Goal: Task Accomplishment & Management: Use online tool/utility

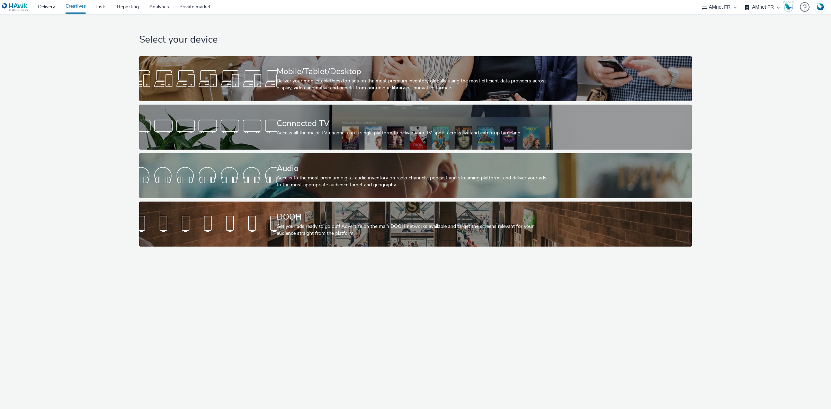
select select "74ee30ea-faea-4dd3-a1ad-716b3210ee10"
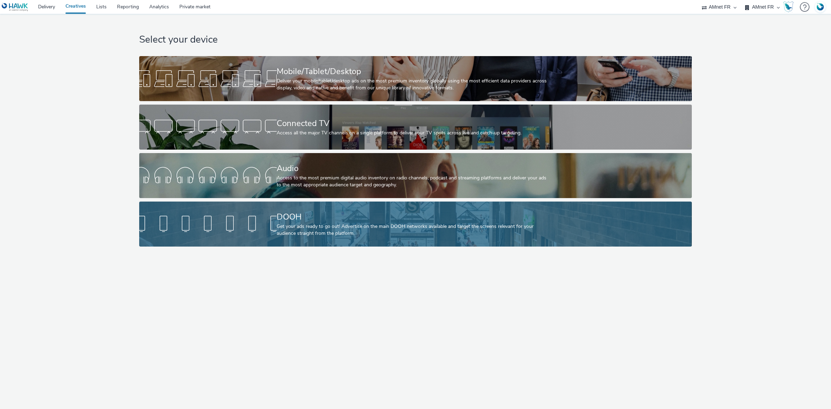
click at [248, 213] on div at bounding box center [208, 224] width 138 height 22
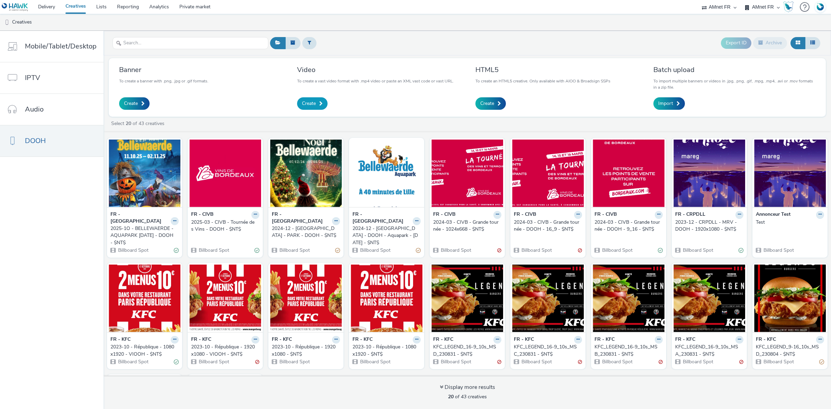
click at [310, 103] on span "Create" at bounding box center [309, 103] width 14 height 7
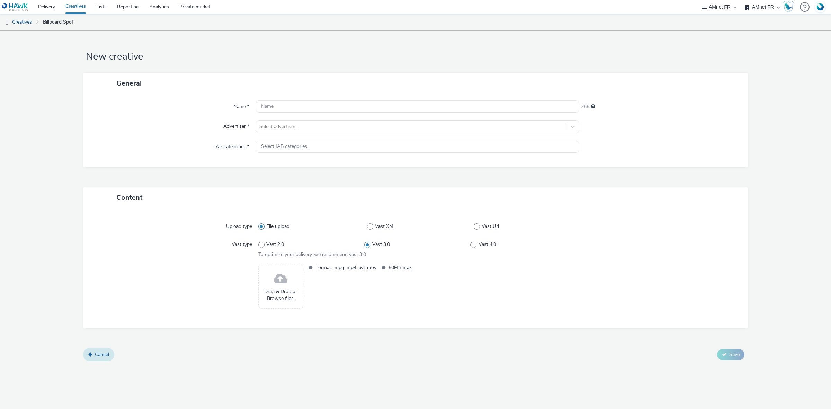
click at [97, 352] on span "Cancel" at bounding box center [102, 354] width 14 height 7
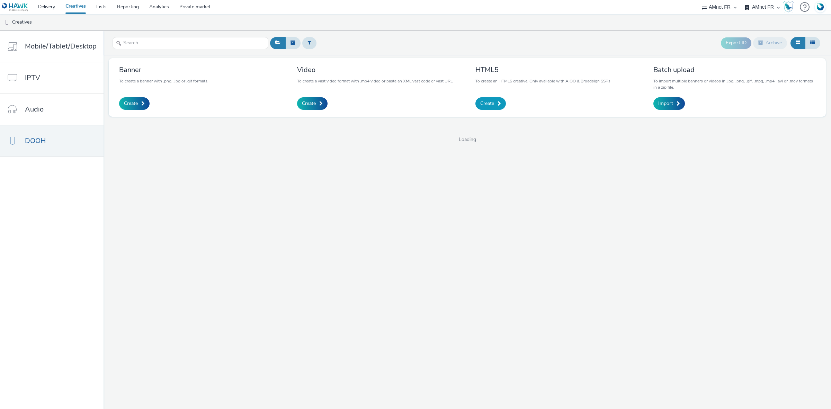
click at [484, 100] on span "Create" at bounding box center [487, 103] width 14 height 7
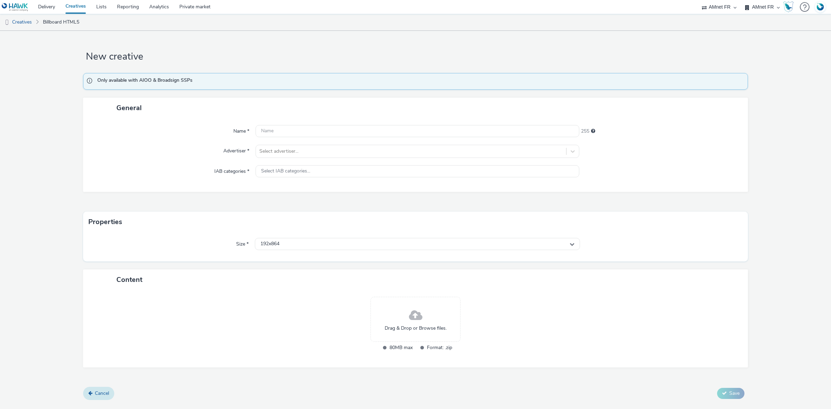
click at [107, 387] on link "Cancel" at bounding box center [98, 393] width 31 height 13
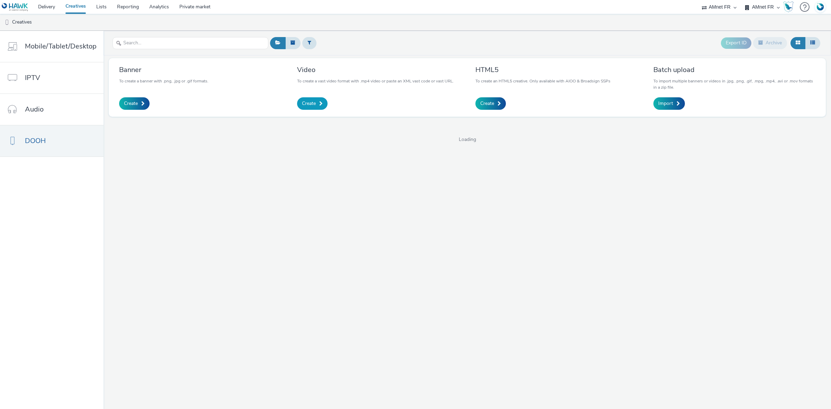
click at [312, 106] on span "Create" at bounding box center [309, 103] width 14 height 7
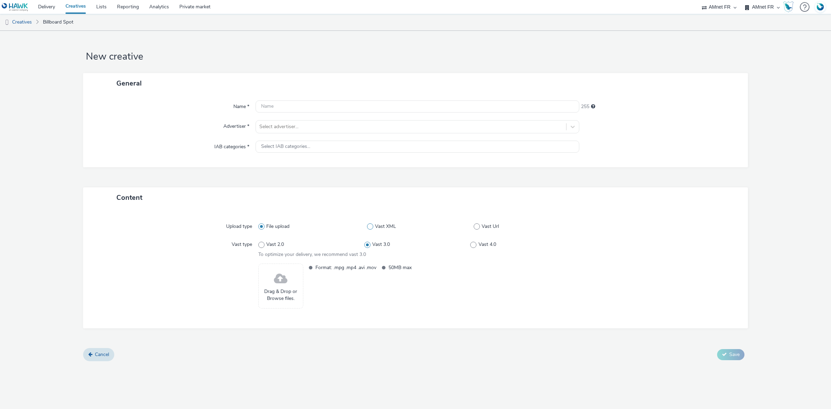
click at [387, 225] on span "Vast XML" at bounding box center [385, 226] width 21 height 7
click at [372, 225] on input "Vast XML" at bounding box center [369, 226] width 5 height 5
radio input "false"
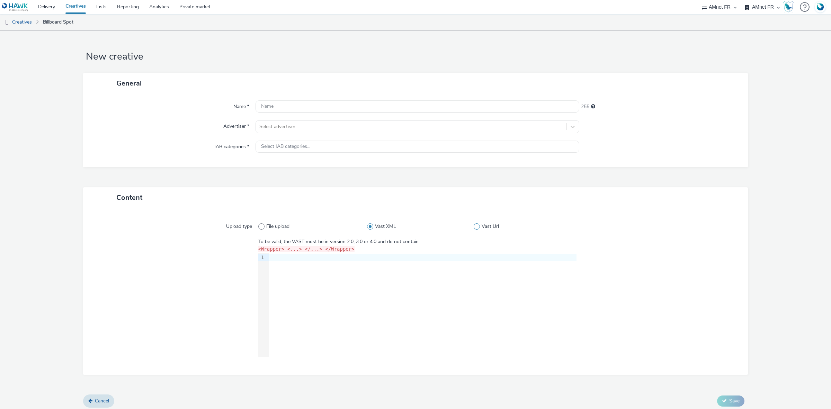
click at [482, 224] on span "Vast Url" at bounding box center [490, 226] width 17 height 7
click at [478, 224] on input "Vast Url" at bounding box center [476, 226] width 5 height 5
radio input "false"
radio input "true"
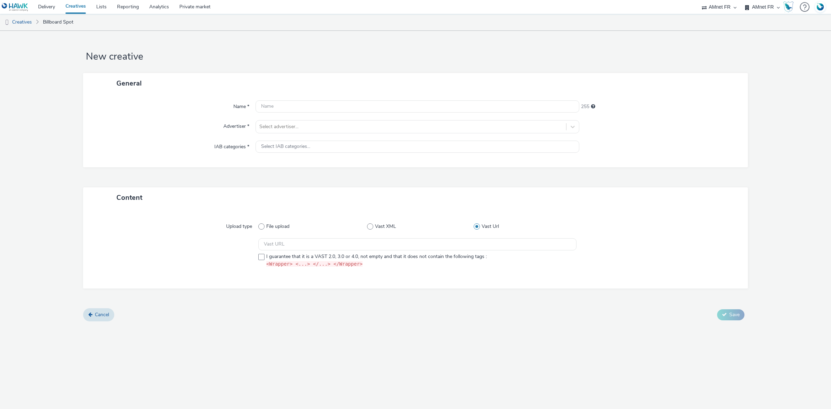
click at [96, 323] on form "New creative General Name * 255 Advertiser * Select advertiser... IAB categorie…" at bounding box center [415, 179] width 831 height 296
click at [98, 318] on link "Cancel" at bounding box center [98, 314] width 31 height 13
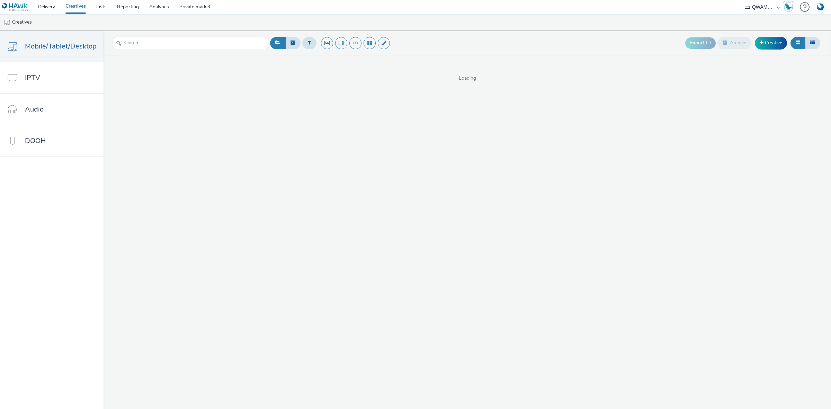
select select "8a3f6d77-30ca-4ef5-b621-f995745b8c1c"
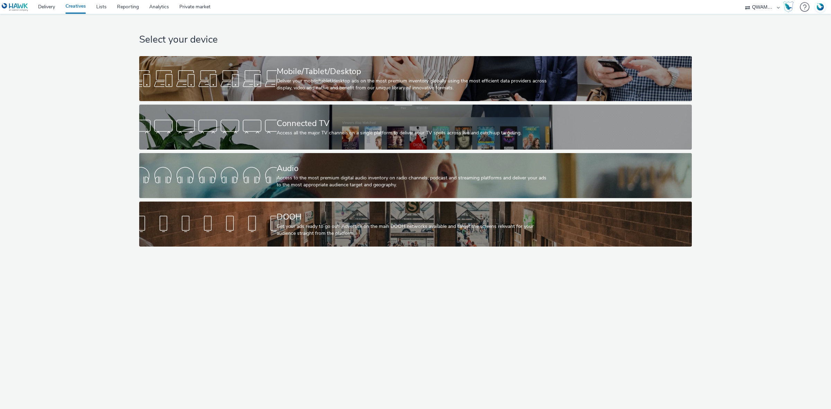
select select "8a3f6d77-30ca-4ef5-b621-f995745b8c1c"
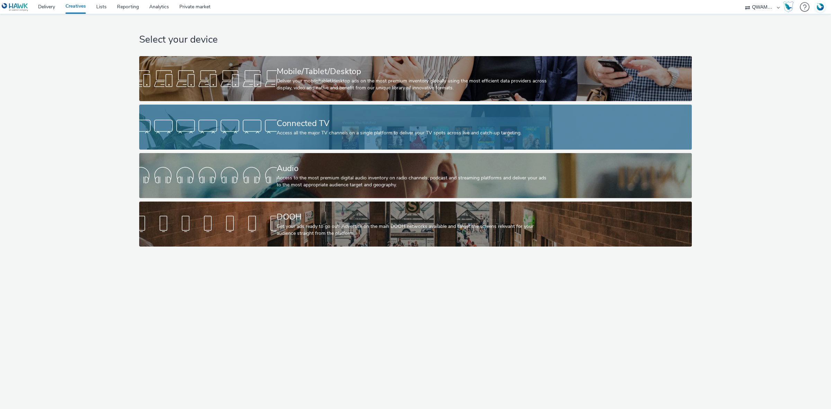
click at [282, 121] on div "Connected TV" at bounding box center [414, 123] width 275 height 12
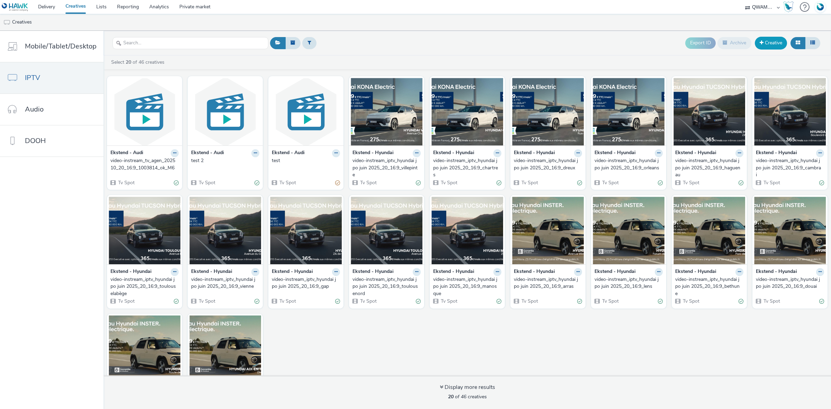
click at [775, 42] on link "Creative" at bounding box center [771, 43] width 32 height 12
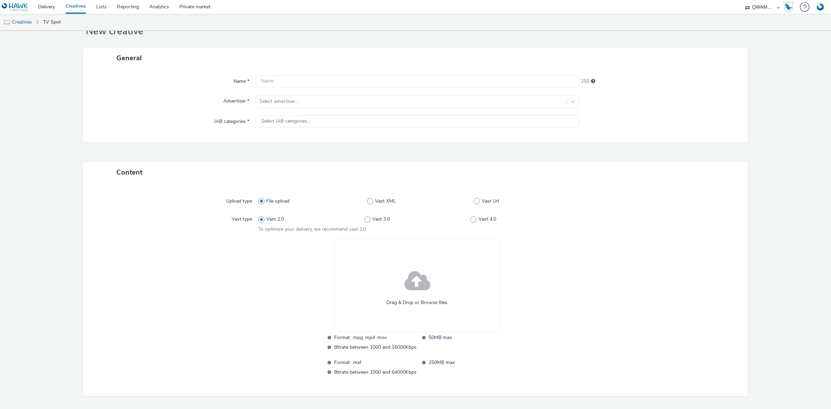
scroll to position [50, 0]
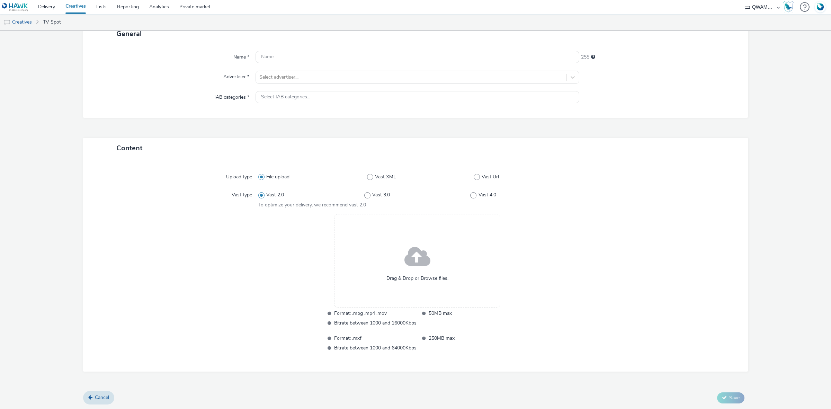
click at [380, 172] on div "File upload Vast XML Vast Url" at bounding box center [417, 177] width 318 height 12
click at [380, 174] on span "Vast XML" at bounding box center [385, 177] width 21 height 7
click at [372, 175] on input "Vast XML" at bounding box center [369, 177] width 5 height 5
radio input "false"
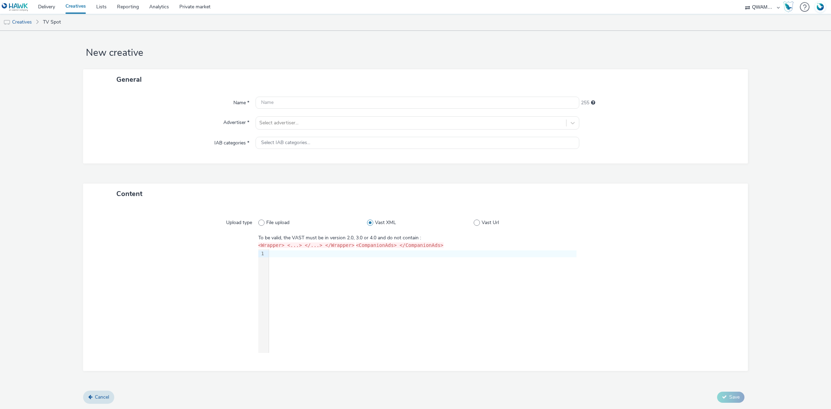
scroll to position [0, 0]
click at [380, 175] on div "General Name * 255 Advertiser * Select advertiser... IAB categories * Select IA…" at bounding box center [415, 130] width 665 height 114
click at [494, 231] on div "File upload Vast XML Vast Url" at bounding box center [417, 226] width 318 height 12
click at [491, 229] on span "Vast Url" at bounding box center [490, 226] width 17 height 7
click at [478, 229] on input "Vast Url" at bounding box center [476, 226] width 5 height 5
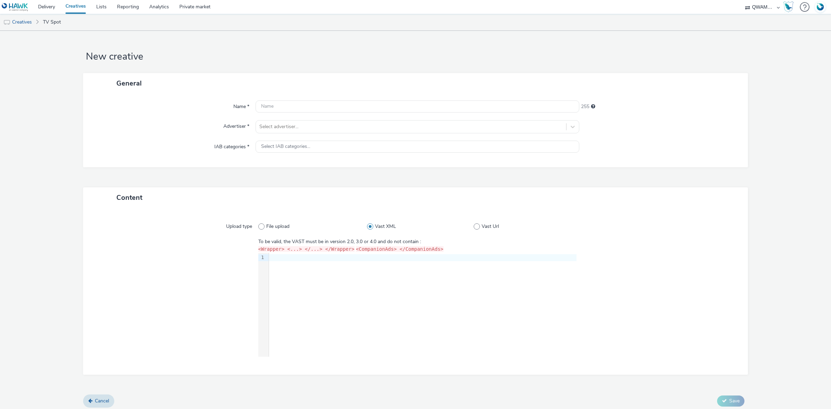
radio input "false"
radio input "true"
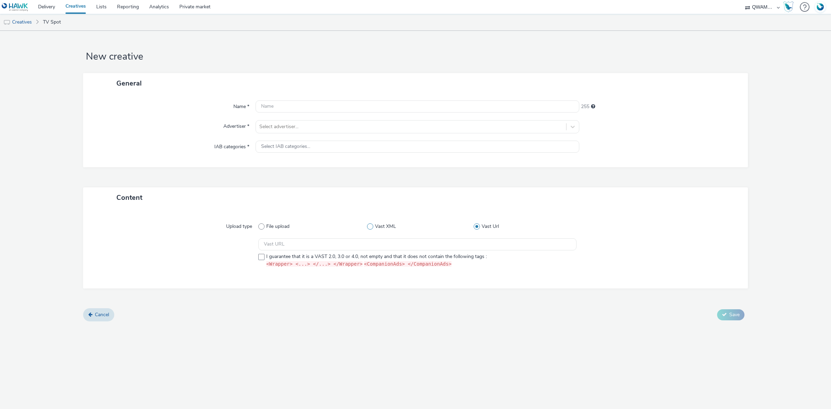
click at [378, 225] on span "Vast XML" at bounding box center [385, 226] width 21 height 7
click at [372, 225] on input "Vast XML" at bounding box center [369, 226] width 5 height 5
radio input "true"
radio input "false"
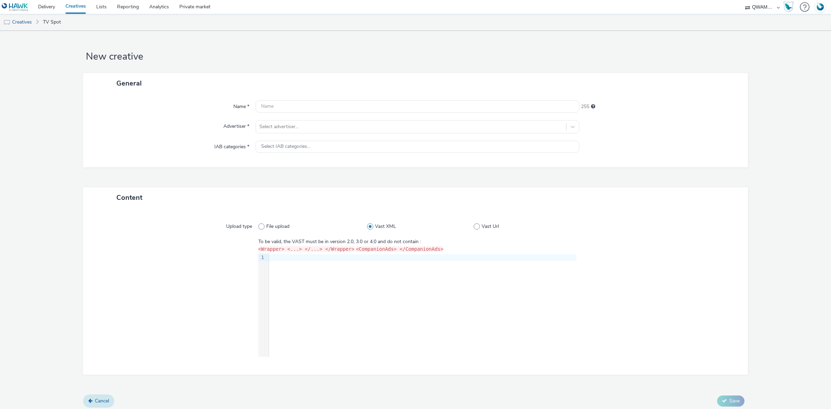
click at [108, 398] on span "Cancel" at bounding box center [102, 401] width 14 height 7
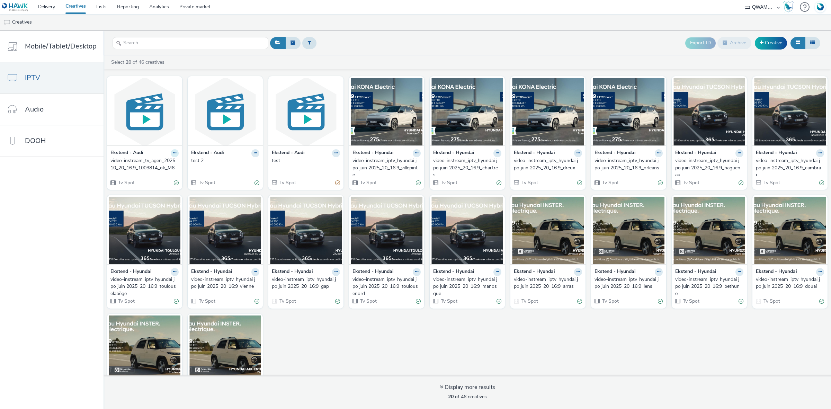
click at [174, 154] on button at bounding box center [175, 153] width 8 height 8
click at [151, 206] on link "Archive" at bounding box center [153, 207] width 52 height 14
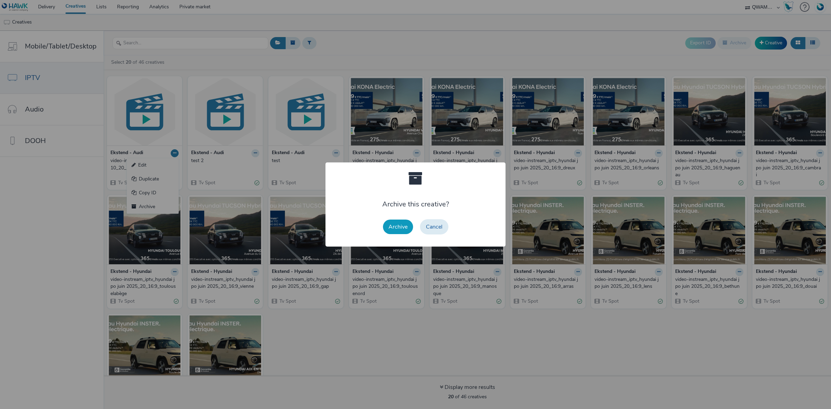
click at [401, 228] on button "Archive" at bounding box center [398, 227] width 30 height 15
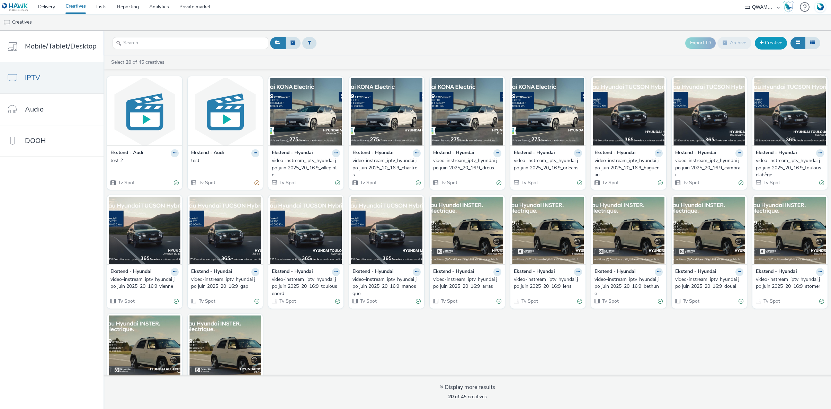
click at [761, 46] on link "Creative" at bounding box center [771, 43] width 32 height 12
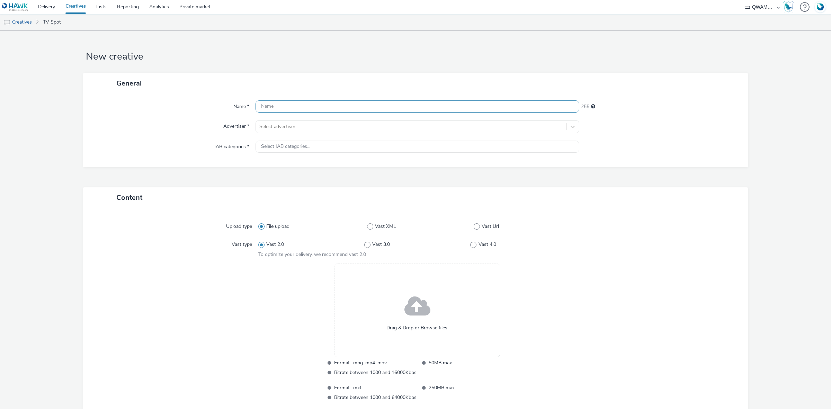
click at [268, 103] on input "text" at bounding box center [418, 106] width 324 height 12
paste input "video-instream_tv_agen_202510_20_16:9_1003814_ok_M6"
type input "video-instream_tv_agen_202510_20_16:9_1003814_ok_M6"
click at [286, 128] on div at bounding box center [410, 127] width 303 height 8
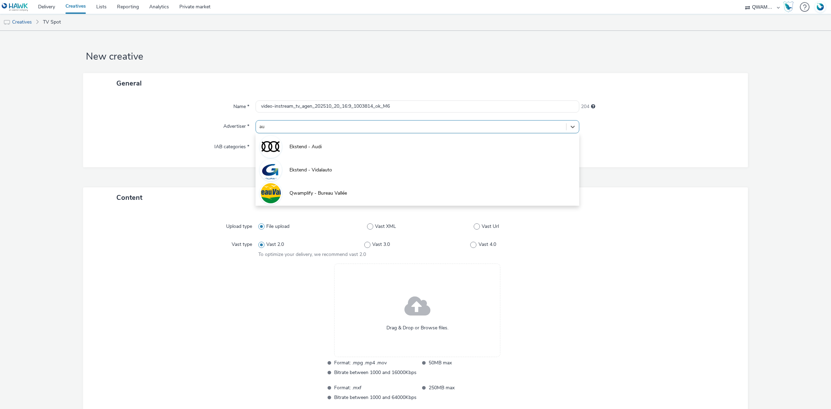
type input "aud"
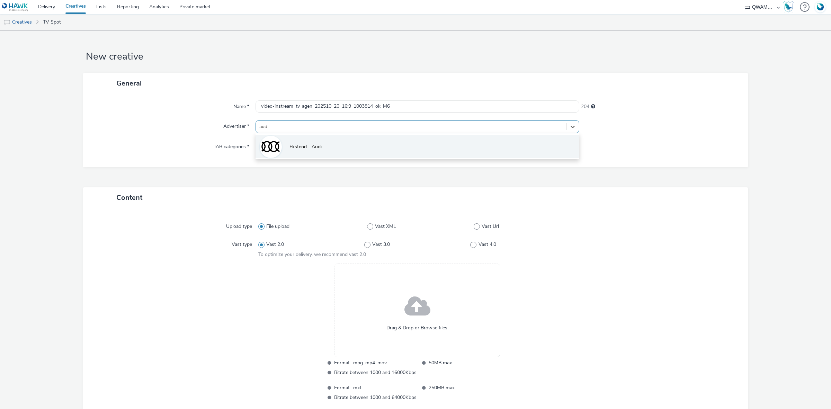
click at [306, 138] on li "Ekstend - Audi" at bounding box center [418, 146] width 324 height 23
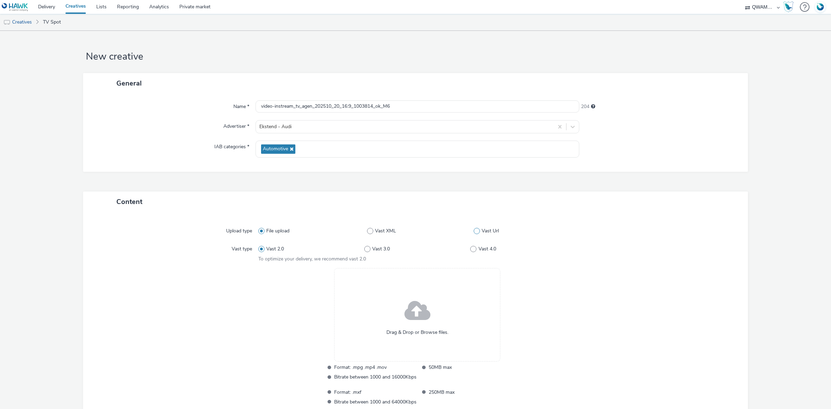
click at [475, 232] on span at bounding box center [477, 231] width 6 height 6
click at [475, 232] on input "Vast Url" at bounding box center [476, 231] width 5 height 5
radio input "false"
radio input "true"
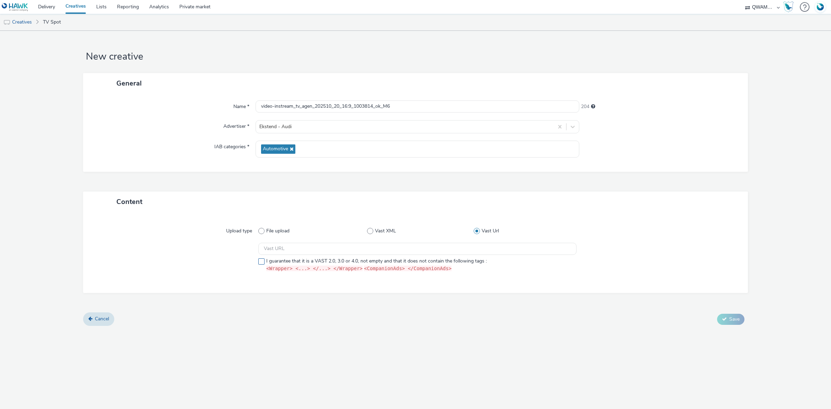
click at [265, 260] on label "I guarantee that it is a VAST 2.0, 3.0 or 4.0, not empty and that it does not c…" at bounding box center [417, 265] width 318 height 15
checkbox input "true"
click at [274, 250] on input "text" at bounding box center [417, 249] width 318 height 12
paste input "https://m6web-users.6play.fr/v1/vast-generator/clipVast/13145186?vast_version=2"
type input "https://m6web-users.6play.fr/v1/vast-generator/clipVast/13145186?vast_version=2"
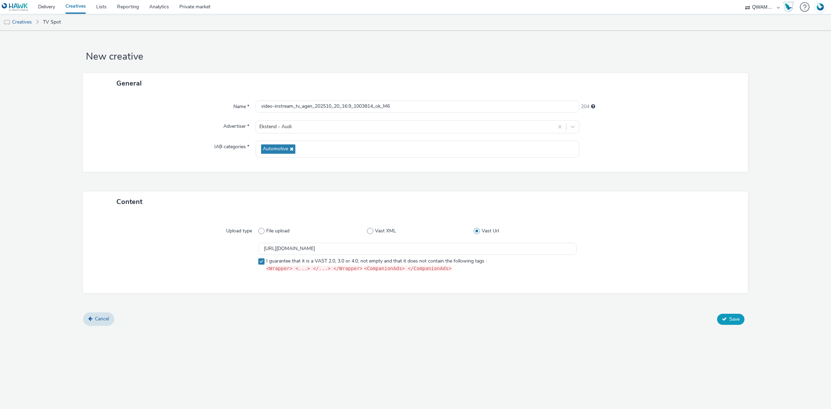
click at [731, 321] on span "Save" at bounding box center [735, 319] width 10 height 7
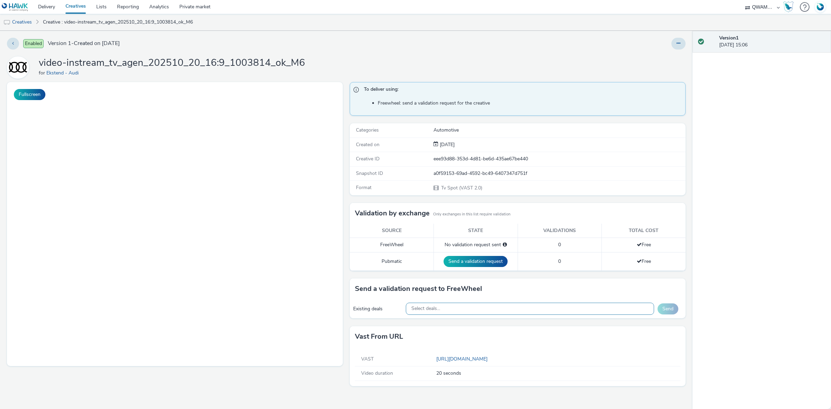
click at [475, 306] on div "Select deals..." at bounding box center [530, 309] width 249 height 12
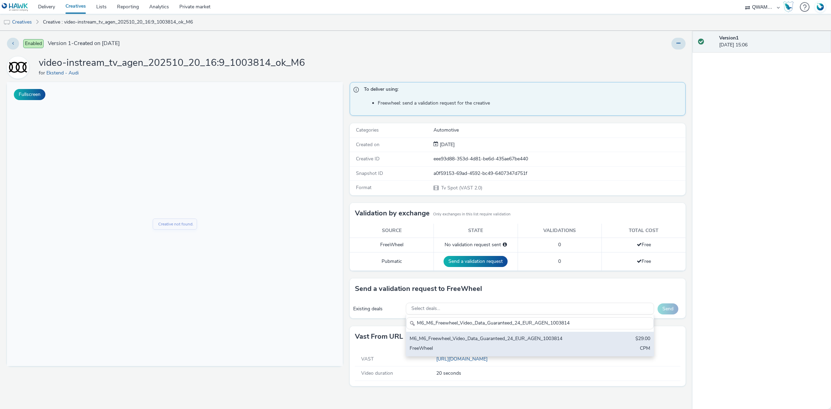
type input "M6_M6_Freewheel_Video_Data_Guaranteed_24_EUR_AGEN_1003814"
click at [452, 343] on div "M6_M6_Freewheel_Video_Data_Guaranteed_24_EUR_AGEN_1003814" at bounding box center [489, 339] width 159 height 8
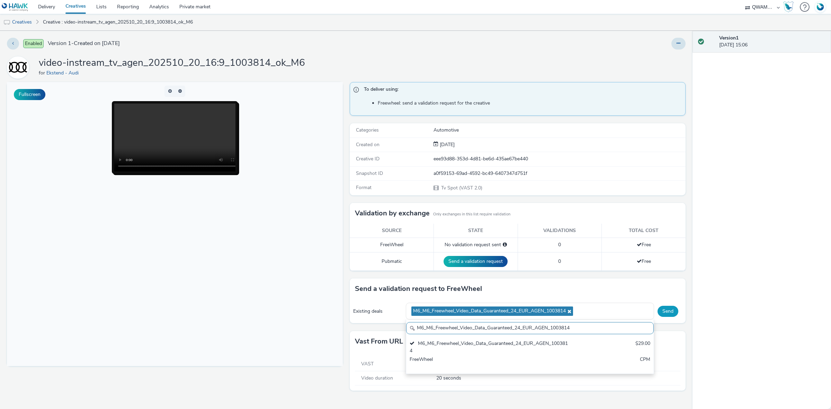
click at [666, 314] on button "Send" at bounding box center [668, 311] width 21 height 11
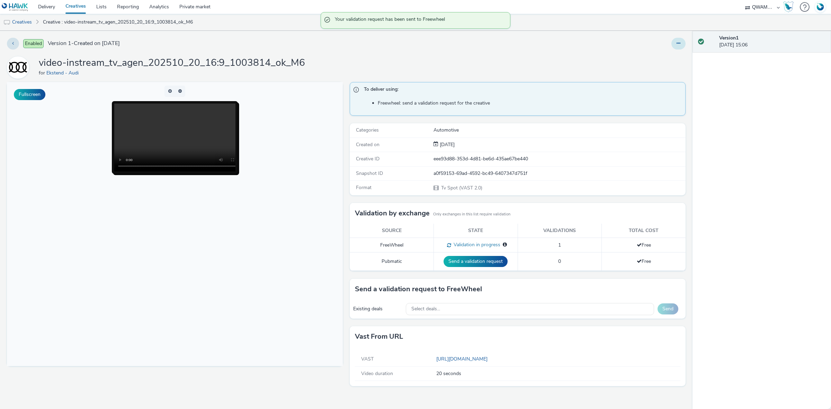
click at [678, 43] on icon at bounding box center [679, 43] width 4 height 5
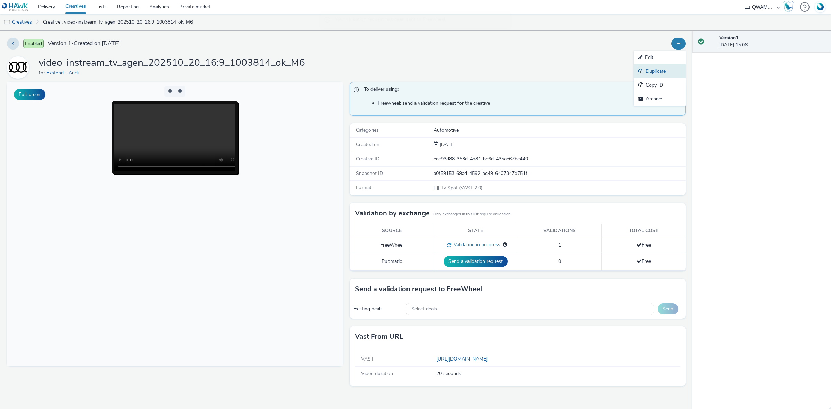
click at [662, 75] on link "Duplicate" at bounding box center [660, 71] width 52 height 14
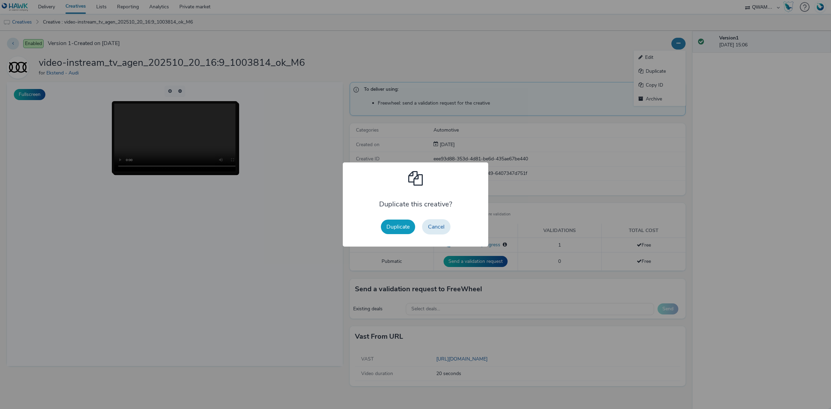
click at [397, 229] on button "Duplicate" at bounding box center [398, 227] width 34 height 15
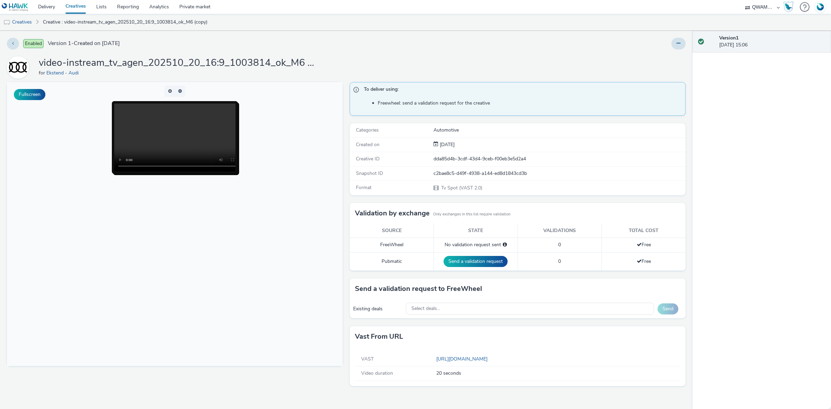
drag, startPoint x: 678, startPoint y: 44, endPoint x: 672, endPoint y: 49, distance: 7.6
click at [677, 44] on icon at bounding box center [679, 43] width 4 height 5
click at [665, 54] on link "Edit" at bounding box center [660, 58] width 52 height 14
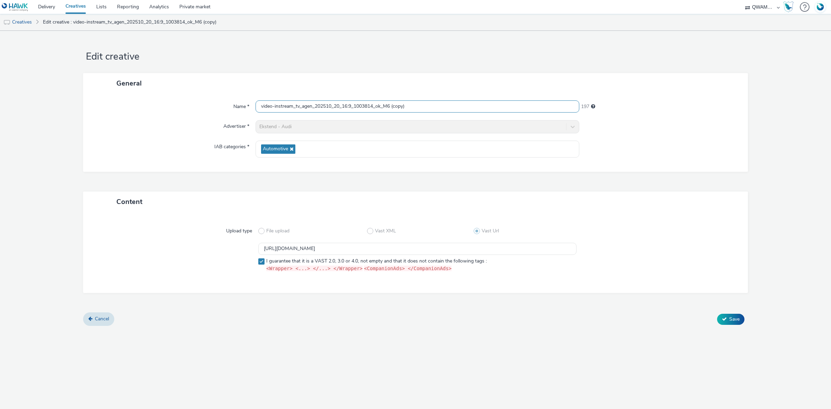
drag, startPoint x: 425, startPoint y: 102, endPoint x: 120, endPoint y: 101, distance: 305.6
click at [120, 101] on div "Name * video-instream_tv_agen_202510_20_16:9_1003814_ok_M6 (copy) 197" at bounding box center [415, 106] width 651 height 12
paste input "ix en provence_202510_20_16:9_1007850_M6"
type input "video-instream_tv_aix en provence_202510_20_16:9_1007850_M6"
drag, startPoint x: 469, startPoint y: 250, endPoint x: 244, endPoint y: 245, distance: 224.5
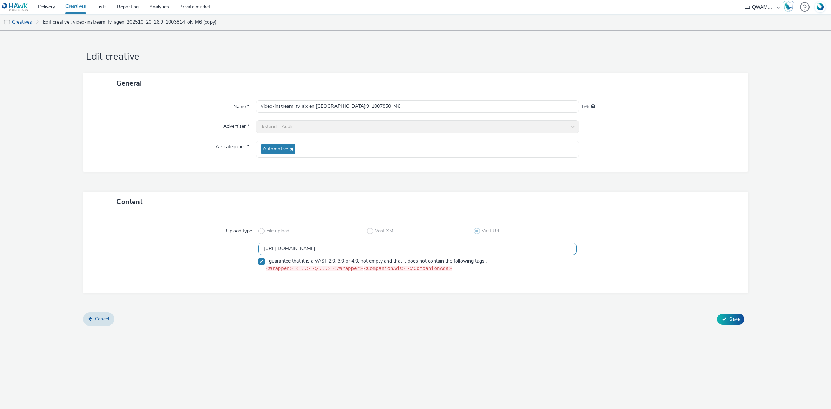
click at [244, 245] on div "https://m6web-users.6play.fr/v1/vast-generator/clipVast/13145186?vast_version=2…" at bounding box center [416, 259] width 640 height 32
paste input "8"
type input "https://m6web-users.6play.fr/v1/vast-generator/clipVast/13145188?vast_version=2"
click at [735, 319] on span "Save" at bounding box center [735, 319] width 10 height 7
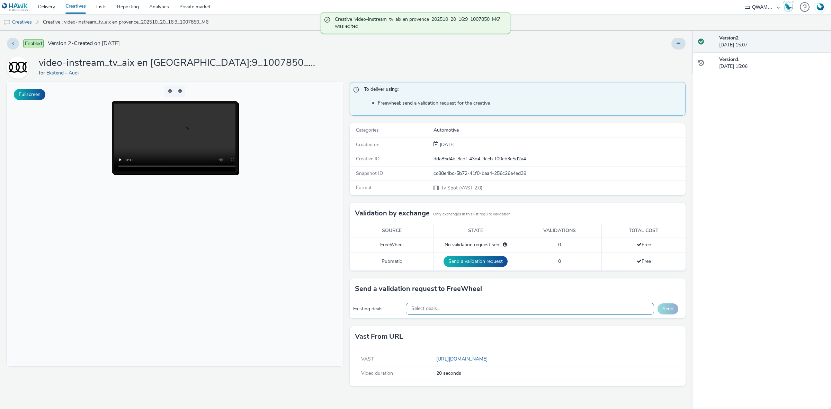
click at [466, 312] on div "Select deals..." at bounding box center [530, 309] width 249 height 12
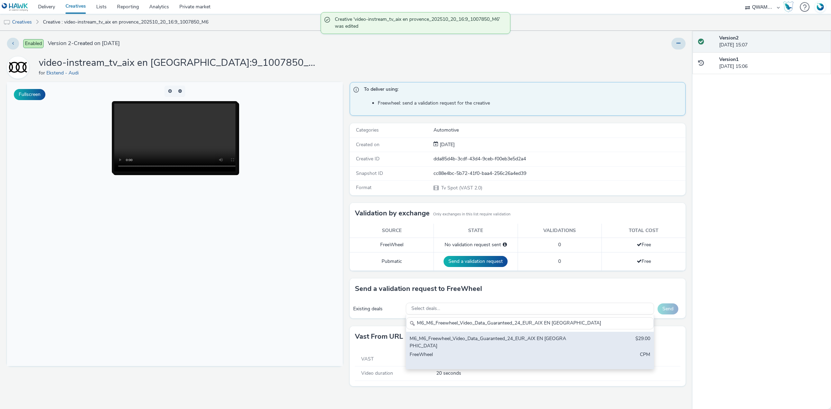
type input "M6_M6_Freewheel_Video_Data_Guaranteed_24_EUR_AIX EN [GEOGRAPHIC_DATA]"
click at [455, 336] on div "M6_M6_Freewheel_Video_Data_Guaranteed_24_EUR_AIX EN [GEOGRAPHIC_DATA]" at bounding box center [489, 342] width 159 height 14
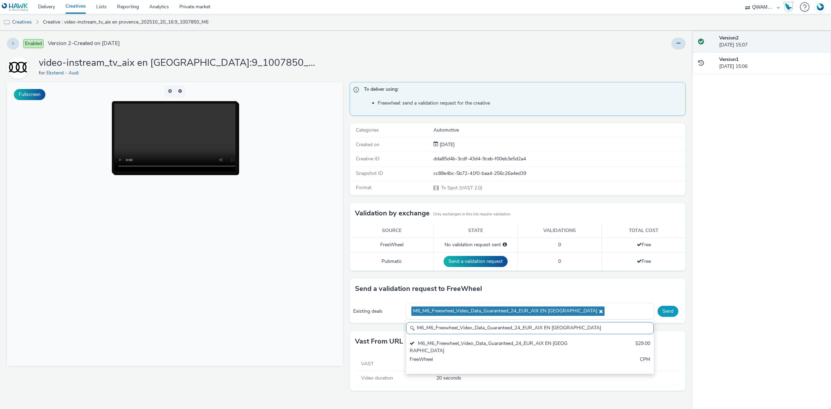
click at [662, 311] on button "Send" at bounding box center [668, 311] width 21 height 11
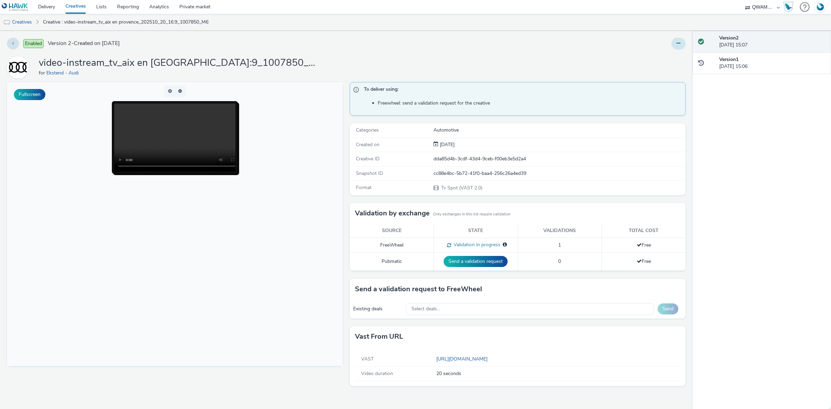
click at [678, 42] on icon at bounding box center [679, 43] width 4 height 5
click at [668, 74] on link "Duplicate" at bounding box center [660, 71] width 52 height 14
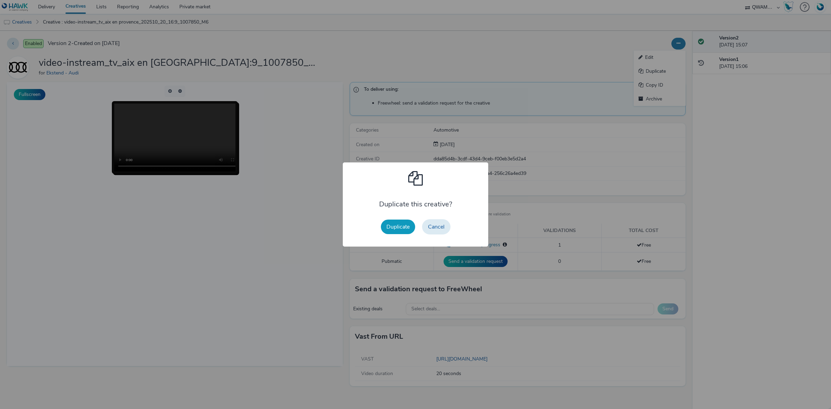
click at [394, 227] on button "Duplicate" at bounding box center [398, 227] width 34 height 15
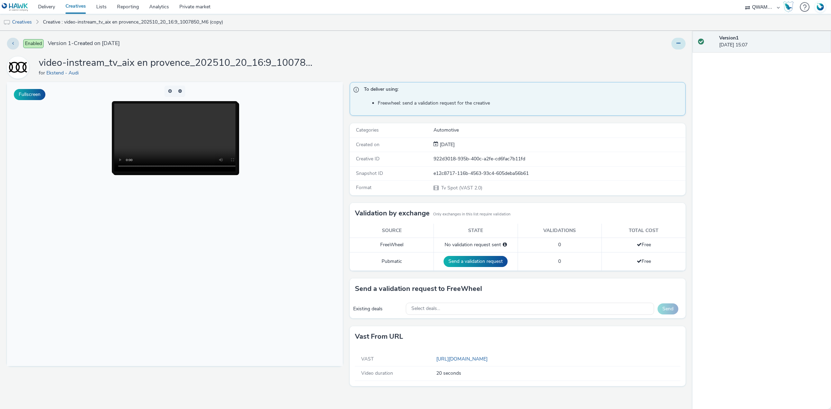
click at [672, 41] on button at bounding box center [679, 44] width 14 height 12
click at [664, 54] on link "Edit" at bounding box center [660, 58] width 52 height 14
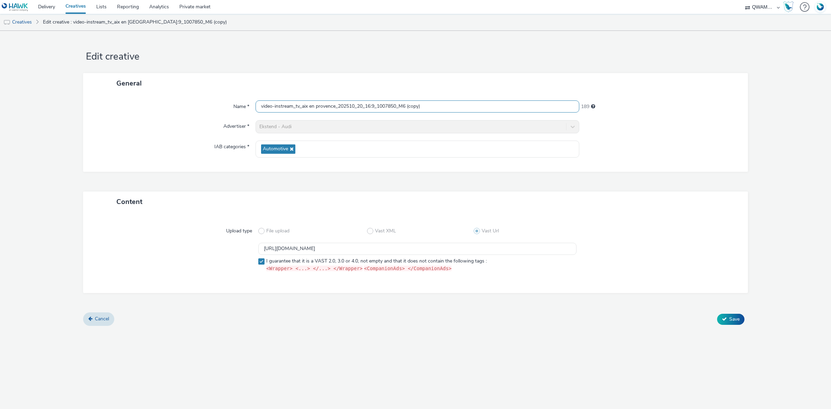
drag, startPoint x: 465, startPoint y: 106, endPoint x: 189, endPoint y: 111, distance: 275.5
click at [189, 111] on div "Name * video-instream_tv_aix en provence_202510_20_16:9_1007850_M6 (copy) 189" at bounding box center [415, 106] width 651 height 12
paste input "jaccio_202510_20_16:9_1004616_M6"
type input "video-instream_tv_ajaccio_202510_20_16:9_1004616_M6"
drag, startPoint x: 459, startPoint y: 250, endPoint x: 170, endPoint y: 246, distance: 288.9
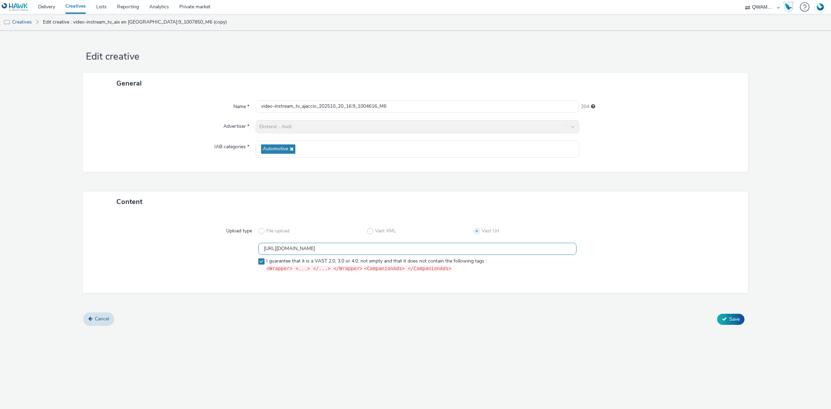
click at [170, 246] on div "https://m6web-users.6play.fr/v1/vast-generator/clipVast/13145188?vast_version=2…" at bounding box center [416, 259] width 640 height 32
paste input "9"
type input "https://m6web-users.6play.fr/v1/vast-generator/clipVast/13145189?vast_version=2"
click at [727, 319] on button "Save" at bounding box center [730, 319] width 27 height 11
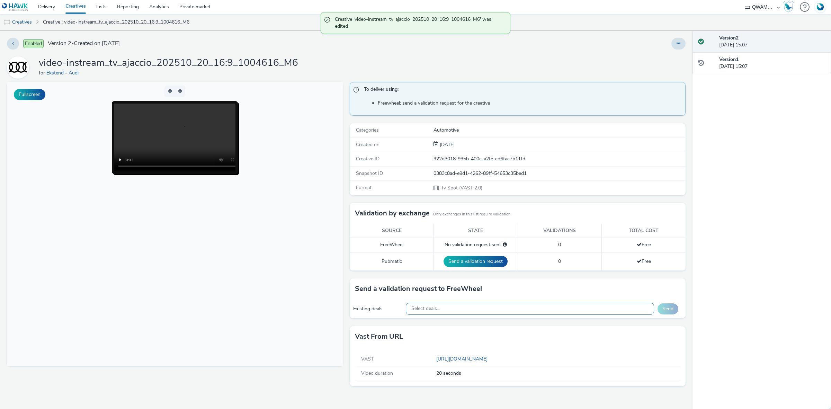
drag, startPoint x: 491, startPoint y: 309, endPoint x: 425, endPoint y: 312, distance: 65.5
click at [491, 309] on div "Select deals..." at bounding box center [530, 309] width 249 height 12
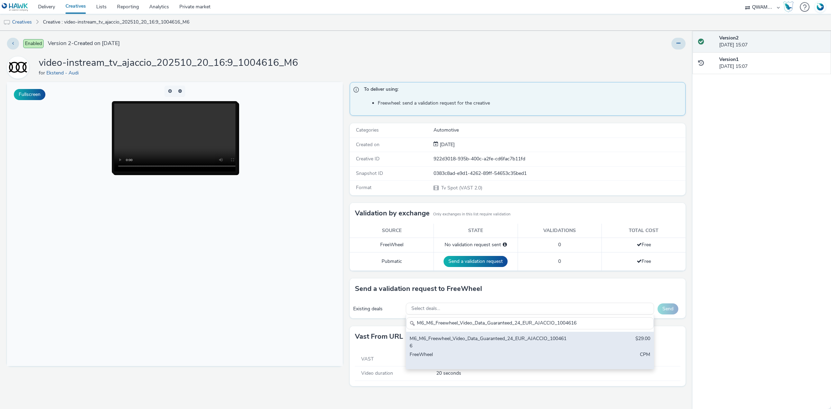
type input "M6_M6_Freewheel_Video_Data_Guaranteed_24_EUR_AJACCIO_1004616"
click at [439, 341] on div "M6_M6_Freewheel_Video_Data_Guaranteed_24_EUR_AJACCIO_1004616" at bounding box center [489, 342] width 159 height 14
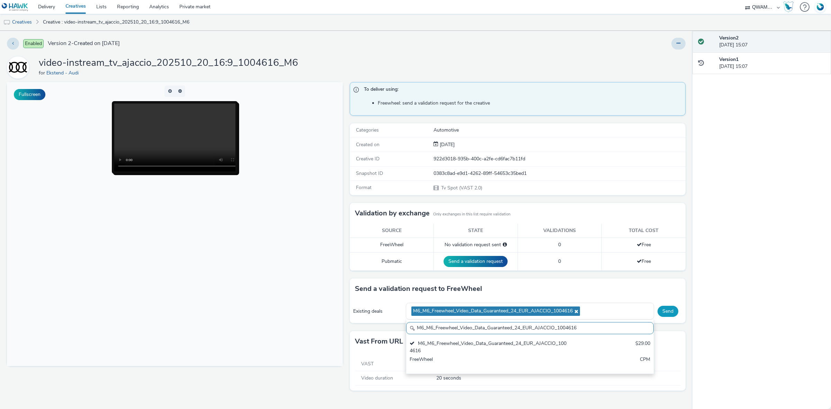
click at [670, 310] on button "Send" at bounding box center [668, 311] width 21 height 11
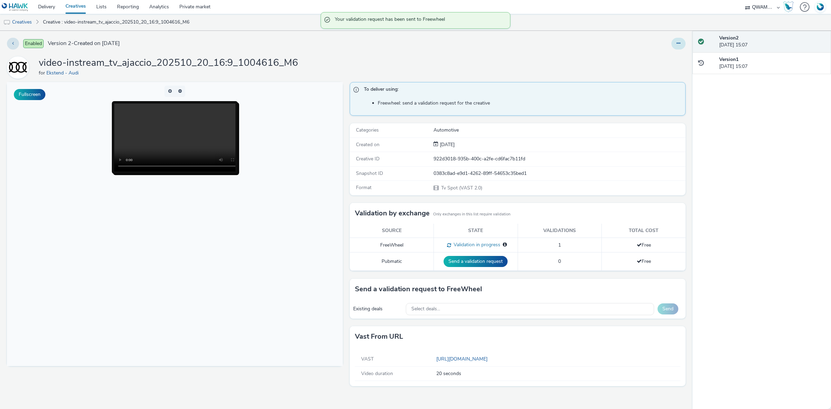
click at [677, 44] on icon at bounding box center [679, 43] width 4 height 5
click at [664, 72] on link "Duplicate" at bounding box center [660, 71] width 52 height 14
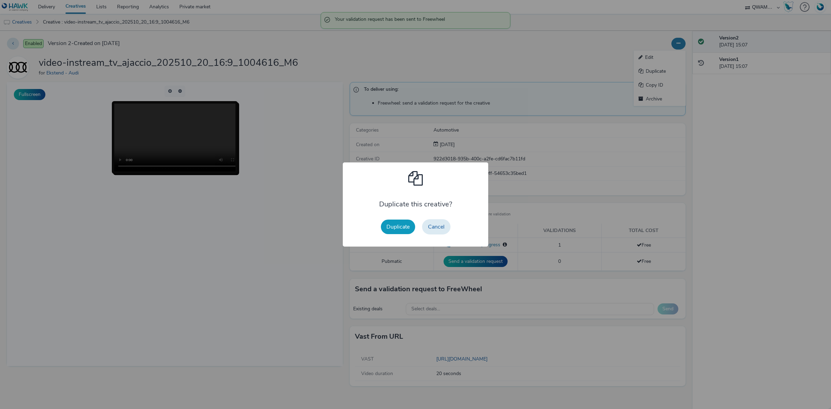
click at [403, 227] on button "Duplicate" at bounding box center [398, 227] width 34 height 15
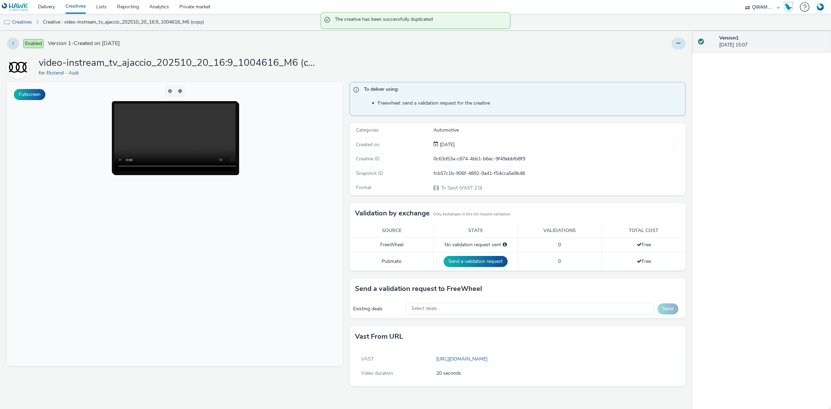
click at [679, 46] on button at bounding box center [679, 44] width 14 height 12
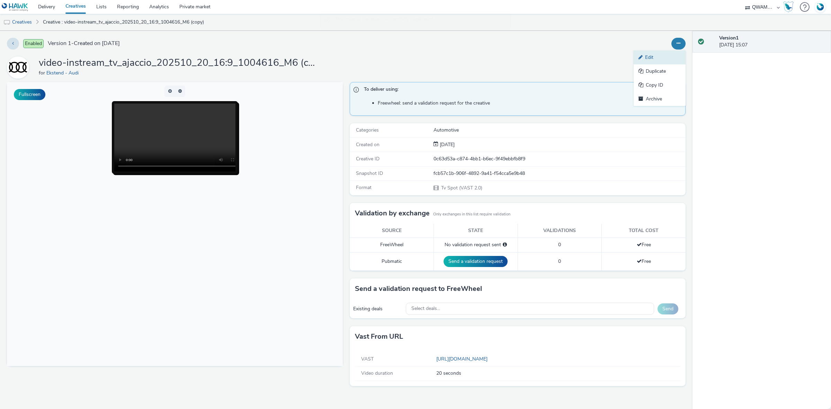
click at [668, 53] on link "Edit" at bounding box center [660, 58] width 52 height 14
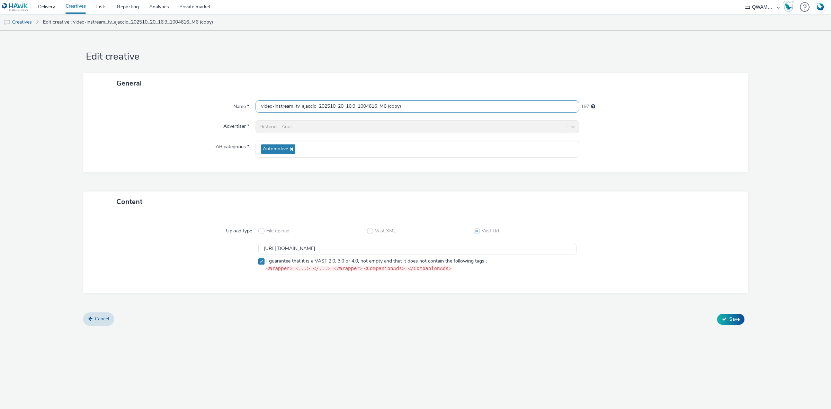
drag, startPoint x: 418, startPoint y: 106, endPoint x: 91, endPoint y: 106, distance: 327.7
click at [91, 106] on div "Name * video-instream_tv_ajaccio_202510_20_16:9_1004616_M6 (copy) 197" at bounding box center [415, 106] width 651 height 12
paste input "lbi_202510_20_16:9_1001023_M6"
type input "video-instream_tv_albi_202510_20_16:9_1001023_M6"
drag, startPoint x: 468, startPoint y: 249, endPoint x: 178, endPoint y: 249, distance: 290.0
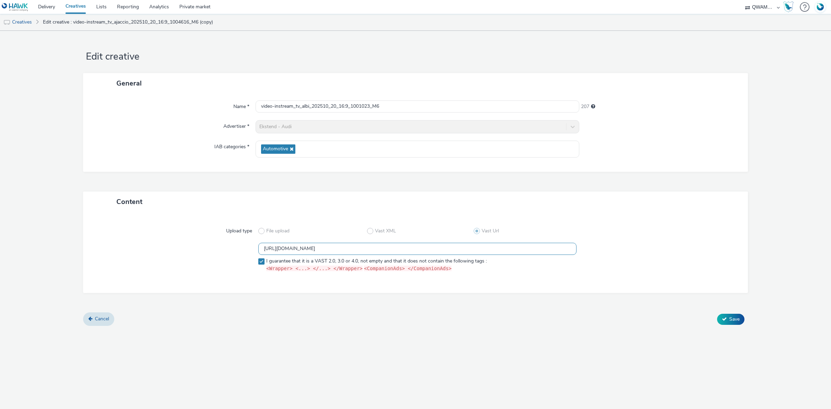
click at [178, 249] on div "https://m6web-users.6play.fr/v1/vast-generator/clipVast/13145189?vast_version=2…" at bounding box center [416, 259] width 640 height 32
paste input "90"
type input "https://m6web-users.6play.fr/v1/vast-generator/clipVast/13145190?vast_version=2"
click at [734, 323] on button "Save" at bounding box center [730, 319] width 27 height 11
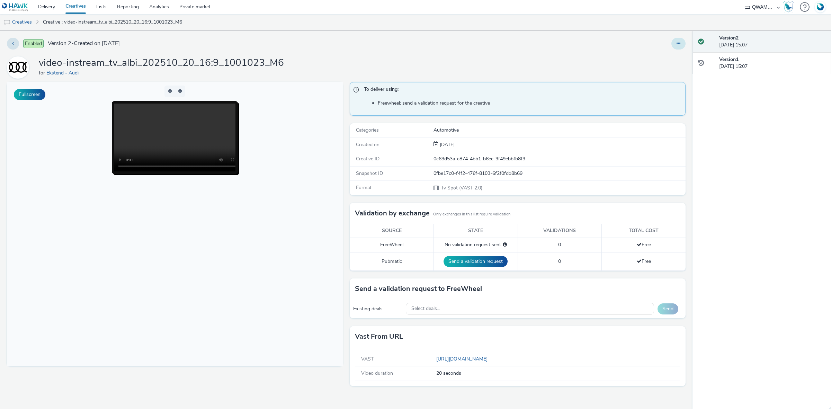
click at [683, 48] on button at bounding box center [679, 44] width 14 height 12
click at [555, 306] on div "Select deals..." at bounding box center [530, 309] width 249 height 12
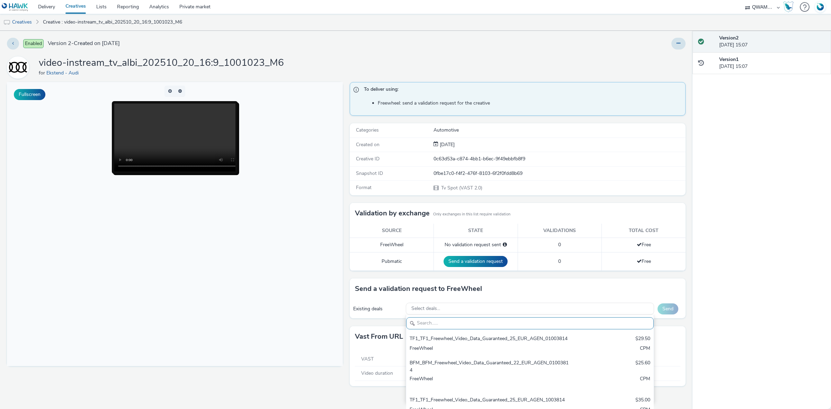
paste input "M6_M6_Freewheel_Video_Data_Guaranteed_24_EUR_ALBI_1001023"
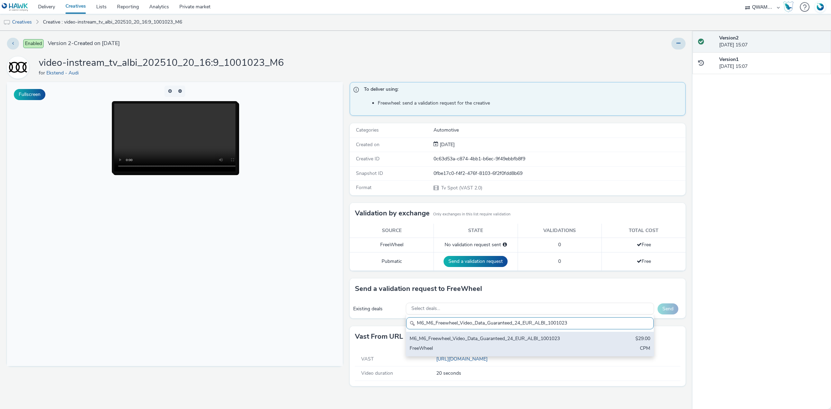
type input "M6_M6_Freewheel_Video_Data_Guaranteed_24_EUR_ALBI_1001023"
click at [504, 343] on div "M6_M6_Freewheel_Video_Data_Guaranteed_24_EUR_ALBI_1001023" at bounding box center [489, 339] width 159 height 8
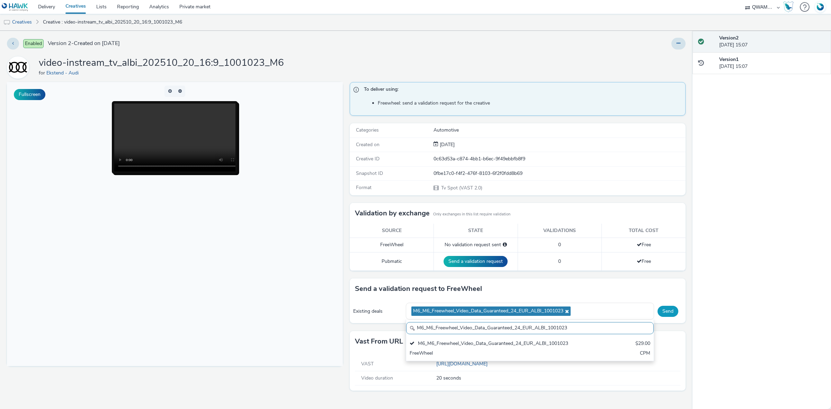
click at [669, 312] on button "Send" at bounding box center [668, 311] width 21 height 11
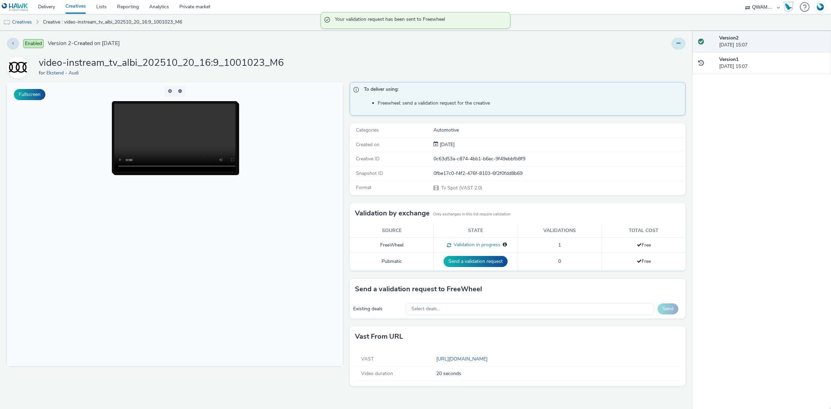
click at [680, 41] on icon at bounding box center [679, 43] width 4 height 5
click at [666, 69] on link "Duplicate" at bounding box center [660, 71] width 52 height 14
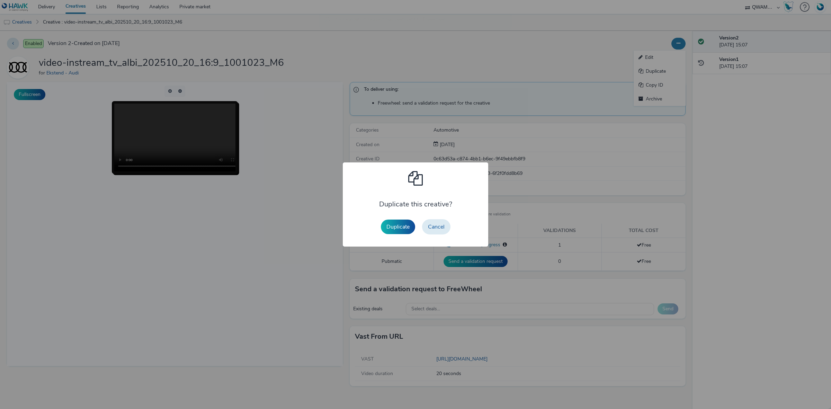
click at [400, 224] on button "Duplicate" at bounding box center [398, 227] width 34 height 15
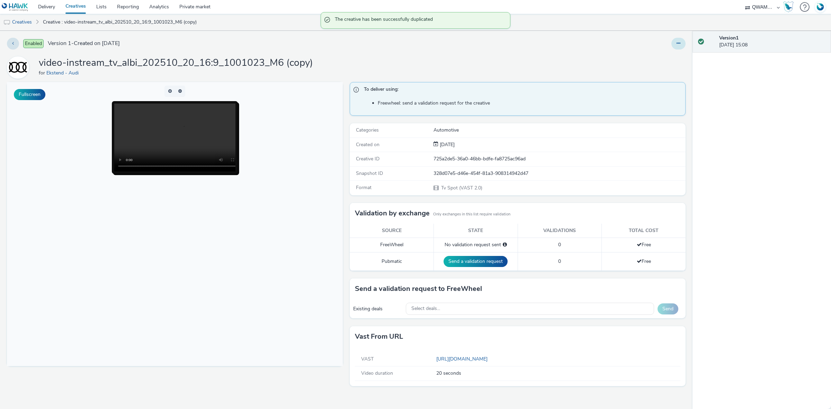
click at [676, 38] on button at bounding box center [679, 44] width 14 height 12
click at [667, 54] on link "Edit" at bounding box center [660, 58] width 52 height 14
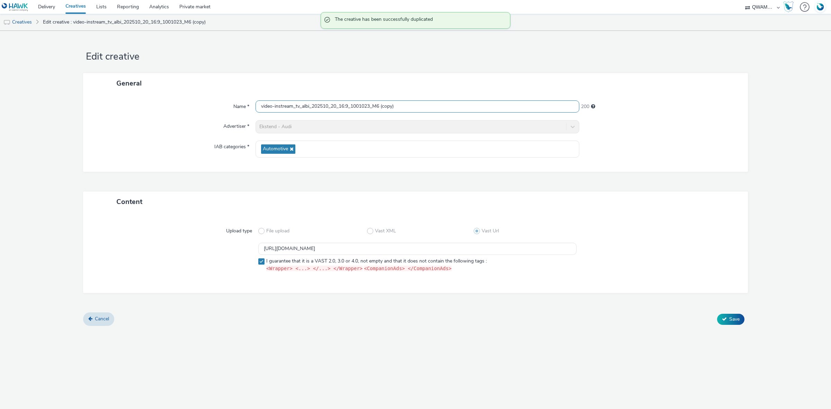
drag, startPoint x: 438, startPoint y: 106, endPoint x: 147, endPoint y: 110, distance: 291.0
click at [147, 110] on div "Name * video-instream_tv_albi_202510_20_16:9_1001023_M6 (copy) 200" at bounding box center [415, 106] width 651 height 12
paste input "encon_202510_20_16:9_1000234_M6"
type input "video-instream_tv_alencon_202510_20_16:9_1000234_M6"
drag, startPoint x: 457, startPoint y: 249, endPoint x: 184, endPoint y: 231, distance: 272.9
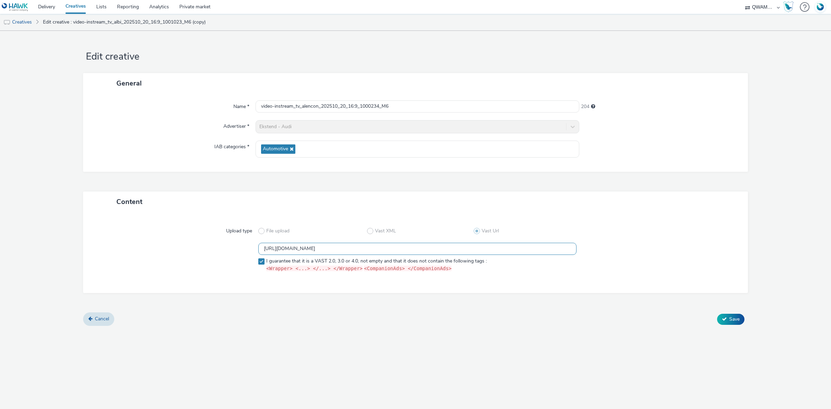
click at [184, 231] on div "Upload type File upload Vast XML Vast Url https://m6web-users.6play.fr/v1/vast-…" at bounding box center [415, 252] width 651 height 67
paste input "1"
type input "https://m6web-users.6play.fr/v1/vast-generator/clipVast/13145191?vast_version=2"
click at [723, 317] on icon at bounding box center [724, 319] width 5 height 5
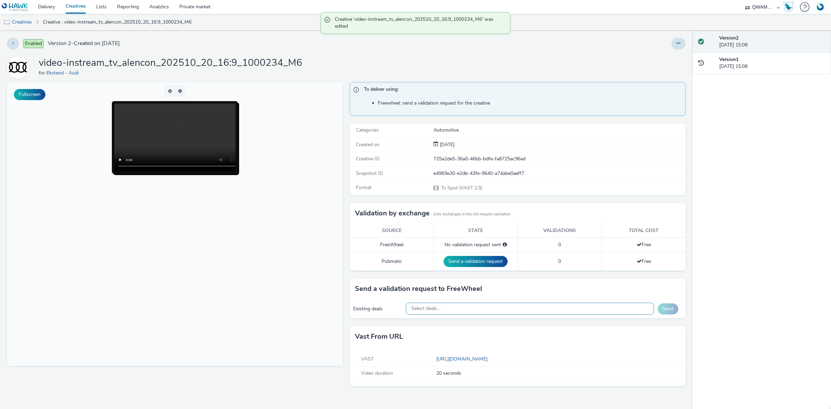
click at [464, 313] on div "Select deals..." at bounding box center [530, 309] width 249 height 12
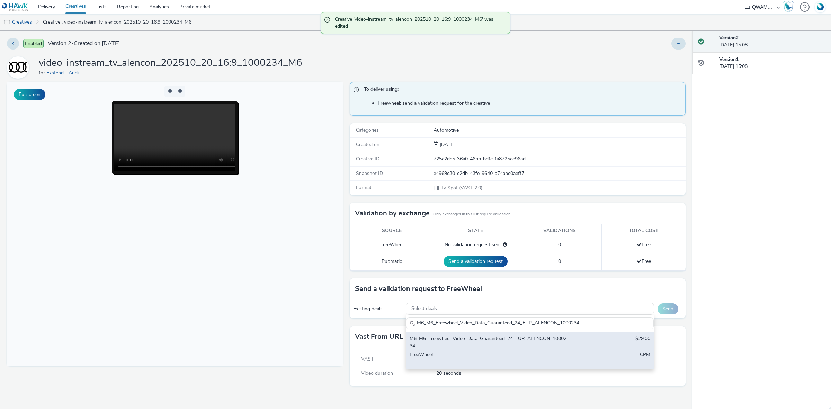
type input "M6_M6_Freewheel_Video_Data_Guaranteed_24_EUR_ALENCON_1000234"
click at [460, 350] on div "M6_M6_Freewheel_Video_Data_Guaranteed_24_EUR_ALENCON_1000234" at bounding box center [489, 342] width 159 height 14
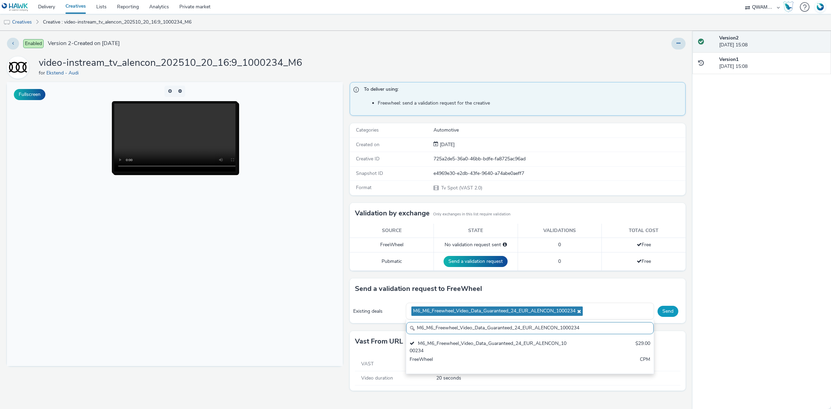
click at [669, 312] on button "Send" at bounding box center [668, 311] width 21 height 11
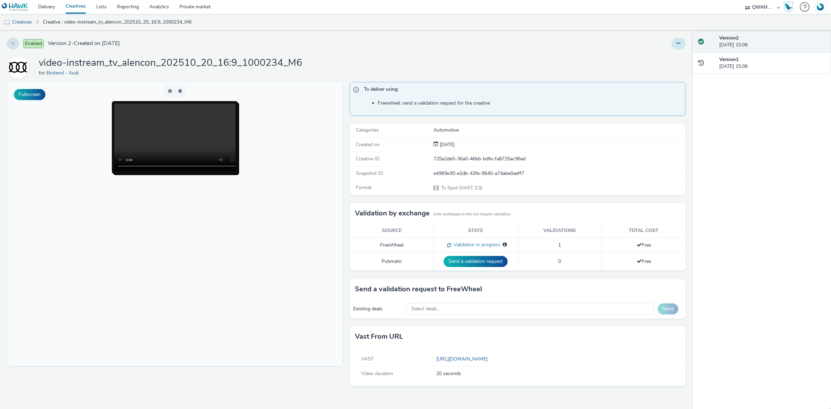
click at [680, 38] on button at bounding box center [679, 44] width 14 height 12
click at [667, 74] on link "Duplicate" at bounding box center [660, 71] width 52 height 14
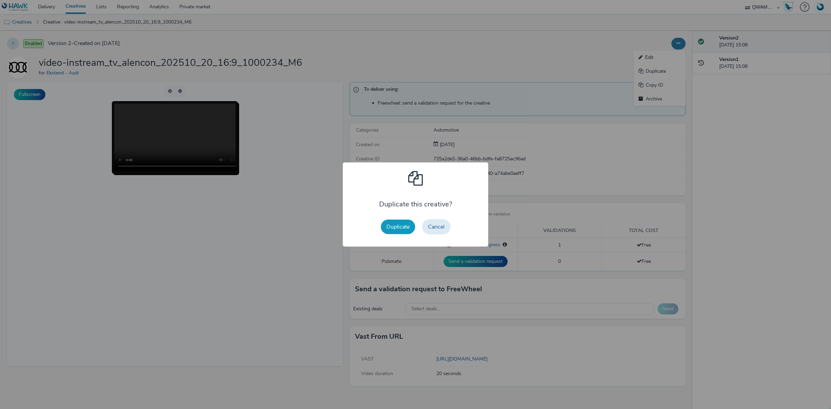
drag, startPoint x: 398, startPoint y: 226, endPoint x: 139, endPoint y: 157, distance: 267.6
click at [398, 226] on button "Duplicate" at bounding box center [398, 227] width 34 height 15
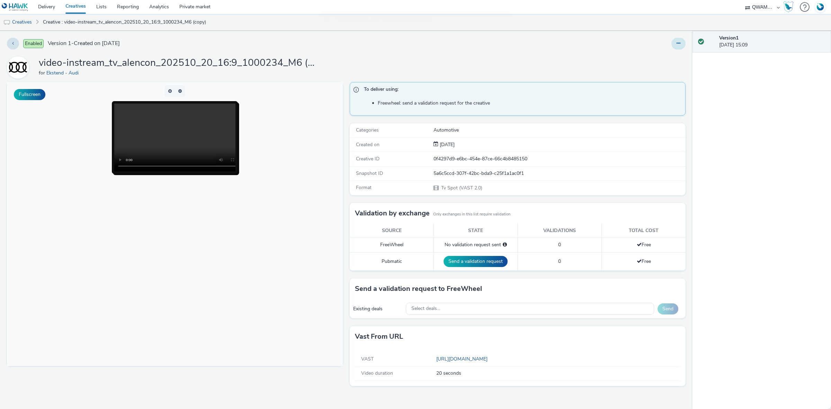
click at [683, 40] on button at bounding box center [679, 44] width 14 height 12
click at [660, 55] on link "Edit" at bounding box center [660, 58] width 52 height 14
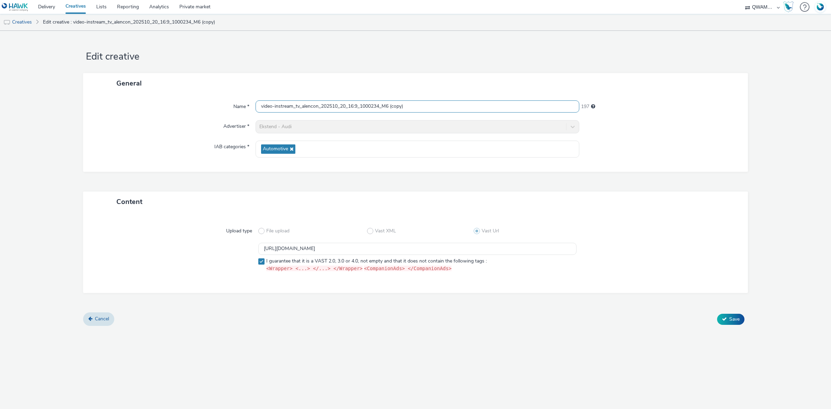
scroll to position [0, 0]
drag, startPoint x: 416, startPoint y: 105, endPoint x: 203, endPoint y: 118, distance: 213.5
click at [203, 118] on div "Name * video-instream_tv_alencon_202510_20_16:9_1000234_M6 (copy) 197 Advertise…" at bounding box center [415, 133] width 665 height 78
paste input "ngers_202510_20_16:9_1004900_M6"
type input "video-instream_tv_angers_202510_20_16:9_1004900_M6"
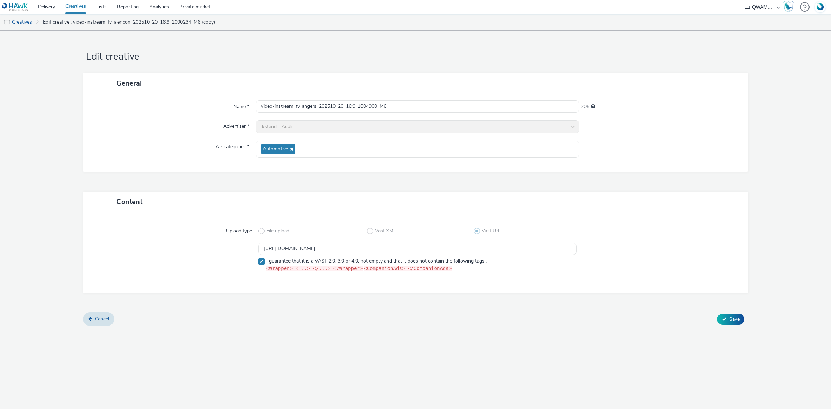
scroll to position [0, 0]
drag, startPoint x: 475, startPoint y: 250, endPoint x: 146, endPoint y: 249, distance: 329.1
click at [146, 249] on div "https://m6web-users.6play.fr/v1/vast-generator/clipVast/13145191?vast_version=2…" at bounding box center [416, 259] width 640 height 32
paste input "2"
type input "https://m6web-users.6play.fr/v1/vast-generator/clipVast/13145192?vast_version=2"
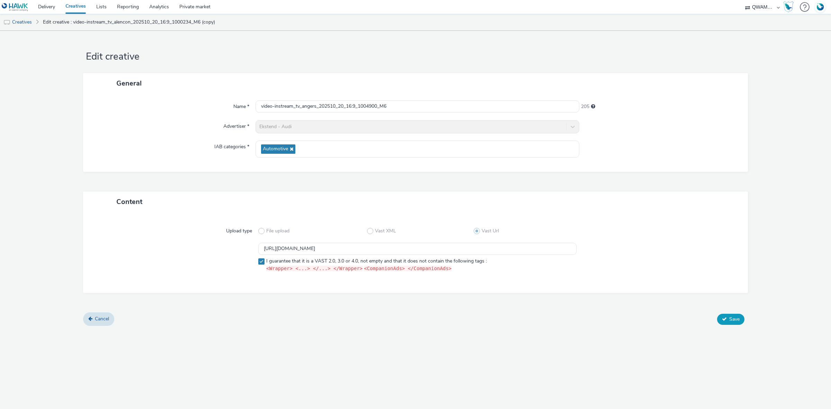
click at [730, 321] on span "Save" at bounding box center [735, 319] width 10 height 7
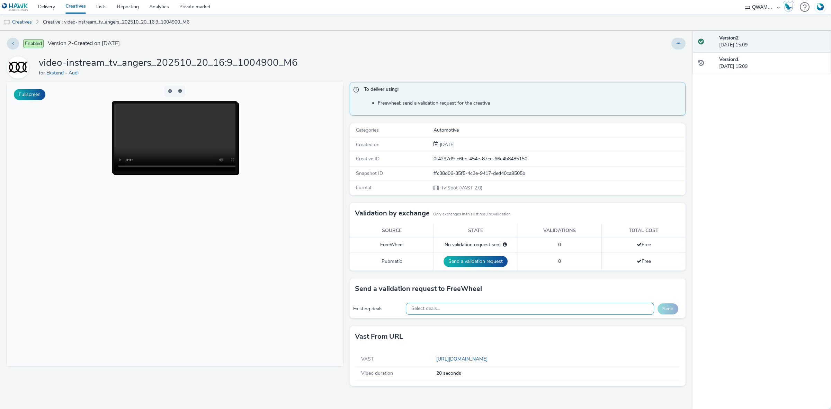
click at [527, 311] on div "Select deals..." at bounding box center [530, 309] width 249 height 12
paste input "M6_M6_Freewheel_Video_Data_Guaranteed_24_EUR_ANGERS_1004900"
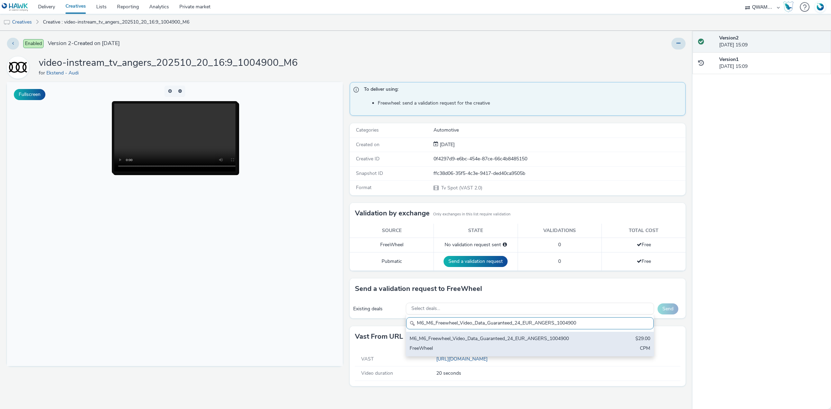
type input "M6_M6_Freewheel_Video_Data_Guaranteed_24_EUR_ANGERS_1004900"
click at [468, 340] on div "M6_M6_Freewheel_Video_Data_Guaranteed_24_EUR_ANGERS_1004900" at bounding box center [489, 339] width 159 height 8
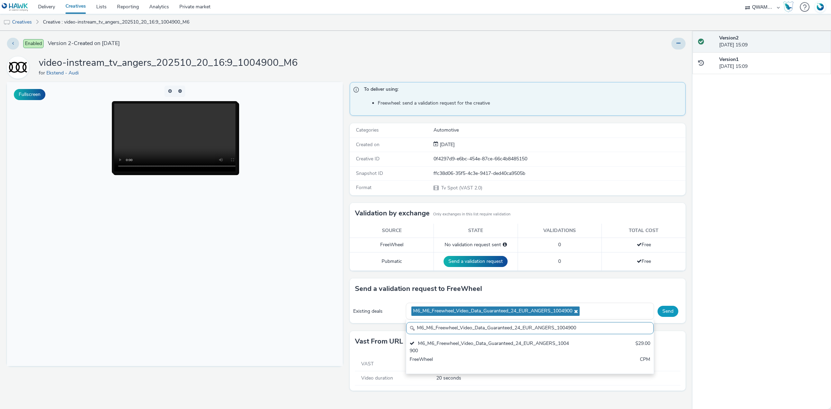
click at [664, 317] on button "Send" at bounding box center [668, 311] width 21 height 11
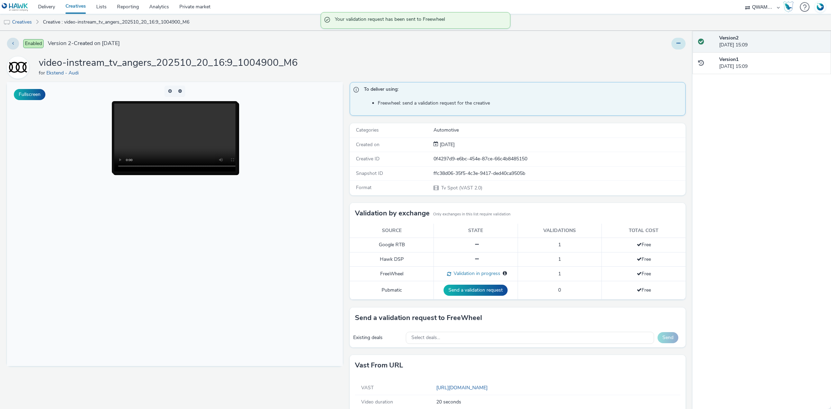
click at [677, 44] on icon at bounding box center [679, 43] width 4 height 5
click at [664, 70] on link "Duplicate" at bounding box center [660, 71] width 52 height 14
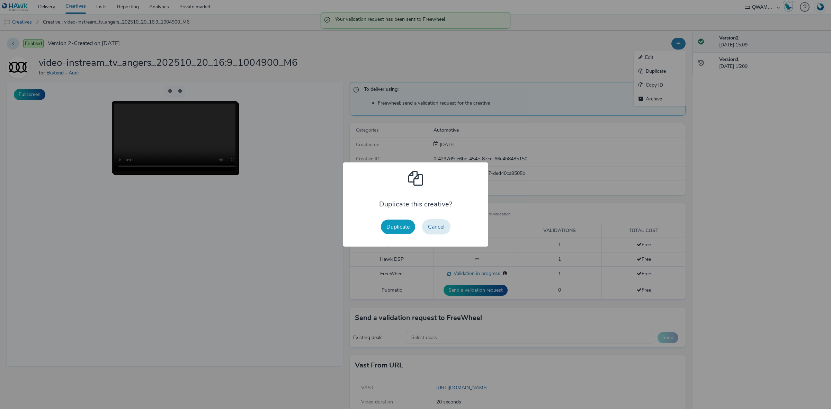
click at [395, 226] on button "Duplicate" at bounding box center [398, 227] width 34 height 15
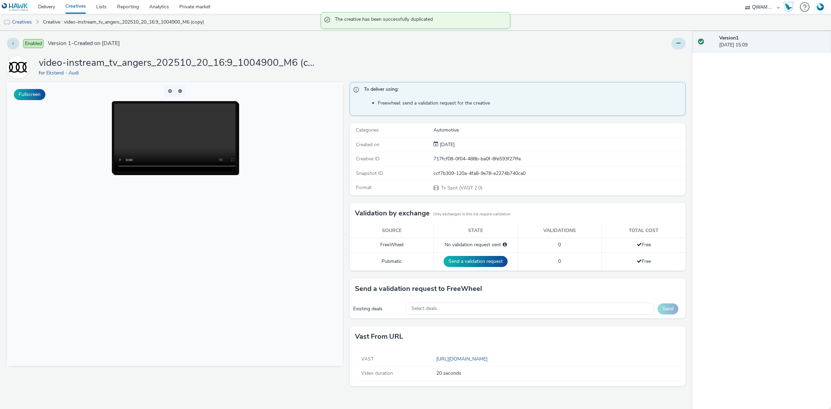
click at [678, 44] on icon at bounding box center [679, 43] width 4 height 5
click at [666, 59] on link "Edit" at bounding box center [660, 58] width 52 height 14
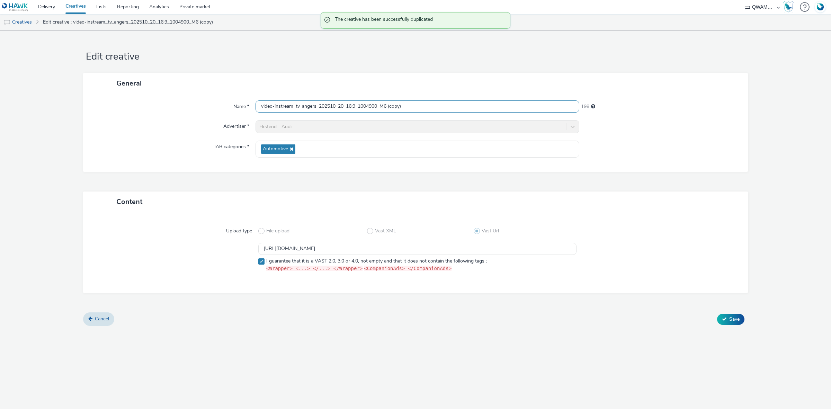
drag, startPoint x: 369, startPoint y: 105, endPoint x: 147, endPoint y: 96, distance: 222.6
click at [147, 96] on div "Name * video-instream_tv_angers_202510_20_16:9_1004900_M6 (copy) 198 Advertiser…" at bounding box center [415, 133] width 665 height 78
paste input "ouleme_202510_20_16:9_1000533_M6"
type input "video-instream_tv_angouleme_202510_20_16:9_1000533_M6"
drag, startPoint x: 468, startPoint y: 244, endPoint x: 173, endPoint y: 241, distance: 295.2
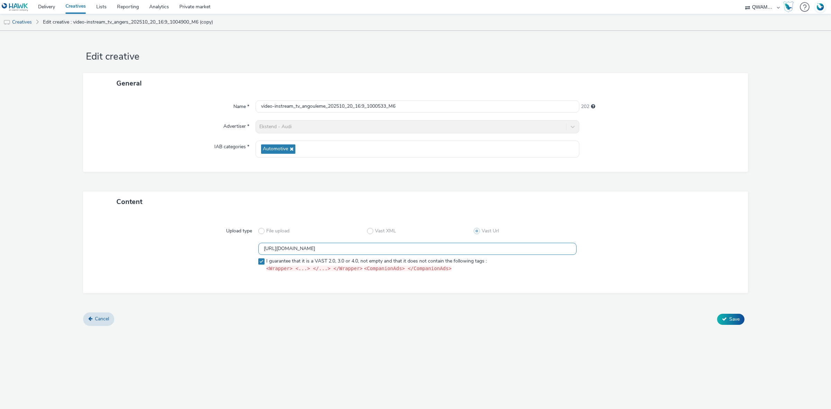
click at [173, 241] on div "Upload type File upload Vast XML Vast Url https://m6web-users.6play.fr/v1/vast-…" at bounding box center [415, 252] width 651 height 67
paste input "3"
type input "https://m6web-users.6play.fr/v1/vast-generator/clipVast/13145193?vast_version=2"
click at [741, 319] on button "Save" at bounding box center [730, 319] width 27 height 11
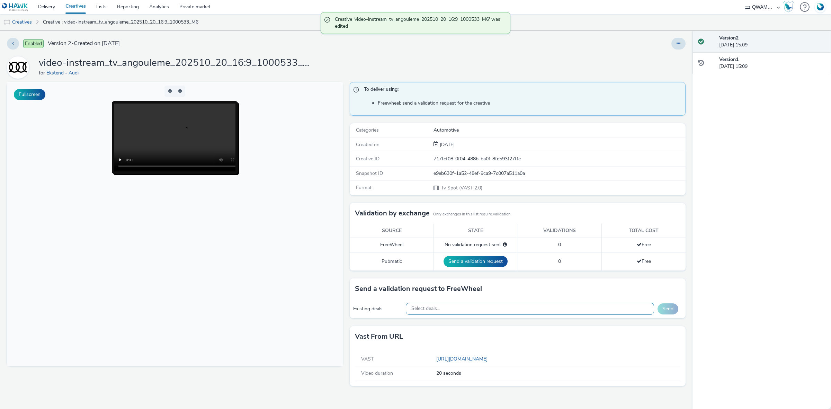
click at [567, 311] on div "Select deals..." at bounding box center [530, 309] width 249 height 12
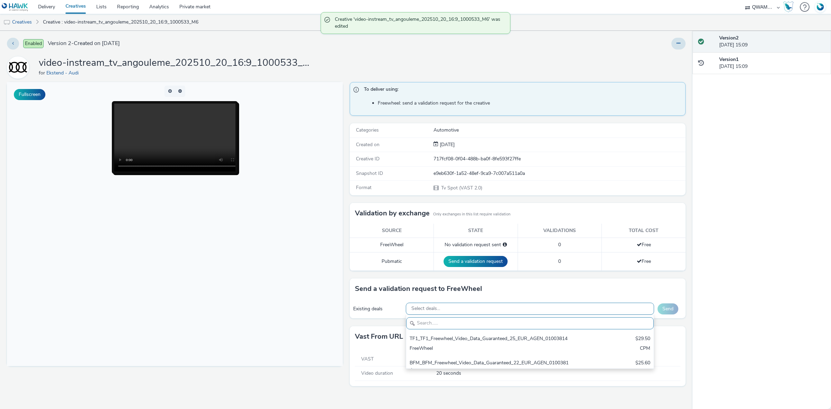
paste input "M6_M6_Freewheel_Video_Data_Guaranteed_24_EUR_ANGOULEME_1000533"
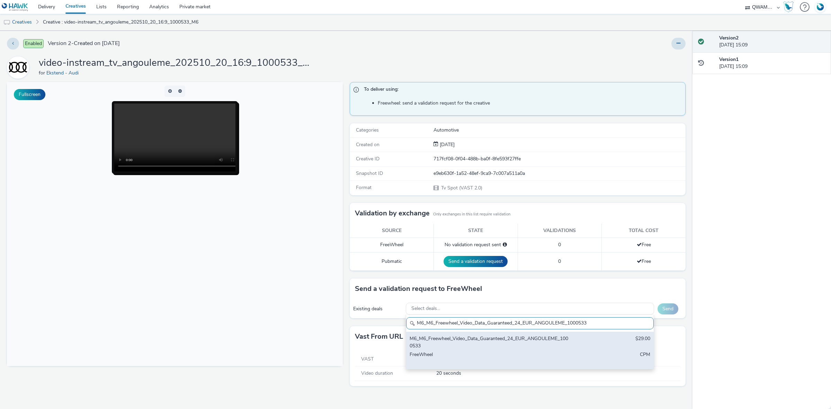
type input "M6_M6_Freewheel_Video_Data_Guaranteed_24_EUR_ANGOULEME_1000533"
click at [467, 351] on div "M6_M6_Freewheel_Video_Data_Guaranteed_24_EUR_ANGOULEME_1000533 $29.00 FreeWheel…" at bounding box center [530, 350] width 248 height 37
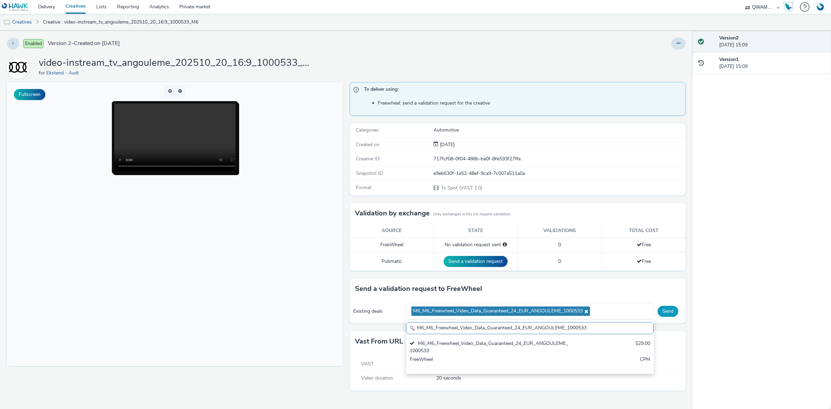
click at [674, 312] on button "Send" at bounding box center [668, 311] width 21 height 11
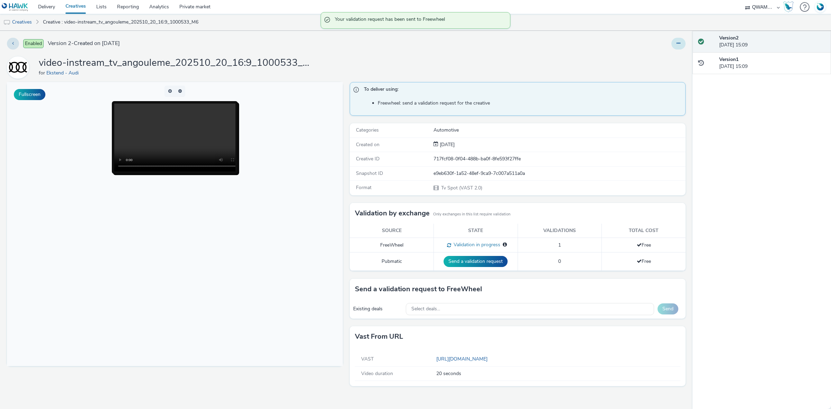
click at [672, 42] on button at bounding box center [679, 44] width 14 height 12
click at [663, 73] on link "Duplicate" at bounding box center [660, 71] width 52 height 14
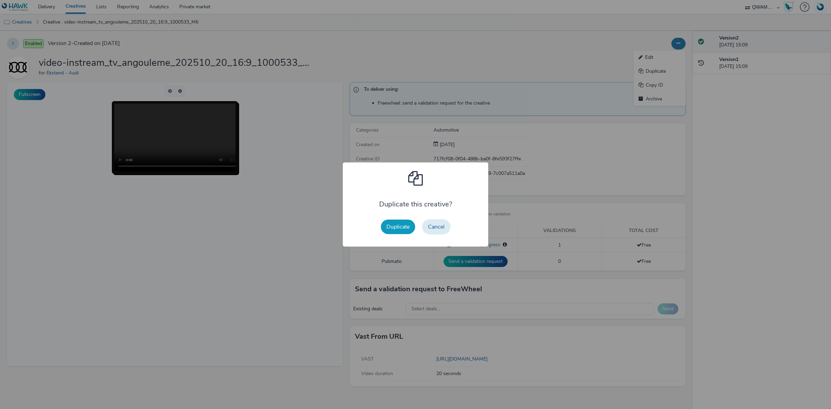
click at [398, 227] on button "Duplicate" at bounding box center [398, 227] width 34 height 15
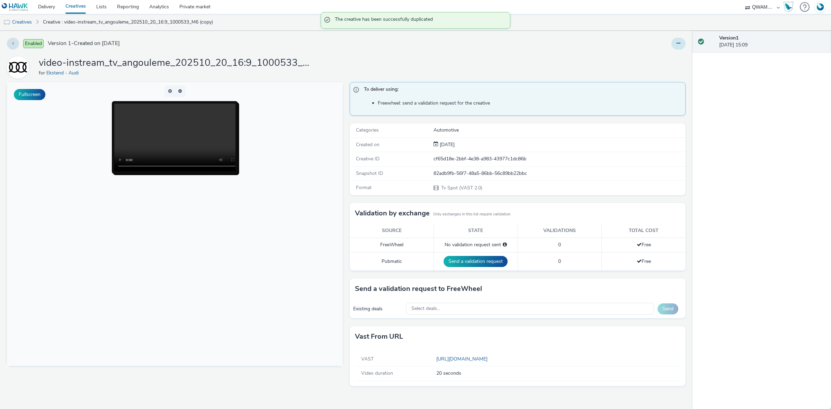
click at [679, 48] on button at bounding box center [679, 44] width 14 height 12
click at [673, 56] on link "Edit" at bounding box center [660, 58] width 52 height 14
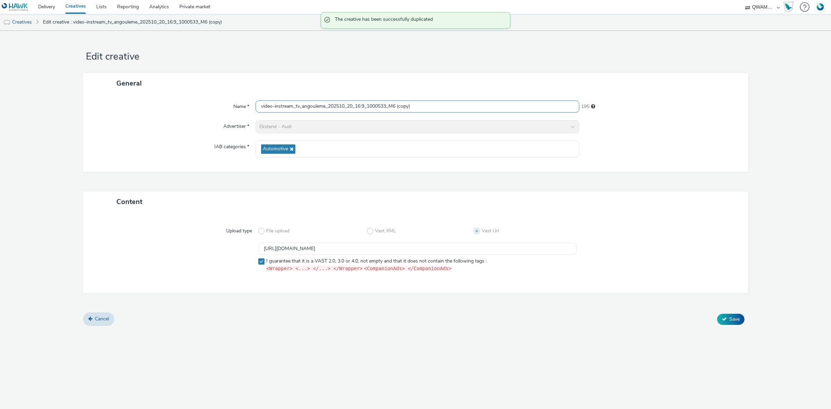
drag, startPoint x: 424, startPoint y: 107, endPoint x: 133, endPoint y: 106, distance: 291.7
click at [133, 106] on div "Name * video-instream_tv_angouleme_202510_20_16:9_1000533_M6 (copy) 195" at bounding box center [415, 106] width 651 height 12
paste input "necy_202510_20_16:9_1001532_M6"
type input "video-instream_tv_annecy_202510_20_16:9_1001532_M6"
drag, startPoint x: 456, startPoint y: 246, endPoint x: 140, endPoint y: 241, distance: 316.7
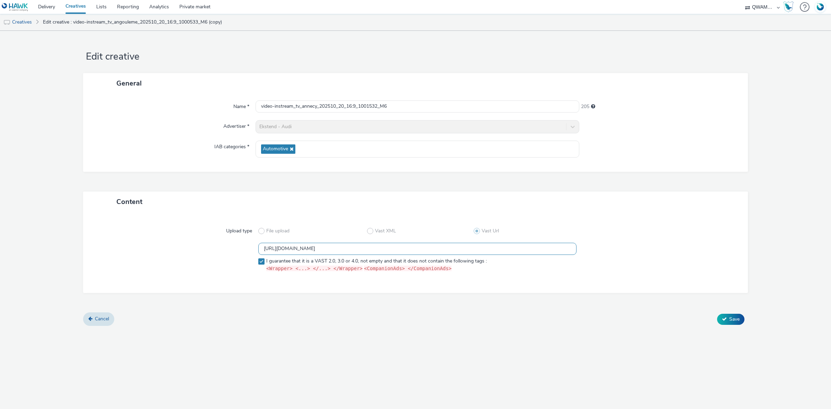
click at [140, 241] on div "Upload type File upload Vast XML Vast Url https://m6web-users.6play.fr/v1/vast-…" at bounding box center [415, 252] width 651 height 67
paste input "4"
type input "https://m6web-users.6play.fr/v1/vast-generator/clipVast/13145194?vast_version=2"
click at [723, 322] on button "Save" at bounding box center [730, 319] width 27 height 11
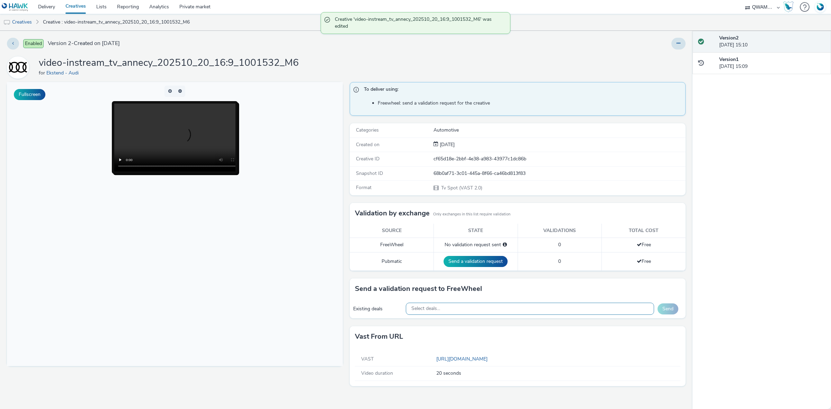
click at [520, 305] on div "Select deals..." at bounding box center [530, 309] width 249 height 12
paste input "M6_M6_Freewheel_Video_Data_Guaranteed_24_EUR_ANNECY_1001532"
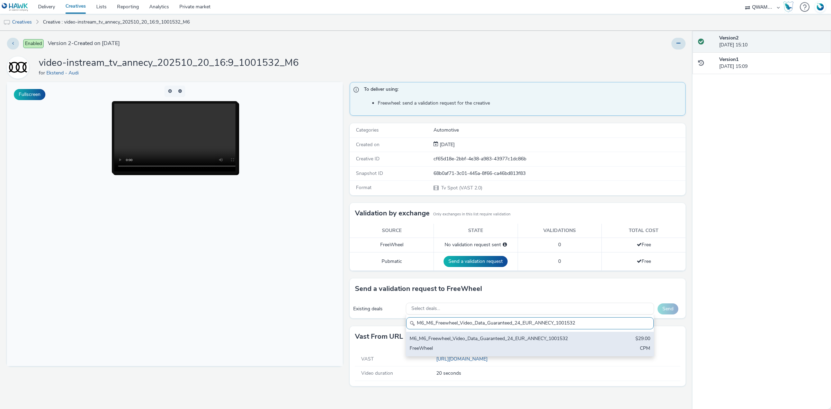
type input "M6_M6_Freewheel_Video_Data_Guaranteed_24_EUR_ANNECY_1001532"
click at [486, 342] on div "M6_M6_Freewheel_Video_Data_Guaranteed_24_EUR_ANNECY_1001532" at bounding box center [489, 339] width 159 height 8
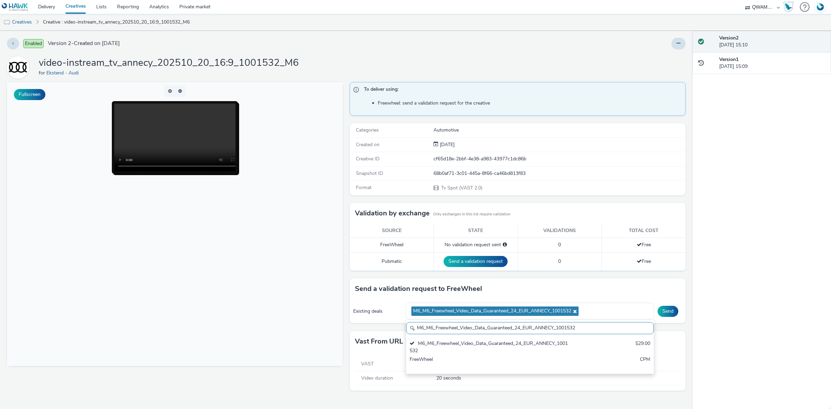
click at [673, 319] on div "Existing deals M6_M6_Freewheel_Video_Data_Guaranteed_24_EUR_ANNECY_1001532 M6_M…" at bounding box center [518, 311] width 336 height 24
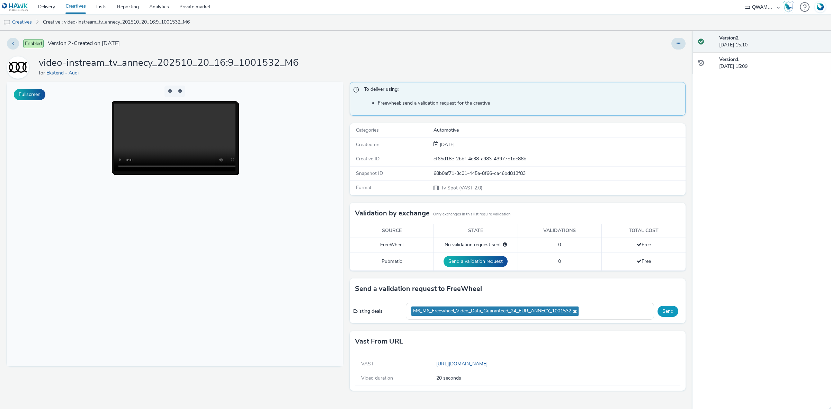
click at [674, 314] on button "Send" at bounding box center [668, 311] width 21 height 11
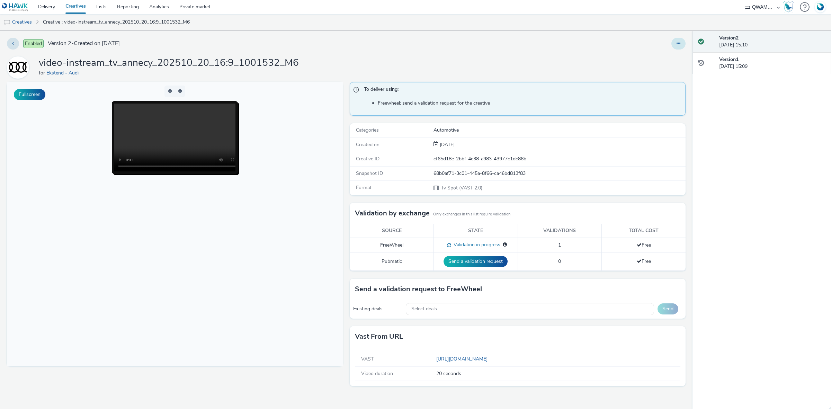
click at [679, 46] on button at bounding box center [679, 44] width 14 height 12
click at [669, 69] on link "Duplicate" at bounding box center [660, 71] width 52 height 14
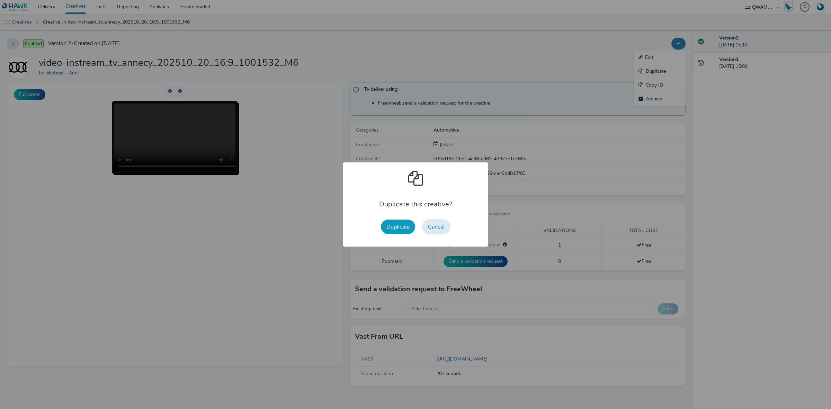
click at [403, 223] on button "Duplicate" at bounding box center [398, 227] width 34 height 15
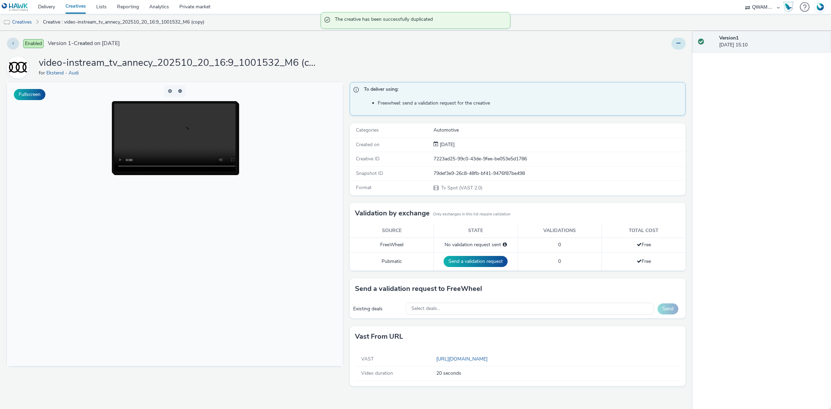
click at [681, 43] on button at bounding box center [679, 44] width 14 height 12
click at [650, 58] on link "Edit" at bounding box center [660, 58] width 52 height 14
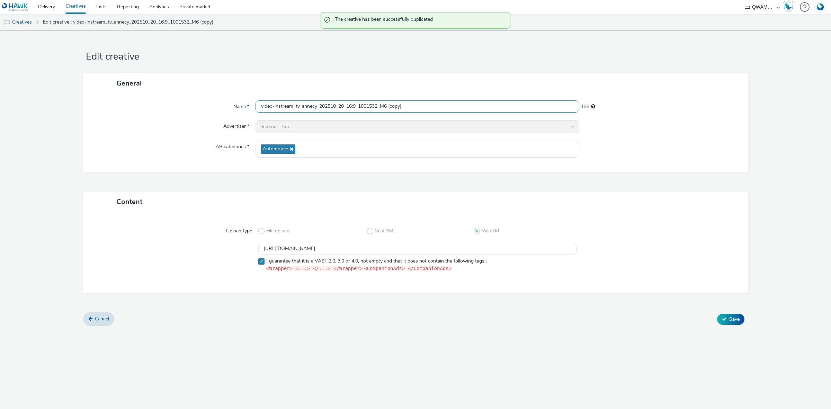
drag, startPoint x: 439, startPoint y: 106, endPoint x: 162, endPoint y: 101, distance: 277.2
click at [162, 101] on div "Name * video-instream_tv_annecy_202510_20_16:9_1001532_M6 (copy) 198" at bounding box center [415, 106] width 651 height 12
paste input "masse_202510_20_16:9_1000973_M6"
type input "video-instream_tv_annemasse_202510_20_16:9_1000973_M6"
drag, startPoint x: 460, startPoint y: 247, endPoint x: 233, endPoint y: 248, distance: 227.3
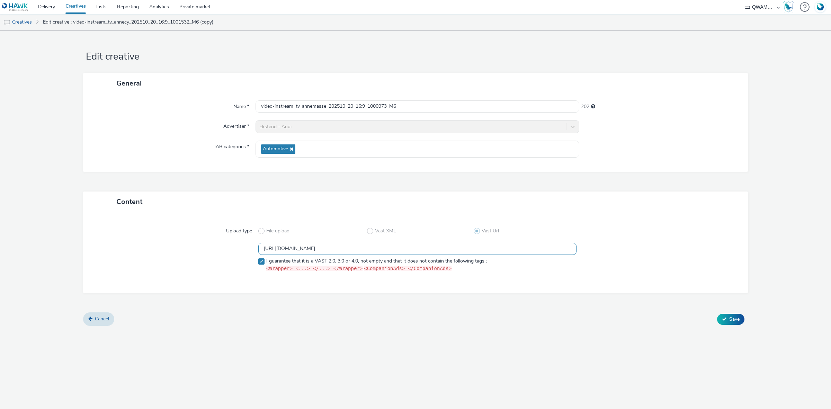
click at [233, 248] on div "https://m6web-users.6play.fr/v1/vast-generator/clipVast/13145194?vast_version=2…" at bounding box center [416, 259] width 640 height 32
paste input "5"
type input "https://m6web-users.6play.fr/v1/vast-generator/clipVast/13145195?vast_version=2"
click at [731, 321] on span "Save" at bounding box center [735, 319] width 10 height 7
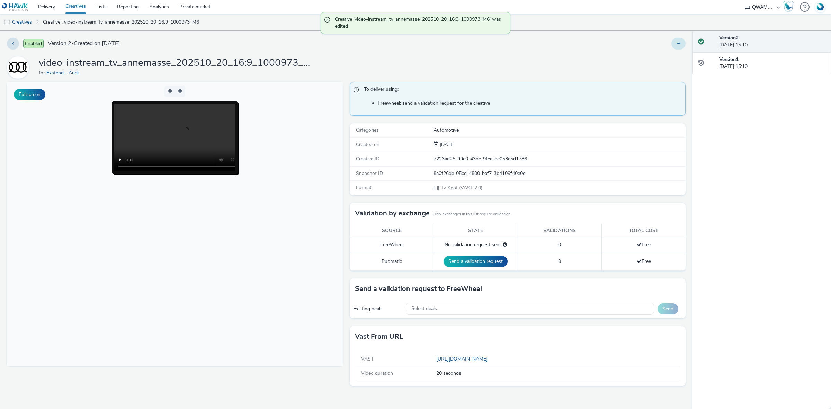
click at [677, 45] on icon at bounding box center [679, 43] width 4 height 5
click at [494, 73] on div "video-instream_tv_annemasse_202510_20_16:9_1000973_M6 for Ekstend - Audi" at bounding box center [346, 67] width 679 height 22
click at [456, 311] on div "Select deals..." at bounding box center [530, 309] width 249 height 12
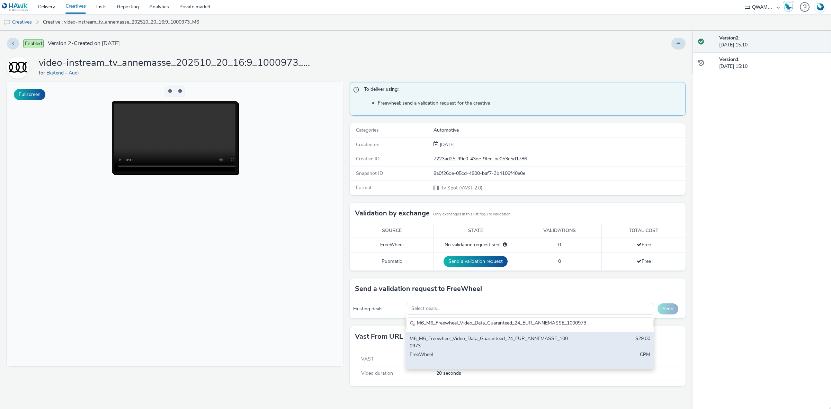
type input "M6_M6_Freewheel_Video_Data_Guaranteed_24_EUR_ANNEMASSE_1000973"
click at [468, 345] on div "M6_M6_Freewheel_Video_Data_Guaranteed_24_EUR_ANNEMASSE_1000973" at bounding box center [489, 342] width 159 height 14
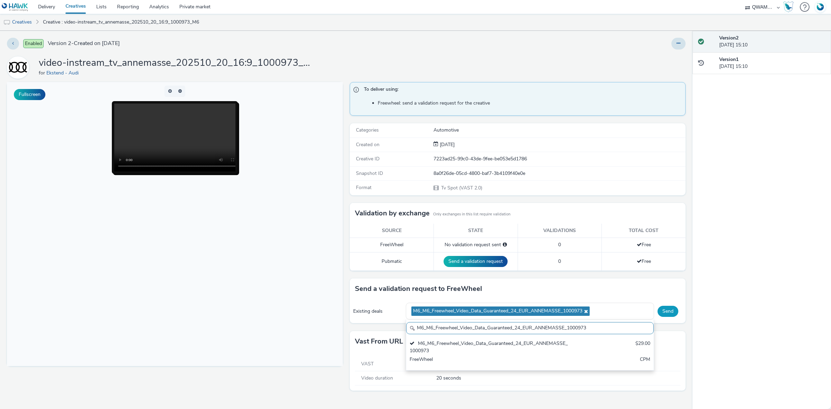
click at [664, 316] on button "Send" at bounding box center [668, 311] width 21 height 11
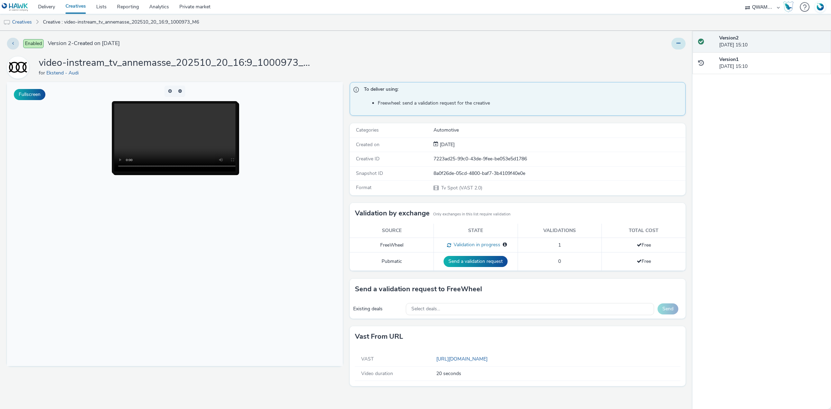
click at [679, 43] on icon at bounding box center [679, 43] width 4 height 5
click at [673, 72] on link "Duplicate" at bounding box center [660, 71] width 52 height 14
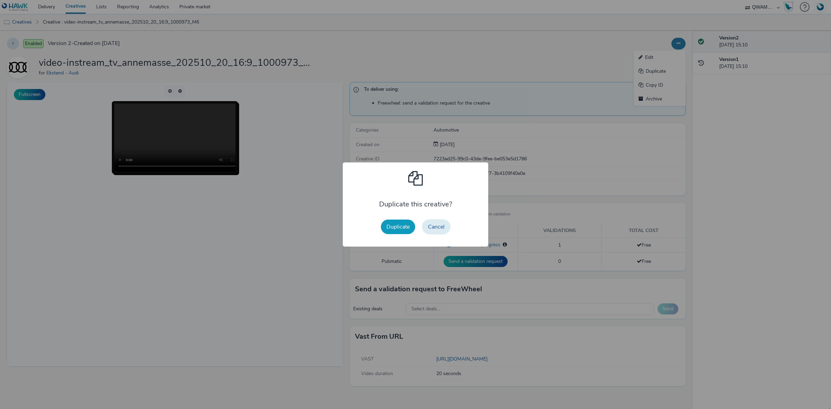
click at [383, 226] on button "Duplicate" at bounding box center [398, 227] width 34 height 15
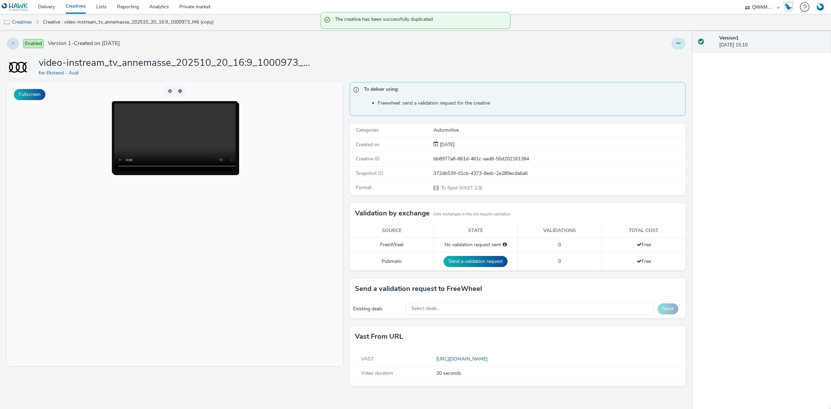
click at [681, 41] on button at bounding box center [679, 44] width 14 height 12
click at [659, 57] on link "Edit" at bounding box center [660, 58] width 52 height 14
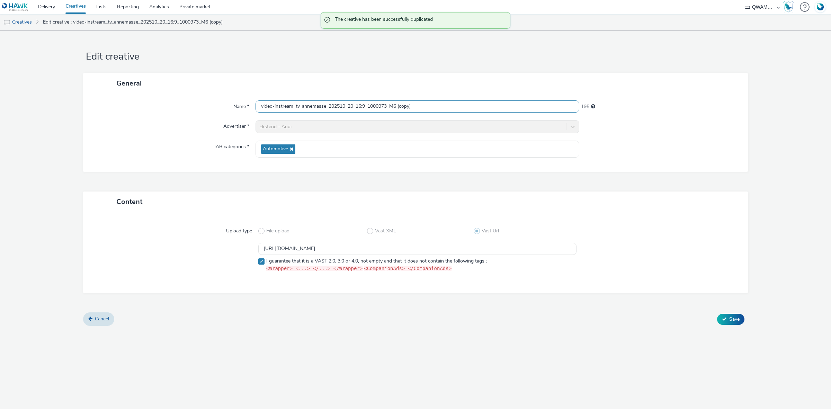
drag, startPoint x: 422, startPoint y: 105, endPoint x: 157, endPoint y: 105, distance: 265.4
click at [157, 105] on div "Name * video-instream_tv_annemasse_202510_20_16:9_1000973_M6 (copy) 195" at bounding box center [415, 106] width 651 height 12
paste input "rles_202510_20_16:9_1000182_M6"
type input "video-instream_tv_arles_202510_20_16:9_1000182_M6"
drag, startPoint x: 457, startPoint y: 250, endPoint x: 160, endPoint y: 253, distance: 296.2
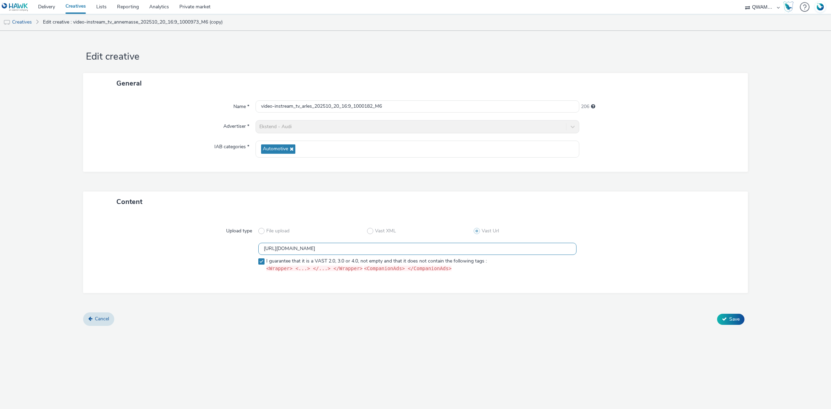
click at [160, 253] on div "https://m6web-users.6play.fr/v1/vast-generator/clipVast/13145195?vast_version=2…" at bounding box center [416, 259] width 640 height 32
paste input "6"
type input "https://m6web-users.6play.fr/v1/vast-generator/clipVast/13145196?vast_version=2"
click at [731, 316] on span "Save" at bounding box center [735, 319] width 10 height 7
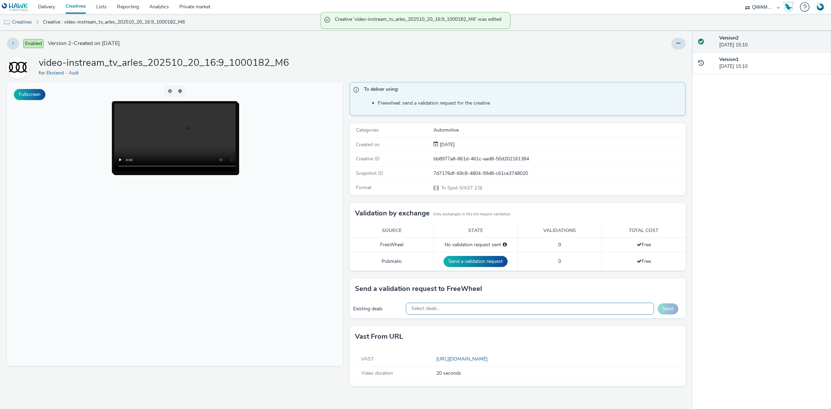
click at [477, 314] on div "Select deals..." at bounding box center [530, 309] width 249 height 12
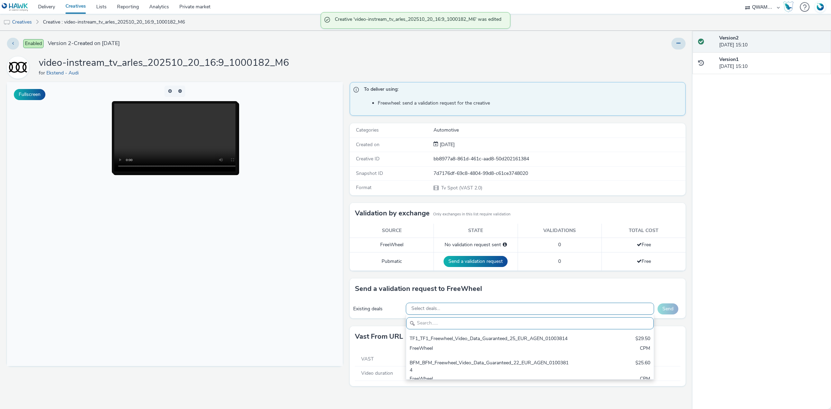
paste input "M6_M6_Freewheel_Video_Data_Guaranteed_24_EUR_ARLES_1000182"
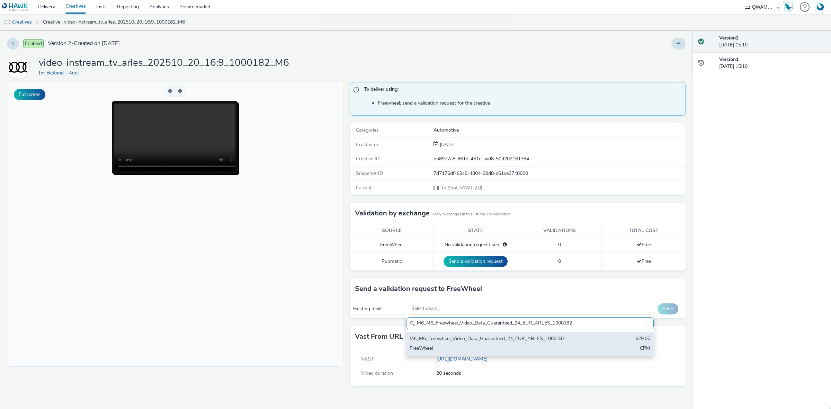
type input "M6_M6_Freewheel_Video_Data_Guaranteed_24_EUR_ARLES_1000182"
click at [474, 343] on div "M6_M6_Freewheel_Video_Data_Guaranteed_24_EUR_ARLES_1000182" at bounding box center [489, 339] width 159 height 8
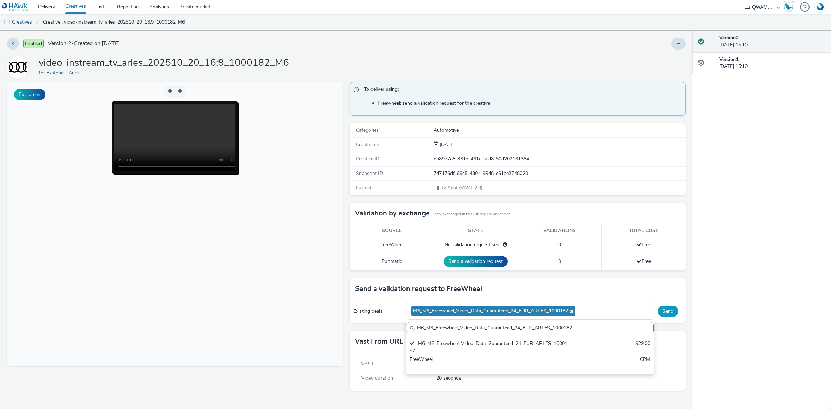
click at [669, 311] on button "Send" at bounding box center [668, 311] width 21 height 11
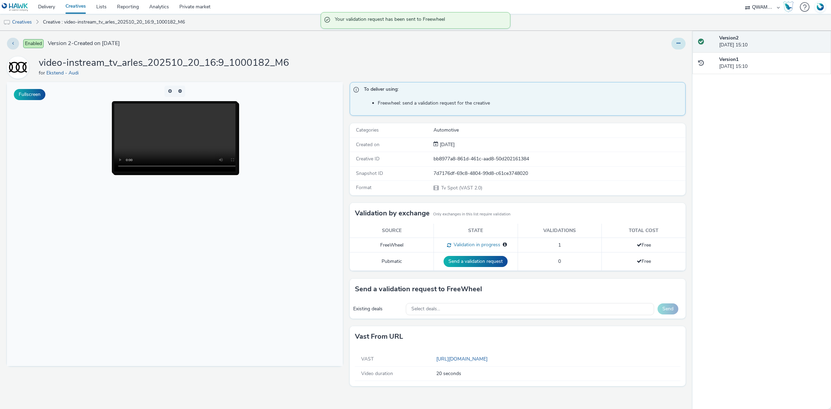
click at [676, 43] on button at bounding box center [679, 44] width 14 height 12
click at [662, 70] on link "Duplicate" at bounding box center [660, 71] width 52 height 14
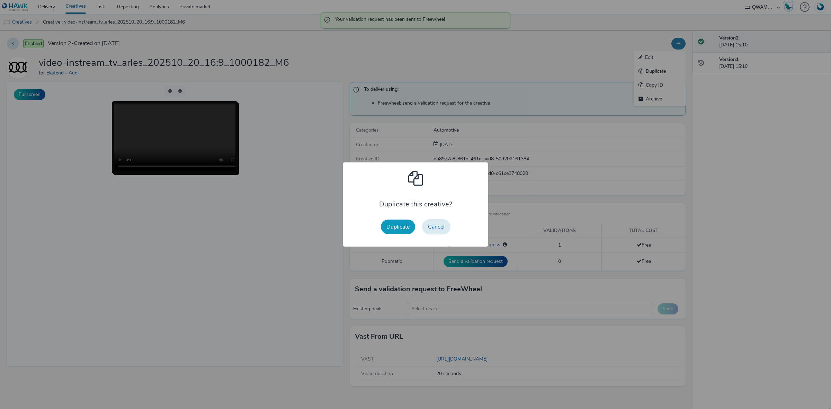
click at [407, 230] on button "Duplicate" at bounding box center [398, 227] width 34 height 15
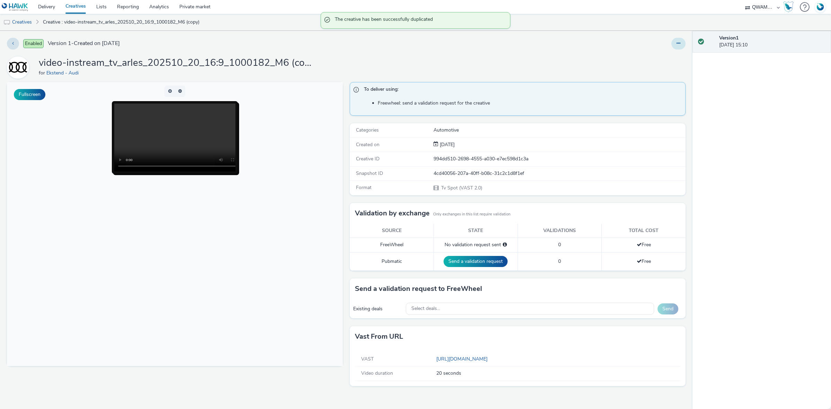
click at [675, 45] on button at bounding box center [679, 44] width 14 height 12
click at [663, 57] on link "Edit" at bounding box center [660, 58] width 52 height 14
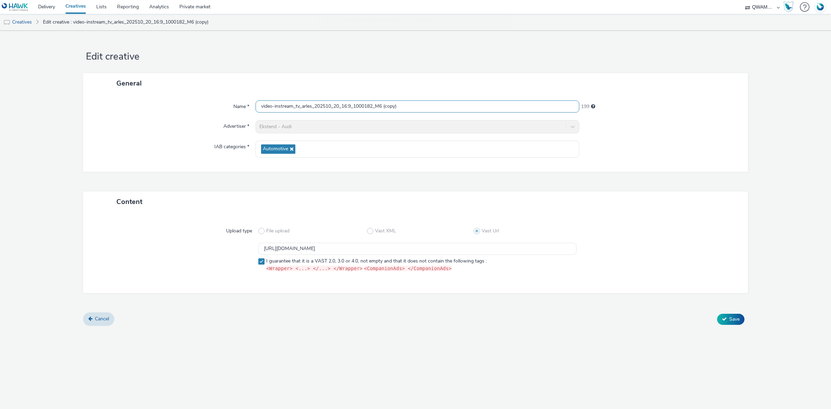
drag, startPoint x: 394, startPoint y: 108, endPoint x: 148, endPoint y: 107, distance: 245.6
click at [148, 107] on div "Name * video-instream_tv_arles_202510_20_16:9_1000182_M6 (copy) 199" at bounding box center [415, 106] width 651 height 12
paste input "ubagne_202510_20_16:9_1000877_M6"
type input "video-instream_tv_aubagne_202510_20_16:9_1000877_M6"
drag, startPoint x: 451, startPoint y: 248, endPoint x: 151, endPoint y: 239, distance: 300.8
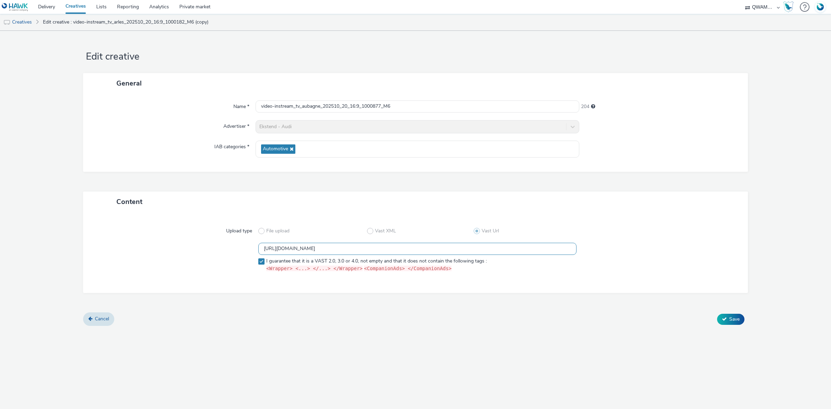
click at [151, 239] on div "Upload type File upload Vast XML Vast Url https://m6web-users.6play.fr/v1/vast-…" at bounding box center [415, 252] width 651 height 67
paste input "7"
type input "https://m6web-users.6play.fr/v1/vast-generator/clipVast/13145197?vast_version=2"
click at [721, 317] on button "Save" at bounding box center [730, 319] width 27 height 11
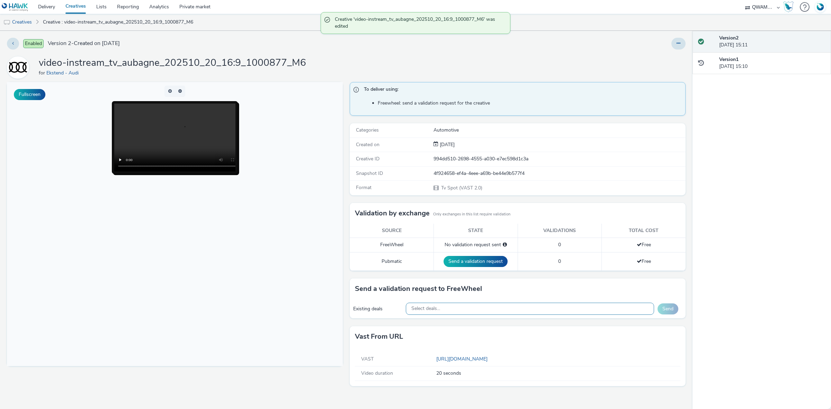
click at [488, 309] on div "Select deals..." at bounding box center [530, 309] width 249 height 12
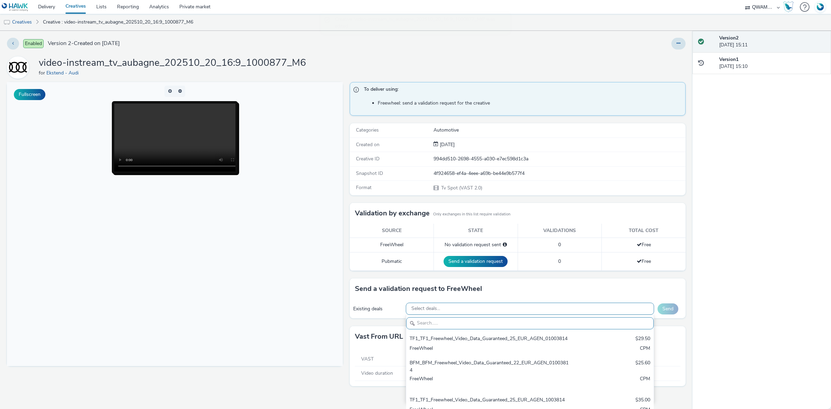
paste input "M6_M6_Freewheel_Video_Data_Guaranteed_24_EUR_AUBAGNE_1000877"
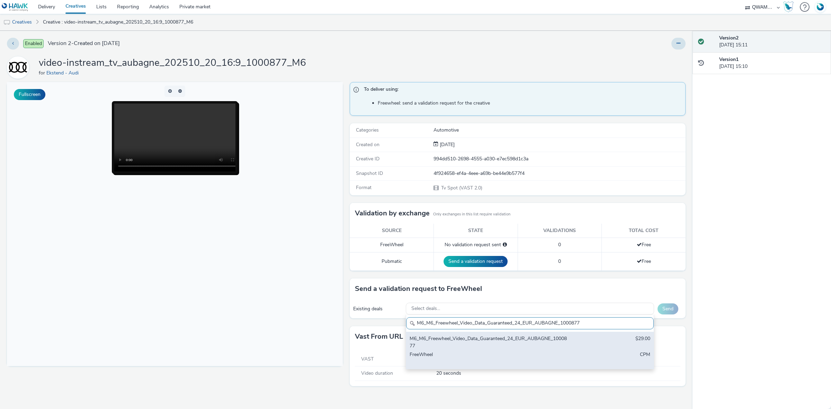
type input "M6_M6_Freewheel_Video_Data_Guaranteed_24_EUR_AUBAGNE_1000877"
click at [470, 348] on div "M6_M6_Freewheel_Video_Data_Guaranteed_24_EUR_AUBAGNE_1000877" at bounding box center [489, 342] width 159 height 14
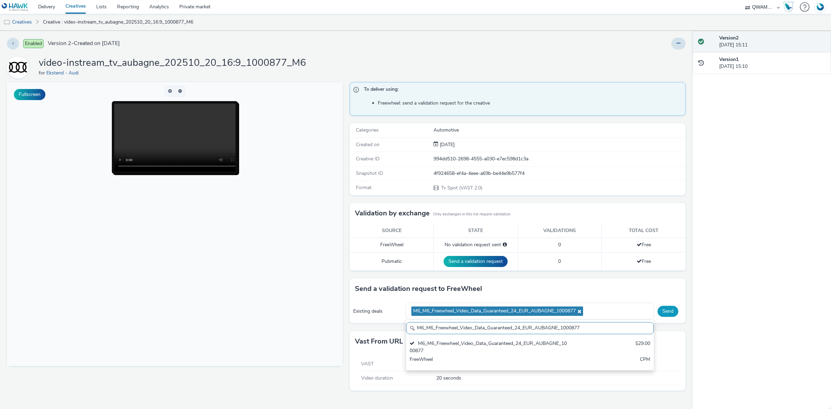
click at [663, 312] on button "Send" at bounding box center [668, 311] width 21 height 11
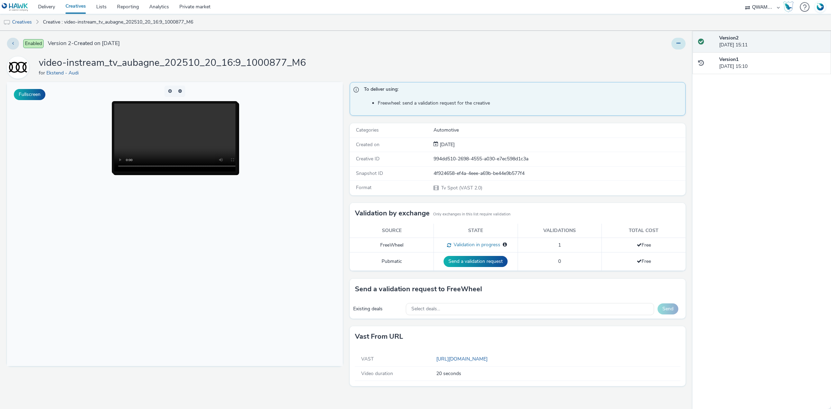
click at [677, 44] on icon at bounding box center [679, 43] width 4 height 5
click at [667, 73] on link "Duplicate" at bounding box center [660, 71] width 52 height 14
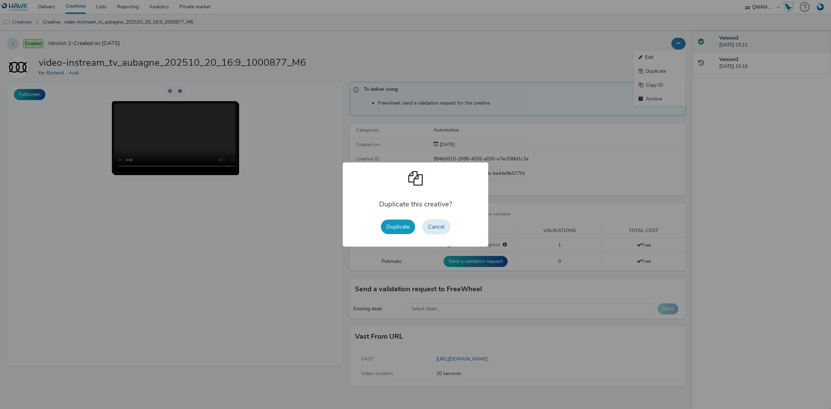
click at [390, 230] on button "Duplicate" at bounding box center [398, 227] width 34 height 15
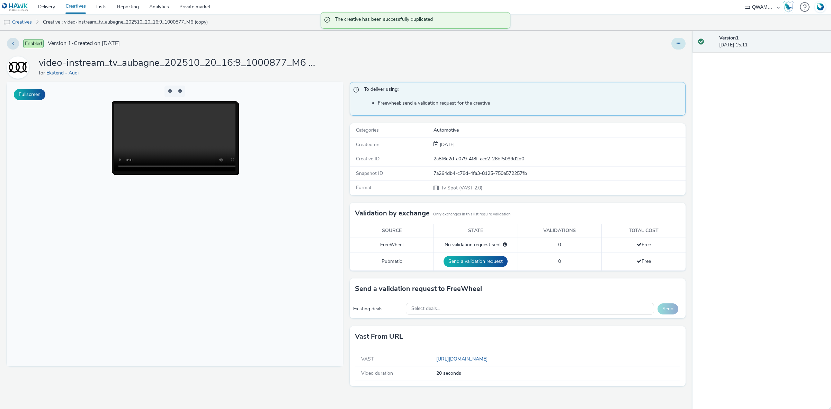
click at [679, 45] on icon at bounding box center [679, 43] width 4 height 5
click at [664, 59] on link "Edit" at bounding box center [660, 58] width 52 height 14
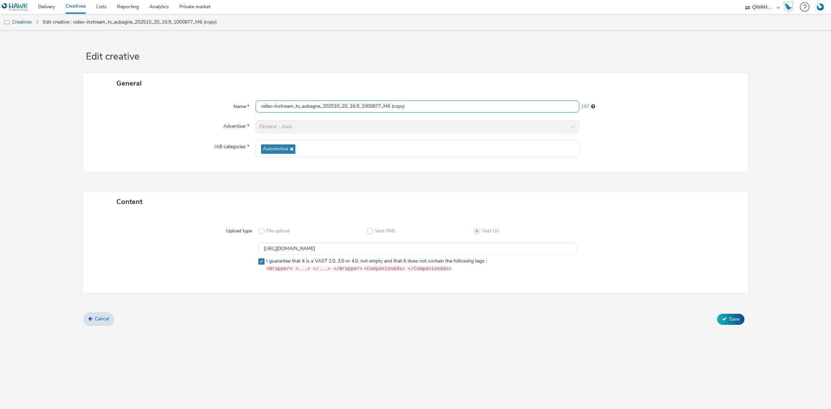
drag, startPoint x: 411, startPoint y: 108, endPoint x: 109, endPoint y: 108, distance: 302.1
click at [109, 108] on div "Name * video-instream_tv_aubagne_202510_20_16:9_1000877_M6 (copy) 197" at bounding box center [415, 106] width 651 height 12
paste input "xerre_202510_20_16:9_1002932_M6"
type input "video-instream_tv_auxerre_202510_20_16:9_1002932_M6"
drag, startPoint x: 454, startPoint y: 248, endPoint x: 180, endPoint y: 241, distance: 273.8
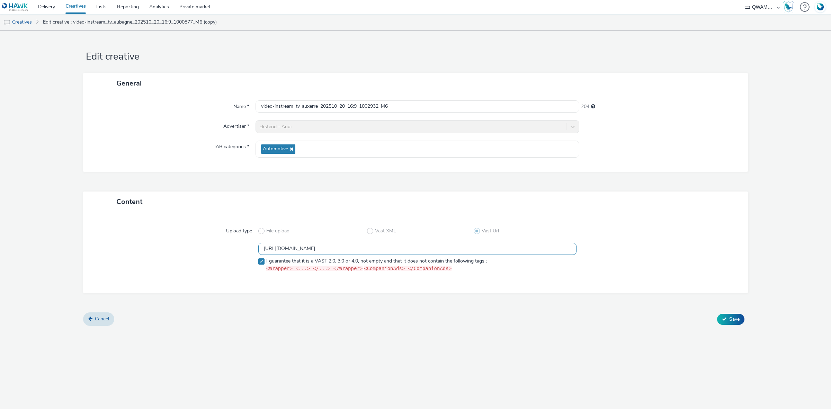
click at [180, 241] on div "Upload type File upload Vast XML Vast Url https://m6web-users.6play.fr/v1/vast-…" at bounding box center [415, 252] width 651 height 67
paste input "8"
type input "https://m6web-users.6play.fr/v1/vast-generator/clipVast/13145198?vast_version=2"
click at [727, 320] on button "Save" at bounding box center [730, 319] width 27 height 11
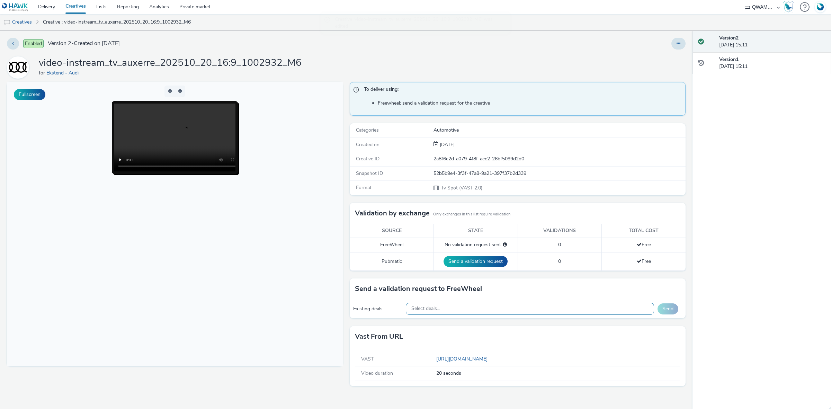
click at [481, 309] on div "Select deals..." at bounding box center [530, 309] width 249 height 12
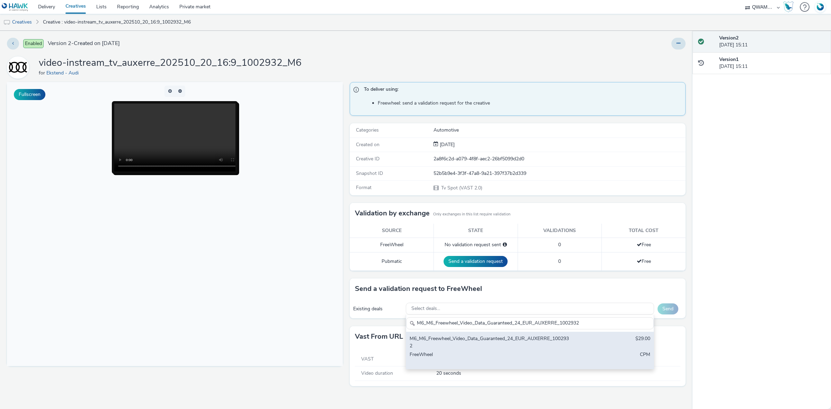
type input "M6_M6_Freewheel_Video_Data_Guaranteed_24_EUR_AUXERRE_1002932"
click at [462, 342] on div "M6_M6_Freewheel_Video_Data_Guaranteed_24_EUR_AUXERRE_1002932" at bounding box center [489, 342] width 159 height 14
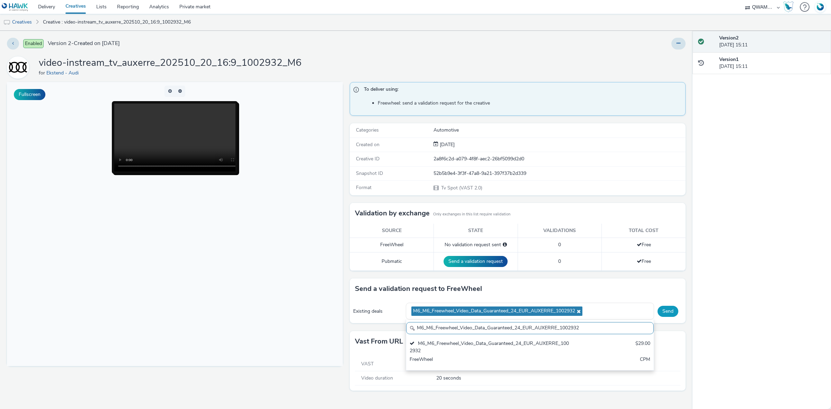
click at [675, 316] on button "Send" at bounding box center [668, 311] width 21 height 11
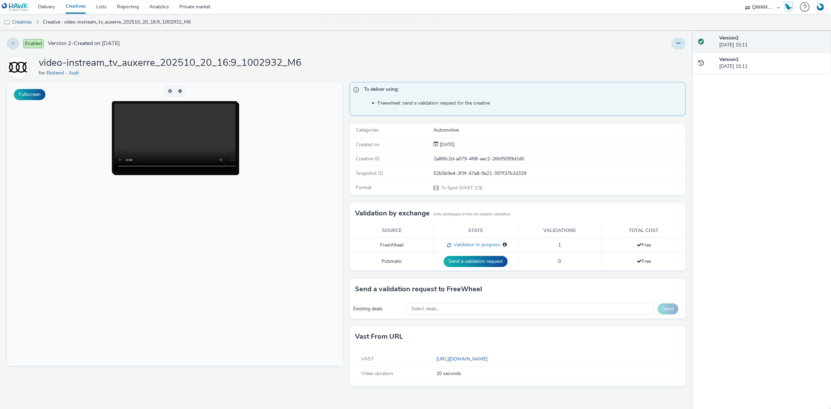
click at [682, 44] on button at bounding box center [679, 44] width 14 height 12
click at [678, 61] on link "Edit" at bounding box center [660, 58] width 52 height 14
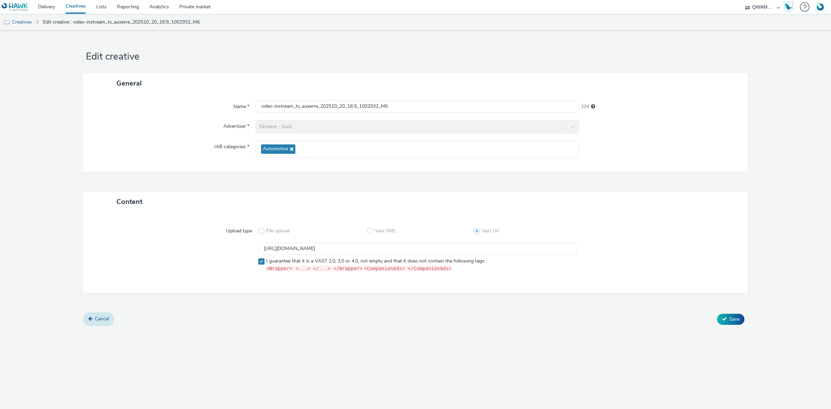
click at [106, 317] on span "Cancel" at bounding box center [102, 319] width 14 height 7
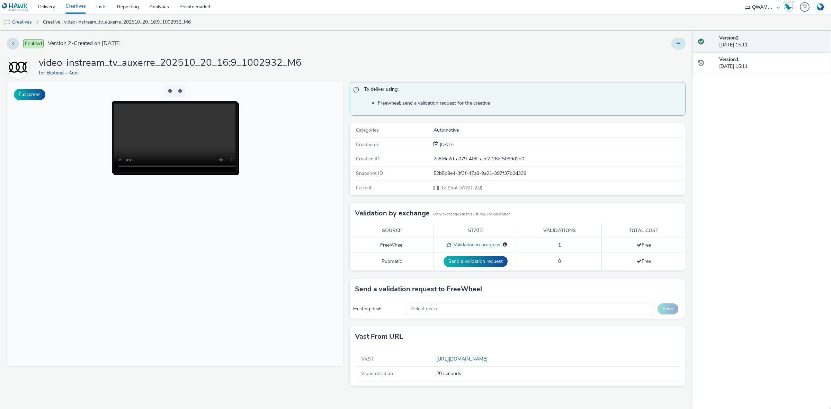
click at [679, 46] on button at bounding box center [679, 44] width 14 height 12
click at [665, 74] on link "Duplicate" at bounding box center [660, 71] width 52 height 14
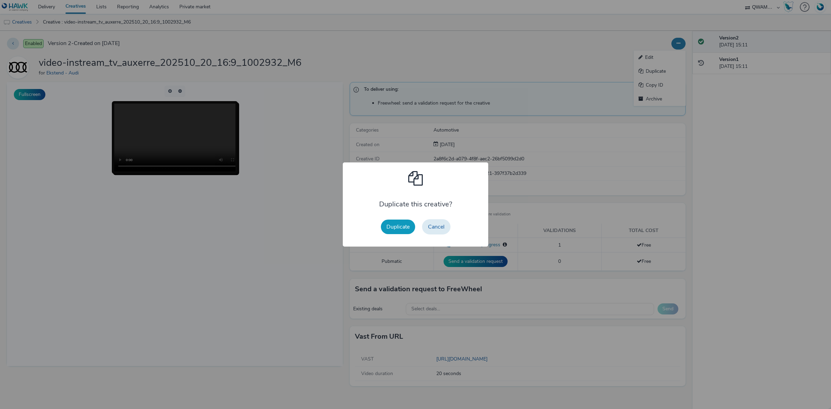
click at [398, 220] on button "Duplicate" at bounding box center [398, 227] width 34 height 15
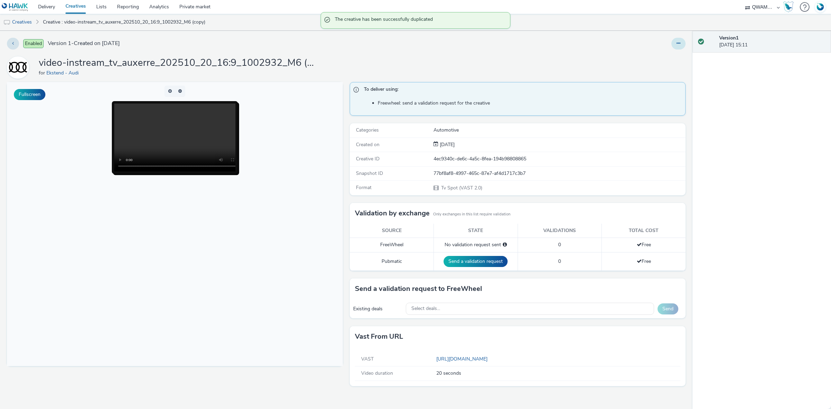
click at [681, 43] on button at bounding box center [679, 44] width 14 height 12
click at [669, 56] on link "Edit" at bounding box center [660, 58] width 52 height 14
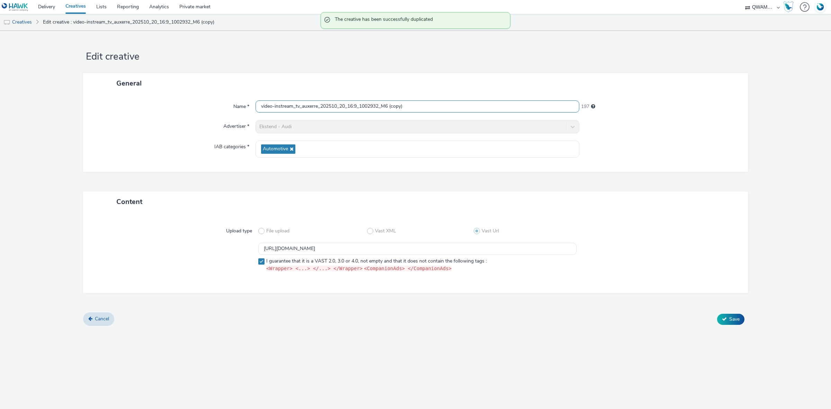
drag, startPoint x: 413, startPoint y: 103, endPoint x: 226, endPoint y: 102, distance: 187.8
click at [226, 102] on div "Name * video-instream_tv_auxerre_202510_20_16:9_1002932_M6 (copy) 197" at bounding box center [415, 106] width 651 height 12
paste input "vignon_202510_20_16:9_1002929_M6"
type input "video-instream_tv_avignon_202510_20_16:9_1002929_M6"
drag, startPoint x: 460, startPoint y: 246, endPoint x: 207, endPoint y: 242, distance: 253.3
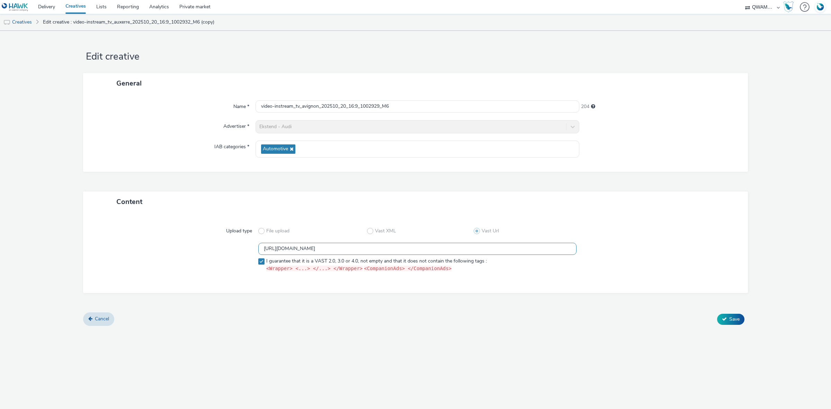
click at [207, 242] on div "Upload type File upload Vast XML Vast Url https://m6web-users.6play.fr/v1/vast-…" at bounding box center [415, 252] width 651 height 67
paste input "9"
type input "https://m6web-users.6play.fr/v1/vast-generator/clipVast/13145199?vast_version=2"
click at [732, 323] on button "Save" at bounding box center [730, 319] width 27 height 11
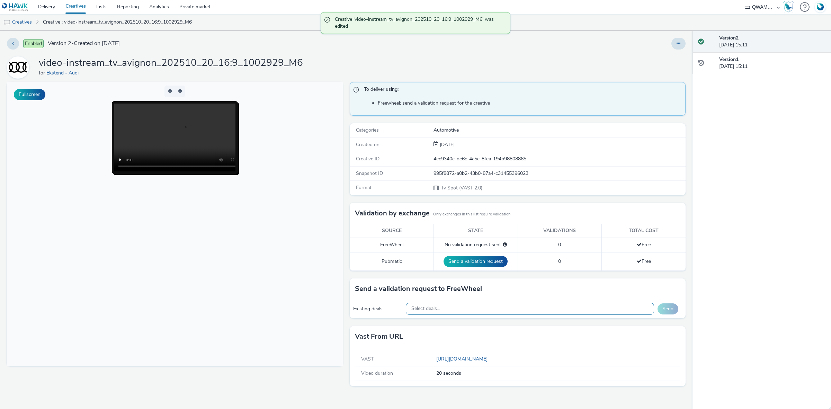
click at [616, 312] on div "Select deals..." at bounding box center [530, 309] width 249 height 12
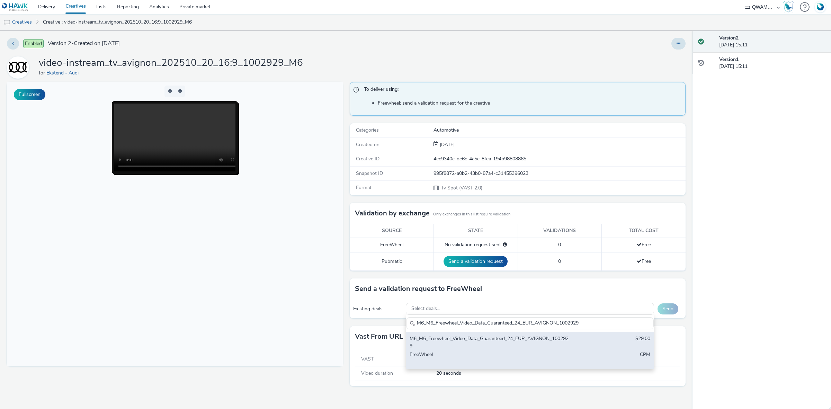
type input "M6_M6_Freewheel_Video_Data_Guaranteed_24_EUR_AVIGNON_1002929"
click at [460, 345] on div "M6_M6_Freewheel_Video_Data_Guaranteed_24_EUR_AVIGNON_1002929" at bounding box center [489, 342] width 159 height 14
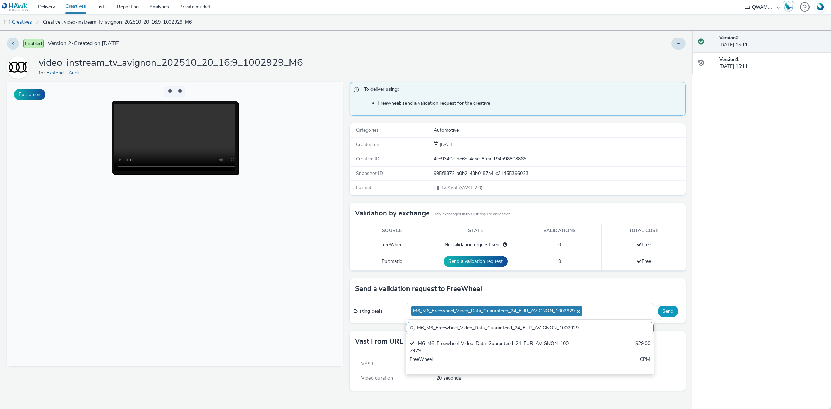
click at [669, 316] on button "Send" at bounding box center [668, 311] width 21 height 11
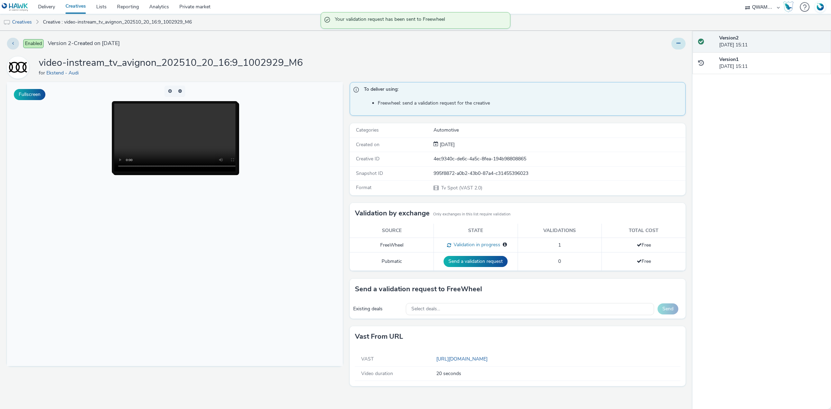
click at [681, 44] on button at bounding box center [679, 44] width 14 height 12
click at [672, 68] on link "Duplicate" at bounding box center [660, 71] width 52 height 14
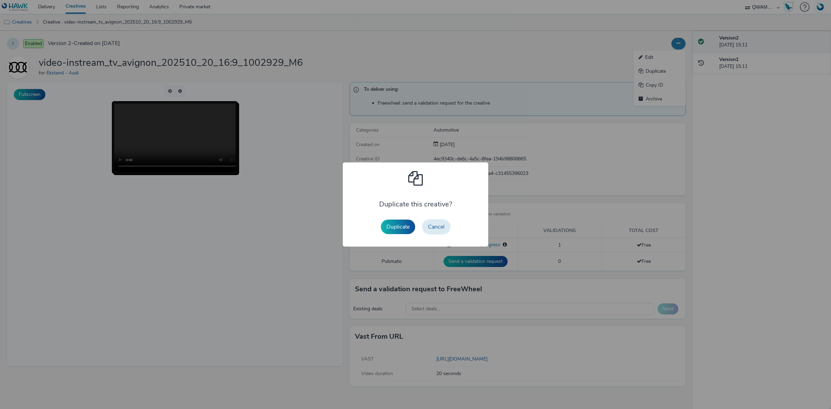
click at [384, 224] on button "Duplicate" at bounding box center [398, 227] width 34 height 15
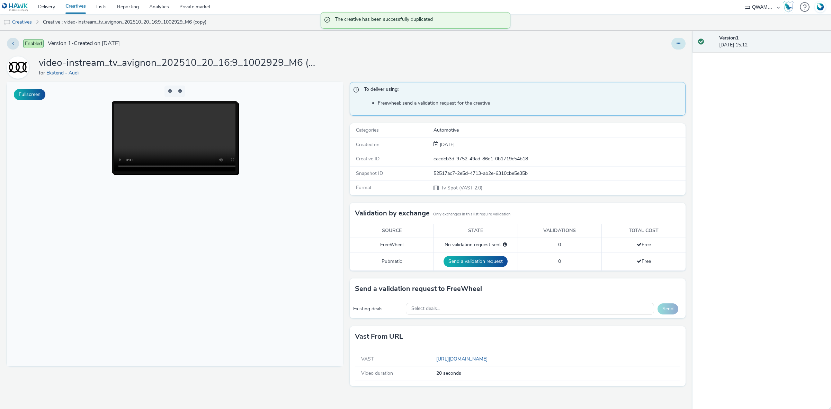
click at [678, 43] on icon at bounding box center [679, 43] width 4 height 5
click at [659, 61] on link "Edit" at bounding box center [660, 58] width 52 height 14
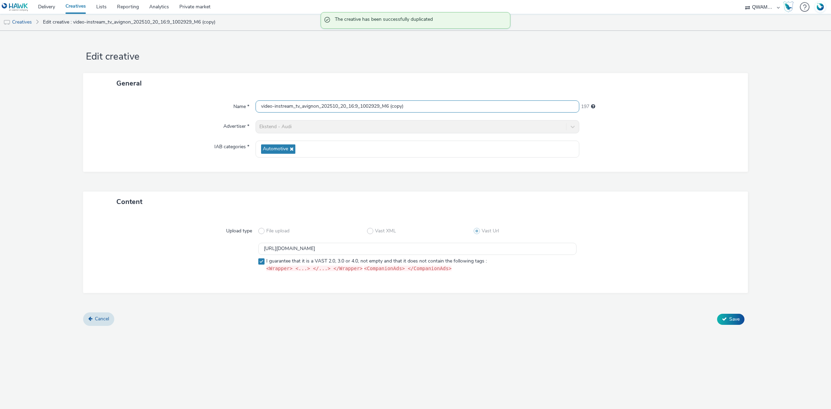
drag, startPoint x: 426, startPoint y: 105, endPoint x: 129, endPoint y: 105, distance: 297.9
click at [129, 105] on div "Name * video-instream_tv_avignon_202510_20_16:9_1002929_M6 (copy) 197" at bounding box center [415, 106] width 651 height 12
paste input "bastia_202510_20_16:9_1003846_M6"
type input "video-instream_tv_bastia_202510_20_16:9_1003846_M6"
drag, startPoint x: 424, startPoint y: 248, endPoint x: 210, endPoint y: 246, distance: 214.1
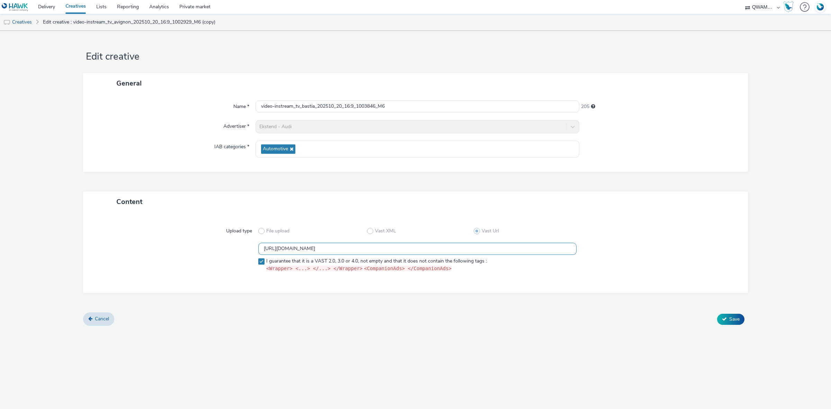
click at [210, 246] on div "https://m6web-users.6play.fr/v1/vast-generator/clipVast/13145199?vast_version=2…" at bounding box center [416, 259] width 640 height 32
paste input "201"
type input "https://m6web-users.6play.fr/v1/vast-generator/clipVast/13145201?vast_version=2"
click at [742, 319] on button "Save" at bounding box center [730, 319] width 27 height 11
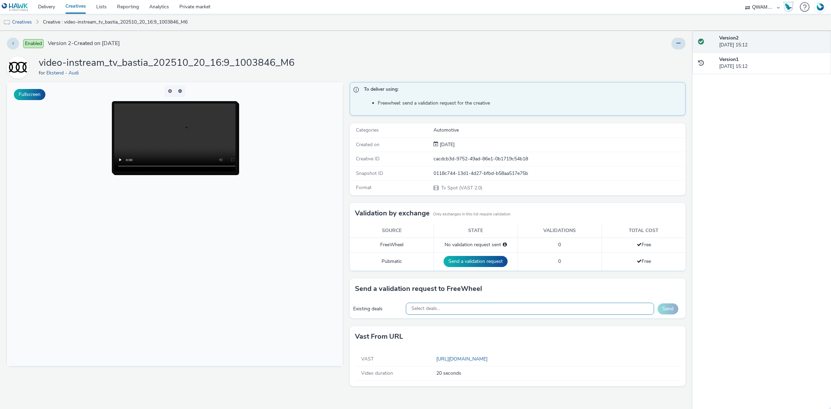
click at [486, 315] on div "Select deals..." at bounding box center [530, 309] width 249 height 12
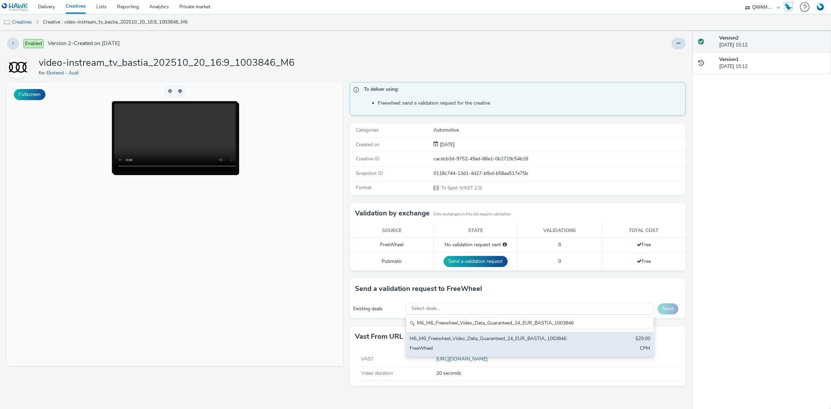
type input "M6_M6_Freewheel_Video_Data_Guaranteed_24_EUR_BASTIA_1003846"
click at [474, 339] on div "M6_M6_Freewheel_Video_Data_Guaranteed_24_EUR_BASTIA_1003846" at bounding box center [489, 339] width 159 height 8
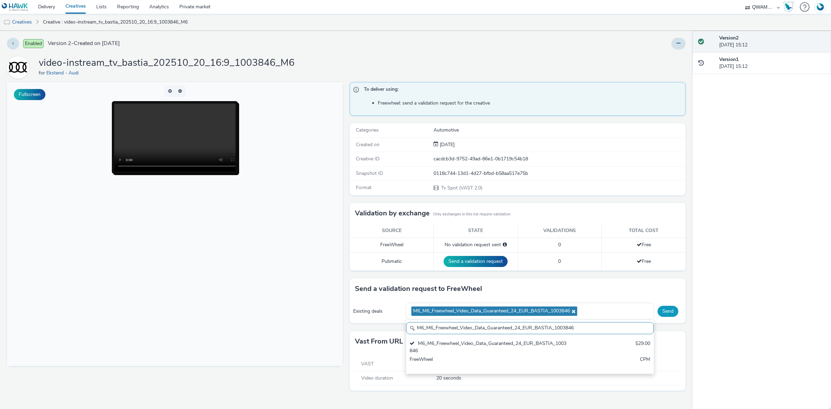
click at [669, 309] on button "Send" at bounding box center [668, 311] width 21 height 11
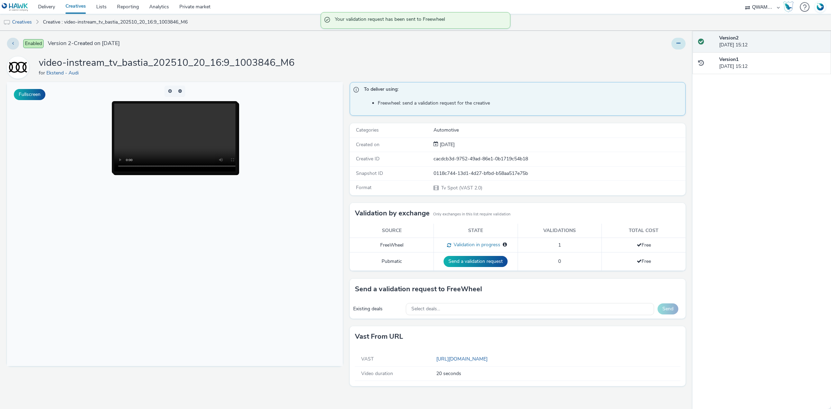
click at [681, 45] on button at bounding box center [679, 44] width 14 height 12
click at [665, 67] on link "Duplicate" at bounding box center [660, 71] width 52 height 14
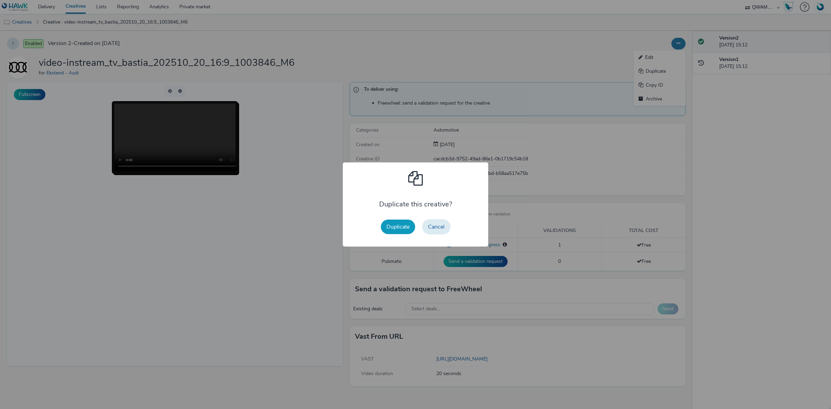
click at [415, 224] on button "Duplicate" at bounding box center [398, 227] width 34 height 15
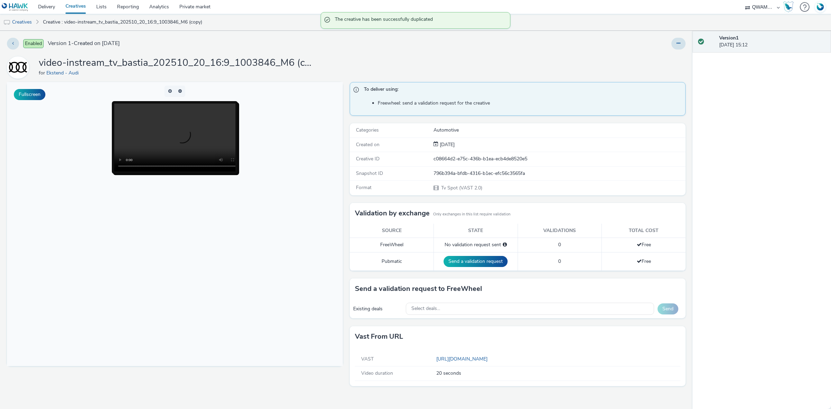
drag, startPoint x: 668, startPoint y: 42, endPoint x: 674, endPoint y: 40, distance: 6.8
click at [670, 40] on div at bounding box center [550, 44] width 272 height 12
click at [680, 42] on icon at bounding box center [679, 43] width 4 height 5
click at [673, 57] on link "Edit" at bounding box center [660, 58] width 52 height 14
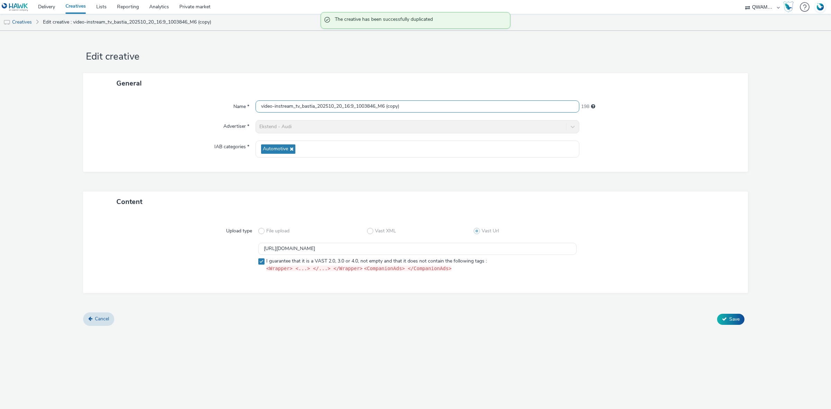
drag, startPoint x: 408, startPoint y: 106, endPoint x: 238, endPoint y: 107, distance: 169.7
click at [238, 107] on div "Name * video-instream_tv_bastia_202510_20_16:9_1003846_M6 (copy) 198" at bounding box center [415, 106] width 651 height 12
paste input "yonne_202510_20_16:9_1003922_M6"
type input "video-instream_tv_bayonne_202510_20_16:9_1003922_M6"
drag, startPoint x: 468, startPoint y: 245, endPoint x: 217, endPoint y: 246, distance: 250.8
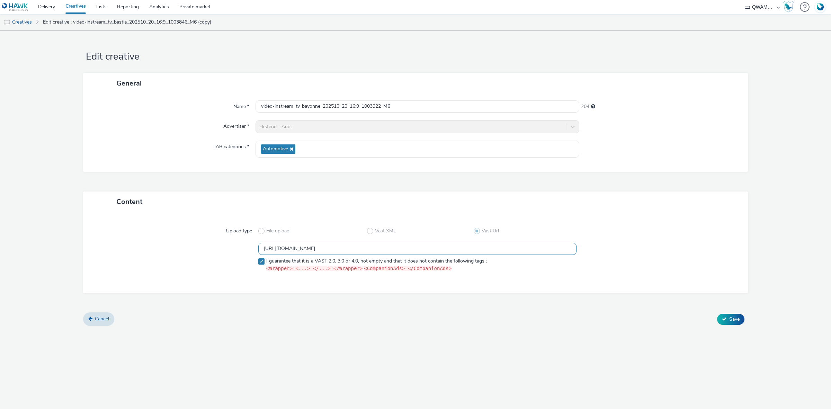
click at [217, 246] on div "https://m6web-users.6play.fr/v1/vast-generator/clipVast/13145201?vast_version=2…" at bounding box center [416, 259] width 640 height 32
paste input "2"
type input "https://m6web-users.6play.fr/v1/vast-generator/clipVast/13145202?vast_version=2"
click at [732, 314] on button "Save" at bounding box center [730, 319] width 27 height 11
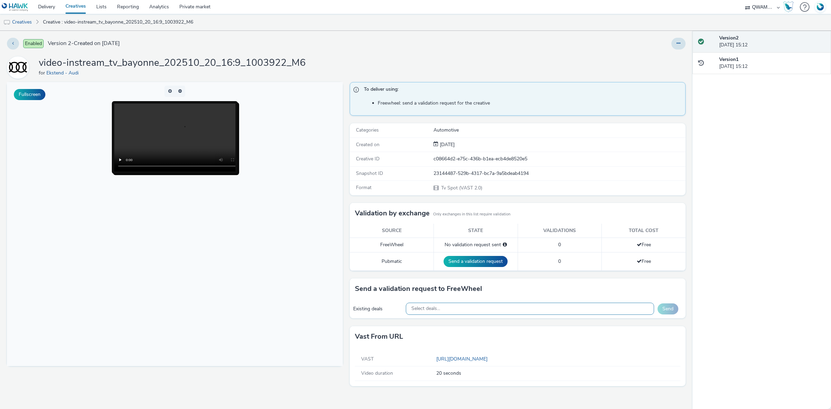
click at [584, 307] on div "Select deals..." at bounding box center [530, 309] width 249 height 12
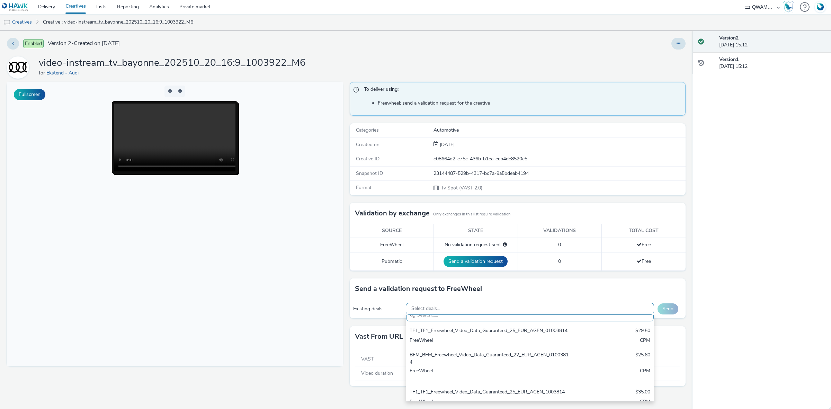
click at [584, 307] on div "Select deals..." at bounding box center [530, 309] width 249 height 12
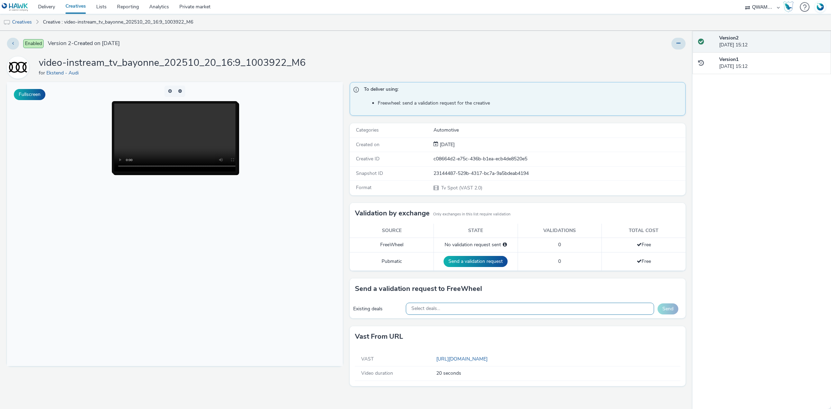
click at [584, 308] on div "Select deals..." at bounding box center [530, 309] width 249 height 12
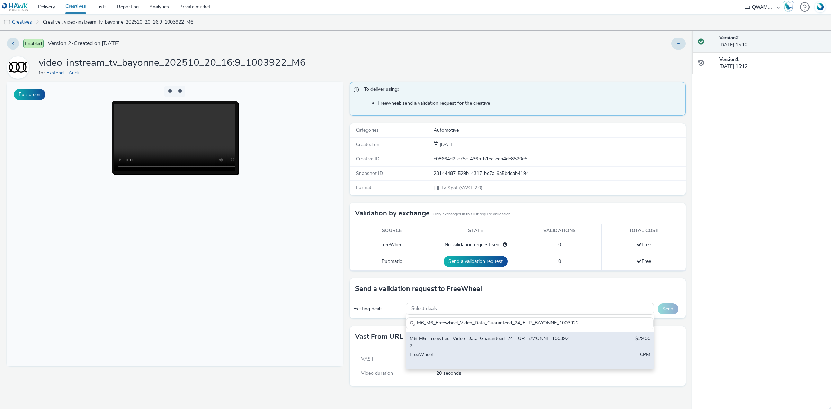
type input "M6_M6_Freewheel_Video_Data_Guaranteed_24_EUR_BAYONNE_1003922"
click at [553, 342] on div "M6_M6_Freewheel_Video_Data_Guaranteed_24_EUR_BAYONNE_1003922" at bounding box center [489, 342] width 159 height 14
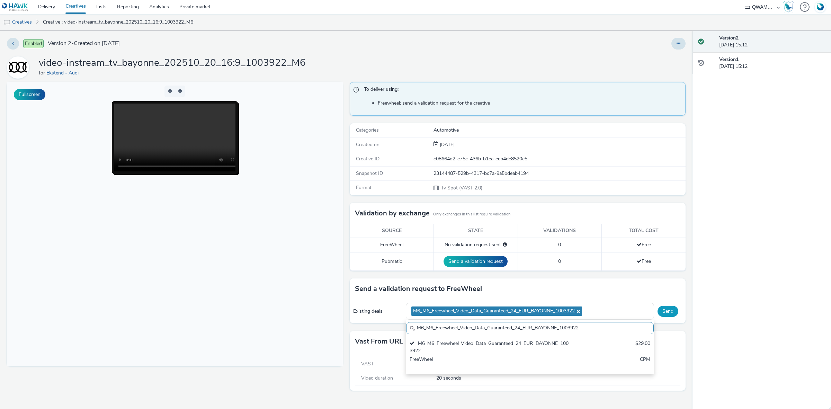
click at [674, 311] on button "Send" at bounding box center [668, 311] width 21 height 11
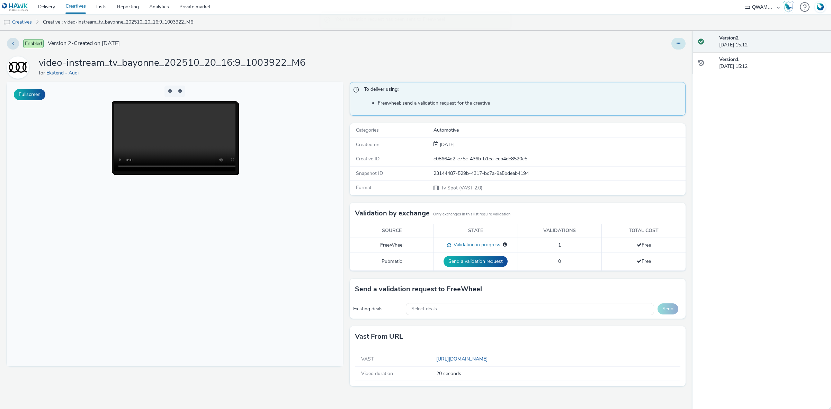
click at [678, 46] on button at bounding box center [679, 44] width 14 height 12
click at [671, 66] on link "Duplicate" at bounding box center [660, 71] width 52 height 14
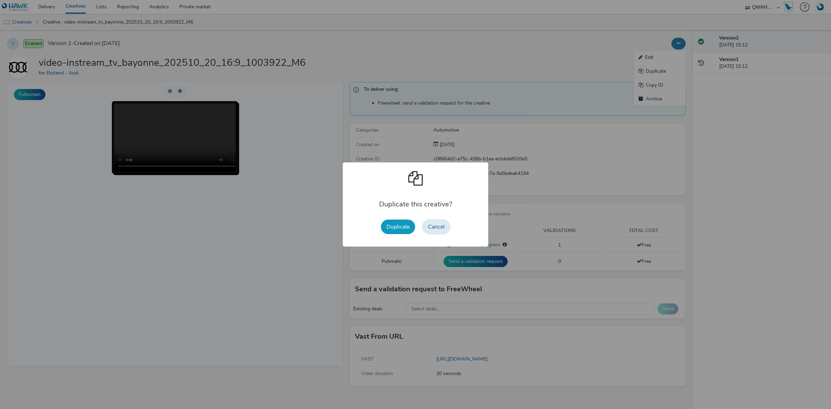
click at [386, 222] on button "Duplicate" at bounding box center [398, 227] width 34 height 15
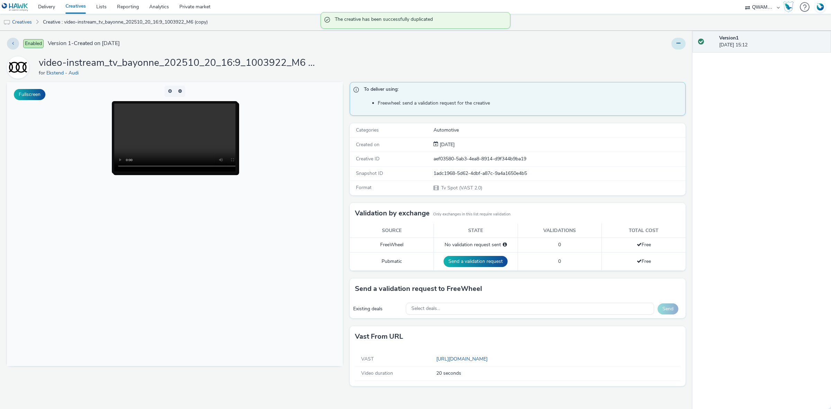
click at [675, 45] on button at bounding box center [679, 44] width 14 height 12
drag, startPoint x: 650, startPoint y: 58, endPoint x: 624, endPoint y: 67, distance: 27.3
click at [650, 58] on link "Edit" at bounding box center [660, 58] width 52 height 14
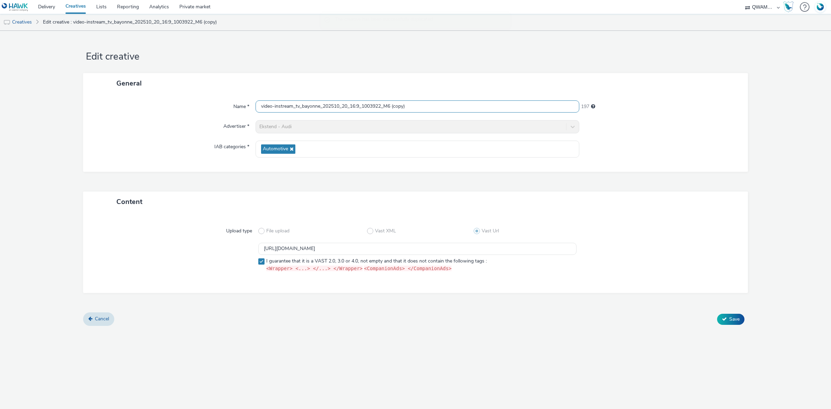
drag, startPoint x: 292, startPoint y: 115, endPoint x: 145, endPoint y: 115, distance: 146.2
click at [145, 115] on div "Name * video-instream_tv_bayonne_202510_20_16:9_1003922_M6 (copy) 197 Advertise…" at bounding box center [415, 133] width 665 height 78
paste input "eauvais_202510_20_16:9_1003106_M6"
type input "video-instream_tv_beauvais_202510_20_16:9_1003106_M6"
drag, startPoint x: 452, startPoint y: 249, endPoint x: 223, endPoint y: 252, distance: 229.7
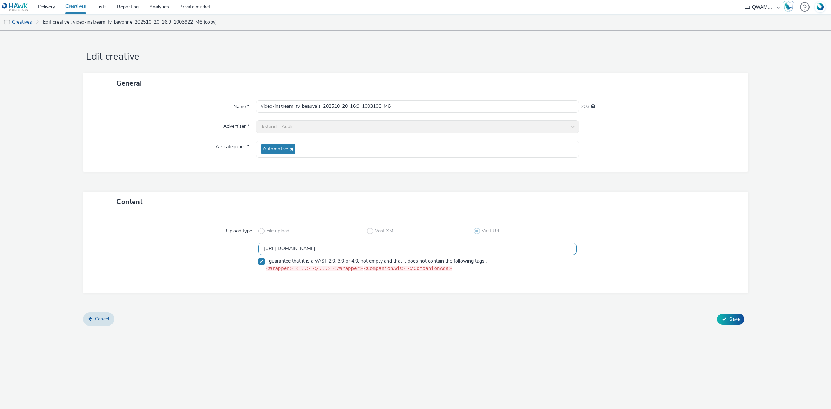
click at [223, 252] on div "https://m6web-users.6play.fr/v1/vast-generator/clipVast/13145202?vast_version=2…" at bounding box center [416, 259] width 640 height 32
paste input "3"
drag, startPoint x: 458, startPoint y: 247, endPoint x: 181, endPoint y: 245, distance: 276.5
click at [181, 245] on div "https://m6web-users.6play.fr/v1/vast-generator/clipVast/13145203?vast_version=2…" at bounding box center [416, 259] width 640 height 32
paste input "M6_M6_Freewheel_Video_Data_Guaranteed_24_EUR_BEAUVAIS_1003106"
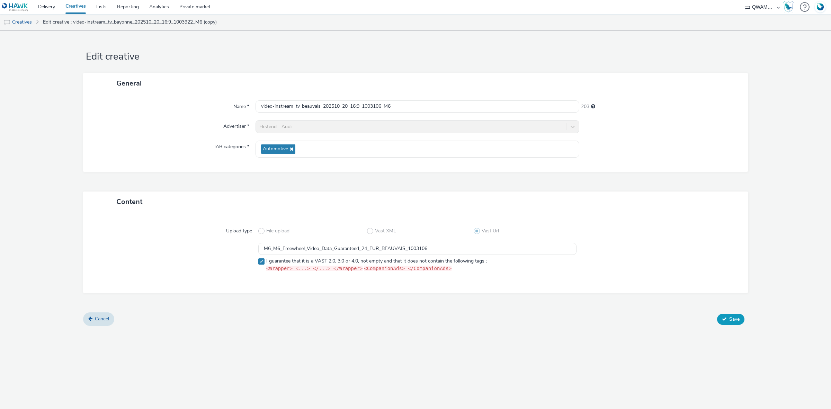
click at [724, 323] on button "Save" at bounding box center [730, 319] width 27 height 11
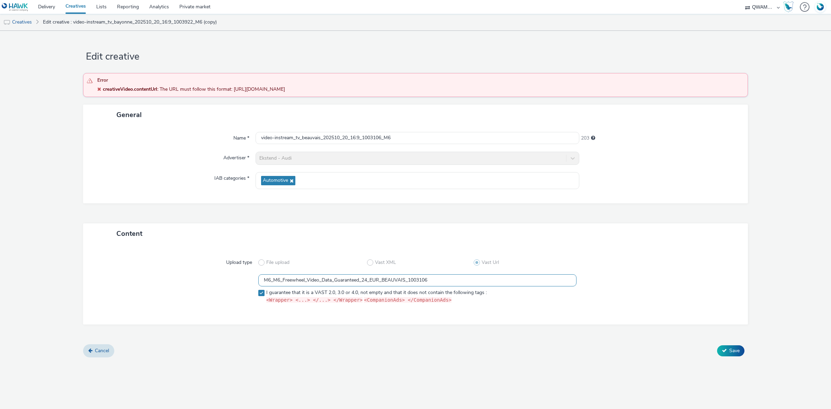
drag, startPoint x: 236, startPoint y: 276, endPoint x: 139, endPoint y: 276, distance: 97.3
click at [139, 276] on div "M6_M6_Freewheel_Video_Data_Guaranteed_24_EUR_BEAUVAIS_1003106 I guarantee that …" at bounding box center [416, 290] width 640 height 32
paste input "https://m6web-users.6play.fr/v1/vast-generator/clipVast/13145203?vast_version=2"
type input "https://m6web-users.6play.fr/v1/vast-generator/clipVast/13145203?vast_version=2"
click at [730, 349] on span "Save" at bounding box center [735, 350] width 10 height 7
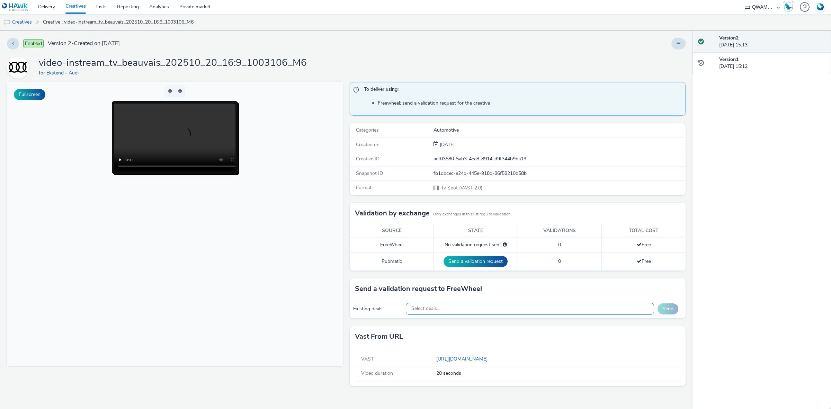
click at [482, 311] on div "Select deals..." at bounding box center [530, 309] width 249 height 12
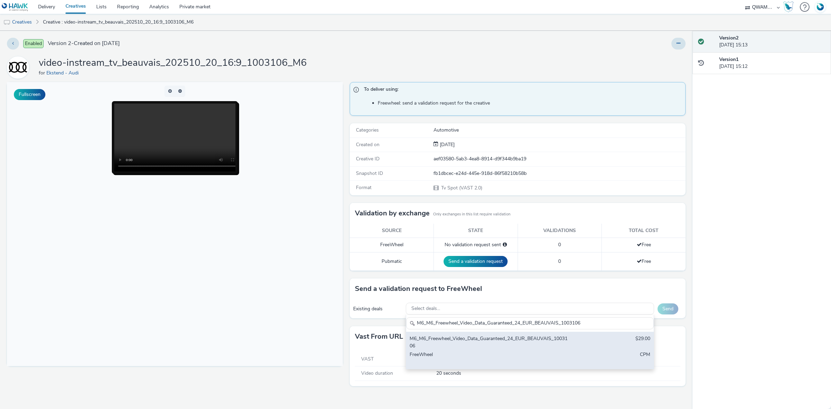
type input "M6_M6_Freewheel_Video_Data_Guaranteed_24_EUR_BEAUVAIS_1003106"
click at [510, 352] on div "M6_M6_Freewheel_Video_Data_Guaranteed_24_EUR_BEAUVAIS_1003106 $29.00 FreeWheel …" at bounding box center [530, 350] width 248 height 37
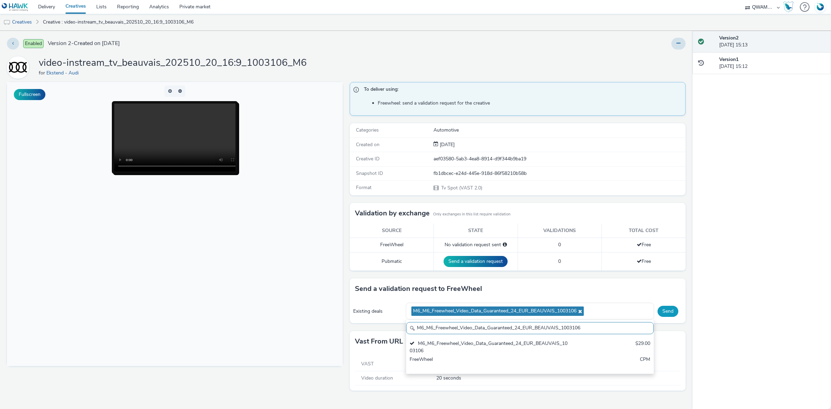
click at [662, 312] on button "Send" at bounding box center [668, 311] width 21 height 11
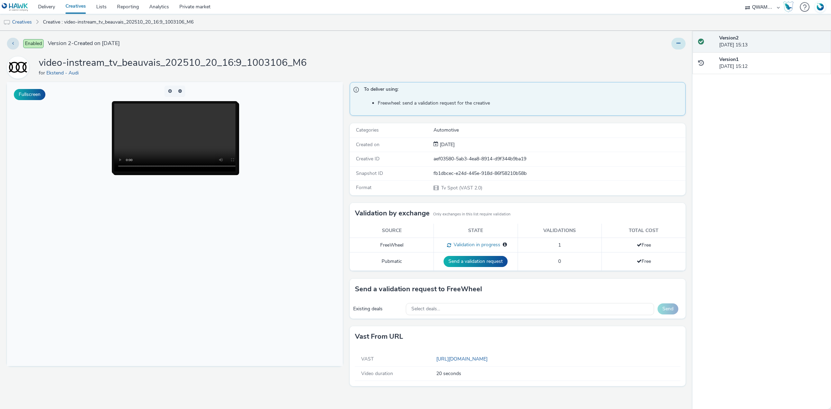
click at [678, 44] on icon at bounding box center [679, 43] width 4 height 5
click at [669, 69] on link "Duplicate" at bounding box center [660, 71] width 52 height 14
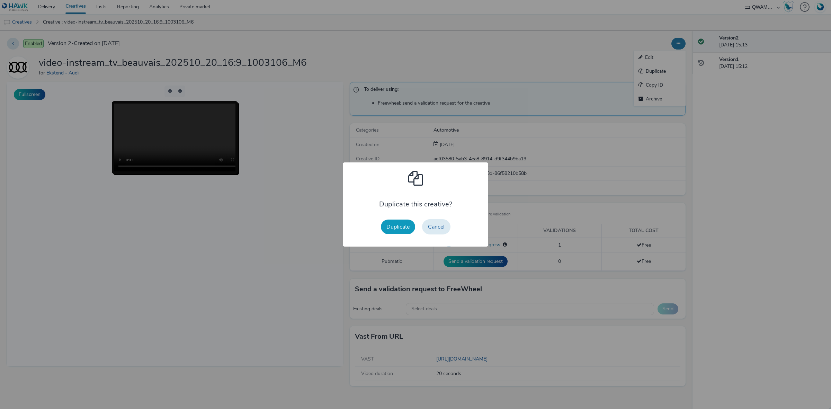
click at [403, 229] on button "Duplicate" at bounding box center [398, 227] width 34 height 15
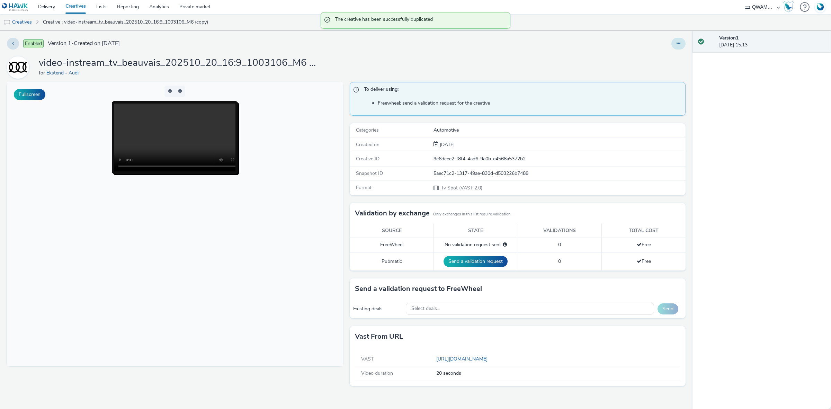
click at [676, 47] on button at bounding box center [679, 44] width 14 height 12
click at [669, 58] on link "Edit" at bounding box center [660, 58] width 52 height 14
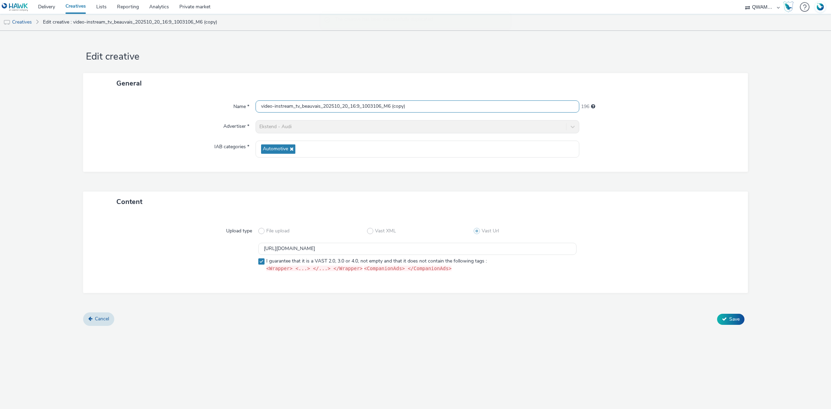
drag, startPoint x: 415, startPoint y: 106, endPoint x: 180, endPoint y: 110, distance: 234.6
click at [180, 110] on div "Name * video-instream_tv_beauvais_202510_20_16:9_1003106_M6 (copy) 196" at bounding box center [415, 106] width 651 height 12
paste input "lfort_202510_20_16:9_1001470_M6"
type input "video-instream_tv_belfort_202510_20_16:9_1001470_M6"
drag, startPoint x: 468, startPoint y: 244, endPoint x: 121, endPoint y: 242, distance: 347.1
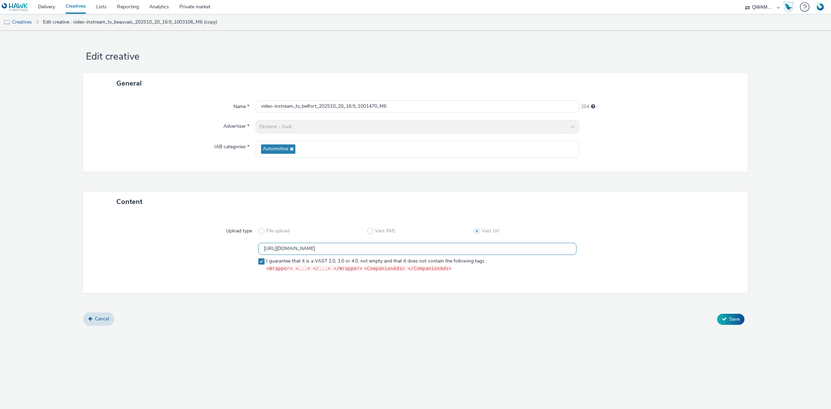
click at [121, 242] on div "Upload type File upload Vast XML Vast Url https://m6web-users.6play.fr/v1/vast-…" at bounding box center [415, 252] width 651 height 67
paste input "4"
type input "https://m6web-users.6play.fr/v1/vast-generator/clipVast/13145204?vast_version=2"
click at [725, 321] on icon at bounding box center [724, 319] width 5 height 5
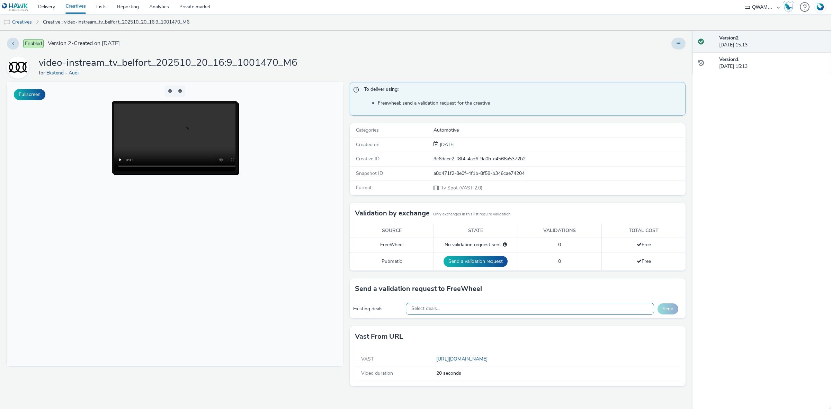
click at [480, 309] on div "Select deals..." at bounding box center [530, 309] width 249 height 12
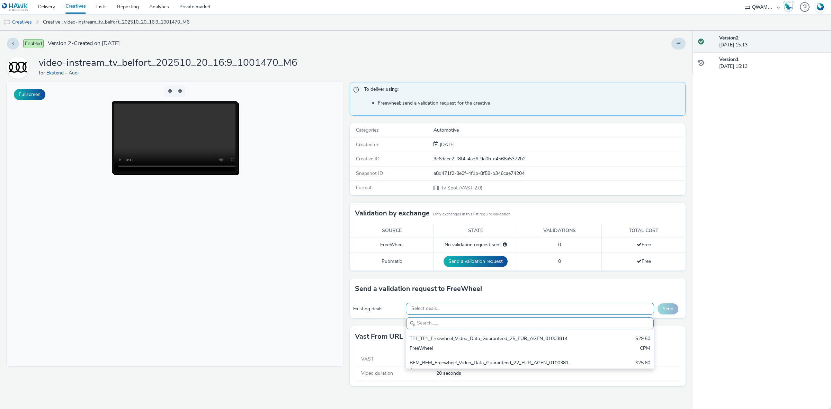
paste input "M6_M6_Freewheel_Video_Data_Guaranteed_24_EUR_BELFORT_1001470"
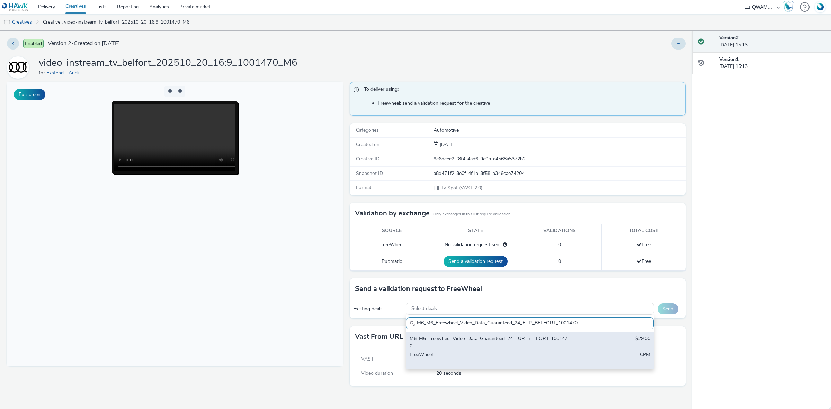
type input "M6_M6_Freewheel_Video_Data_Guaranteed_24_EUR_BELFORT_1001470"
click at [455, 342] on div "M6_M6_Freewheel_Video_Data_Guaranteed_24_EUR_BELFORT_1001470" at bounding box center [489, 342] width 159 height 14
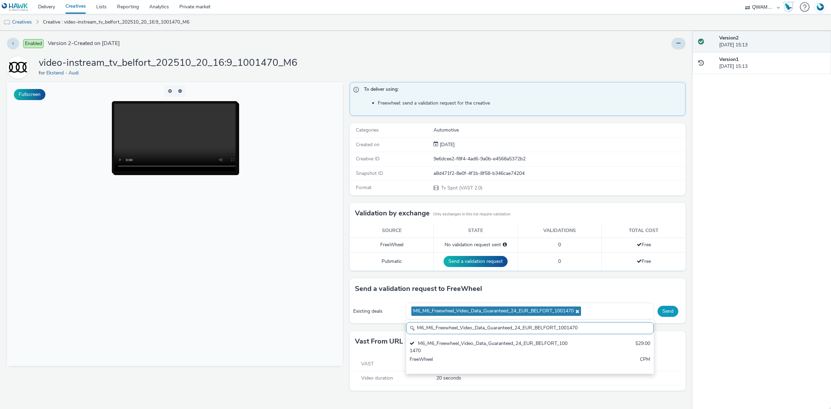
click at [662, 312] on button "Send" at bounding box center [668, 311] width 21 height 11
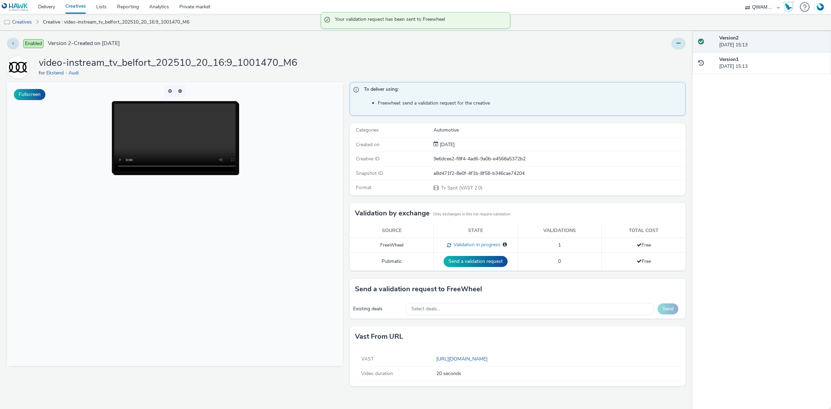
click at [680, 42] on icon at bounding box center [679, 43] width 4 height 5
drag, startPoint x: 674, startPoint y: 49, endPoint x: 665, endPoint y: 72, distance: 25.0
click at [665, 72] on link "Duplicate" at bounding box center [660, 71] width 52 height 14
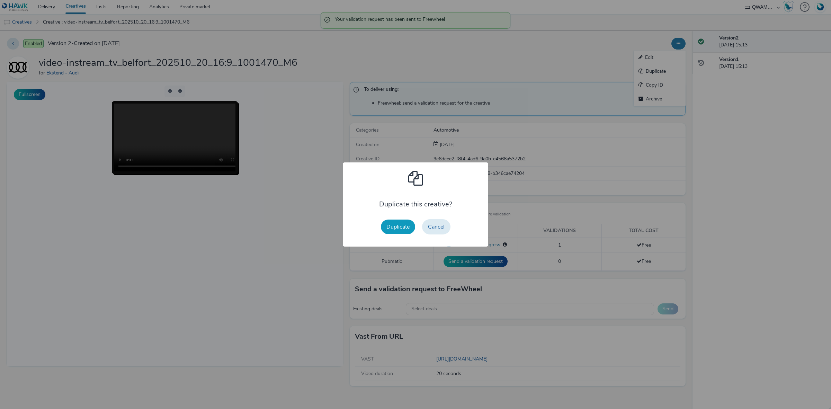
click at [388, 224] on button "Duplicate" at bounding box center [398, 227] width 34 height 15
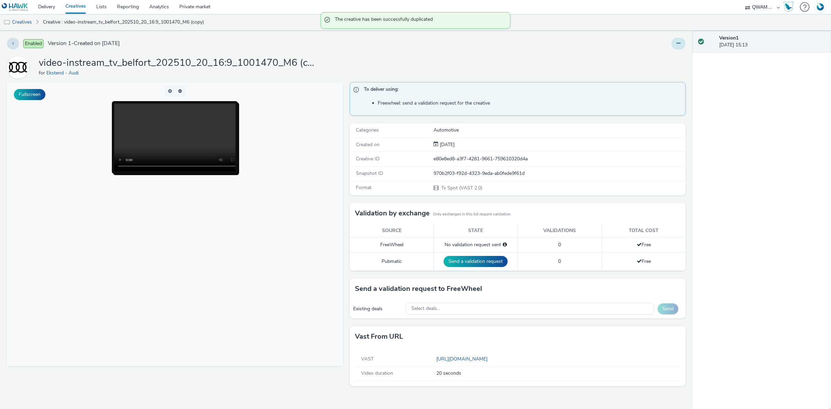
click at [673, 44] on button at bounding box center [679, 44] width 14 height 12
click at [669, 51] on link "Edit" at bounding box center [660, 58] width 52 height 14
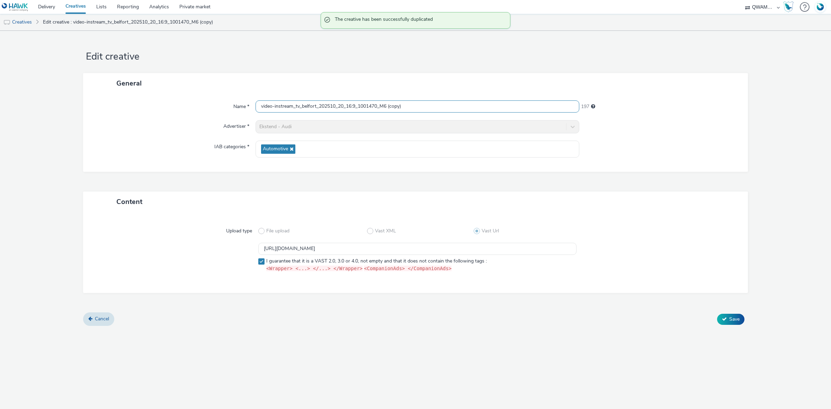
drag, startPoint x: 411, startPoint y: 105, endPoint x: 134, endPoint y: 96, distance: 276.6
click at [134, 96] on div "Name * video-instream_tv_belfort_202510_20_16:9_1001470_M6 (copy) 197 Advertise…" at bounding box center [415, 133] width 665 height 78
paste input "sancon_202510_20_16:9_1000916_M6"
type input "video-instream_tv_besancon_202510_20_16:9_1000916_M6"
drag, startPoint x: 461, startPoint y: 252, endPoint x: 159, endPoint y: 252, distance: 302.8
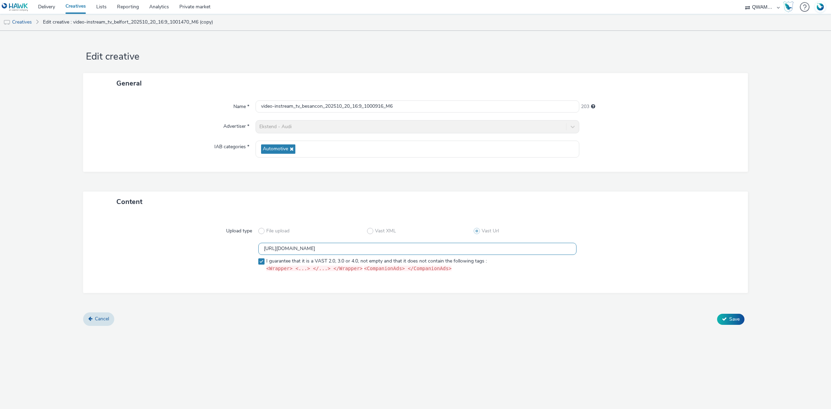
click at [159, 252] on div "https://m6web-users.6play.fr/v1/vast-generator/clipVast/13145204?vast_version=2…" at bounding box center [416, 259] width 640 height 32
paste input "5"
type input "https://m6web-users.6play.fr/v1/vast-generator/clipVast/13145205?vast_version=2"
click at [728, 320] on button "Save" at bounding box center [730, 319] width 27 height 11
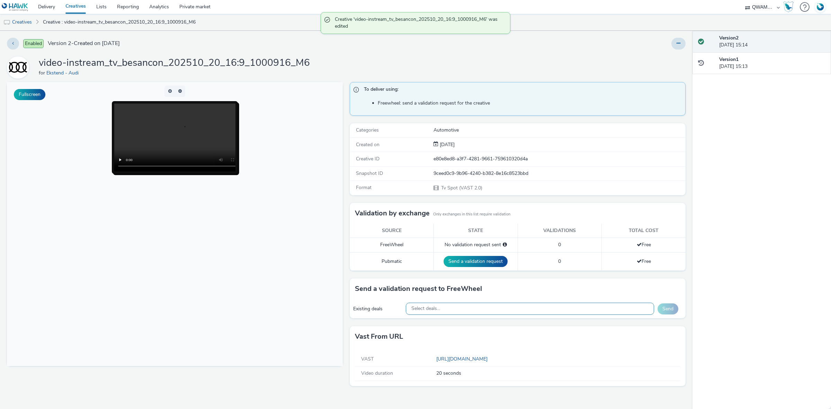
click at [457, 310] on div "Select deals..." at bounding box center [530, 309] width 249 height 12
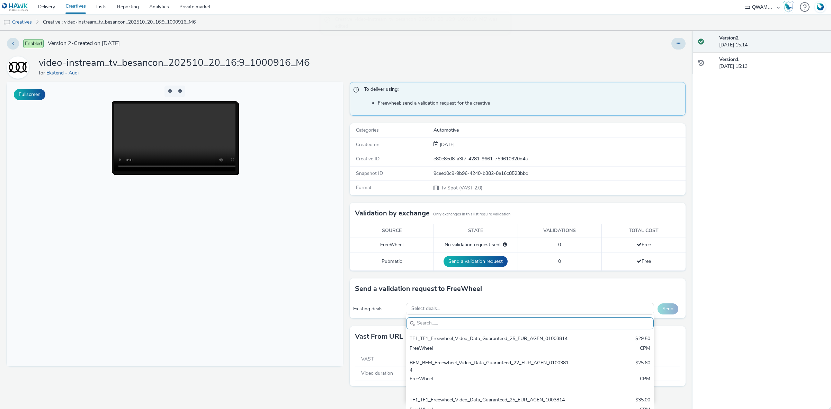
paste input "M6_M6_Freewheel_Video_Data_Guaranteed_24_EUR_BESANCON_1000916"
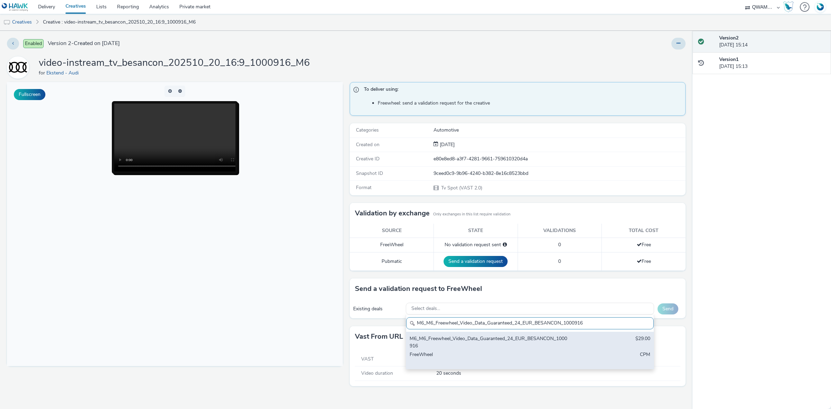
type input "M6_M6_Freewheel_Video_Data_Guaranteed_24_EUR_BESANCON_1000916"
click at [436, 339] on div "M6_M6_Freewheel_Video_Data_Guaranteed_24_EUR_BESANCON_1000916" at bounding box center [489, 342] width 159 height 14
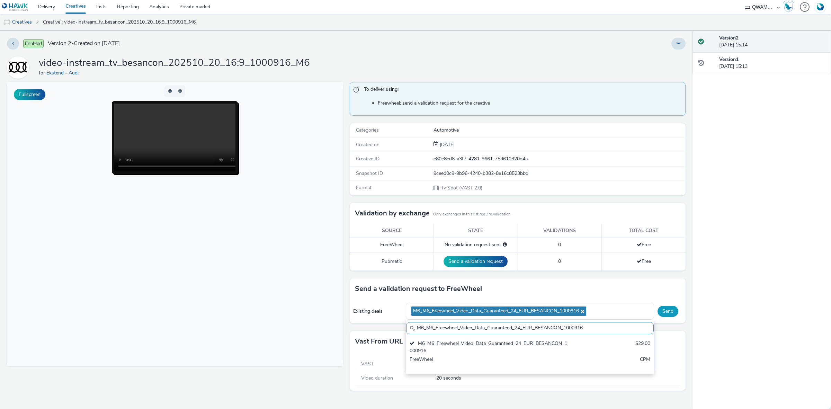
click at [665, 309] on button "Send" at bounding box center [668, 311] width 21 height 11
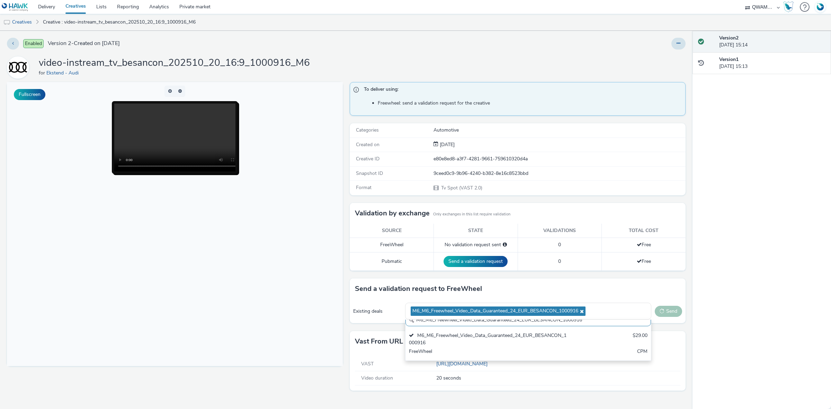
scroll to position [0, 0]
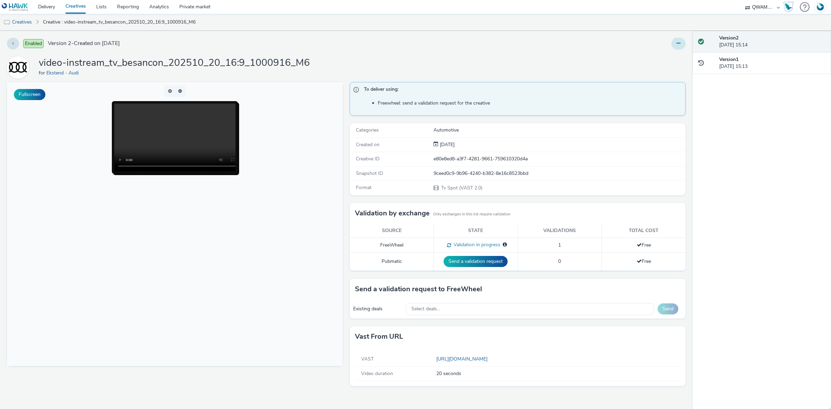
click at [681, 48] on button at bounding box center [679, 44] width 14 height 12
click at [674, 70] on link "Duplicate" at bounding box center [660, 71] width 52 height 14
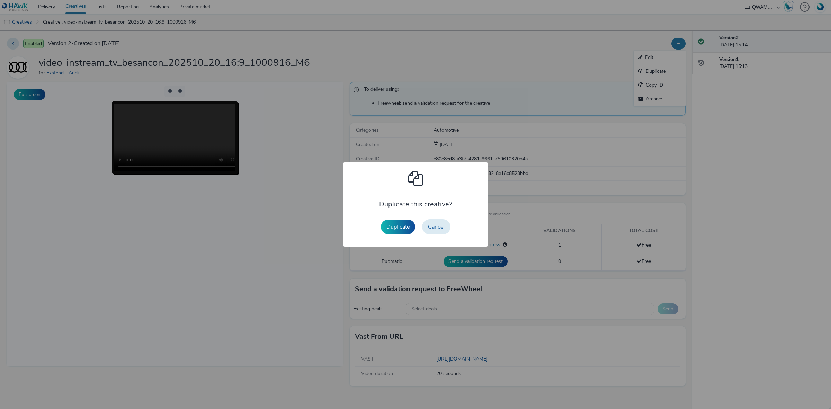
click at [402, 222] on button "Duplicate" at bounding box center [398, 227] width 34 height 15
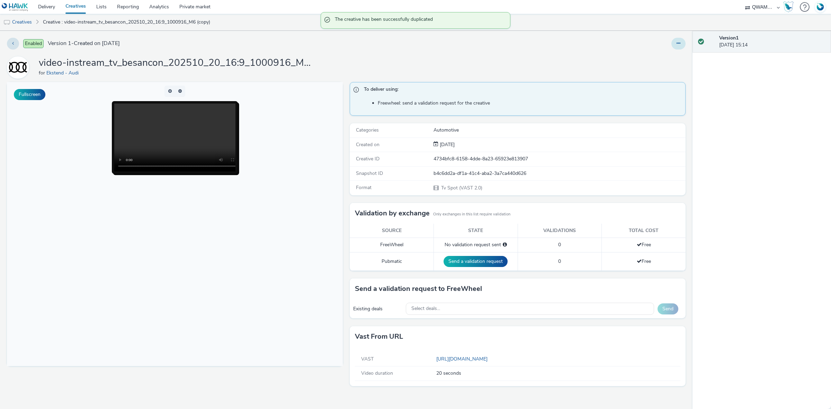
click at [676, 42] on button at bounding box center [679, 44] width 14 height 12
click at [666, 55] on link "Edit" at bounding box center [660, 58] width 52 height 14
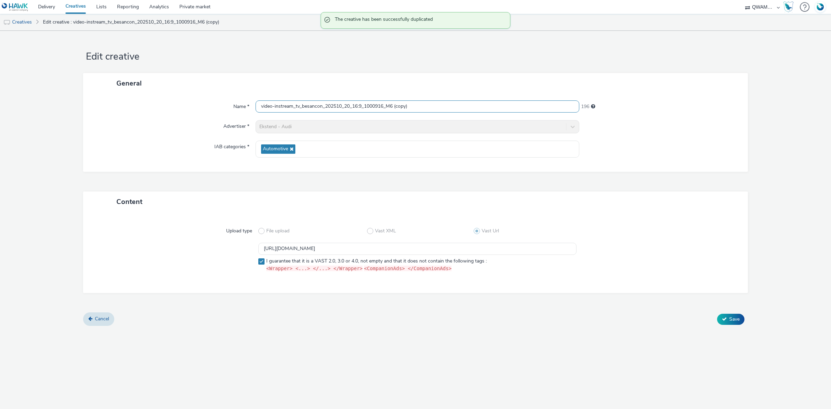
scroll to position [0, 0]
drag, startPoint x: 426, startPoint y: 106, endPoint x: 192, endPoint y: 118, distance: 235.2
click at [191, 118] on div "Name * video-instream_tv_besancon_202510_20_16:9_1000916_M6 (copy) 196 Advertis…" at bounding box center [415, 133] width 665 height 78
paste input "ziers_202510_20_16:9_1001585_M6"
type input "video-instream_tv_beziers_202510_20_16:9_1001585_M6"
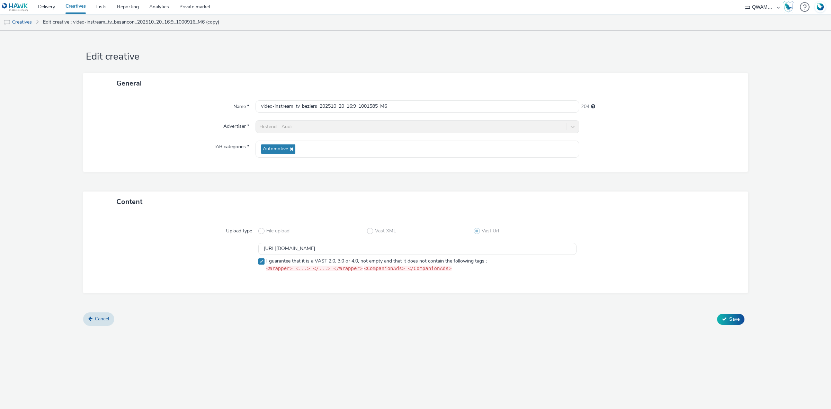
scroll to position [0, 0]
drag, startPoint x: 404, startPoint y: 250, endPoint x: 215, endPoint y: 252, distance: 189.2
click at [215, 252] on div "https://m6web-users.6play.fr/v1/vast-generator/clipVast/13145205?vast_version=2…" at bounding box center [416, 259] width 640 height 32
paste input "6"
type input "https://m6web-users.6play.fr/v1/vast-generator/clipVast/13145206?vast_version=2"
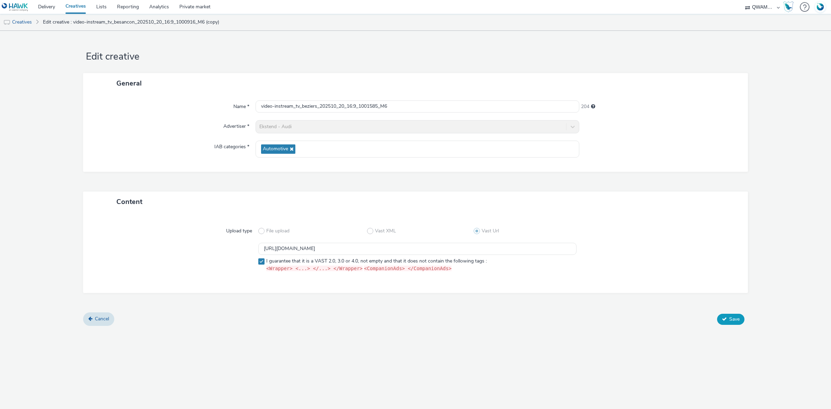
click at [726, 315] on button "Save" at bounding box center [730, 319] width 27 height 11
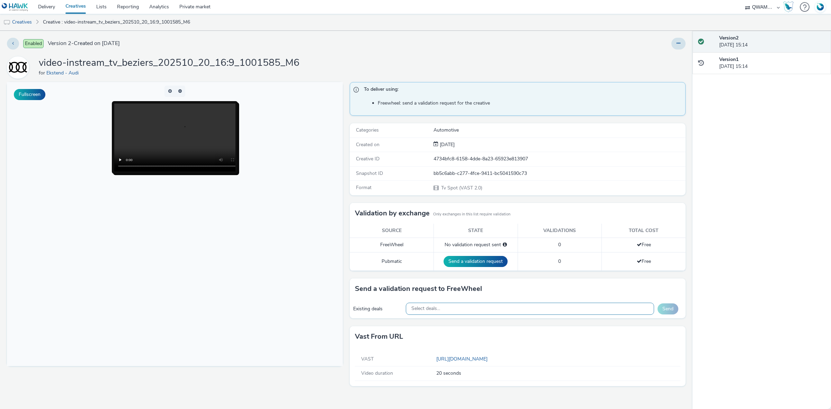
click at [465, 312] on div "Select deals..." at bounding box center [530, 309] width 249 height 12
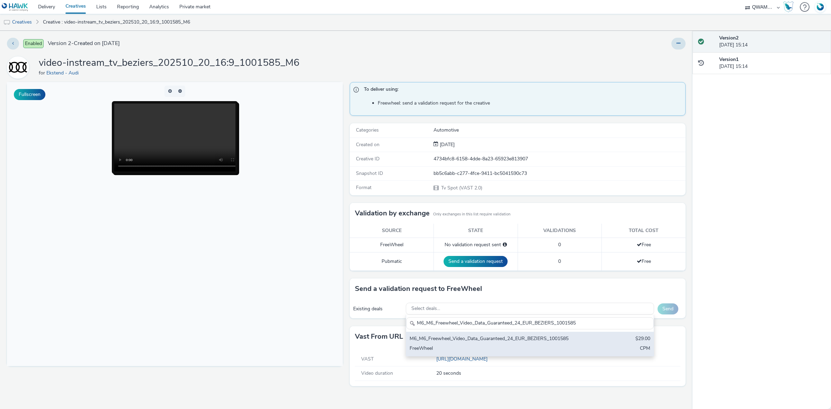
type input "M6_M6_Freewheel_Video_Data_Guaranteed_24_EUR_BEZIERS_1001585"
click at [467, 343] on div "M6_M6_Freewheel_Video_Data_Guaranteed_24_EUR_BEZIERS_1001585" at bounding box center [489, 339] width 159 height 8
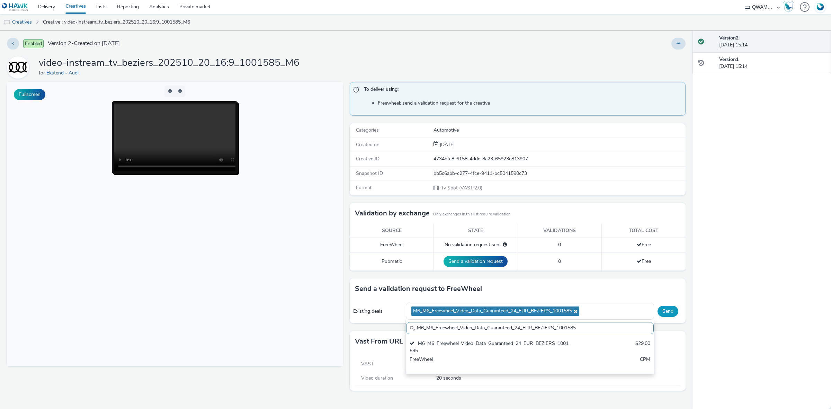
click at [673, 311] on button "Send" at bounding box center [668, 311] width 21 height 11
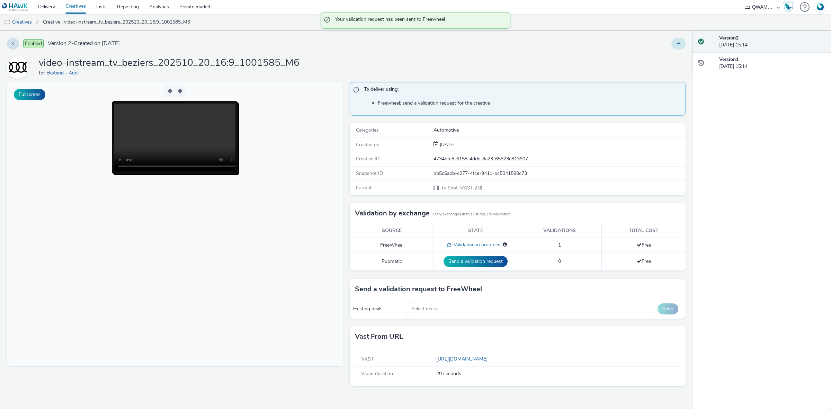
click at [677, 42] on icon at bounding box center [679, 43] width 4 height 5
click at [670, 70] on link "Duplicate" at bounding box center [660, 71] width 52 height 14
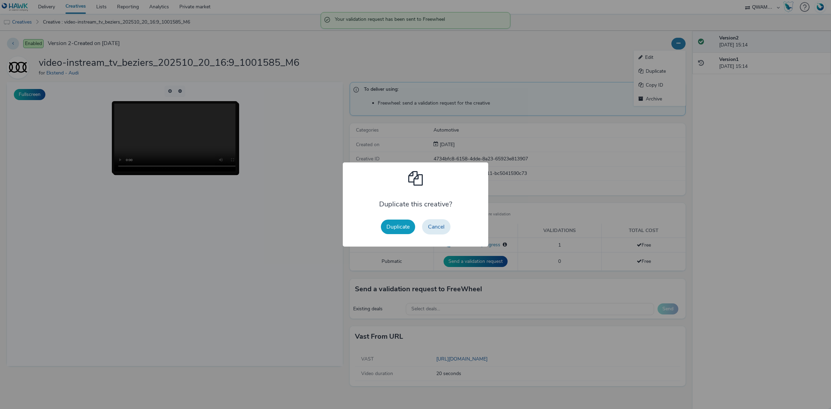
click at [399, 224] on button "Duplicate" at bounding box center [398, 227] width 34 height 15
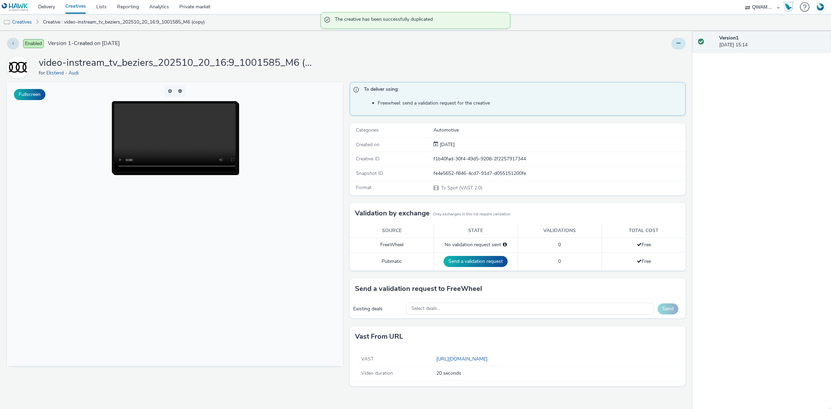
click at [680, 45] on icon at bounding box center [679, 43] width 4 height 5
click at [664, 56] on link "Edit" at bounding box center [660, 58] width 52 height 14
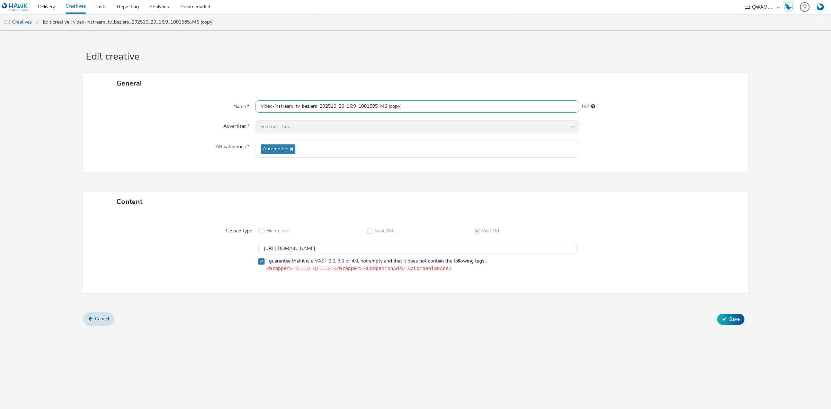
drag, startPoint x: 416, startPoint y: 108, endPoint x: 165, endPoint y: 104, distance: 251.5
click at [165, 104] on div "Name * video-instream_tv_beziers_202510_20_16:9_1001585_M6 (copy) 197" at bounding box center [415, 106] width 651 height 12
paste input "lois_202510_20_16:9_1000382_M6"
type input "video-instream_tv_blois_202510_20_16:9_1000382_M6"
drag, startPoint x: 450, startPoint y: 248, endPoint x: 198, endPoint y: 244, distance: 252.6
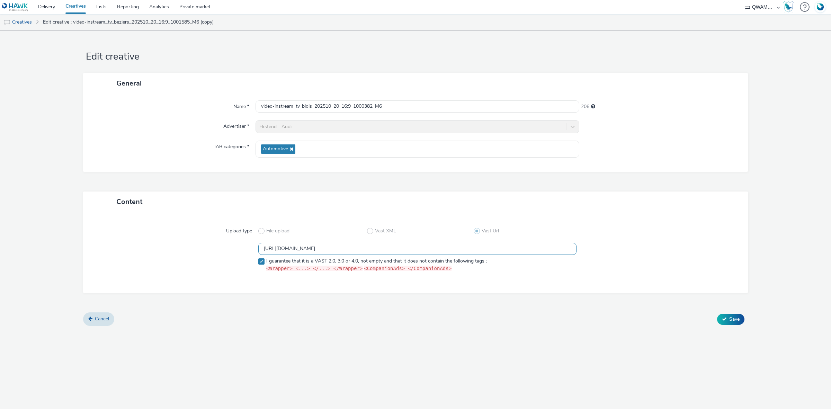
click at [198, 244] on div "https://m6web-users.6play.fr/v1/vast-generator/clipVast/13145206?vast_version=2…" at bounding box center [416, 259] width 640 height 32
paste input "7"
type input "https://m6web-users.6play.fr/v1/vast-generator/clipVast/13145207?vast_version=2"
click at [736, 319] on span "Save" at bounding box center [735, 319] width 10 height 7
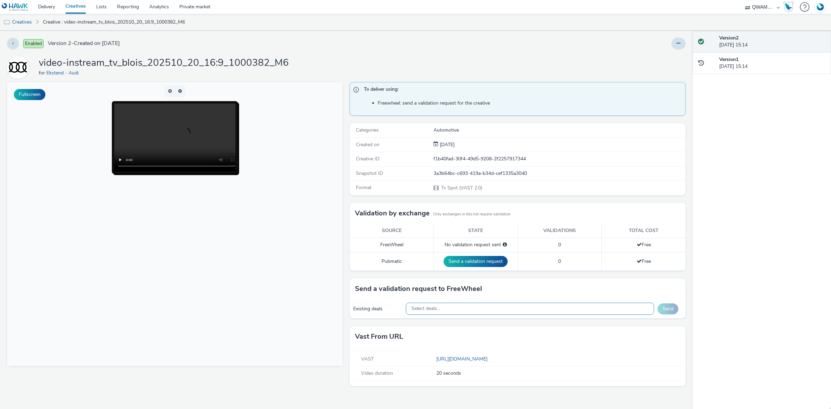
click at [465, 309] on div "Select deals..." at bounding box center [530, 309] width 249 height 12
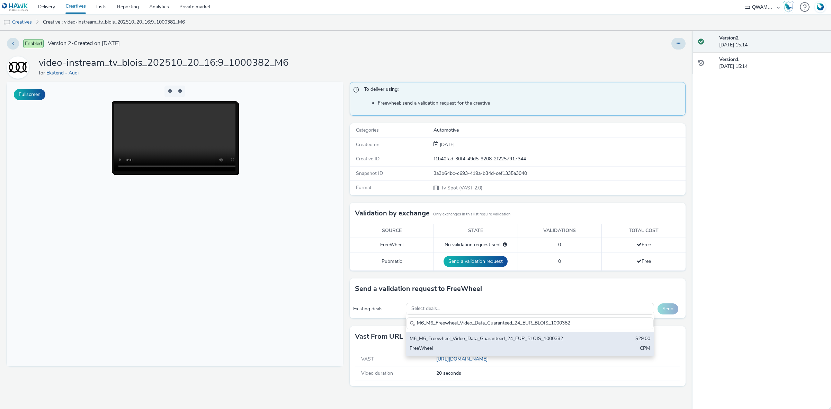
type input "M6_M6_Freewheel_Video_Data_Guaranteed_24_EUR_BLOIS_1000382"
click at [444, 338] on div "M6_M6_Freewheel_Video_Data_Guaranteed_24_EUR_BLOIS_1000382" at bounding box center [489, 339] width 159 height 8
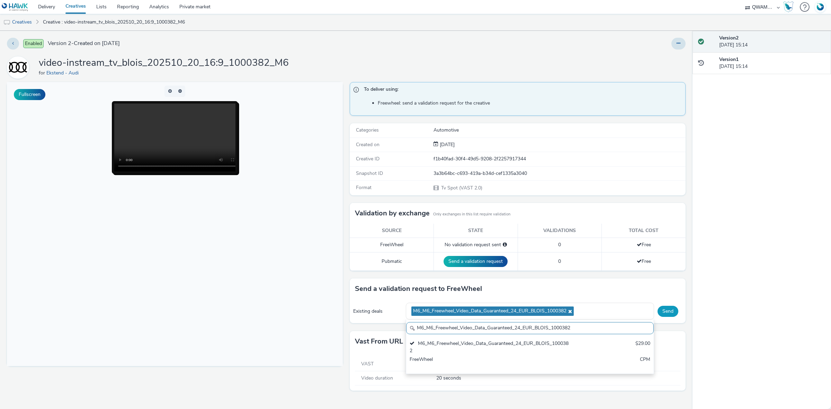
click at [671, 312] on button "Send" at bounding box center [668, 311] width 21 height 11
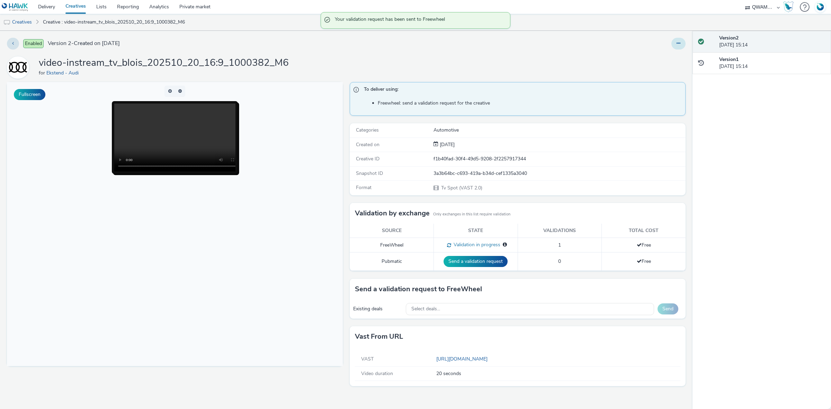
click at [679, 43] on icon at bounding box center [679, 43] width 4 height 5
click at [664, 68] on link "Duplicate" at bounding box center [660, 71] width 52 height 14
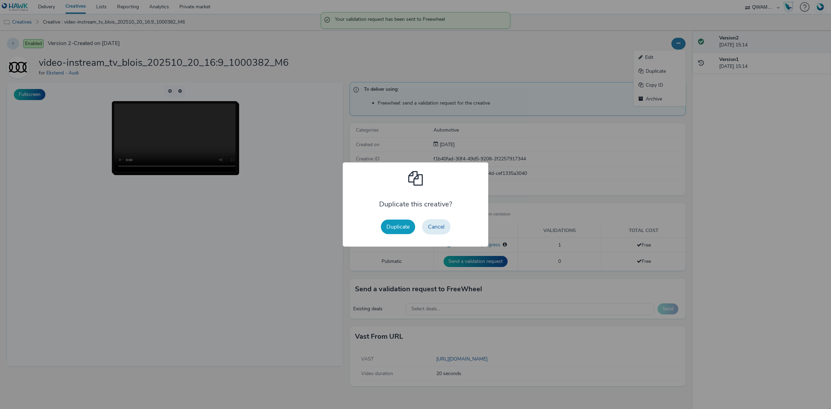
click at [391, 224] on button "Duplicate" at bounding box center [398, 227] width 34 height 15
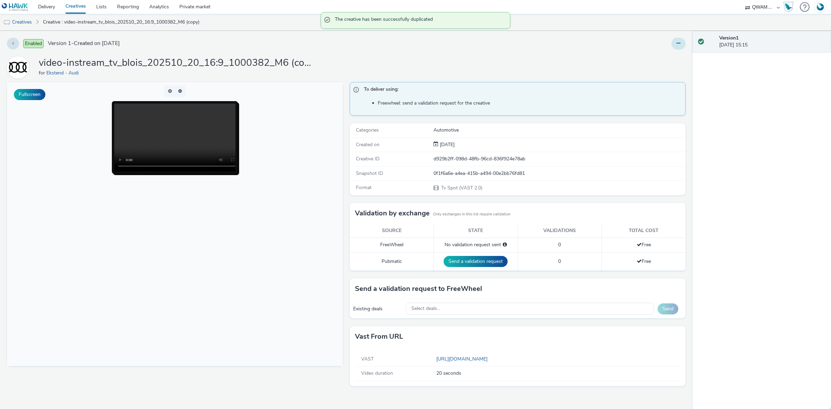
click at [679, 47] on button at bounding box center [679, 44] width 14 height 12
click at [671, 54] on link "Edit" at bounding box center [660, 58] width 52 height 14
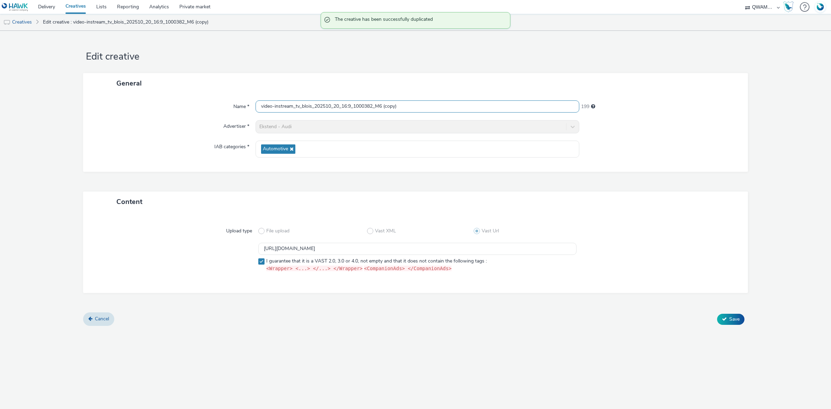
drag, startPoint x: 412, startPoint y: 106, endPoint x: 168, endPoint y: 110, distance: 243.9
click at [168, 110] on div "Name * video-instream_tv_blois_202510_20_16:9_1000382_M6 (copy) 199" at bounding box center [415, 106] width 651 height 12
paste input "ordeaux_202510_20_16:9_1008336_M6"
type input "video-instream_tv_bordeaux_202510_20_16:9_1008336_M6"
drag, startPoint x: 454, startPoint y: 247, endPoint x: 205, endPoint y: 252, distance: 248.4
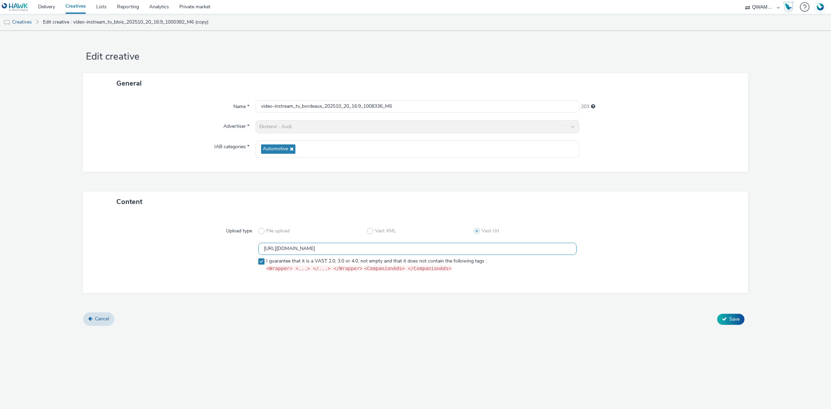
click at [205, 252] on div "https://m6web-users.6play.fr/v1/vast-generator/clipVast/13145207?vast_version=2…" at bounding box center [416, 259] width 640 height 32
paste input "620"
type input "https://m6web-users.6play.fr/v1/vast-generator/clipVast/13145620?vast_version=2"
click at [723, 320] on icon at bounding box center [724, 319] width 5 height 5
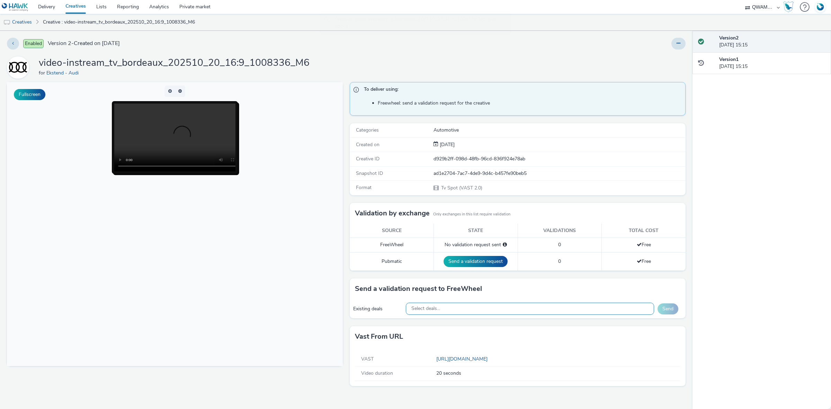
click at [498, 309] on div "Select deals..." at bounding box center [530, 309] width 249 height 12
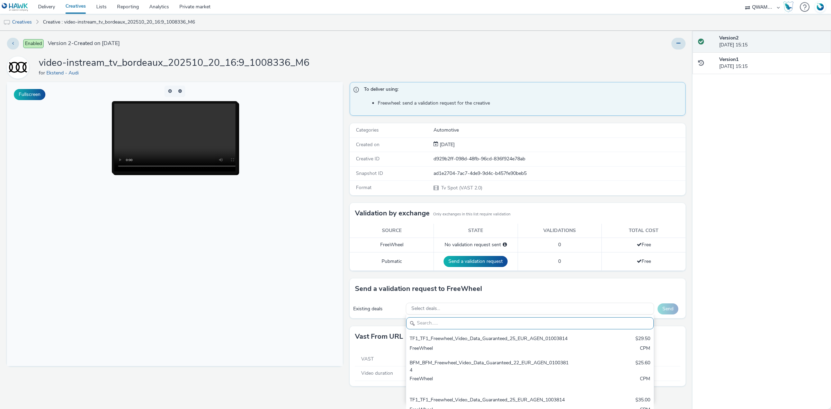
paste input "M6_M6_Freewheel_Video_Data_Guaranteed_24_EUR_BORDEAUX_1008336"
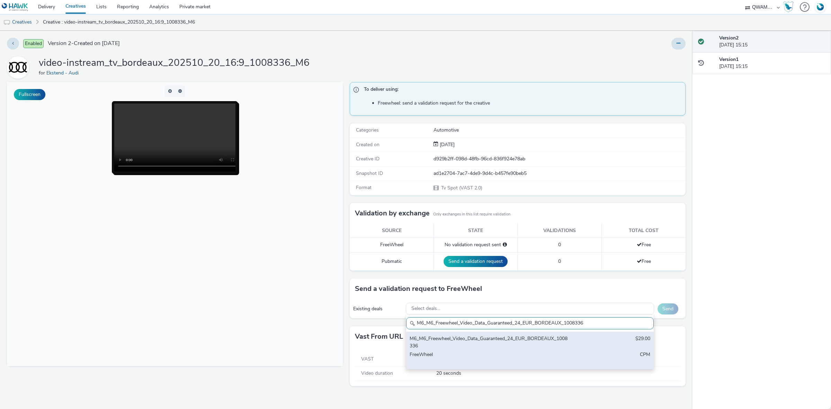
type input "M6_M6_Freewheel_Video_Data_Guaranteed_24_EUR_BORDEAUX_1008336"
click at [447, 336] on div "M6_M6_Freewheel_Video_Data_Guaranteed_24_EUR_BORDEAUX_1008336" at bounding box center [489, 342] width 159 height 14
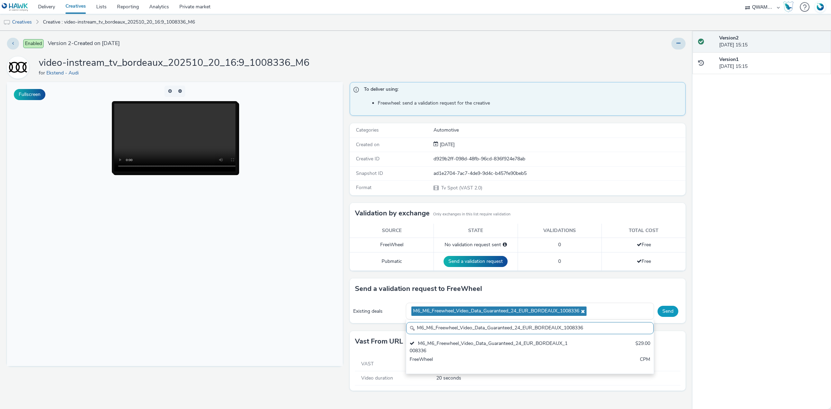
click at [670, 309] on button "Send" at bounding box center [668, 311] width 21 height 11
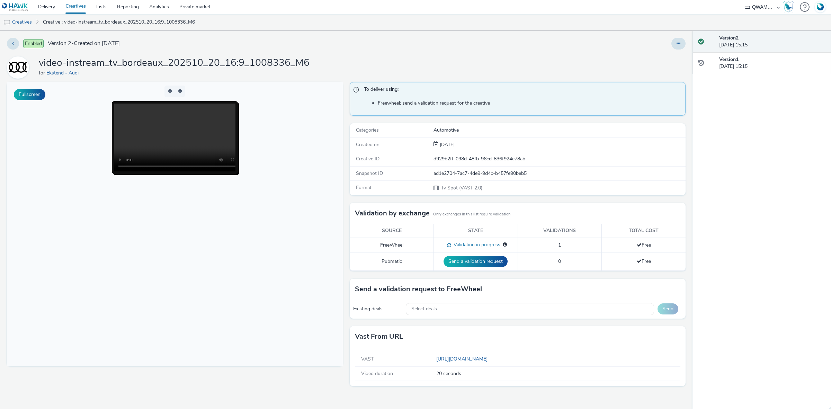
click at [761, 3] on select "ABI Media Ad4Health Adevinta ADITIKS Adops Agence79 AllMatik AMnet FR Amplifi F…" at bounding box center [763, 7] width 42 height 14
select select "74ee30ea-faea-4dd3-a1ad-716b3210ee10"
click at [742, 0] on select "ABI Media Ad4Health Adevinta ADITIKS Adops Agence79 AllMatik AMnet FR Amplifi F…" at bounding box center [763, 7] width 42 height 14
select select "ed86ec94-e5cc-4656-947e-a83427878125"
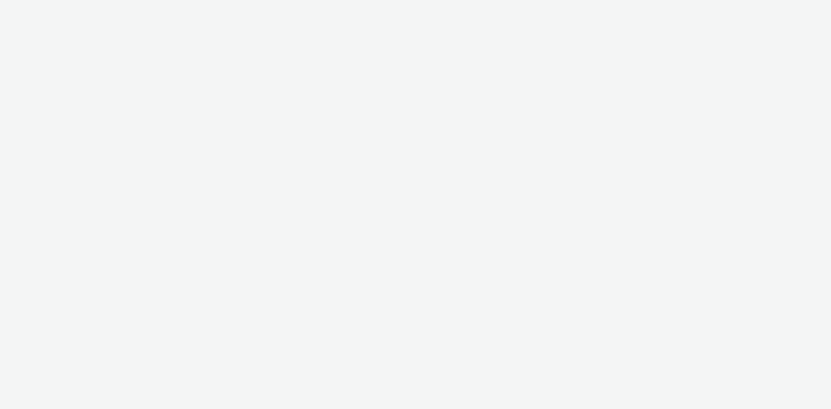
select select "74ee30ea-faea-4dd3-a1ad-716b3210ee10"
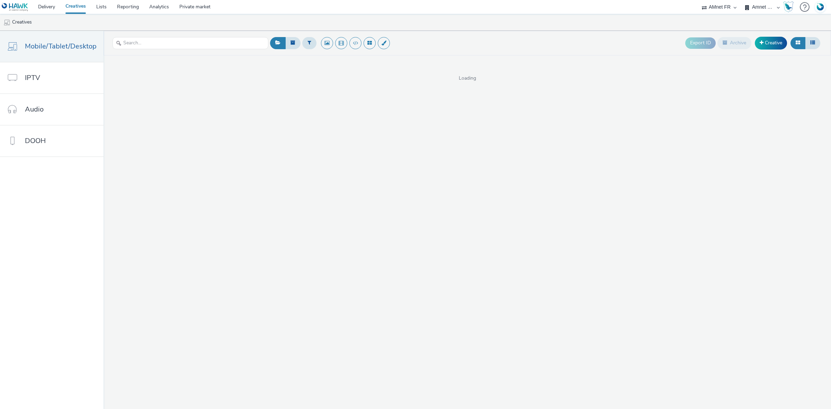
drag, startPoint x: 0, startPoint y: 0, endPoint x: 760, endPoint y: 10, distance: 760.5
click at [760, 10] on select "AMnet FR Amnet FR - TEST" at bounding box center [763, 7] width 42 height 14
select select "3f1d4525-6a61-43fb-ad88-707b9ee0a1f0"
click at [742, 0] on select "AMnet FR Amnet FR - TEST" at bounding box center [763, 7] width 42 height 14
select select "74ee30ea-faea-4dd3-a1ad-716b3210ee10"
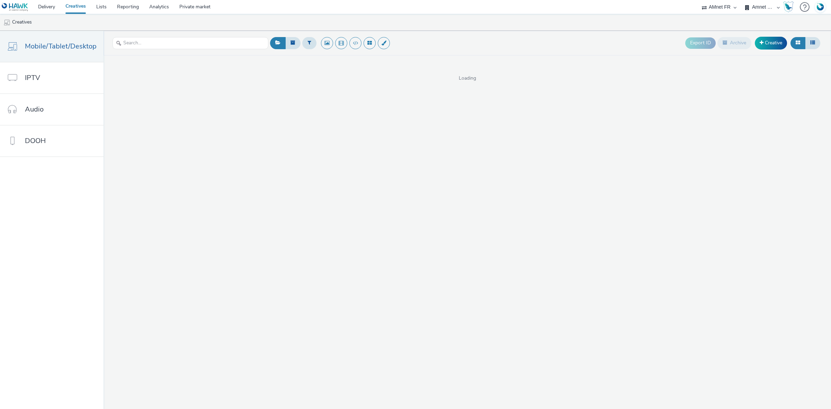
select select "ed86ec94-e5cc-4656-947e-a83427878125"
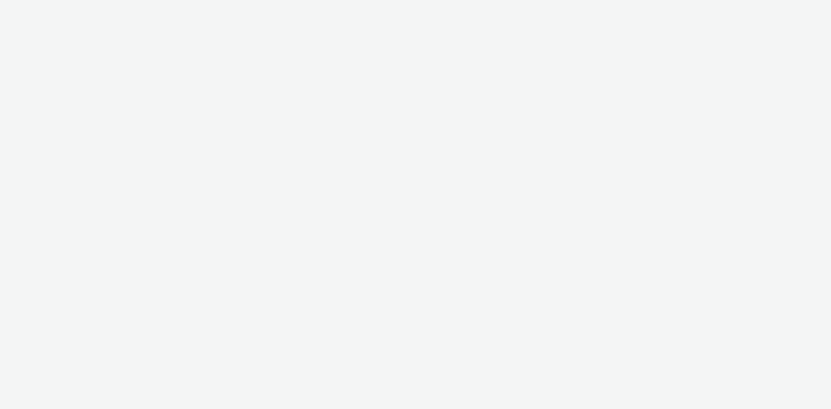
click at [49, 7] on div at bounding box center [415, 204] width 831 height 409
select select "74ee30ea-faea-4dd3-a1ad-716b3210ee10"
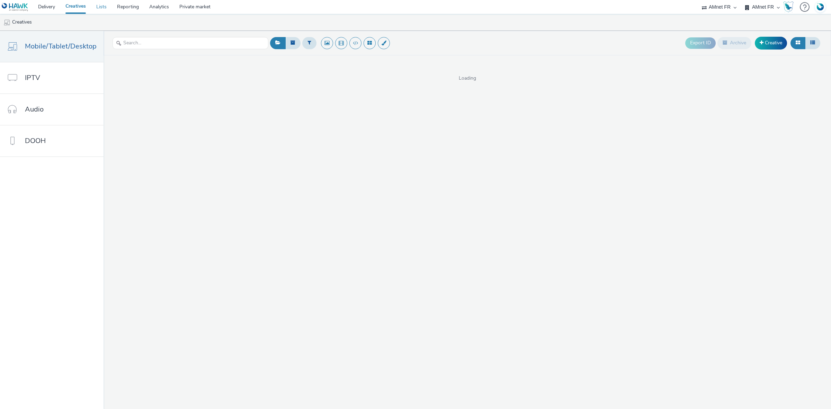
click at [99, 9] on link "Lists" at bounding box center [101, 7] width 21 height 14
select select "74ee30ea-faea-4dd3-a1ad-716b3210ee10"
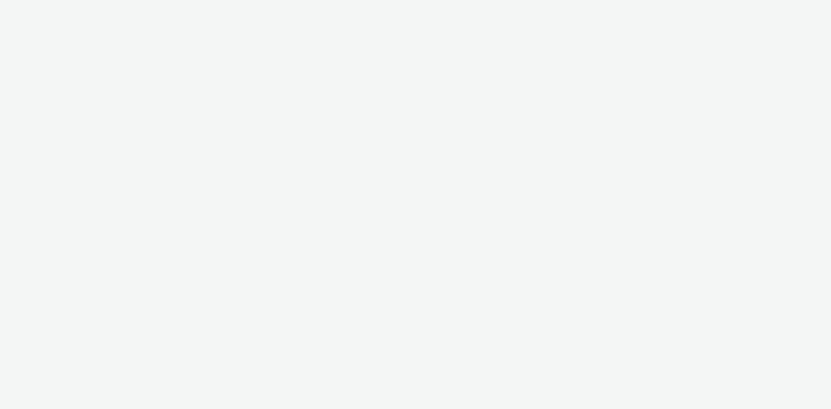
select select "8a3f6d77-30ca-4ef5-b621-f995745b8c1c"
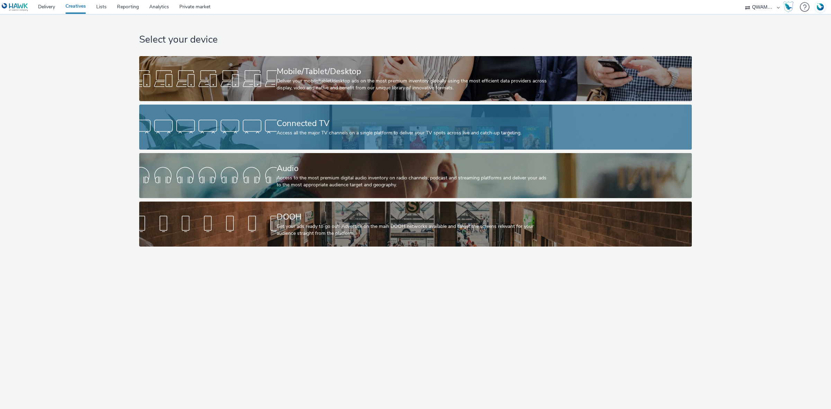
click at [307, 120] on div "Connected TV" at bounding box center [414, 123] width 275 height 12
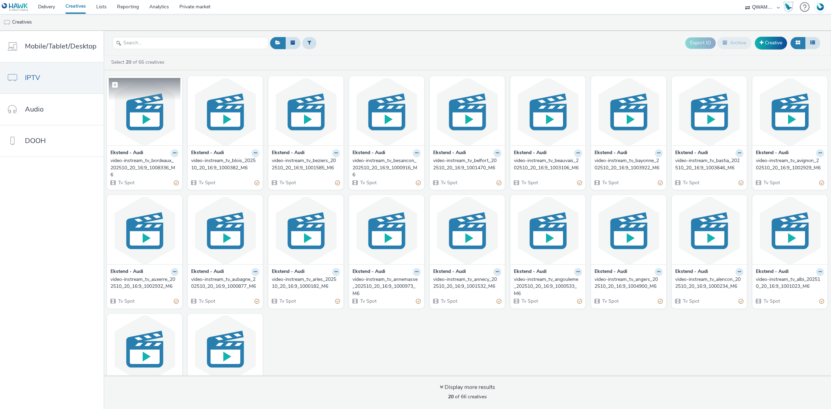
click at [152, 129] on img at bounding box center [145, 112] width 72 height 68
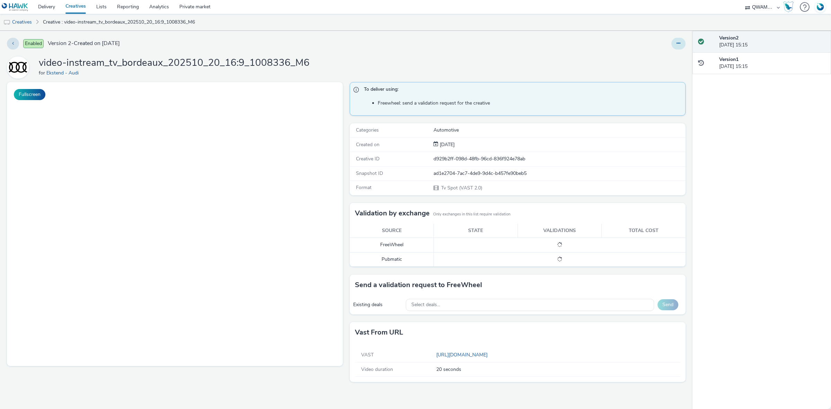
click at [683, 44] on button at bounding box center [679, 44] width 14 height 12
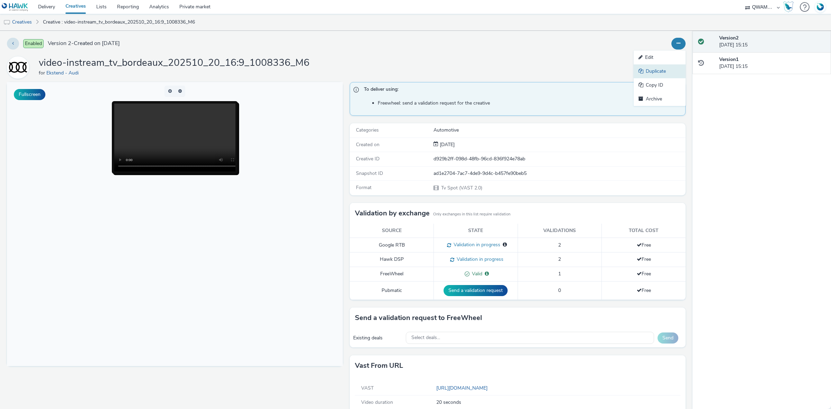
click at [658, 70] on link "Duplicate" at bounding box center [660, 71] width 52 height 14
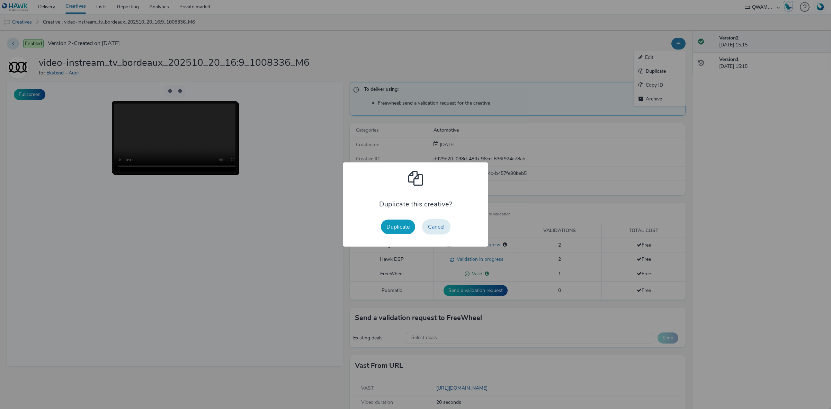
click at [391, 229] on button "Duplicate" at bounding box center [398, 227] width 34 height 15
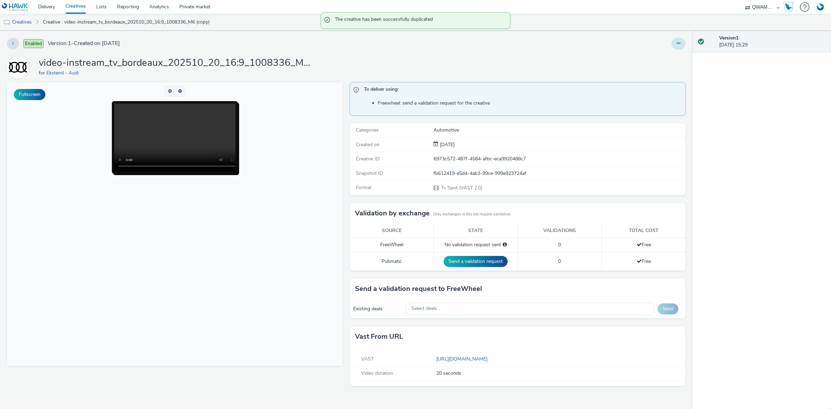
click at [677, 43] on icon at bounding box center [679, 43] width 4 height 5
click at [667, 55] on link "Edit" at bounding box center [660, 58] width 52 height 14
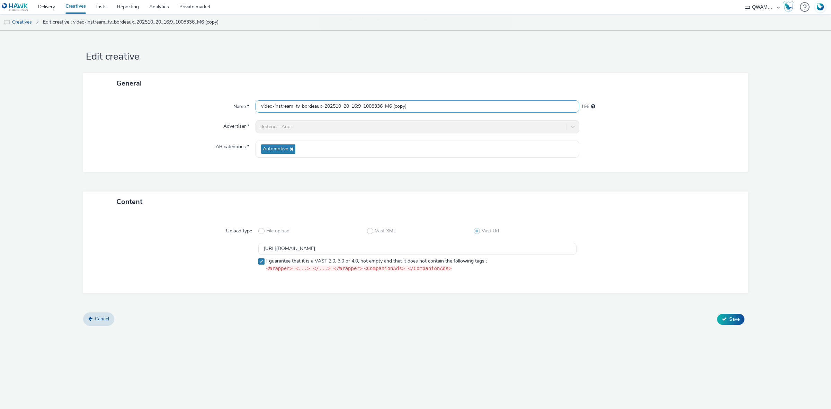
drag, startPoint x: 412, startPoint y: 106, endPoint x: 245, endPoint y: 107, distance: 167.7
click at [245, 107] on div "Name * video-instream_tv_bordeaux_202510_20_16:9_1008336_M6 (copy) 196" at bounding box center [415, 106] width 651 height 12
paste input "text"
type input "video-instream_tv_bordeaux_202510_20_16:9_1008336_M6"
drag, startPoint x: 466, startPoint y: 248, endPoint x: 160, endPoint y: 250, distance: 306.2
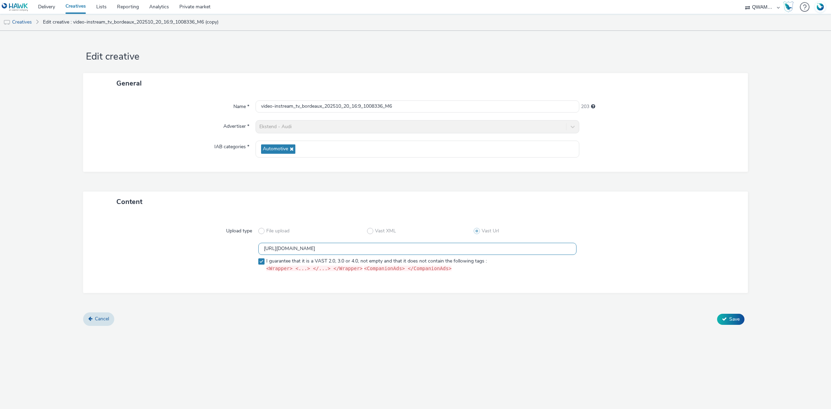
click at [160, 250] on div "https://m6web-users.6play.fr/v1/vast-generator/clipVast/13145620?vast_version=2…" at bounding box center [416, 259] width 640 height 32
paste input "208"
type input "https://m6web-users.6play.fr/v1/vast-generator/clipVast/13145208?vast_version=2"
click at [725, 317] on icon at bounding box center [724, 319] width 5 height 5
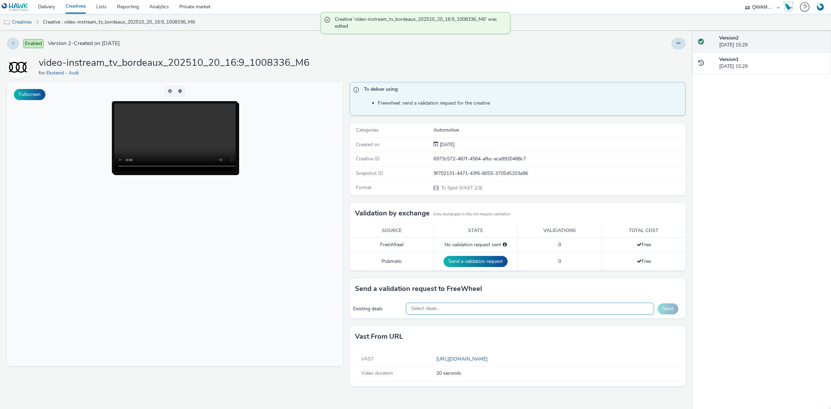
click at [623, 307] on div "Select deals..." at bounding box center [530, 309] width 249 height 12
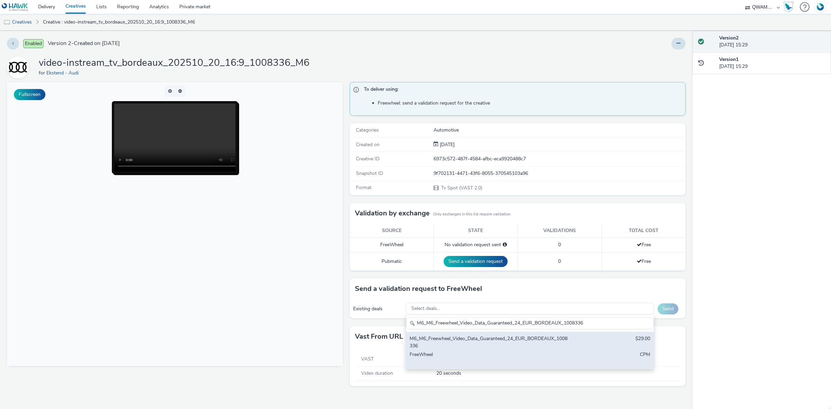
type input "M6_M6_Freewheel_Video_Data_Guaranteed_24_EUR_BORDEAUX_1008336"
click at [440, 340] on div "M6_M6_Freewheel_Video_Data_Guaranteed_24_EUR_BORDEAUX_1008336" at bounding box center [489, 342] width 159 height 14
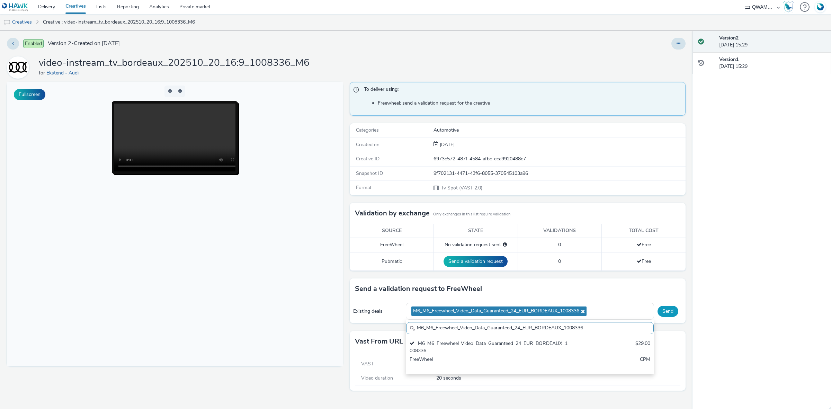
click at [667, 315] on button "Send" at bounding box center [668, 311] width 21 height 11
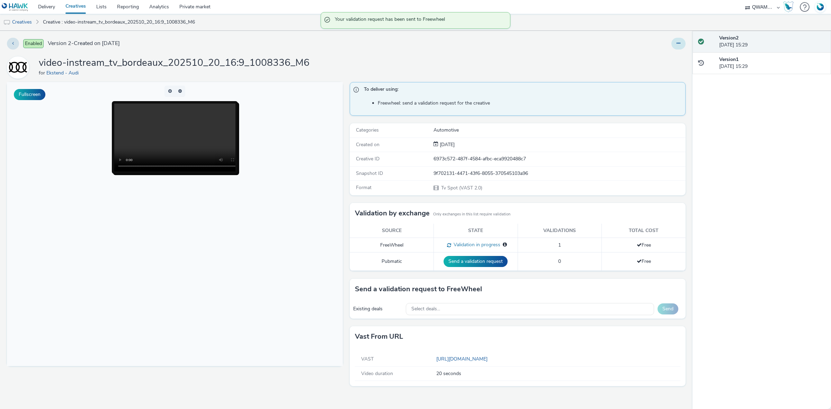
click at [675, 42] on button at bounding box center [679, 44] width 14 height 12
click at [669, 74] on link "Duplicate" at bounding box center [660, 71] width 52 height 14
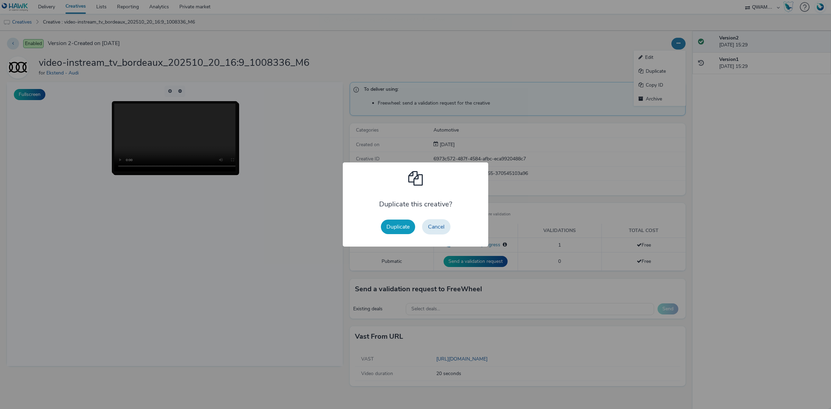
click at [396, 226] on button "Duplicate" at bounding box center [398, 227] width 34 height 15
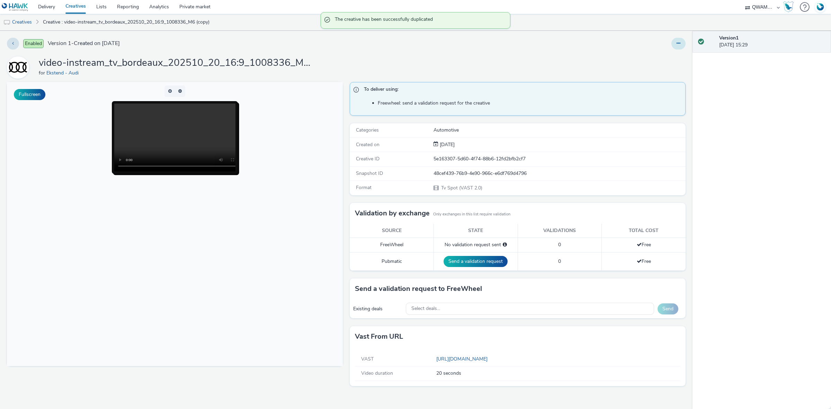
click at [681, 49] on button at bounding box center [679, 44] width 14 height 12
click at [659, 58] on link "Edit" at bounding box center [660, 58] width 52 height 14
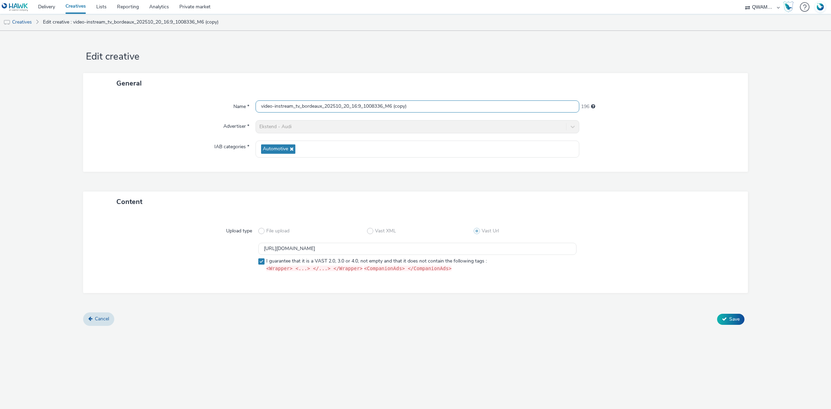
drag, startPoint x: 426, startPoint y: 108, endPoint x: 204, endPoint y: 108, distance: 222.4
click at [204, 108] on div "Name * video-instream_tv_bordeaux_202510_20_16:9_1008336_M6 (copy) 196" at bounding box center [415, 106] width 651 height 12
paste input "ulogne sur mer_202510_20_16:9_1000360_M6"
type input "video-instream_tv_boulogne sur mer_202510_20_16:9_1000360_M6"
drag, startPoint x: 461, startPoint y: 250, endPoint x: 242, endPoint y: 241, distance: 219.5
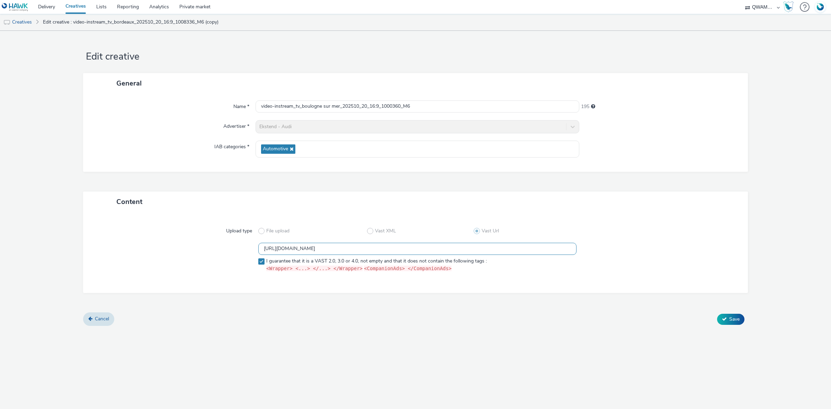
click at [242, 241] on div "Upload type File upload Vast XML Vast Url https://m6web-users.6play.fr/v1/vast-…" at bounding box center [415, 252] width 651 height 67
paste input "9"
type input "https://m6web-users.6play.fr/v1/vast-generator/clipVast/13145209?vast_version=2"
click at [738, 319] on span "Save" at bounding box center [735, 319] width 10 height 7
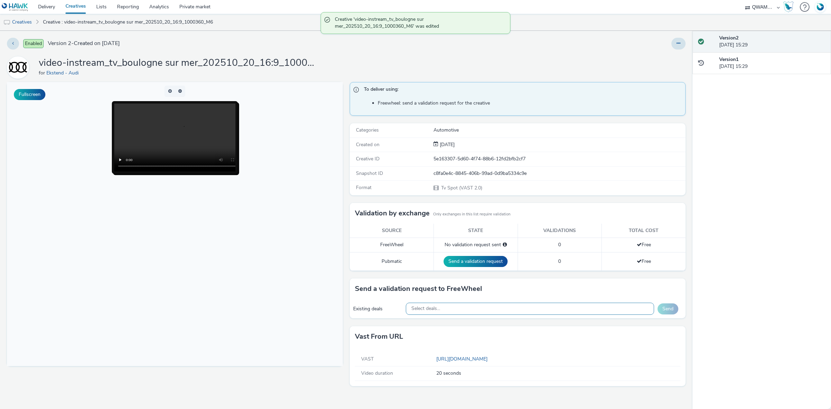
click at [475, 315] on div "Select deals..." at bounding box center [530, 309] width 249 height 12
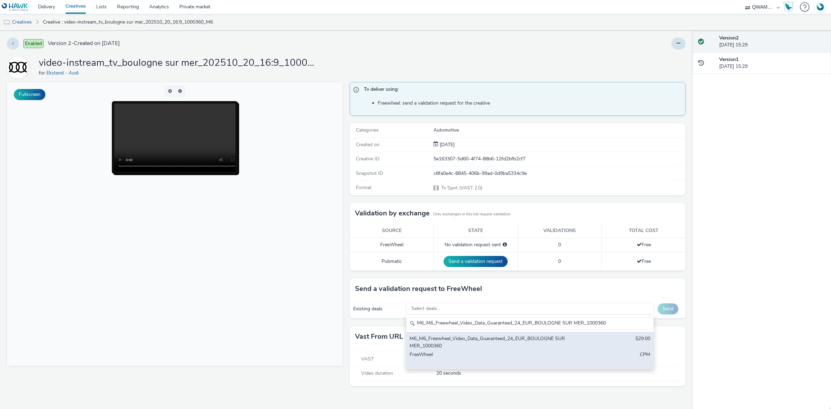
type input "M6_M6_Freewheel_Video_Data_Guaranteed_24_EUR_BOULOGNE SUR MER_1000360"
click at [473, 344] on div "M6_M6_Freewheel_Video_Data_Guaranteed_24_EUR_BOULOGNE SUR MER_1000360" at bounding box center [489, 342] width 159 height 14
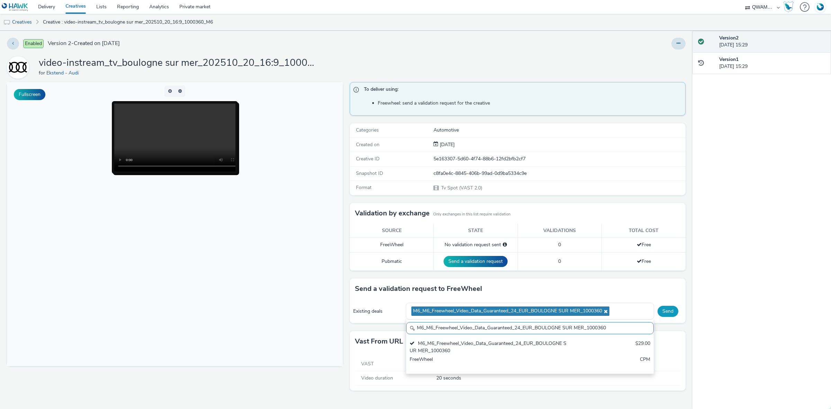
click at [671, 315] on button "Send" at bounding box center [668, 311] width 21 height 11
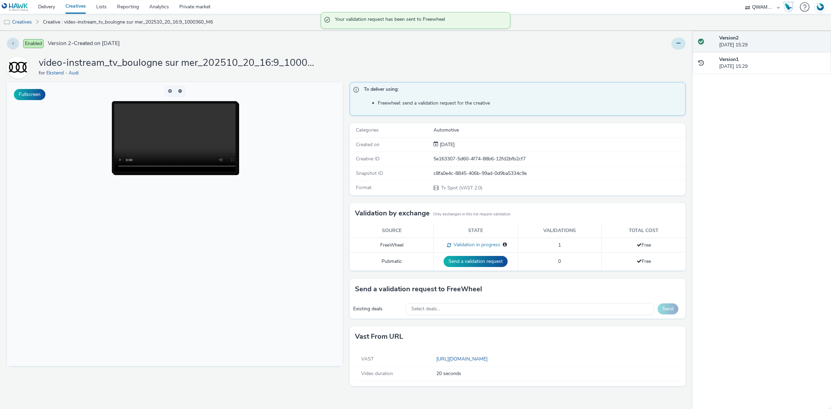
click at [683, 46] on button at bounding box center [679, 44] width 14 height 12
click at [670, 67] on link "Duplicate" at bounding box center [660, 71] width 52 height 14
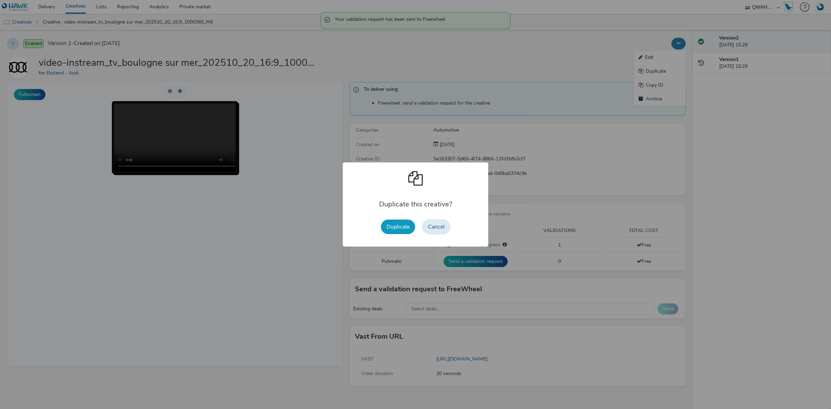
click at [397, 230] on button "Duplicate" at bounding box center [398, 227] width 34 height 15
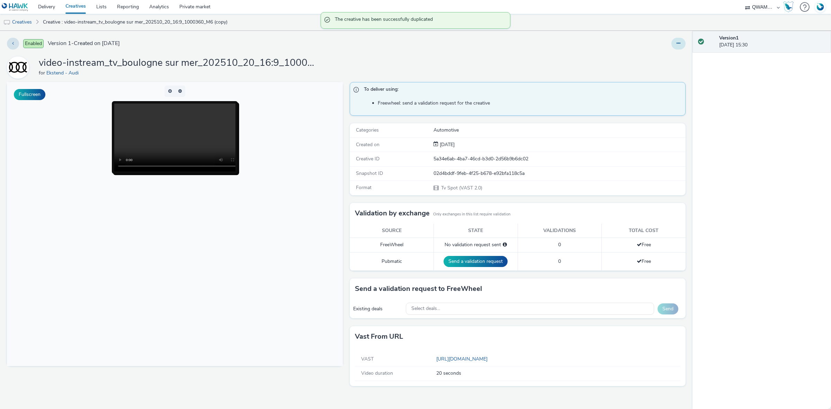
click at [676, 47] on button at bounding box center [679, 44] width 14 height 12
click at [664, 56] on link "Edit" at bounding box center [660, 58] width 52 height 14
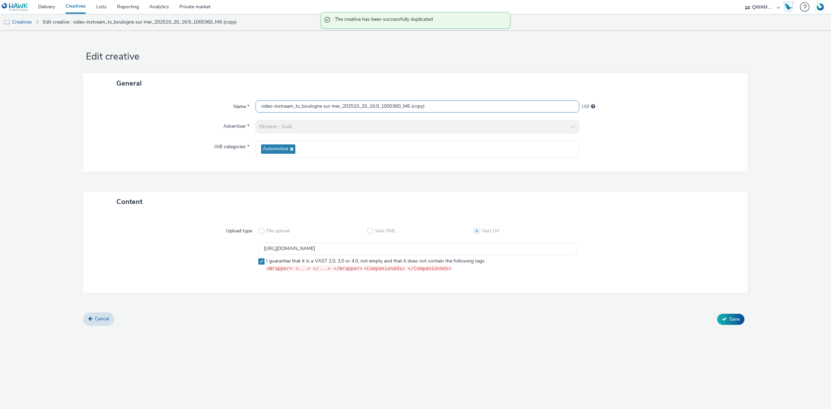
drag, startPoint x: 443, startPoint y: 106, endPoint x: 186, endPoint y: 106, distance: 257.4
click at [186, 106] on div "Name * video-instream_tv_boulogne sur mer_202510_20_16:9_1000360_M6 (copy) 188" at bounding box center [415, 106] width 651 height 12
paste input "rg en bresse_202510_20_16:9_1000884_M6"
type input "video-instream_tv_bourg en bresse_202510_20_16:9_1000884_M6"
drag, startPoint x: 464, startPoint y: 249, endPoint x: 233, endPoint y: 249, distance: 230.4
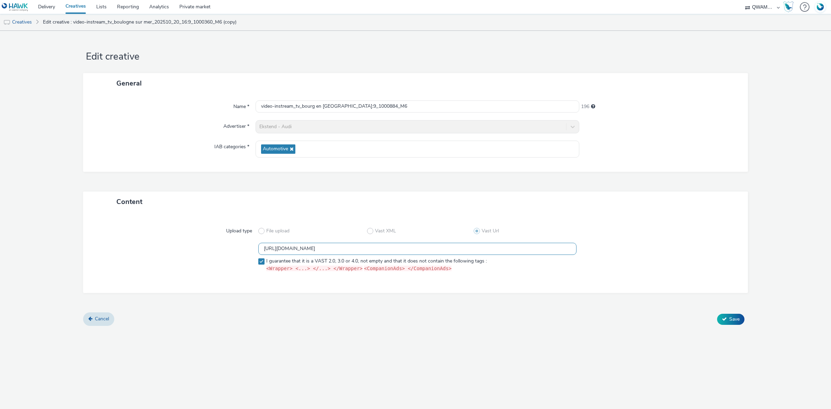
click at [233, 249] on div "https://m6web-users.6play.fr/v1/vast-generator/clipVast/13145209?vast_version=2…" at bounding box center [416, 259] width 640 height 32
paste input "10"
type input "https://m6web-users.6play.fr/v1/vast-generator/clipVast/13145210?vast_version=2"
click at [721, 315] on button "Save" at bounding box center [730, 319] width 27 height 11
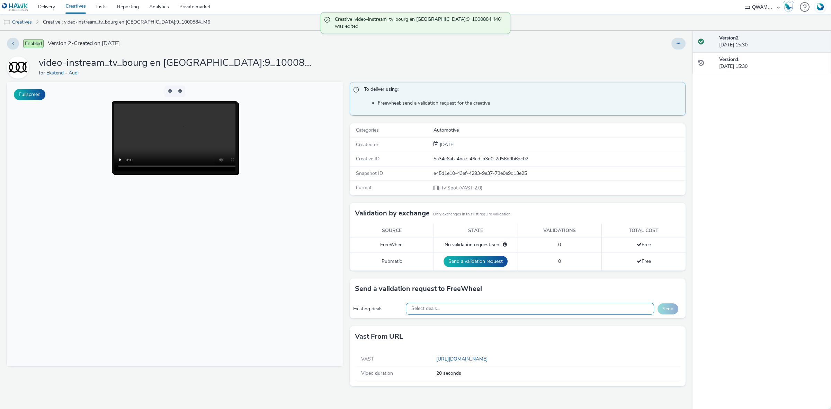
click at [496, 311] on div "Select deals..." at bounding box center [530, 309] width 249 height 12
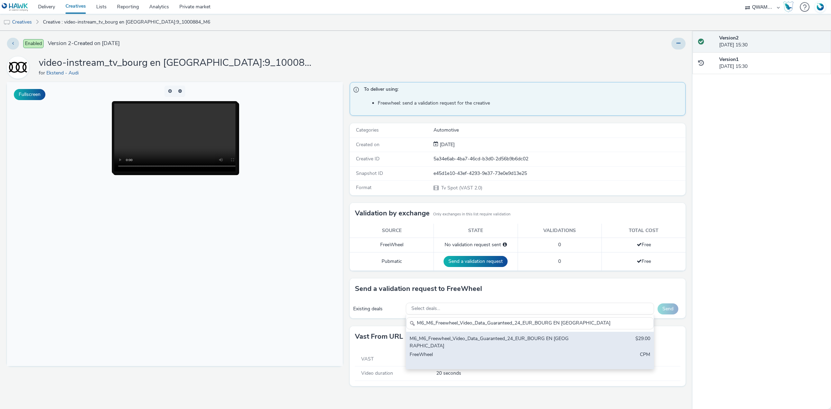
type input "M6_M6_Freewheel_Video_Data_Guaranteed_24_EUR_BOURG EN [GEOGRAPHIC_DATA]"
click at [488, 346] on div "M6_M6_Freewheel_Video_Data_Guaranteed_24_EUR_BOURG EN [GEOGRAPHIC_DATA]" at bounding box center [489, 342] width 159 height 14
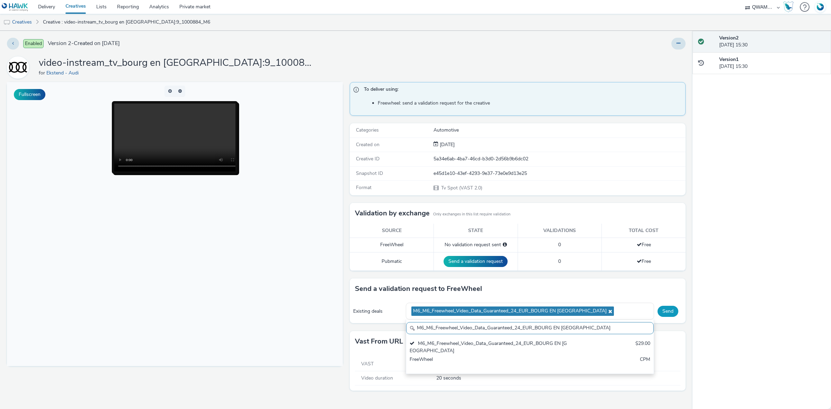
click at [660, 311] on button "Send" at bounding box center [668, 311] width 21 height 11
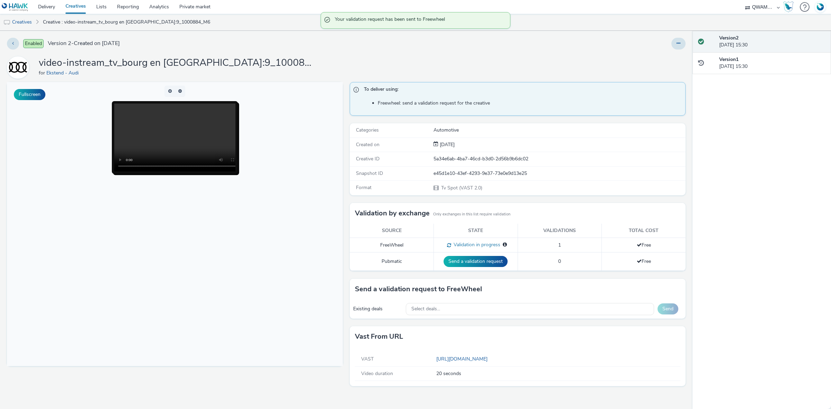
click at [687, 41] on div "Enabled Version 2 - Created on 13 October 2025 video-instream_tv_bourg en bress…" at bounding box center [346, 220] width 693 height 378
click at [683, 43] on button at bounding box center [679, 44] width 14 height 12
click at [660, 68] on link "Duplicate" at bounding box center [660, 71] width 52 height 14
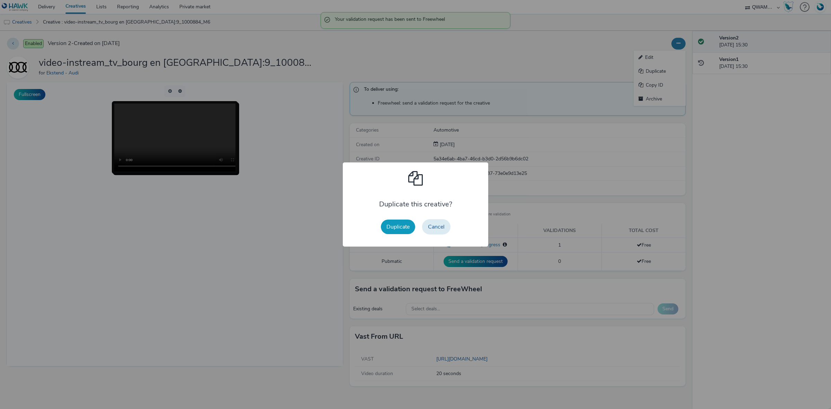
click at [390, 223] on button "Duplicate" at bounding box center [398, 227] width 34 height 15
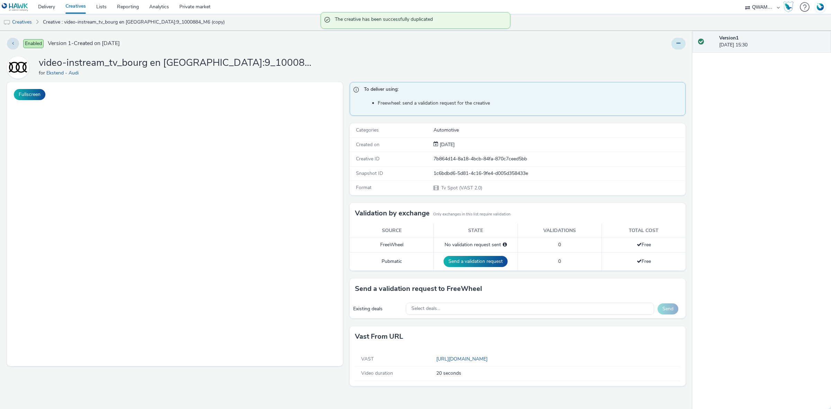
click at [674, 45] on button at bounding box center [679, 44] width 14 height 12
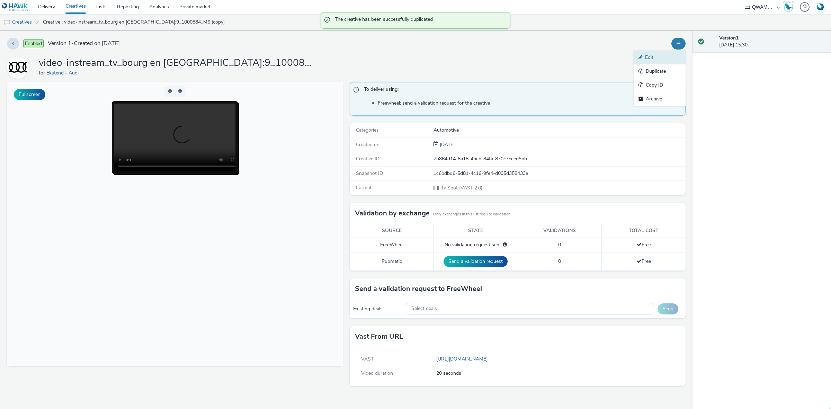
click at [662, 54] on link "Edit" at bounding box center [660, 58] width 52 height 14
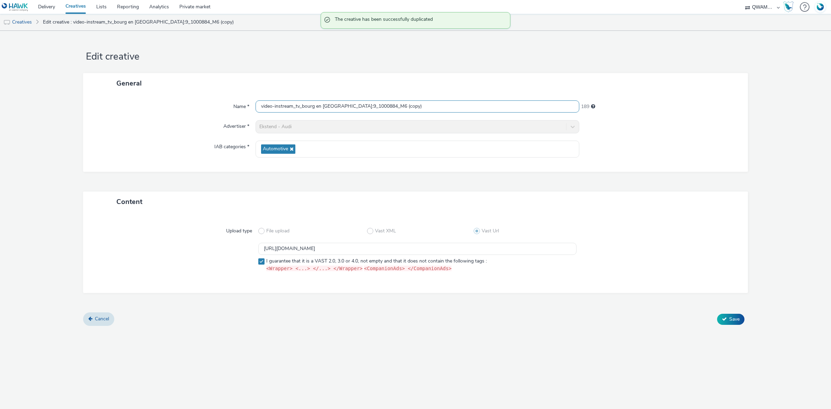
drag, startPoint x: 353, startPoint y: 101, endPoint x: 217, endPoint y: 111, distance: 136.2
click at [217, 111] on div "Name * video-instream_tv_bourg en bresse_202510_20_16:9_1000884_M6 (copy) 189" at bounding box center [415, 106] width 651 height 12
paste input "es_202510_20_16:9_1000197_M6"
type input "video-instream_tv_bourges_202510_20_16:9_1000197_M6"
drag, startPoint x: 462, startPoint y: 247, endPoint x: 202, endPoint y: 239, distance: 260.6
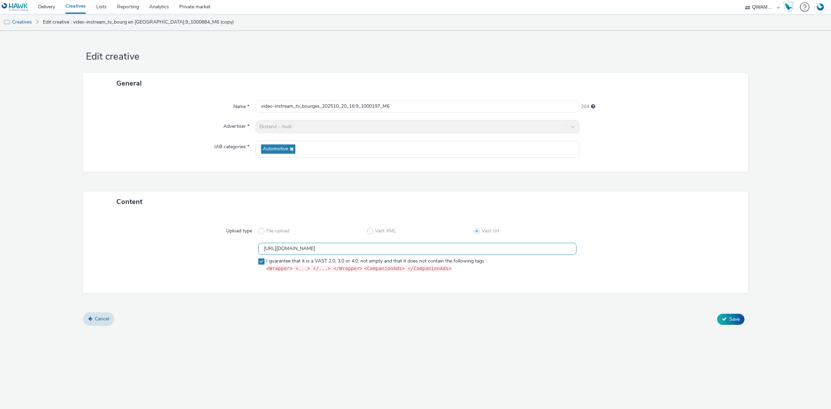
click at [202, 239] on div "Upload type File upload Vast XML Vast Url https://m6web-users.6play.fr/v1/vast-…" at bounding box center [415, 252] width 651 height 67
paste input "1"
type input "https://m6web-users.6play.fr/v1/vast-generator/clipVast/13145211?vast_version=2"
click at [725, 319] on icon at bounding box center [724, 319] width 5 height 5
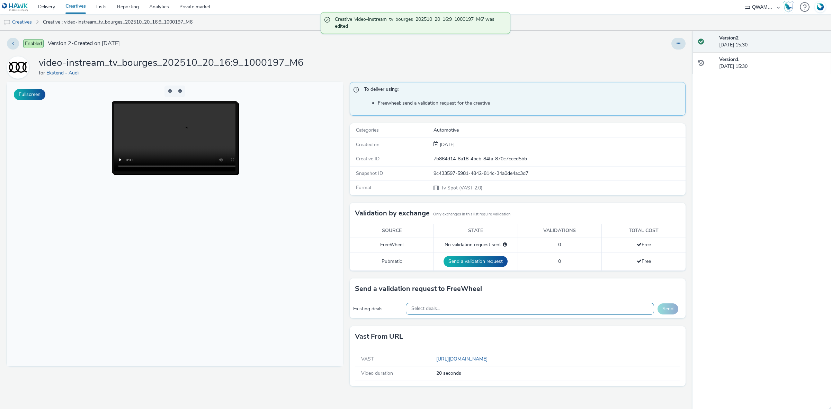
click at [452, 306] on div "Select deals..." at bounding box center [530, 309] width 249 height 12
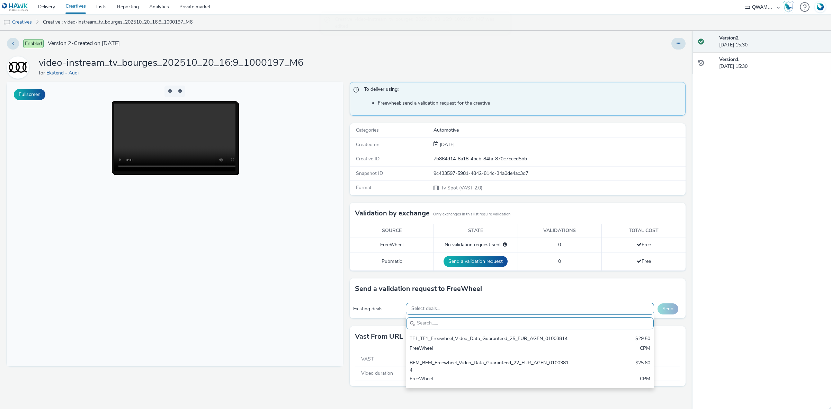
scroll to position [8, 0]
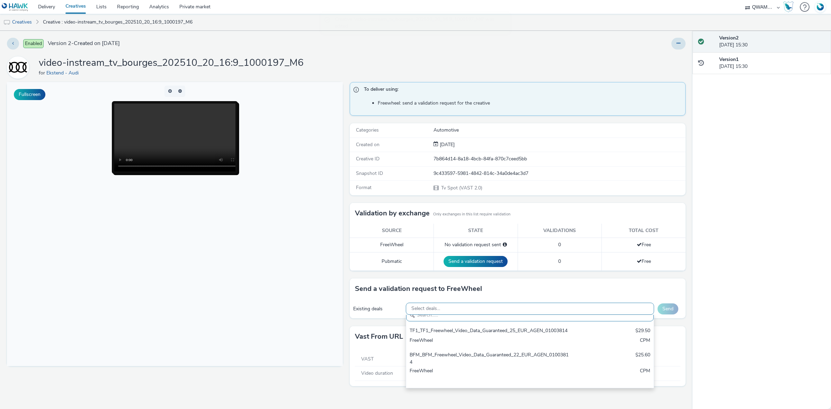
paste input "M6_M6_Freewheel_Video_Data_Guaranteed_24_EUR_BOURGES_1000197"
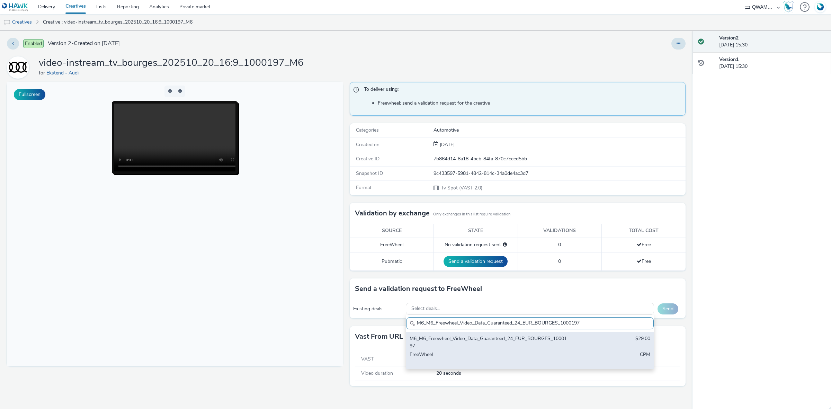
type input "M6_M6_Freewheel_Video_Data_Guaranteed_24_EUR_BOURGES_1000197"
click at [451, 345] on div "M6_M6_Freewheel_Video_Data_Guaranteed_24_EUR_BOURGES_1000197" at bounding box center [489, 342] width 159 height 14
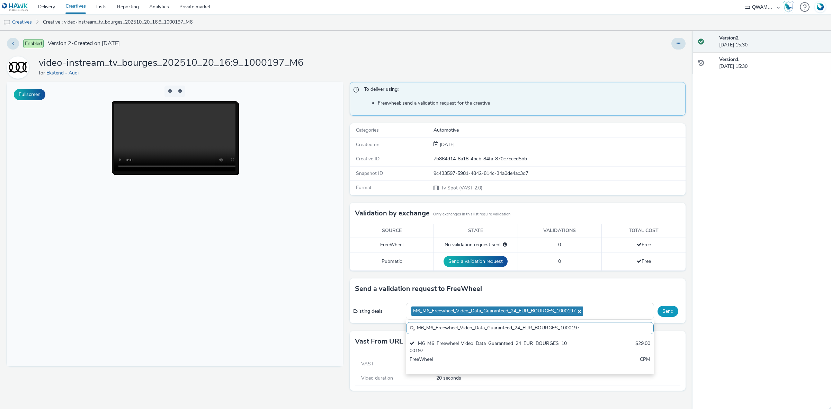
click at [674, 313] on button "Send" at bounding box center [668, 311] width 21 height 11
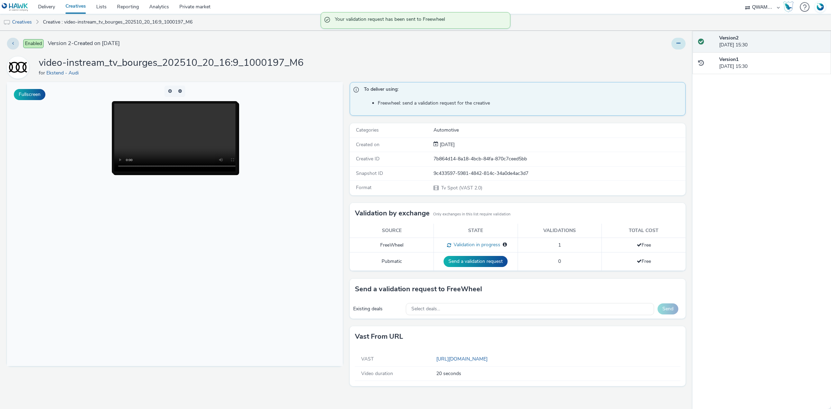
drag, startPoint x: 681, startPoint y: 44, endPoint x: 681, endPoint y: 49, distance: 4.5
click at [681, 44] on button at bounding box center [679, 44] width 14 height 12
click at [679, 69] on link "Duplicate" at bounding box center [660, 71] width 52 height 14
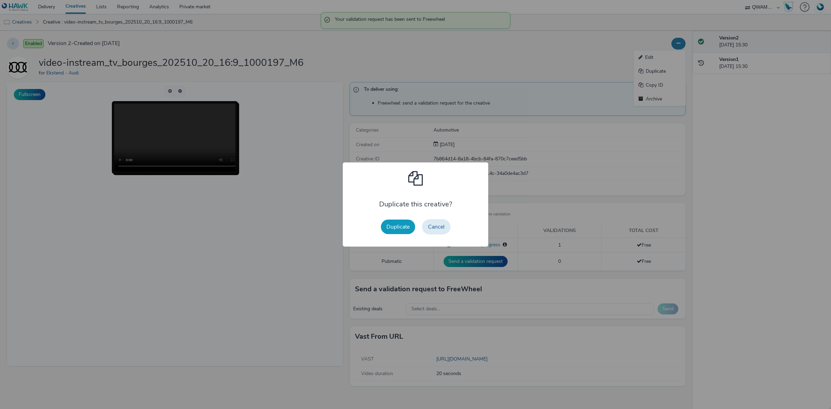
click at [404, 222] on button "Duplicate" at bounding box center [398, 227] width 34 height 15
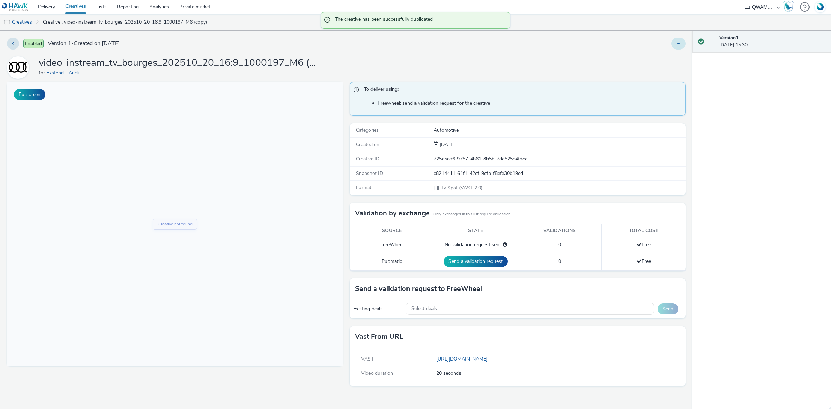
click at [682, 46] on button at bounding box center [679, 44] width 14 height 12
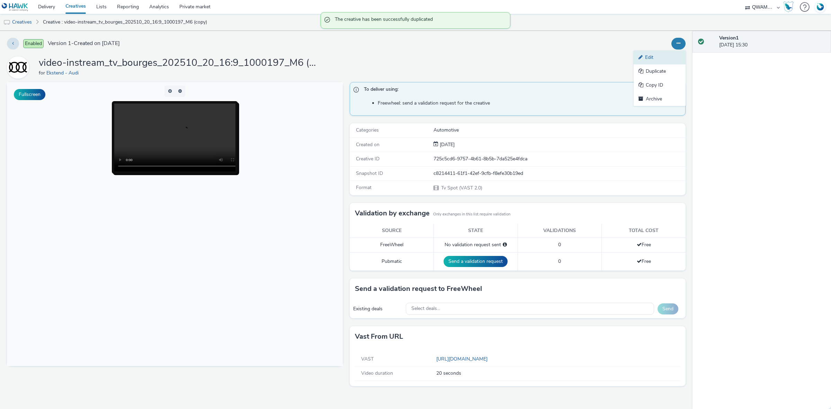
click at [669, 56] on link "Edit" at bounding box center [660, 58] width 52 height 14
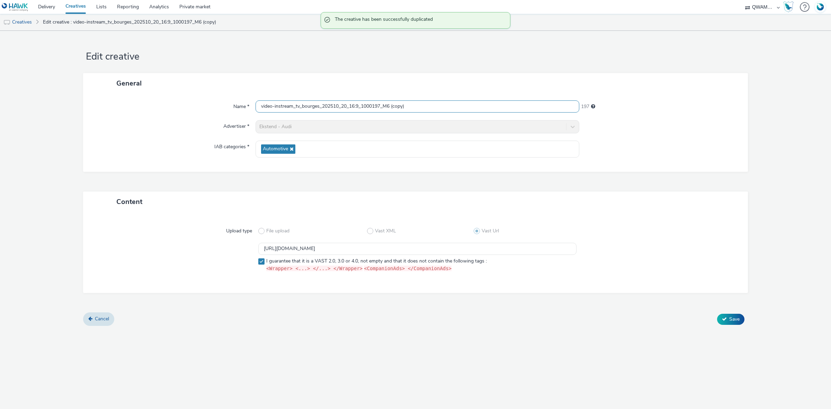
scroll to position [0, 0]
drag, startPoint x: 417, startPoint y: 106, endPoint x: 170, endPoint y: 113, distance: 247.4
click at [170, 113] on div "Name * video-instream_tv_bourges_202510_20_16:9_1000197_M6 (copy) 197" at bounding box center [415, 106] width 651 height 12
paste input "oin jallieu_202510_20_16:9_1003604_M6"
type input "video-instream_tv_bourgoin jallieu_202510_20_16:9_1003604_M6"
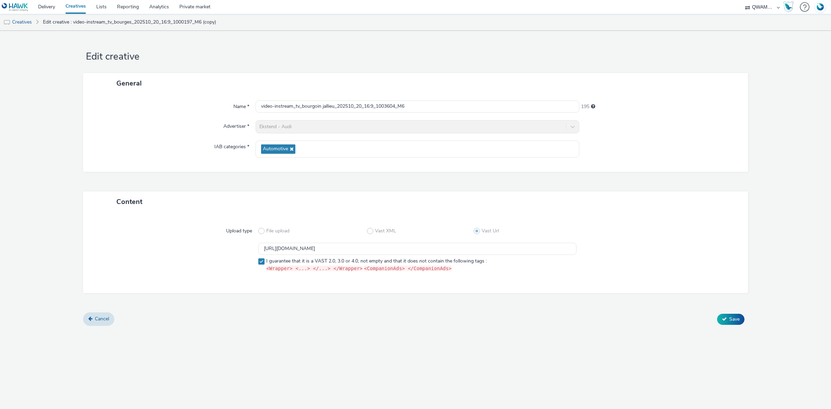
scroll to position [0, 0]
drag, startPoint x: 475, startPoint y: 248, endPoint x: 211, endPoint y: 243, distance: 264.0
click at [211, 243] on div "https://m6web-users.6play.fr/v1/vast-generator/clipVast/13145211?vast_version=2…" at bounding box center [416, 259] width 640 height 32
paste input "3"
type input "https://m6web-users.6play.fr/v1/vast-generator/clipVast/13145213?vast_version=2"
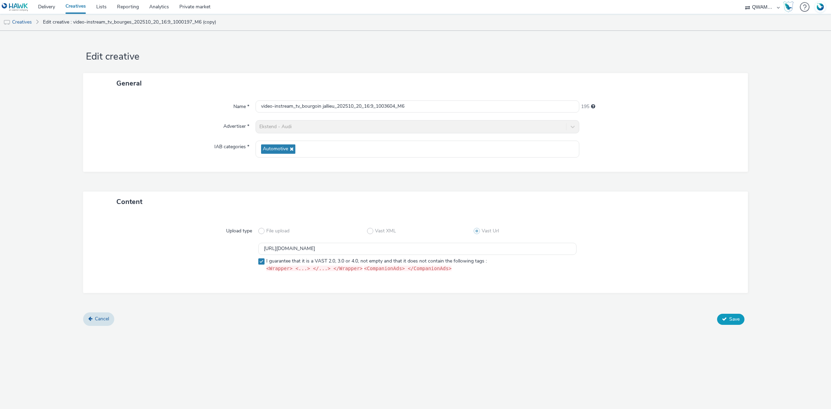
click at [737, 317] on span "Save" at bounding box center [735, 319] width 10 height 7
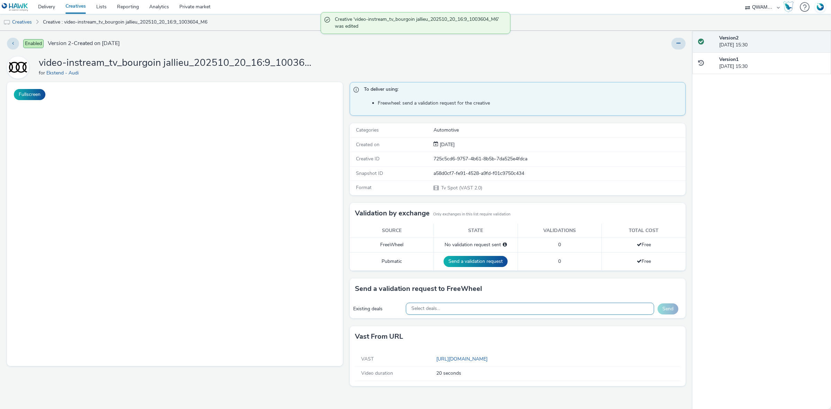
click at [445, 309] on div "Select deals..." at bounding box center [530, 309] width 249 height 12
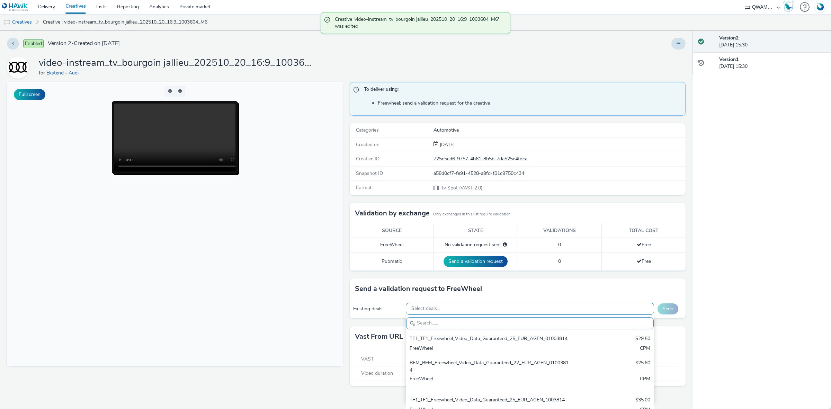
paste input "M6_M6_Freewheel_Video_Data_Guaranteed_24_EUR_BOURGOIN JALLIEU_1003604"
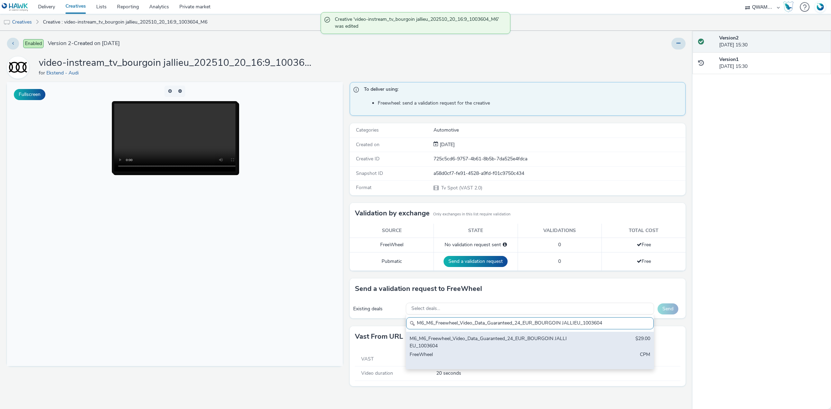
type input "M6_M6_Freewheel_Video_Data_Guaranteed_24_EUR_BOURGOIN JALLIEU_1003604"
click at [440, 347] on div "M6_M6_Freewheel_Video_Data_Guaranteed_24_EUR_BOURGOIN JALLIEU_1003604" at bounding box center [489, 342] width 159 height 14
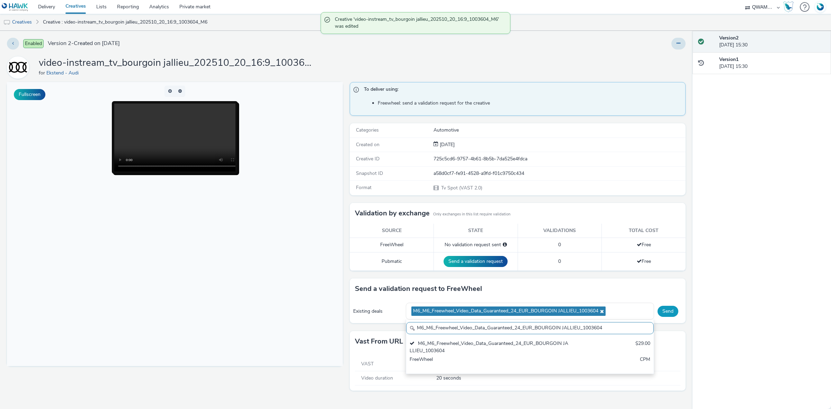
click at [660, 313] on button "Send" at bounding box center [668, 311] width 21 height 11
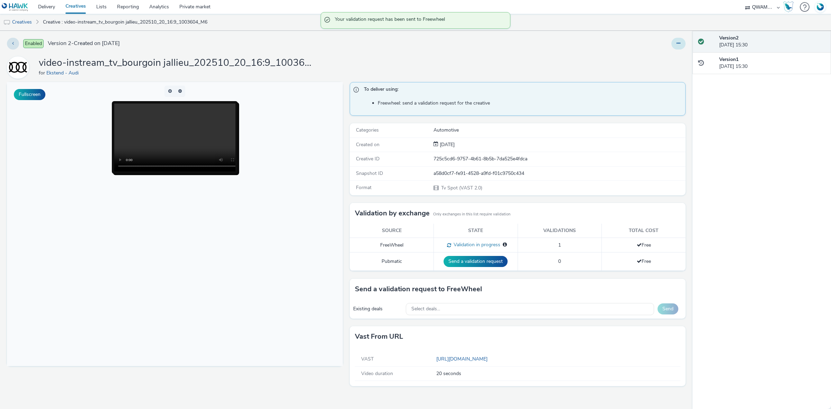
click at [680, 39] on button at bounding box center [679, 44] width 14 height 12
click at [664, 70] on link "Duplicate" at bounding box center [660, 71] width 52 height 14
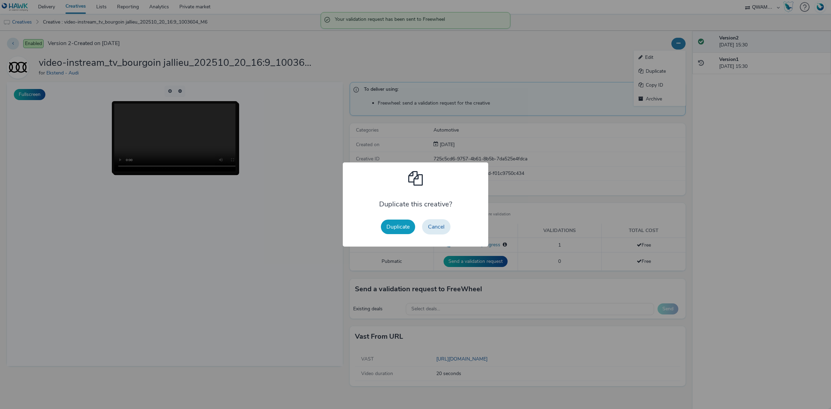
click at [397, 225] on button "Duplicate" at bounding box center [398, 227] width 34 height 15
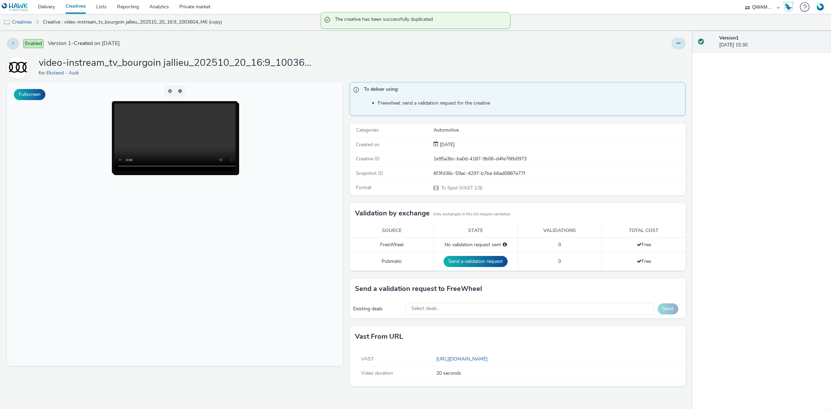
click at [680, 45] on icon at bounding box center [679, 43] width 4 height 5
click at [665, 60] on link "Edit" at bounding box center [660, 58] width 52 height 14
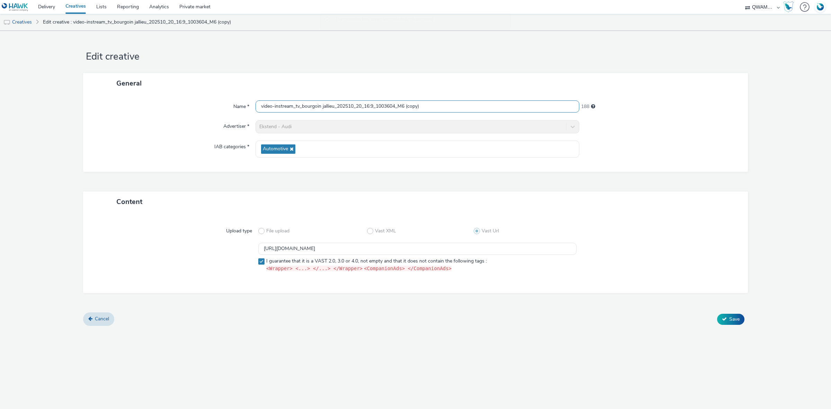
drag, startPoint x: 428, startPoint y: 108, endPoint x: 170, endPoint y: 106, distance: 257.8
click at [170, 106] on div "Name * video-instream_tv_bourgoin jallieu_202510_20_16:9_1003604_M6 (copy) 188" at bounding box center [415, 106] width 651 height 12
paste input "rest_202510_20_16:9_1004109_M6"
type input "video-instream_tv_brest_202510_20_16:9_1004109_M6"
drag, startPoint x: 314, startPoint y: 230, endPoint x: 198, endPoint y: 234, distance: 116.1
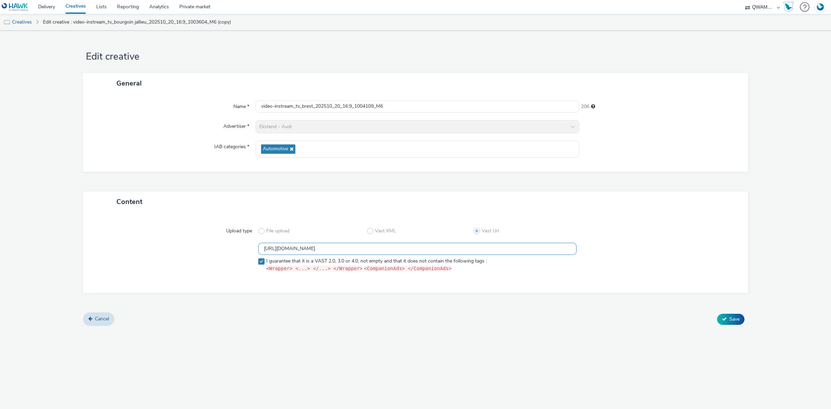
click at [198, 234] on div "Upload type File upload Vast XML Vast Url https://m6web-users.6play.fr/v1/vast-…" at bounding box center [415, 252] width 651 height 67
paste input "4"
type input "https://m6web-users.6play.fr/v1/vast-generator/clipVast/13145214?vast_version=2"
click at [738, 317] on span "Save" at bounding box center [735, 319] width 10 height 7
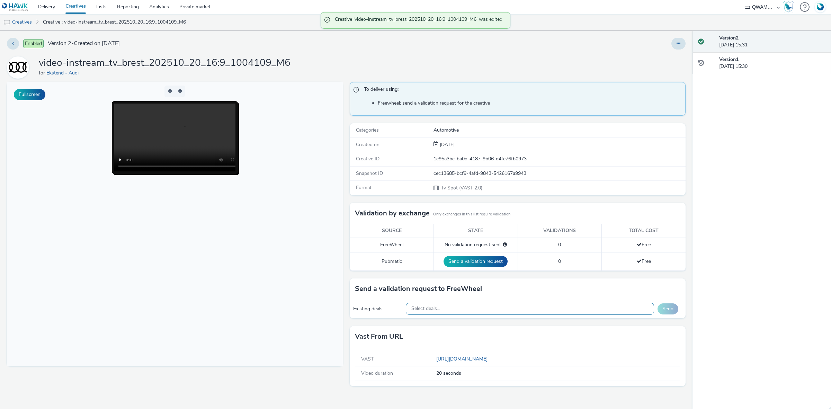
click at [471, 305] on div "Select deals..." at bounding box center [530, 309] width 249 height 12
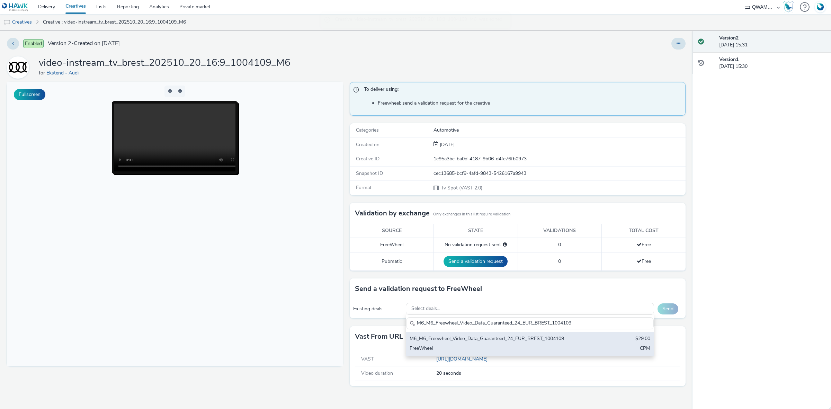
type input "M6_M6_Freewheel_Video_Data_Guaranteed_24_EUR_BREST_1004109"
click at [468, 337] on div "M6_M6_Freewheel_Video_Data_Guaranteed_24_EUR_BREST_1004109" at bounding box center [489, 339] width 159 height 8
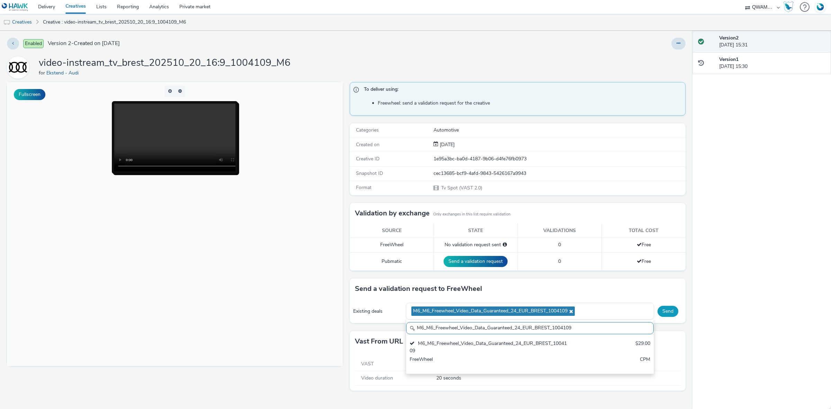
click at [667, 309] on button "Send" at bounding box center [668, 311] width 21 height 11
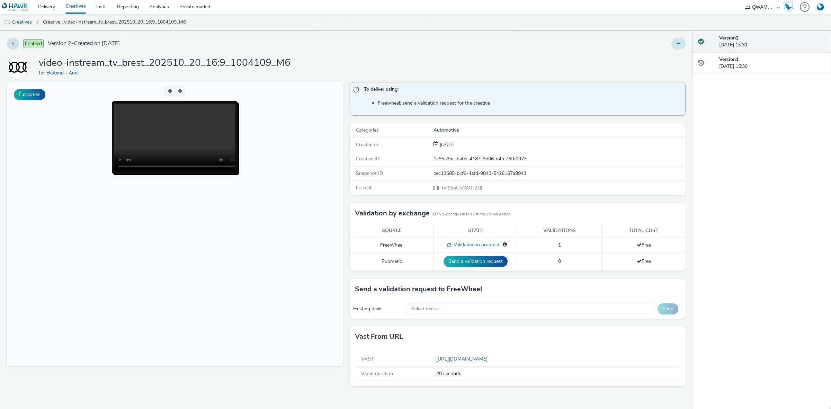
click at [684, 47] on button at bounding box center [679, 44] width 14 height 12
click at [672, 68] on link "Duplicate" at bounding box center [660, 71] width 52 height 14
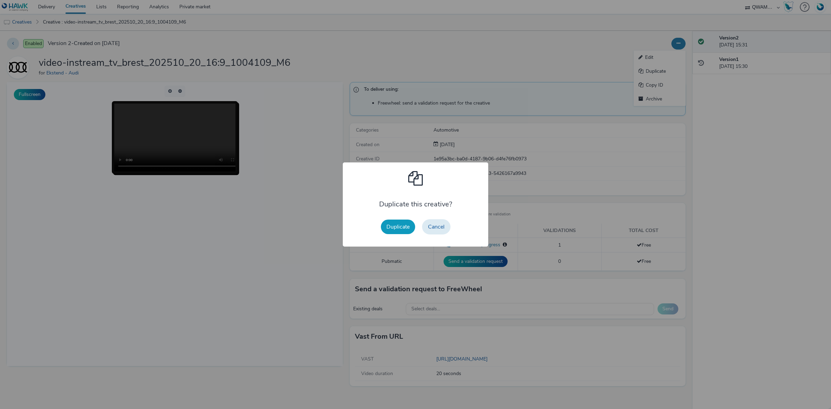
click at [393, 225] on button "Duplicate" at bounding box center [398, 227] width 34 height 15
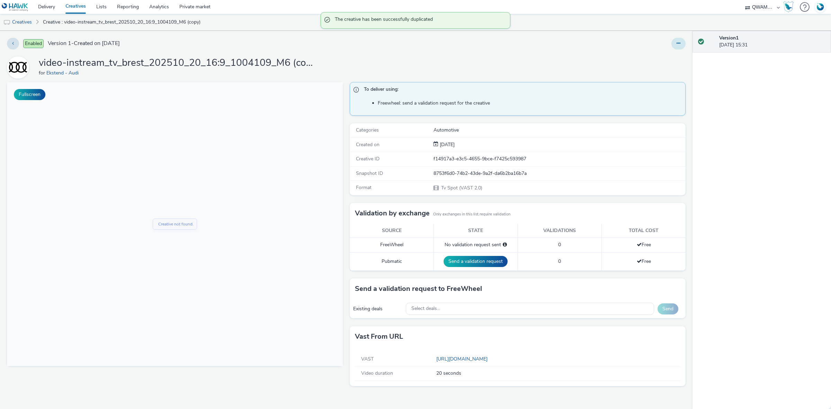
click at [678, 45] on icon at bounding box center [679, 43] width 4 height 5
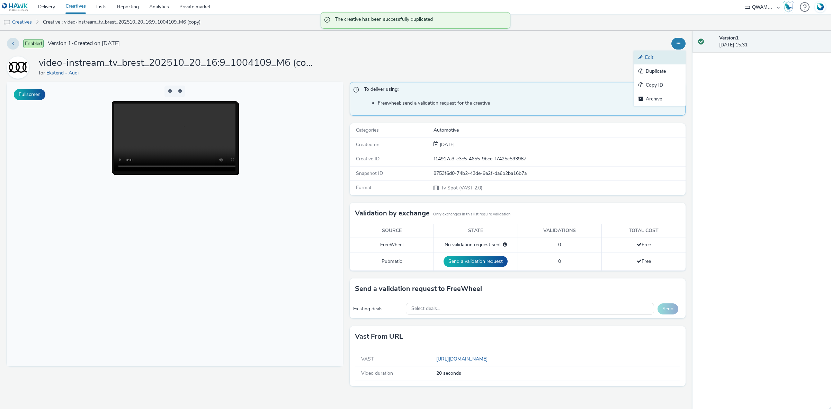
click at [671, 54] on link "Edit" at bounding box center [660, 58] width 52 height 14
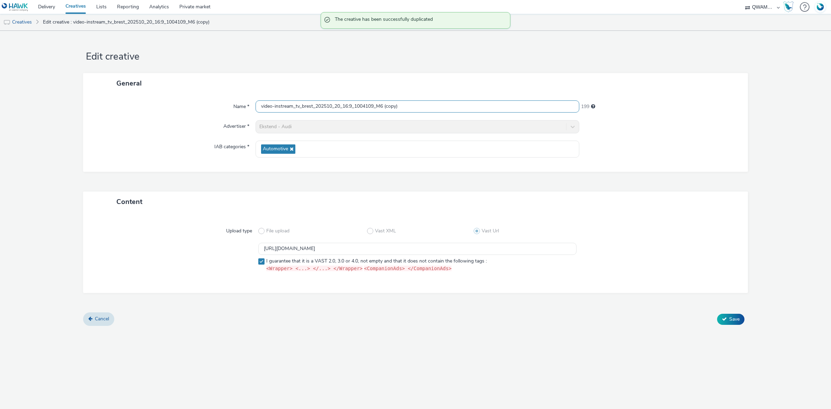
drag, startPoint x: 419, startPoint y: 108, endPoint x: 215, endPoint y: 110, distance: 203.7
click at [215, 110] on div "Name * video-instream_tv_brest_202510_20_16:9_1004109_M6 (copy) 199" at bounding box center [415, 106] width 651 height 12
paste input "ie comte robert_202510_20_16:9_1000304_M6"
type input "video-instream_tv_brie comte robert_202510_20_16:9_1000304_M6"
drag, startPoint x: 464, startPoint y: 248, endPoint x: 209, endPoint y: 241, distance: 255.4
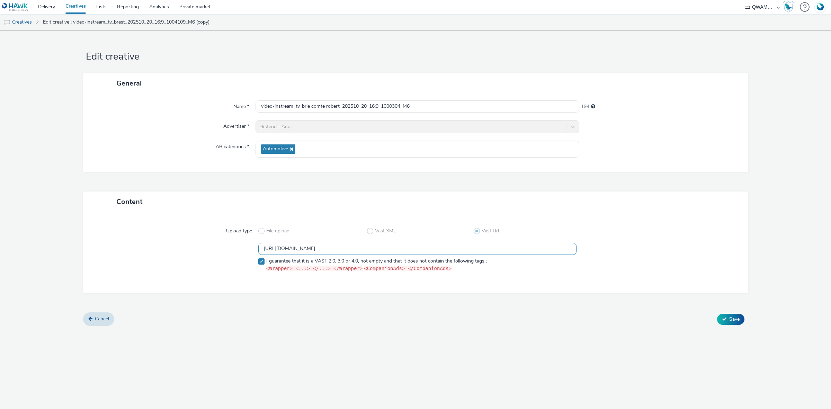
click at [209, 241] on div "Upload type File upload Vast XML Vast Url https://m6web-users.6play.fr/v1/vast-…" at bounding box center [415, 252] width 651 height 67
paste input "5"
type input "https://m6web-users.6play.fr/v1/vast-generator/clipVast/13145215?vast_version=2"
click at [733, 323] on button "Save" at bounding box center [730, 319] width 27 height 11
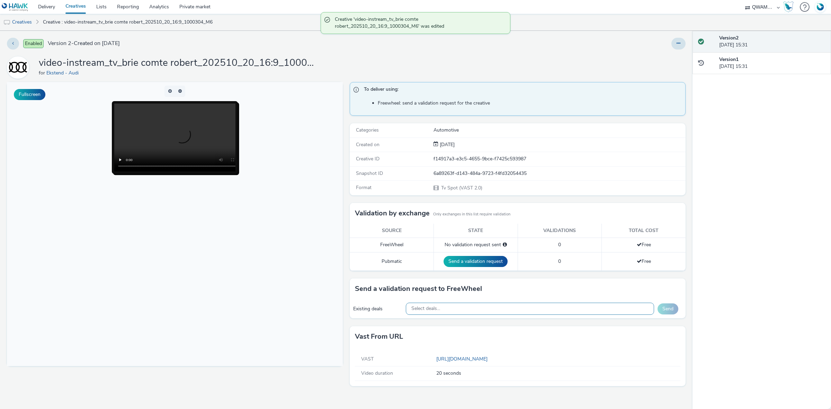
click at [475, 310] on div "Select deals..." at bounding box center [530, 309] width 249 height 12
paste input "M6_M6_Freewheel_Video_Data_Guaranteed_24_EUR_BRIE COMTE ROBERT_1000304"
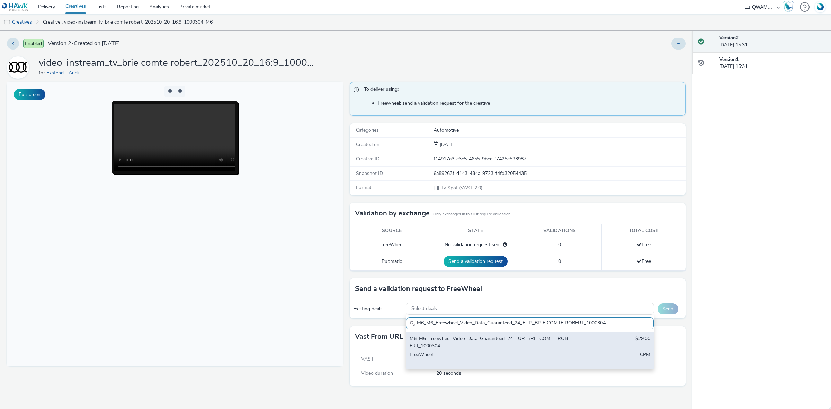
type input "M6_M6_Freewheel_Video_Data_Guaranteed_24_EUR_BRIE COMTE ROBERT_1000304"
click at [462, 346] on div "M6_M6_Freewheel_Video_Data_Guaranteed_24_EUR_BRIE COMTE ROBERT_1000304" at bounding box center [489, 342] width 159 height 14
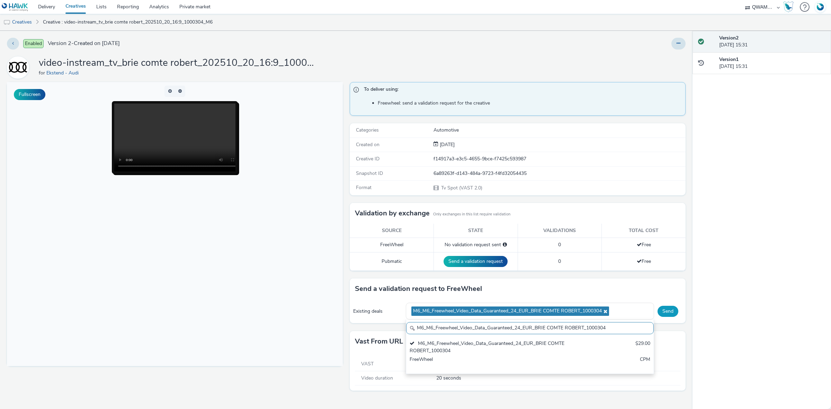
click at [666, 312] on button "Send" at bounding box center [668, 311] width 21 height 11
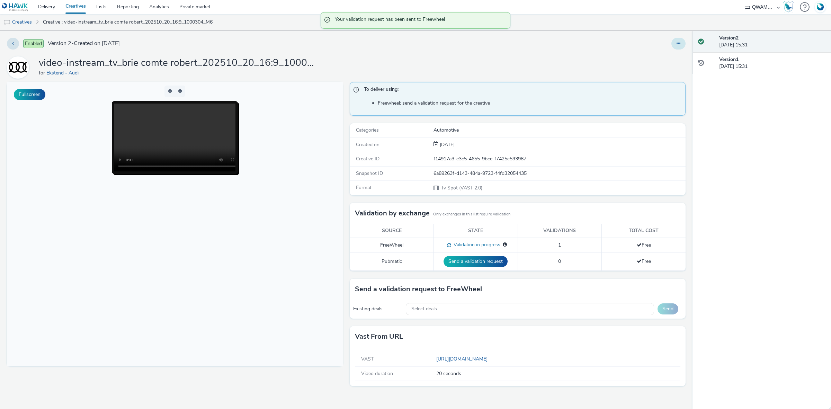
click at [676, 46] on button at bounding box center [679, 44] width 14 height 12
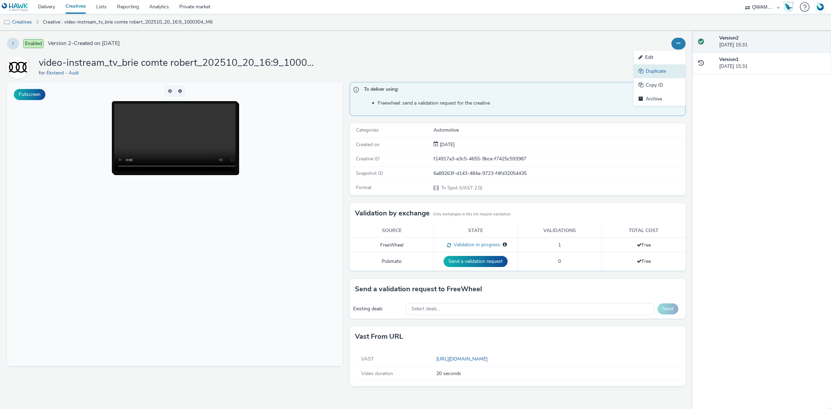
click at [671, 68] on link "Duplicate" at bounding box center [660, 71] width 52 height 14
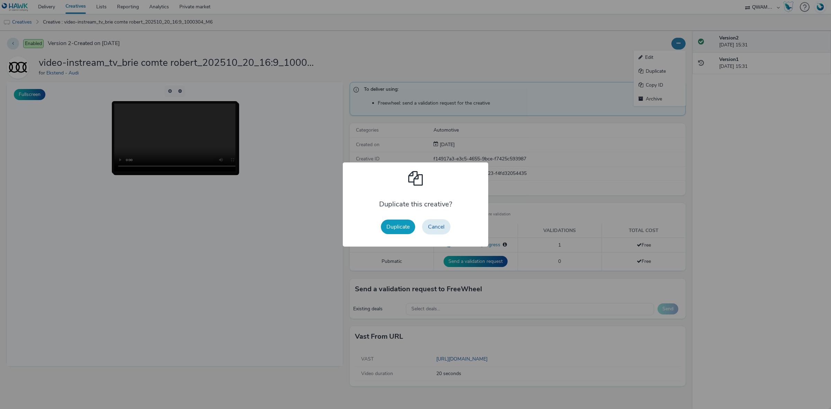
click at [402, 226] on button "Duplicate" at bounding box center [398, 227] width 34 height 15
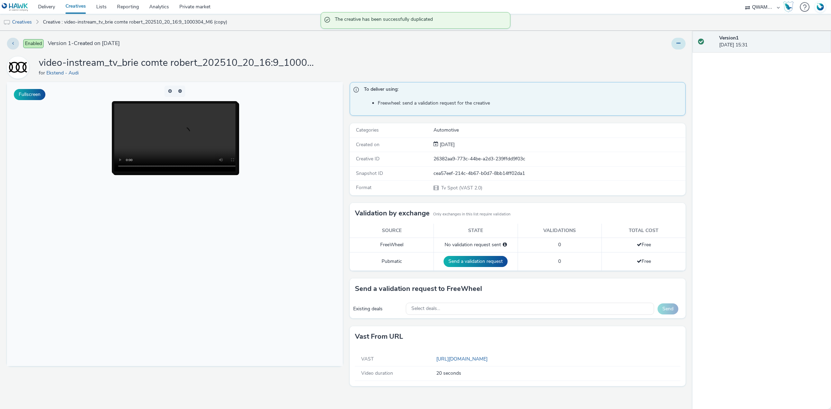
click at [681, 44] on button at bounding box center [679, 44] width 14 height 12
click at [662, 56] on link "Edit" at bounding box center [660, 58] width 52 height 14
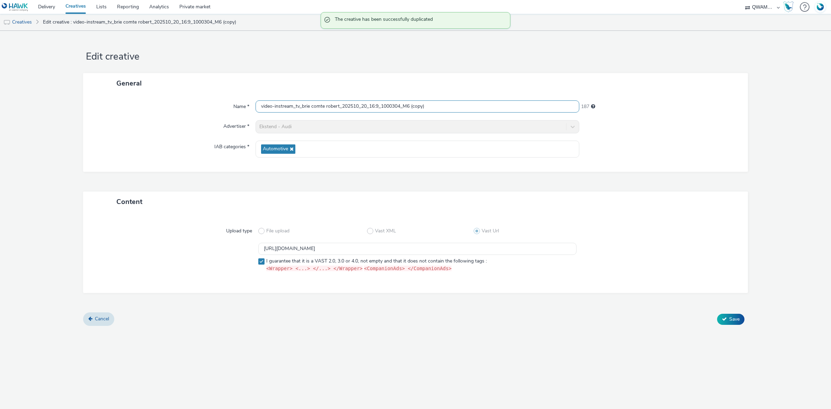
drag, startPoint x: 444, startPoint y: 109, endPoint x: 226, endPoint y: 110, distance: 218.9
click at [226, 110] on div "Name * video-instream_tv_brie comte robert_202510_20_16:9_1000304_M6 (copy) 187" at bounding box center [415, 106] width 651 height 12
paste input "ve la gaillarde_202510_20_16:9_1001537_M6"
type input "video-instream_tv_brive la gaillarde_202510_20_16:9_1001537_M6"
drag, startPoint x: 449, startPoint y: 249, endPoint x: 186, endPoint y: 247, distance: 263.6
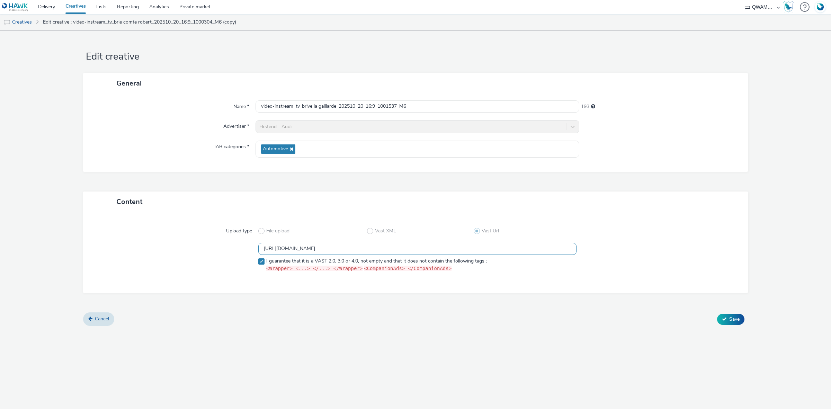
click at [186, 247] on div "https://m6web-users.6play.fr/v1/vast-generator/clipVast/13145215?vast_version=2…" at bounding box center [416, 259] width 640 height 32
paste input "6"
type input "https://m6web-users.6play.fr/v1/vast-generator/clipVast/13145216?vast_version=2"
click at [736, 319] on span "Save" at bounding box center [735, 319] width 10 height 7
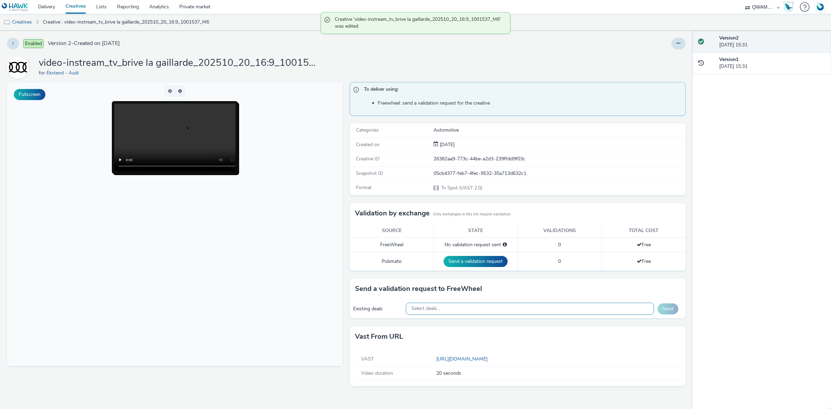
click at [456, 311] on div "Select deals..." at bounding box center [530, 309] width 249 height 12
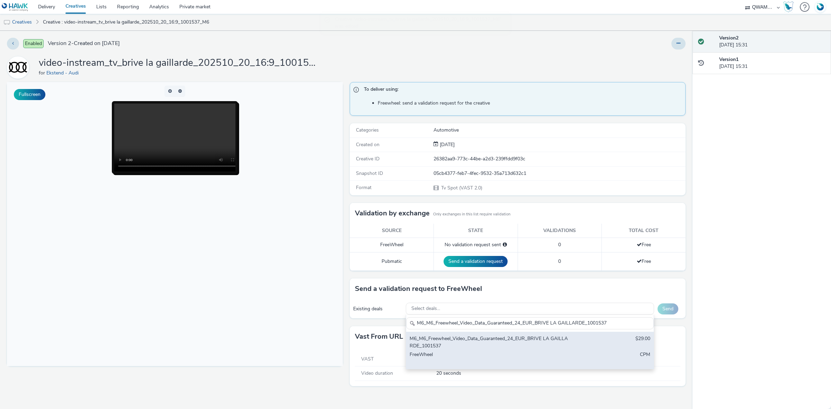
type input "M6_M6_Freewheel_Video_Data_Guaranteed_24_EUR_BRIVE LA GAILLARDE_1001537"
click at [453, 344] on div "M6_M6_Freewheel_Video_Data_Guaranteed_24_EUR_BRIVE LA GAILLARDE_1001537" at bounding box center [489, 342] width 159 height 14
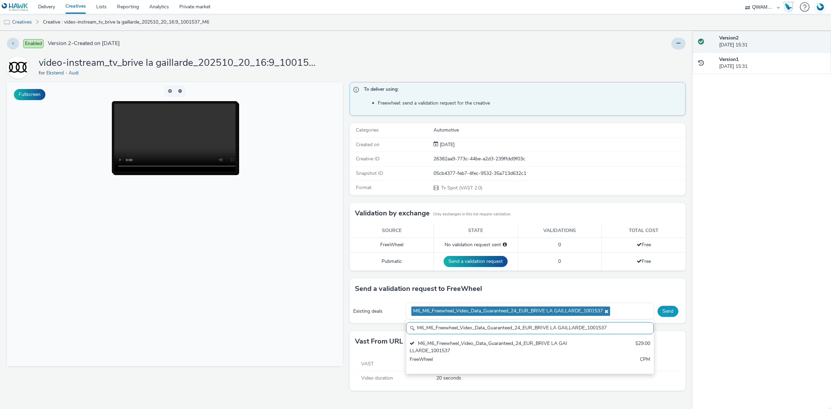
click at [661, 314] on button "Send" at bounding box center [668, 311] width 21 height 11
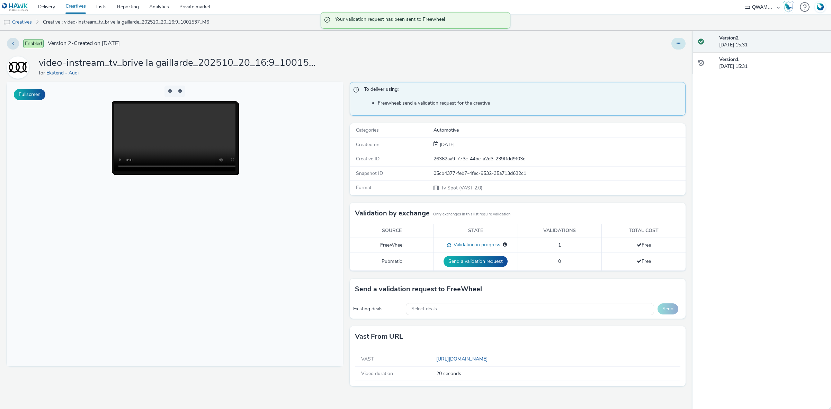
drag, startPoint x: 680, startPoint y: 44, endPoint x: 679, endPoint y: 48, distance: 4.6
click at [680, 44] on icon at bounding box center [679, 43] width 4 height 5
click at [669, 69] on link "Duplicate" at bounding box center [660, 71] width 52 height 14
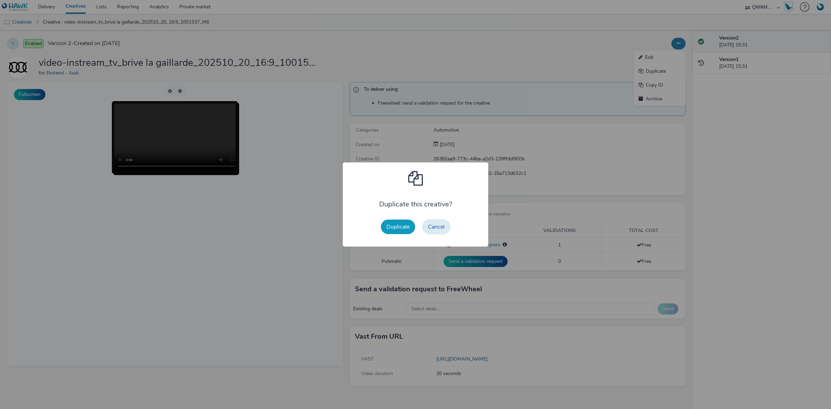
click at [406, 228] on button "Duplicate" at bounding box center [398, 227] width 34 height 15
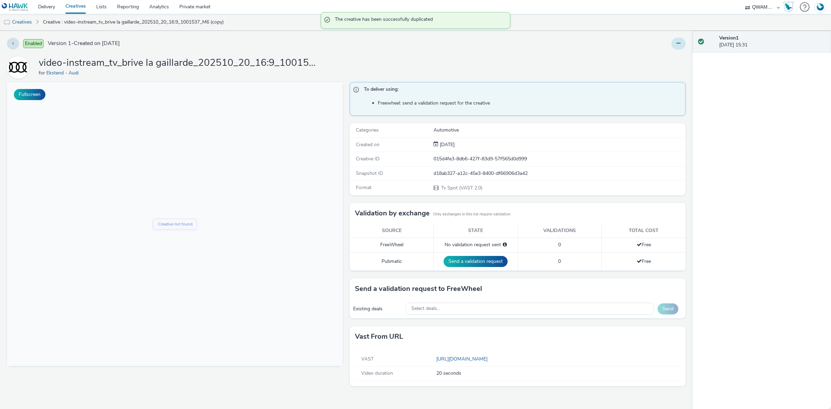
click at [676, 47] on button at bounding box center [679, 44] width 14 height 12
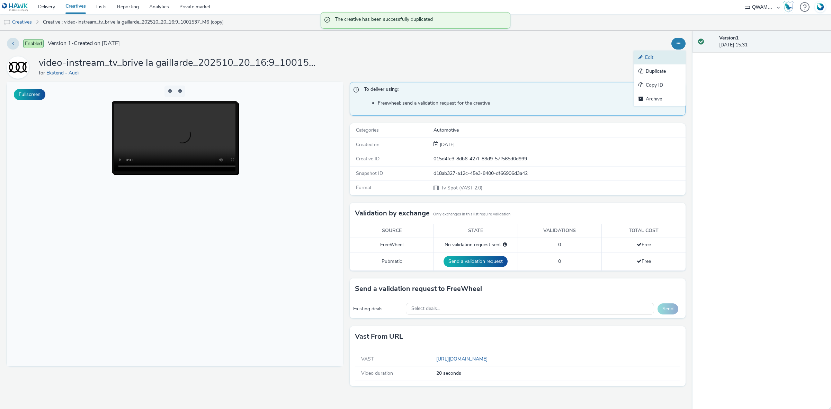
click at [663, 56] on link "Edit" at bounding box center [660, 58] width 52 height 14
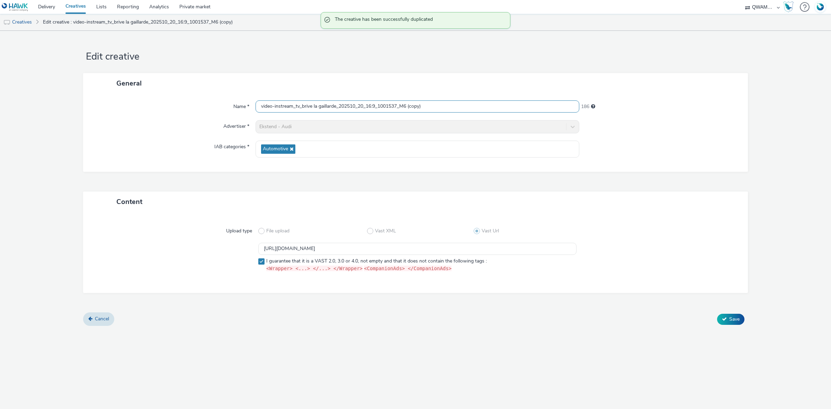
drag, startPoint x: 435, startPoint y: 106, endPoint x: 66, endPoint y: 108, distance: 368.9
click at [66, 108] on form "Edit creative General Name * video-instream_tv_brive la gaillarde_202510_20_16:…" at bounding box center [415, 181] width 831 height 300
paste input "uay la buissiere_202510_20_16:9_1002254_M6"
type input "video-instream_tv_bruay la buissiere_202510_20_16:9_1002254_M6"
drag, startPoint x: 456, startPoint y: 246, endPoint x: 217, endPoint y: 242, distance: 239.4
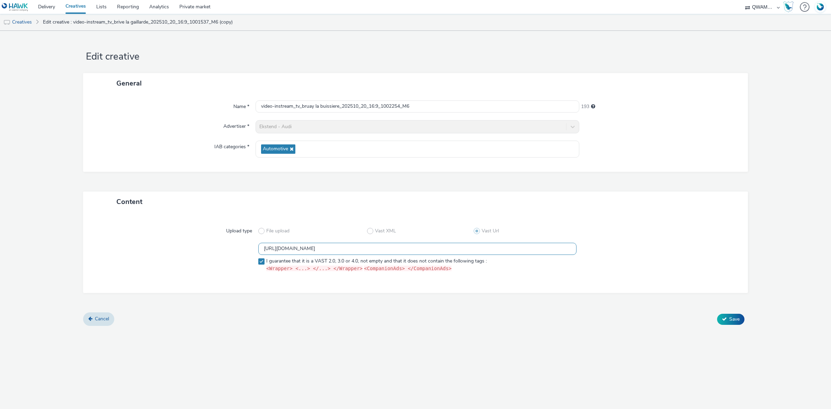
click at [217, 242] on div "Upload type File upload Vast XML Vast Url https://m6web-users.6play.fr/v1/vast-…" at bounding box center [415, 252] width 651 height 67
paste input "7"
type input "https://m6web-users.6play.fr/v1/vast-generator/clipVast/13145217?vast_version=2"
click at [730, 319] on span "Save" at bounding box center [735, 319] width 10 height 7
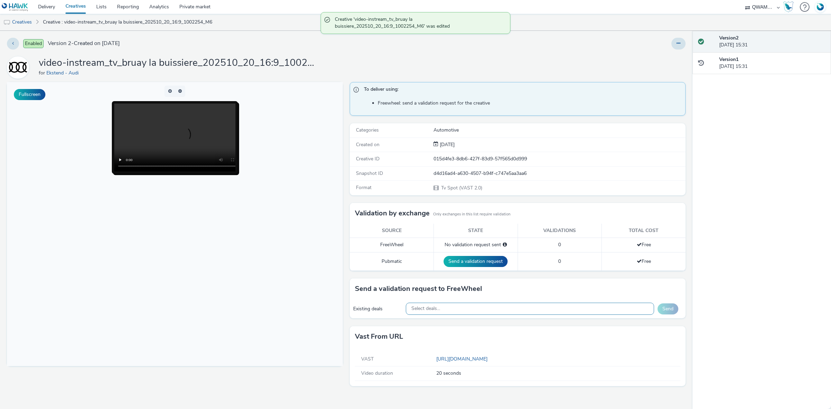
click at [491, 307] on div "Select deals..." at bounding box center [530, 309] width 249 height 12
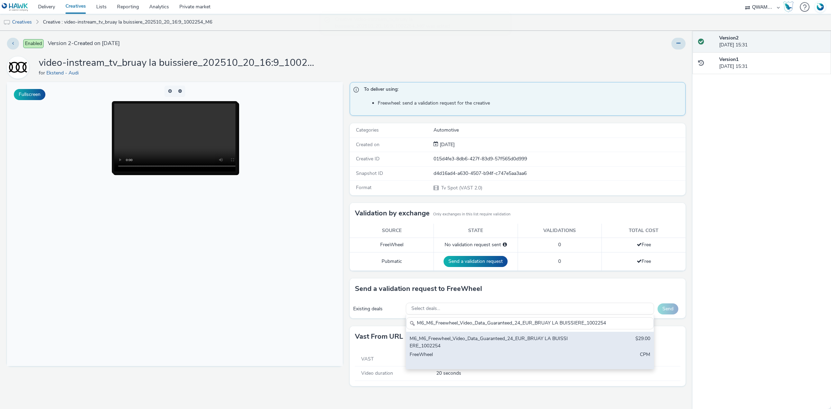
type input "M6_M6_Freewheel_Video_Data_Guaranteed_24_EUR_BRUAY LA BUISSIERE_1002254"
click at [440, 338] on div "M6_M6_Freewheel_Video_Data_Guaranteed_24_EUR_BRUAY LA BUISSIERE_1002254" at bounding box center [489, 342] width 159 height 14
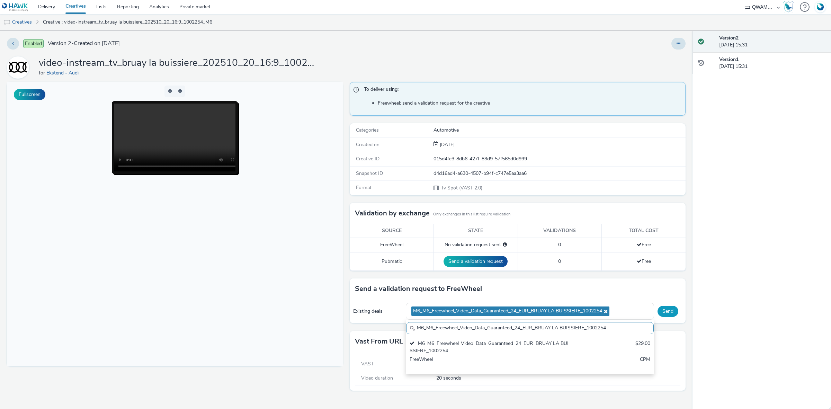
click at [662, 310] on button "Send" at bounding box center [668, 311] width 21 height 11
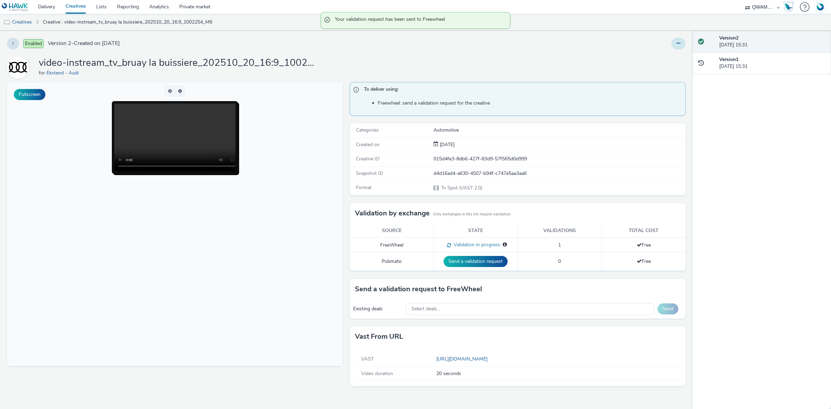
click at [681, 38] on button at bounding box center [679, 44] width 14 height 12
click at [661, 73] on link "Duplicate" at bounding box center [660, 71] width 52 height 14
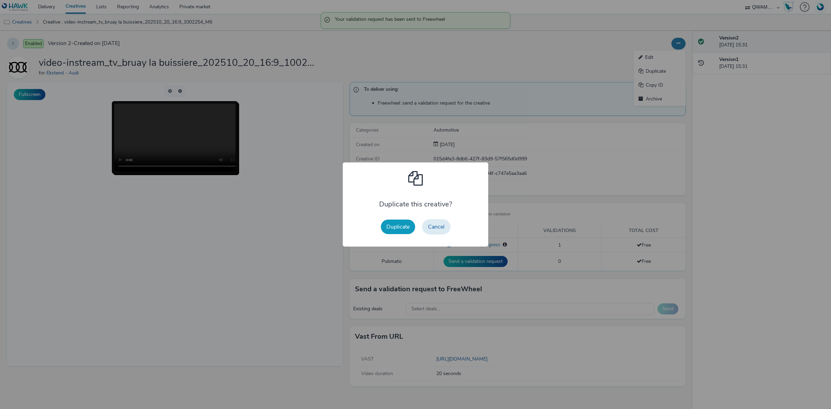
click at [400, 227] on button "Duplicate" at bounding box center [398, 227] width 34 height 15
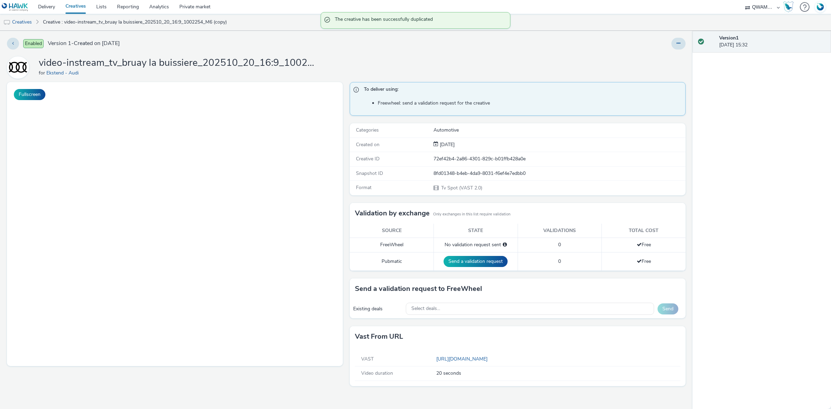
click at [673, 34] on div "Enabled Version 1 - Created on 13 October 2025 video-instream_tv_bruay la buiss…" at bounding box center [346, 220] width 693 height 378
click at [677, 44] on icon at bounding box center [679, 43] width 4 height 5
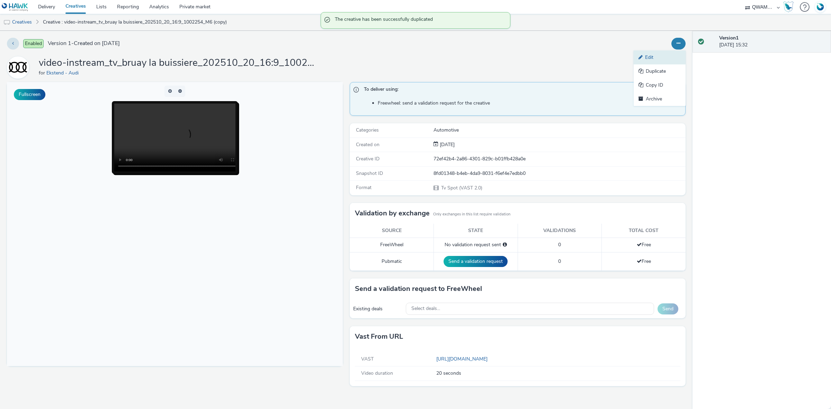
click at [655, 60] on link "Edit" at bounding box center [660, 58] width 52 height 14
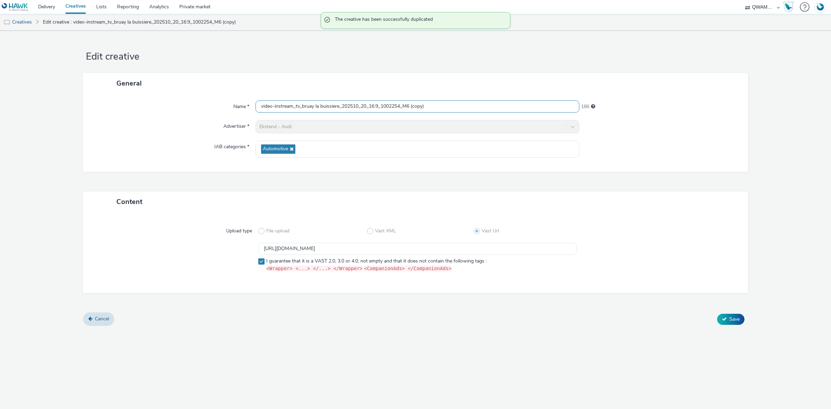
drag, startPoint x: 430, startPoint y: 106, endPoint x: 183, endPoint y: 108, distance: 247.0
click at [183, 108] on div "Name * video-instream_tv_bruay la buissiere_202510_20_16:9_1002254_M6 (copy) 186" at bounding box center [415, 106] width 651 height 12
paste input "caen_202510_20_16:9_1004140_M6"
type input "video-instream_tv_caen_202510_20_16:9_1004140_M6"
drag, startPoint x: 460, startPoint y: 249, endPoint x: 184, endPoint y: 246, distance: 276.1
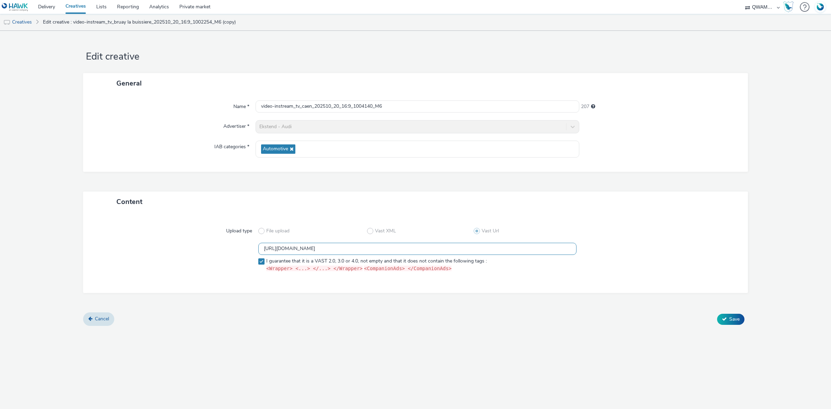
click at [184, 246] on div "https://m6web-users.6play.fr/v1/vast-generator/clipVast/13145217?vast_version=2…" at bounding box center [416, 259] width 640 height 32
paste input "8"
type input "https://m6web-users.6play.fr/v1/vast-generator/clipVast/13145218?vast_version=2"
click at [727, 318] on button "Save" at bounding box center [730, 319] width 27 height 11
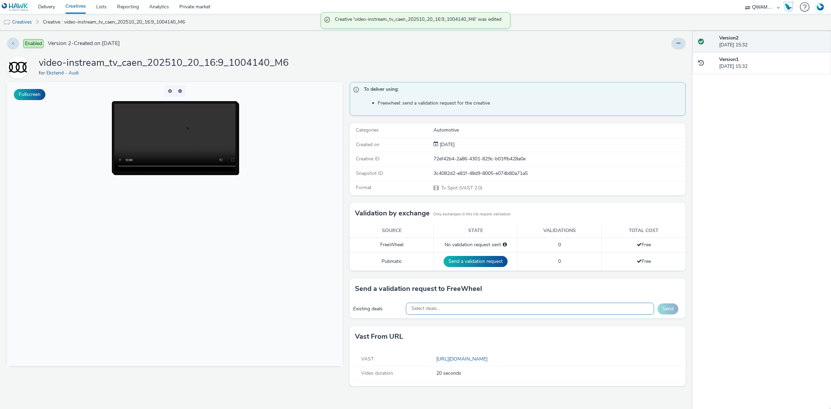
click at [461, 307] on div "Select deals..." at bounding box center [530, 309] width 249 height 12
paste input "M6_M6_Freewheel_Video_Data_Guaranteed_24_EUR_CAEN_1004140"
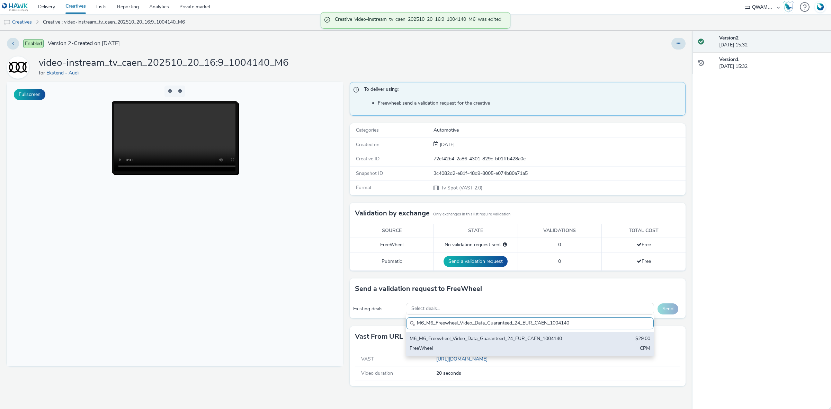
type input "M6_M6_Freewheel_Video_Data_Guaranteed_24_EUR_CAEN_1004140"
click at [477, 347] on div "FreeWheel" at bounding box center [489, 349] width 159 height 8
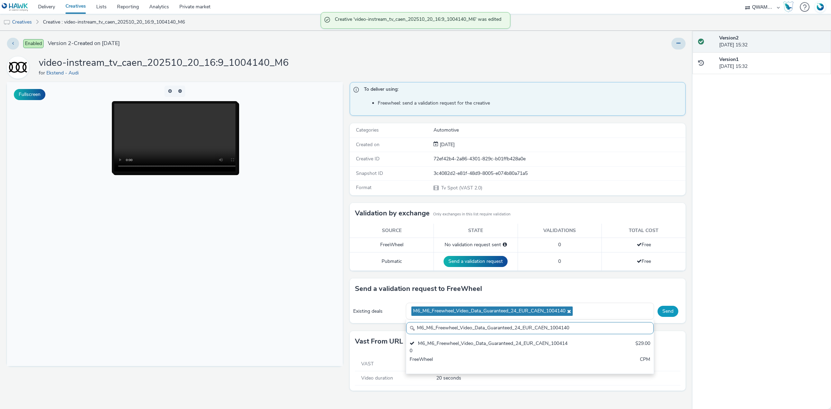
click at [672, 309] on button "Send" at bounding box center [668, 311] width 21 height 11
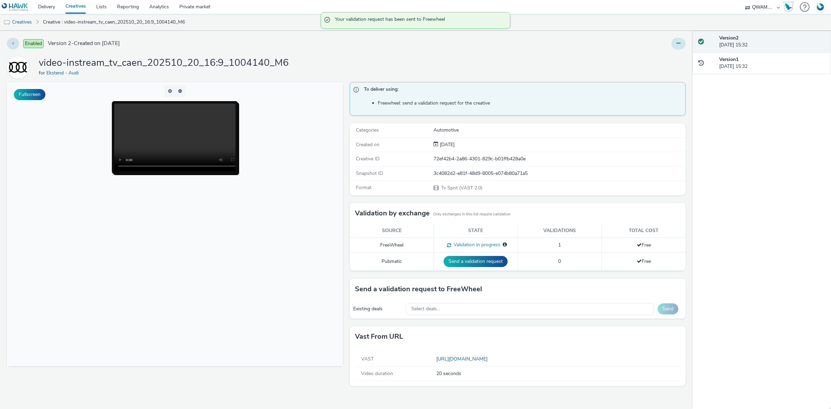
click at [677, 44] on icon at bounding box center [679, 43] width 4 height 5
click at [671, 68] on link "Duplicate" at bounding box center [660, 71] width 52 height 14
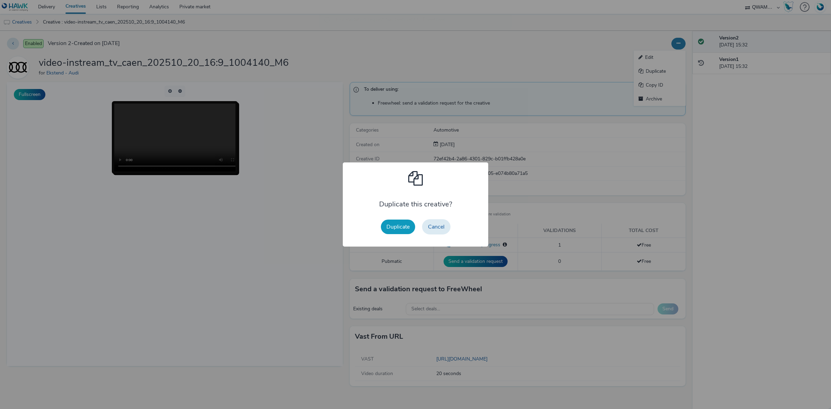
click at [394, 228] on button "Duplicate" at bounding box center [398, 227] width 34 height 15
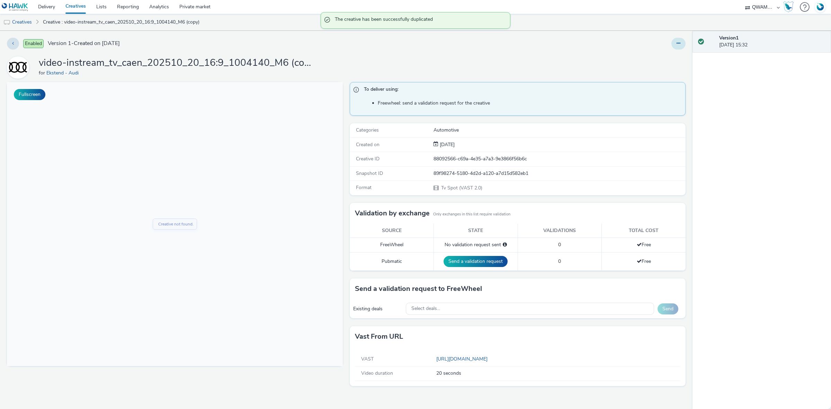
click at [677, 43] on icon at bounding box center [679, 43] width 4 height 5
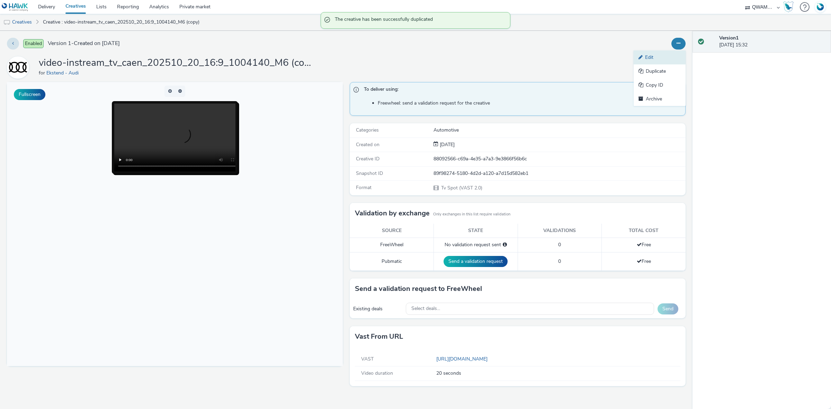
click at [666, 56] on link "Edit" at bounding box center [660, 58] width 52 height 14
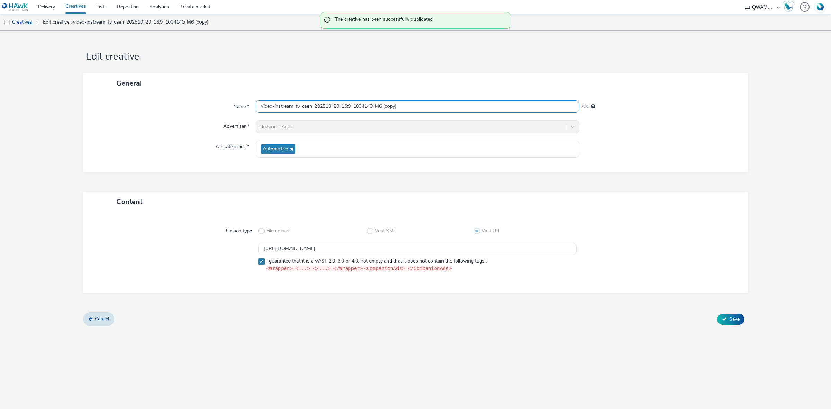
drag, startPoint x: 446, startPoint y: 109, endPoint x: 176, endPoint y: 106, distance: 270.6
click at [176, 106] on div "Name * video-instream_tv_caen_202510_20_16:9_1004140_M6 (copy) 200" at bounding box center [415, 106] width 651 height 12
paste input "nnes_202510_20_16:9_1000876_M6"
type input "video-instream_tv_cannes_202510_20_16:9_1000876_M6"
drag, startPoint x: 459, startPoint y: 248, endPoint x: 187, endPoint y: 247, distance: 271.9
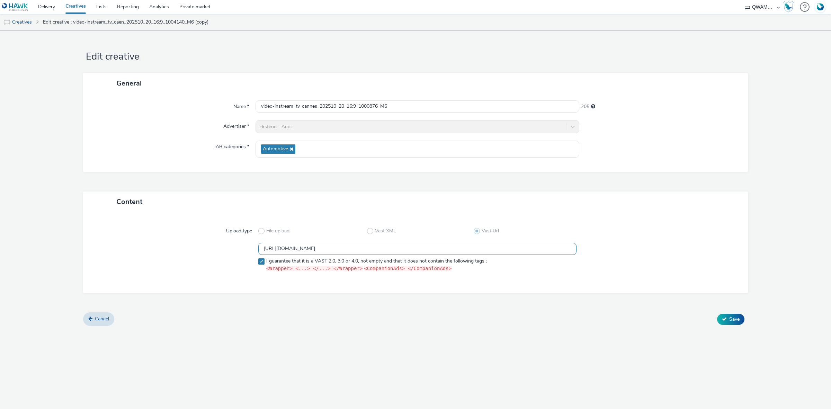
click at [187, 247] on div "https://m6web-users.6play.fr/v1/vast-generator/clipVast/13145218?vast_version=2…" at bounding box center [416, 259] width 640 height 32
paste input "9"
type input "https://m6web-users.6play.fr/v1/vast-generator/clipVast/13145219?vast_version=2"
click at [733, 320] on span "Save" at bounding box center [735, 319] width 10 height 7
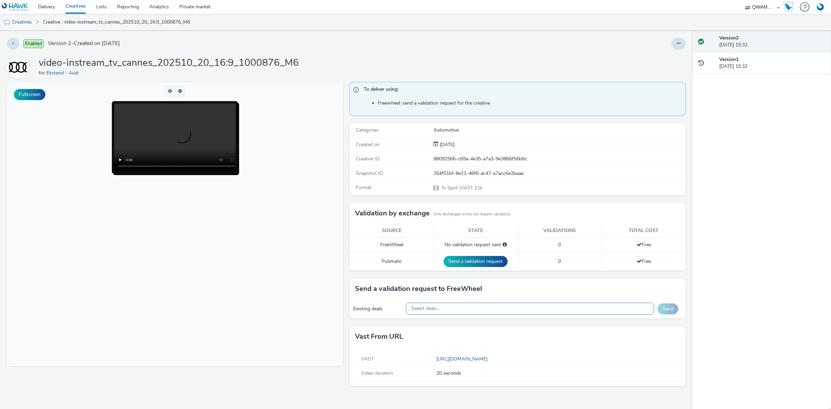
click at [475, 309] on div "Select deals..." at bounding box center [530, 309] width 249 height 12
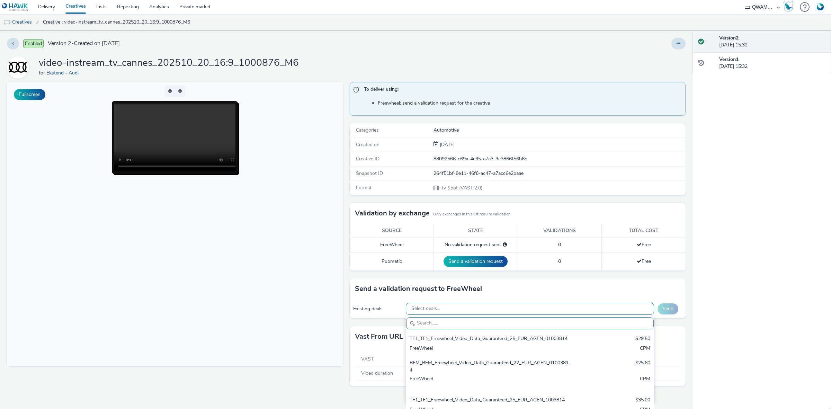
paste input "M6_M6_Freewheel_Video_Data_Guaranteed_24_EUR_CANNES_1000876"
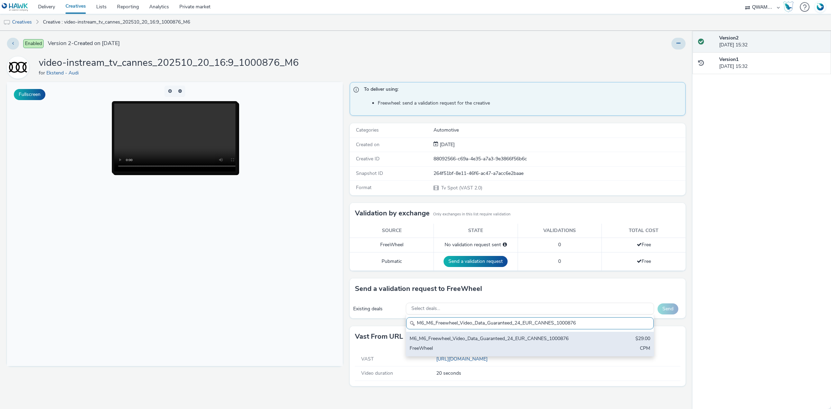
type input "M6_M6_Freewheel_Video_Data_Guaranteed_24_EUR_CANNES_1000876"
click at [465, 343] on div "M6_M6_Freewheel_Video_Data_Guaranteed_24_EUR_CANNES_1000876" at bounding box center [489, 339] width 159 height 8
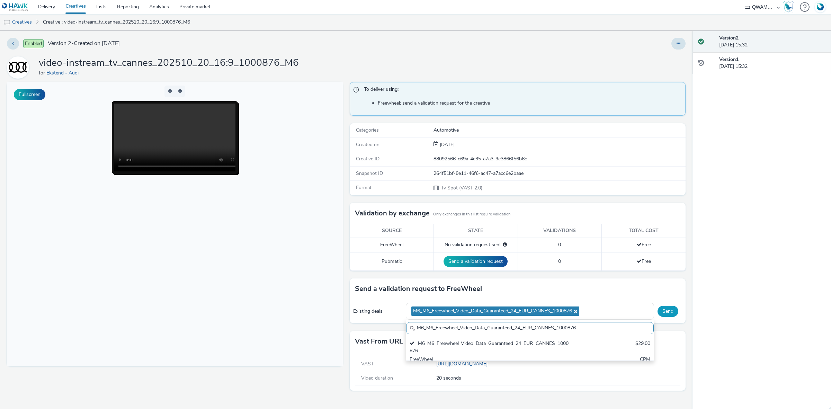
click at [672, 312] on button "Send" at bounding box center [668, 311] width 21 height 11
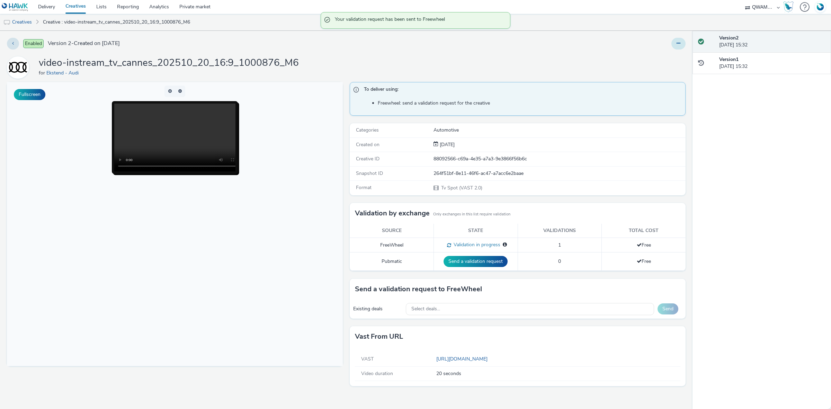
click at [677, 46] on button at bounding box center [679, 44] width 14 height 12
click at [665, 72] on link "Duplicate" at bounding box center [660, 71] width 52 height 14
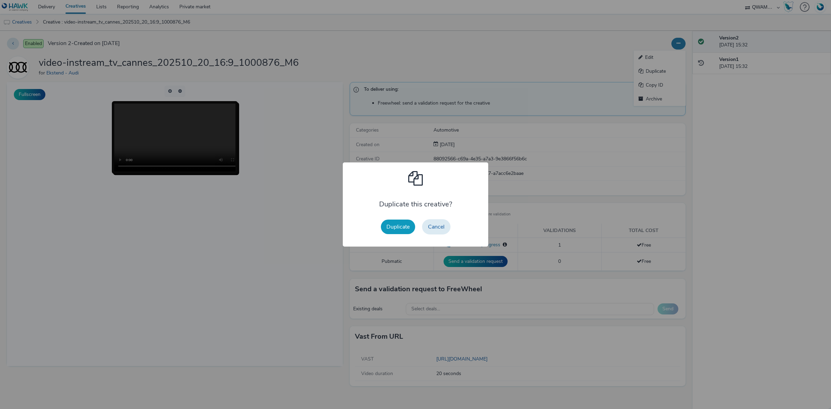
click at [399, 227] on button "Duplicate" at bounding box center [398, 227] width 34 height 15
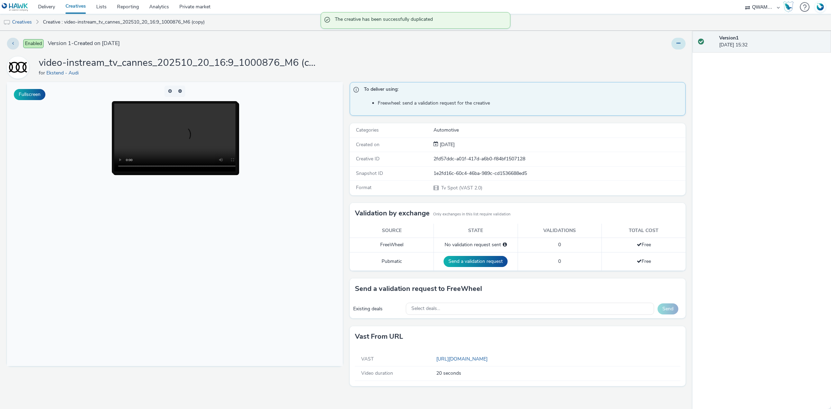
click at [684, 42] on button at bounding box center [679, 44] width 14 height 12
click at [666, 53] on link "Edit" at bounding box center [660, 58] width 52 height 14
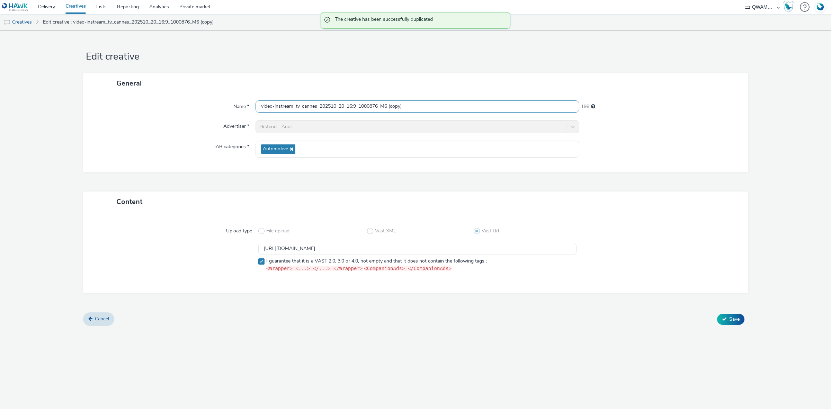
drag, startPoint x: 416, startPoint y: 102, endPoint x: 101, endPoint y: 100, distance: 314.9
click at [100, 101] on div "Name * video-instream_tv_cannes_202510_20_16:9_1000876_M6 (copy) 198" at bounding box center [415, 106] width 651 height 12
paste input "rcassonne_202510_20_16:9_1000891_M6"
type input "video-instream_tv_carcassonne_202510_20_16:9_1000891_M6"
drag, startPoint x: 470, startPoint y: 250, endPoint x: 59, endPoint y: 233, distance: 411.6
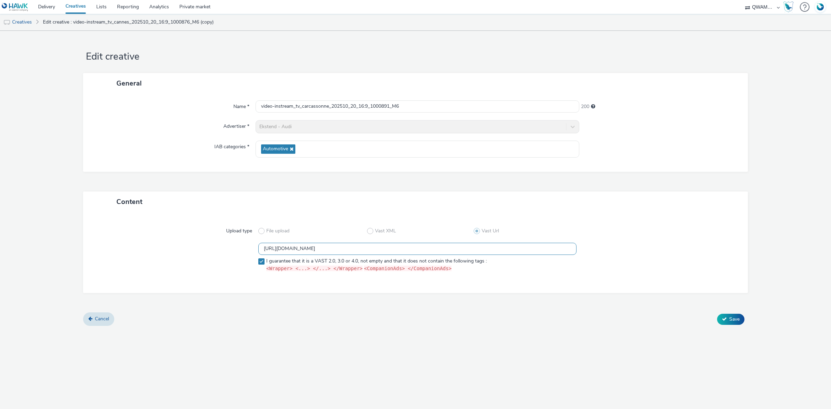
click at [59, 233] on form "Edit creative General Name * video-instream_tv_carcassonne_202510_20_16:9_10008…" at bounding box center [415, 181] width 831 height 300
paste input "20"
type input "https://m6web-users.6play.fr/v1/vast-generator/clipVast/13145220?vast_version=2"
click at [723, 318] on icon at bounding box center [724, 319] width 5 height 5
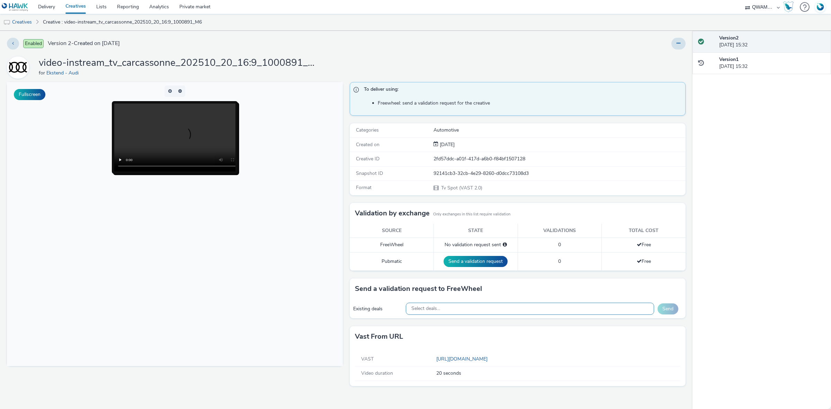
click at [485, 312] on div "Select deals..." at bounding box center [530, 309] width 249 height 12
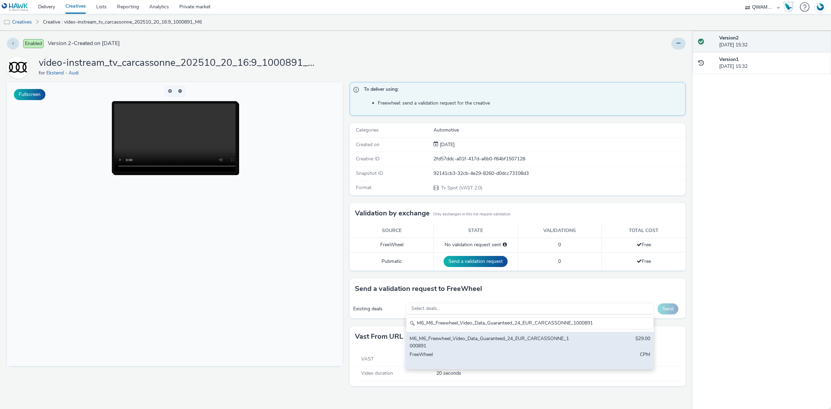
type input "M6_M6_Freewheel_Video_Data_Guaranteed_24_EUR_CARCASSONNE_1000891"
click at [458, 343] on div "M6_M6_Freewheel_Video_Data_Guaranteed_24_EUR_CARCASSONNE_1000891" at bounding box center [489, 342] width 159 height 14
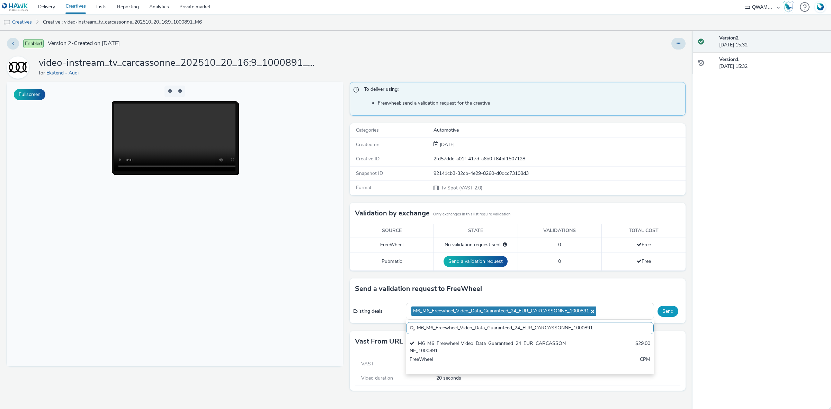
click at [671, 311] on button "Send" at bounding box center [668, 311] width 21 height 11
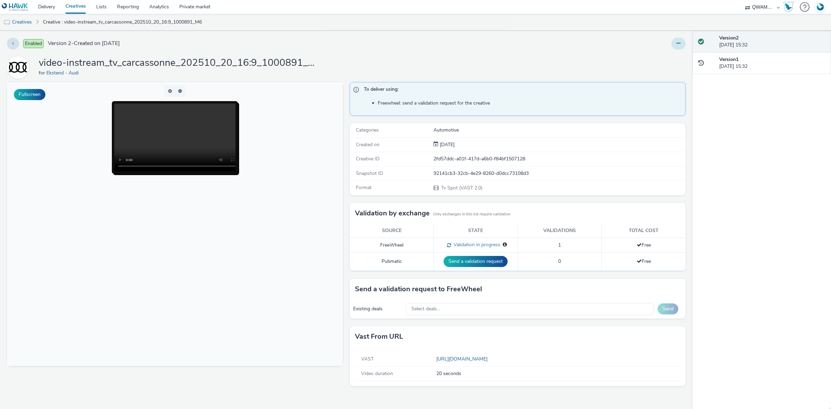
click at [681, 43] on button at bounding box center [679, 44] width 14 height 12
click at [667, 70] on link "Duplicate" at bounding box center [660, 71] width 52 height 14
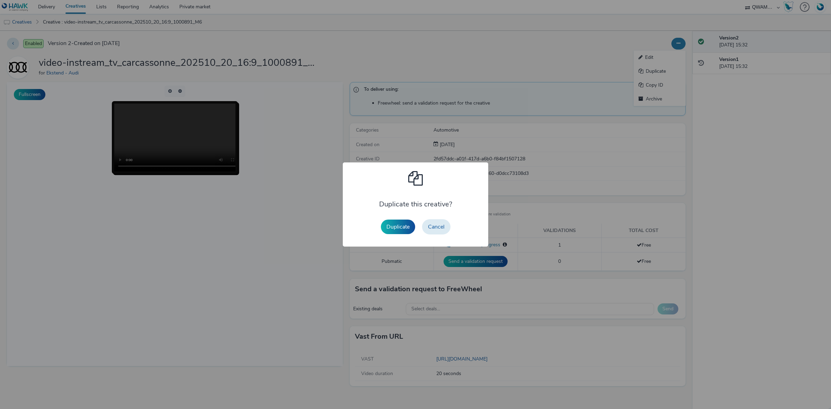
drag, startPoint x: 392, startPoint y: 230, endPoint x: 395, endPoint y: 226, distance: 4.7
click at [392, 230] on button "Duplicate" at bounding box center [398, 227] width 34 height 15
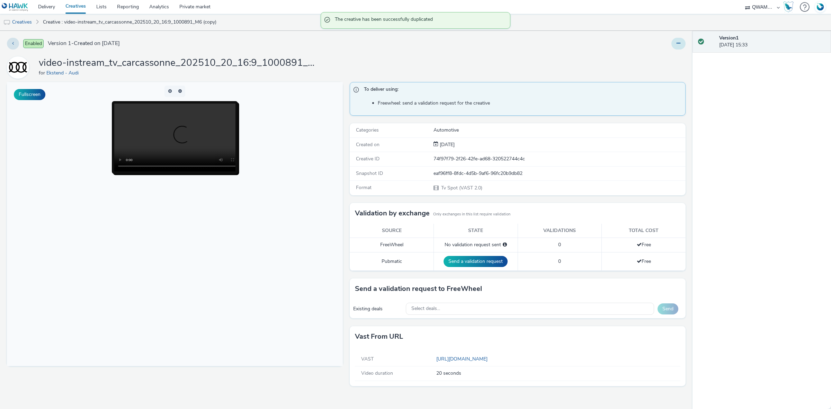
click at [677, 43] on icon at bounding box center [679, 43] width 4 height 5
click at [669, 52] on link "Edit" at bounding box center [660, 58] width 52 height 14
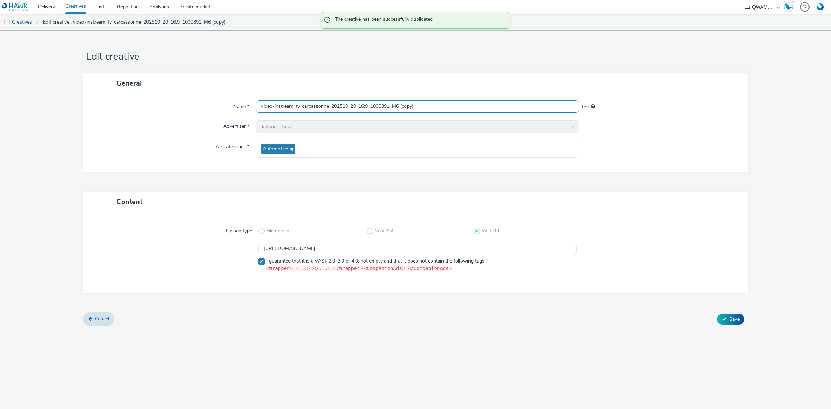
drag, startPoint x: 433, startPoint y: 108, endPoint x: 135, endPoint y: 105, distance: 297.9
click at [135, 105] on div "Name * video-instream_tv_carcassonne_202510_20_16:9_1000891_M6 (copy) 193" at bounding box center [415, 106] width 651 height 12
paste input "stres_202510_20_16:9_1004019_M6"
type input "video-instream_tv_castres_202510_20_16:9_1004019_M6"
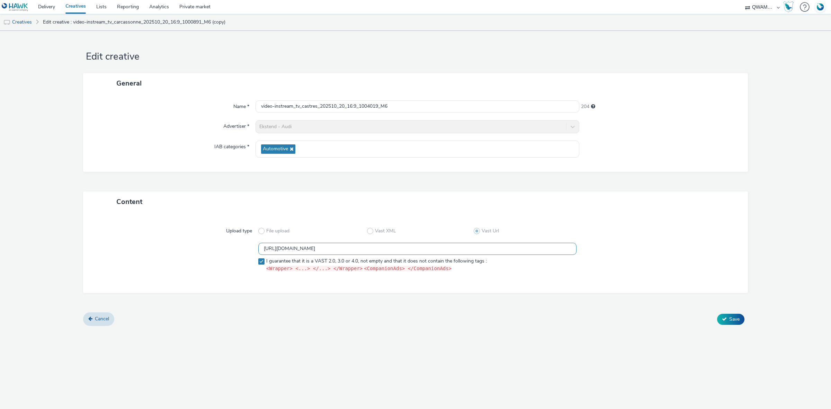
drag, startPoint x: 459, startPoint y: 250, endPoint x: 176, endPoint y: 259, distance: 283.5
click at [176, 259] on div "https://m6web-users.6play.fr/v1/vast-generator/clipVast/13145220?vast_version=2…" at bounding box center [416, 259] width 640 height 32
paste input "2"
type input "https://m6web-users.6play.fr/v1/vast-generator/clipVast/13145222?vast_version=2"
click at [740, 319] on span "Save" at bounding box center [735, 319] width 10 height 7
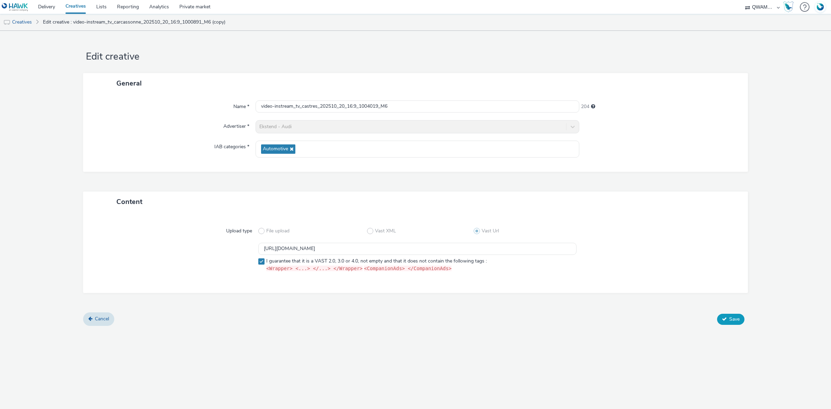
scroll to position [0, 0]
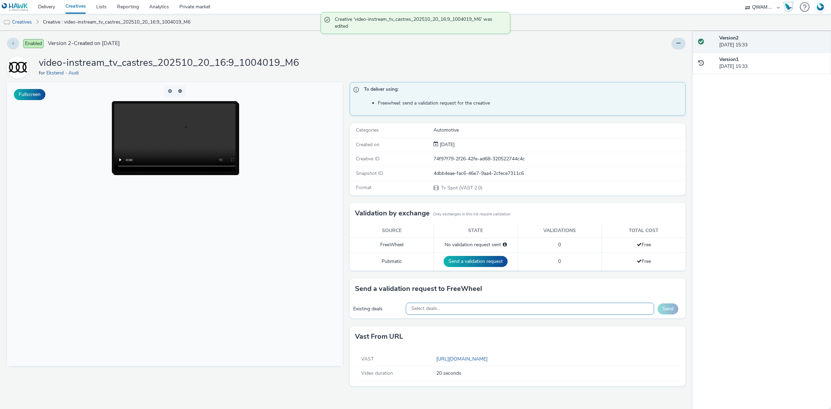
click at [477, 308] on div "Select deals..." at bounding box center [530, 309] width 249 height 12
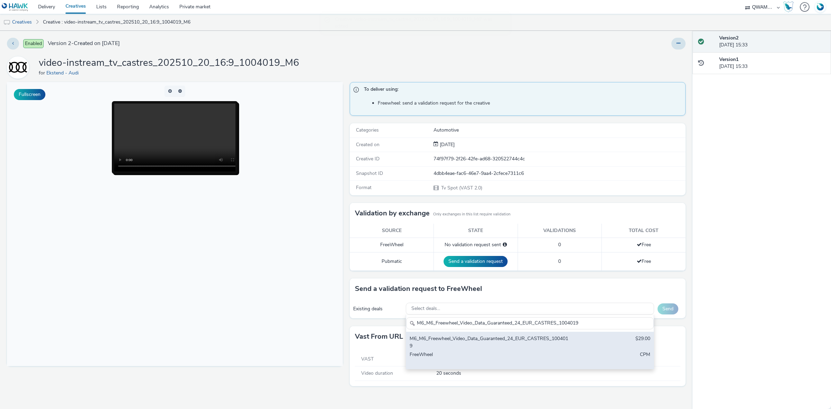
type input "M6_M6_Freewheel_Video_Data_Guaranteed_24_EUR_CASTRES_1004019"
click at [465, 340] on div "M6_M6_Freewheel_Video_Data_Guaranteed_24_EUR_CASTRES_1004019" at bounding box center [489, 342] width 159 height 14
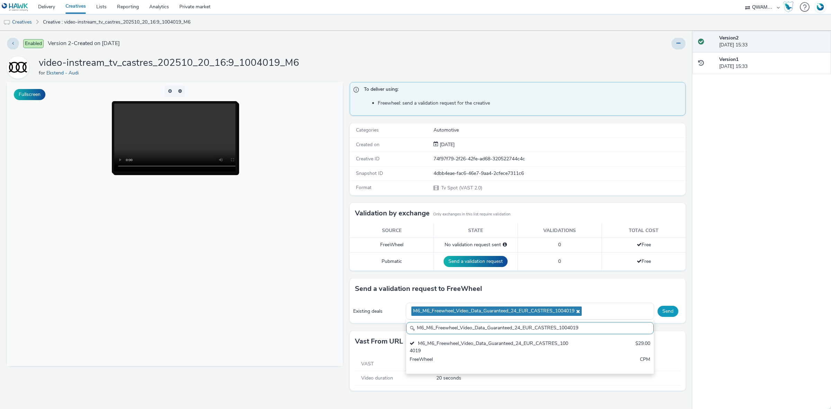
click at [669, 311] on button "Send" at bounding box center [668, 311] width 21 height 11
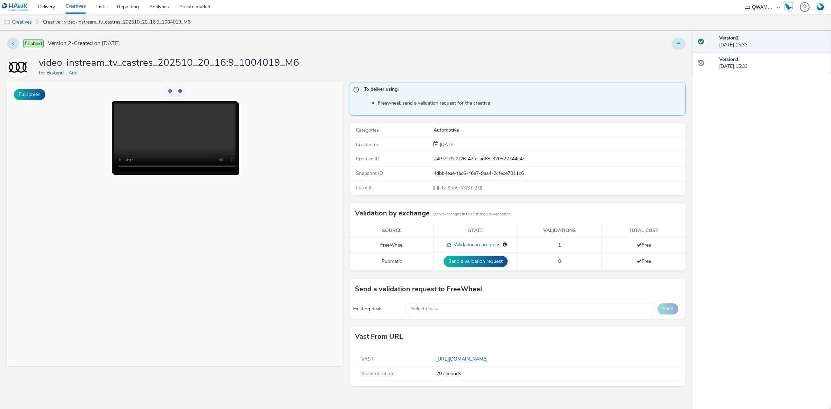
click at [681, 43] on button at bounding box center [679, 44] width 14 height 12
click at [671, 66] on link "Duplicate" at bounding box center [660, 71] width 52 height 14
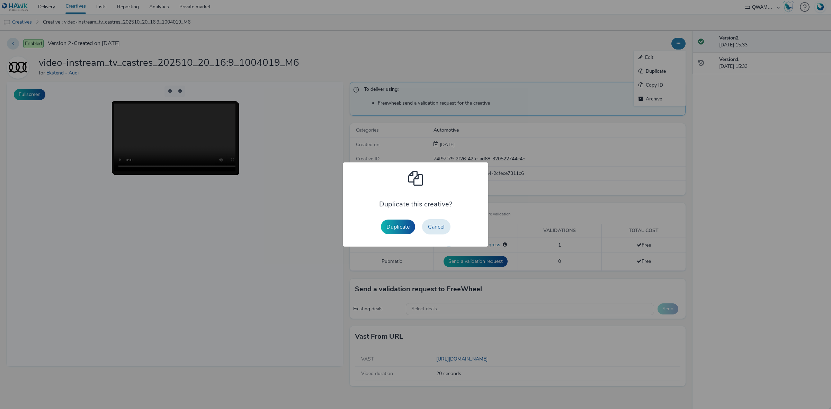
click at [394, 236] on div "Duplicate Cancel" at bounding box center [416, 227] width 77 height 22
click at [397, 231] on button "Duplicate" at bounding box center [398, 227] width 34 height 15
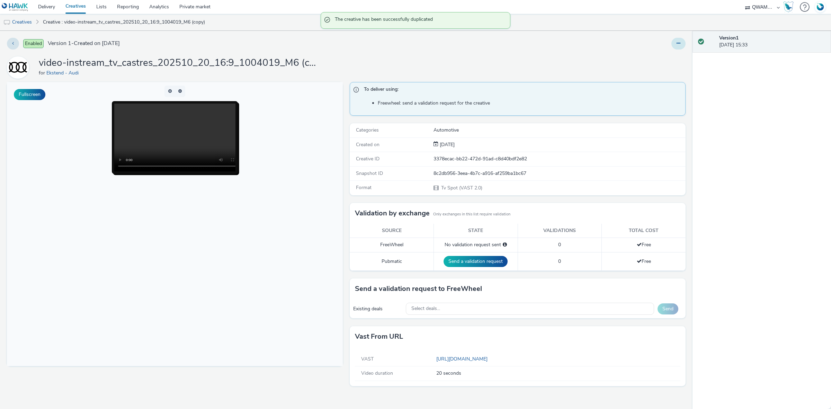
click at [677, 49] on button at bounding box center [679, 44] width 14 height 12
click at [668, 53] on link "Edit" at bounding box center [660, 58] width 52 height 14
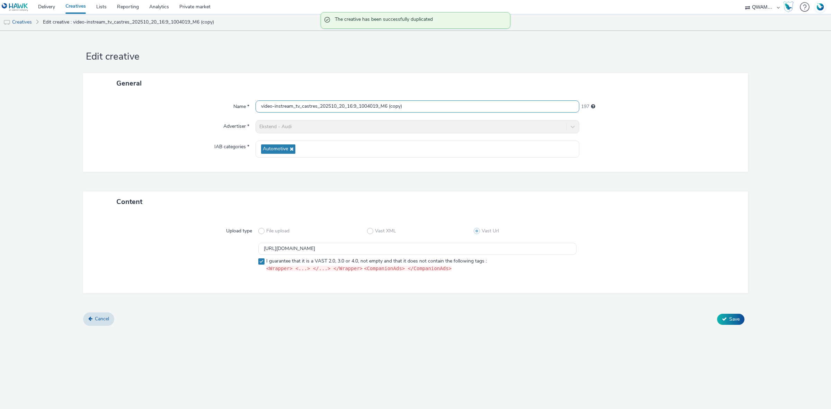
drag, startPoint x: 424, startPoint y: 106, endPoint x: 200, endPoint y: 104, distance: 224.5
click at [200, 104] on div "Name * video-instream_tv_castres_202510_20_16:9_1004019_M6 (copy) 197" at bounding box center [415, 106] width 651 height 12
paste input "essy_202510_20_16:9_1003266_M6"
type input "video-instream_tv_cessy_202510_20_16:9_1003266_M6"
drag, startPoint x: 471, startPoint y: 248, endPoint x: 205, endPoint y: 239, distance: 265.9
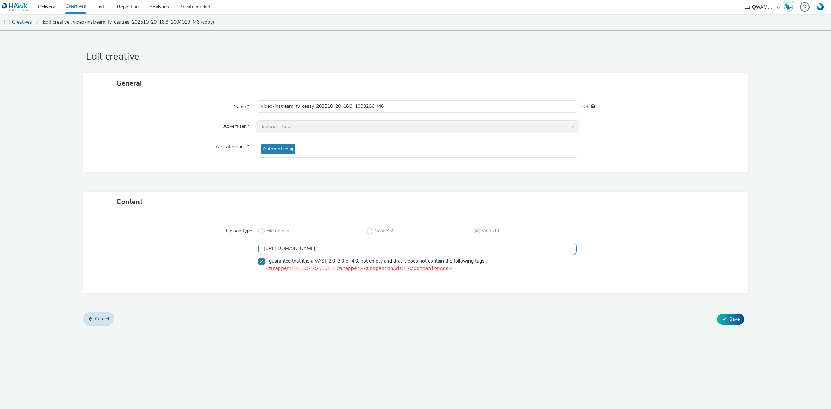
click at [205, 239] on div "Upload type File upload Vast XML Vast Url https://m6web-users.6play.fr/v1/vast-…" at bounding box center [415, 252] width 651 height 67
paste input "3"
type input "https://m6web-users.6play.fr/v1/vast-generator/clipVast/13145223?vast_version=2"
click at [723, 317] on icon at bounding box center [724, 319] width 5 height 5
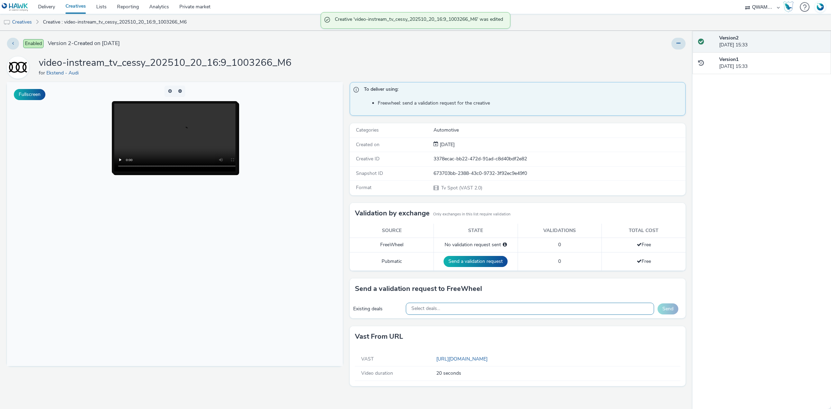
click at [460, 312] on div "Select deals..." at bounding box center [530, 309] width 249 height 12
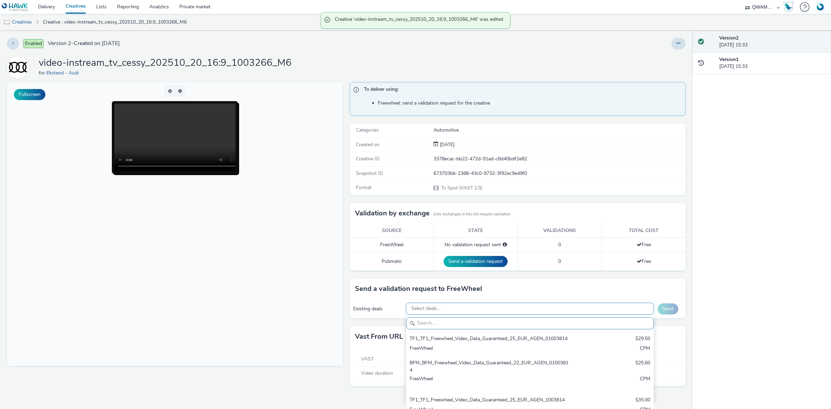
paste input "M6_M6_Freewheel_Video_Data_Guaranteed_24_EUR_CESSY_1003266"
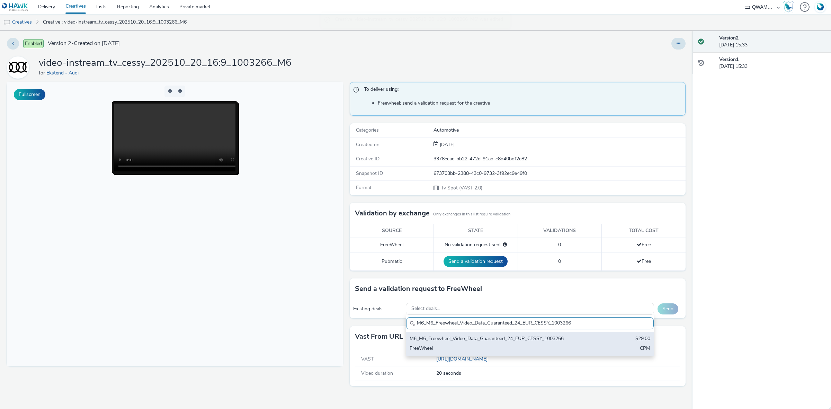
type input "M6_M6_Freewheel_Video_Data_Guaranteed_24_EUR_CESSY_1003266"
click at [462, 333] on div "M6_M6_Freewheel_Video_Data_Guaranteed_24_EUR_CESSY_1003266 $29.00 FreeWheel CPM" at bounding box center [530, 344] width 248 height 24
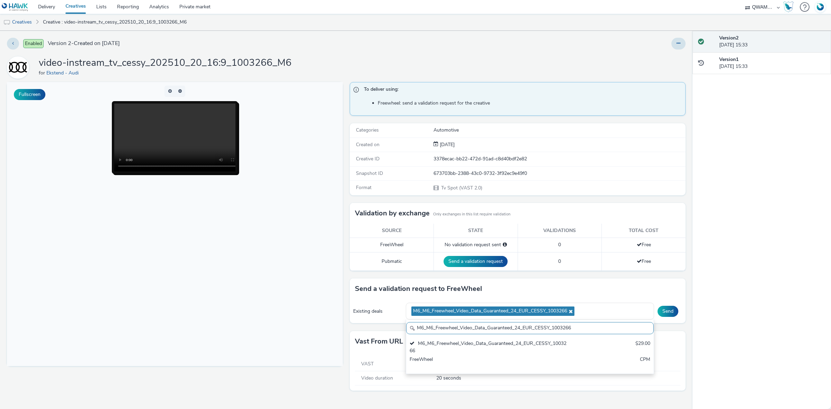
click at [679, 310] on div "Send" at bounding box center [670, 311] width 25 height 11
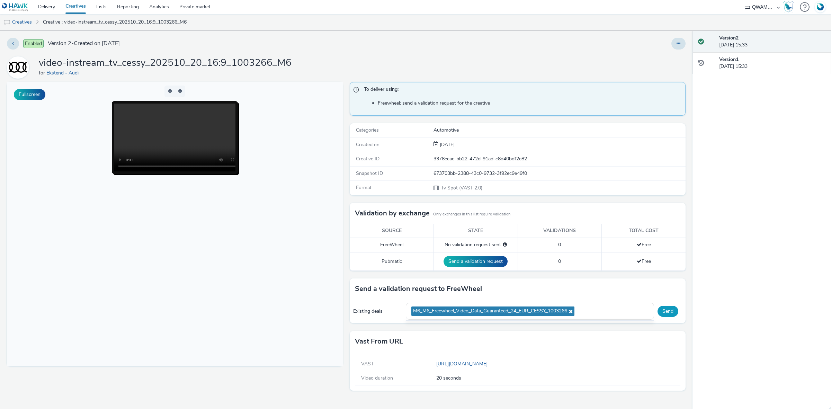
click at [669, 312] on button "Send" at bounding box center [668, 311] width 21 height 11
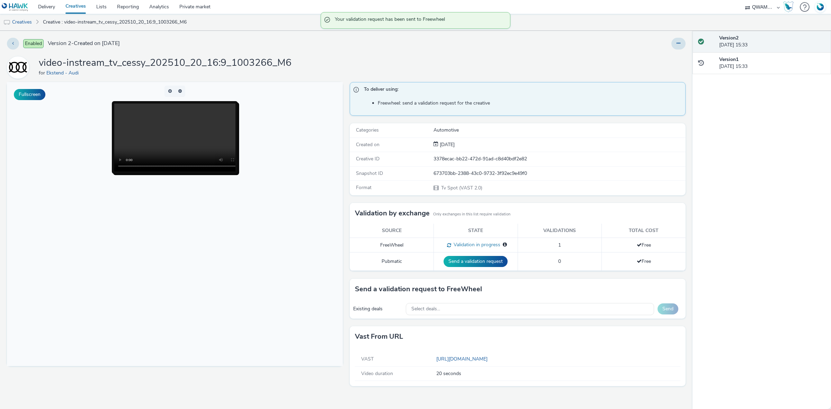
click at [686, 43] on div "Enabled Version 2 - Created on 13 October 2025 video-instream_tv_cessy_202510_2…" at bounding box center [346, 220] width 693 height 378
click at [681, 43] on button at bounding box center [679, 44] width 14 height 12
click at [669, 69] on link "Duplicate" at bounding box center [660, 71] width 52 height 14
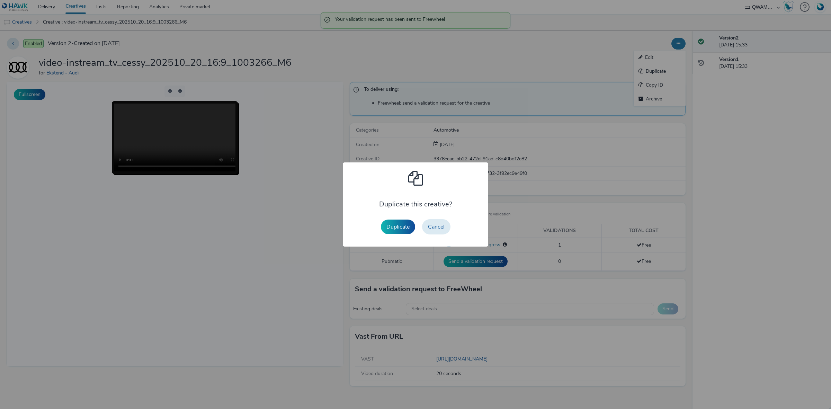
click at [398, 213] on div "Duplicate this creative? Duplicate Cancel" at bounding box center [416, 205] width 77 height 78
click at [398, 220] on button "Duplicate" at bounding box center [398, 227] width 34 height 15
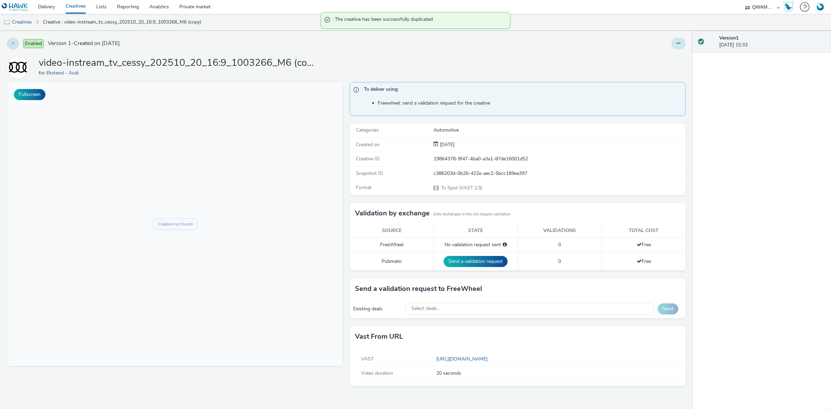
click at [677, 46] on button at bounding box center [679, 44] width 14 height 12
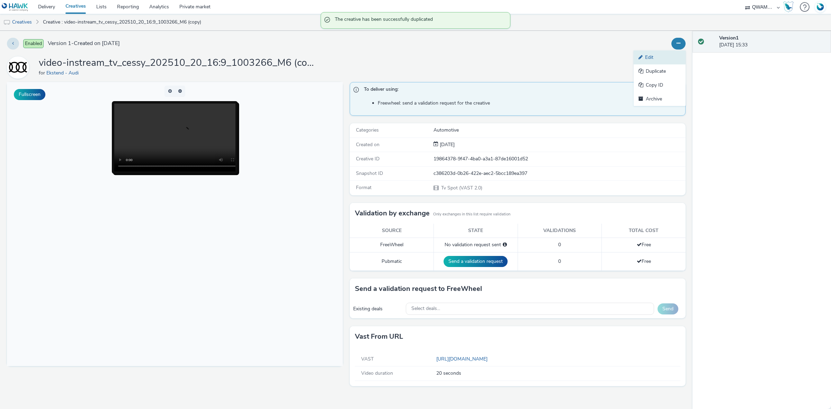
click at [663, 55] on link "Edit" at bounding box center [660, 58] width 52 height 14
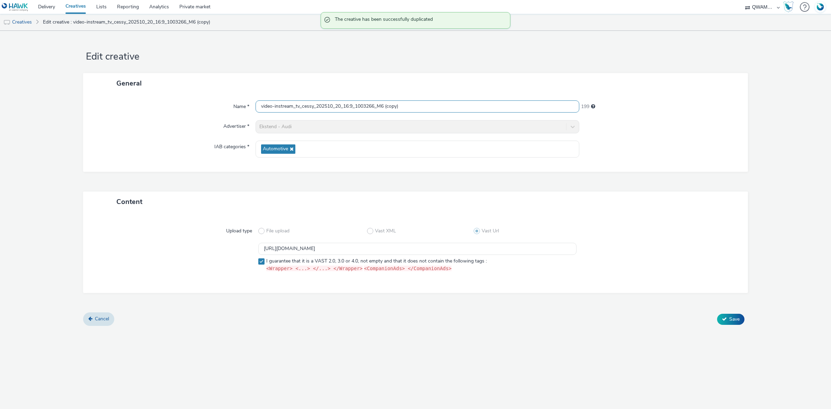
drag, startPoint x: 416, startPoint y: 106, endPoint x: 131, endPoint y: 100, distance: 285.5
click at [131, 100] on div "Name * video-instream_tv_cessy_202510_20_16:9_1003266_M6 (copy) 199" at bounding box center [415, 106] width 651 height 12
paste input "halon sur saone_202510_20_16:9_1002936_M6"
type input "video-instream_tv_chalon sur saone_202510_20_16:9_1002936_M6"
drag, startPoint x: 458, startPoint y: 247, endPoint x: 170, endPoint y: 250, distance: 287.2
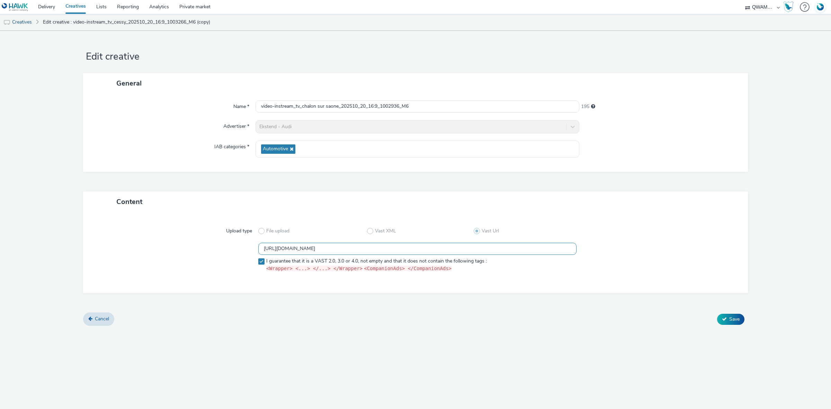
click at [170, 250] on div "https://m6web-users.6play.fr/v1/vast-generator/clipVast/13145223?vast_version=2…" at bounding box center [416, 259] width 640 height 32
paste input "4"
type input "https://m6web-users.6play.fr/v1/vast-generator/clipVast/13145224?vast_version=2"
drag, startPoint x: 730, startPoint y: 318, endPoint x: 720, endPoint y: 318, distance: 10.4
click at [731, 318] on span "Save" at bounding box center [735, 319] width 10 height 7
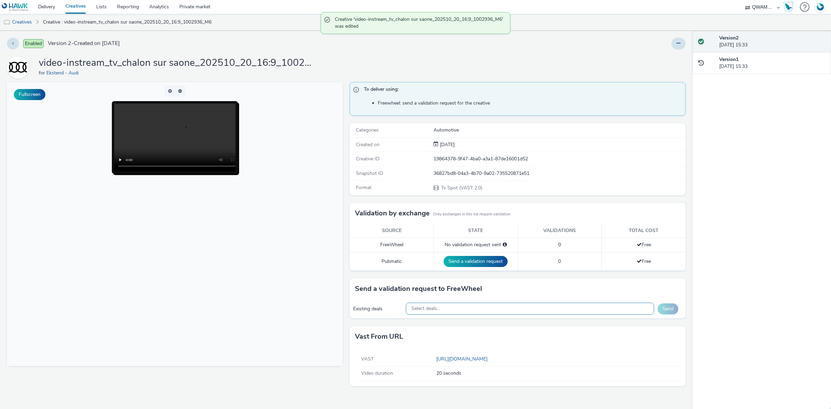
click at [454, 305] on div "Select deals..." at bounding box center [530, 309] width 249 height 12
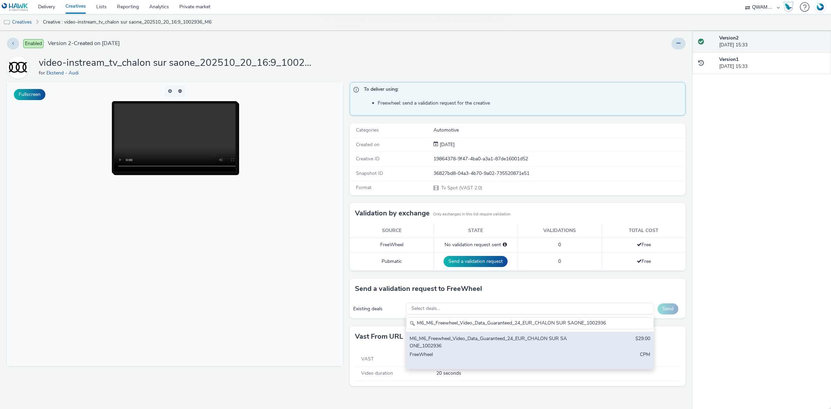
type input "M6_M6_Freewheel_Video_Data_Guaranteed_24_EUR_CHALON SUR SAONE_1002936"
click at [445, 342] on div "M6_M6_Freewheel_Video_Data_Guaranteed_24_EUR_CHALON SUR SAONE_1002936" at bounding box center [489, 342] width 159 height 14
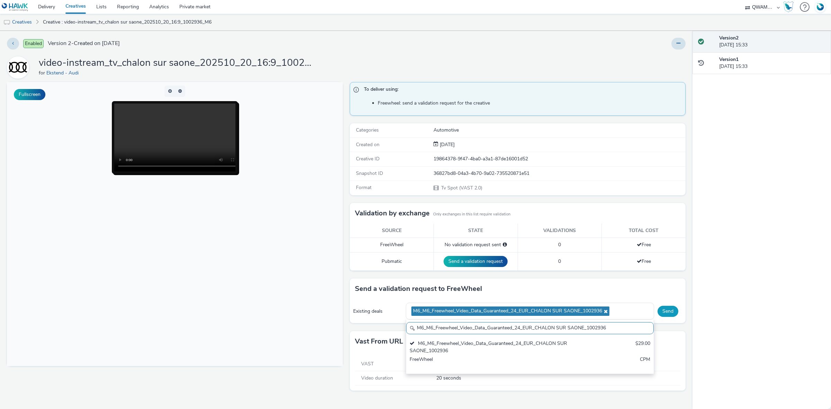
click at [673, 309] on button "Send" at bounding box center [668, 311] width 21 height 11
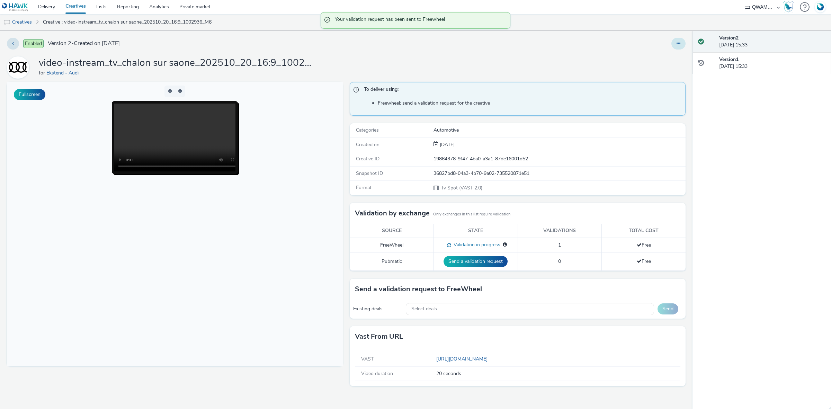
drag, startPoint x: 674, startPoint y: 42, endPoint x: 674, endPoint y: 48, distance: 5.9
click at [674, 42] on button at bounding box center [679, 44] width 14 height 12
click at [668, 69] on link "Duplicate" at bounding box center [660, 71] width 52 height 14
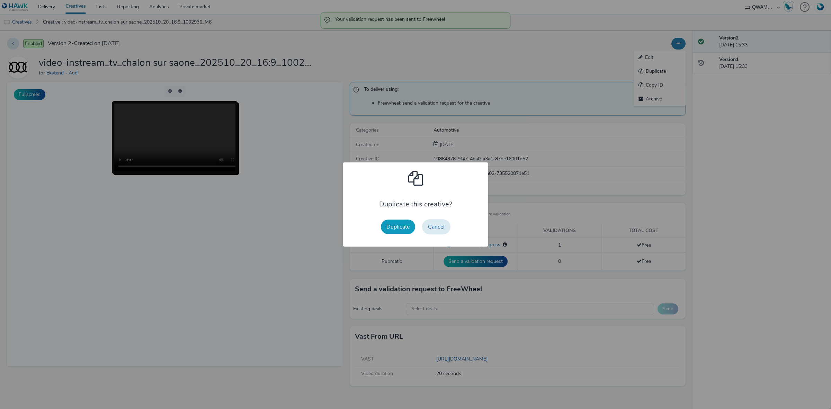
click at [392, 222] on button "Duplicate" at bounding box center [398, 227] width 34 height 15
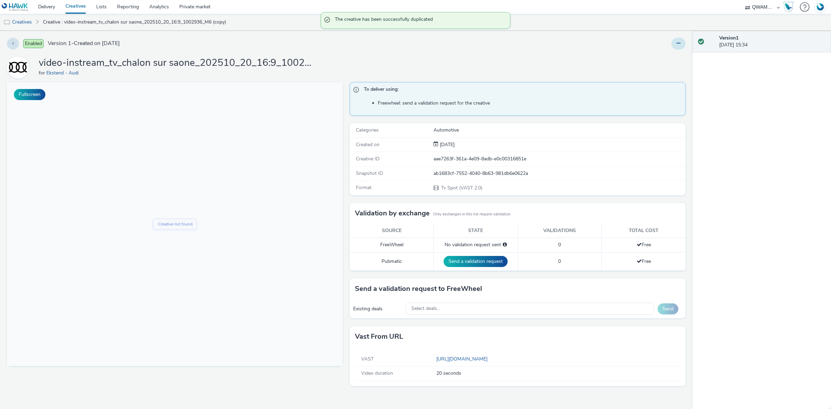
click at [676, 43] on button at bounding box center [679, 44] width 14 height 12
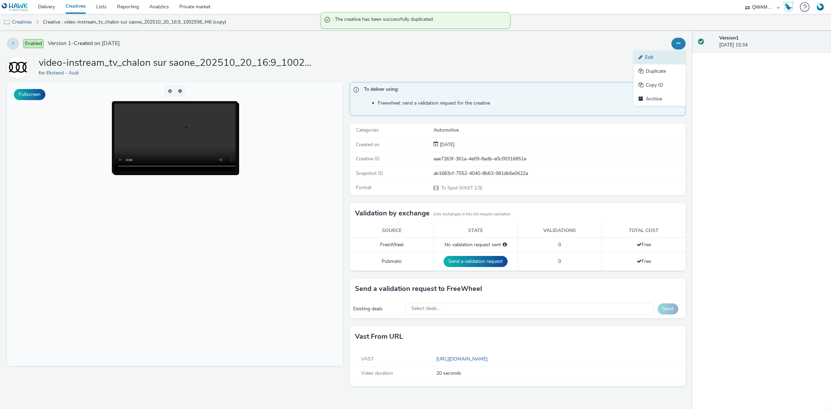
click at [670, 55] on link "Edit" at bounding box center [660, 58] width 52 height 14
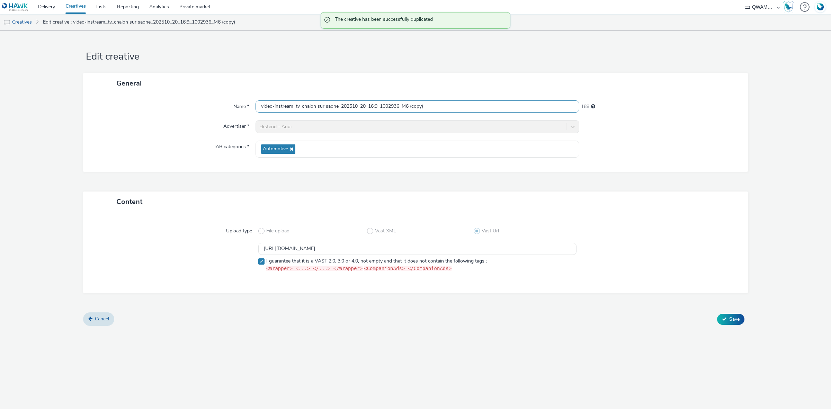
drag, startPoint x: 442, startPoint y: 109, endPoint x: 109, endPoint y: 117, distance: 332.7
click at [109, 117] on div "Name * video-instream_tv_chalon sur saone_202510_20_16:9_1002936_M6 (copy) 188 …" at bounding box center [415, 133] width 665 height 78
paste input "mbery_202510_20_16:9_1005720_M6"
type input "video-instream_tv_chambery_202510_20_16:9_1005720_M6"
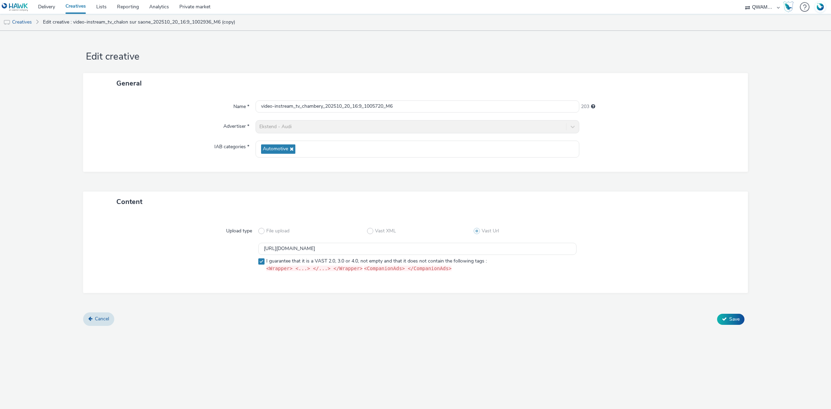
scroll to position [0, 0]
drag, startPoint x: 458, startPoint y: 246, endPoint x: 183, endPoint y: 244, distance: 275.8
click at [183, 244] on div "https://m6web-users.6play.fr/v1/vast-generator/clipVast/13145224?vast_version=2…" at bounding box center [416, 259] width 640 height 32
paste input "5"
type input "https://m6web-users.6play.fr/v1/vast-generator/clipVast/13145225?vast_version=2"
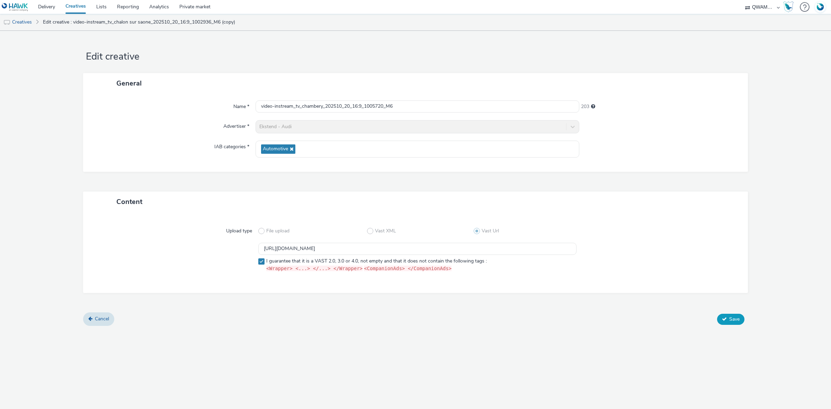
click at [728, 320] on button "Save" at bounding box center [730, 319] width 27 height 11
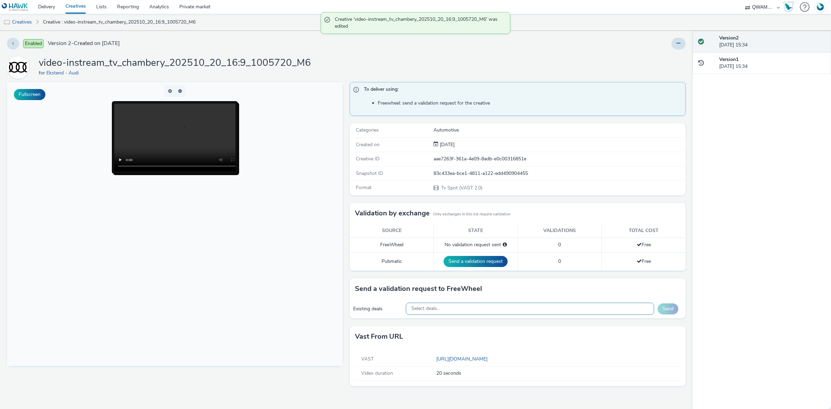
click at [492, 311] on div "Select deals..." at bounding box center [530, 309] width 249 height 12
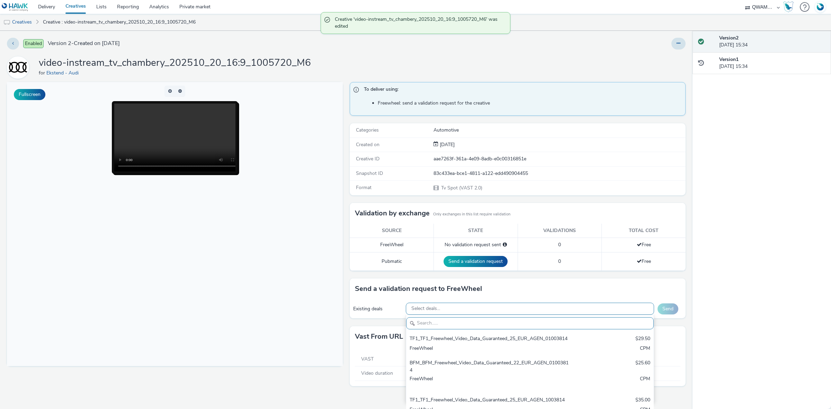
paste input "M6_M6_Freewheel_Video_Data_Guaranteed_24_EUR_CHAMBERY_1005720"
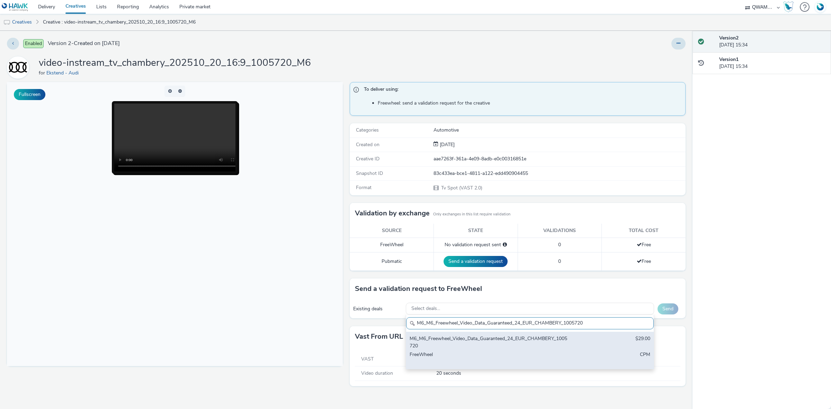
type input "M6_M6_Freewheel_Video_Data_Guaranteed_24_EUR_CHAMBERY_1005720"
click at [482, 340] on div "M6_M6_Freewheel_Video_Data_Guaranteed_24_EUR_CHAMBERY_1005720" at bounding box center [489, 342] width 159 height 14
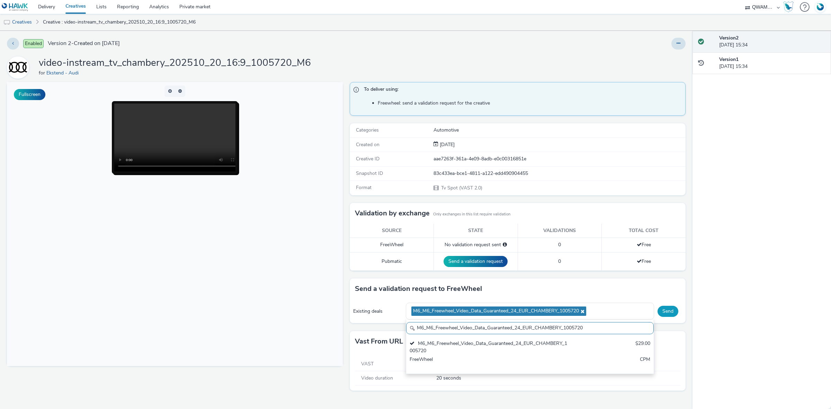
click at [666, 314] on button "Send" at bounding box center [668, 311] width 21 height 11
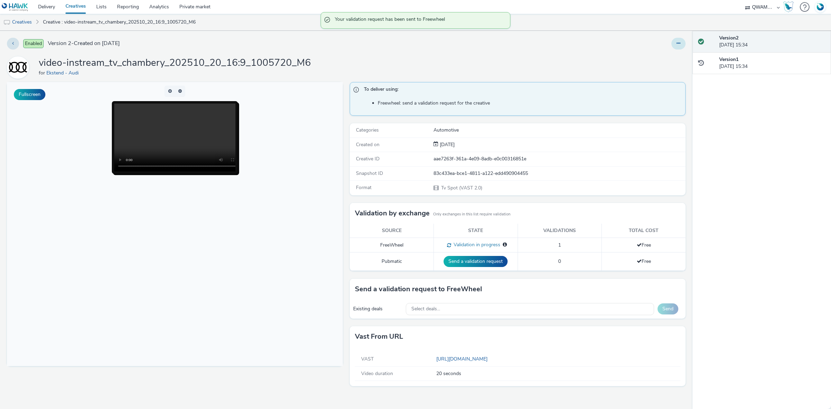
click at [676, 44] on button at bounding box center [679, 44] width 14 height 12
click at [660, 74] on link "Duplicate" at bounding box center [660, 71] width 52 height 14
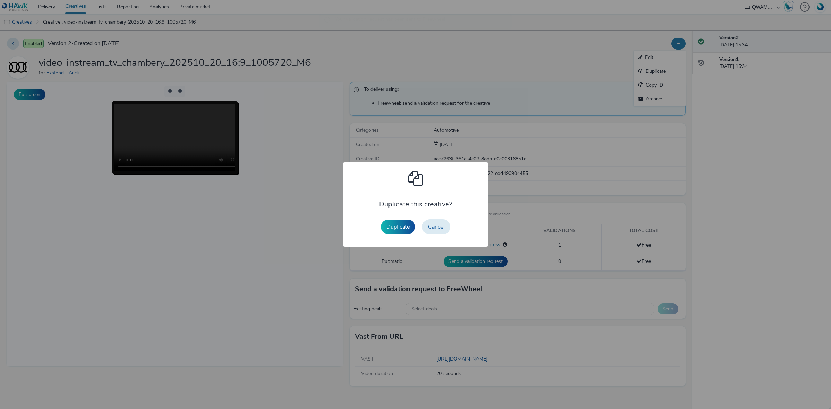
click at [399, 227] on button "Duplicate" at bounding box center [398, 227] width 34 height 15
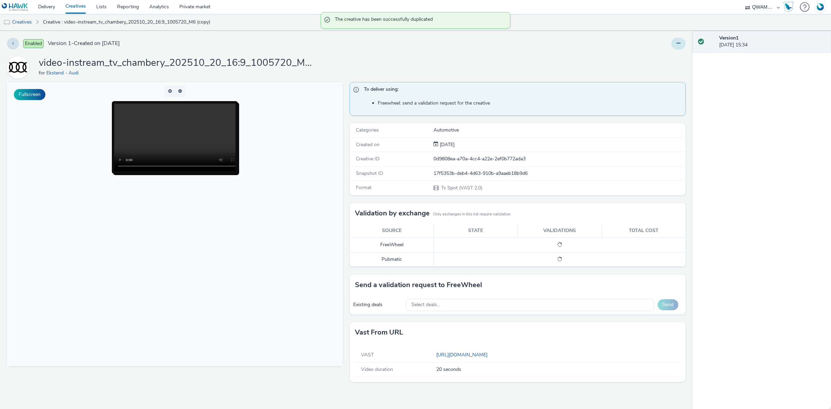
click at [676, 47] on button at bounding box center [679, 44] width 14 height 12
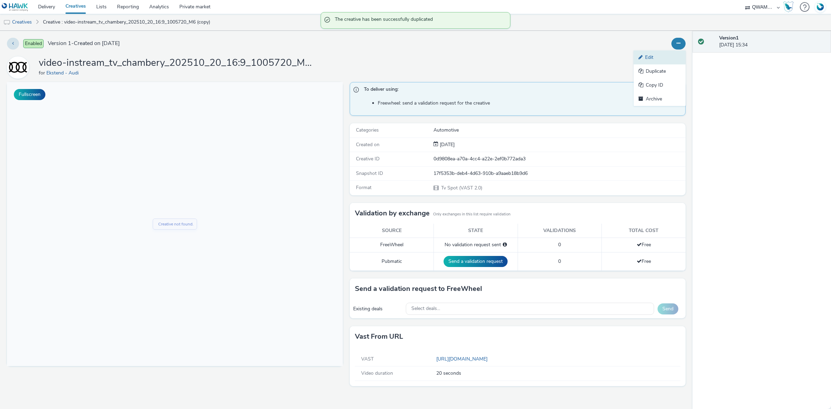
click at [664, 55] on link "Edit" at bounding box center [660, 58] width 52 height 14
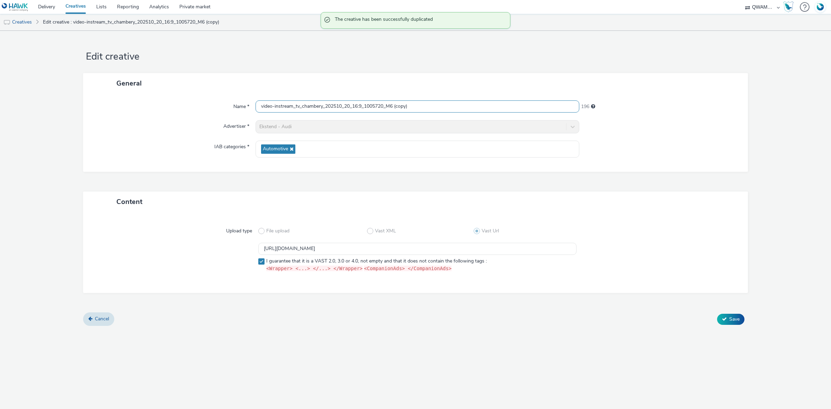
drag, startPoint x: 446, startPoint y: 102, endPoint x: 181, endPoint y: 109, distance: 264.8
click at [181, 109] on div "Name * video-instream_tv_chambery_202510_20_16:9_1005720_M6 (copy) 196" at bounding box center [415, 106] width 651 height 12
paste input "ourcy_202510_20_16:9_1002122_M6"
type input "video-instream_tv_chambourcy_202510_20_16:9_1002122_M6"
drag, startPoint x: 474, startPoint y: 248, endPoint x: 114, endPoint y: 223, distance: 360.1
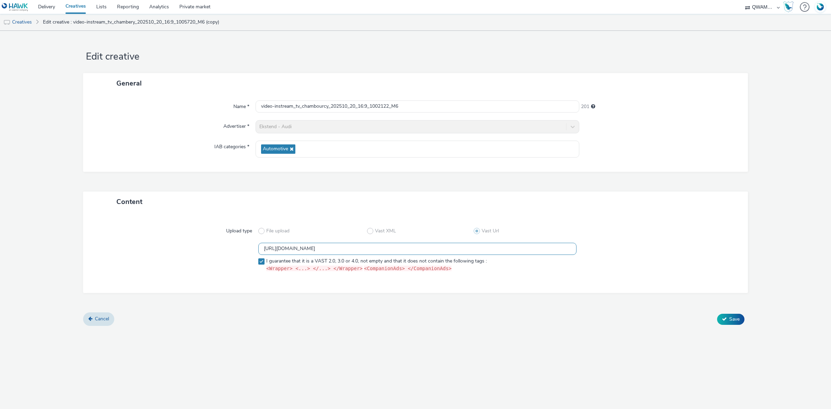
click at [114, 223] on div "Upload type File upload Vast XML Vast Url https://m6web-users.6play.fr/v1/vast-…" at bounding box center [415, 252] width 651 height 67
paste input "6"
type input "https://m6web-users.6play.fr/v1/vast-generator/clipVast/13145226?vast_version=2"
click at [727, 319] on button "Save" at bounding box center [730, 319] width 27 height 11
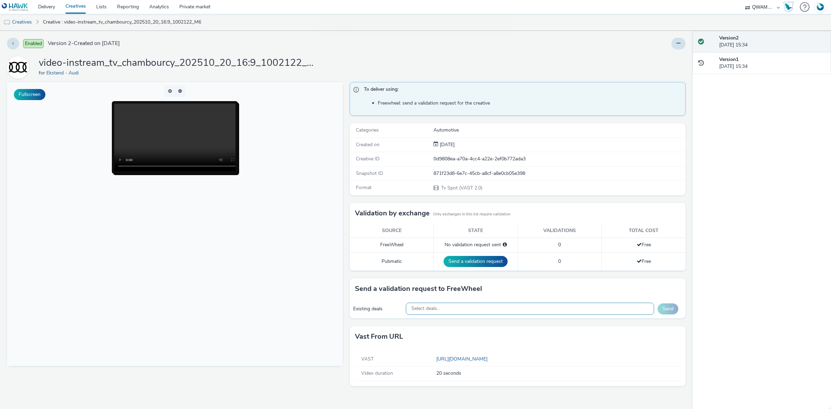
click at [435, 308] on span "Select deals..." at bounding box center [426, 309] width 29 height 6
paste input "M6_M6_Freewheel_Video_Data_Guaranteed_24_EUR_CHAMBOURCY_1002122"
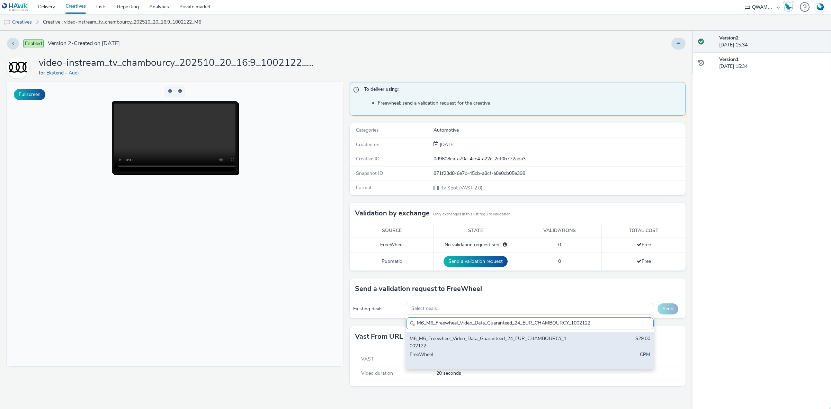
type input "M6_M6_Freewheel_Video_Data_Guaranteed_24_EUR_CHAMBOURCY_1002122"
click at [446, 345] on div "M6_M6_Freewheel_Video_Data_Guaranteed_24_EUR_CHAMBOURCY_1002122" at bounding box center [489, 342] width 159 height 14
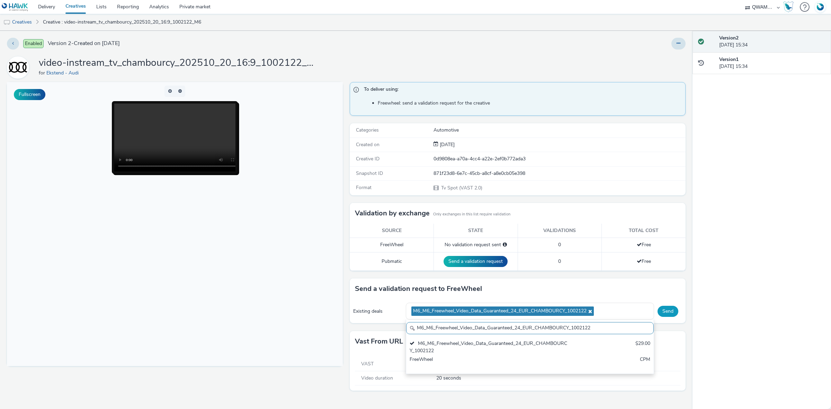
click at [674, 309] on button "Send" at bounding box center [668, 311] width 21 height 11
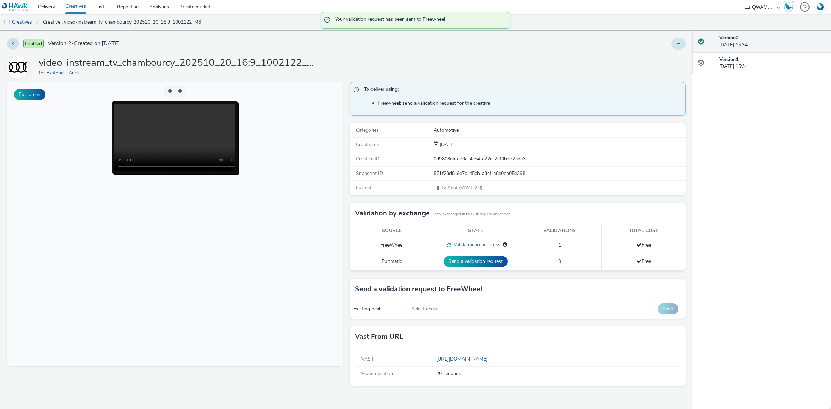
click at [680, 44] on icon at bounding box center [679, 43] width 4 height 5
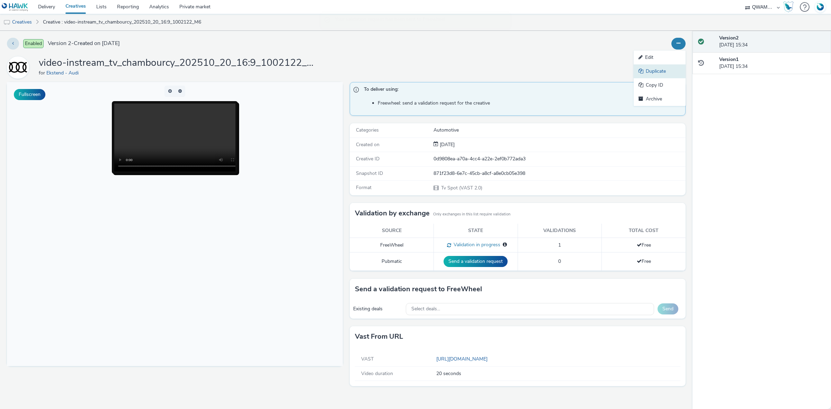
click at [673, 68] on link "Duplicate" at bounding box center [660, 71] width 52 height 14
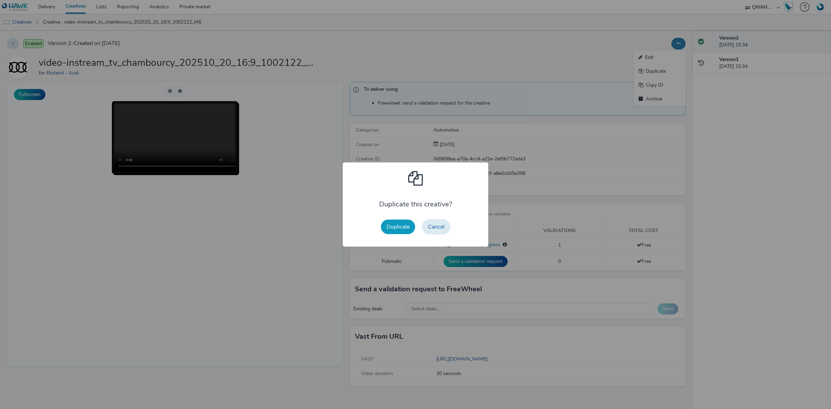
click at [387, 228] on button "Duplicate" at bounding box center [398, 227] width 34 height 15
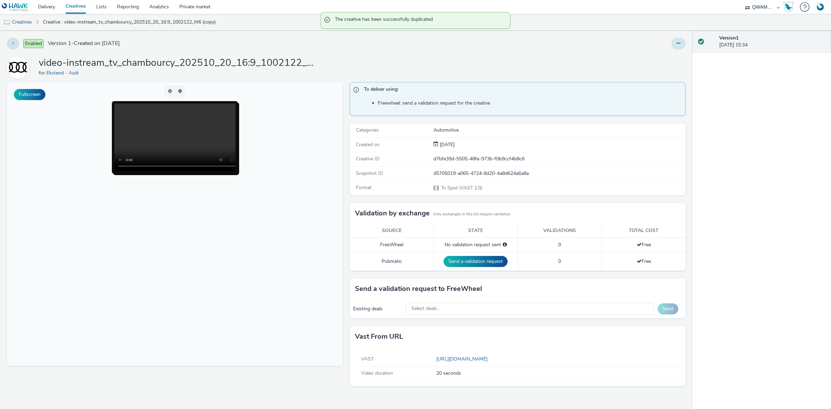
click at [674, 46] on button at bounding box center [679, 44] width 14 height 12
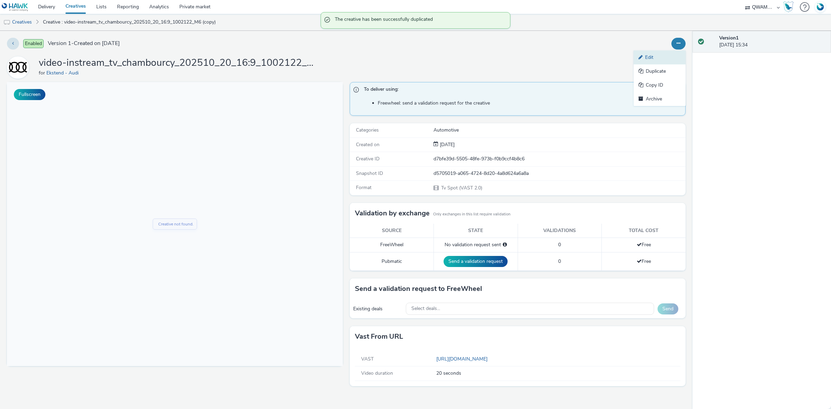
click at [665, 53] on link "Edit" at bounding box center [660, 58] width 52 height 14
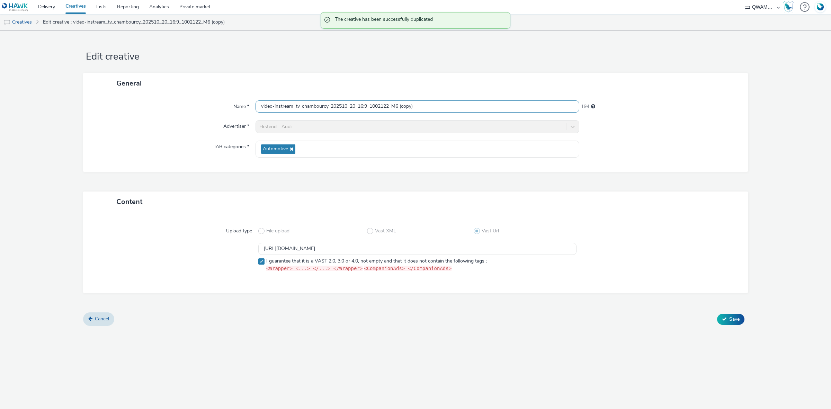
drag, startPoint x: 421, startPoint y: 107, endPoint x: 104, endPoint y: 103, distance: 317.3
click at [104, 103] on div "Name * video-instream_tv_chambourcy_202510_20_16:9_1002122_M6 (copy) 194" at bounding box center [415, 106] width 651 height 12
paste input "nge_202510_20_16:9_1003542_M6"
type input "video-instream_tv_change_202510_20_16:9_1003542_M6"
drag, startPoint x: 450, startPoint y: 247, endPoint x: 135, endPoint y: 241, distance: 315.3
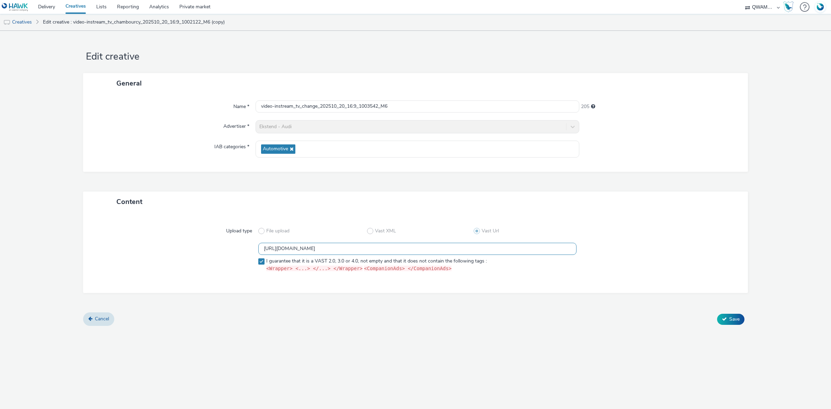
click at [135, 241] on div "Upload type File upload Vast XML Vast Url https://m6web-users.6play.fr/v1/vast-…" at bounding box center [415, 252] width 651 height 67
paste input "7"
type input "https://m6web-users.6play.fr/v1/vast-generator/clipVast/13145227?vast_version=2"
click at [725, 321] on icon at bounding box center [724, 319] width 5 height 5
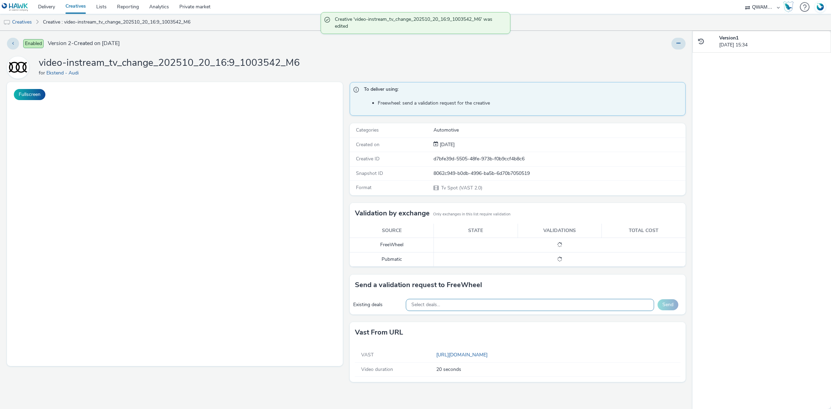
click at [473, 306] on div "Select deals..." at bounding box center [530, 305] width 249 height 12
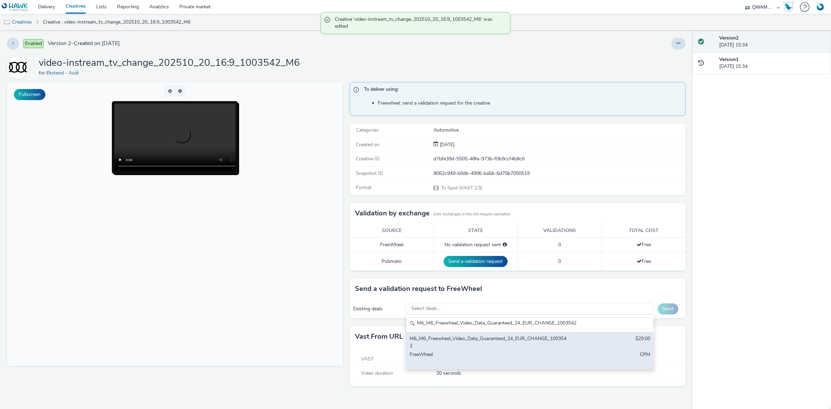
type input "M6_M6_Freewheel_Video_Data_Guaranteed_24_EUR_CHANGE_1003542"
click at [458, 349] on div "M6_M6_Freewheel_Video_Data_Guaranteed_24_EUR_CHANGE_1003542" at bounding box center [489, 342] width 159 height 14
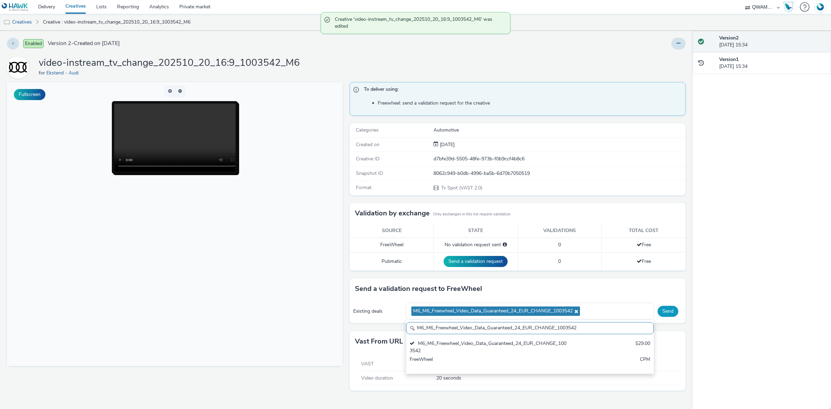
click at [669, 312] on button "Send" at bounding box center [668, 311] width 21 height 11
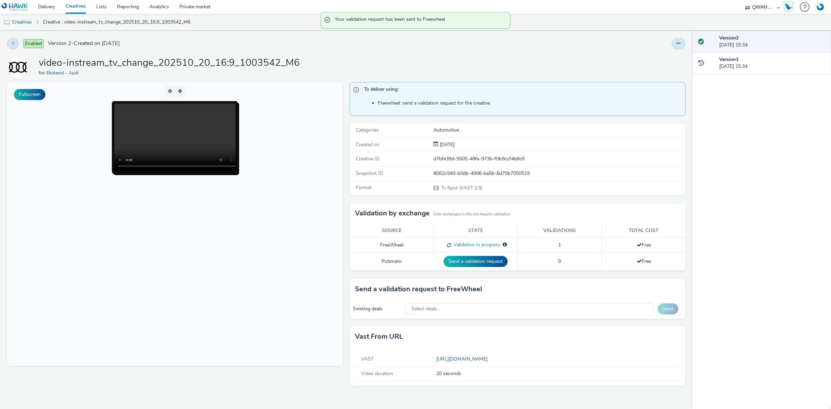
click at [681, 43] on button at bounding box center [679, 44] width 14 height 12
click at [654, 71] on link "Duplicate" at bounding box center [660, 71] width 52 height 14
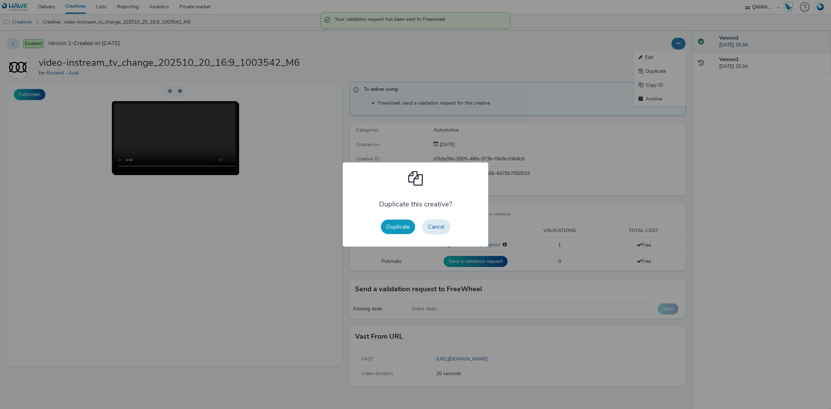
click at [394, 222] on button "Duplicate" at bounding box center [398, 227] width 34 height 15
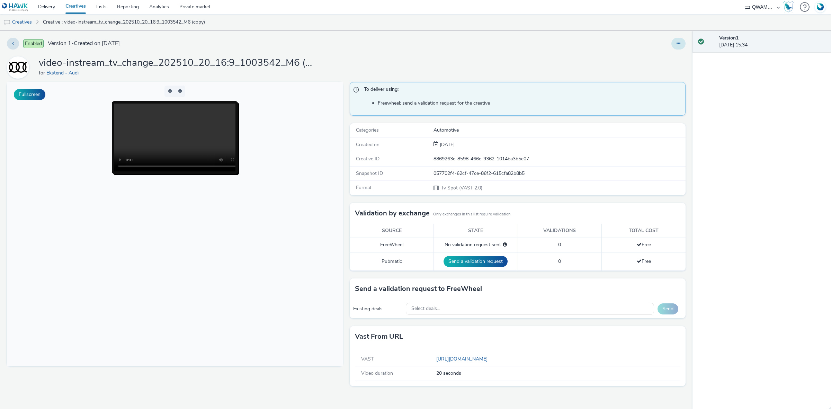
click at [678, 44] on icon at bounding box center [679, 43] width 4 height 5
click at [672, 50] on div "Enabled Version 1 - Created on 13 October 2025 Edit Duplicate Copy ID Archive v…" at bounding box center [346, 220] width 693 height 378
click at [679, 48] on button at bounding box center [679, 44] width 14 height 12
click at [674, 53] on link "Edit" at bounding box center [660, 58] width 52 height 14
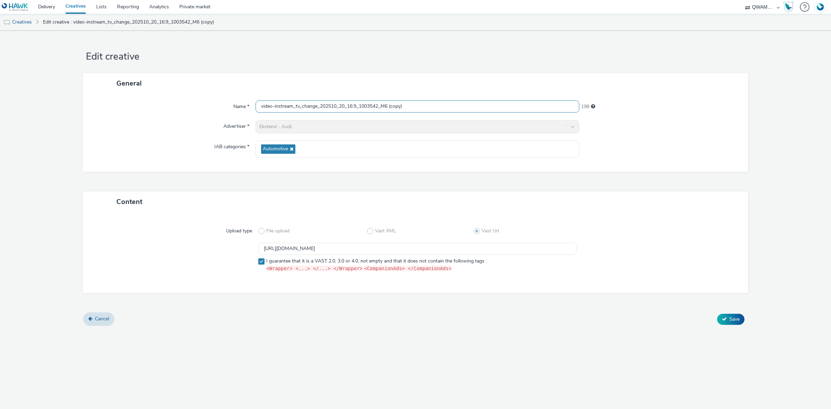
drag, startPoint x: 427, startPoint y: 103, endPoint x: 221, endPoint y: 100, distance: 206.2
click at [221, 100] on div "Name * video-instream_tv_change_202510_20_16:9_1003542_M6 (copy) 198 Advertiser…" at bounding box center [415, 133] width 665 height 78
paste input "rtres_202510_20_16:9_1000721_M6"
type input "video-instream_tv_chartres_202510_20_16:9_1000721_M6"
drag, startPoint x: 456, startPoint y: 248, endPoint x: 194, endPoint y: 246, distance: 262.3
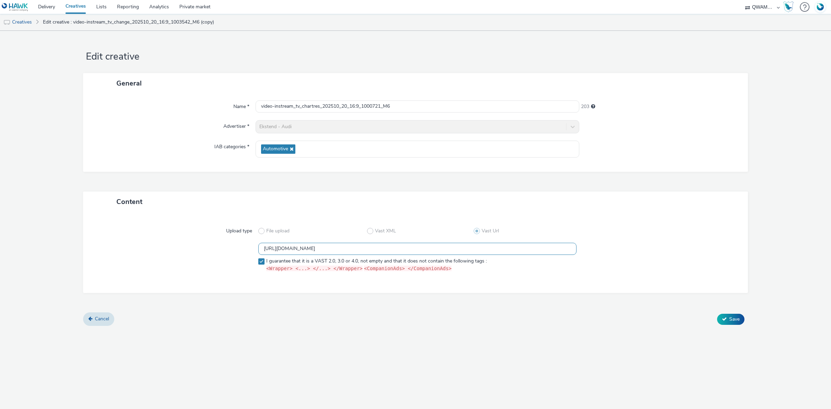
click at [194, 246] on div "https://m6web-users.6play.fr/v1/vast-generator/clipVast/13145227?vast_version=2…" at bounding box center [416, 259] width 640 height 32
paste input "8"
type input "https://m6web-users.6play.fr/v1/vast-generator/clipVast/13145228?vast_version=2"
click at [738, 321] on span "Save" at bounding box center [735, 319] width 10 height 7
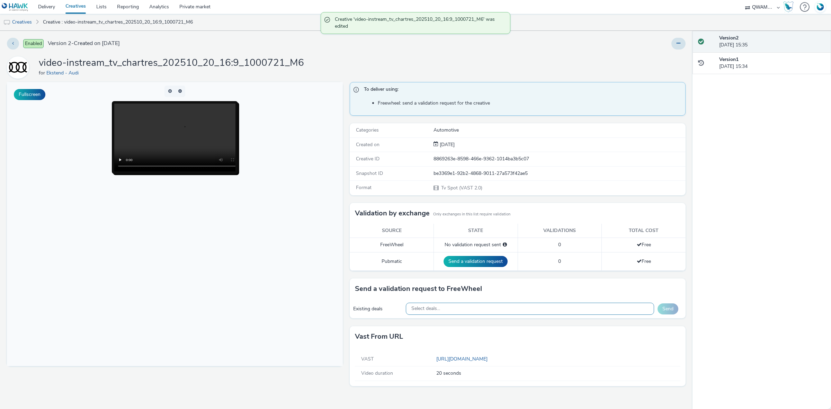
drag, startPoint x: 504, startPoint y: 305, endPoint x: 497, endPoint y: 304, distance: 7.0
click at [504, 305] on div "Select deals..." at bounding box center [530, 309] width 249 height 12
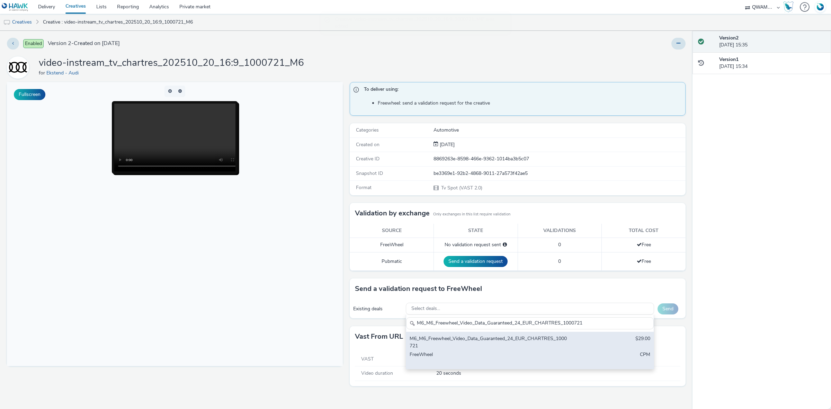
type input "M6_M6_Freewheel_Video_Data_Guaranteed_24_EUR_CHARTRES_1000721"
click at [456, 344] on div "M6_M6_Freewheel_Video_Data_Guaranteed_24_EUR_CHARTRES_1000721" at bounding box center [489, 342] width 159 height 14
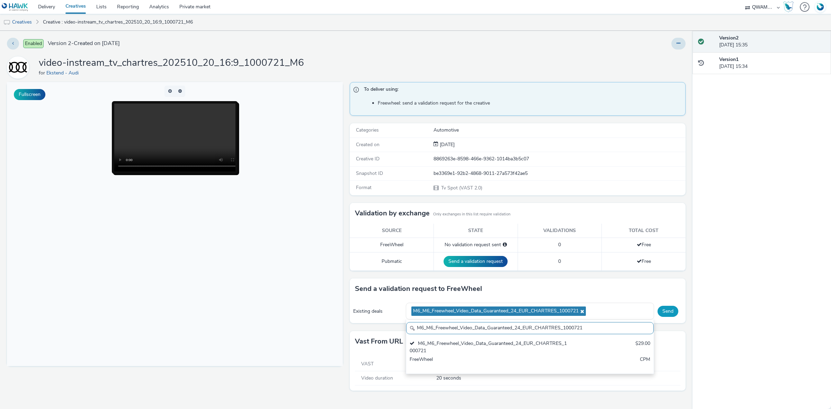
click at [666, 310] on button "Send" at bounding box center [668, 311] width 21 height 11
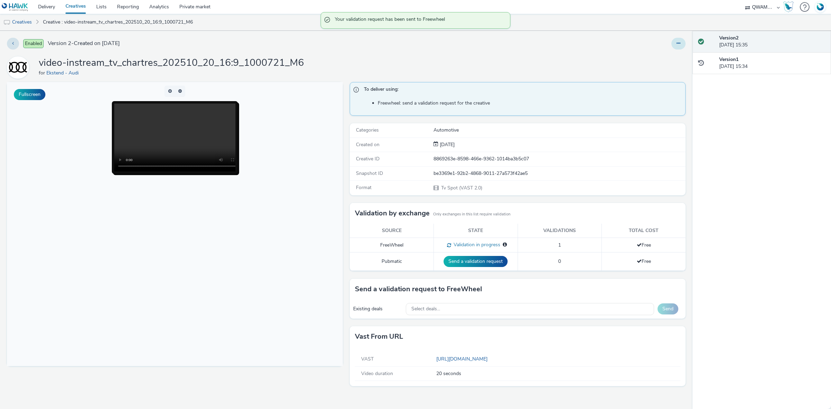
click at [676, 44] on button at bounding box center [679, 44] width 14 height 12
click at [669, 73] on link "Duplicate" at bounding box center [660, 71] width 52 height 14
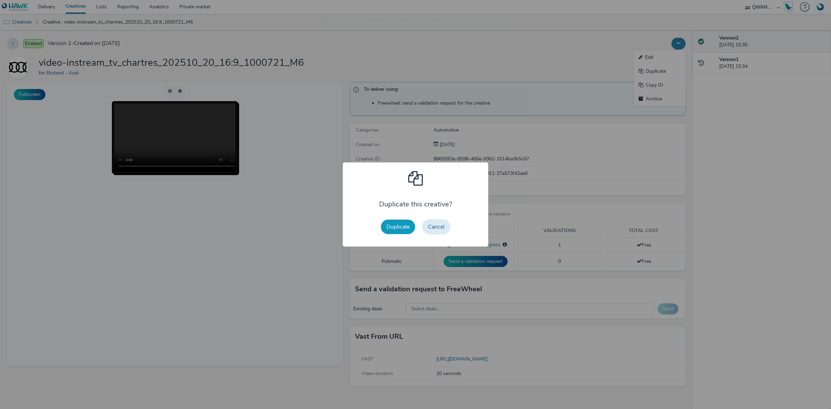
click at [398, 224] on button "Duplicate" at bounding box center [398, 227] width 34 height 15
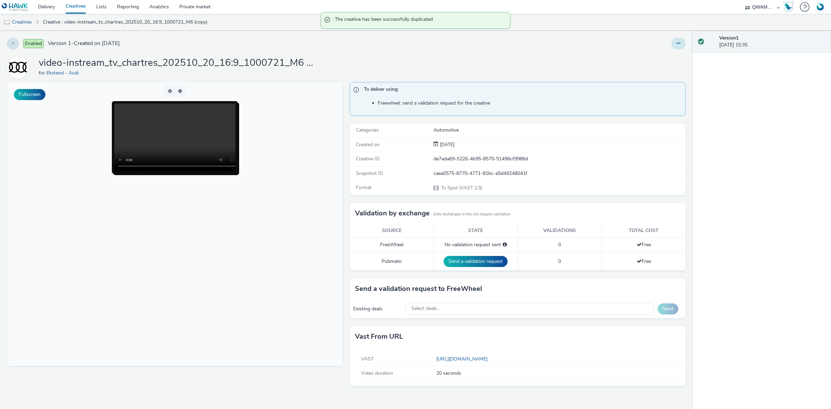
click at [682, 43] on button at bounding box center [679, 44] width 14 height 12
click at [651, 56] on link "Edit" at bounding box center [660, 58] width 52 height 14
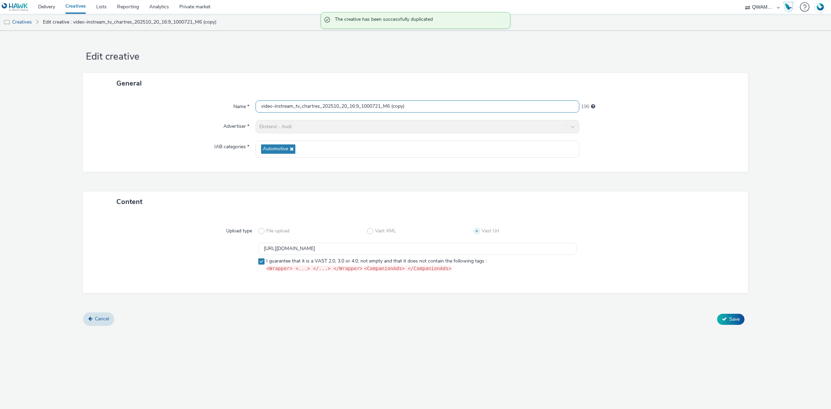
drag, startPoint x: 420, startPoint y: 107, endPoint x: 241, endPoint y: 108, distance: 178.4
click at [241, 108] on div "Name * video-instream_tv_chartres_202510_20_16:9_1000721_M6 (copy) 196" at bounding box center [415, 106] width 651 height 12
paste input "teauroux_202510_20_16:9_1001086_M6"
type input "video-instream_tv_chateauroux_202510_20_16:9_1001086_M6"
drag, startPoint x: 453, startPoint y: 250, endPoint x: 229, endPoint y: 248, distance: 224.1
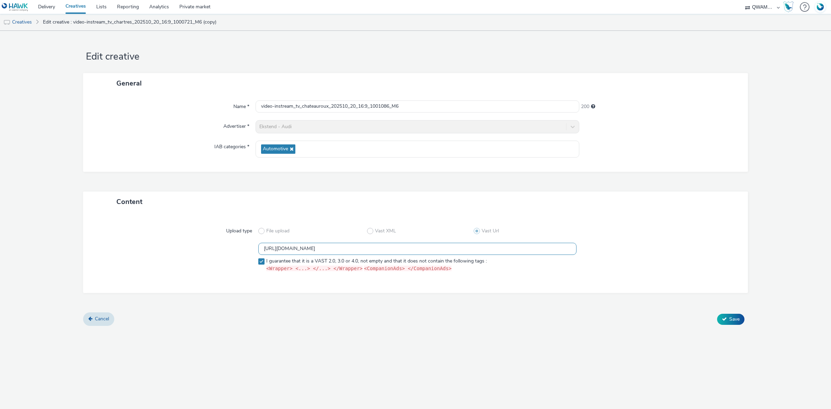
click at [229, 249] on div "https://m6web-users.6play.fr/v1/vast-generator/clipVast/13145228?vast_version=2…" at bounding box center [416, 259] width 640 height 32
paste input "9"
type input "https://m6web-users.6play.fr/v1/vast-generator/clipVast/13145229?vast_version=2"
click at [742, 319] on button "Save" at bounding box center [730, 319] width 27 height 11
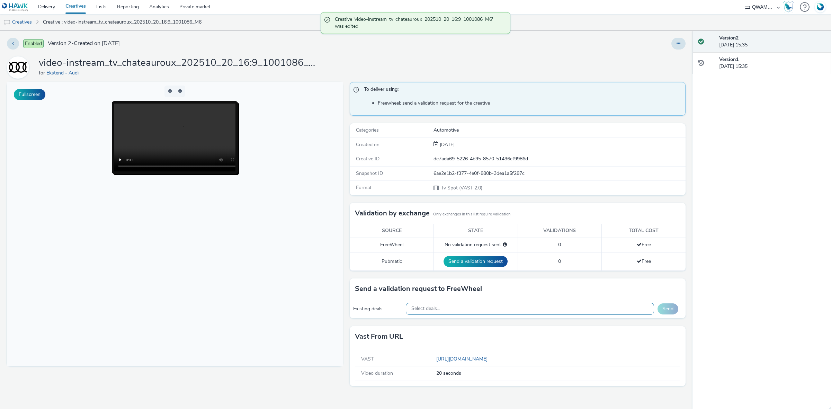
click at [447, 310] on div "Select deals..." at bounding box center [530, 309] width 249 height 12
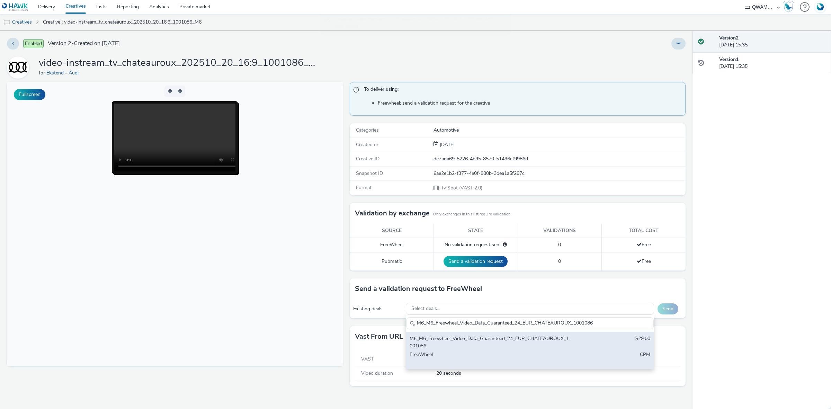
type input "M6_M6_Freewheel_Video_Data_Guaranteed_24_EUR_CHATEAUROUX_1001086"
click at [440, 340] on div "M6_M6_Freewheel_Video_Data_Guaranteed_24_EUR_CHATEAUROUX_1001086" at bounding box center [489, 342] width 159 height 14
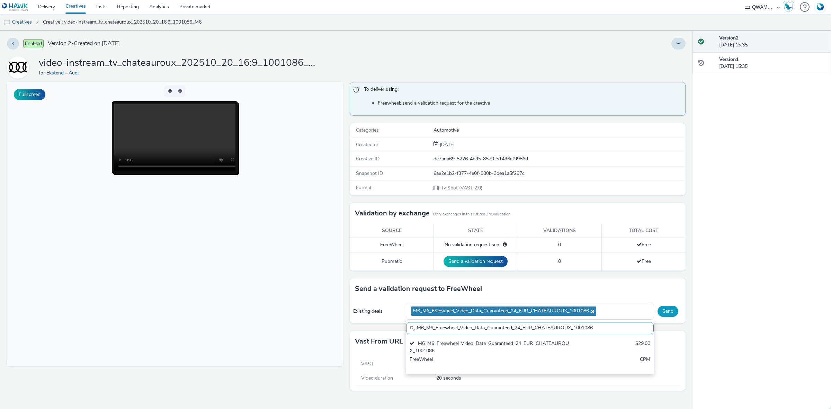
click at [670, 309] on button "Send" at bounding box center [668, 311] width 21 height 11
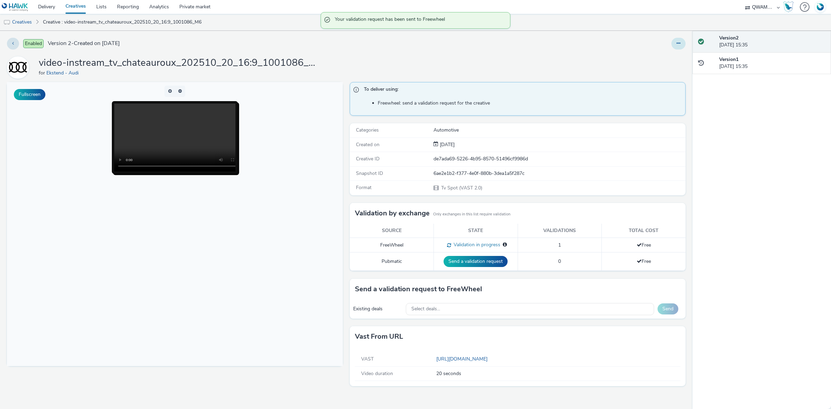
click at [681, 44] on button at bounding box center [679, 44] width 14 height 12
click at [673, 66] on link "Duplicate" at bounding box center [660, 71] width 52 height 14
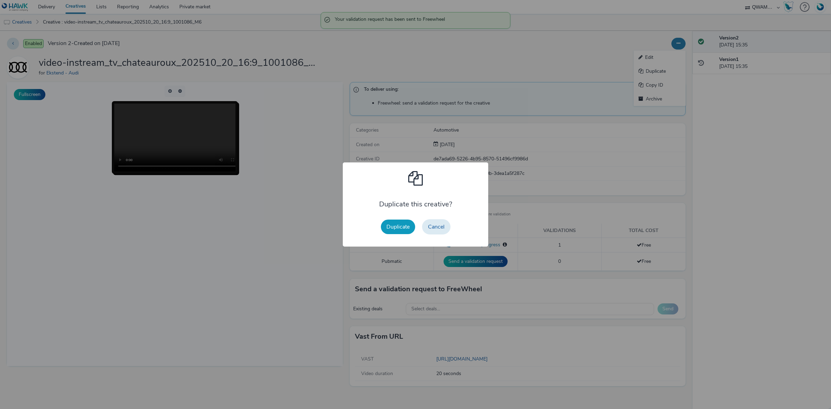
click at [407, 222] on button "Duplicate" at bounding box center [398, 227] width 34 height 15
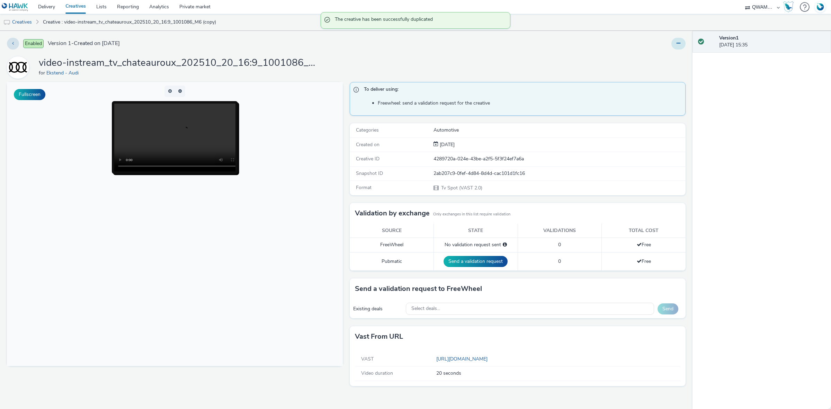
click at [685, 44] on div "Enabled Version 1 - Created on 13 October 2025 video-instream_tv_chateauroux_20…" at bounding box center [346, 220] width 693 height 378
click at [682, 45] on button at bounding box center [679, 44] width 14 height 12
click at [651, 59] on link "Edit" at bounding box center [660, 58] width 52 height 14
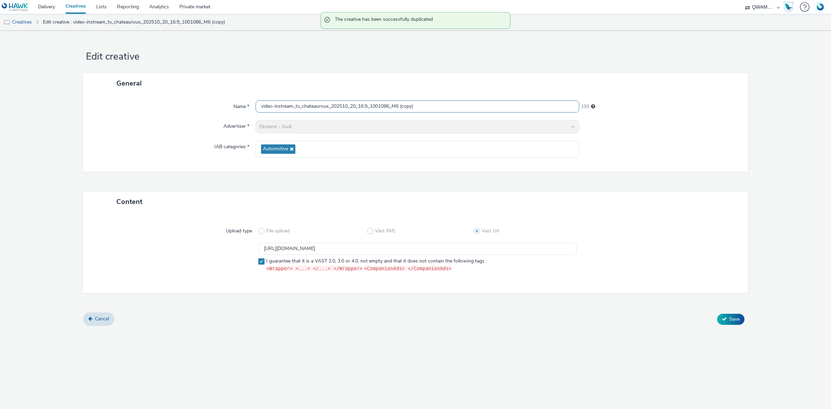
drag, startPoint x: 450, startPoint y: 105, endPoint x: 197, endPoint y: 101, distance: 252.9
click at [197, 101] on div "Name * video-instream_tv_chateauroux_202510_20_16:9_1001086_M6 (copy) 193" at bounding box center [415, 106] width 651 height 12
paste input "umont_202510_20_16:9_1001105_M6"
type input "video-instream_tv_chaumont_202510_20_16:9_1001105_M6"
drag, startPoint x: 456, startPoint y: 248, endPoint x: 182, endPoint y: 241, distance: 274.5
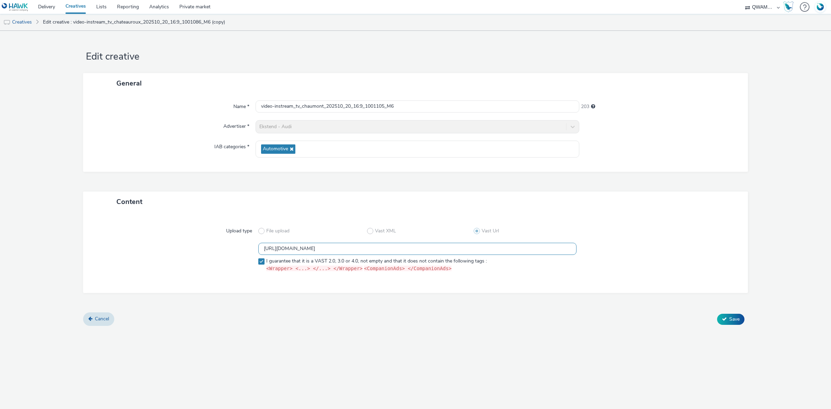
click at [182, 241] on div "Upload type File upload Vast XML Vast Url https://m6web-users.6play.fr/v1/vast-…" at bounding box center [415, 252] width 651 height 67
paste input "30"
type input "https://m6web-users.6play.fr/v1/vast-generator/clipVast/13145230?vast_version=2"
click at [731, 316] on span "Save" at bounding box center [735, 319] width 10 height 7
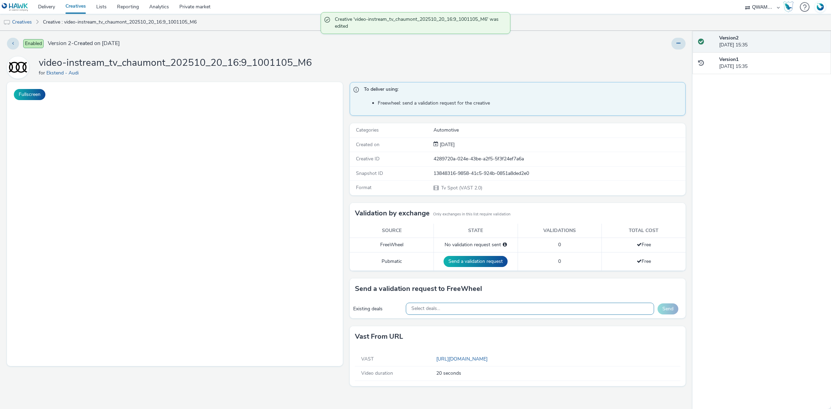
click at [427, 307] on span "Select deals..." at bounding box center [426, 309] width 29 height 6
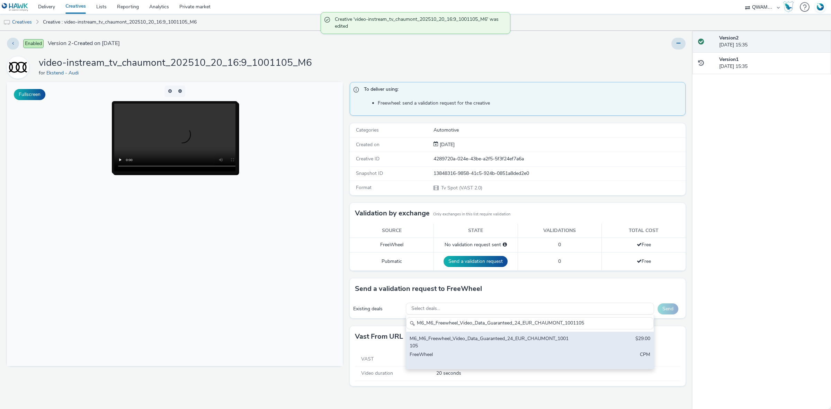
type input "M6_M6_Freewheel_Video_Data_Guaranteed_24_EUR_CHAUMONT_1001105"
click at [447, 351] on div "M6_M6_Freewheel_Video_Data_Guaranteed_24_EUR_CHAUMONT_1001105 $29.00 FreeWheel …" at bounding box center [530, 350] width 248 height 37
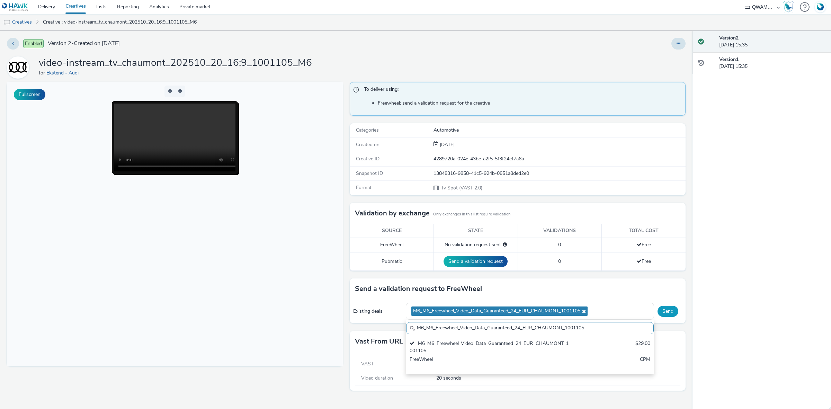
click at [668, 314] on button "Send" at bounding box center [668, 311] width 21 height 11
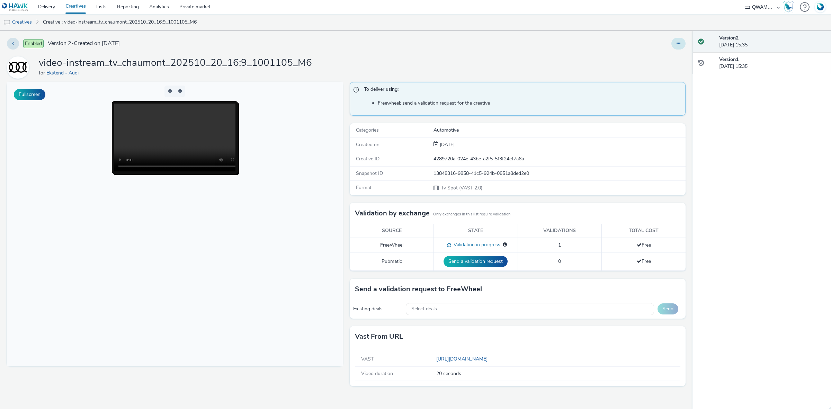
click at [676, 47] on button at bounding box center [679, 44] width 14 height 12
click at [664, 72] on link "Duplicate" at bounding box center [660, 71] width 52 height 14
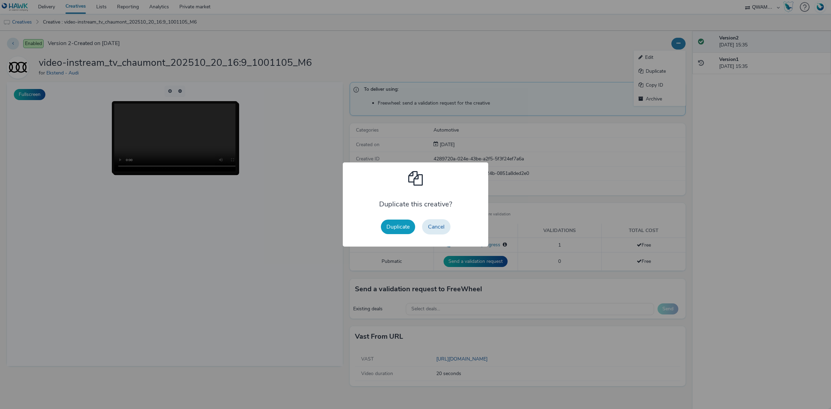
drag, startPoint x: 394, startPoint y: 228, endPoint x: 44, endPoint y: 150, distance: 357.6
click at [394, 228] on button "Duplicate" at bounding box center [398, 227] width 34 height 15
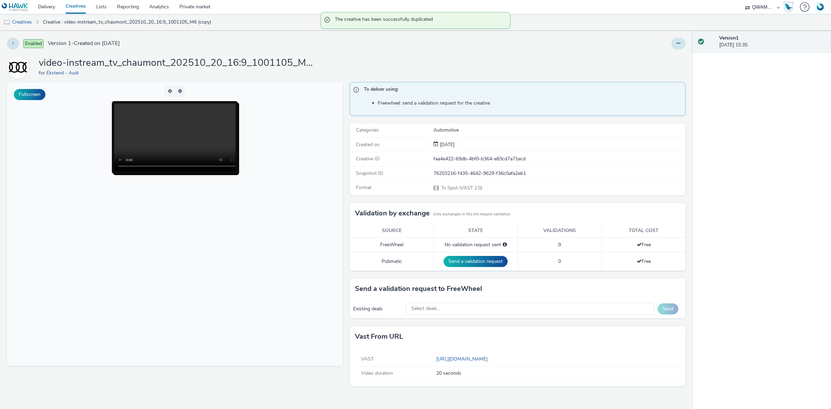
click at [678, 44] on icon at bounding box center [679, 43] width 4 height 5
click at [653, 58] on link "Edit" at bounding box center [660, 58] width 52 height 14
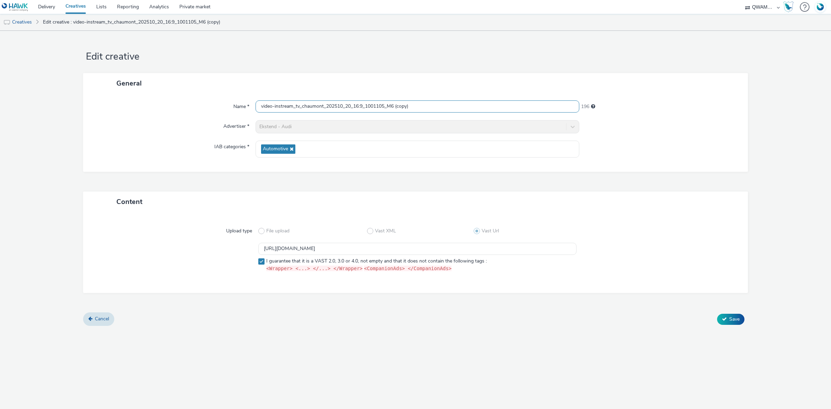
drag, startPoint x: 422, startPoint y: 104, endPoint x: 179, endPoint y: 104, distance: 242.5
click at [179, 104] on div "Name * video-instream_tv_chaumont_202510_20_16:9_1001105_M6 (copy) 196" at bounding box center [415, 106] width 651 height 12
paste input "olet_202510_20_16:9_1000767_M6"
type input "video-instream_tv_cholet_202510_20_16:9_1000767_M6"
drag, startPoint x: 458, startPoint y: 245, endPoint x: 219, endPoint y: 252, distance: 239.1
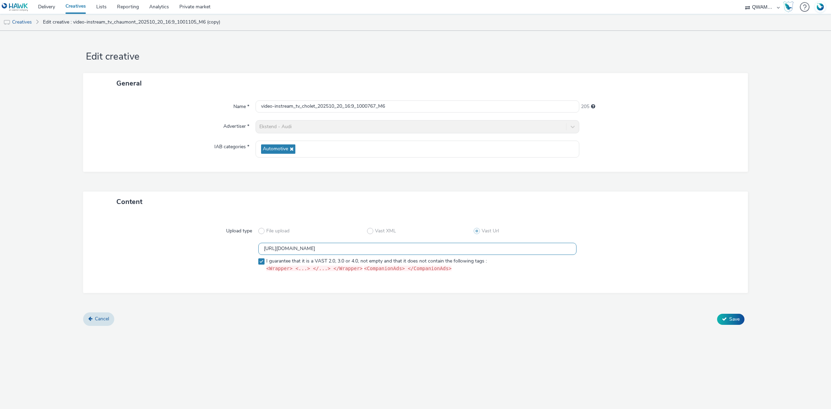
click at [219, 252] on div "https://m6web-users.6play.fr/v1/vast-generator/clipVast/13145230?vast_version=2…" at bounding box center [416, 259] width 640 height 32
paste input "349"
type input "https://m6web-users.6play.fr/v1/vast-generator/clipVast/13145349?vast_version=2"
click at [722, 323] on button "Save" at bounding box center [730, 319] width 27 height 11
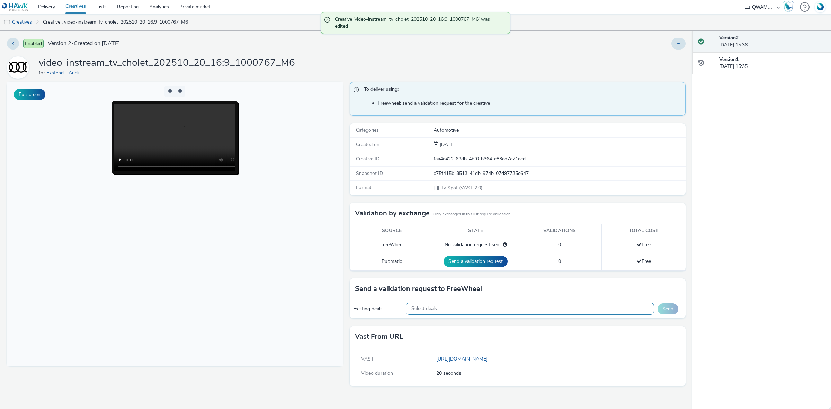
click at [485, 309] on div "Select deals..." at bounding box center [530, 309] width 249 height 12
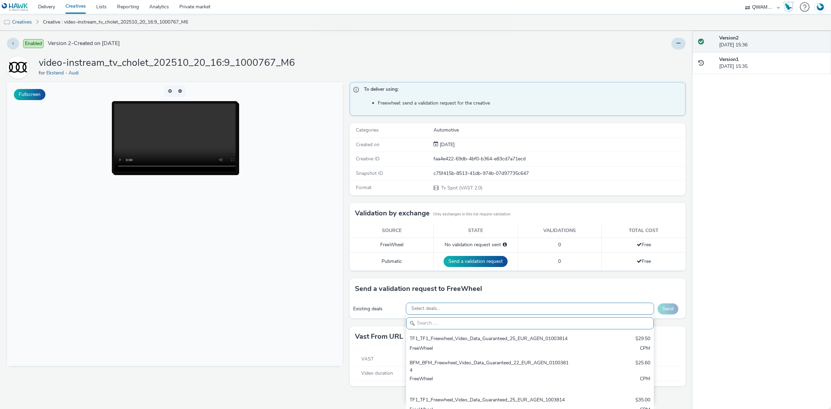
paste input "M6_M6_Freewheel_Video_Data_Guaranteed_24_EUR_CHOLET_1000767"
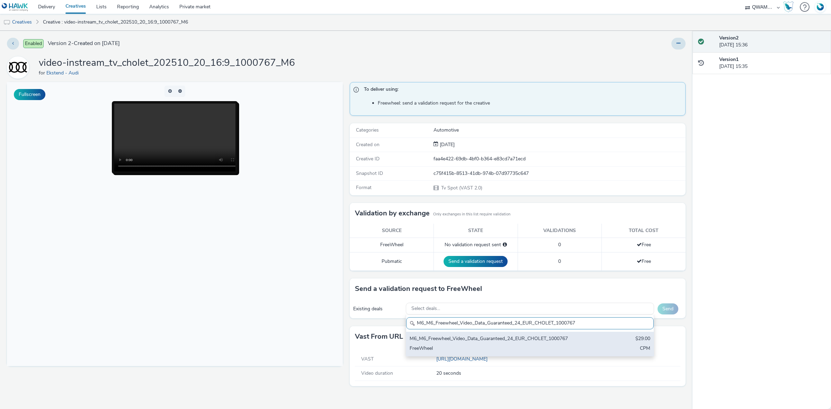
type input "M6_M6_Freewheel_Video_Data_Guaranteed_24_EUR_CHOLET_1000767"
click at [468, 338] on div "M6_M6_Freewheel_Video_Data_Guaranteed_24_EUR_CHOLET_1000767" at bounding box center [489, 339] width 159 height 8
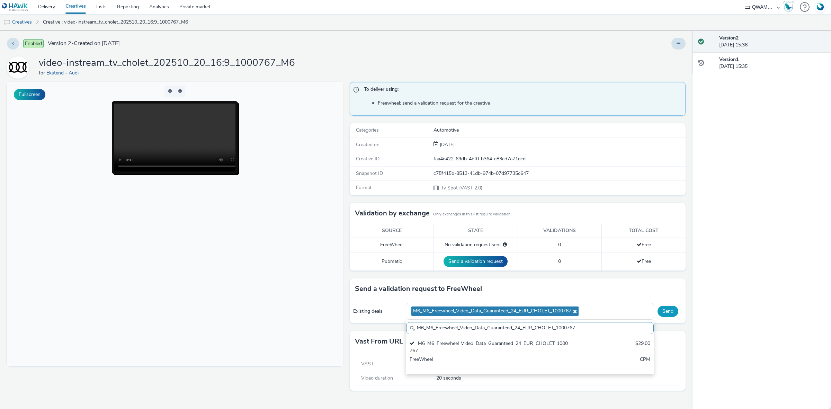
click at [675, 313] on button "Send" at bounding box center [668, 311] width 21 height 11
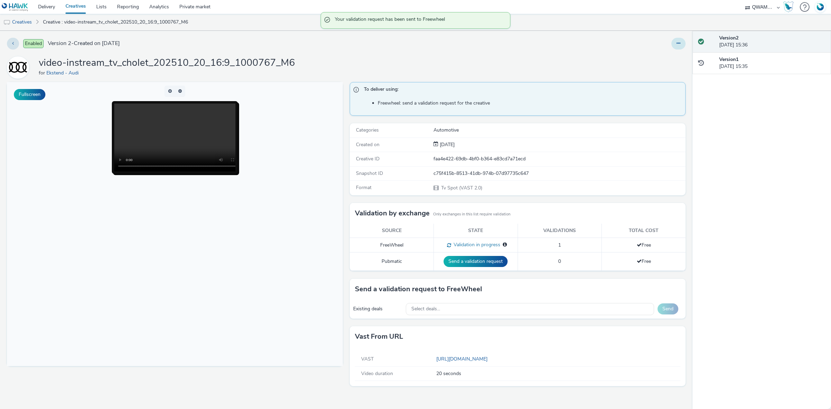
click at [683, 39] on button at bounding box center [679, 44] width 14 height 12
click at [677, 71] on link "Duplicate" at bounding box center [660, 71] width 52 height 14
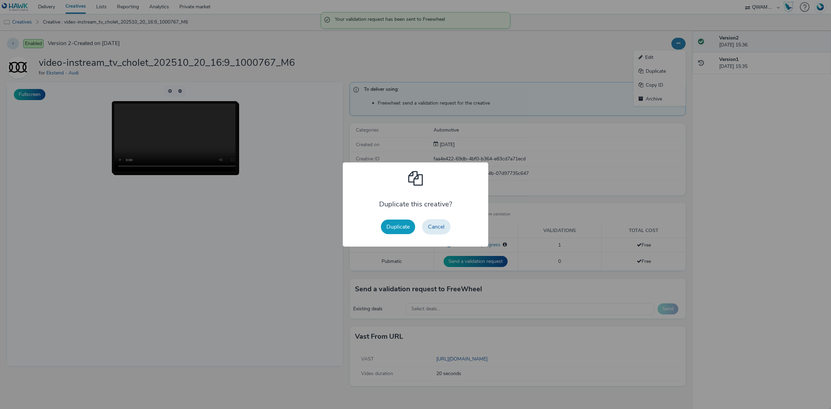
click at [396, 226] on button "Duplicate" at bounding box center [398, 227] width 34 height 15
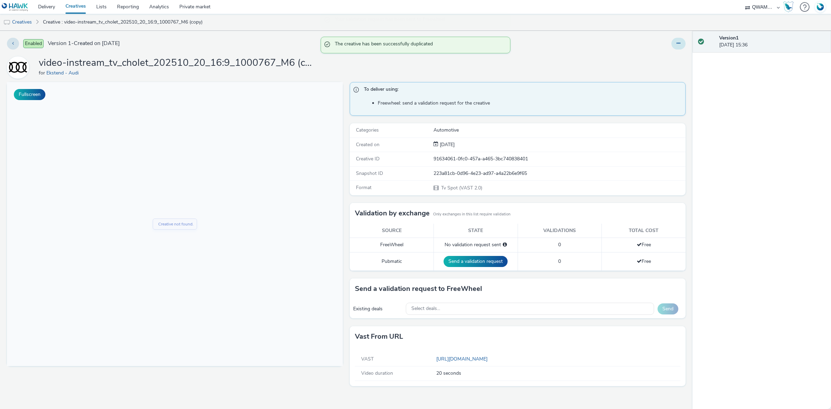
click at [676, 45] on button at bounding box center [679, 44] width 14 height 12
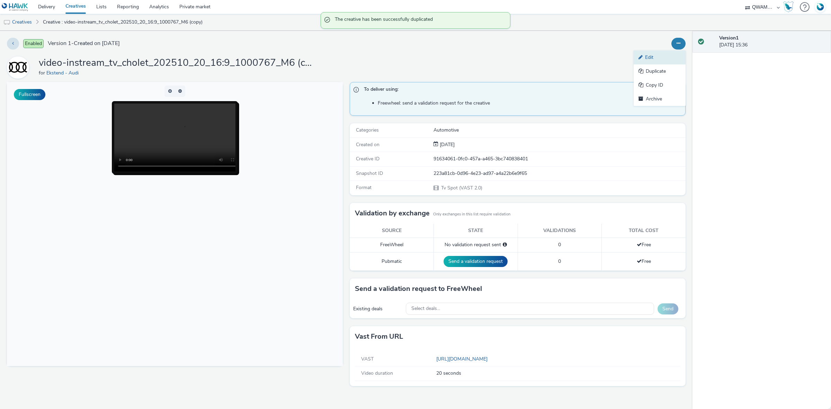
click at [668, 55] on link "Edit" at bounding box center [660, 58] width 52 height 14
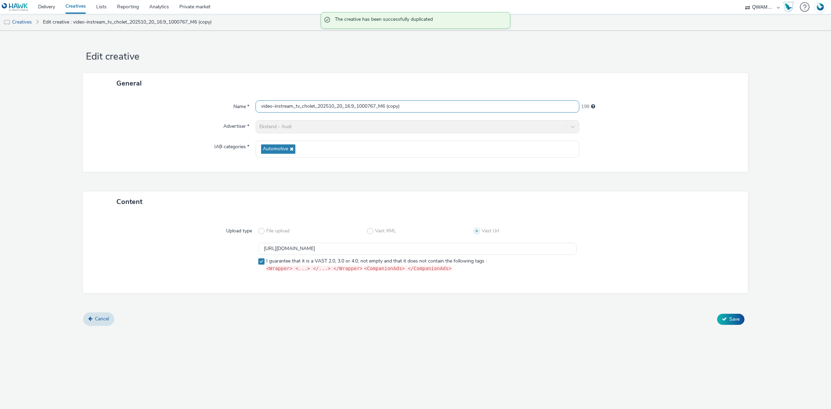
drag, startPoint x: 418, startPoint y: 108, endPoint x: 155, endPoint y: 96, distance: 263.6
click at [155, 96] on div "Name * video-instream_tv_cholet_202510_20_16:9_1000767_M6 (copy) 198 Advertiser…" at bounding box center [415, 133] width 665 height 78
paste input "lermont ferrand_202510_20_16:9_1000278_M6"
type input "video-instream_tv_clermont ferrand_202510_20_16:9_1000278_M6"
drag, startPoint x: 452, startPoint y: 248, endPoint x: 191, endPoint y: 232, distance: 262.0
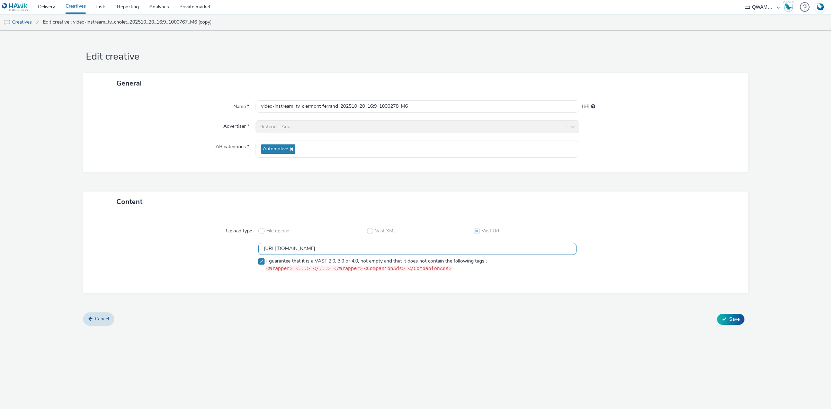
click at [191, 232] on div "Upload type File upload Vast XML Vast Url https://m6web-users.6play.fr/v1/vast-…" at bounding box center [415, 252] width 651 height 67
paste input "50"
type input "https://m6web-users.6play.fr/v1/vast-generator/clipVast/13145350?vast_version=2"
click at [736, 316] on span "Save" at bounding box center [735, 319] width 10 height 7
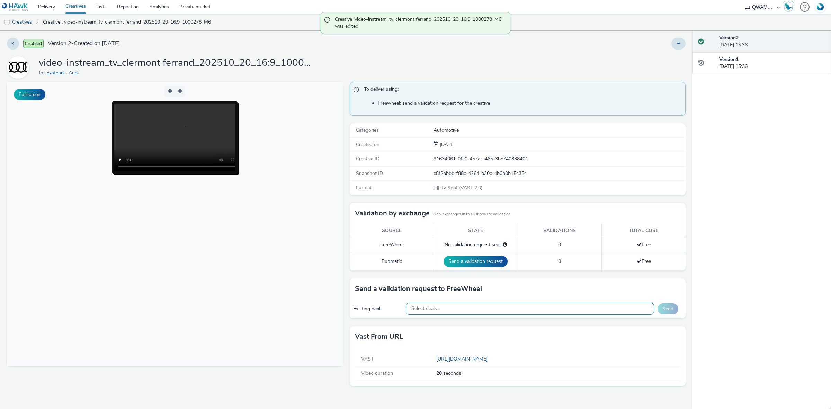
click at [470, 312] on div "Select deals..." at bounding box center [530, 309] width 249 height 12
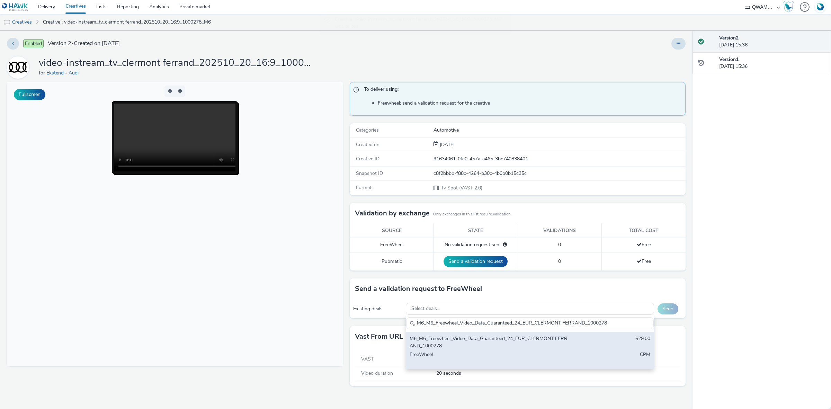
type input "M6_M6_Freewheel_Video_Data_Guaranteed_24_EUR_CLERMONT FERRAND_1000278"
click at [478, 349] on div "M6_M6_Freewheel_Video_Data_Guaranteed_24_EUR_CLERMONT FERRAND_1000278" at bounding box center [489, 342] width 159 height 14
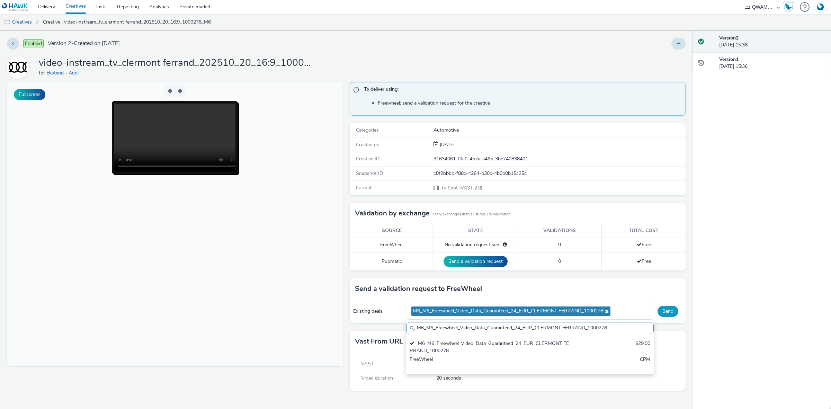
click at [670, 315] on button "Send" at bounding box center [668, 311] width 21 height 11
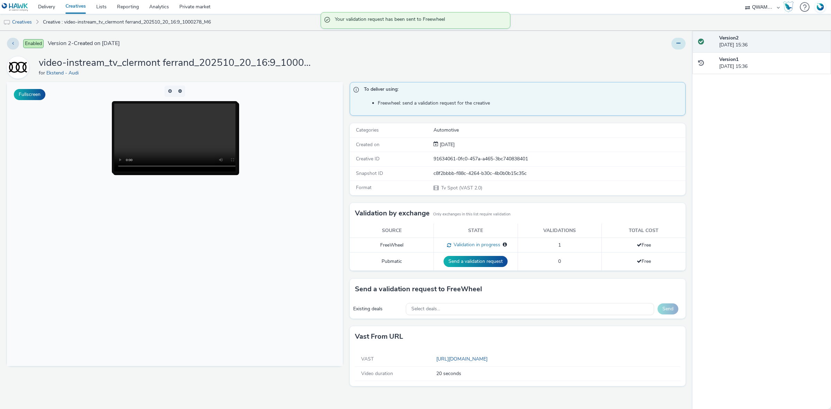
click at [678, 42] on icon at bounding box center [679, 43] width 4 height 5
click at [662, 74] on link "Duplicate" at bounding box center [660, 71] width 52 height 14
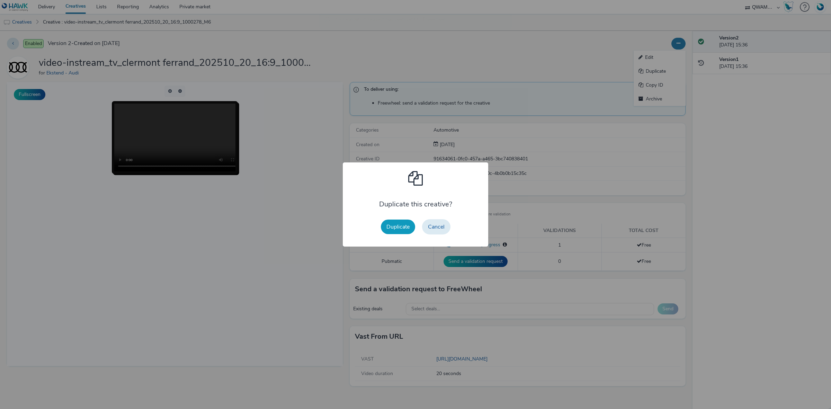
click at [402, 223] on button "Duplicate" at bounding box center [398, 227] width 34 height 15
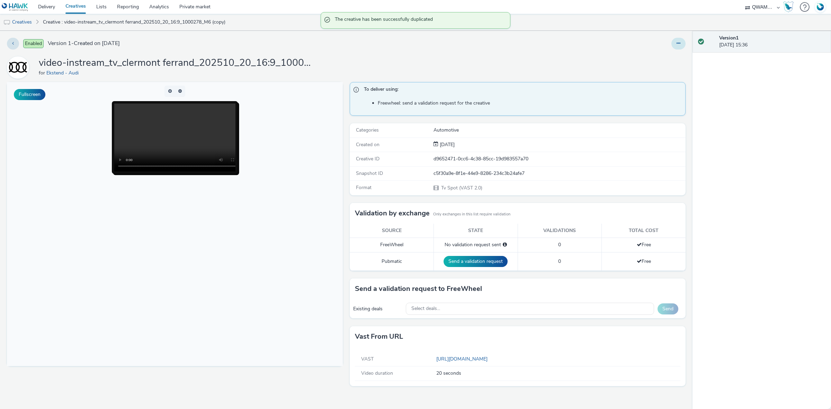
click at [681, 48] on button at bounding box center [679, 44] width 14 height 12
click at [661, 57] on link "Edit" at bounding box center [660, 58] width 52 height 14
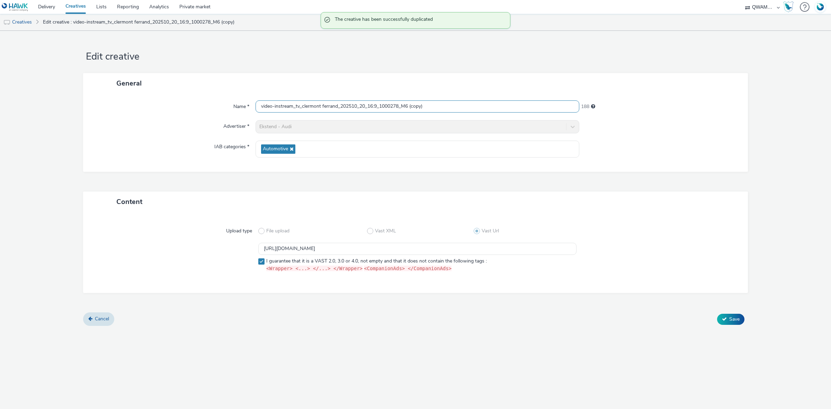
drag, startPoint x: 432, startPoint y: 105, endPoint x: 185, endPoint y: 105, distance: 246.7
click at [185, 105] on div "Name * video-instream_tv_clermont ferrand_202510_20_16:9_1000278_M6 (copy) 188" at bounding box center [415, 106] width 651 height 12
paste input "olmar_202510_20_16:9_1005240_M6"
type input "video-instream_tv_colmar_202510_20_16:9_1005240_M6"
drag, startPoint x: 319, startPoint y: 237, endPoint x: 133, endPoint y: 242, distance: 185.4
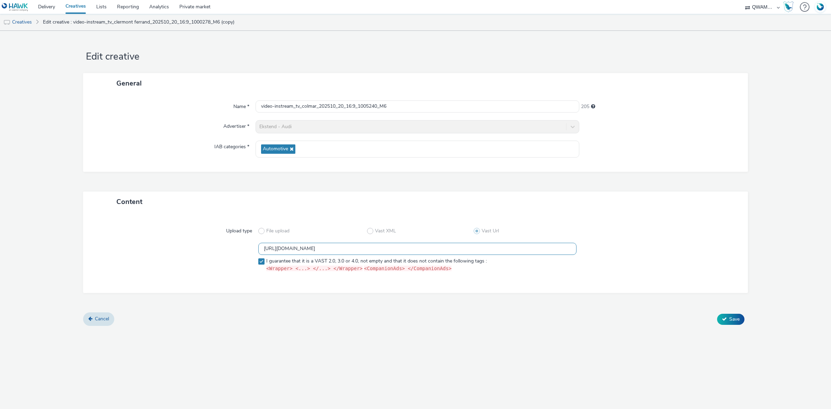
click at [133, 242] on div "Upload type File upload Vast XML Vast Url https://m6web-users.6play.fr/v1/vast-…" at bounding box center [415, 252] width 651 height 67
paste input "5"
type input "https://m6web-users.6play.fr/v1/vast-generator/clipVast/13145355?vast_version=2"
click at [725, 319] on icon at bounding box center [724, 319] width 5 height 5
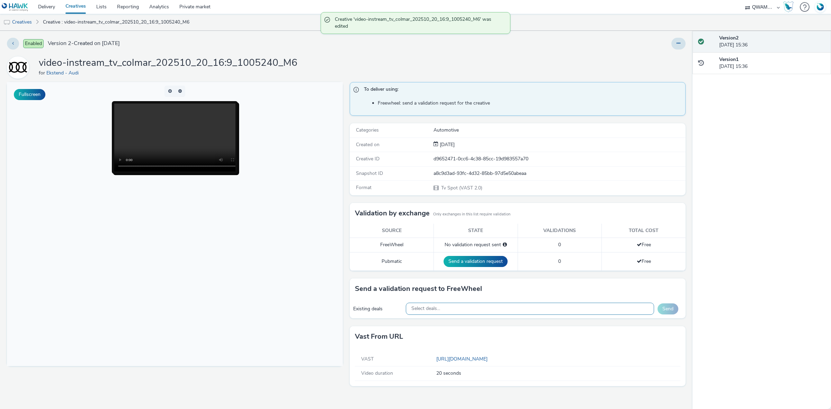
click at [457, 314] on div "Select deals..." at bounding box center [530, 309] width 249 height 12
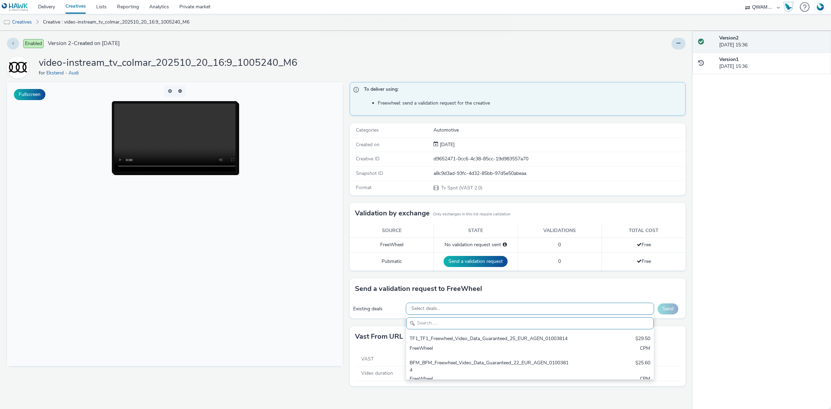
paste input "M6_M6_Freewheel_Video_Data_Guaranteed_24_EUR_COLMAR_1005240"
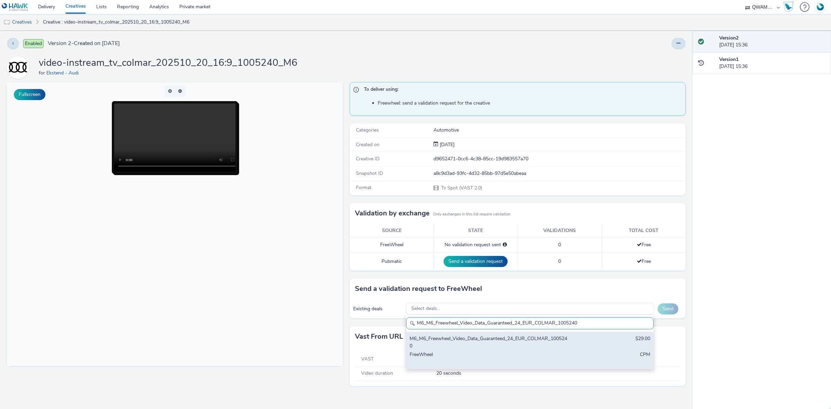
type input "M6_M6_Freewheel_Video_Data_Guaranteed_24_EUR_COLMAR_1005240"
click at [461, 350] on div "M6_M6_Freewheel_Video_Data_Guaranteed_24_EUR_COLMAR_1005240" at bounding box center [489, 342] width 159 height 14
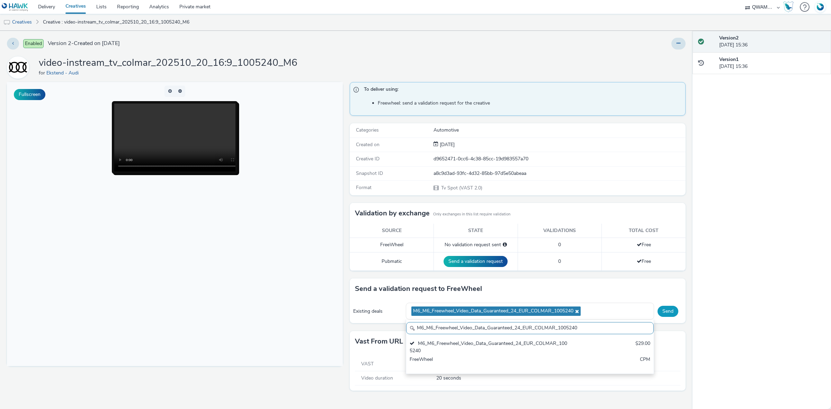
click at [662, 317] on button "Send" at bounding box center [668, 311] width 21 height 11
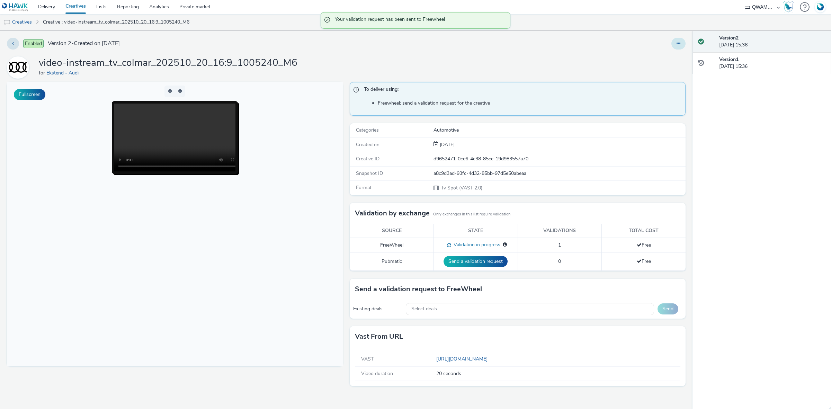
click at [680, 41] on icon at bounding box center [679, 43] width 4 height 5
click at [675, 67] on link "Duplicate" at bounding box center [660, 71] width 52 height 14
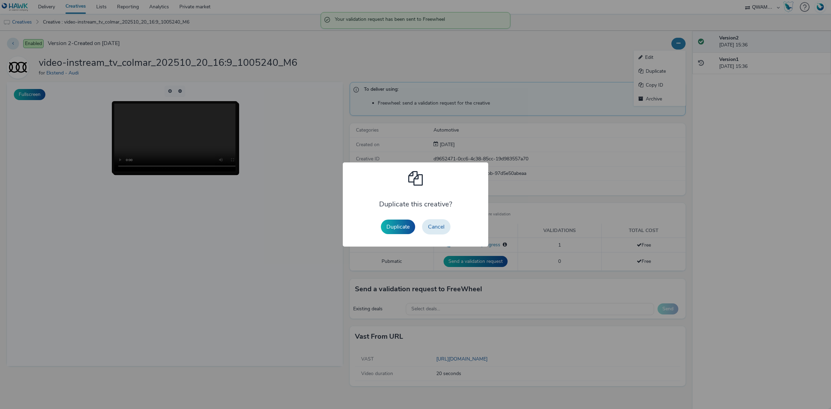
click at [399, 217] on div "Duplicate Cancel" at bounding box center [416, 227] width 77 height 22
click at [401, 221] on button "Duplicate" at bounding box center [398, 227] width 34 height 15
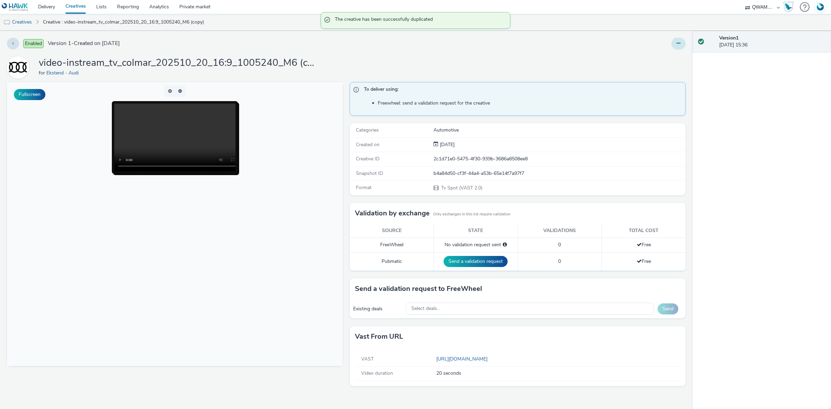
drag, startPoint x: 690, startPoint y: 37, endPoint x: 681, endPoint y: 39, distance: 8.5
click at [685, 38] on div "Enabled Version 1 - Created on 13 October 2025 video-instream_tv_colmar_202510_…" at bounding box center [346, 220] width 693 height 378
click at [681, 39] on button at bounding box center [679, 44] width 14 height 12
click at [664, 53] on link "Edit" at bounding box center [660, 58] width 52 height 14
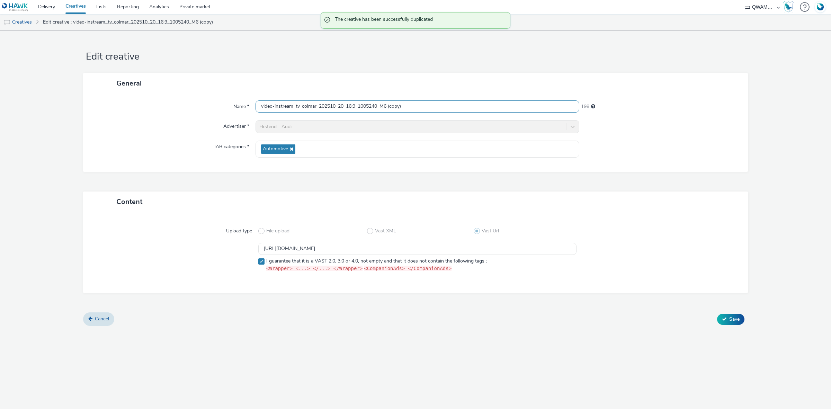
drag, startPoint x: 432, startPoint y: 110, endPoint x: 244, endPoint y: 107, distance: 188.1
click at [244, 107] on div "Name * video-instream_tv_colmar_202510_20_16:9_1005240_M6 (copy) 198" at bounding box center [415, 106] width 651 height 12
paste input "mpiegne_202510_20_16:9_1000780_M6"
type input "video-instream_tv_compiegne_202510_20_16:9_1000780_M6"
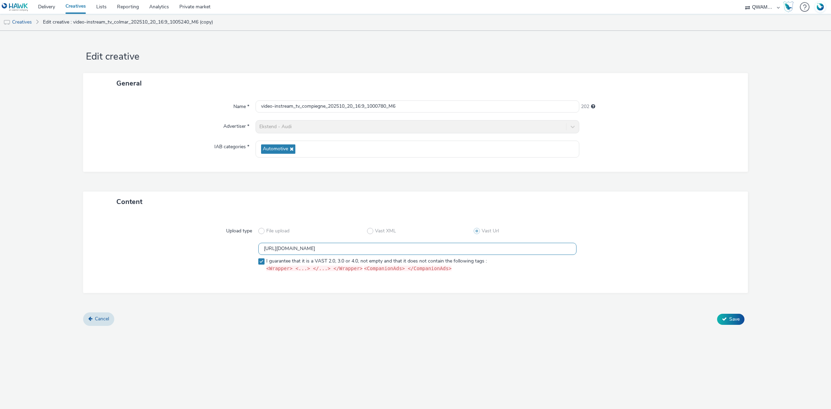
drag, startPoint x: 461, startPoint y: 253, endPoint x: 160, endPoint y: 255, distance: 301.1
click at [160, 255] on div "https://m6web-users.6play.fr/v1/vast-generator/clipVast/13145355?vast_version=2…" at bounding box center [416, 259] width 640 height 32
paste input "7"
type input "https://m6web-users.6play.fr/v1/vast-generator/clipVast/13145357?vast_version=2"
click at [740, 321] on span "Save" at bounding box center [735, 319] width 10 height 7
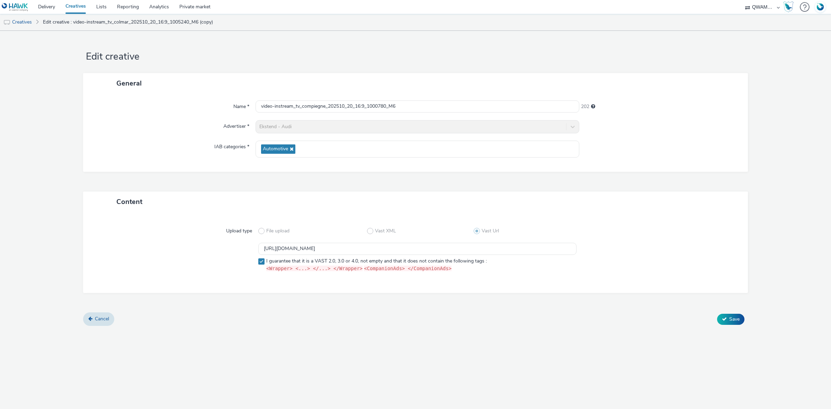
scroll to position [0, 0]
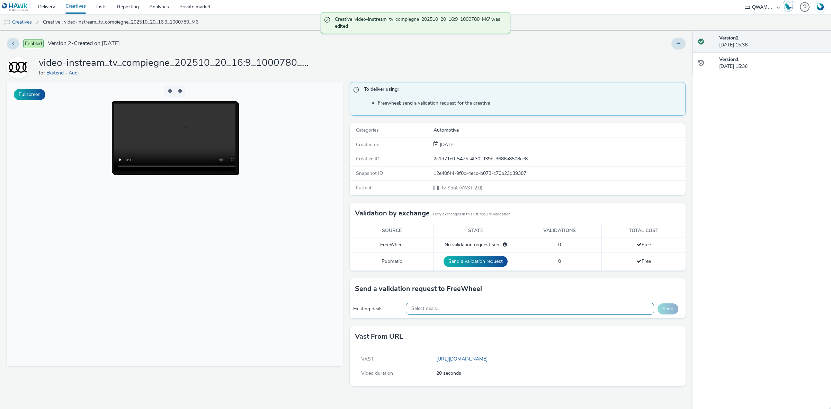
click at [487, 306] on div "Select deals..." at bounding box center [530, 309] width 249 height 12
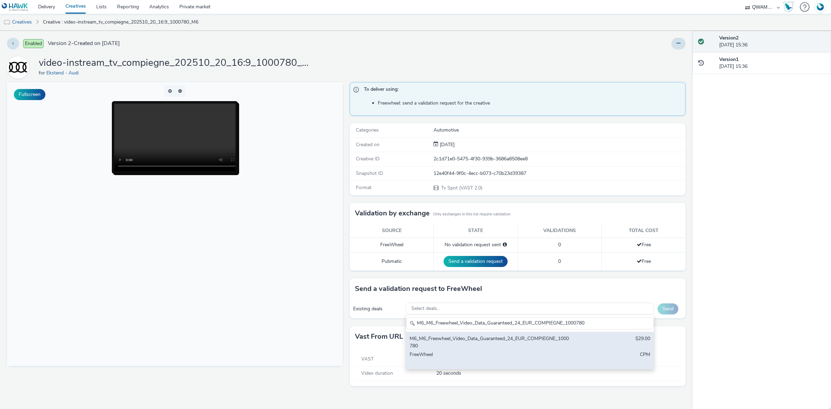
type input "M6_M6_Freewheel_Video_Data_Guaranteed_24_EUR_COMPIEGNE_1000780"
click at [480, 335] on div "M6_M6_Freewheel_Video_Data_Guaranteed_24_EUR_COMPIEGNE_1000780 $29.00 FreeWheel…" at bounding box center [530, 350] width 248 height 37
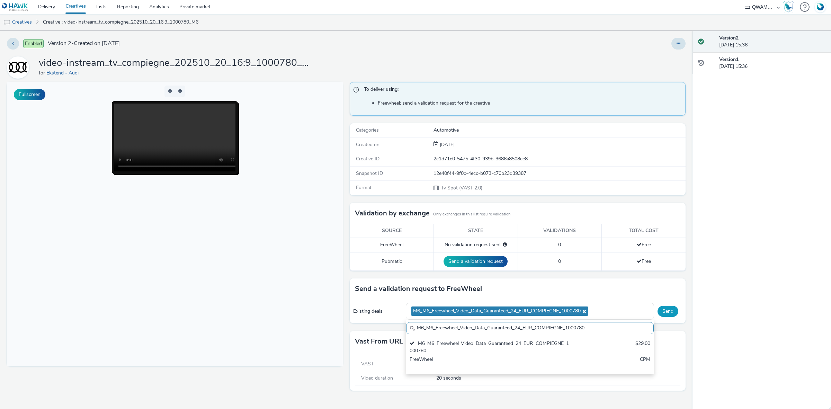
click at [671, 310] on button "Send" at bounding box center [668, 311] width 21 height 11
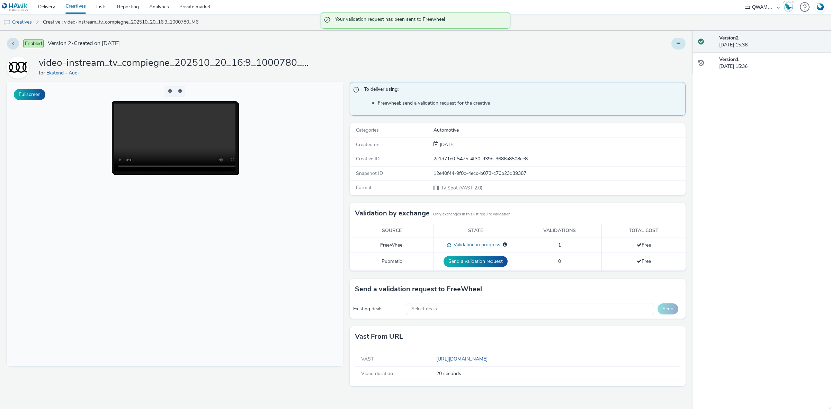
click at [678, 48] on button at bounding box center [679, 44] width 14 height 12
click at [665, 67] on link "Duplicate" at bounding box center [660, 71] width 52 height 14
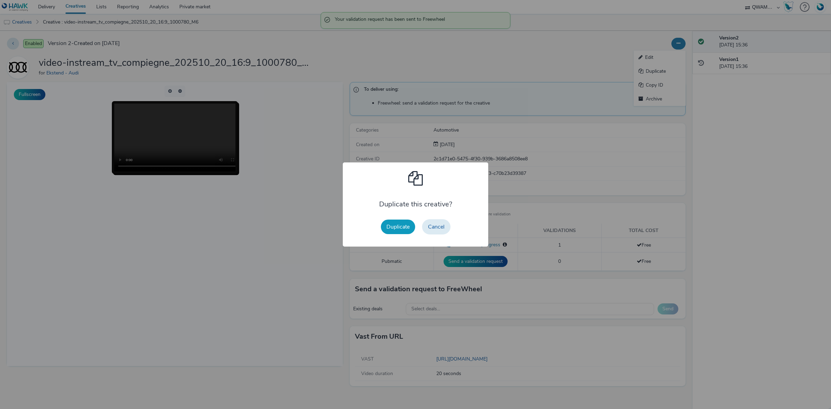
click at [397, 226] on button "Duplicate" at bounding box center [398, 227] width 34 height 15
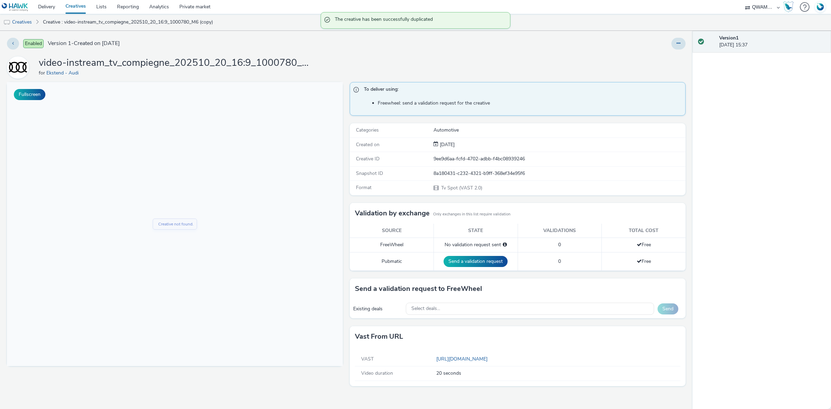
click at [688, 40] on div "Enabled Version 1 - Created on 13 October 2025 video-instream_tv_compiegne_2025…" at bounding box center [346, 220] width 693 height 378
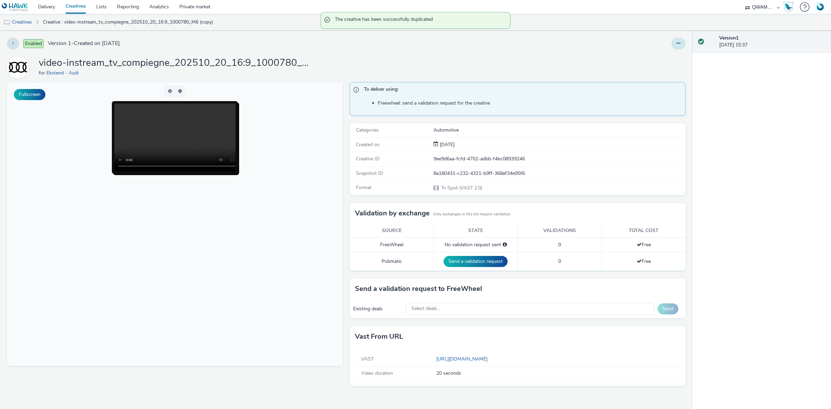
drag, startPoint x: 683, startPoint y: 44, endPoint x: 678, endPoint y: 48, distance: 6.9
click at [683, 44] on button at bounding box center [679, 44] width 14 height 12
click at [664, 61] on link "Edit" at bounding box center [660, 58] width 52 height 14
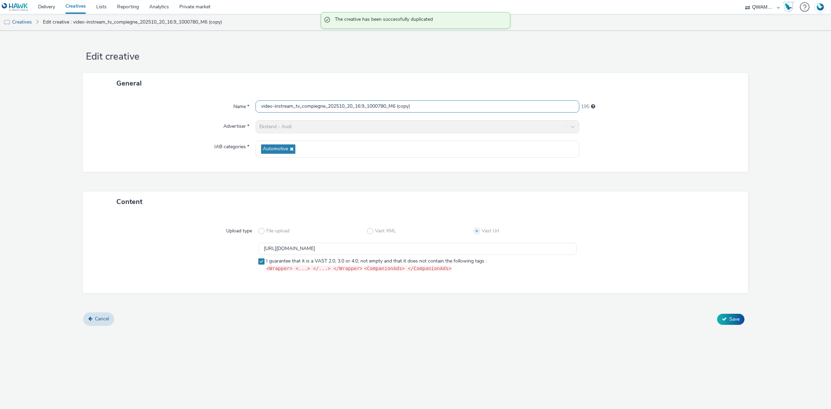
drag, startPoint x: 430, startPoint y: 110, endPoint x: 157, endPoint y: 89, distance: 273.8
click at [157, 89] on div "General Name * video-instream_tv_compiegne_202510_20_16:9_1000780_M6 (copy) 195…" at bounding box center [415, 122] width 665 height 99
paste input "reil_202510_20_16:9_1000116_M6"
type input "video-instream_tv_creil_202510_20_16:9_1000116_M6"
drag, startPoint x: 264, startPoint y: 250, endPoint x: 211, endPoint y: 249, distance: 53.0
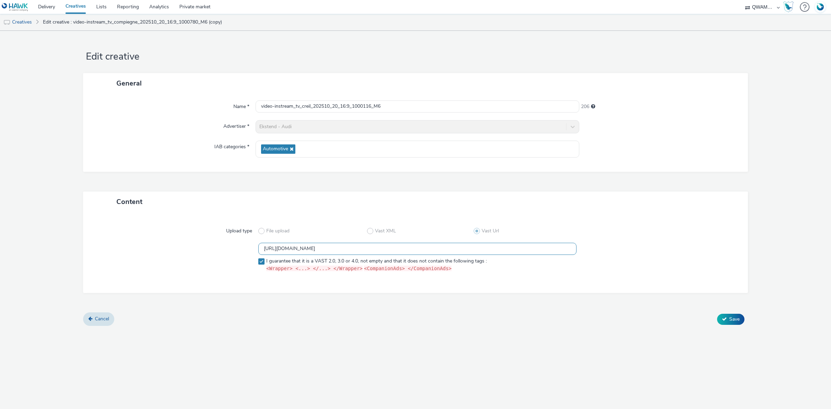
click at [211, 249] on div "https://m6web-users.6play.fr/v1/vast-generator/clipVast/13145357?vast_version=2…" at bounding box center [416, 259] width 640 height 32
paste input "60"
type input "https://m6web-users.6play.fr/v1/vast-generator/clipVast/13145360?vast_version=2"
click at [731, 320] on span "Save" at bounding box center [735, 319] width 10 height 7
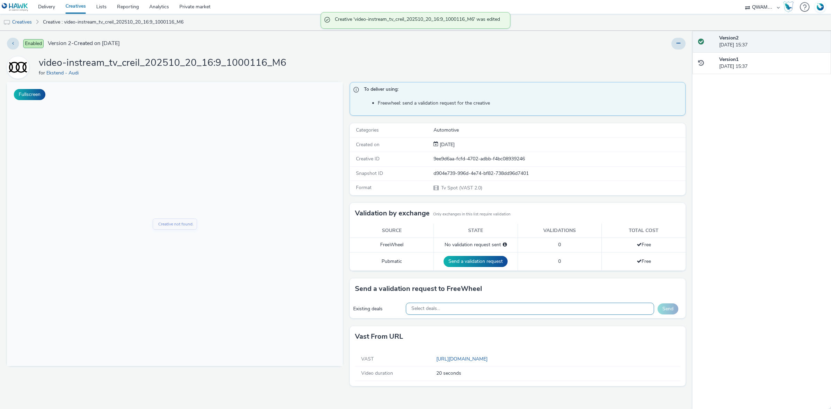
click at [439, 309] on span "Select deals..." at bounding box center [426, 309] width 29 height 6
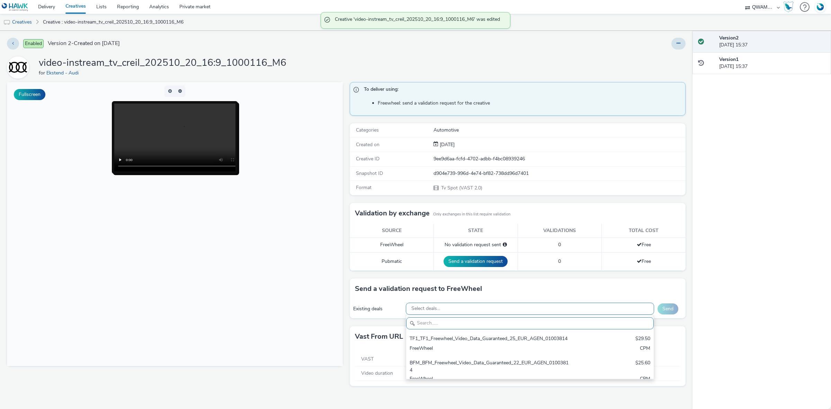
paste input "M6_M6_Freewheel_Video_Data_Guaranteed_24_EUR_CREIL_1000116"
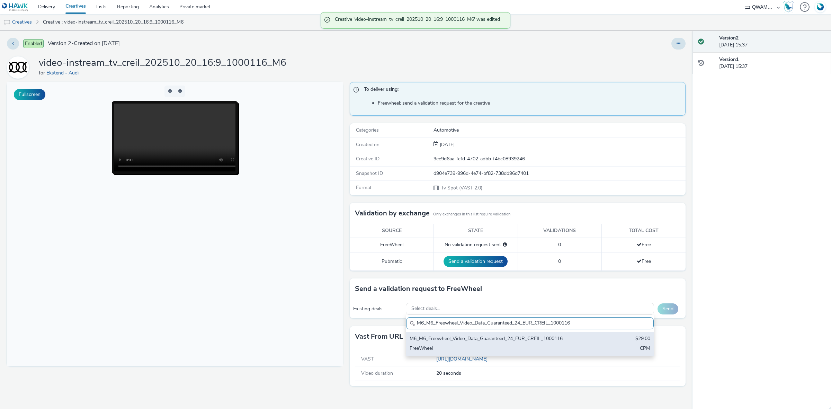
type input "M6_M6_Freewheel_Video_Data_Guaranteed_24_EUR_CREIL_1000116"
click at [446, 338] on div "M6_M6_Freewheel_Video_Data_Guaranteed_24_EUR_CREIL_1000116" at bounding box center [489, 339] width 159 height 8
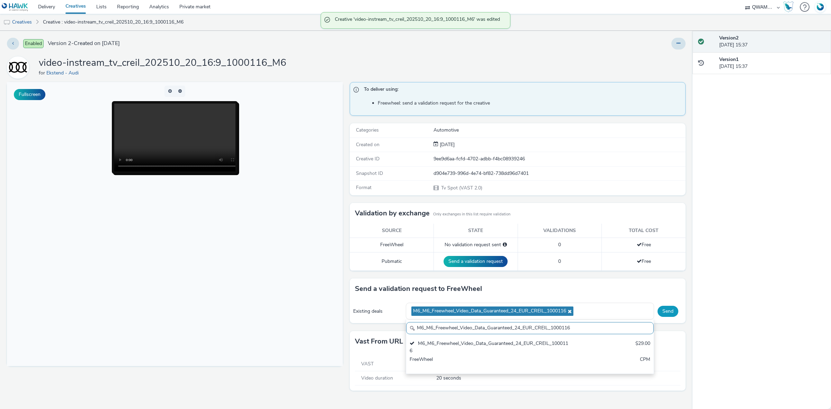
click at [674, 314] on button "Send" at bounding box center [668, 311] width 21 height 11
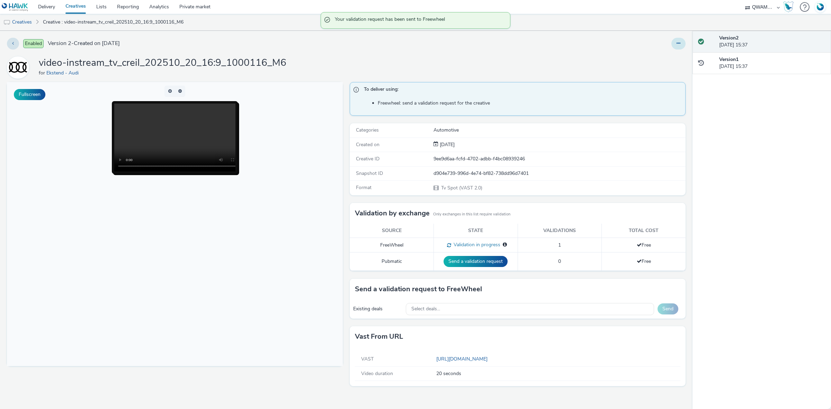
click at [678, 45] on icon at bounding box center [679, 43] width 4 height 5
click at [656, 73] on link "Duplicate" at bounding box center [660, 71] width 52 height 14
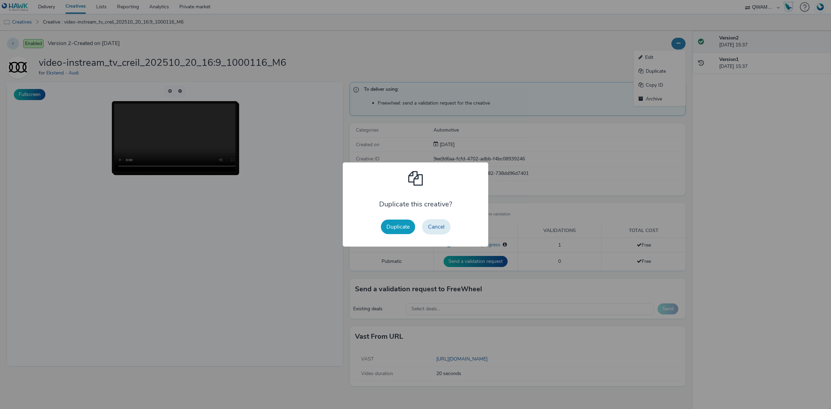
click at [391, 221] on button "Duplicate" at bounding box center [398, 227] width 34 height 15
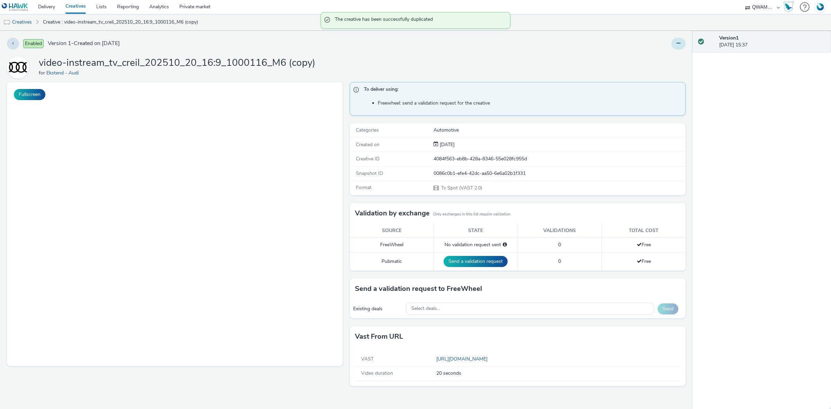
click at [684, 43] on button at bounding box center [679, 44] width 14 height 12
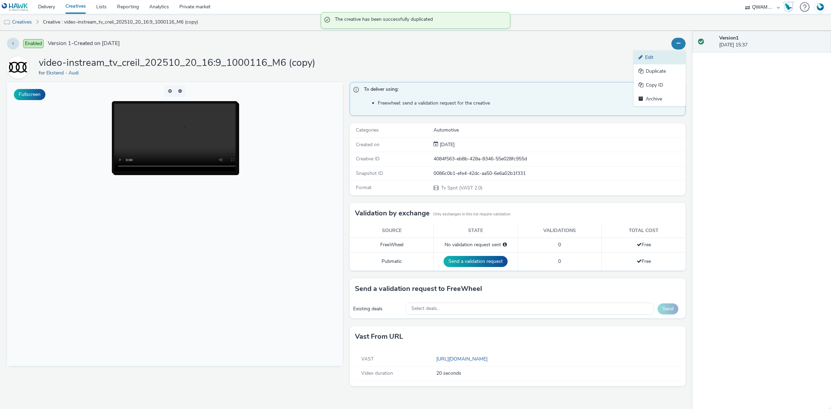
click at [656, 56] on link "Edit" at bounding box center [660, 58] width 52 height 14
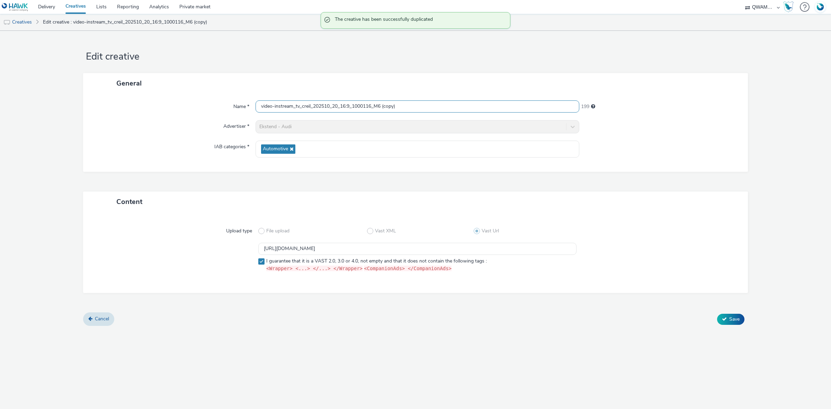
drag, startPoint x: 421, startPoint y: 106, endPoint x: 179, endPoint y: 104, distance: 241.8
click at [179, 104] on div "Name * video-instream_tv_creil_202510_20_16:9_1000116_M6 (copy) 199" at bounding box center [415, 106] width 651 height 12
paste input "dax_202510_20_16:9_1003811_M6"
type input "video-instream_tv_dax_202510_20_16:9_1003811_M6"
drag, startPoint x: 486, startPoint y: 245, endPoint x: 106, endPoint y: 247, distance: 379.7
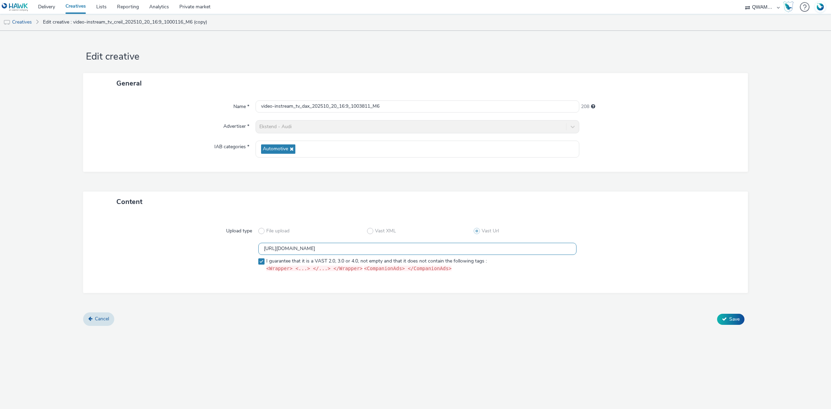
click at [106, 247] on div "https://m6web-users.6play.fr/v1/vast-generator/clipVast/13145360?vast_version=2…" at bounding box center [416, 259] width 640 height 32
paste input "1"
type input "https://m6web-users.6play.fr/v1/vast-generator/clipVast/13145361?vast_version=2"
click at [730, 314] on button "Save" at bounding box center [730, 319] width 27 height 11
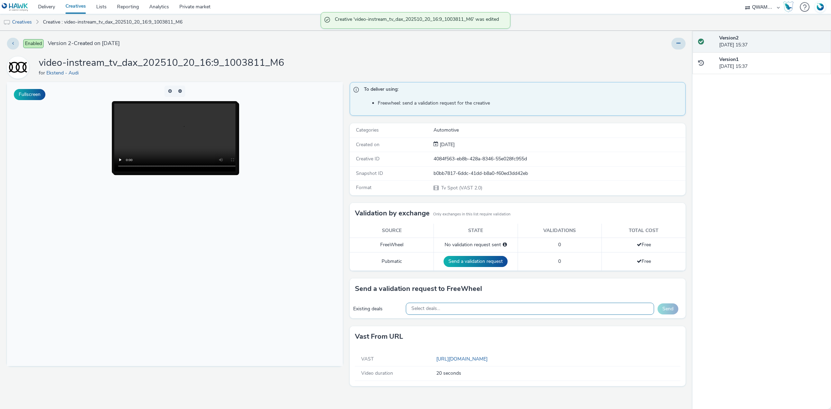
click at [505, 312] on div "Select deals..." at bounding box center [530, 309] width 249 height 12
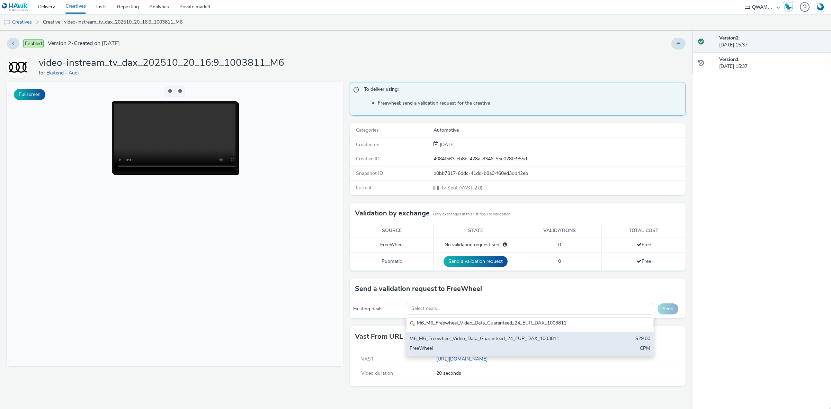
type input "M6_M6_Freewheel_Video_Data_Guaranteed_24_EUR_DAX_1003811"
click at [486, 338] on div "M6_M6_Freewheel_Video_Data_Guaranteed_24_EUR_DAX_1003811" at bounding box center [489, 339] width 159 height 8
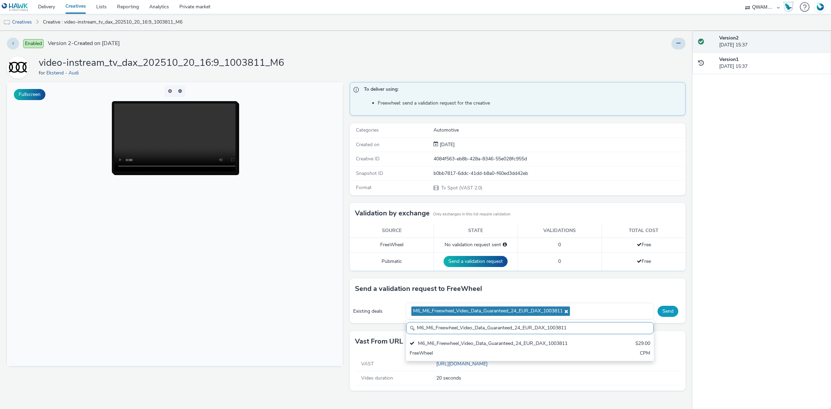
click at [676, 313] on button "Send" at bounding box center [668, 311] width 21 height 11
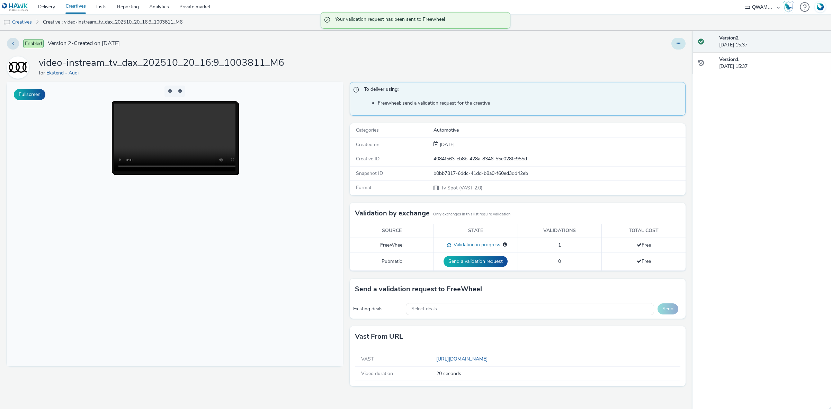
click at [673, 44] on button at bounding box center [679, 44] width 14 height 12
click at [656, 71] on link "Duplicate" at bounding box center [660, 71] width 52 height 14
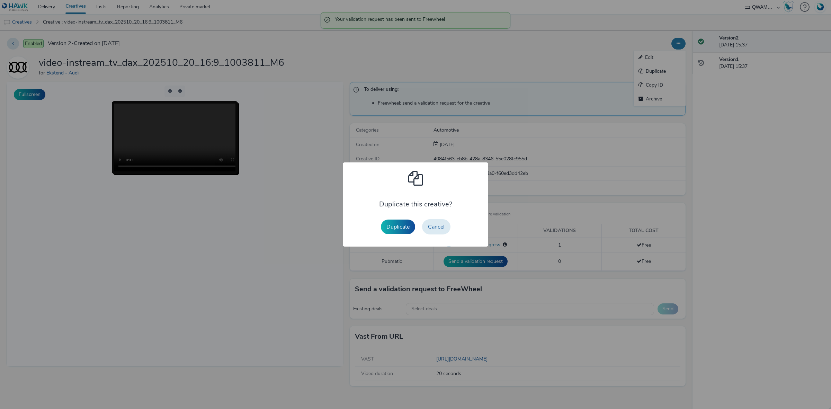
click at [388, 222] on button "Duplicate" at bounding box center [398, 227] width 34 height 15
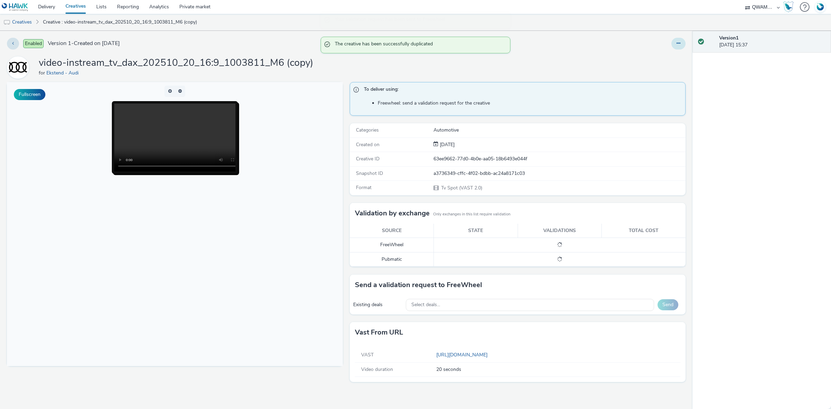
click at [680, 41] on button at bounding box center [679, 44] width 14 height 12
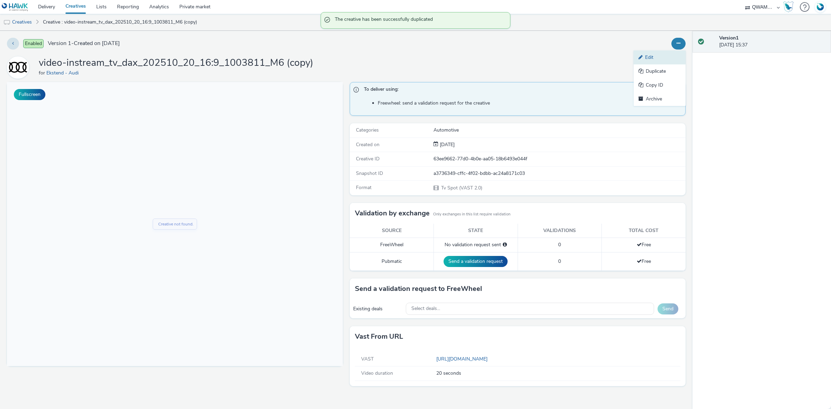
click at [664, 56] on link "Edit" at bounding box center [660, 58] width 52 height 14
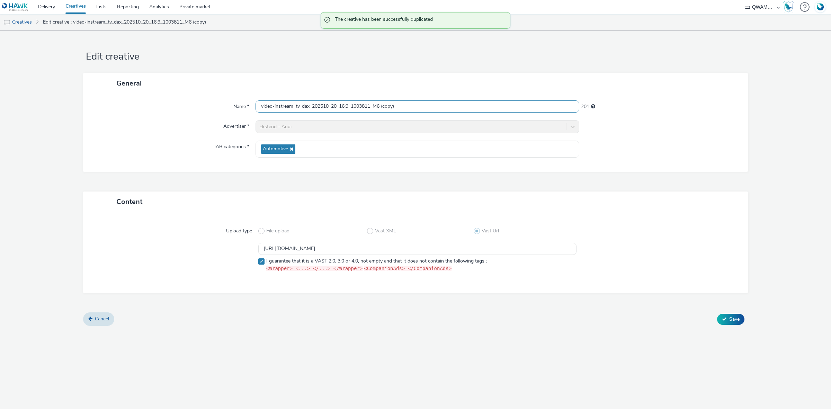
drag, startPoint x: 404, startPoint y: 109, endPoint x: 207, endPoint y: 106, distance: 197.2
click at [207, 106] on div "Name * video-instream_tv_dax_202510_20_16:9_1003811_M6 (copy) 201" at bounding box center [415, 106] width 651 height 12
paste input "ijon_202510_20_16:9_1003557_M6"
type input "video-instream_tv_dijon_202510_20_16:9_1003557_M6"
drag, startPoint x: 457, startPoint y: 247, endPoint x: 201, endPoint y: 248, distance: 255.3
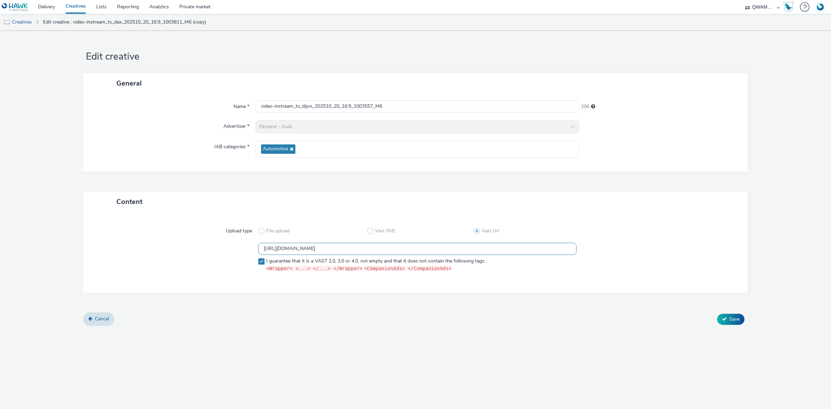
click at [201, 248] on div "https://m6web-users.6play.fr/v1/vast-generator/clipVast/13145361?vast_version=2…" at bounding box center [416, 259] width 640 height 32
paste input "2"
type input "https://m6web-users.6play.fr/v1/vast-generator/clipVast/13145362?vast_version=2"
click at [728, 319] on button "Save" at bounding box center [730, 319] width 27 height 11
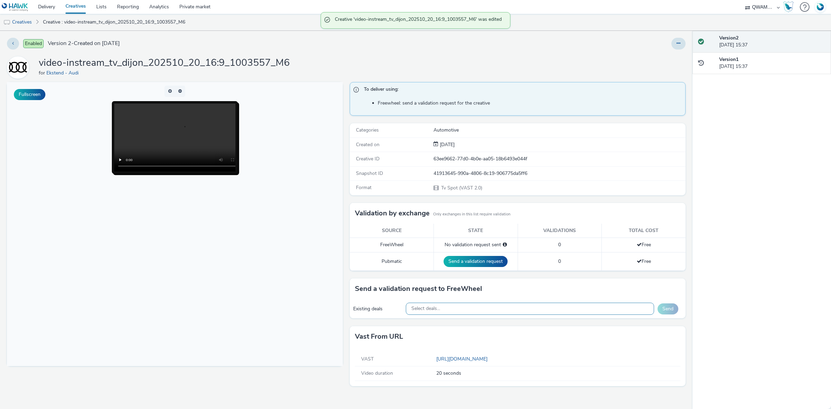
click at [468, 315] on div "Select deals..." at bounding box center [530, 309] width 249 height 12
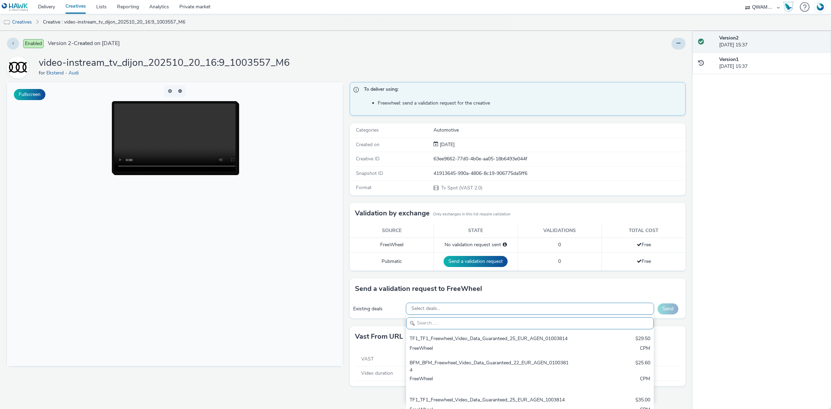
paste input "M6_M6_Freewheel_Video_Data_Guaranteed_24_EUR_DIJON_1003557"
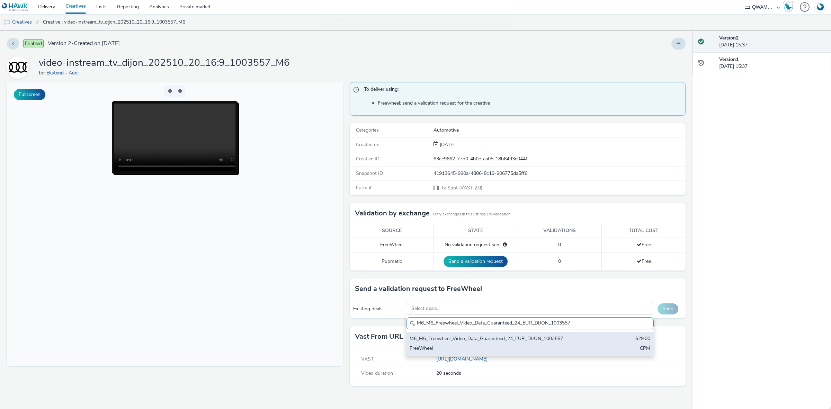
type input "M6_M6_Freewheel_Video_Data_Guaranteed_24_EUR_DIJON_1003557"
click at [466, 338] on div "M6_M6_Freewheel_Video_Data_Guaranteed_24_EUR_DIJON_1003557" at bounding box center [489, 339] width 159 height 8
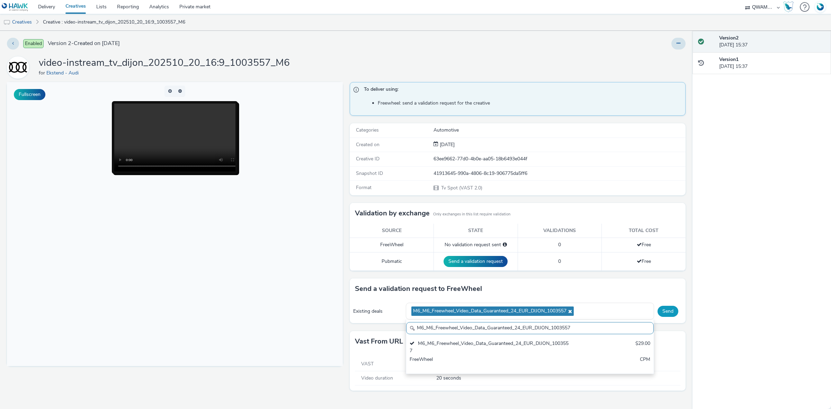
click at [668, 314] on button "Send" at bounding box center [668, 311] width 21 height 11
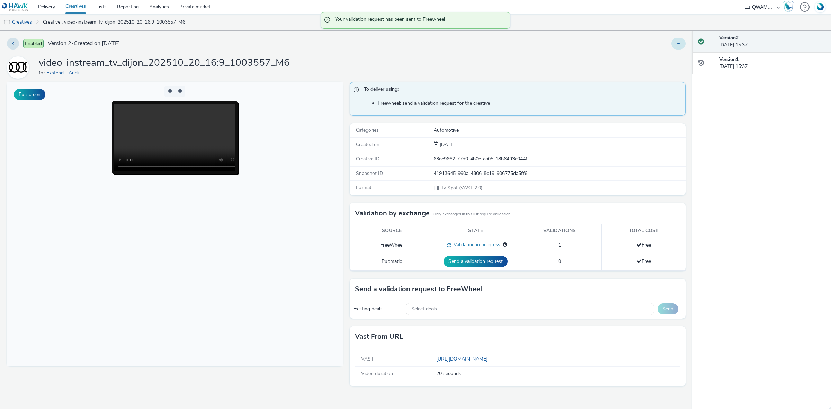
click at [678, 44] on icon at bounding box center [679, 43] width 4 height 5
click at [668, 75] on link "Duplicate" at bounding box center [660, 71] width 52 height 14
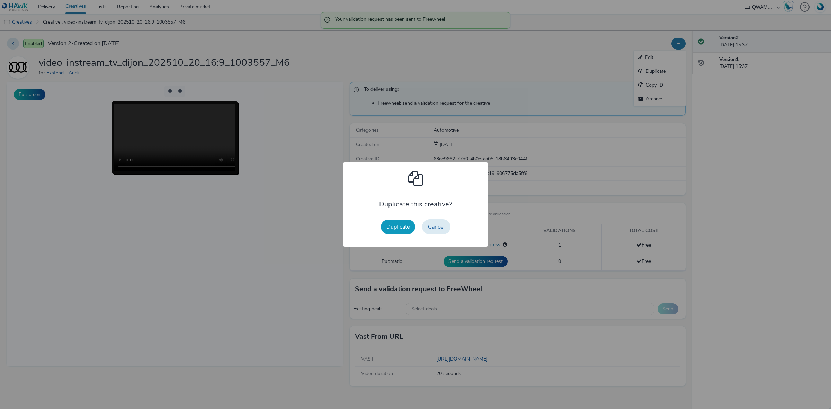
click at [397, 226] on button "Duplicate" at bounding box center [398, 227] width 34 height 15
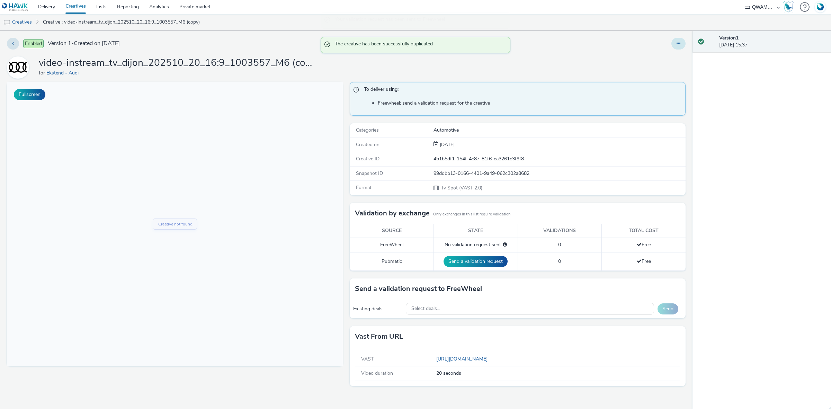
click at [681, 42] on button at bounding box center [679, 44] width 14 height 12
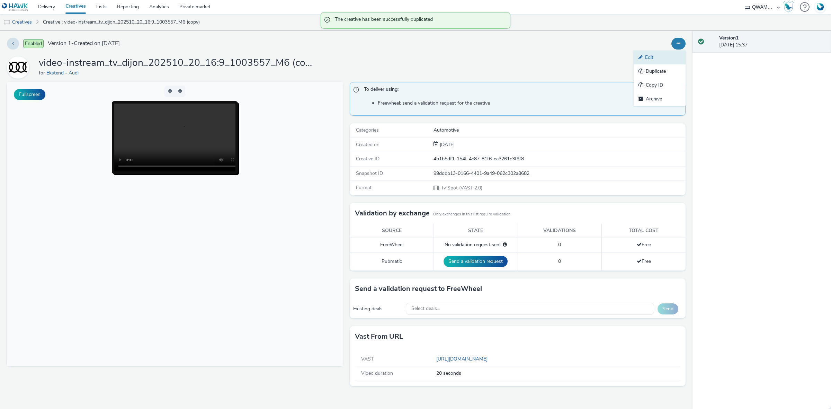
click at [661, 55] on link "Edit" at bounding box center [660, 58] width 52 height 14
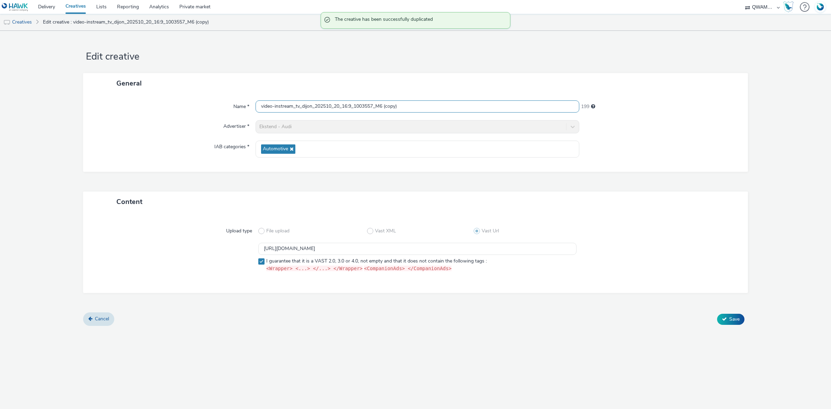
drag, startPoint x: 415, startPoint y: 104, endPoint x: 129, endPoint y: 110, distance: 286.2
click at [129, 110] on div "Name * video-instream_tv_dijon_202510_20_16:9_1003557_M6 (copy) 199" at bounding box center [415, 106] width 651 height 12
paste input "ouai_202510_20_16:9_1001940_M6"
type input "video-instream_tv_douai_202510_20_16:9_1001940_M6"
drag, startPoint x: 457, startPoint y: 248, endPoint x: 166, endPoint y: 244, distance: 291.0
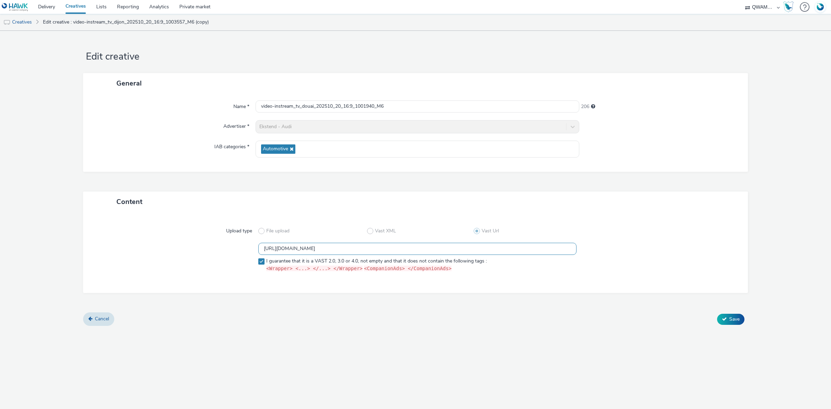
click at [166, 244] on div "https://m6web-users.6play.fr/v1/vast-generator/clipVast/13145362?vast_version=2…" at bounding box center [416, 259] width 640 height 32
paste input "7"
type input "https://m6web-users.6play.fr/v1/vast-generator/clipVast/13145367?vast_version=2"
click at [721, 316] on button "Save" at bounding box center [730, 319] width 27 height 11
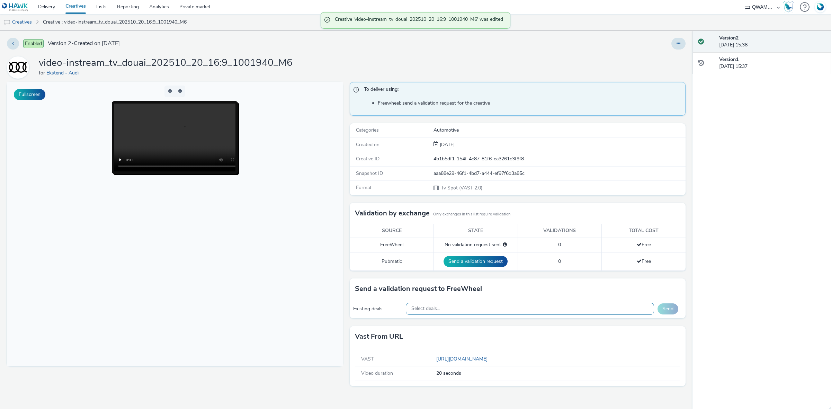
click at [496, 306] on div "Select deals..." at bounding box center [530, 309] width 249 height 12
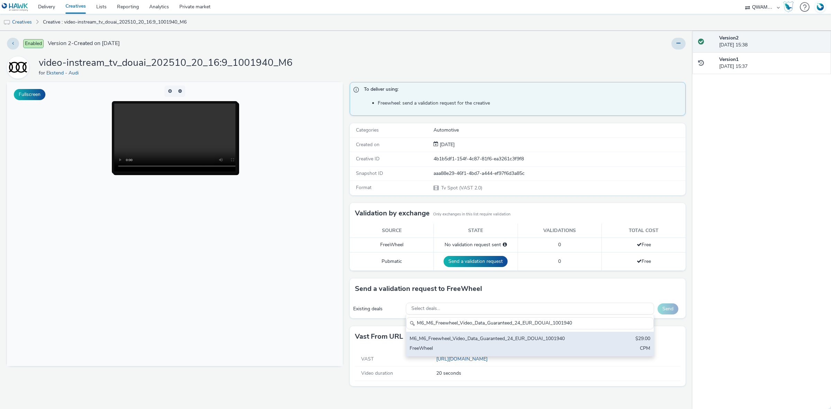
type input "M6_M6_Freewheel_Video_Data_Guaranteed_24_EUR_DOUAI_1001940"
click at [460, 337] on div "M6_M6_Freewheel_Video_Data_Guaranteed_24_EUR_DOUAI_1001940" at bounding box center [489, 339] width 159 height 8
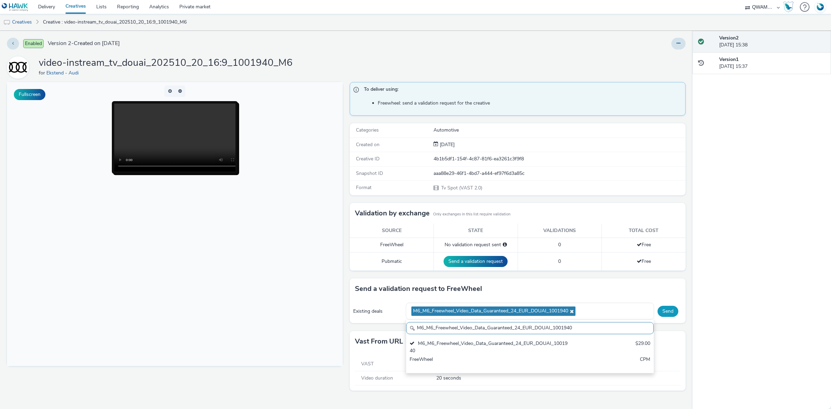
click at [667, 312] on button "Send" at bounding box center [668, 311] width 21 height 11
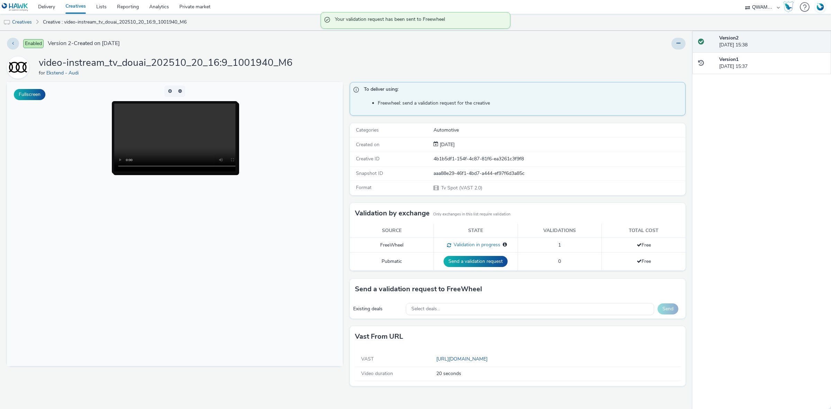
click at [672, 48] on div at bounding box center [679, 44] width 14 height 12
click at [677, 47] on button at bounding box center [679, 44] width 14 height 12
click at [675, 62] on link "Edit" at bounding box center [660, 58] width 52 height 14
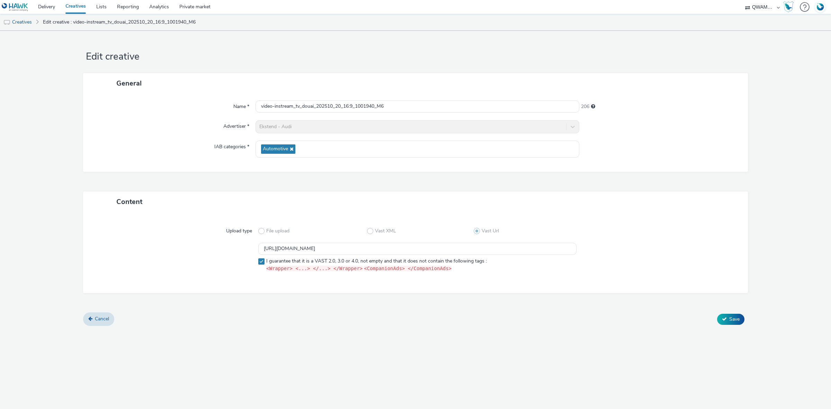
click at [103, 312] on div "Content Upload type File upload Vast XML Vast Url https://m6web-users.6play.fr/…" at bounding box center [415, 252] width 665 height 121
click at [97, 320] on span "Cancel" at bounding box center [102, 319] width 14 height 7
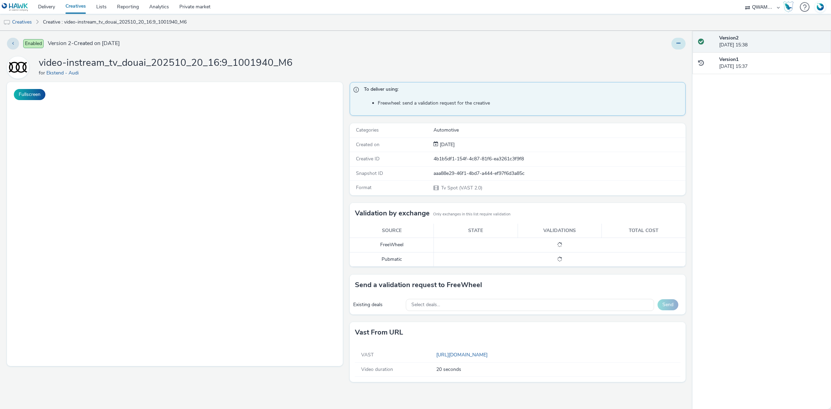
click at [682, 44] on button at bounding box center [679, 44] width 14 height 12
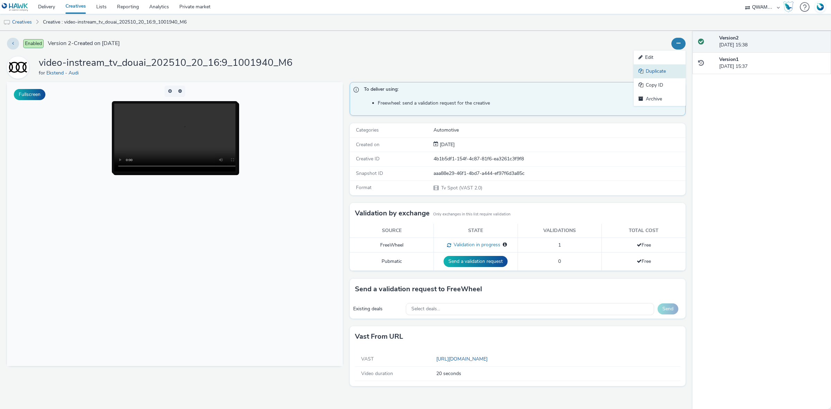
click at [664, 73] on link "Duplicate" at bounding box center [660, 71] width 52 height 14
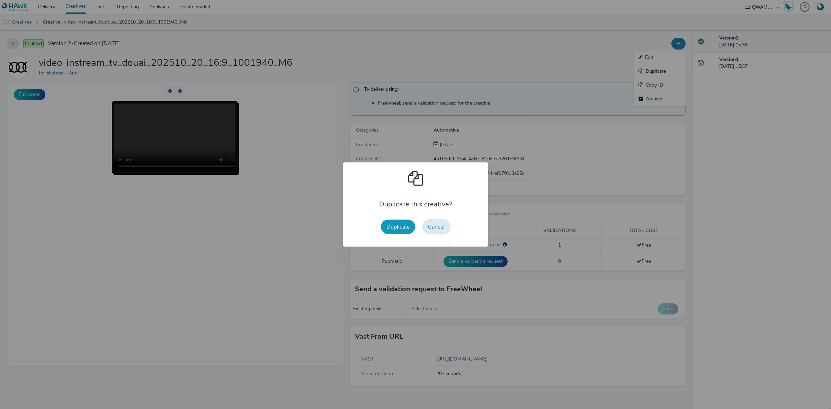
click at [405, 224] on button "Duplicate" at bounding box center [398, 227] width 34 height 15
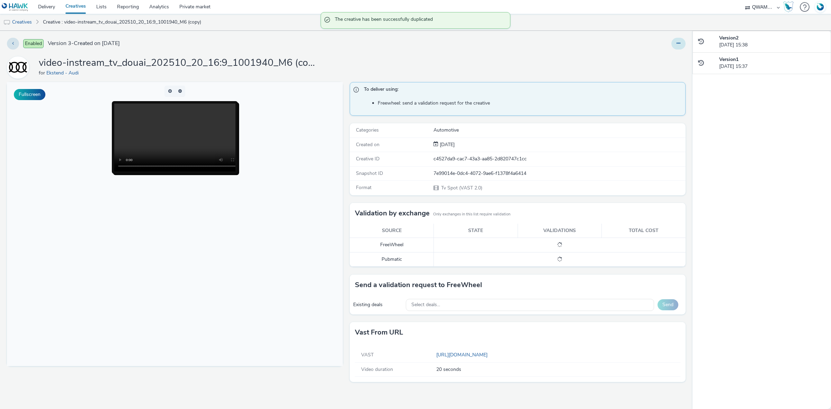
click at [681, 44] on button at bounding box center [679, 44] width 14 height 12
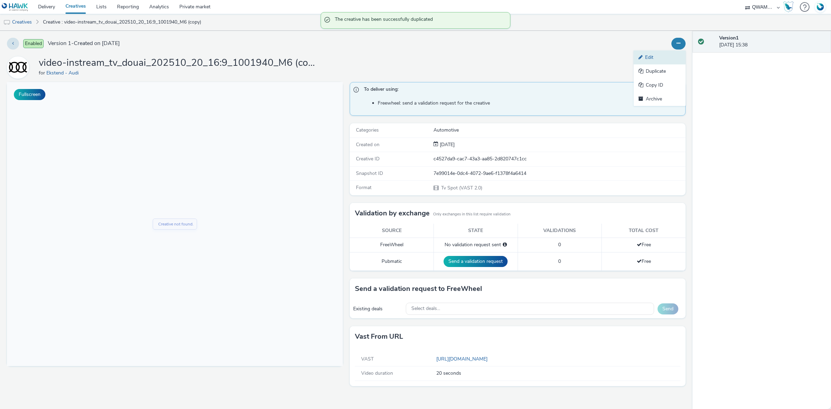
click at [673, 58] on link "Edit" at bounding box center [660, 58] width 52 height 14
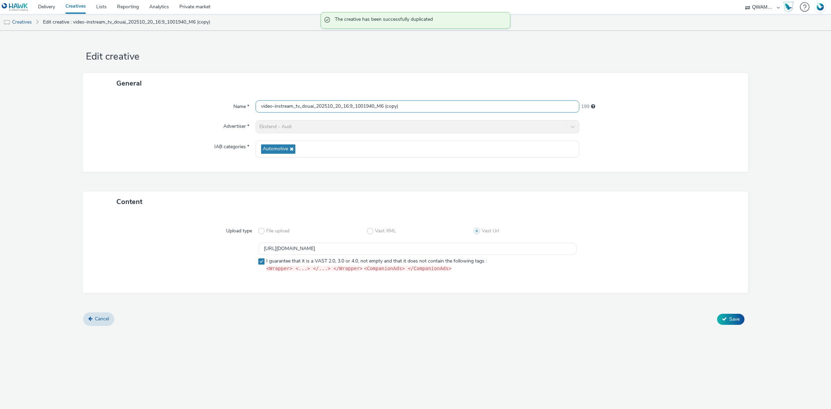
drag, startPoint x: 415, startPoint y: 108, endPoint x: 122, endPoint y: 110, distance: 293.1
click at [122, 110] on div "Name * video-instream_tv_douai_202510_20_16:9_1001940_M6 (copy) 199" at bounding box center [415, 106] width 651 height 12
paste input "reux_202510_20_16:9_1000685_M6"
type input "video-instream_tv_dreux_202510_20_16:9_1000685_M6"
drag, startPoint x: 453, startPoint y: 249, endPoint x: 177, endPoint y: 241, distance: 276.6
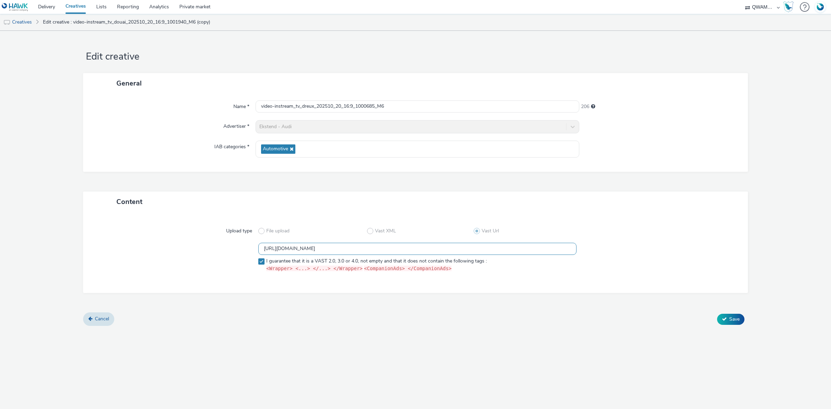
click at [177, 241] on div "Upload type File upload Vast XML Vast Url https://m6web-users.6play.fr/v1/vast-…" at bounding box center [415, 252] width 651 height 67
paste input "9"
type input "https://m6web-users.6play.fr/v1/vast-generator/clipVast/13145369?vast_version=2"
click at [726, 320] on icon at bounding box center [724, 319] width 5 height 5
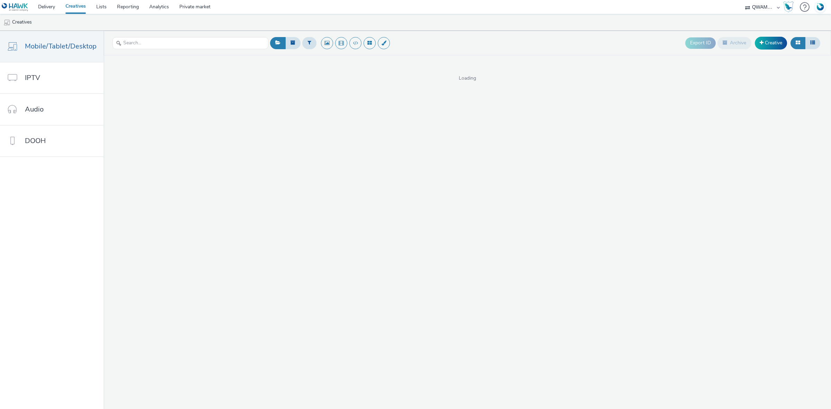
select select "8a3f6d77-30ca-4ef5-b621-f995745b8c1c"
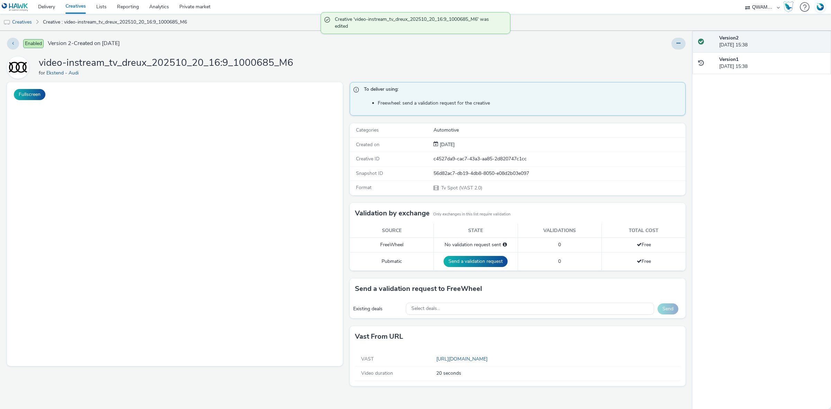
select select "8a3f6d77-30ca-4ef5-b621-f995745b8c1c"
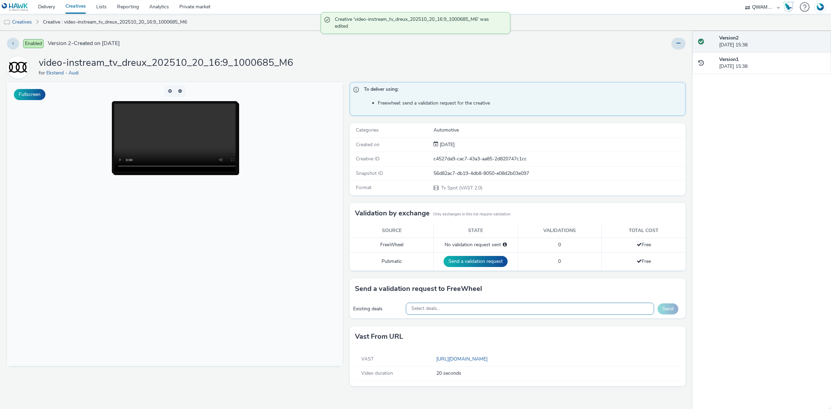
click at [436, 308] on span "Select deals..." at bounding box center [426, 309] width 29 height 6
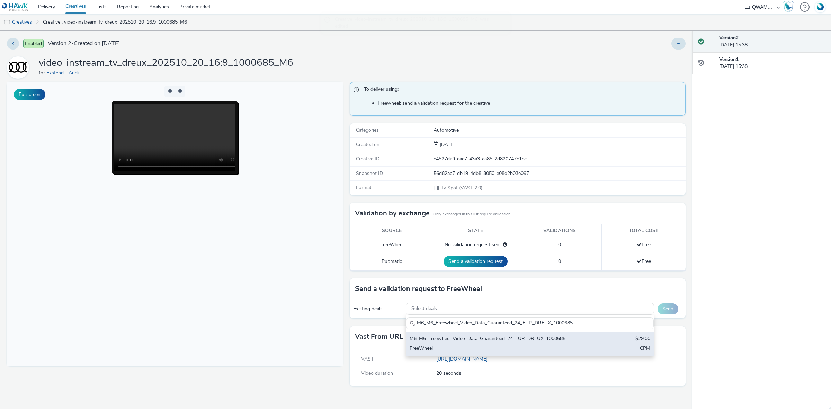
type input "M6_M6_Freewheel_Video_Data_Guaranteed_24_EUR_DREUX_1000685"
click at [442, 343] on div "M6_M6_Freewheel_Video_Data_Guaranteed_24_EUR_DREUX_1000685" at bounding box center [489, 339] width 159 height 8
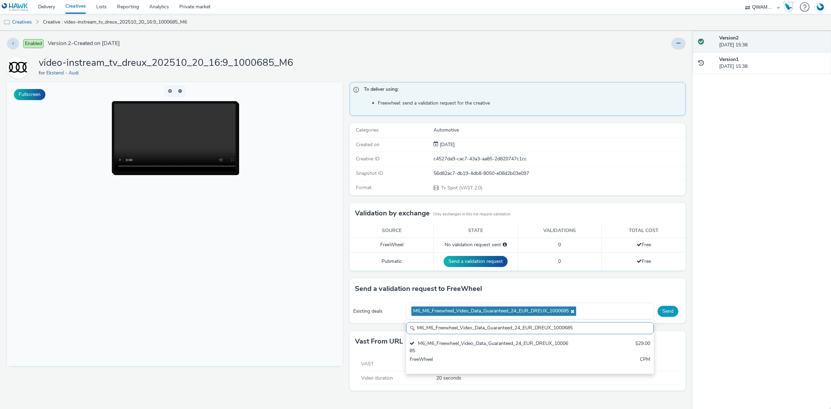
click at [672, 312] on button "Send" at bounding box center [668, 311] width 21 height 11
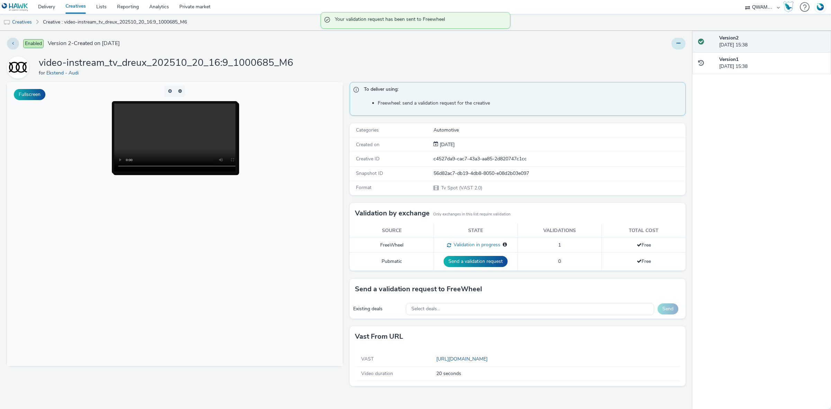
drag, startPoint x: 678, startPoint y: 42, endPoint x: 678, endPoint y: 50, distance: 7.6
click at [678, 42] on icon at bounding box center [679, 43] width 4 height 5
click at [665, 72] on link "Duplicate" at bounding box center [660, 71] width 52 height 14
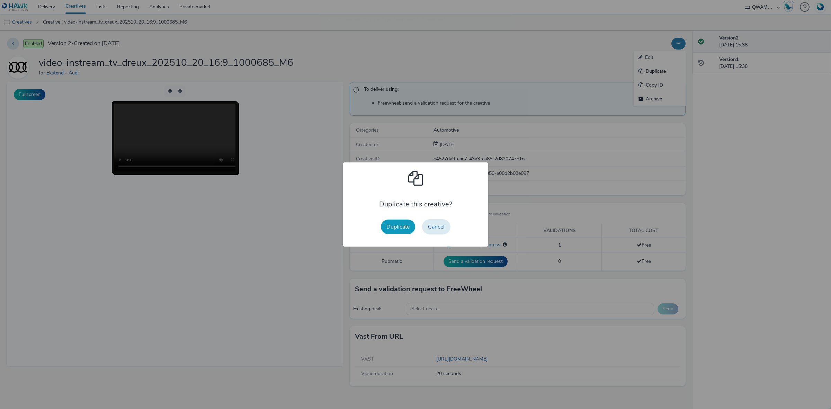
click at [408, 222] on button "Duplicate" at bounding box center [398, 227] width 34 height 15
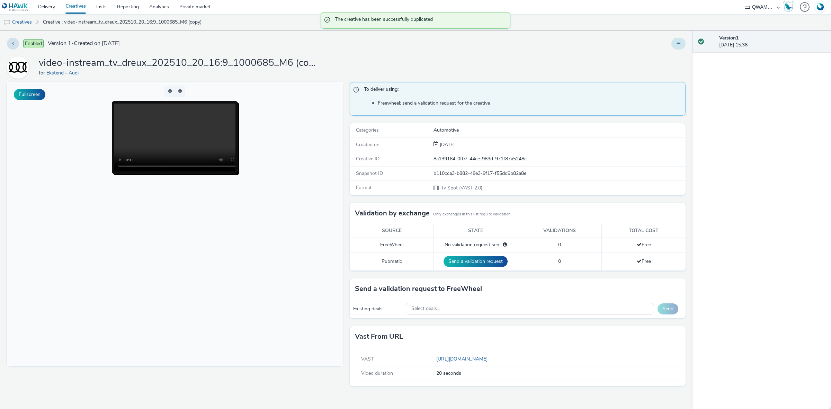
click at [682, 46] on button at bounding box center [679, 44] width 14 height 12
click at [664, 57] on link "Edit" at bounding box center [660, 58] width 52 height 14
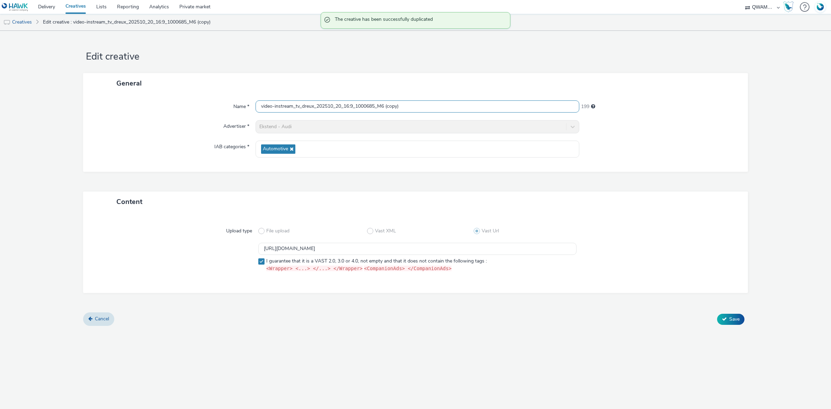
drag, startPoint x: 420, startPoint y: 103, endPoint x: 206, endPoint y: 103, distance: 213.7
click at [206, 103] on div "Name * video-instream_tv_dreux_202510_20_16:9_1000685_M6 (copy) 199" at bounding box center [415, 106] width 651 height 12
paste input "unkerque_202510_20_16:9_1001967_M6"
type input "video-instream_tv_dunkerque_202510_20_16:9_1001967_M6"
drag, startPoint x: 199, startPoint y: 254, endPoint x: 165, endPoint y: 255, distance: 34.0
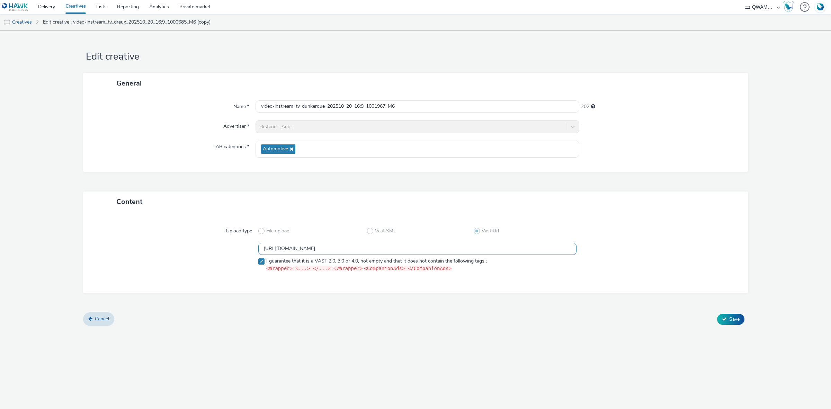
click at [165, 255] on div "[URL][DOMAIN_NAME] I guarantee that it is a VAST 2.0, 3.0 or 4.0, not empty and…" at bounding box center [416, 259] width 640 height 32
paste input "71"
type input "[URL][DOMAIN_NAME]"
click at [738, 319] on span "Save" at bounding box center [735, 319] width 10 height 7
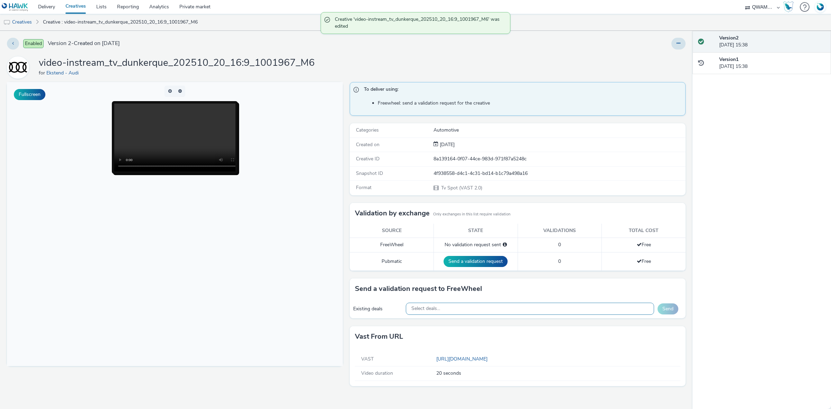
click at [466, 314] on div "Select deals..." at bounding box center [530, 309] width 249 height 12
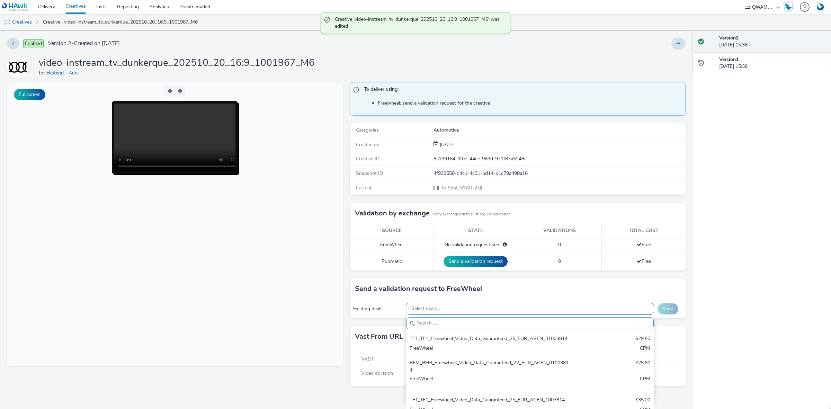
paste input "M6_M6_Freewheel_Video_Data_Guaranteed_24_EUR_DUNKERQUE_1001967"
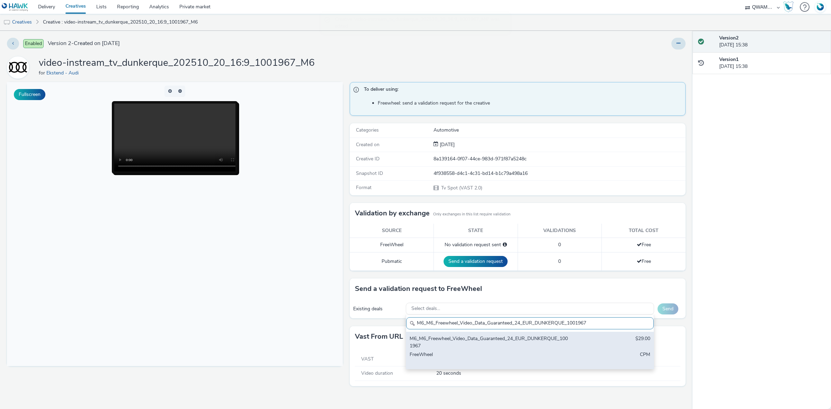
type input "M6_M6_Freewheel_Video_Data_Guaranteed_24_EUR_DUNKERQUE_1001967"
click at [454, 341] on div "M6_M6_Freewheel_Video_Data_Guaranteed_24_EUR_DUNKERQUE_1001967" at bounding box center [489, 342] width 159 height 14
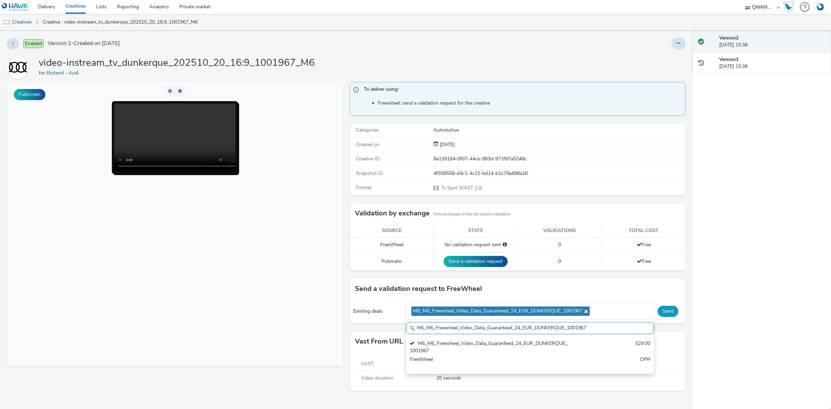
click at [662, 308] on button "Send" at bounding box center [668, 311] width 21 height 11
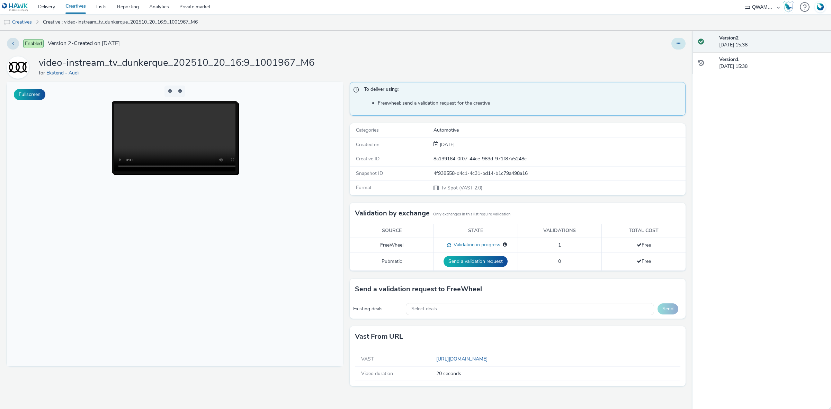
drag, startPoint x: 674, startPoint y: 44, endPoint x: 675, endPoint y: 48, distance: 3.5
click at [675, 43] on button at bounding box center [679, 44] width 14 height 12
click at [670, 68] on link "Duplicate" at bounding box center [660, 71] width 52 height 14
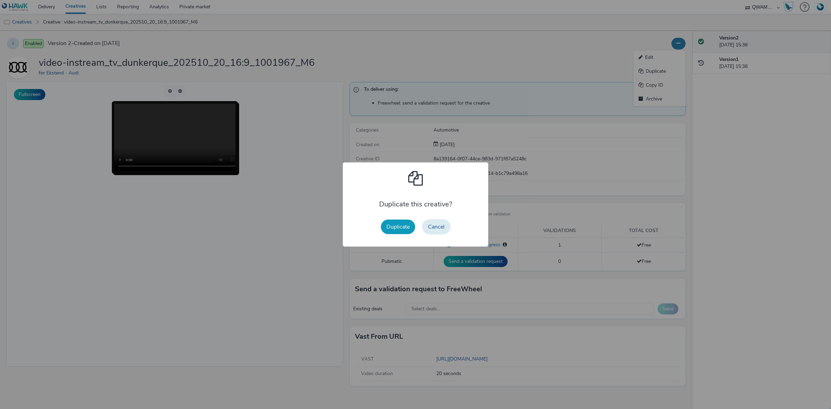
click at [396, 230] on button "Duplicate" at bounding box center [398, 227] width 34 height 15
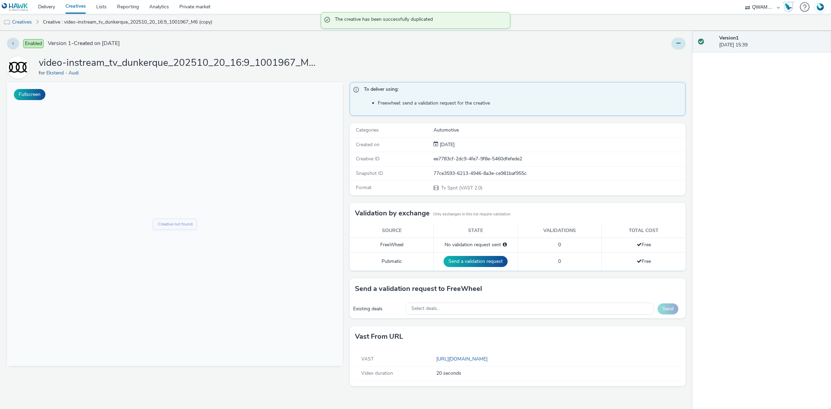
click at [678, 43] on icon at bounding box center [679, 43] width 4 height 5
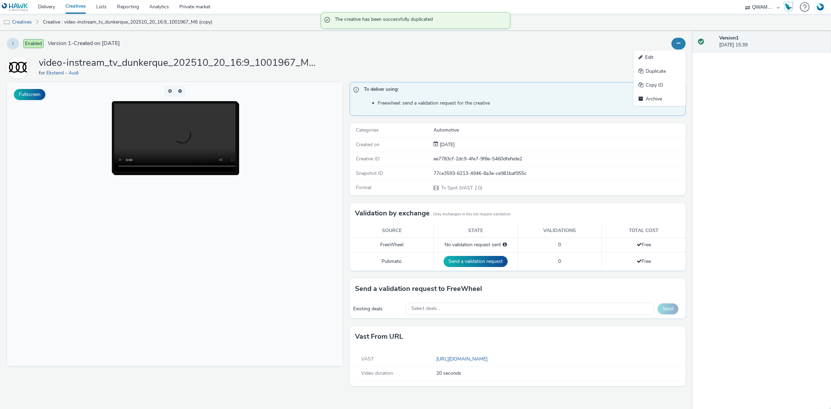
click at [667, 52] on link "Edit" at bounding box center [660, 58] width 52 height 14
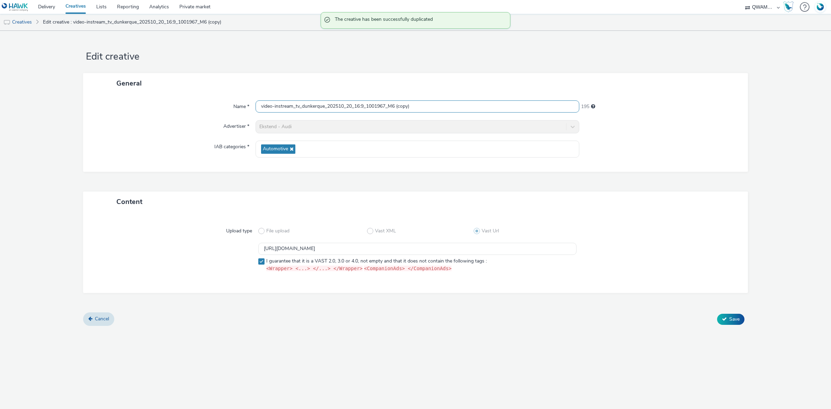
drag, startPoint x: 452, startPoint y: 104, endPoint x: 144, endPoint y: 107, distance: 307.6
click at [144, 107] on div "Name * video-instream_tv_dunkerque_202510_20_16:9_1001967_M6 (copy) 195" at bounding box center [415, 106] width 651 height 12
paste input "epinal_202510_20_16:9_1002527_M6"
type input "video-instream_tv_epinal_202510_20_16:9_1002527_M6"
drag, startPoint x: 473, startPoint y: 252, endPoint x: 190, endPoint y: 243, distance: 283.5
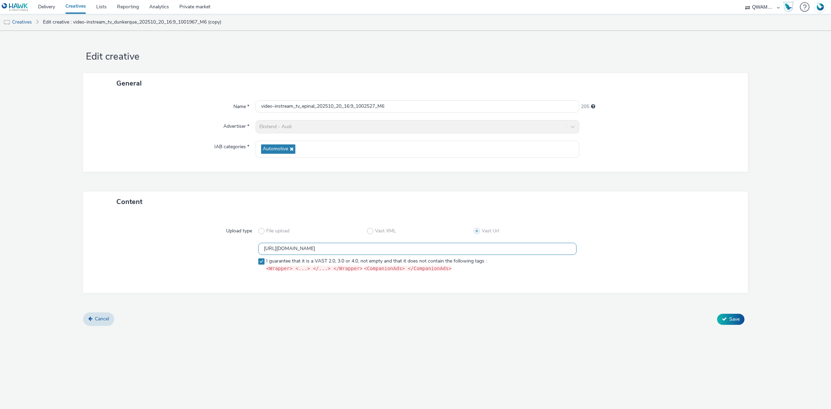
click at [190, 243] on div "[URL][DOMAIN_NAME] I guarantee that it is a VAST 2.0, 3.0 or 4.0, not empty and…" at bounding box center [416, 259] width 640 height 32
paste input "408"
type input "[URL][DOMAIN_NAME]"
click at [724, 317] on icon at bounding box center [724, 319] width 5 height 5
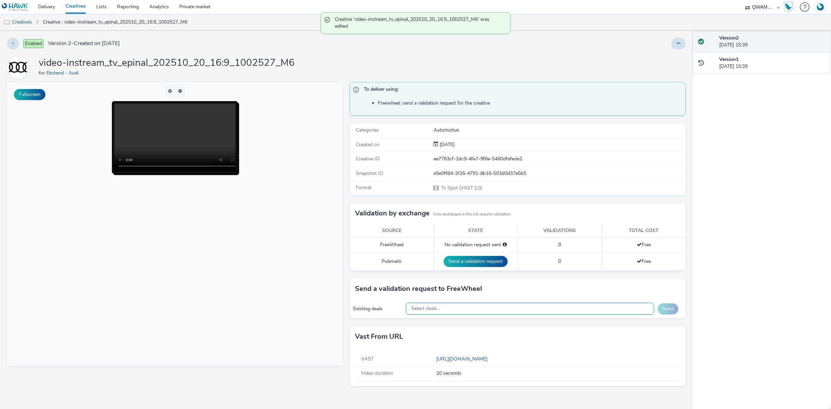
click at [463, 312] on div "Select deals..." at bounding box center [530, 309] width 249 height 12
paste input "M6_M6_Freewheel_Video_Data_Guaranteed_24_EUR_EPINAL_1002527"
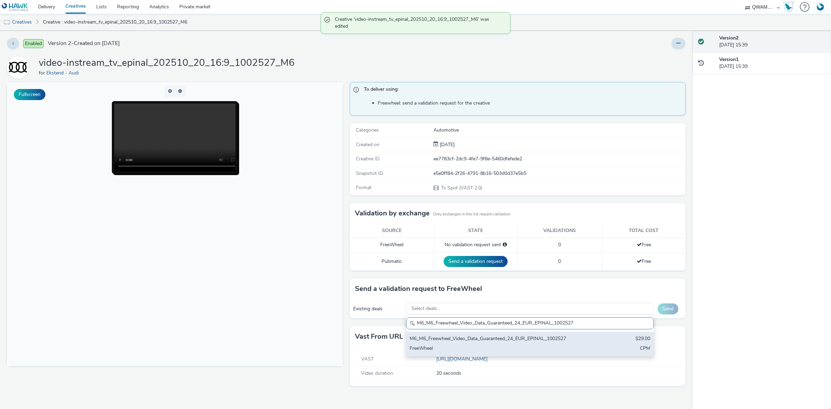
type input "M6_M6_Freewheel_Video_Data_Guaranteed_24_EUR_EPINAL_1002527"
click at [452, 345] on div "M6_M6_Freewheel_Video_Data_Guaranteed_24_EUR_EPINAL_1002527 $29.00 FreeWheel CPM" at bounding box center [530, 344] width 248 height 24
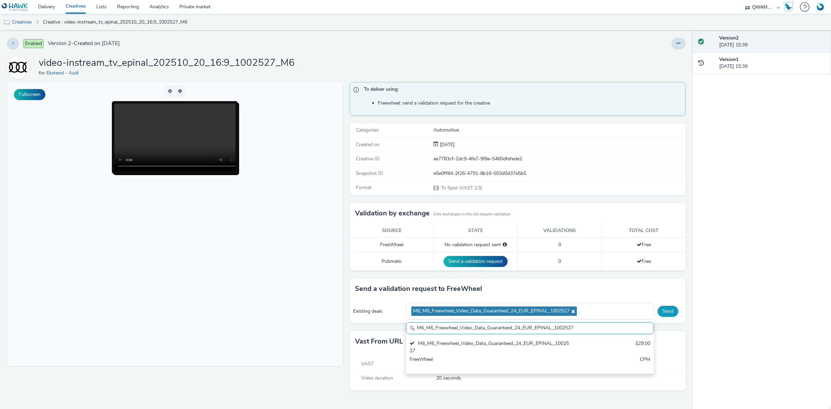
click at [670, 316] on button "Send" at bounding box center [668, 311] width 21 height 11
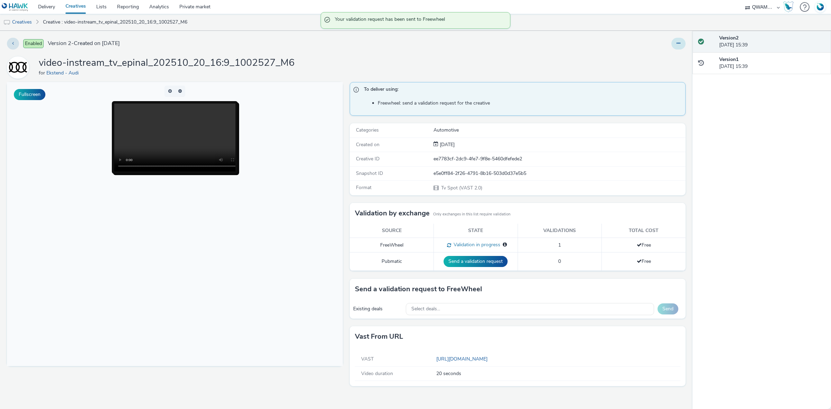
drag, startPoint x: 670, startPoint y: 46, endPoint x: 678, endPoint y: 46, distance: 8.0
click at [670, 46] on div at bounding box center [550, 44] width 272 height 12
click at [680, 45] on icon at bounding box center [679, 43] width 4 height 5
click at [665, 68] on link "Duplicate" at bounding box center [660, 71] width 52 height 14
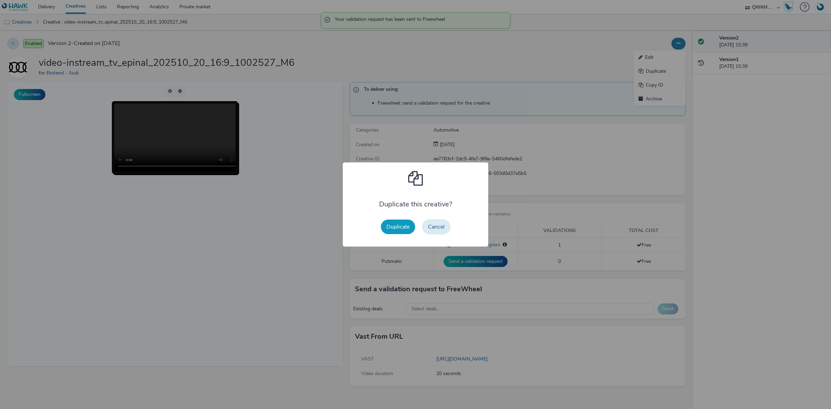
click at [407, 230] on button "Duplicate" at bounding box center [398, 227] width 34 height 15
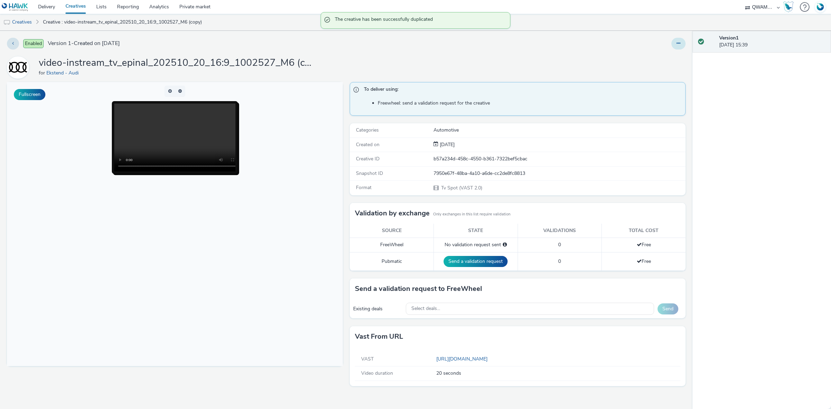
click at [684, 43] on button at bounding box center [679, 44] width 14 height 12
click at [654, 54] on link "Edit" at bounding box center [660, 58] width 52 height 14
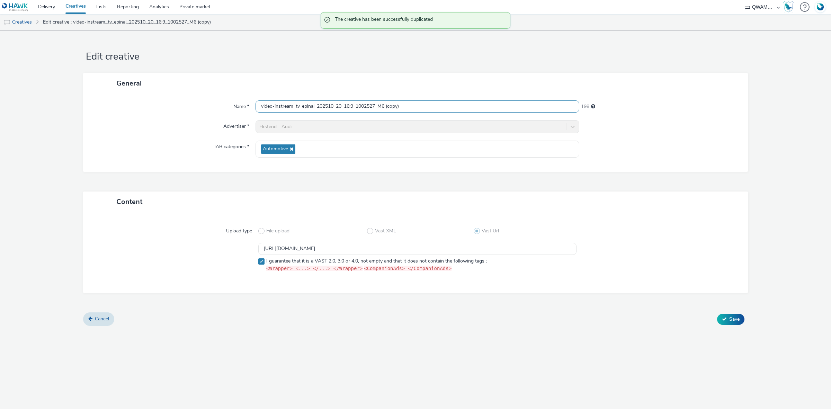
drag, startPoint x: 421, startPoint y: 110, endPoint x: 211, endPoint y: 103, distance: 210.1
click at [211, 103] on div "Name * video-instream_tv_epinal_202510_20_16:9_1002527_M6 (copy) 198" at bounding box center [415, 106] width 651 height 12
paste input "vreux_202510_20_16:9_1001979_M6"
type input "video-instream_tv_evreux_202510_20_16:9_1001979_M6"
drag, startPoint x: 425, startPoint y: 247, endPoint x: 213, endPoint y: 241, distance: 211.4
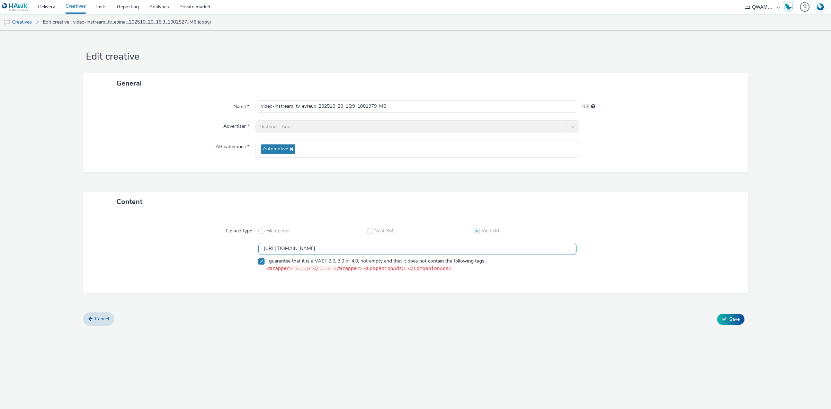
click at [213, 241] on div "Upload type File upload Vast XML Vast Url [URL][DOMAIN_NAME] I guarantee that i…" at bounding box center [415, 252] width 651 height 67
paste input "7"
type input "[URL][DOMAIN_NAME]"
click at [730, 317] on span "Save" at bounding box center [735, 319] width 10 height 7
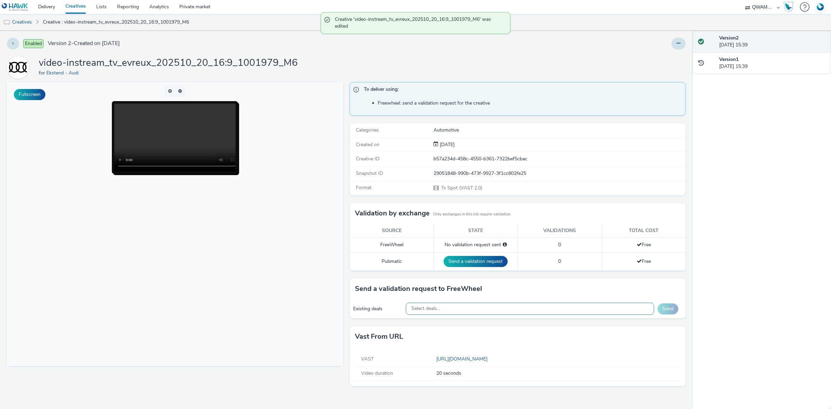
click at [525, 314] on div "Select deals..." at bounding box center [530, 309] width 249 height 12
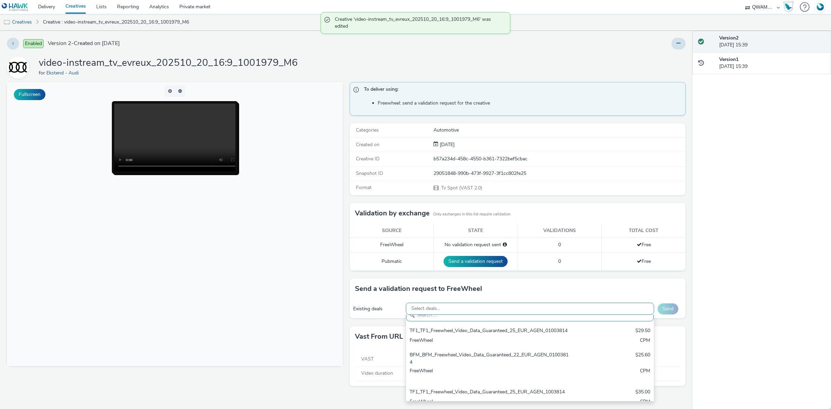
paste input "M6_M6_Freewheel_Video_Data_Guaranteed_24_EUR_EVREUX_1001979"
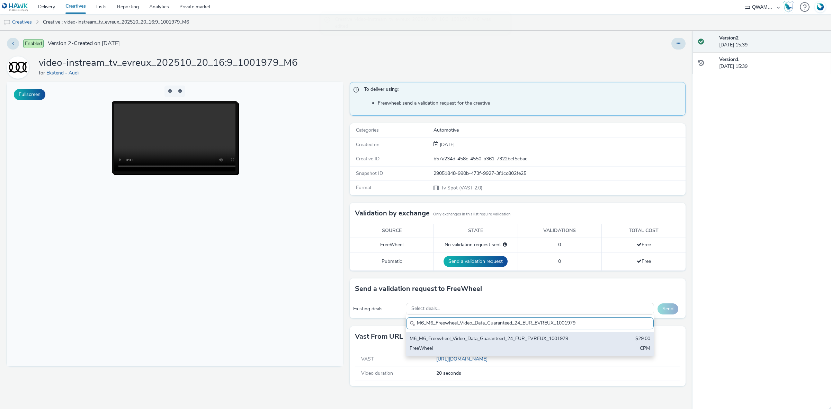
type input "M6_M6_Freewheel_Video_Data_Guaranteed_24_EUR_EVREUX_1001979"
click at [508, 336] on div "M6_M6_Freewheel_Video_Data_Guaranteed_24_EUR_EVREUX_1001979" at bounding box center [489, 339] width 159 height 8
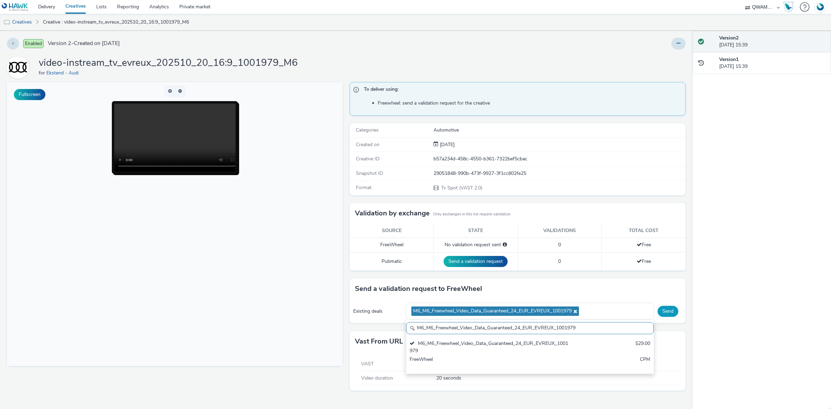
click at [670, 309] on button "Send" at bounding box center [668, 311] width 21 height 11
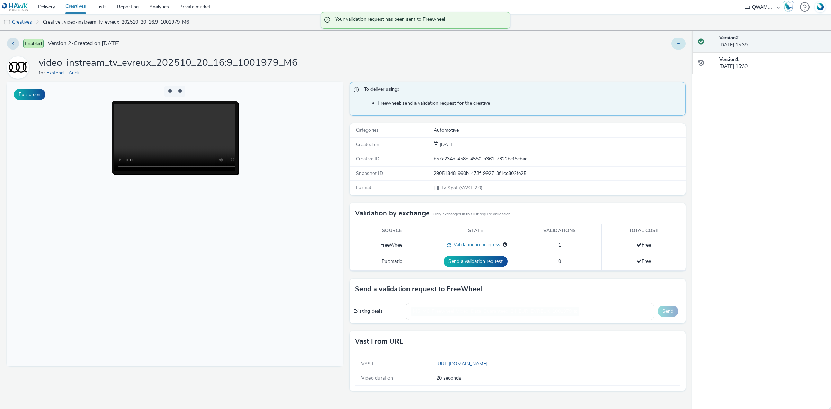
click at [674, 46] on button at bounding box center [679, 44] width 14 height 12
click at [673, 71] on link "Duplicate" at bounding box center [660, 71] width 52 height 14
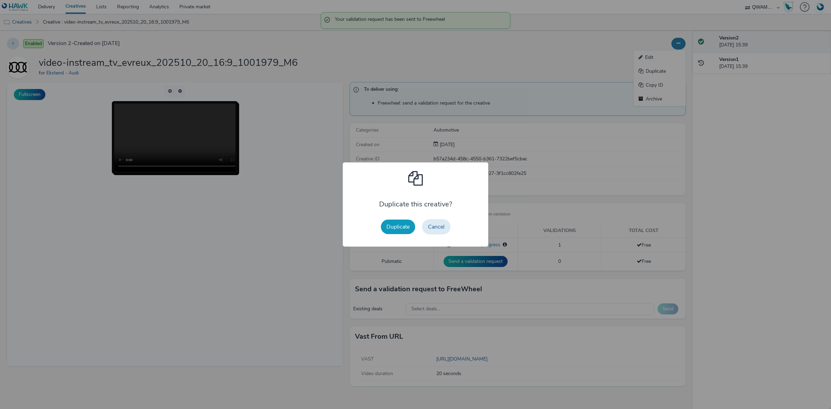
click at [388, 228] on button "Duplicate" at bounding box center [398, 227] width 34 height 15
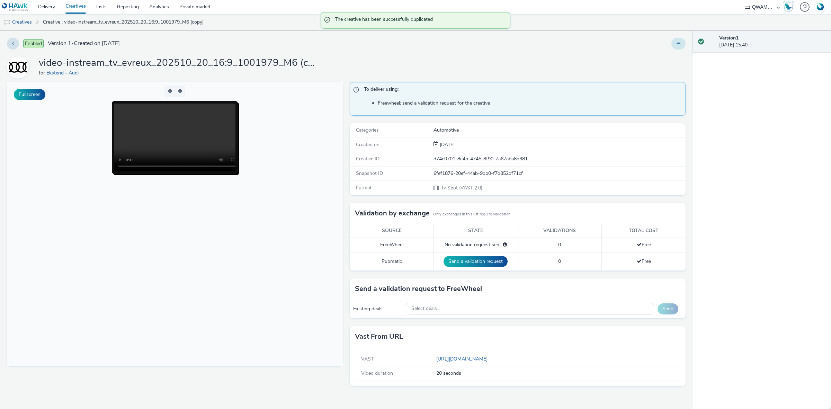
click at [682, 43] on button at bounding box center [679, 44] width 14 height 12
click at [669, 58] on link "Edit" at bounding box center [660, 58] width 52 height 14
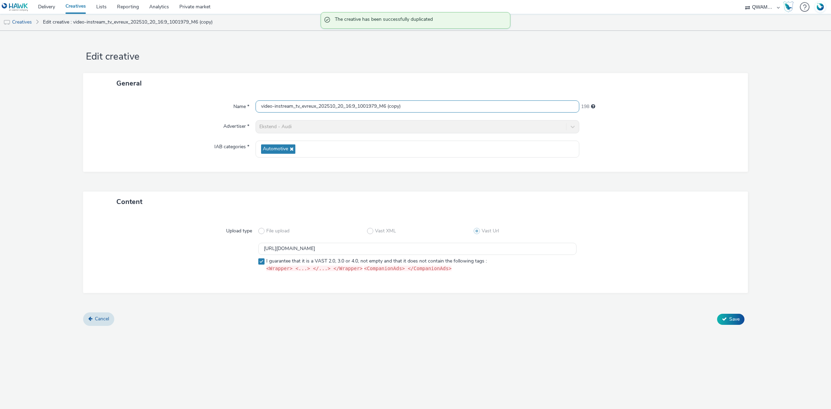
drag, startPoint x: 414, startPoint y: 105, endPoint x: 151, endPoint y: 102, distance: 263.0
click at [151, 102] on div "Name * video-instream_tv_evreux_202510_20_16:9_1001979_M6 (copy) 198" at bounding box center [415, 106] width 651 height 12
paste input "frejus_202510_20_16:9_1002062_M6"
type input "video-instream_tv_frejus_202510_20_16:9_1002062_M6"
drag, startPoint x: 367, startPoint y: 238, endPoint x: 171, endPoint y: 240, distance: 195.7
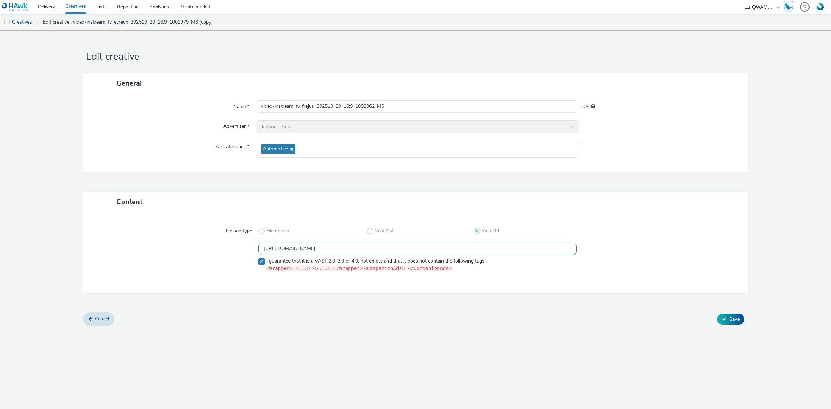
click at [171, 240] on div "Upload type File upload Vast XML Vast Url [URL][DOMAIN_NAME] I guarantee that i…" at bounding box center [415, 252] width 651 height 67
paste input "6"
type input "[URL][DOMAIN_NAME]"
click at [735, 318] on span "Save" at bounding box center [735, 319] width 10 height 7
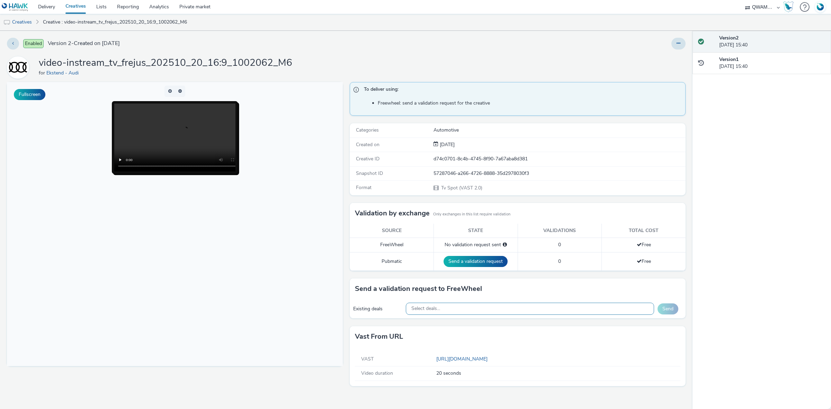
click at [443, 314] on div "Select deals..." at bounding box center [530, 309] width 249 height 12
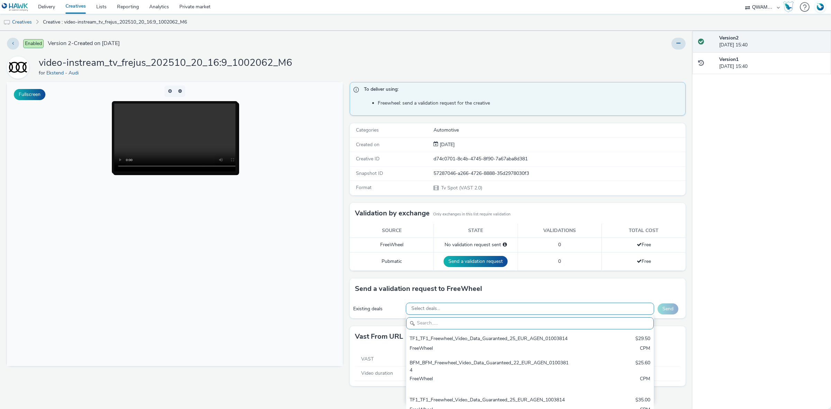
paste input "M6_M6_Freewheel_Video_Data_Guaranteed_24_EUR_FREJUS_1002062"
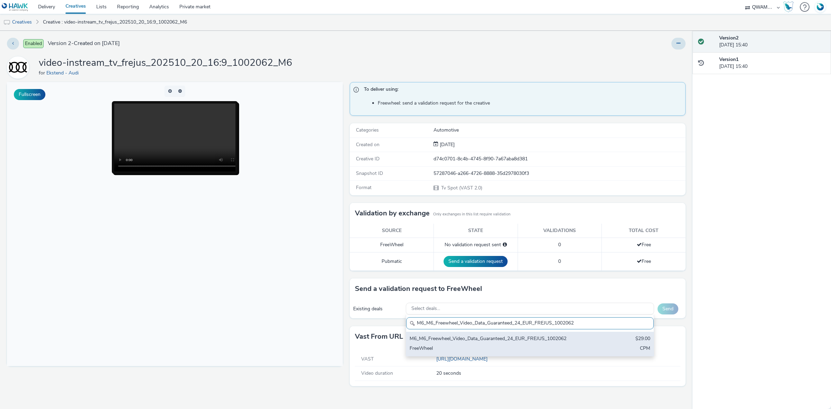
type input "M6_M6_Freewheel_Video_Data_Guaranteed_24_EUR_FREJUS_1002062"
click at [447, 339] on div "M6_M6_Freewheel_Video_Data_Guaranteed_24_EUR_FREJUS_1002062" at bounding box center [489, 339] width 159 height 8
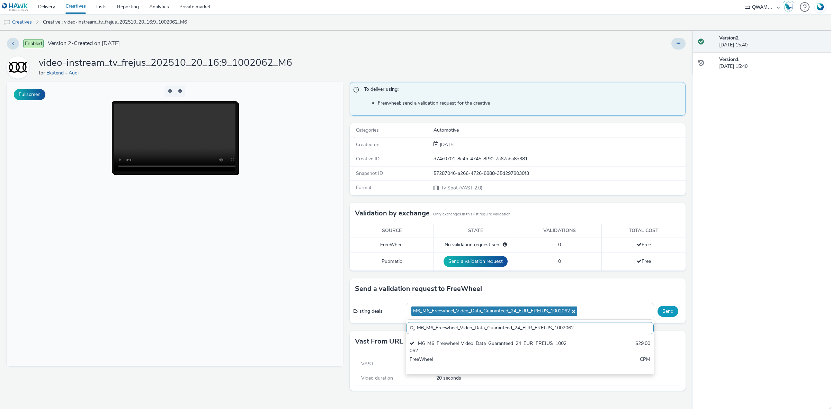
click at [676, 314] on button "Send" at bounding box center [668, 311] width 21 height 11
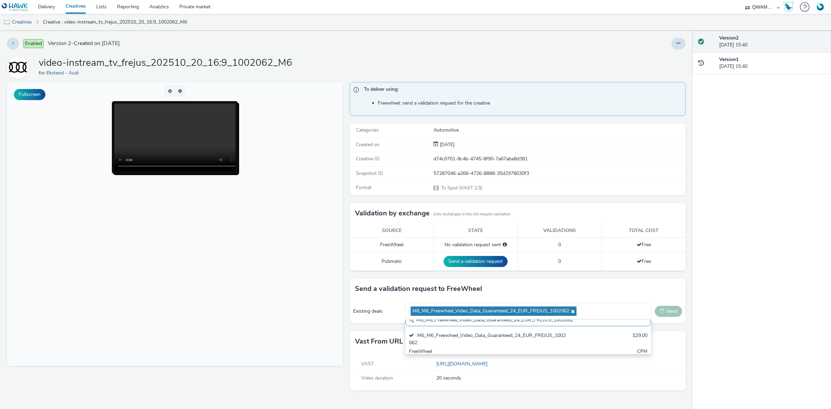
scroll to position [0, 0]
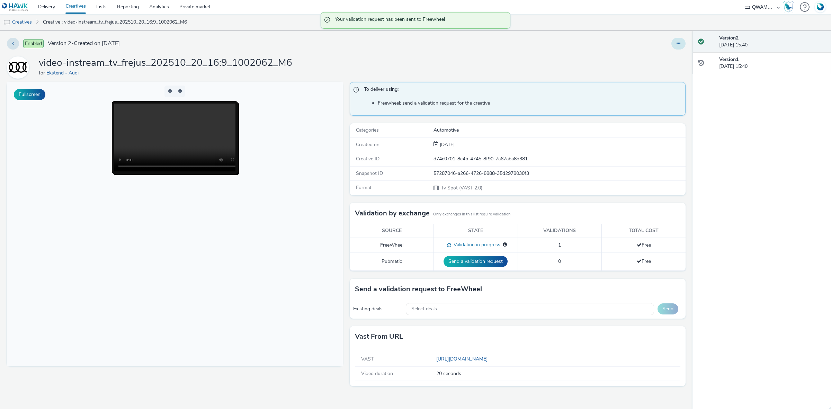
click at [680, 38] on button at bounding box center [679, 44] width 14 height 12
click at [667, 68] on link "Duplicate" at bounding box center [660, 71] width 52 height 14
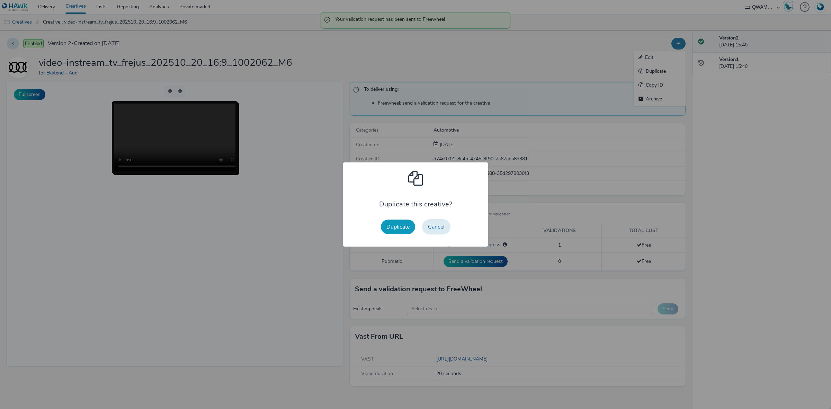
click at [402, 231] on button "Duplicate" at bounding box center [398, 227] width 34 height 15
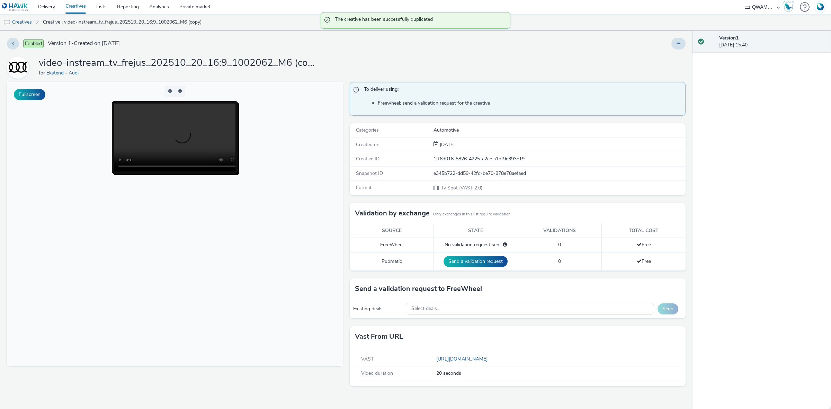
click at [673, 49] on div at bounding box center [679, 44] width 14 height 12
click at [676, 48] on button at bounding box center [679, 44] width 14 height 12
click at [665, 60] on link "Edit" at bounding box center [660, 58] width 52 height 14
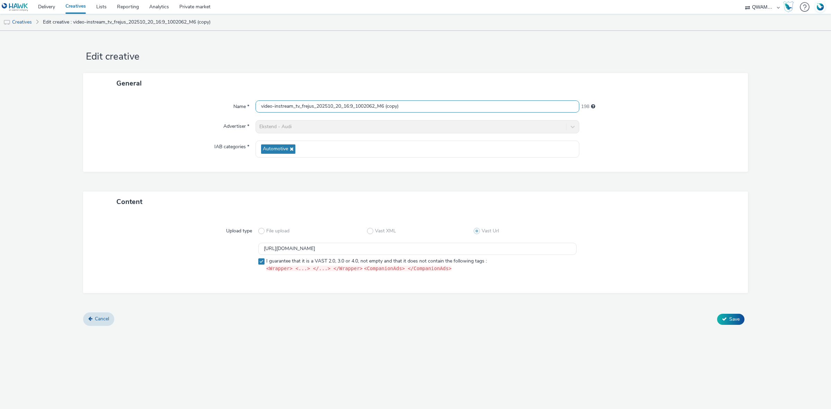
drag, startPoint x: 443, startPoint y: 104, endPoint x: 195, endPoint y: 114, distance: 248.2
click at [195, 114] on div "Name * video-instream_tv_frejus_202510_20_16:9_1002062_M6 (copy) 198 Advertiser…" at bounding box center [415, 133] width 665 height 78
paste input "gap_202510_20_16:9_1000387_M6"
type input "video-instream_tv_gap_202510_20_16:9_1000387_M6"
drag, startPoint x: 456, startPoint y: 249, endPoint x: 222, endPoint y: 248, distance: 234.2
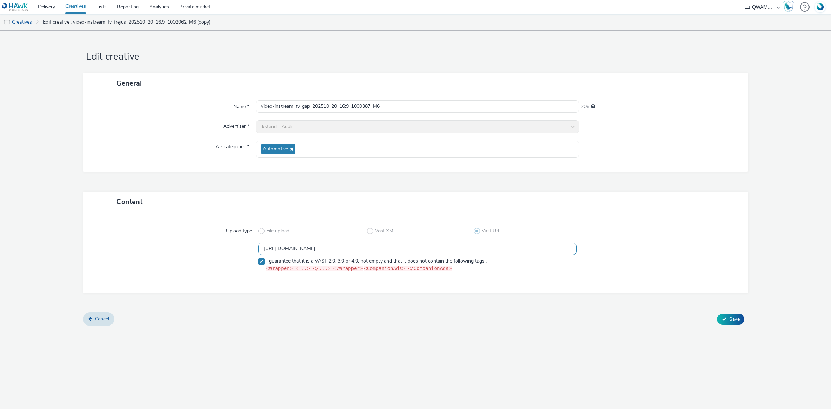
click at [222, 248] on div "[URL][DOMAIN_NAME] I guarantee that it is a VAST 2.0, 3.0 or 4.0, not empty and…" at bounding box center [416, 259] width 640 height 32
paste input "5"
type input "[URL][DOMAIN_NAME]"
click at [730, 319] on span "Save" at bounding box center [735, 319] width 10 height 7
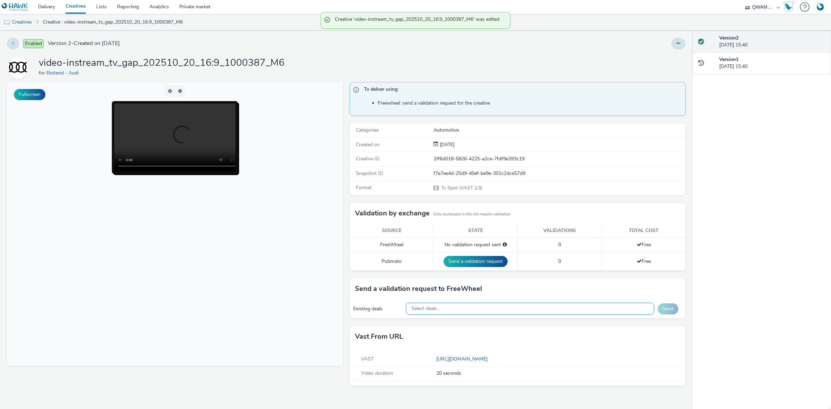
click at [500, 308] on div "Select deals..." at bounding box center [530, 309] width 249 height 12
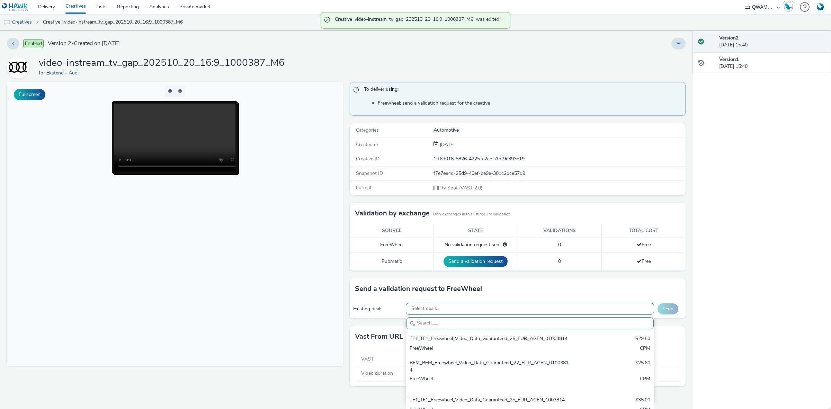
paste input "M6_M6_Freewheel_Video_Data_Guaranteed_24_EUR_GAP_1000387"
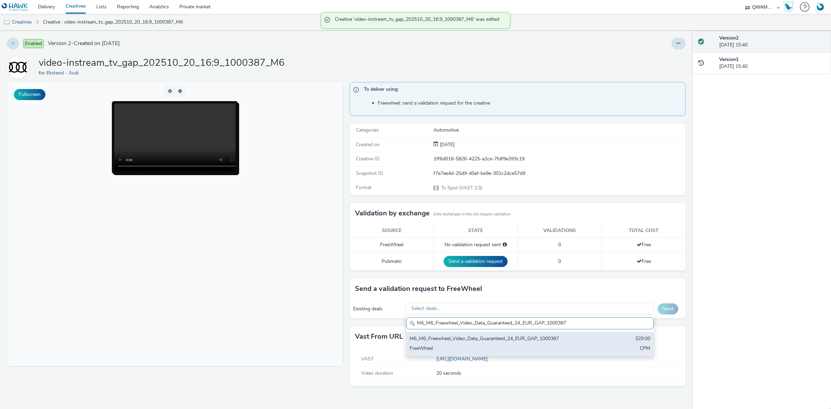
type input "M6_M6_Freewheel_Video_Data_Guaranteed_24_EUR_GAP_1000387"
click at [459, 342] on div "M6_M6_Freewheel_Video_Data_Guaranteed_24_EUR_GAP_1000387" at bounding box center [489, 339] width 159 height 8
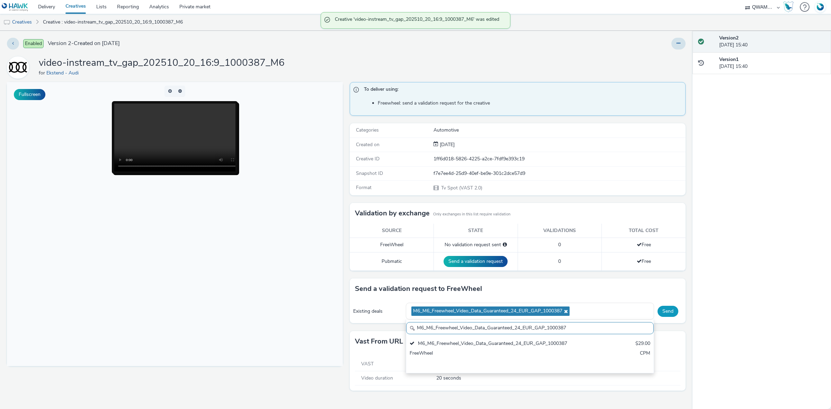
click at [671, 308] on button "Send" at bounding box center [668, 311] width 21 height 11
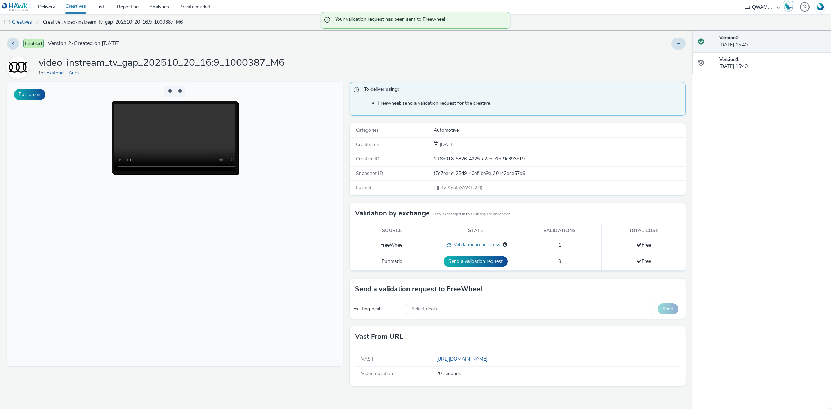
click at [688, 41] on div "Enabled Version 2 - Created on [DATE] video-instream_tv_gap_202510_20_16:9_1000…" at bounding box center [346, 220] width 693 height 378
click at [681, 43] on button at bounding box center [679, 44] width 14 height 12
click at [666, 70] on link "Duplicate" at bounding box center [660, 71] width 52 height 14
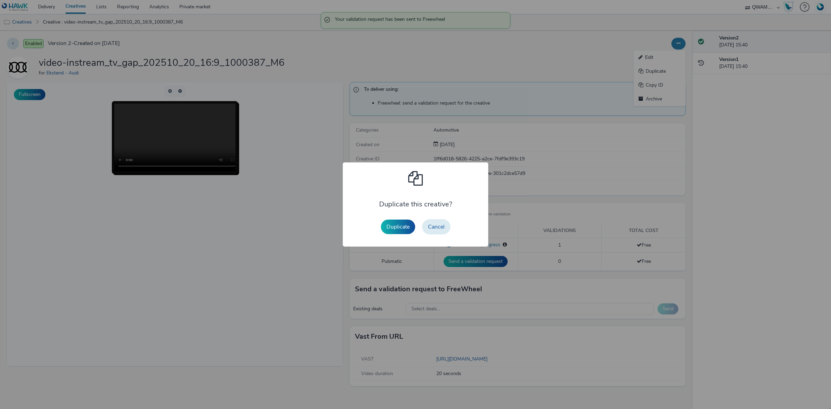
click at [395, 226] on button "Duplicate" at bounding box center [398, 227] width 34 height 15
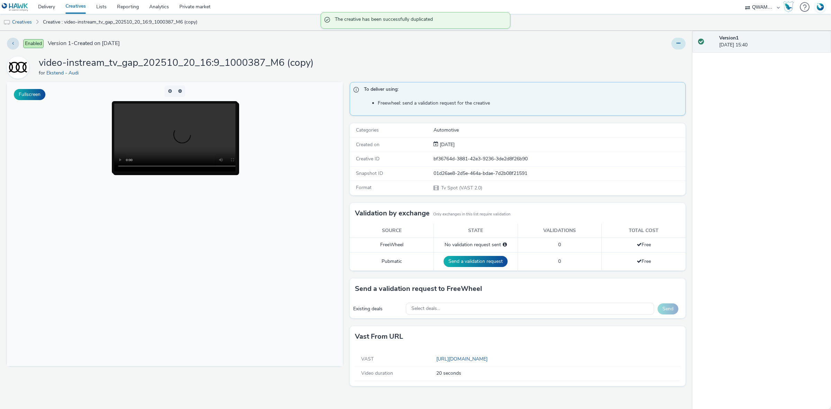
click at [675, 41] on button at bounding box center [679, 44] width 14 height 12
click at [661, 54] on link "Edit" at bounding box center [660, 58] width 52 height 14
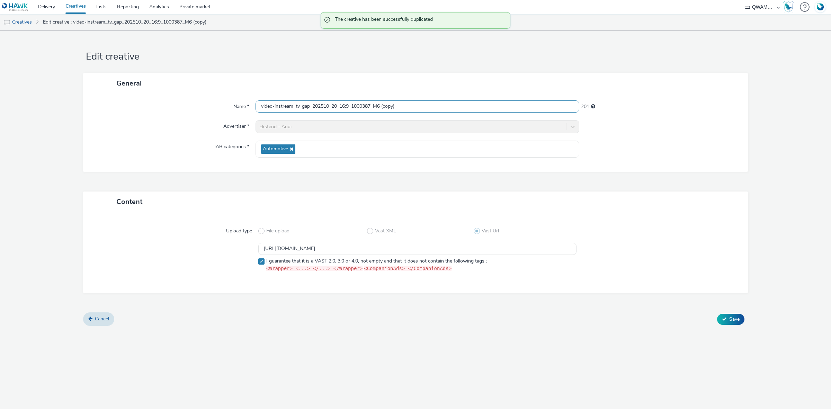
drag, startPoint x: 437, startPoint y: 106, endPoint x: 113, endPoint y: 108, distance: 323.9
click at [113, 108] on div "Name * video-instream_tv_gap_202510_20_16:9_1000387_M6 (copy) 201" at bounding box center [415, 106] width 651 height 12
paste input "renoble_202510_20_16:9_1007380_M6"
type input "video-instream_tv_grenoble_202510_20_16:9_1007380_M6"
drag, startPoint x: 458, startPoint y: 248, endPoint x: 193, endPoint y: 245, distance: 265.4
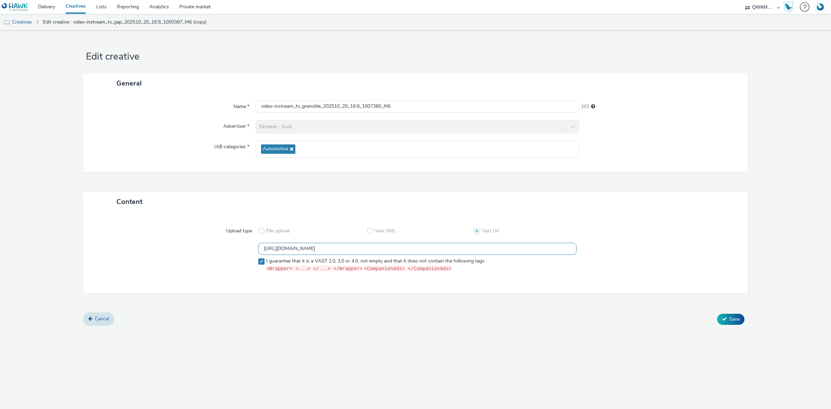
click at [193, 245] on div "[URL][DOMAIN_NAME] I guarantee that it is a VAST 2.0, 3.0 or 4.0, not empty and…" at bounding box center [416, 259] width 640 height 32
paste input "4"
type input "[URL][DOMAIN_NAME]"
drag, startPoint x: 715, startPoint y: 317, endPoint x: 719, endPoint y: 317, distance: 3.8
click at [715, 317] on div "Cancel Save" at bounding box center [415, 319] width 665 height 12
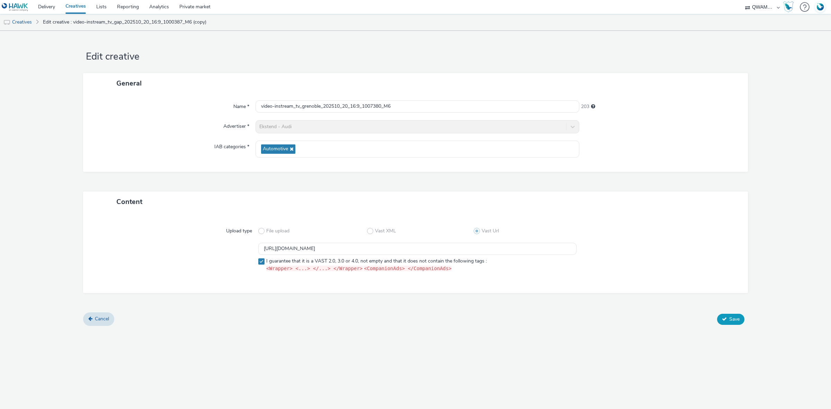
click at [721, 317] on button "Save" at bounding box center [730, 319] width 27 height 11
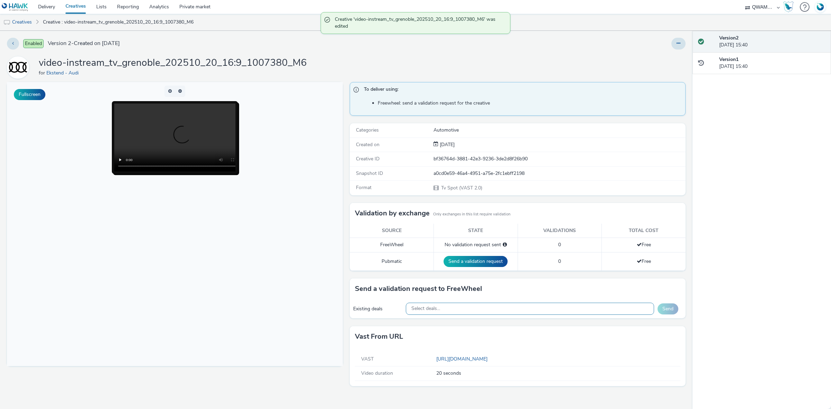
click at [511, 314] on div "Select deals..." at bounding box center [530, 309] width 249 height 12
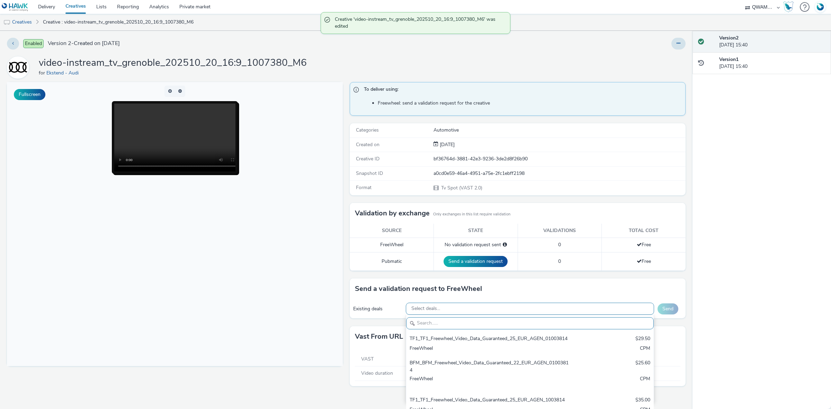
paste input "M6_M6_Freewheel_Video_Data_Guaranteed_24_EUR_GRENOBLE_1007380"
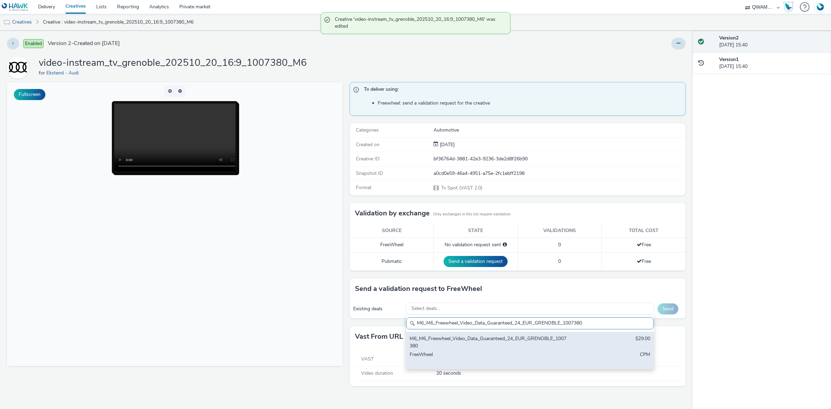
type input "M6_M6_Freewheel_Video_Data_Guaranteed_24_EUR_GRENOBLE_1007380"
click at [496, 340] on div "M6_M6_Freewheel_Video_Data_Guaranteed_24_EUR_GRENOBLE_1007380" at bounding box center [489, 342] width 159 height 14
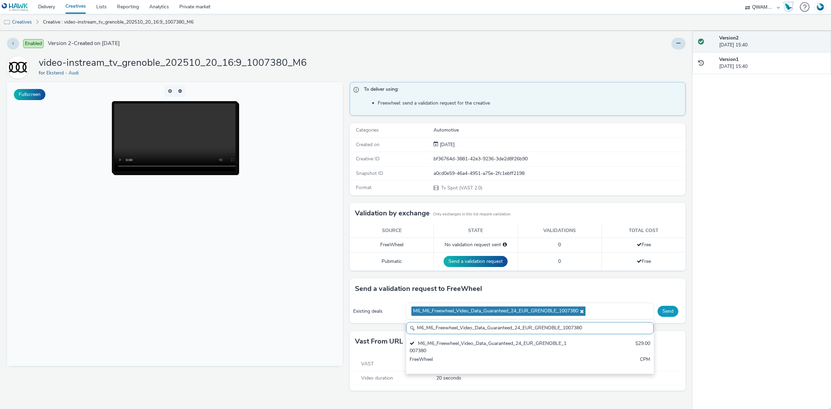
click at [668, 308] on button "Send" at bounding box center [668, 311] width 21 height 11
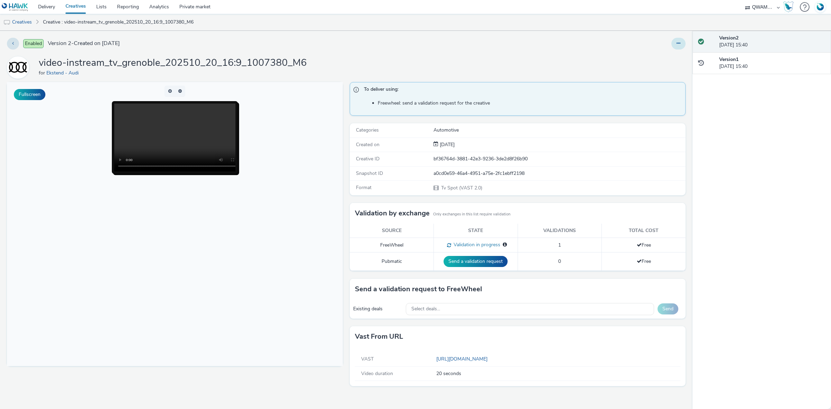
click at [678, 46] on button at bounding box center [679, 44] width 14 height 12
click at [665, 69] on link "Duplicate" at bounding box center [660, 71] width 52 height 14
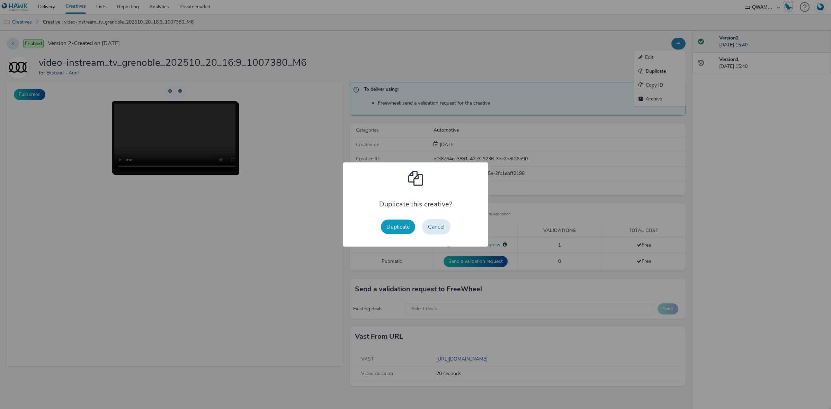
click at [401, 231] on button "Duplicate" at bounding box center [398, 227] width 34 height 15
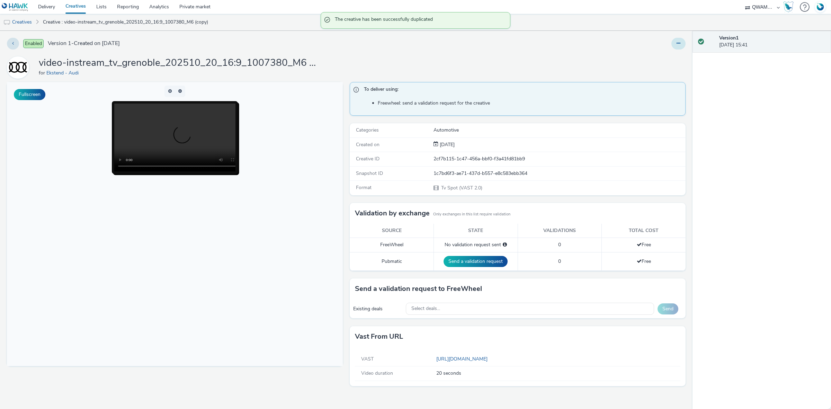
click at [674, 44] on button at bounding box center [679, 44] width 14 height 12
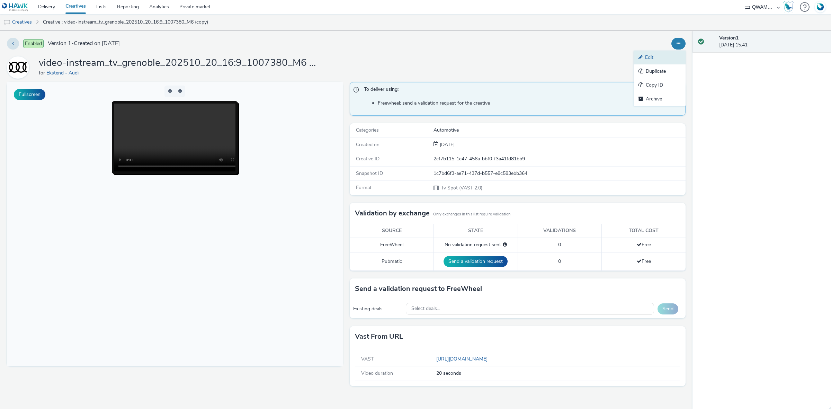
click at [664, 55] on link "Edit" at bounding box center [660, 58] width 52 height 14
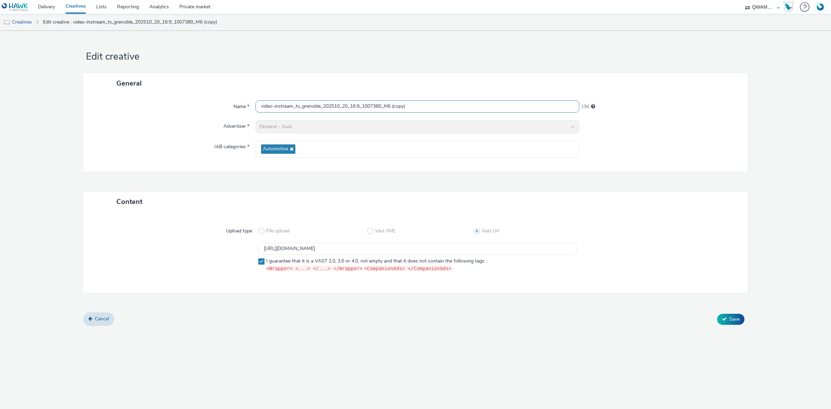
drag, startPoint x: 367, startPoint y: 103, endPoint x: 183, endPoint y: 92, distance: 184.0
click at [183, 92] on div "General Name * video-instream_tv_grenoble_202510_20_16:9_1007380_M6 (copy) 196 …" at bounding box center [415, 122] width 665 height 99
paste input "haguenau_202510_20_16:9_1000169_M6"
type input "video-instream_tv_haguenau_202510_20_16:9_1000169_M6"
drag, startPoint x: 459, startPoint y: 244, endPoint x: 262, endPoint y: 252, distance: 197.6
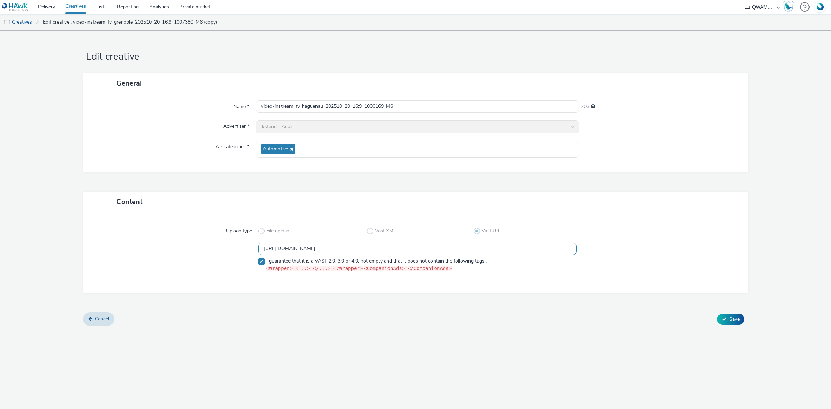
click at [262, 252] on input "[URL][DOMAIN_NAME]" at bounding box center [417, 249] width 318 height 12
paste input "3"
type input "[URL][DOMAIN_NAME]"
click at [742, 320] on button "Save" at bounding box center [730, 319] width 27 height 11
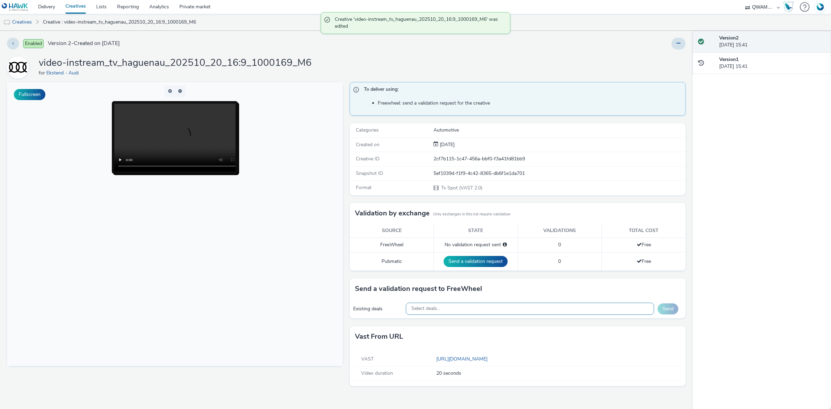
click at [549, 310] on div "Select deals..." at bounding box center [530, 309] width 249 height 12
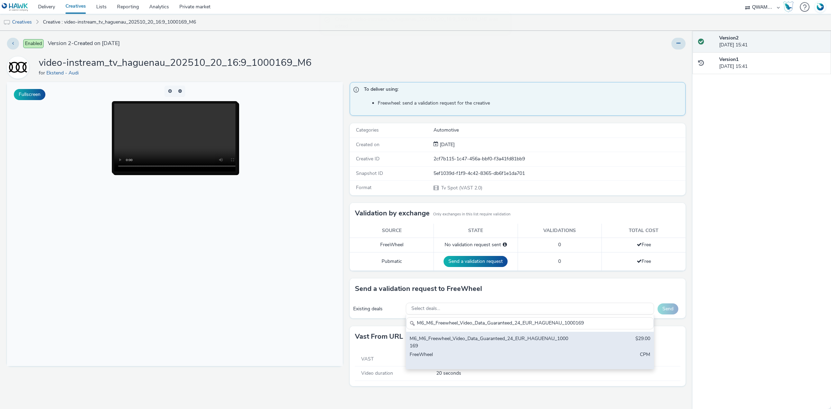
type input "M6_M6_Freewheel_Video_Data_Guaranteed_24_EUR_HAGUENAU_1000169"
click at [481, 349] on div "M6_M6_Freewheel_Video_Data_Guaranteed_24_EUR_HAGUENAU_1000169" at bounding box center [489, 342] width 159 height 14
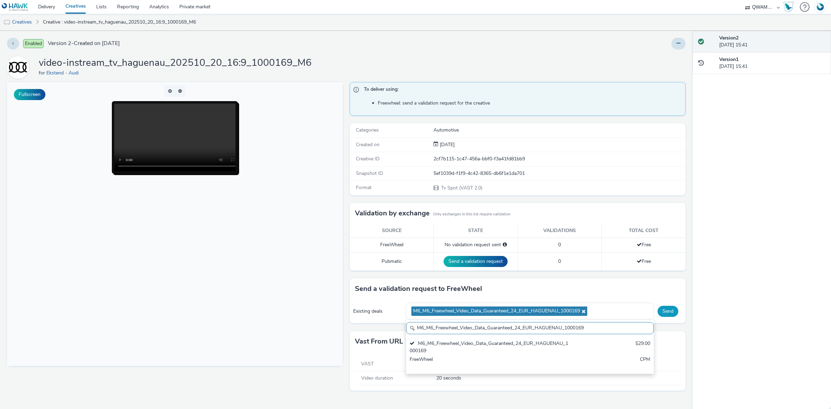
click at [667, 309] on button "Send" at bounding box center [668, 311] width 21 height 11
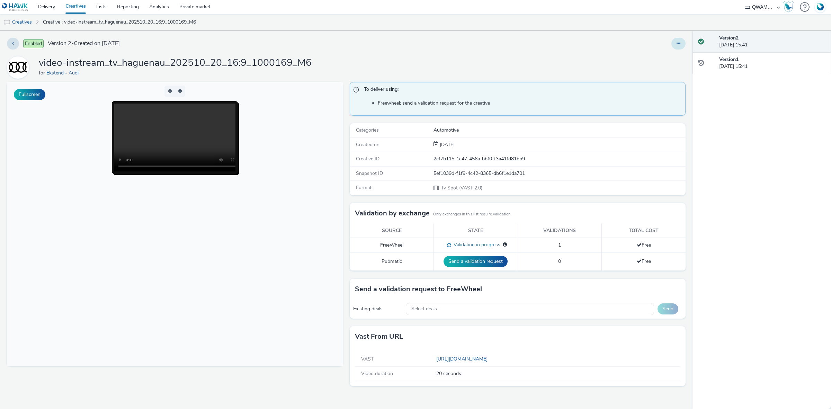
click at [673, 43] on button at bounding box center [679, 44] width 14 height 12
click at [658, 73] on link "Duplicate" at bounding box center [660, 71] width 52 height 14
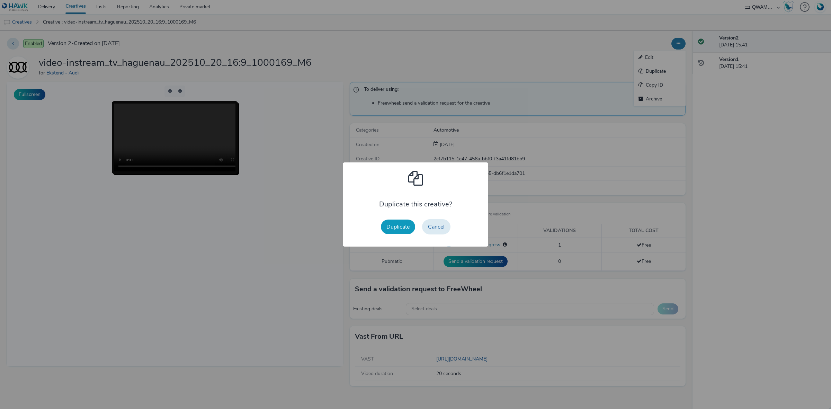
click at [387, 226] on button "Duplicate" at bounding box center [398, 227] width 34 height 15
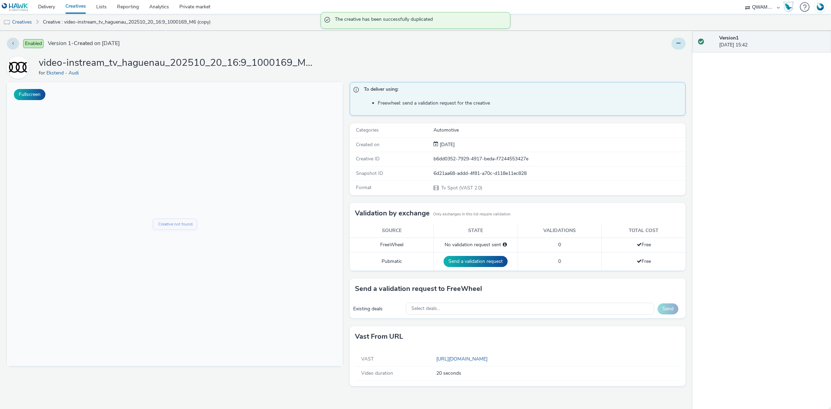
click at [679, 44] on icon at bounding box center [679, 43] width 4 height 5
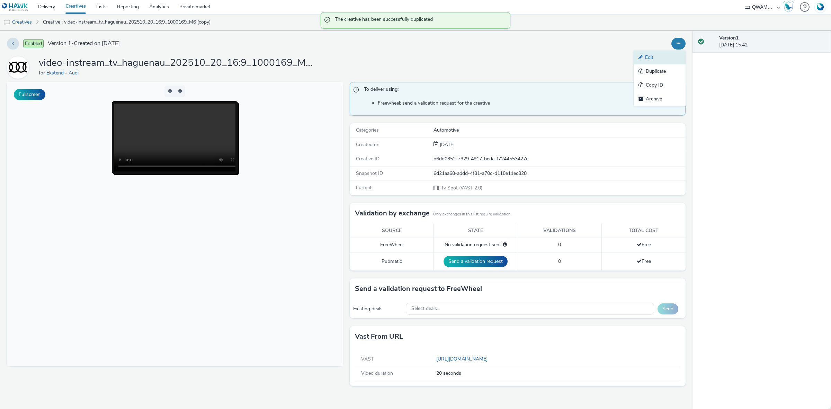
click at [659, 58] on link "Edit" at bounding box center [660, 58] width 52 height 14
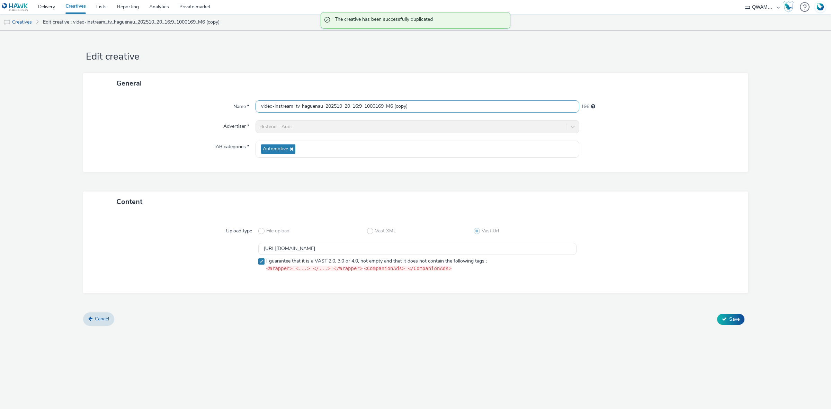
drag, startPoint x: 428, startPoint y: 104, endPoint x: 158, endPoint y: 83, distance: 271.0
click at [156, 83] on div "General Name * video-instream_tv_haguenau_202510_20_16:9_1000169_M6 (copy) 196 …" at bounding box center [415, 122] width 665 height 99
paste input "zebrouck_202510_20_16:9_1002435_M6"
type input "video-instream_tv_hazebrouck_202510_20_16:9_1002435_M6"
drag, startPoint x: 449, startPoint y: 246, endPoint x: 245, endPoint y: 239, distance: 204.9
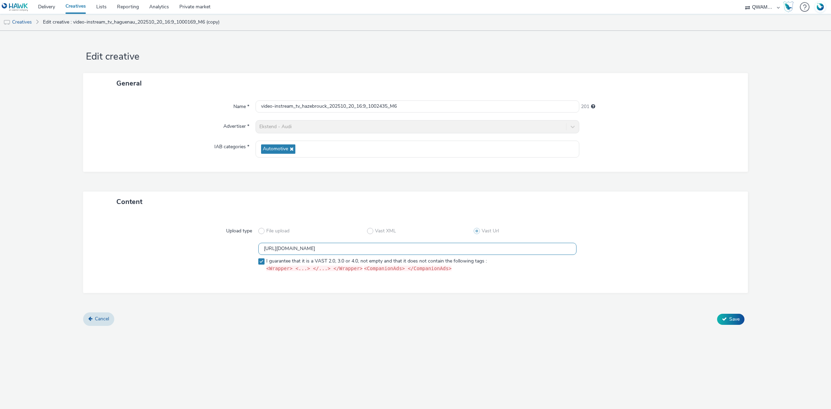
click at [245, 239] on div "Upload type File upload Vast XML Vast Url [URL][DOMAIN_NAME] I guarantee that i…" at bounding box center [415, 252] width 651 height 67
paste input "2"
type input "[URL][DOMAIN_NAME]"
click at [738, 317] on span "Save" at bounding box center [735, 319] width 10 height 7
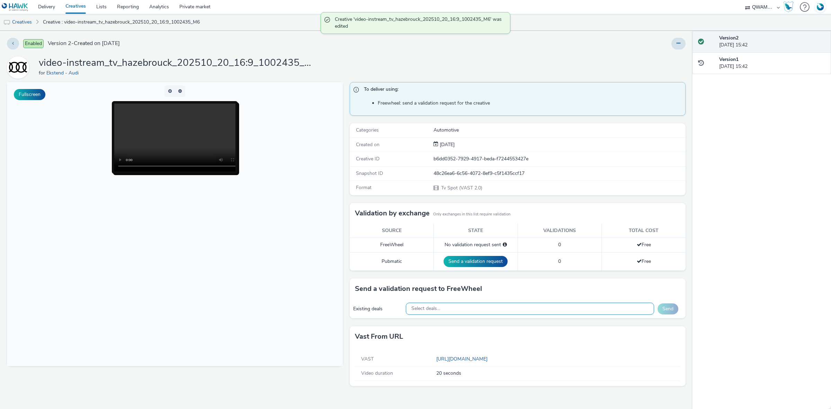
click at [469, 312] on div "Select deals..." at bounding box center [530, 309] width 249 height 12
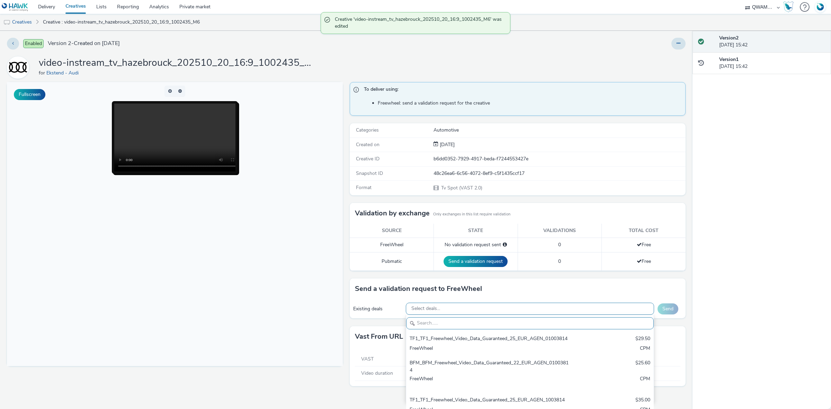
paste input "[URL][DOMAIN_NAME]"
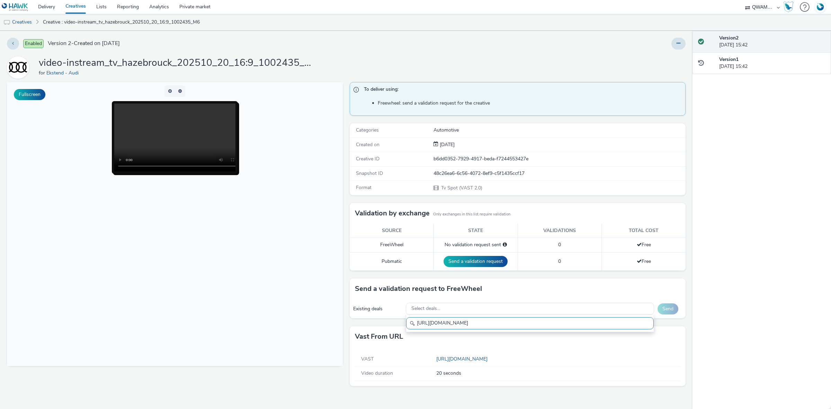
drag, startPoint x: 621, startPoint y: 404, endPoint x: 267, endPoint y: 324, distance: 362.8
paste input "M6_M6_Freewheel_Video_Data_Guaranteed_24_EUR_HAZEBROUCK_1002435"
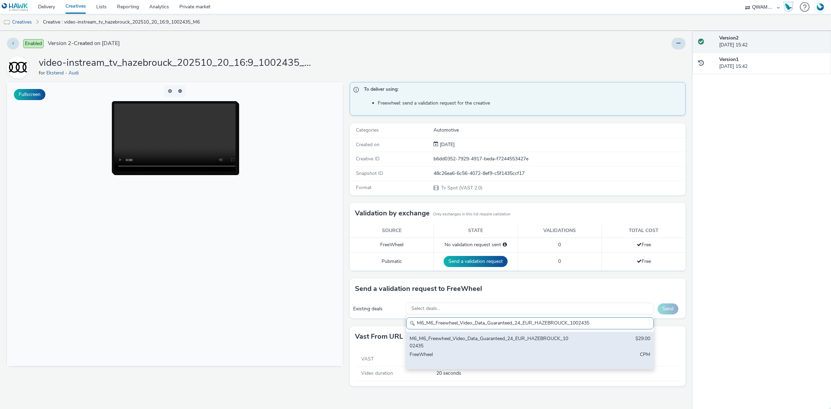
type input "M6_M6_Freewheel_Video_Data_Guaranteed_24_EUR_HAZEBROUCK_1002435"
click at [583, 338] on div "M6_M6_Freewheel_Video_Data_Guaranteed_24_EUR_HAZEBROUCK_1002435 $29.00 FreeWhee…" at bounding box center [530, 350] width 248 height 37
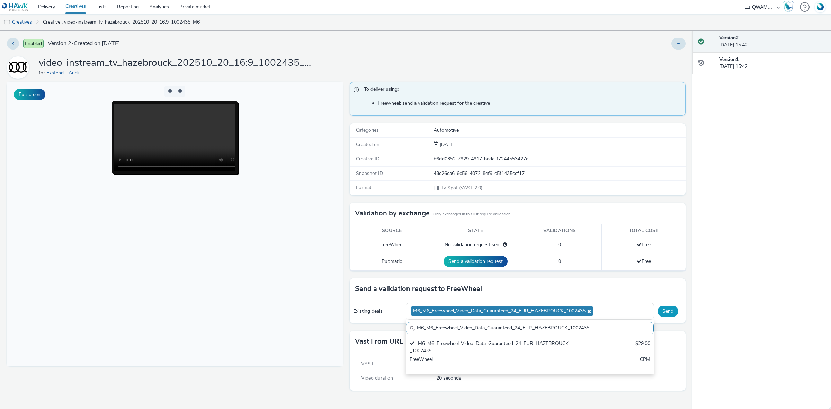
click at [662, 312] on button "Send" at bounding box center [668, 311] width 21 height 11
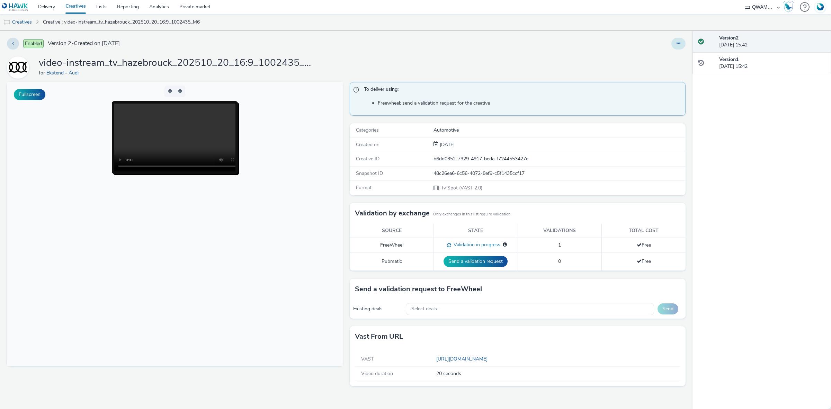
click at [674, 46] on button at bounding box center [679, 44] width 14 height 12
click at [661, 72] on link "Duplicate" at bounding box center [660, 71] width 52 height 14
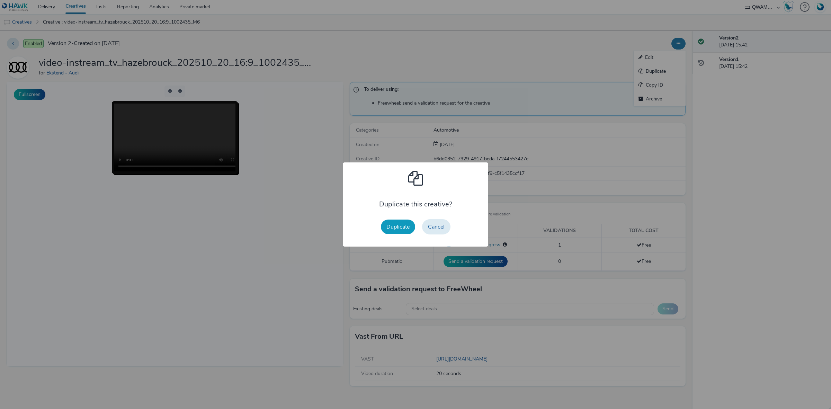
click at [402, 224] on button "Duplicate" at bounding box center [398, 227] width 34 height 15
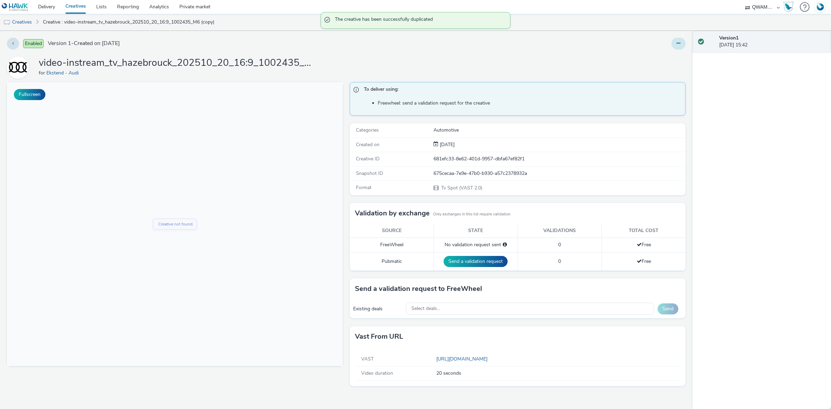
click at [679, 41] on icon at bounding box center [679, 43] width 4 height 5
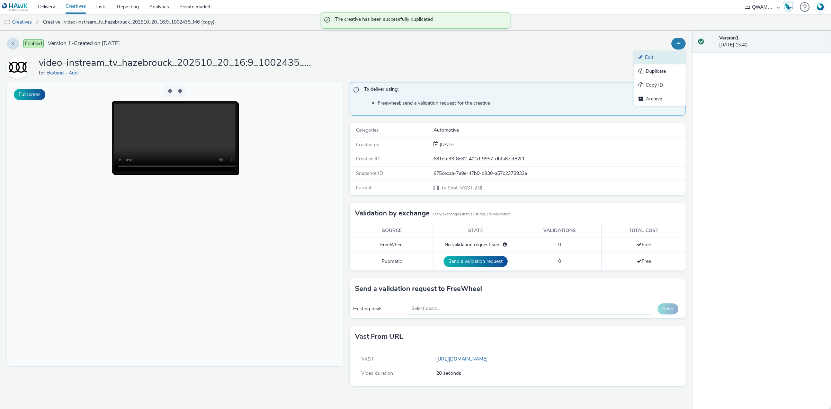
click at [663, 53] on link "Edit" at bounding box center [660, 58] width 52 height 14
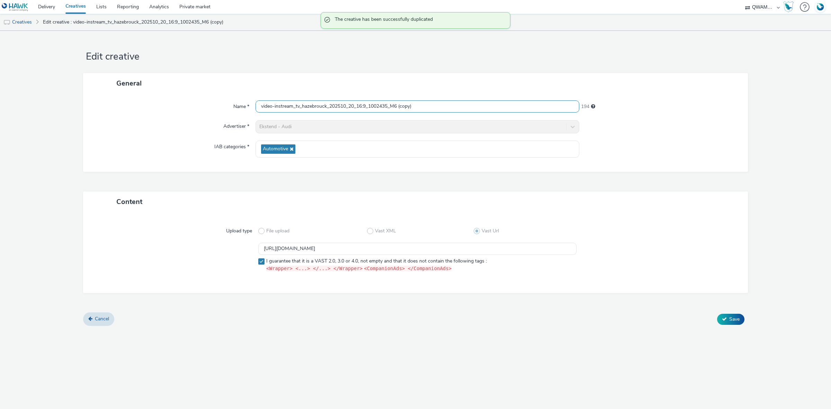
drag, startPoint x: 432, startPoint y: 106, endPoint x: 103, endPoint y: 104, distance: 328.4
click at [103, 104] on div "Name * video-instream_tv_hazebrouck_202510_20_16:9_1002435_M6 (copy) 194" at bounding box center [415, 106] width 651 height 12
paste input "[PERSON_NAME] sur yon_202510_20_16:9_1000366_M6"
type input "video-instream_tv_la roche sur yon_202510_20_16:9_1000366_M6"
drag, startPoint x: 451, startPoint y: 253, endPoint x: 108, endPoint y: 226, distance: 344.0
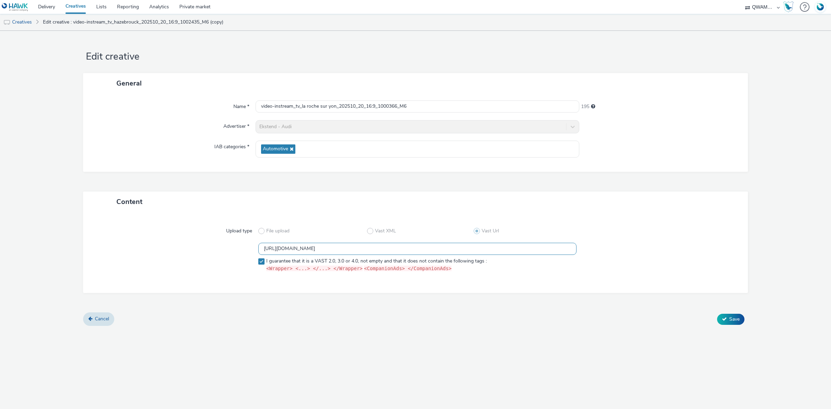
click at [107, 226] on div "Upload type File upload Vast XML Vast Url https://m6web-users.6play.fr/v1/vast-…" at bounding box center [415, 252] width 651 height 67
paste input "1"
type input "https://m6web-users.6play.fr/v1/vast-generator/clipVast/13145401?vast_version=2"
click at [723, 320] on icon at bounding box center [724, 319] width 5 height 5
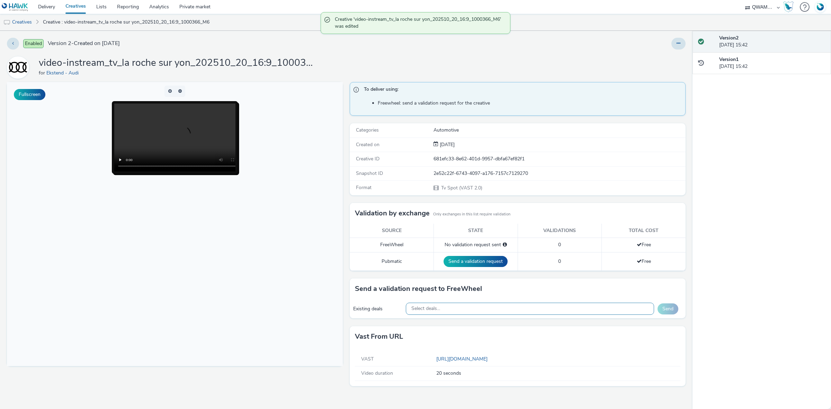
click at [479, 315] on div "Select deals..." at bounding box center [530, 309] width 249 height 12
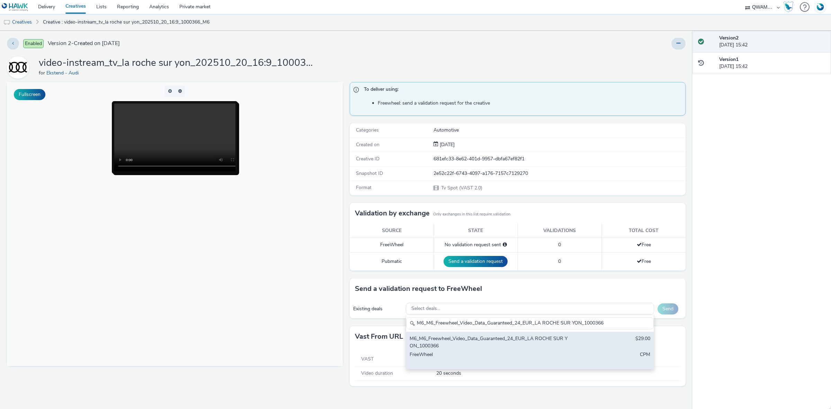
type input "M6_M6_Freewheel_Video_Data_Guaranteed_24_EUR_LA ROCHE SUR YON_1000366"
click at [497, 345] on div "M6_M6_Freewheel_Video_Data_Guaranteed_24_EUR_LA ROCHE SUR YON_1000366" at bounding box center [489, 342] width 159 height 14
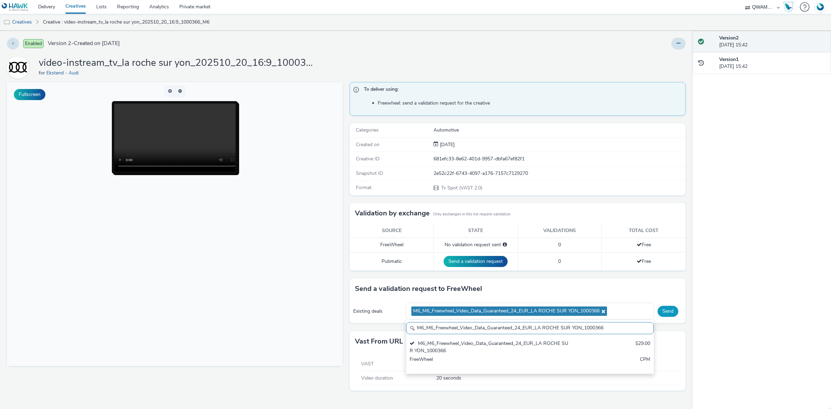
click at [672, 310] on button "Send" at bounding box center [668, 311] width 21 height 11
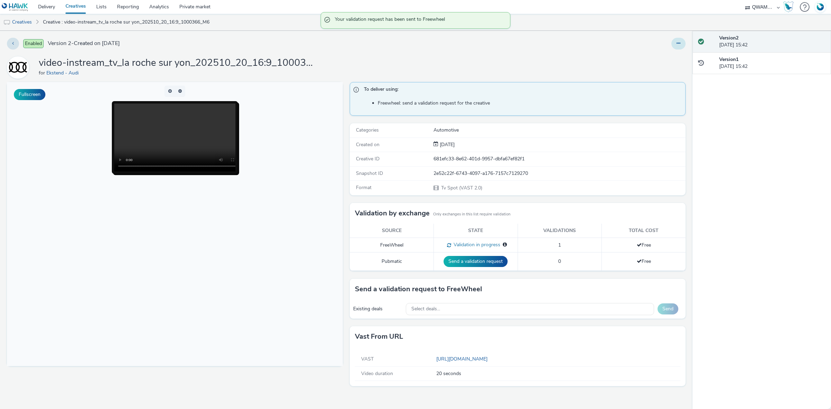
click at [680, 42] on icon at bounding box center [679, 43] width 4 height 5
click at [668, 67] on link "Duplicate" at bounding box center [660, 71] width 52 height 14
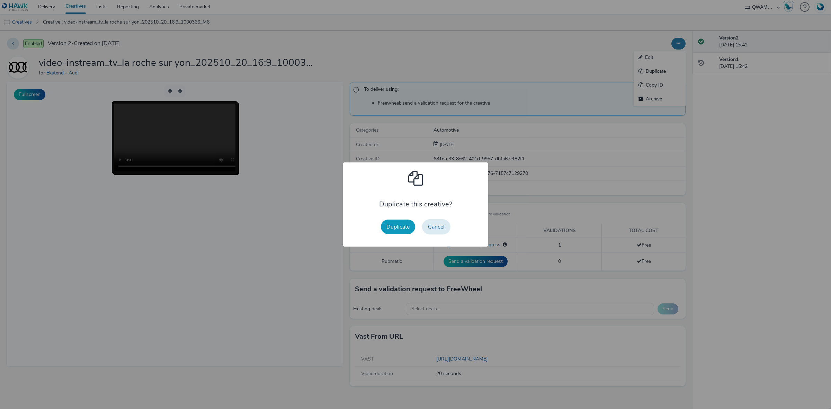
click at [402, 226] on button "Duplicate" at bounding box center [398, 227] width 34 height 15
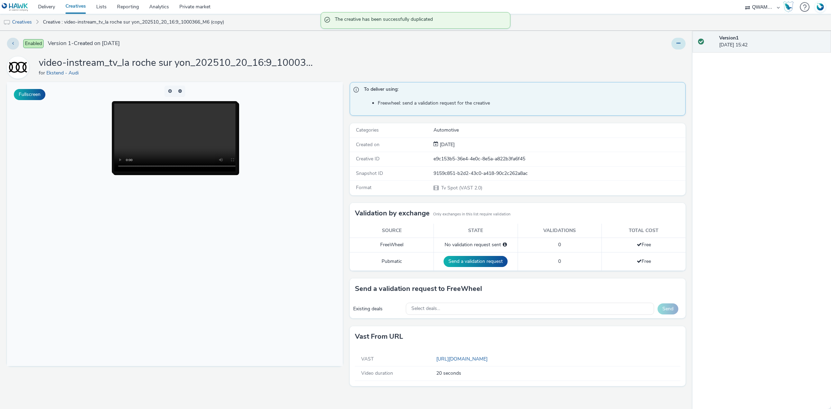
click at [679, 47] on button at bounding box center [679, 44] width 14 height 12
click at [656, 60] on link "Edit" at bounding box center [660, 58] width 52 height 14
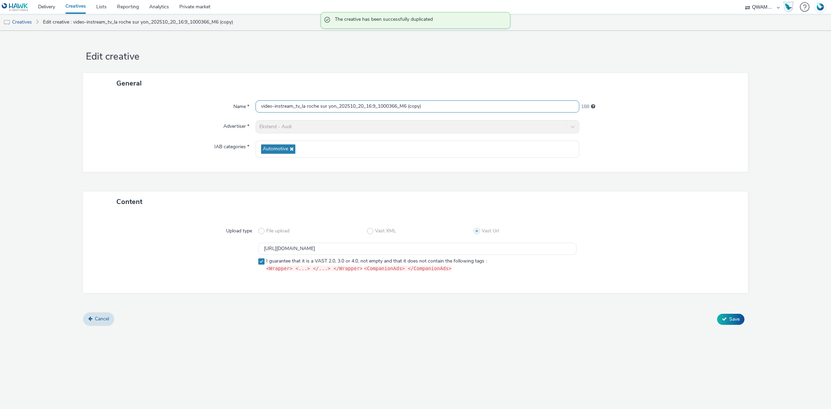
drag, startPoint x: 439, startPoint y: 103, endPoint x: 184, endPoint y: 92, distance: 255.5
click at [184, 92] on div "General Name * video-instream_tv_la roche sur yon_202510_20_16:9_1000366_M6 (co…" at bounding box center [415, 122] width 665 height 99
paste input "lle_202510_20_16:9_1000331_M6"
type input "video-instream_tv_la rochelle_202510_20_16:9_1000331_M6"
drag, startPoint x: 458, startPoint y: 255, endPoint x: 166, endPoint y: 250, distance: 292.1
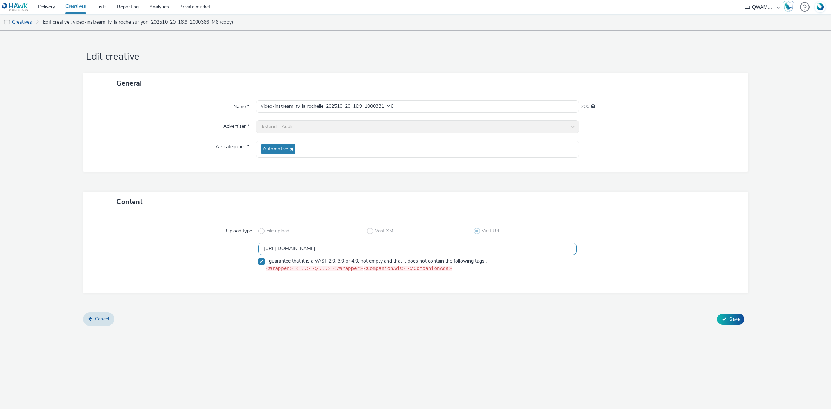
click at [166, 250] on div "https://m6web-users.6play.fr/v1/vast-generator/clipVast/13145401?vast_version=2…" at bounding box center [416, 259] width 640 height 32
paste input "0"
type input "https://m6web-users.6play.fr/v1/vast-generator/clipVast/13145400?vast_version=2"
click at [740, 320] on button "Save" at bounding box center [730, 319] width 27 height 11
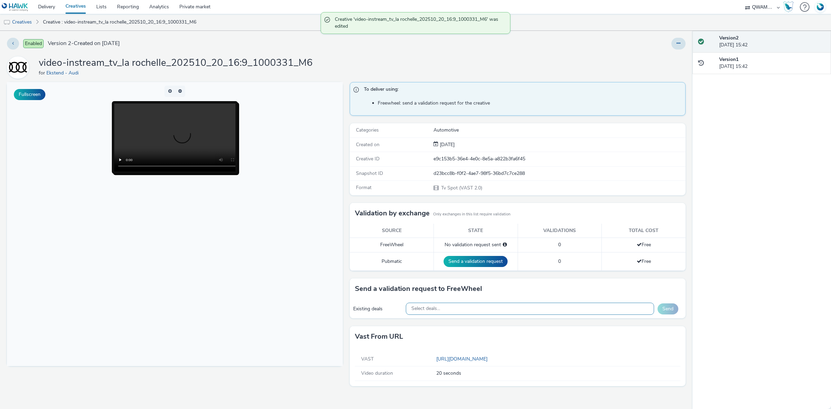
click at [477, 315] on div "Select deals..." at bounding box center [530, 309] width 249 height 12
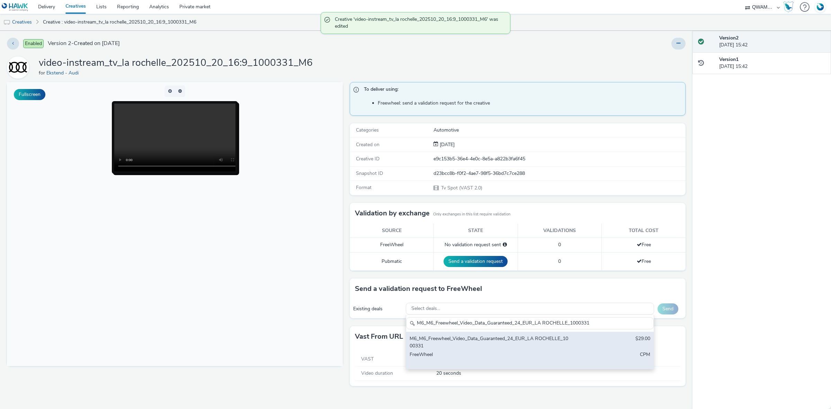
type input "M6_M6_Freewheel_Video_Data_Guaranteed_24_EUR_LA ROCHELLE_1000331"
click at [452, 339] on div "M6_M6_Freewheel_Video_Data_Guaranteed_24_EUR_LA ROCHELLE_1000331" at bounding box center [489, 342] width 159 height 14
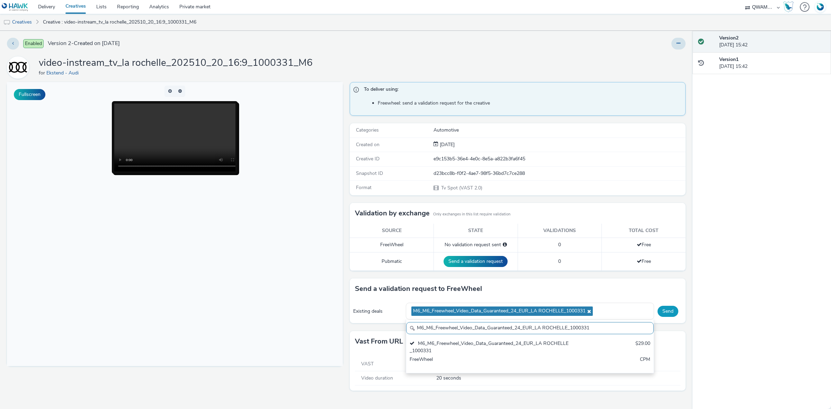
click at [676, 311] on button "Send" at bounding box center [668, 311] width 21 height 11
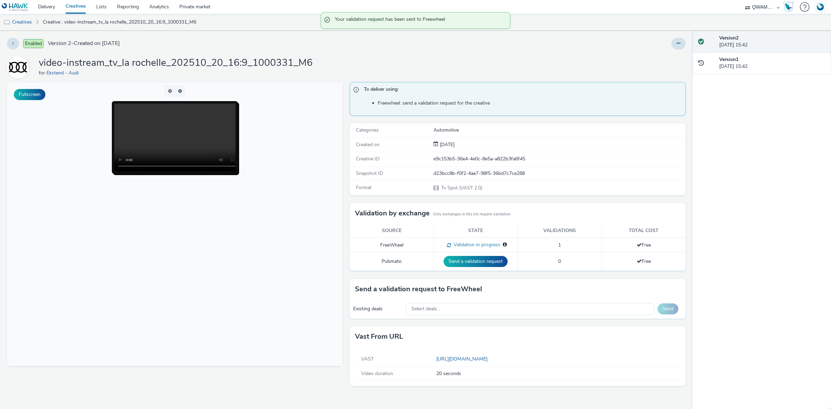
click at [680, 47] on button at bounding box center [679, 44] width 14 height 12
click at [677, 69] on link "Duplicate" at bounding box center [660, 71] width 52 height 14
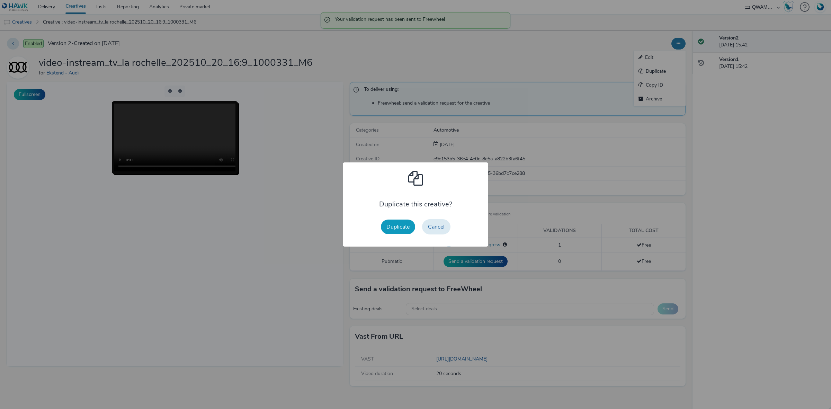
click at [405, 225] on button "Duplicate" at bounding box center [398, 227] width 34 height 15
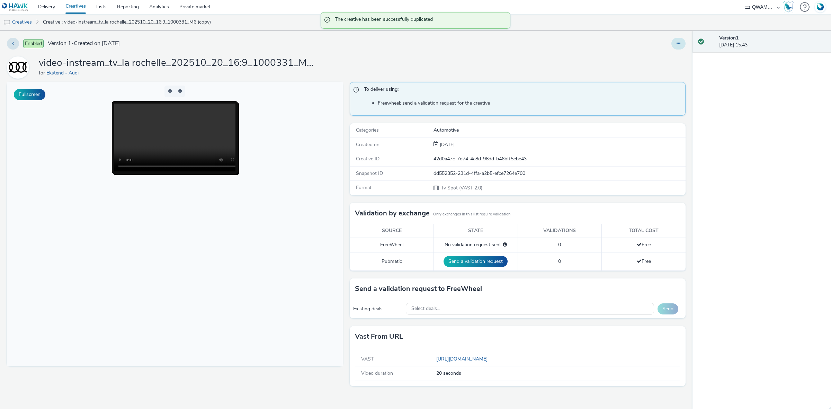
click at [678, 45] on icon at bounding box center [679, 43] width 4 height 5
click at [667, 57] on link "Edit" at bounding box center [660, 58] width 52 height 14
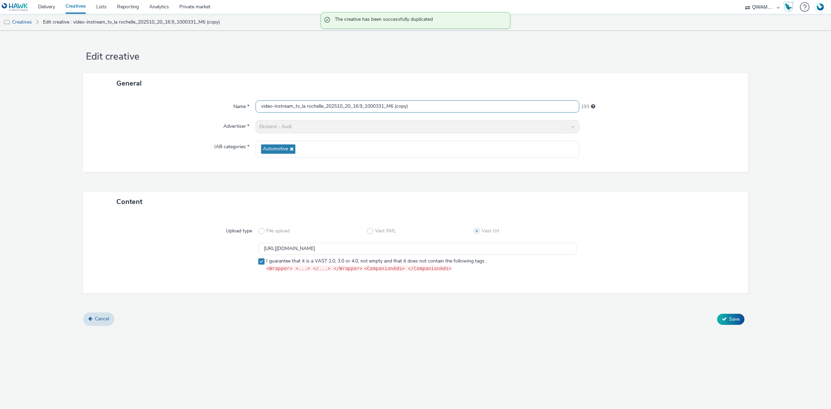
drag, startPoint x: 400, startPoint y: 108, endPoint x: 175, endPoint y: 106, distance: 224.8
click at [175, 106] on div "Name * video-instream_tv_la rochelle_202510_20_16:9_1000331_M6 (copy) 193" at bounding box center [415, 106] width 651 height 12
paste input "nnion_202510_20_16:9_1004563_M6"
type input "video-instream_tv_lannion_202510_20_16:9_1004563_M6"
drag, startPoint x: 458, startPoint y: 245, endPoint x: 229, endPoint y: 244, distance: 228.3
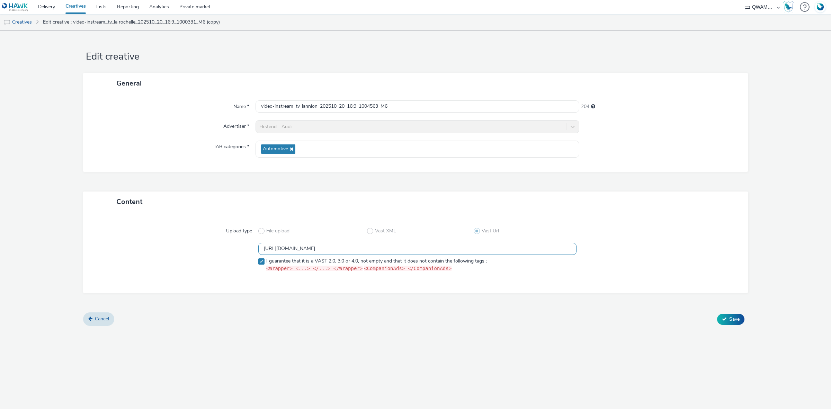
click at [229, 244] on div "https://m6web-users.6play.fr/v1/vast-generator/clipVast/13145400?vast_version=2…" at bounding box center [416, 259] width 640 height 32
paste input "399"
type input "https://m6web-users.6play.fr/v1/vast-generator/clipVast/13145399?vast_version=2"
click at [727, 318] on button "Save" at bounding box center [730, 319] width 27 height 11
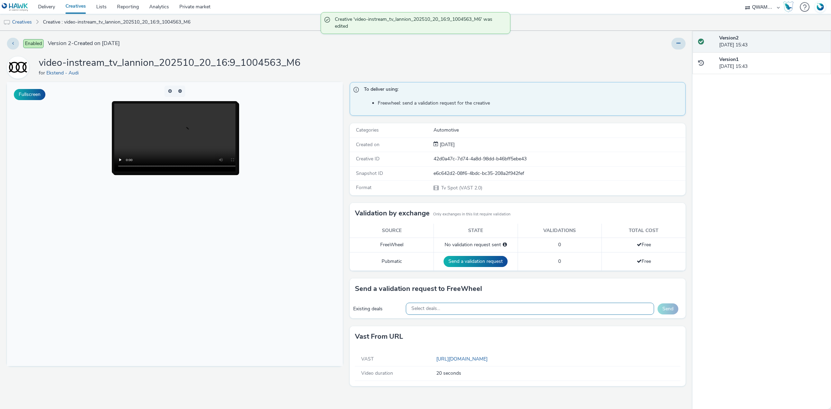
click at [478, 305] on div "Select deals..." at bounding box center [530, 309] width 249 height 12
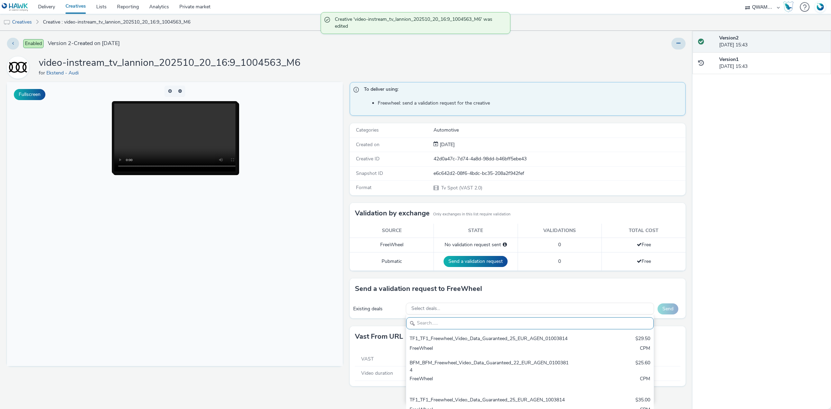
paste input "M6_M6_Freewheel_Video_Data_Guaranteed_24_EUR_LANNION_1004563"
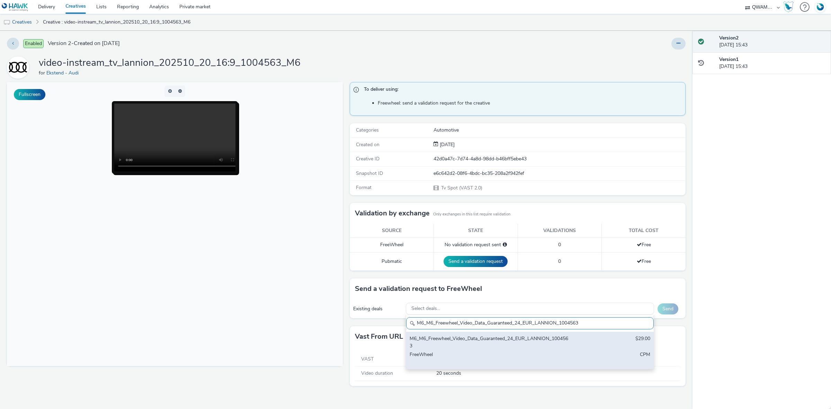
type input "M6_M6_Freewheel_Video_Data_Guaranteed_24_EUR_LANNION_1004563"
click at [495, 351] on div "M6_M6_Freewheel_Video_Data_Guaranteed_24_EUR_LANNION_1004563 $29.00 FreeWheel C…" at bounding box center [530, 350] width 248 height 37
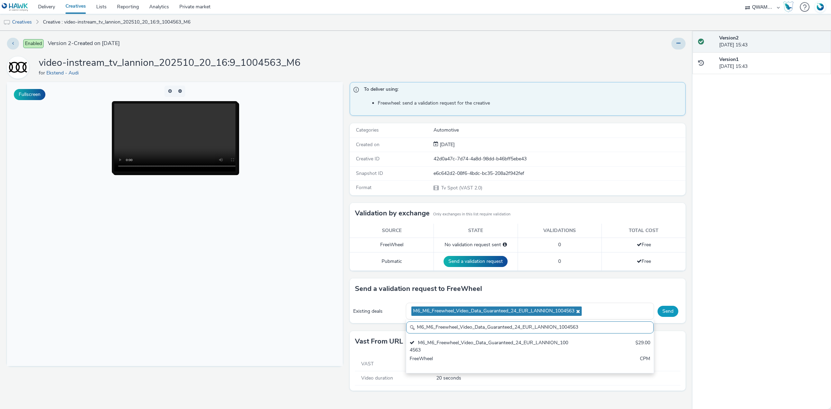
click at [667, 312] on button "Send" at bounding box center [668, 311] width 21 height 11
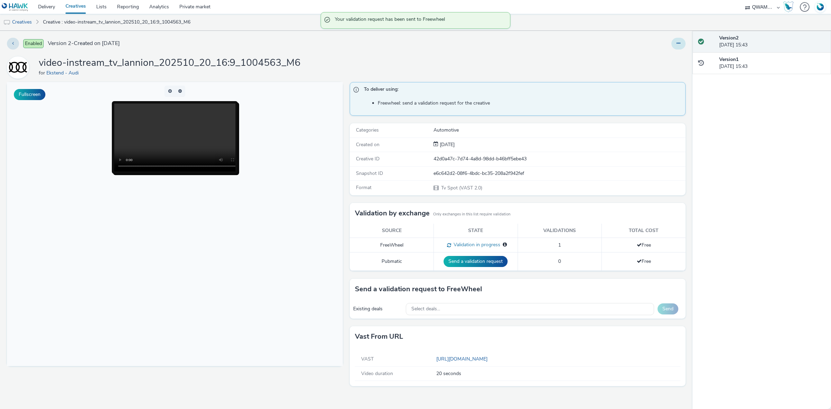
click at [682, 44] on button at bounding box center [679, 44] width 14 height 12
click at [681, 69] on link "Duplicate" at bounding box center [660, 71] width 52 height 14
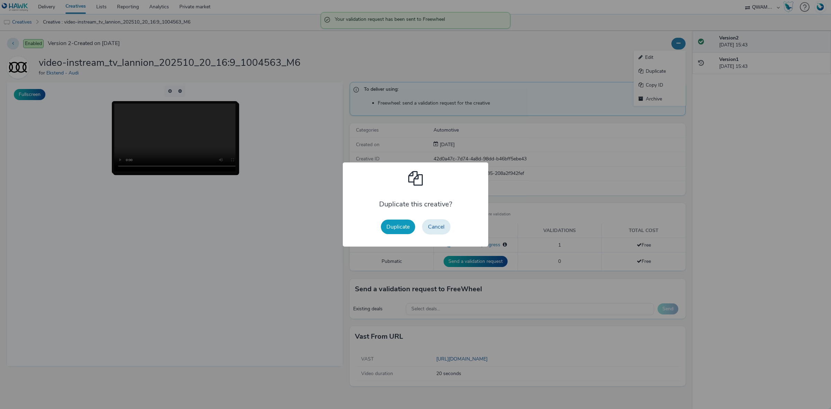
click at [400, 228] on button "Duplicate" at bounding box center [398, 227] width 34 height 15
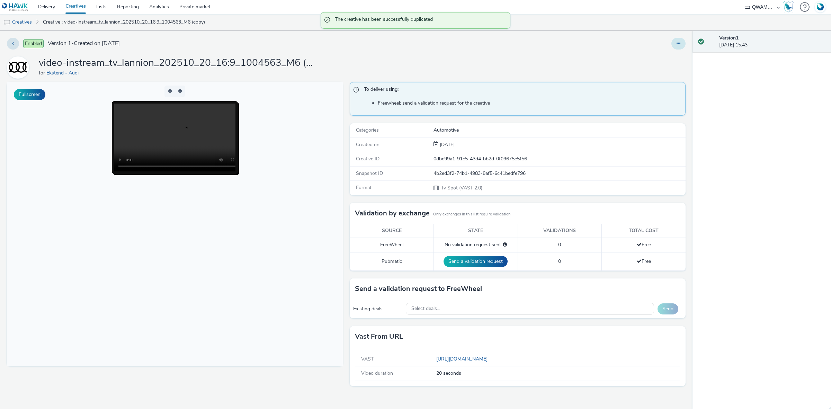
click at [681, 45] on button at bounding box center [679, 44] width 14 height 12
click at [664, 54] on link "Edit" at bounding box center [660, 58] width 52 height 14
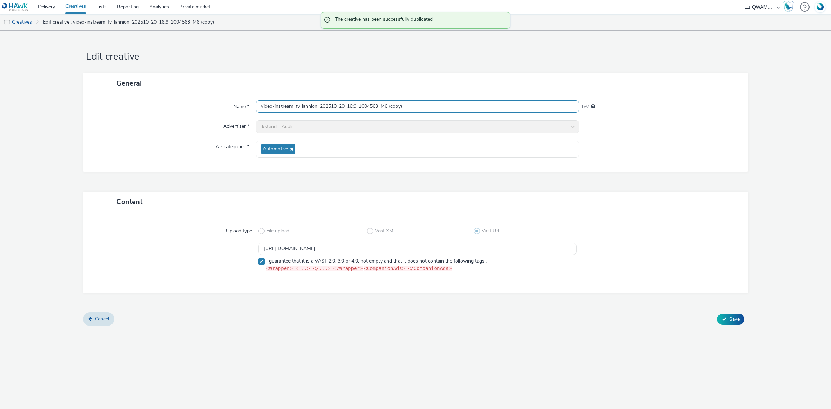
drag, startPoint x: 418, startPoint y: 107, endPoint x: 179, endPoint y: 98, distance: 238.9
click at [179, 98] on div "Name * video-instream_tv_lannion_202510_20_16:9_1004563_M6 (copy) 197 Advertise…" at bounding box center [415, 133] width 665 height 78
paste input "on_202510_20_16:9_1000266_M6"
type input "video-instream_tv_laon_202510_20_16:9_1000266_M6"
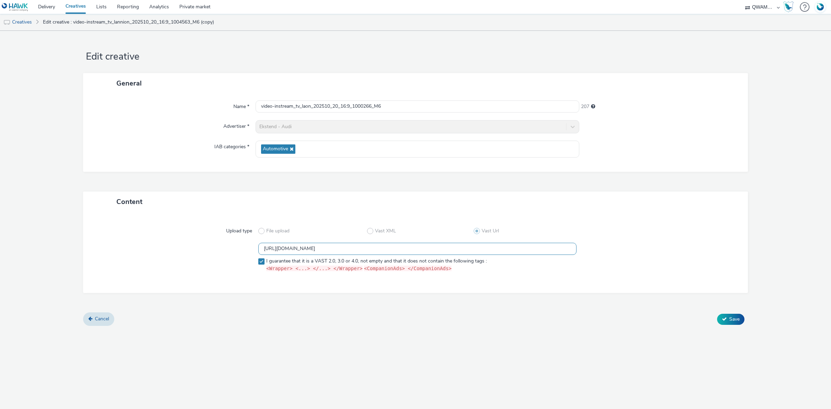
drag, startPoint x: 451, startPoint y: 249, endPoint x: 159, endPoint y: 263, distance: 292.4
click at [159, 263] on div "https://m6web-users.6play.fr/v1/vast-generator/clipVast/13145399?vast_version=2…" at bounding box center [416, 259] width 640 height 32
paste input "8"
type input "https://m6web-users.6play.fr/v1/vast-generator/clipVast/13145398?vast_version=2"
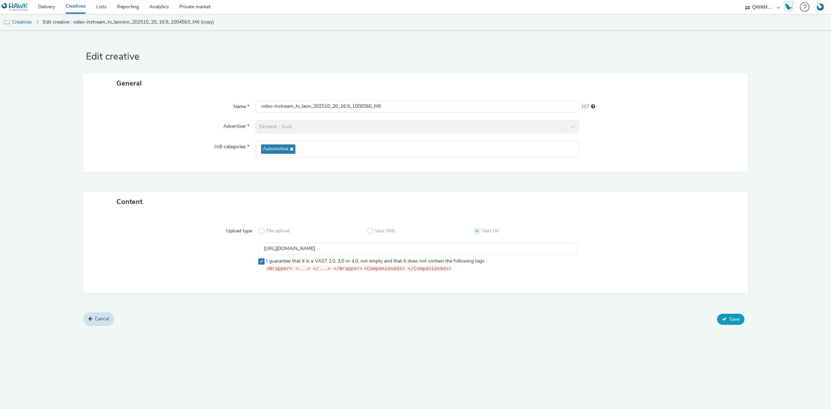
click at [723, 317] on icon at bounding box center [724, 319] width 5 height 5
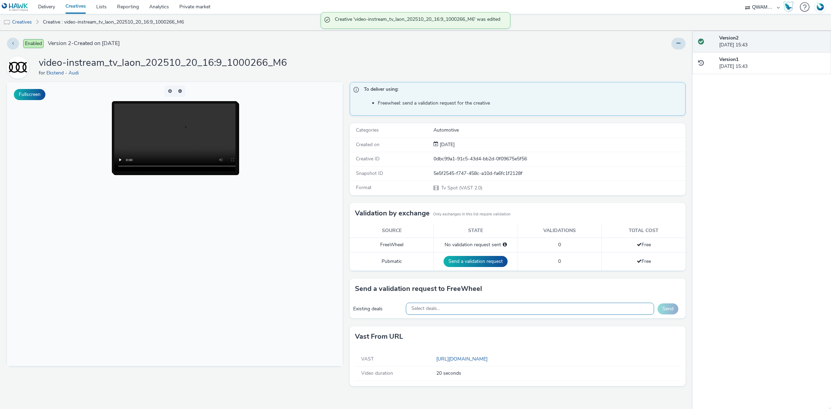
click at [463, 309] on div "Select deals..." at bounding box center [530, 309] width 249 height 12
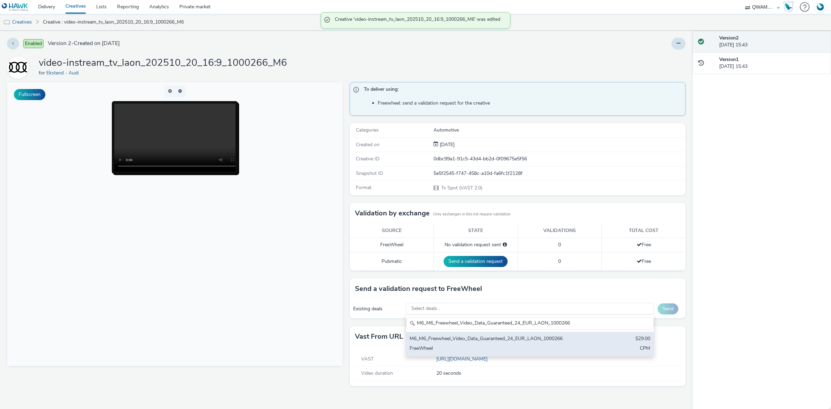
type input "M6_M6_Freewheel_Video_Data_Guaranteed_24_EUR_LAON_1000266"
click at [446, 337] on div "M6_M6_Freewheel_Video_Data_Guaranteed_24_EUR_LAON_1000266" at bounding box center [489, 339] width 159 height 8
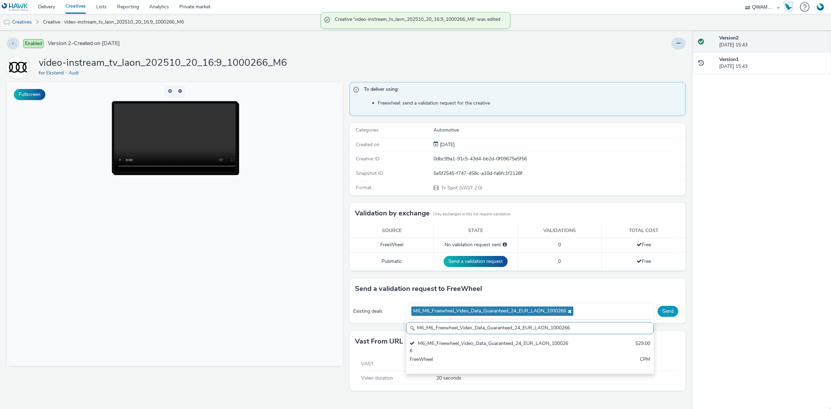
click at [663, 310] on button "Send" at bounding box center [668, 311] width 21 height 11
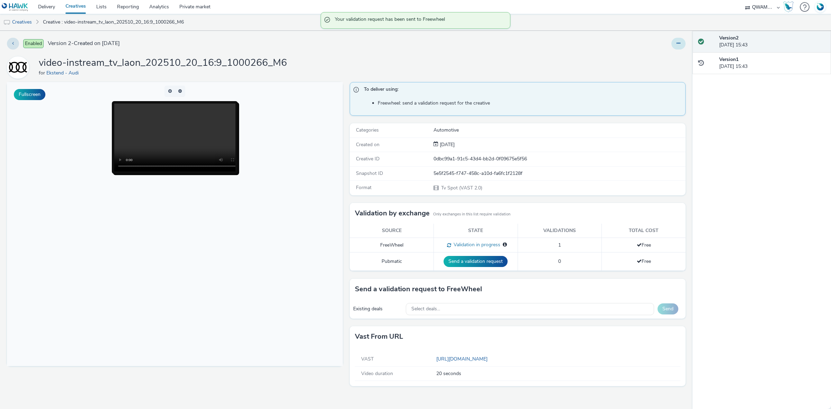
click at [680, 45] on icon at bounding box center [679, 43] width 4 height 5
click at [673, 70] on link "Duplicate" at bounding box center [660, 71] width 52 height 14
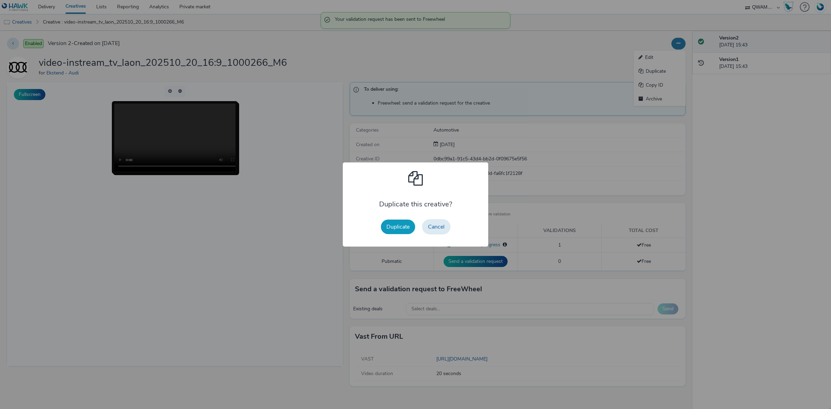
click at [402, 231] on button "Duplicate" at bounding box center [398, 227] width 34 height 15
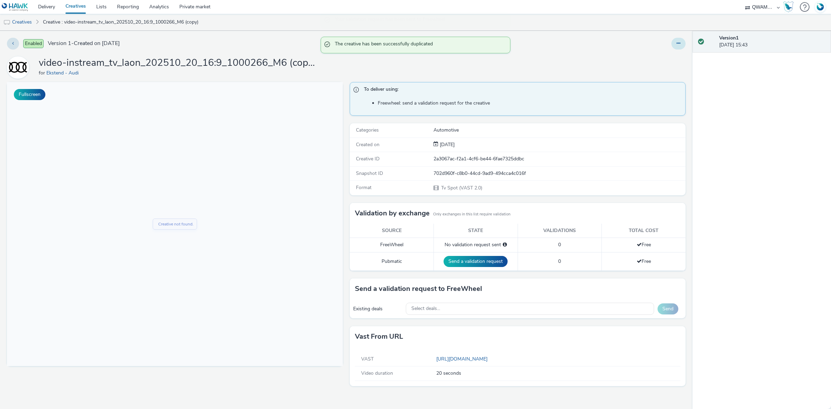
click at [677, 47] on button at bounding box center [679, 44] width 14 height 12
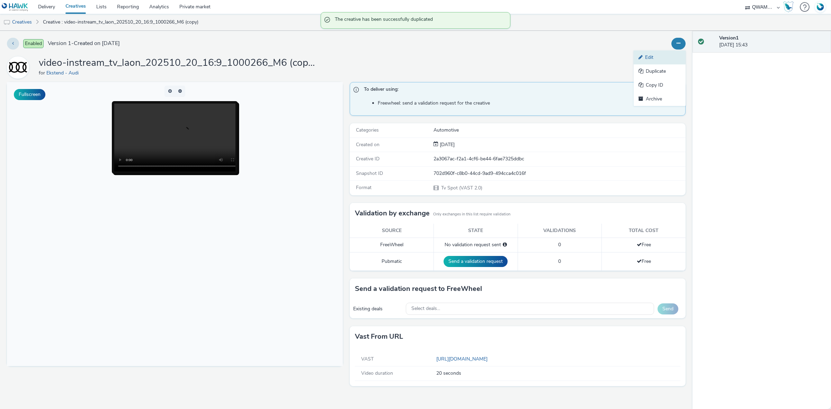
click at [664, 57] on link "Edit" at bounding box center [660, 58] width 52 height 14
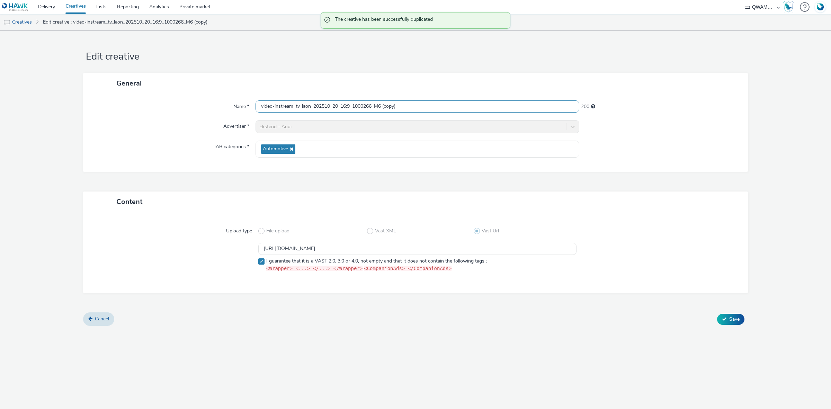
drag, startPoint x: 426, startPoint y: 100, endPoint x: 342, endPoint y: 108, distance: 84.2
click at [340, 108] on div "Name * video-instream_tv_laon_202510_20_16:9_1000266_M6 (copy) 200 Advertiser *…" at bounding box center [415, 133] width 665 height 78
drag, startPoint x: 250, startPoint y: 110, endPoint x: 133, endPoint y: 110, distance: 116.7
click at [133, 110] on div "Name * video-instream_tv_laon_202510_20_16:9_1000266_M6 (copy) 200" at bounding box center [415, 106] width 651 height 12
paste input "e havre_202510_20_16:9_1004531_M6"
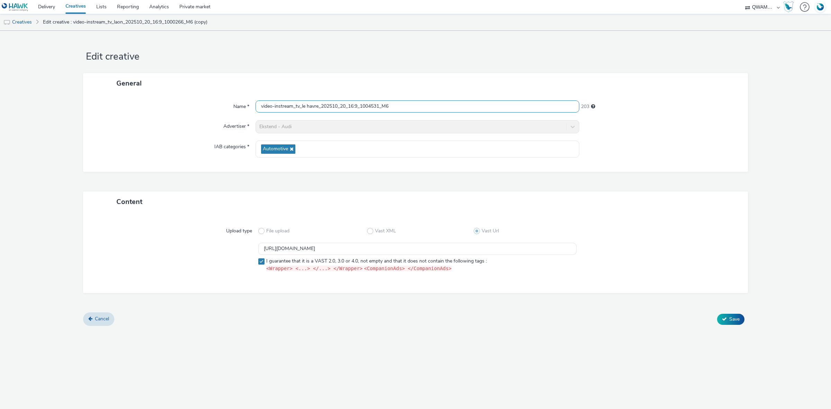
type input "video-instream_tv_le havre_202510_20_16:9_1004531_M6"
drag, startPoint x: 448, startPoint y: 248, endPoint x: 214, endPoint y: 241, distance: 233.9
click at [214, 241] on div "Upload type File upload Vast XML Vast Url https://m6web-users.6play.fr/v1/vast-…" at bounding box center [415, 252] width 651 height 67
paste input "7"
type input "https://m6web-users.6play.fr/v1/vast-generator/clipVast/13145397?vast_version=2"
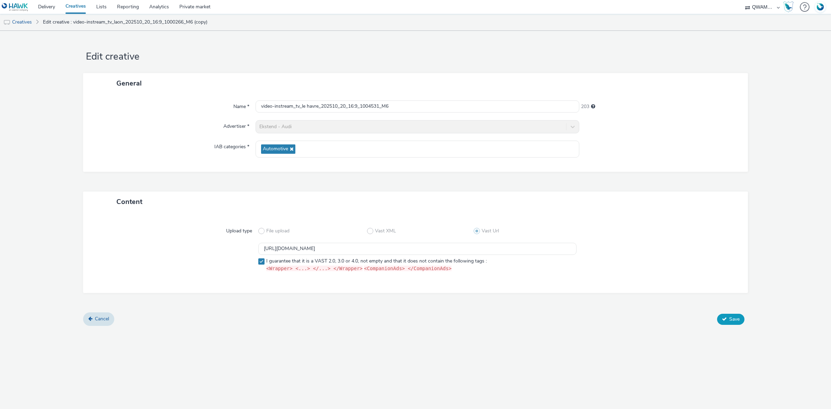
click at [735, 319] on span "Save" at bounding box center [735, 319] width 10 height 7
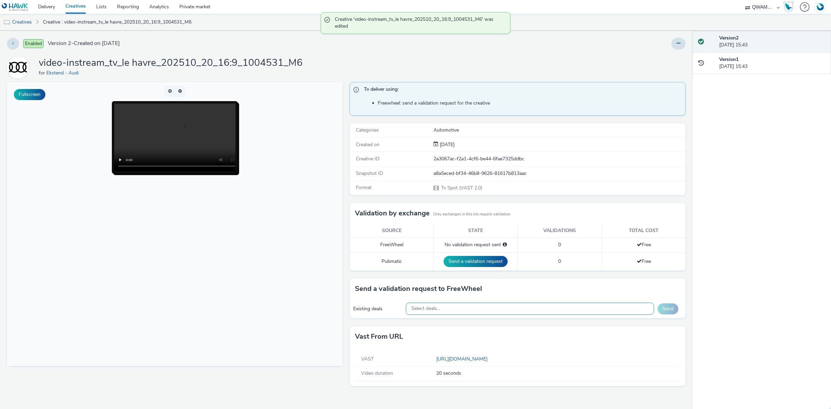
click at [477, 306] on div "Select deals..." at bounding box center [530, 309] width 249 height 12
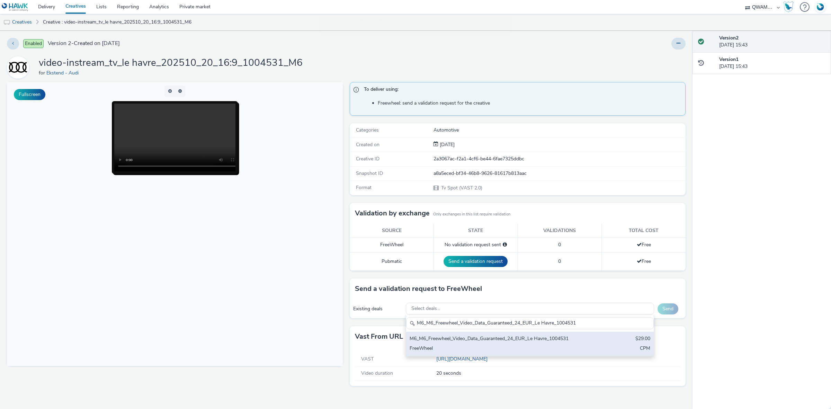
type input "M6_M6_Freewheel_Video_Data_Guaranteed_24_EUR_Le Havre_1004531"
click at [461, 339] on div "M6_M6_Freewheel_Video_Data_Guaranteed_24_EUR_Le Havre_1004531" at bounding box center [489, 339] width 159 height 8
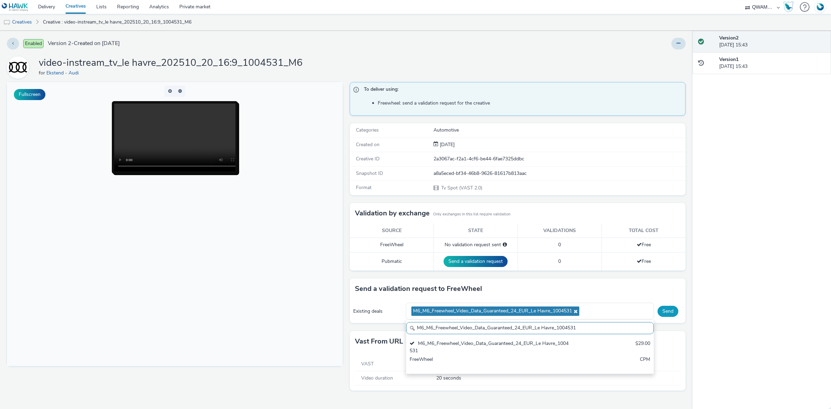
click at [662, 314] on button "Send" at bounding box center [668, 311] width 21 height 11
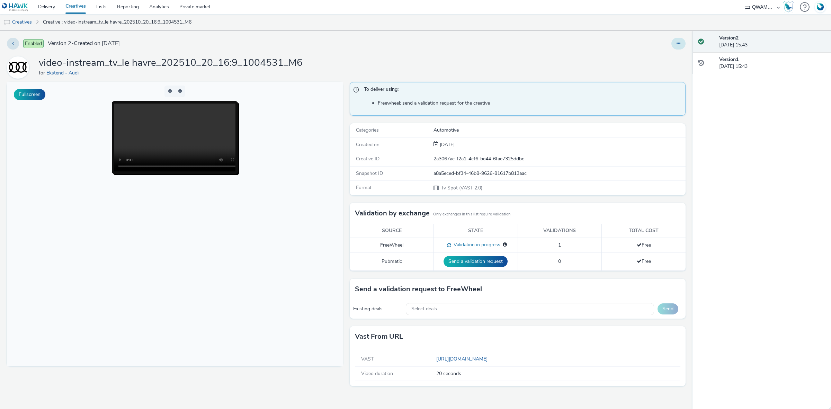
click at [682, 42] on button at bounding box center [679, 44] width 14 height 12
click at [664, 73] on link "Duplicate" at bounding box center [660, 71] width 52 height 14
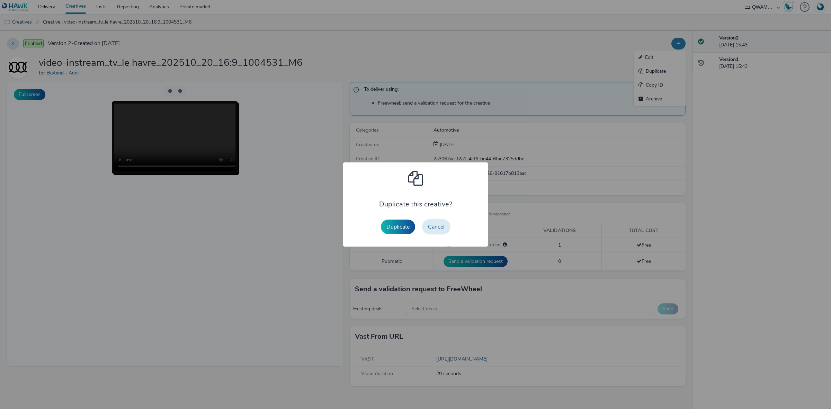
click at [397, 219] on div "Duplicate Cancel" at bounding box center [416, 227] width 77 height 22
click at [397, 220] on button "Duplicate" at bounding box center [398, 227] width 34 height 15
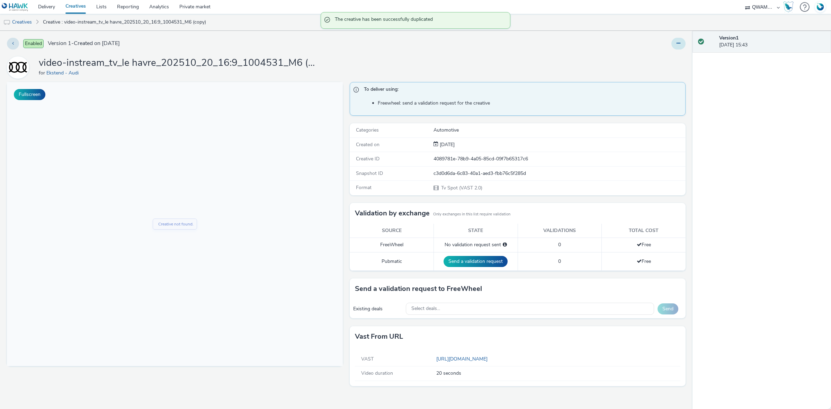
click at [676, 42] on button at bounding box center [679, 44] width 14 height 12
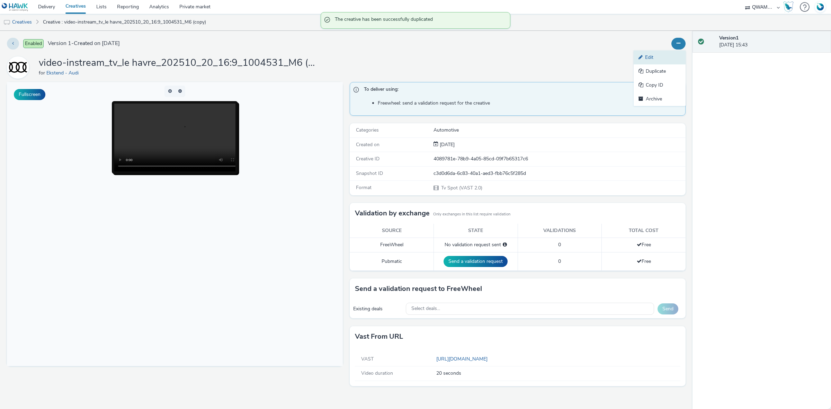
click at [663, 55] on link "Edit" at bounding box center [660, 58] width 52 height 14
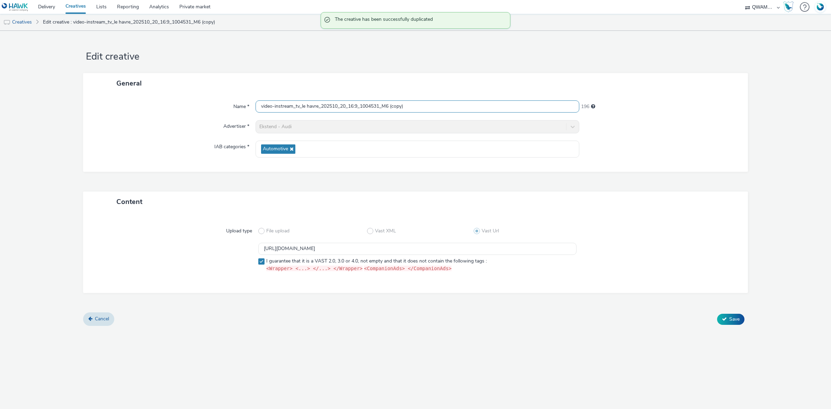
drag, startPoint x: 418, startPoint y: 104, endPoint x: 153, endPoint y: 108, distance: 265.0
click at [153, 108] on div "Name * video-instream_tv_le havre_202510_20_16:9_1004531_M6 (copy) 196" at bounding box center [415, 106] width 651 height 12
paste input "mans_202510_20_16:9_1001267_M6"
type input "video-instream_tv_le mans_202510_20_16:9_1001267_M6"
drag, startPoint x: 453, startPoint y: 249, endPoint x: 178, endPoint y: 241, distance: 274.8
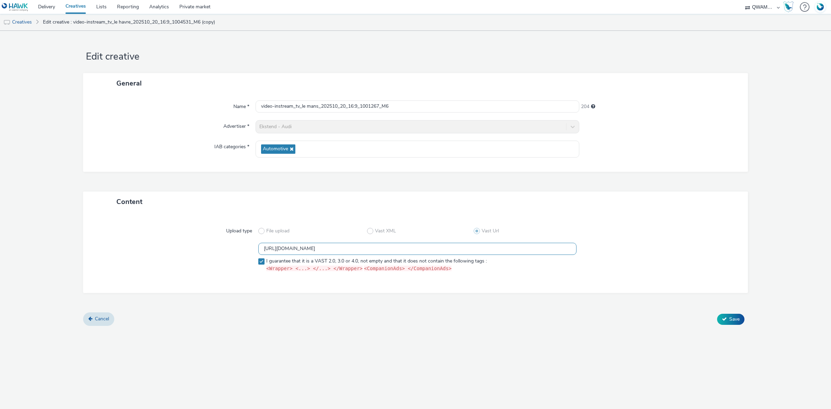
click at [179, 244] on div "https://m6web-users.6play.fr/v1/vast-generator/clipVast/13145397?vast_version=2…" at bounding box center [416, 259] width 640 height 32
paste input "481"
type input "https://m6web-users.6play.fr/v1/vast-generator/clipVast/13145481?vast_version=2"
click at [743, 316] on button "Save" at bounding box center [730, 319] width 27 height 11
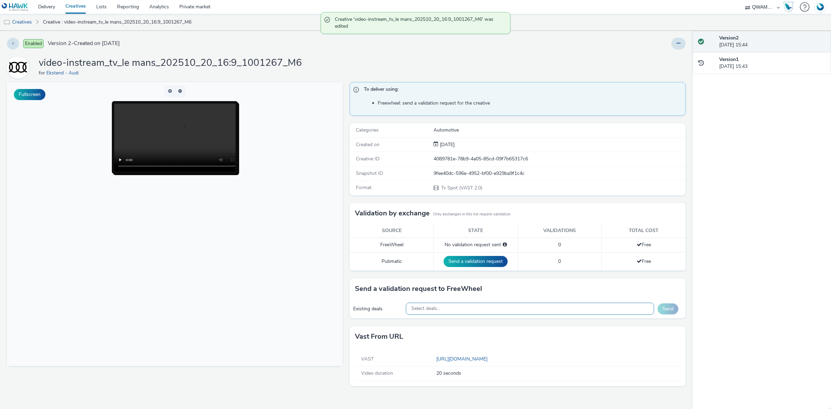
click at [473, 310] on div "Select deals..." at bounding box center [530, 309] width 249 height 12
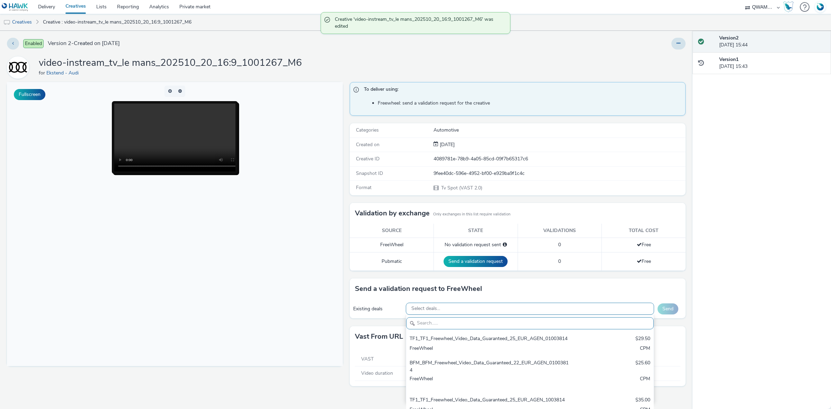
paste input "M6_M6_Freewheel_Video_Data_Guaranteed_24_EUR_LE MANS_1001267"
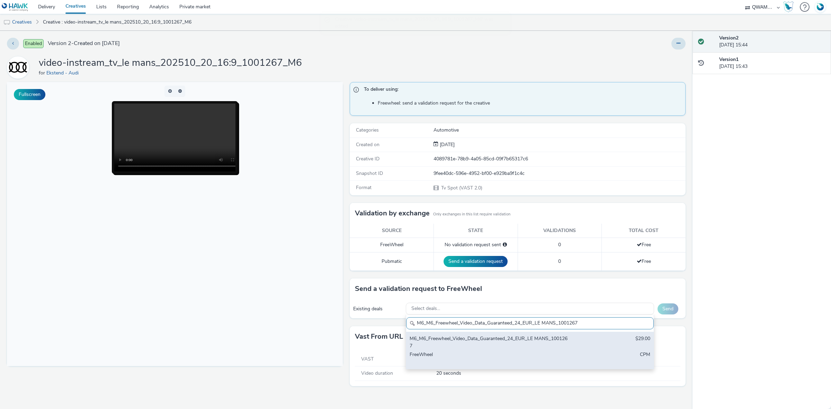
type input "M6_M6_Freewheel_Video_Data_Guaranteed_24_EUR_LE MANS_1001267"
click at [456, 344] on div "M6_M6_Freewheel_Video_Data_Guaranteed_24_EUR_LE MANS_1001267" at bounding box center [489, 342] width 159 height 14
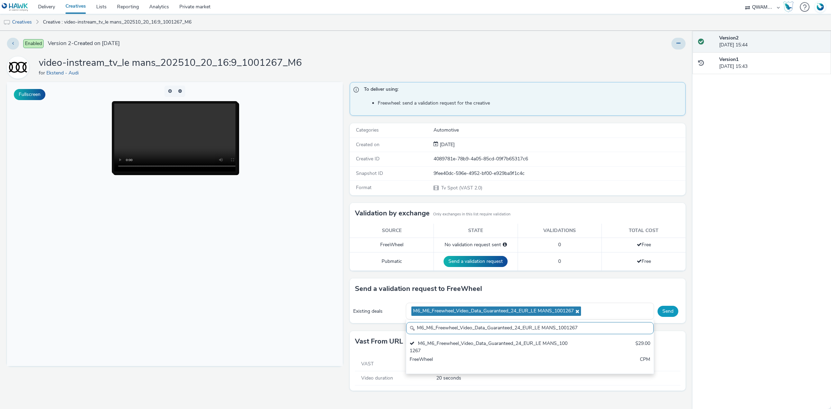
click at [674, 316] on button "Send" at bounding box center [668, 311] width 21 height 11
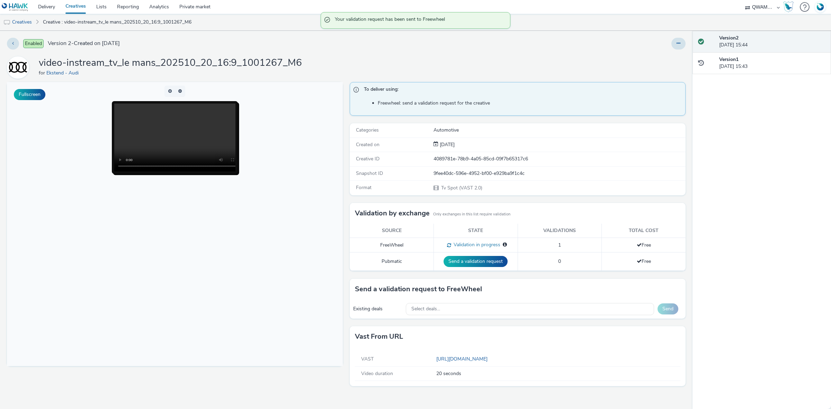
click at [672, 47] on div at bounding box center [679, 44] width 14 height 12
click at [674, 47] on button at bounding box center [679, 44] width 14 height 12
click at [672, 68] on link "Duplicate" at bounding box center [660, 71] width 52 height 14
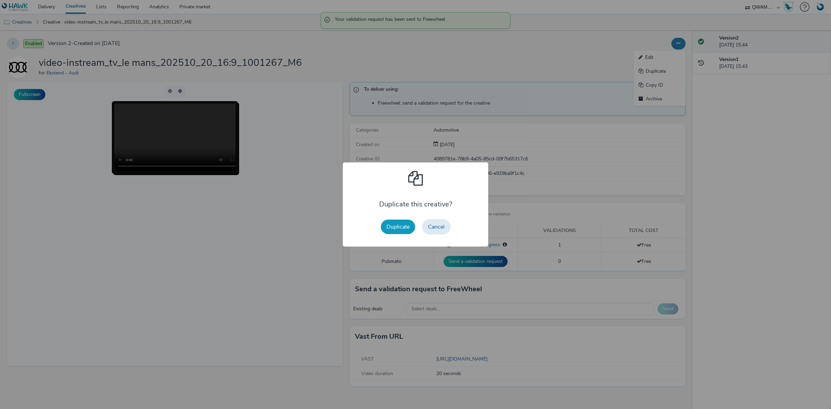
click at [387, 230] on button "Duplicate" at bounding box center [398, 227] width 34 height 15
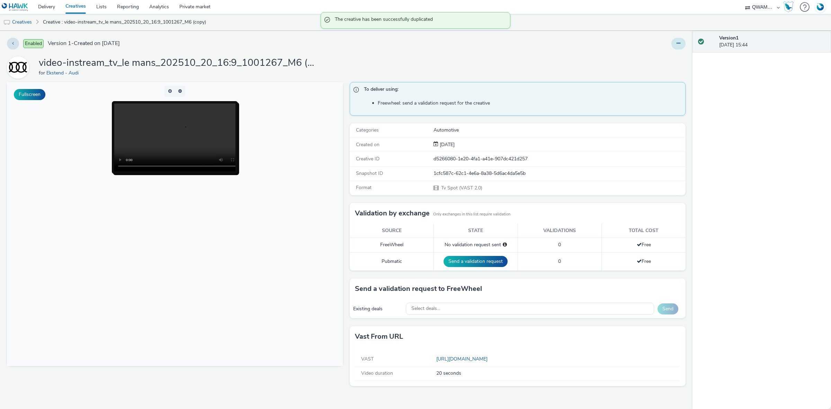
click at [681, 47] on button at bounding box center [679, 44] width 14 height 12
click at [655, 58] on link "Edit" at bounding box center [660, 58] width 52 height 14
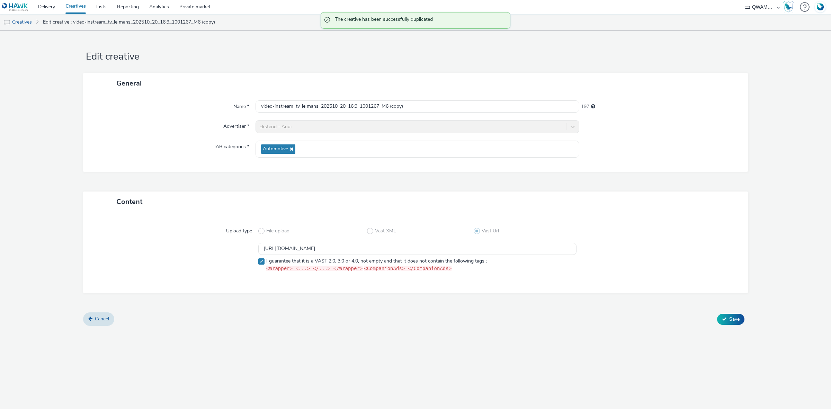
click at [422, 114] on div "Name * video-instream_tv_le mans_202510_20_16:9_1001267_M6 (copy) 197 Advertise…" at bounding box center [415, 133] width 665 height 78
drag, startPoint x: 421, startPoint y: 108, endPoint x: 140, endPoint y: 115, distance: 281.7
click at [140, 115] on div "Name * video-instream_tv_le mans_202510_20_16:9_1001267_M6 (copy) 197 Advertise…" at bounding box center [415, 133] width 665 height 78
paste input "puy en velay_202510_20_16:9_1000968_M6"
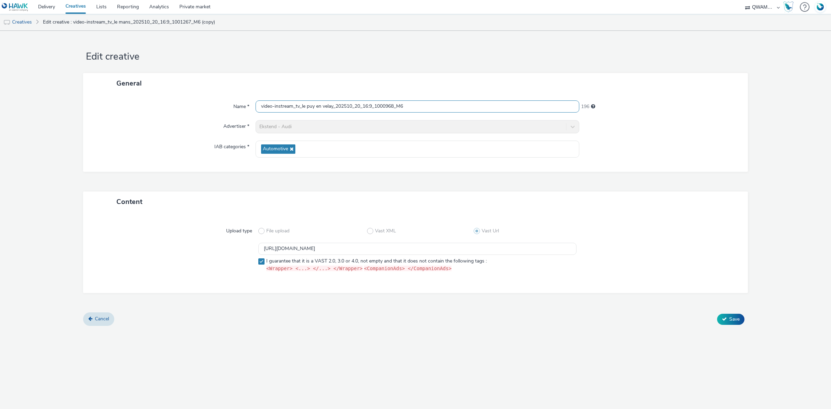
type input "video-instream_tv_le puy en velay_202510_20_16:9_1000968_M6"
drag, startPoint x: 456, startPoint y: 252, endPoint x: 175, endPoint y: 244, distance: 281.4
click at [175, 244] on div "https://m6web-users.6play.fr/v1/vast-generator/clipVast/13145481?vast_version=2…" at bounding box center [416, 259] width 640 height 32
paste input "0"
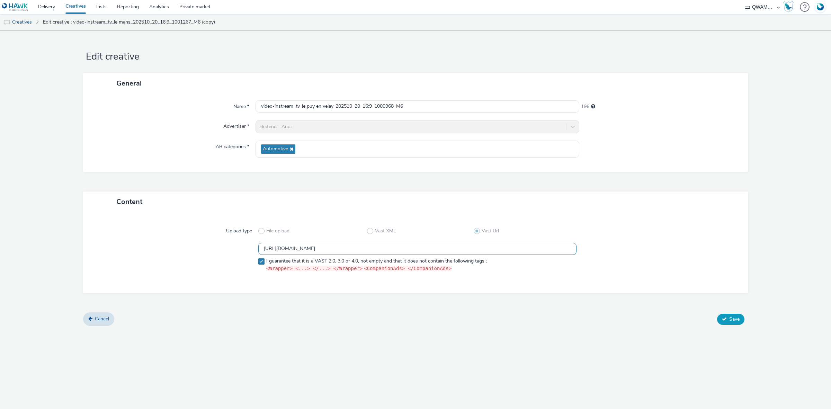
type input "https://m6web-users.6play.fr/v1/vast-generator/clipVast/13145480?vast_version=2"
click at [727, 318] on button "Save" at bounding box center [730, 319] width 27 height 11
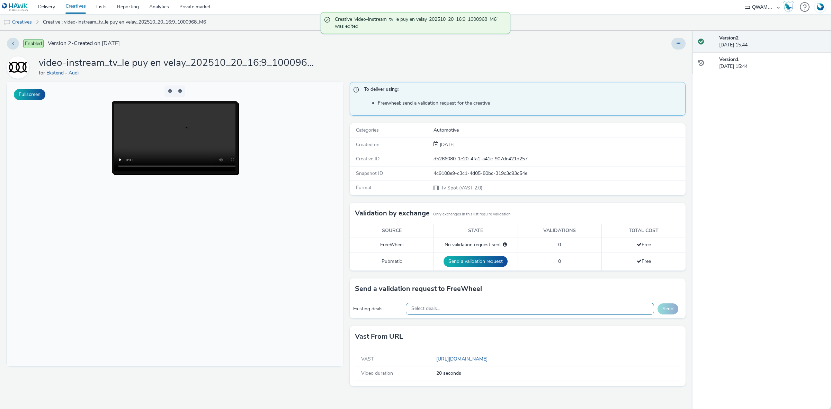
click at [492, 310] on div "Select deals..." at bounding box center [530, 309] width 249 height 12
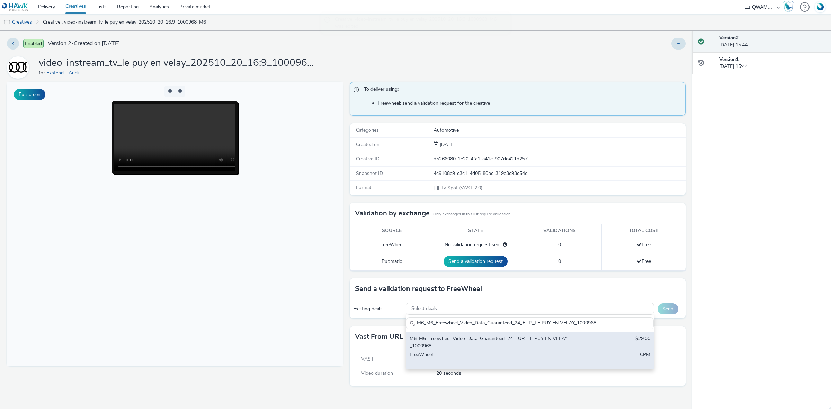
type input "M6_M6_Freewheel_Video_Data_Guaranteed_24_EUR_LE PUY EN VELAY_1000968"
click at [473, 336] on div "M6_M6_Freewheel_Video_Data_Guaranteed_24_EUR_LE PUY EN VELAY_1000968" at bounding box center [489, 342] width 159 height 14
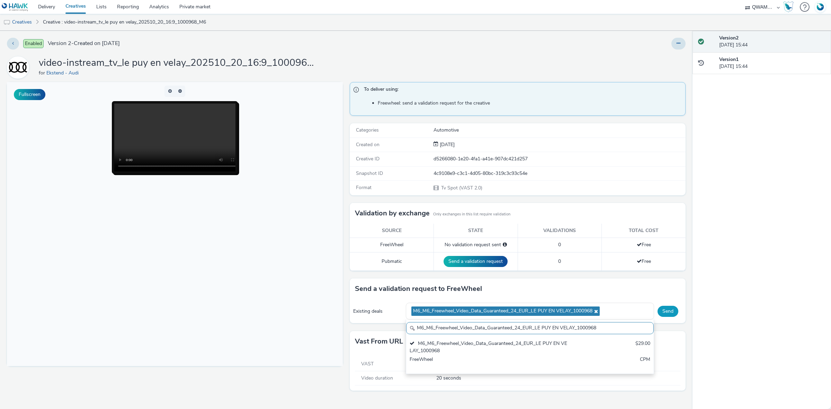
drag, startPoint x: 666, startPoint y: 315, endPoint x: 225, endPoint y: 236, distance: 447.7
click at [666, 315] on button "Send" at bounding box center [668, 311] width 21 height 11
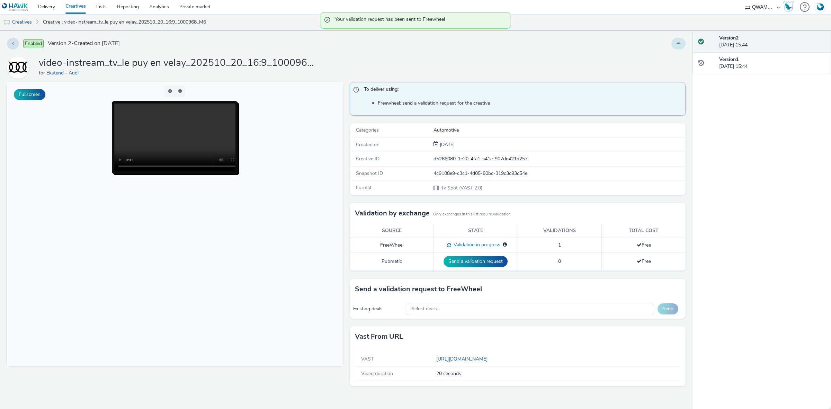
click at [684, 42] on button at bounding box center [679, 44] width 14 height 12
click at [663, 73] on link "Duplicate" at bounding box center [660, 71] width 52 height 14
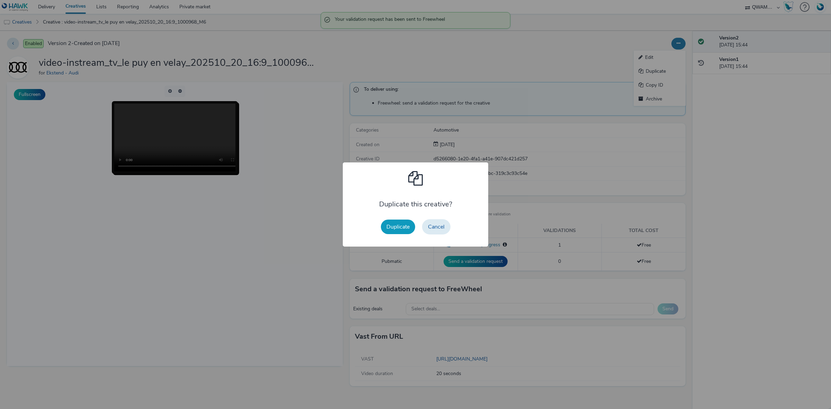
click at [399, 225] on button "Duplicate" at bounding box center [398, 227] width 34 height 15
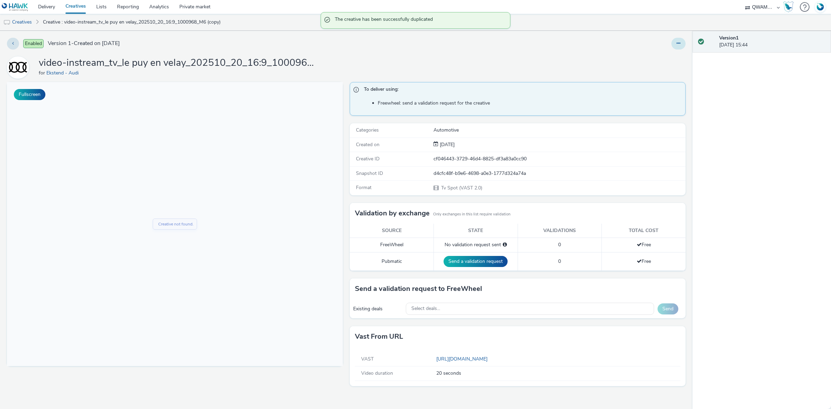
click at [676, 45] on button at bounding box center [679, 44] width 14 height 12
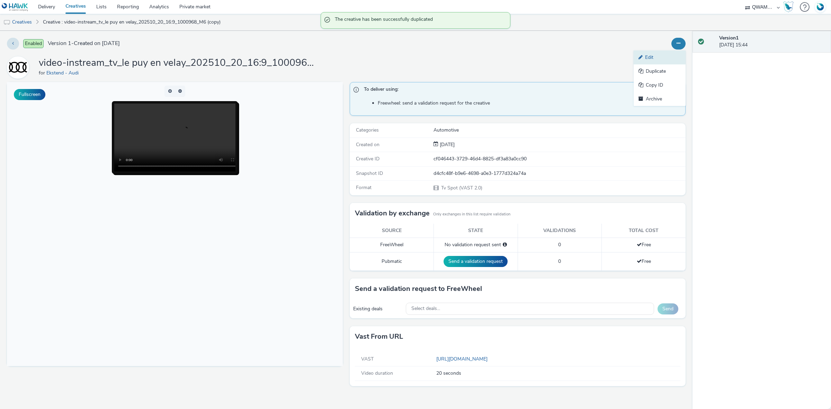
click at [643, 54] on link "Edit" at bounding box center [660, 58] width 52 height 14
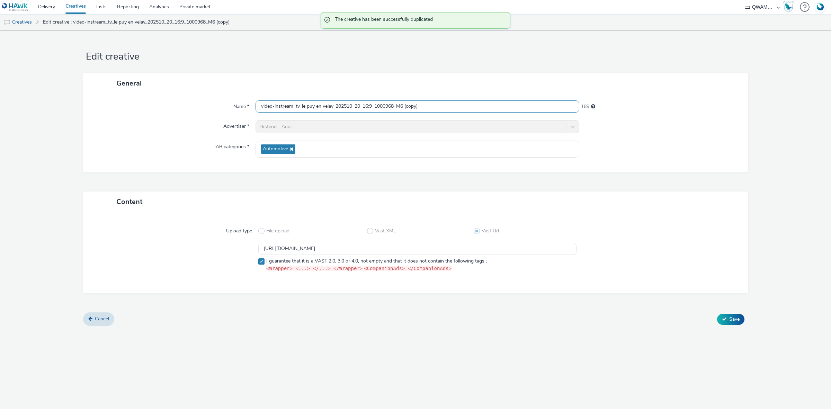
drag, startPoint x: 426, startPoint y: 108, endPoint x: 88, endPoint y: 101, distance: 337.8
click at [88, 101] on div "Name * video-instream_tv_le puy en velay_202510_20_16:9_1000968_M6 (copy) 189 A…" at bounding box center [415, 133] width 665 height 78
paste input "ns_202510_20_16:9_1002632_M6"
type input "video-instream_tv_lens_202510_20_16:9_1002632_M6"
drag, startPoint x: 467, startPoint y: 248, endPoint x: 89, endPoint y: 241, distance: 377.7
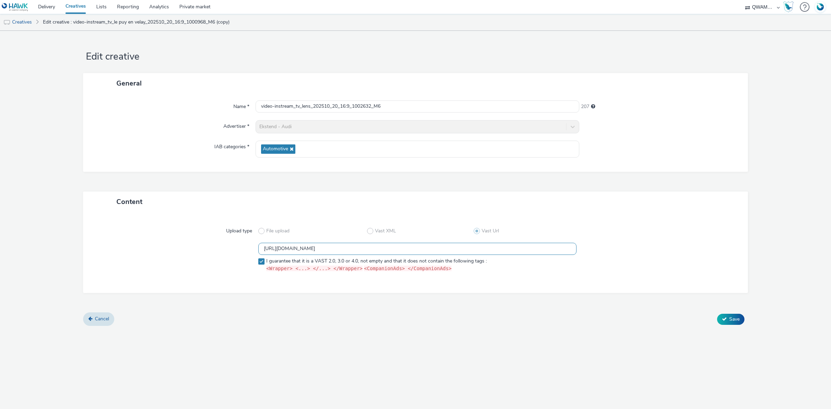
click at [83, 240] on div "Upload type File upload Vast XML Vast Url https://m6web-users.6play.fr/v1/vast-…" at bounding box center [415, 252] width 665 height 81
paste input "79"
type input "https://m6web-users.6play.fr/v1/vast-generator/clipVast/13145479?vast_version=2"
click at [730, 317] on span "Save" at bounding box center [735, 319] width 10 height 7
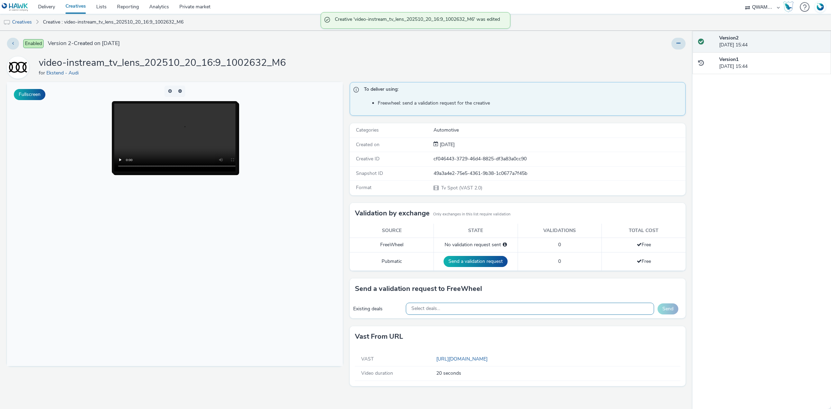
click at [488, 309] on div "Select deals..." at bounding box center [530, 309] width 249 height 12
paste input "M6_M6_Freewheel_Video_Data_Guaranteed_24_EUR_LENS_1002632"
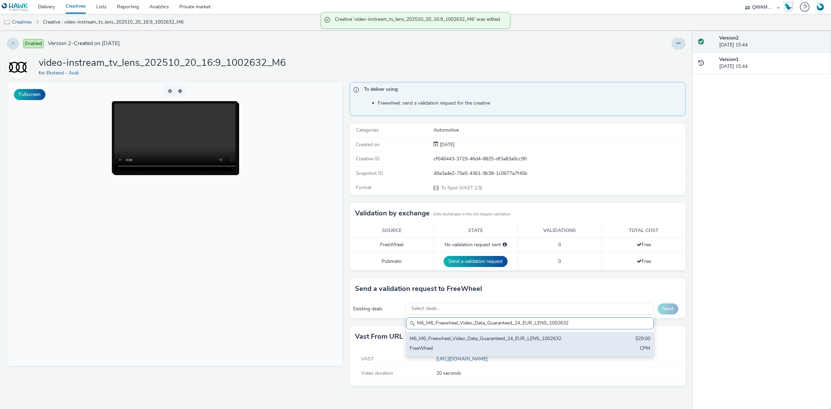
type input "M6_M6_Freewheel_Video_Data_Guaranteed_24_EUR_LENS_1002632"
click at [469, 338] on div "M6_M6_Freewheel_Video_Data_Guaranteed_24_EUR_LENS_1002632" at bounding box center [489, 339] width 159 height 8
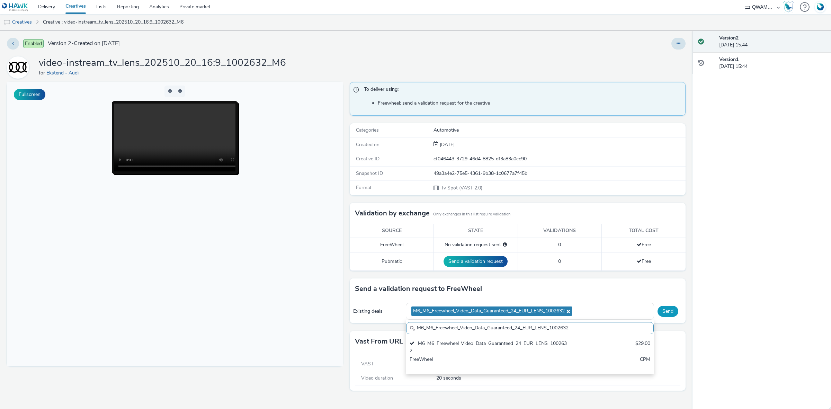
click at [662, 310] on button "Send" at bounding box center [668, 311] width 21 height 11
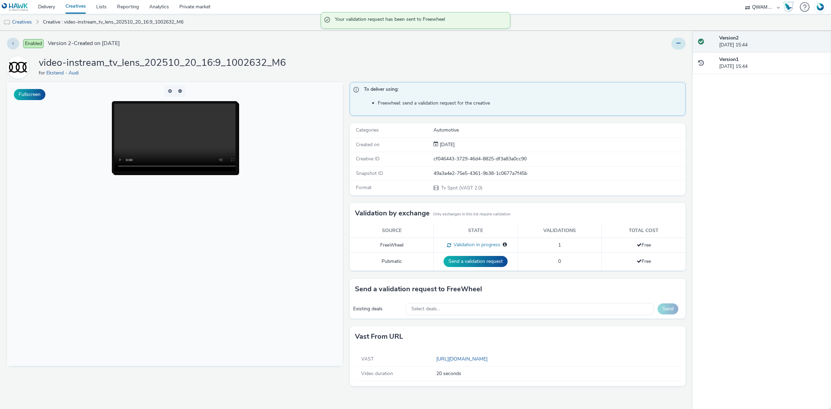
click at [688, 44] on div "Enabled Version 2 - Created on 13 October 2025 video-instream_tv_lens_202510_20…" at bounding box center [346, 220] width 693 height 378
click at [683, 43] on button at bounding box center [679, 44] width 14 height 12
click at [671, 67] on link "Duplicate" at bounding box center [660, 71] width 52 height 14
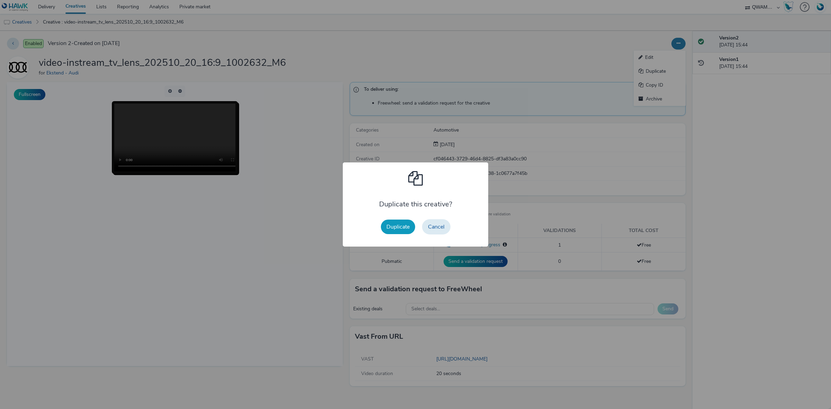
click at [396, 226] on button "Duplicate" at bounding box center [398, 227] width 34 height 15
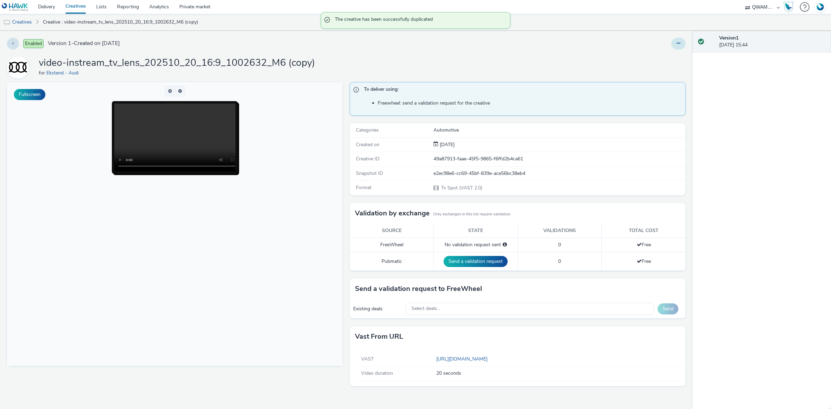
click at [676, 46] on button at bounding box center [679, 44] width 14 height 12
click at [656, 58] on link "Edit" at bounding box center [660, 58] width 52 height 14
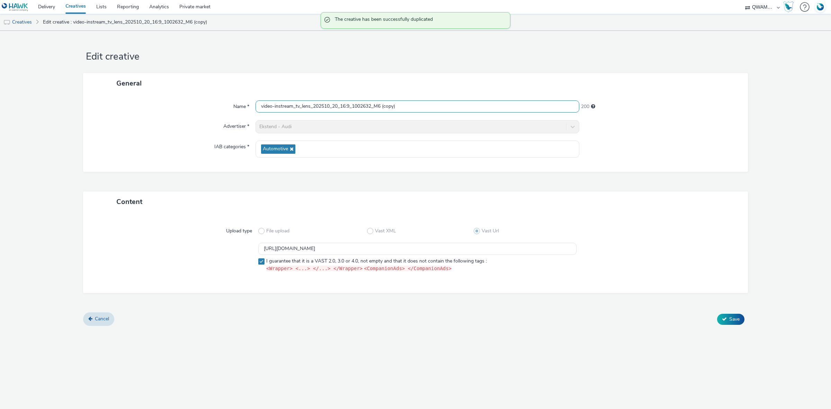
drag, startPoint x: 414, startPoint y: 105, endPoint x: 151, endPoint y: 98, distance: 263.4
click at [151, 98] on div "Name * video-instream_tv_lens_202510_20_16:9_1002632_M6 (copy) 200 Advertiser *…" at bounding box center [415, 133] width 665 height 78
paste input "s ulis_202510_20_16:9_1001989_M6"
type input "video-instream_tv_les ulis_202510_20_16:9_1001989_M6"
drag, startPoint x: 315, startPoint y: 246, endPoint x: 235, endPoint y: 248, distance: 80.7
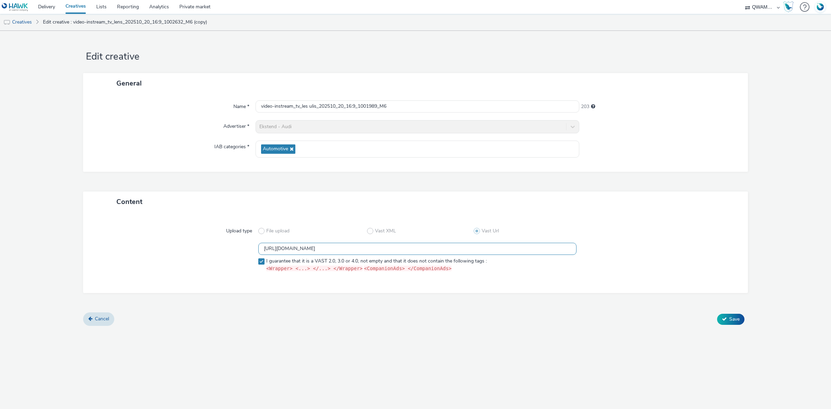
click at [235, 248] on div "https://m6web-users.6play.fr/v1/vast-generator/clipVast/13145479?vast_version=2…" at bounding box center [416, 259] width 640 height 32
paste input "8"
type input "https://m6web-users.6play.fr/v1/vast-generator/clipVast/13145478?vast_version=2"
click at [730, 319] on span "Save" at bounding box center [735, 319] width 10 height 7
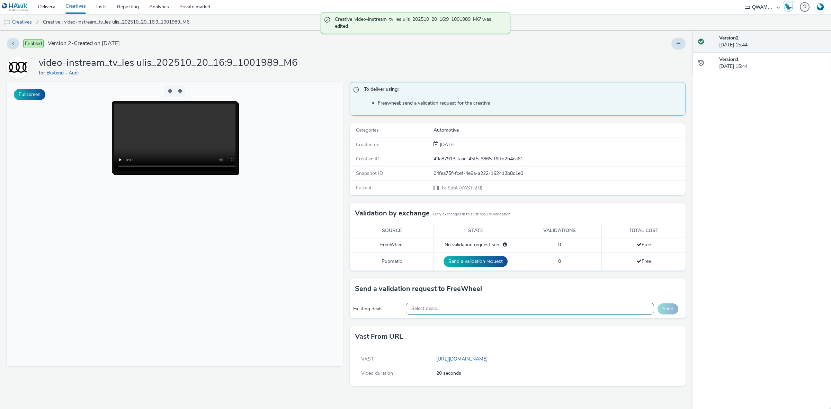
click at [461, 309] on div "Select deals..." at bounding box center [530, 309] width 249 height 12
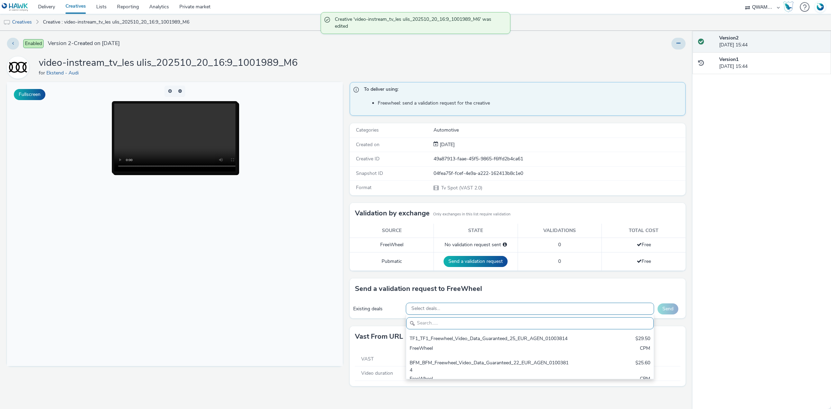
scroll to position [8, 0]
paste input "M6_M6_Freewheel_Video_Data_Guaranteed_24_EUR_LES ULIS_1001989"
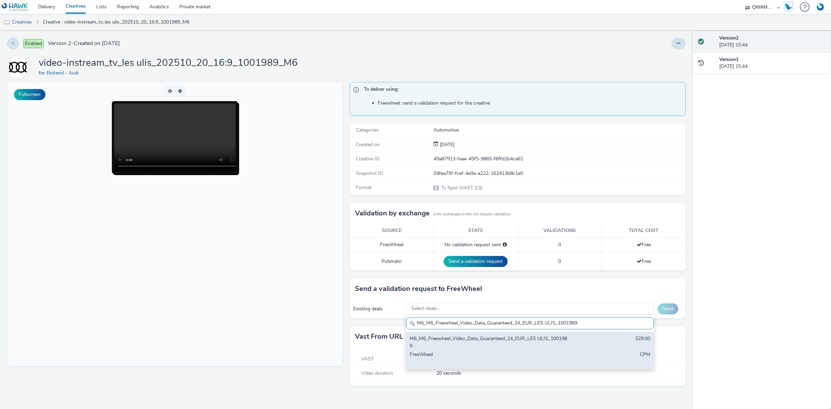
type input "M6_M6_Freewheel_Video_Data_Guaranteed_24_EUR_LES ULIS_1001989"
click at [449, 338] on div "M6_M6_Freewheel_Video_Data_Guaranteed_24_EUR_LES ULIS_1001989" at bounding box center [489, 342] width 159 height 14
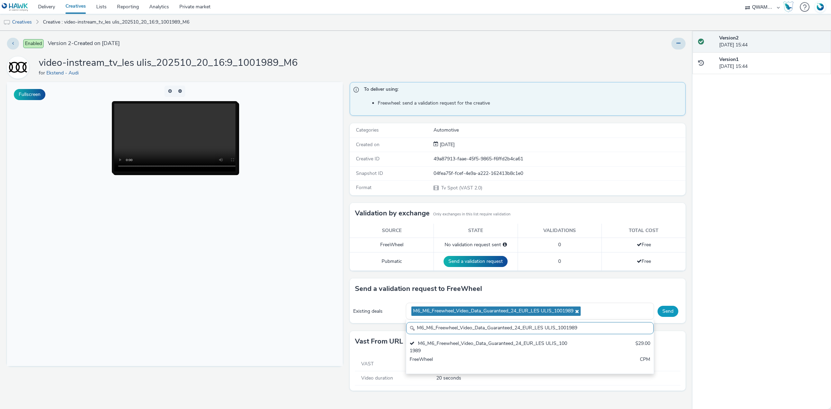
click at [670, 308] on button "Send" at bounding box center [668, 311] width 21 height 11
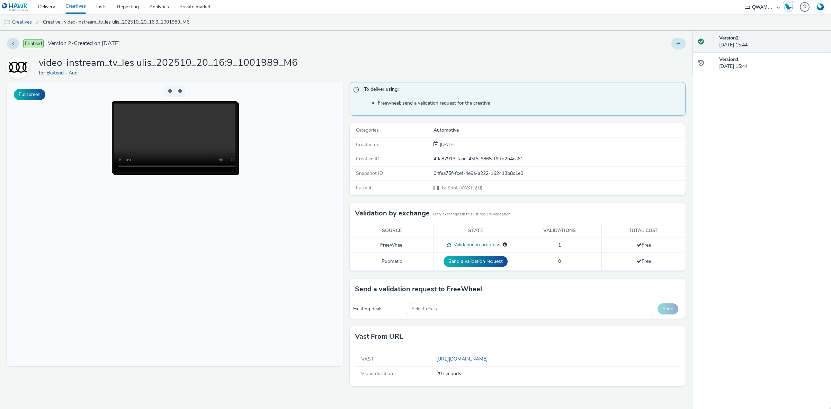
drag, startPoint x: 678, startPoint y: 42, endPoint x: 672, endPoint y: 46, distance: 6.8
click at [678, 42] on icon at bounding box center [679, 43] width 4 height 5
click at [655, 67] on link "Duplicate" at bounding box center [660, 71] width 52 height 14
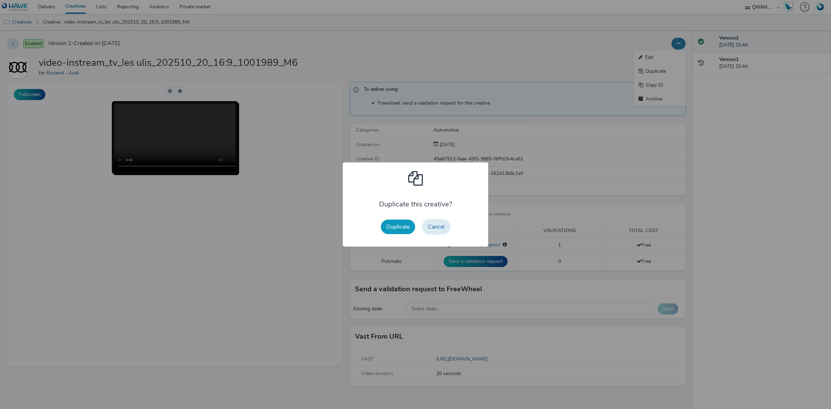
click at [401, 224] on button "Duplicate" at bounding box center [398, 227] width 34 height 15
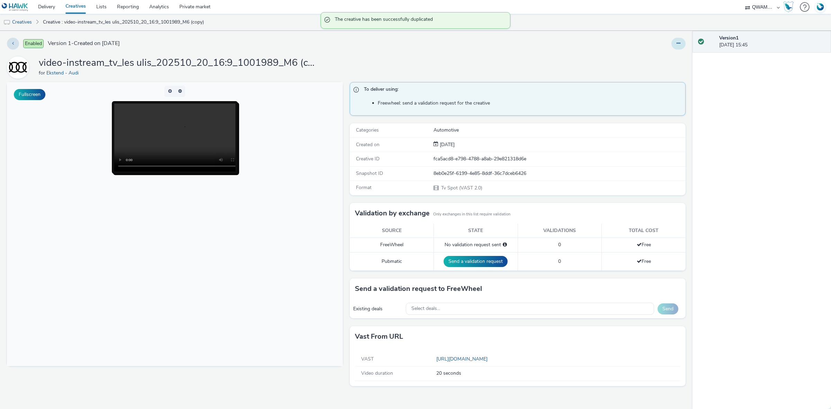
click at [684, 47] on button at bounding box center [679, 44] width 14 height 12
click at [659, 55] on link "Edit" at bounding box center [660, 58] width 52 height 14
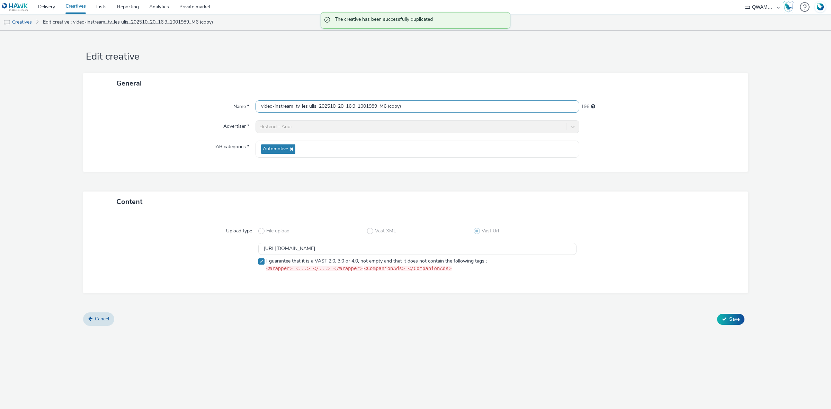
drag, startPoint x: 410, startPoint y: 107, endPoint x: 180, endPoint y: 107, distance: 229.7
click at [180, 107] on div "Name * video-instream_tv_les ulis_202510_20_16:9_1001989_M6 (copy) 196" at bounding box center [415, 106] width 651 height 12
paste input "ille_202510_20_16:9_1002053_M6"
type input "video-instream_tv_lille_202510_20_16:9_1002053_M6"
drag, startPoint x: 468, startPoint y: 247, endPoint x: 157, endPoint y: 249, distance: 311.8
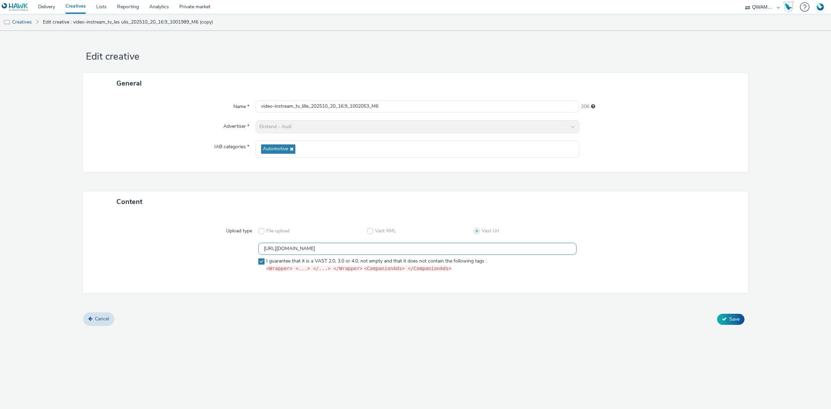
click at [157, 249] on div "https://m6web-users.6play.fr/v1/vast-generator/clipVast/13145478?vast_version=2…" at bounding box center [416, 259] width 640 height 32
paste input "7"
type input "https://m6web-users.6play.fr/v1/vast-generator/clipVast/13145477?vast_version=2"
click at [735, 316] on span "Save" at bounding box center [735, 319] width 10 height 7
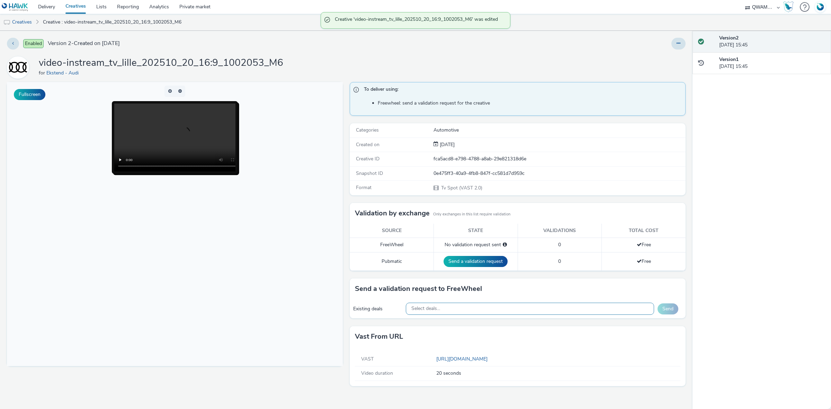
click at [480, 312] on div "Select deals..." at bounding box center [530, 309] width 249 height 12
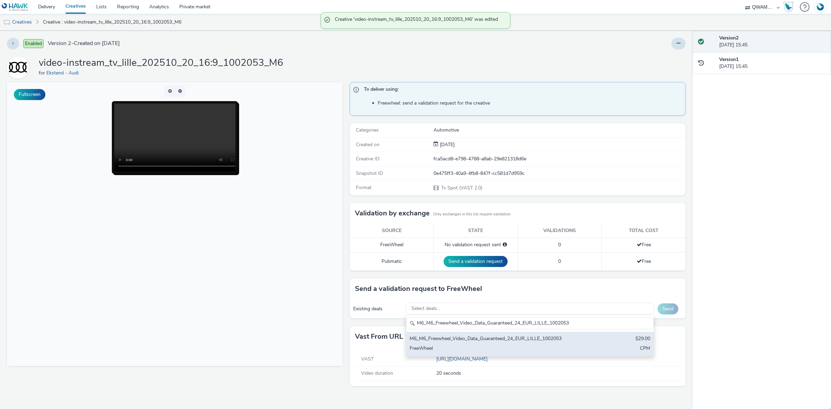
type input "M6_M6_Freewheel_Video_Data_Guaranteed_24_EUR_LILLE_1002053"
click at [482, 345] on div "M6_M6_Freewheel_Video_Data_Guaranteed_24_EUR_LILLE_1002053 $29.00 FreeWheel CPM" at bounding box center [530, 344] width 248 height 24
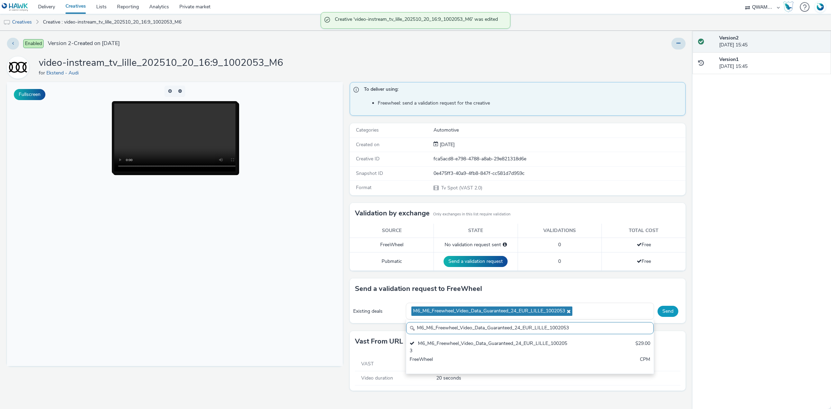
click at [660, 312] on button "Send" at bounding box center [668, 311] width 21 height 11
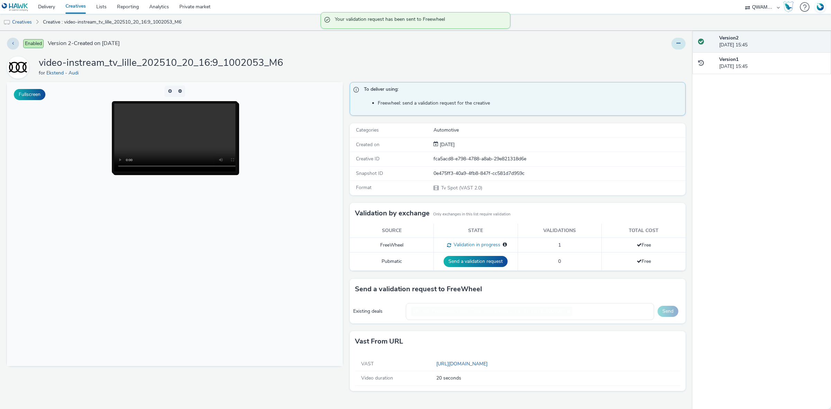
click at [678, 43] on icon at bounding box center [679, 43] width 4 height 5
click at [666, 69] on link "Duplicate" at bounding box center [660, 71] width 52 height 14
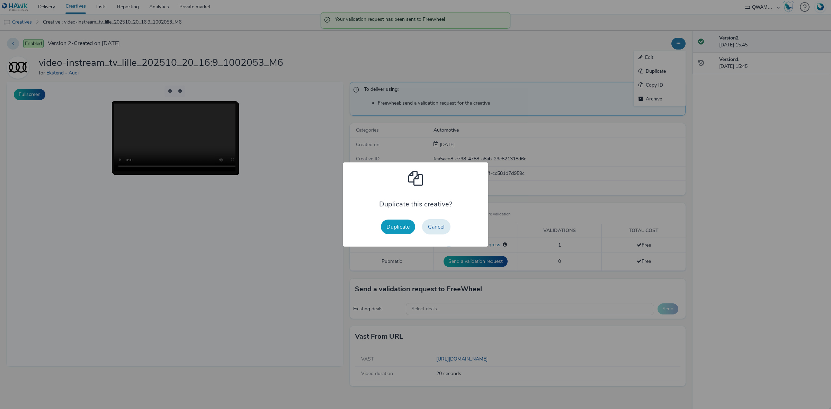
click at [386, 230] on button "Duplicate" at bounding box center [398, 227] width 34 height 15
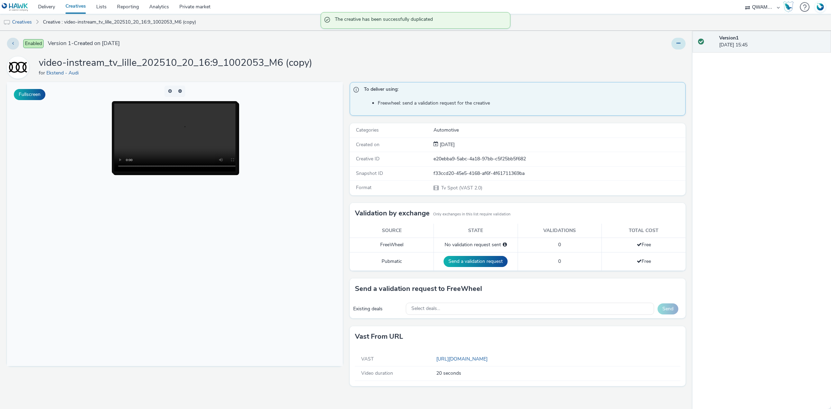
click at [677, 44] on icon at bounding box center [679, 43] width 4 height 5
click at [654, 55] on link "Edit" at bounding box center [660, 58] width 52 height 14
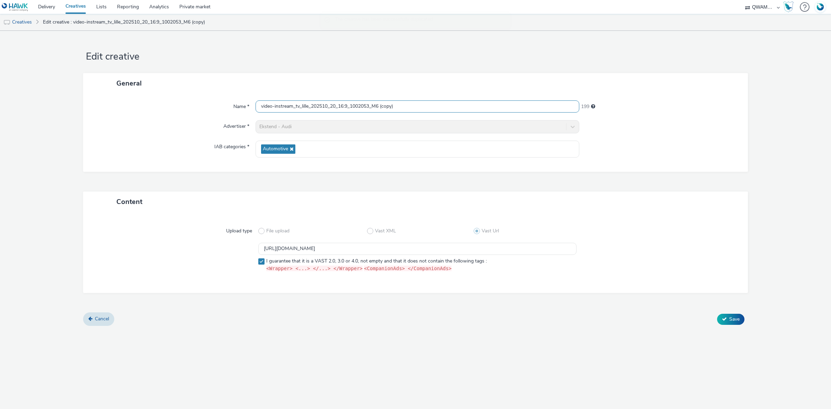
drag, startPoint x: 442, startPoint y: 108, endPoint x: 172, endPoint y: 113, distance: 269.9
click at [172, 113] on div "Name * video-instream_tv_lille_202510_20_16:9_1002053_M6 (copy) 199 Advertiser …" at bounding box center [415, 133] width 665 height 78
paste input "moges_202510_20_16:9_1000668_M6"
type input "video-instream_tv_limoges_202510_20_16:9_1000668_M6"
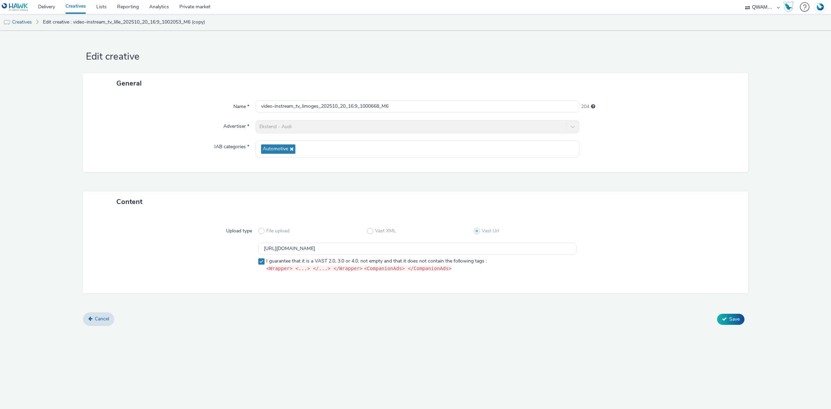
scroll to position [0, 0]
drag, startPoint x: 439, startPoint y: 246, endPoint x: 135, endPoint y: 246, distance: 303.8
click at [135, 246] on div "https://m6web-users.6play.fr/v1/vast-generator/clipVast/13145477?vast_version=2…" at bounding box center [416, 259] width 640 height 32
paste input "6"
type input "https://m6web-users.6play.fr/v1/vast-generator/clipVast/13145476?vast_version=2"
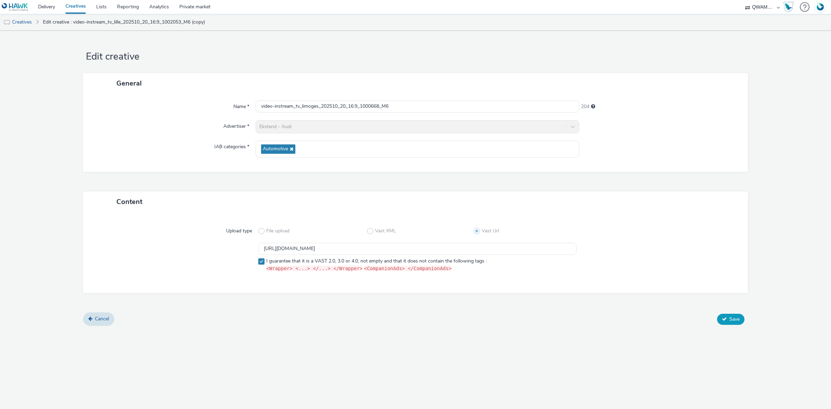
click at [721, 319] on button "Save" at bounding box center [730, 319] width 27 height 11
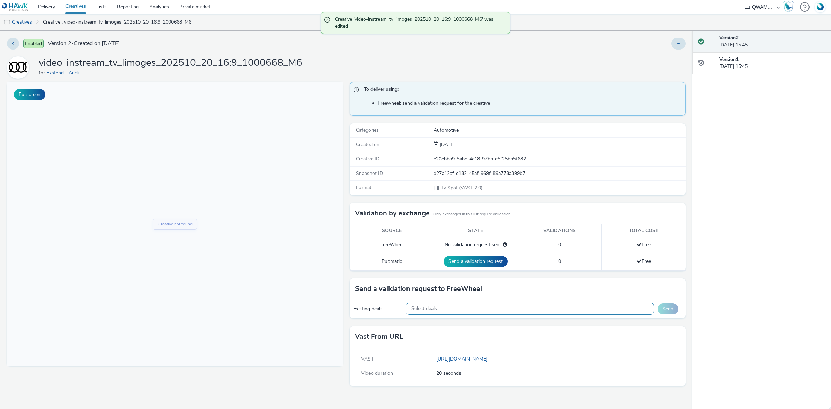
click at [520, 307] on div "Select deals..." at bounding box center [530, 309] width 249 height 12
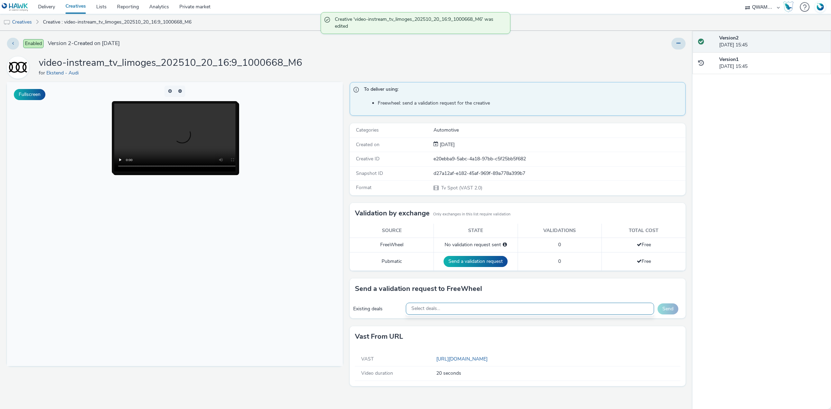
paste input "M6_M6_Freewheel_Video_Data_Guaranteed_24_EUR_LIMOGES_1000668"
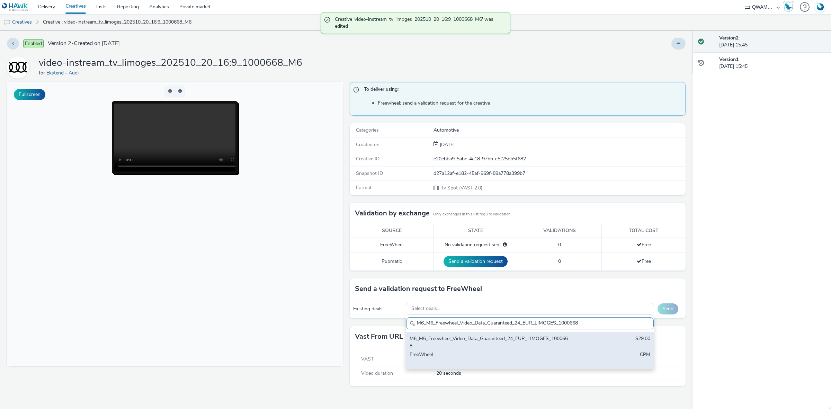
type input "M6_M6_Freewheel_Video_Data_Guaranteed_24_EUR_LIMOGES_1000668"
click at [511, 342] on div "M6_M6_Freewheel_Video_Data_Guaranteed_24_EUR_LIMOGES_1000668" at bounding box center [489, 342] width 159 height 14
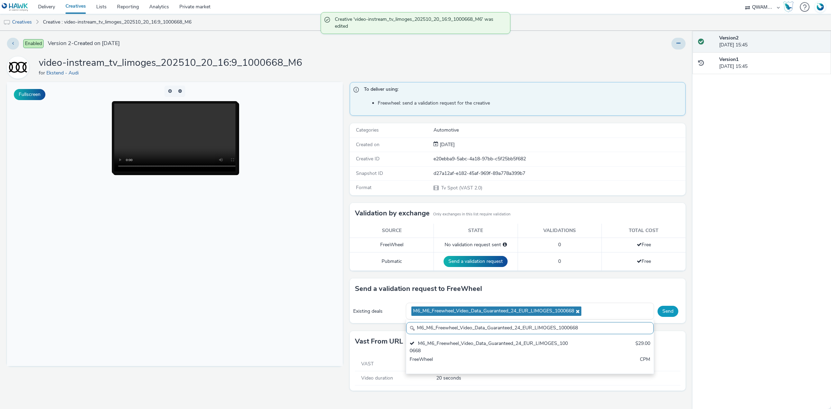
click at [673, 309] on button "Send" at bounding box center [668, 311] width 21 height 11
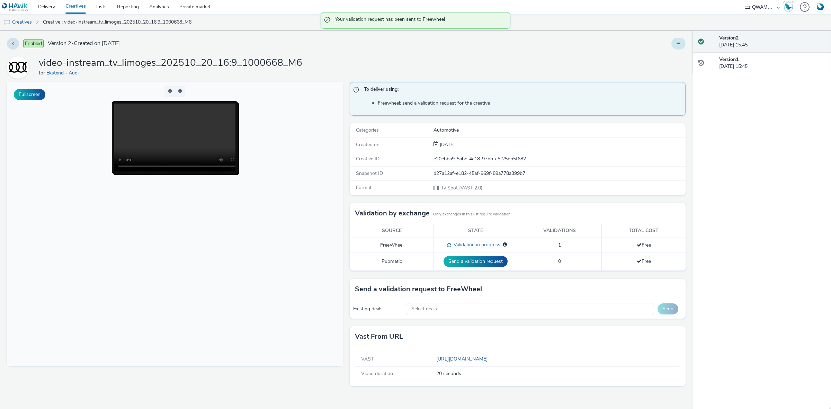
click at [678, 44] on icon at bounding box center [679, 43] width 4 height 5
click at [668, 72] on link "Duplicate" at bounding box center [660, 71] width 52 height 14
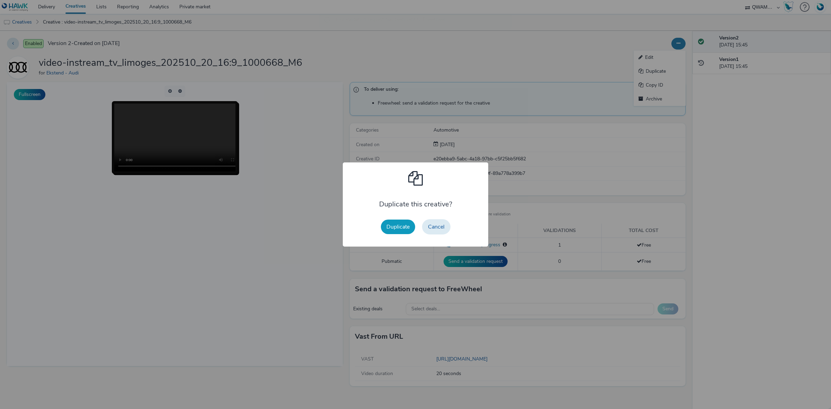
click at [385, 231] on button "Duplicate" at bounding box center [398, 227] width 34 height 15
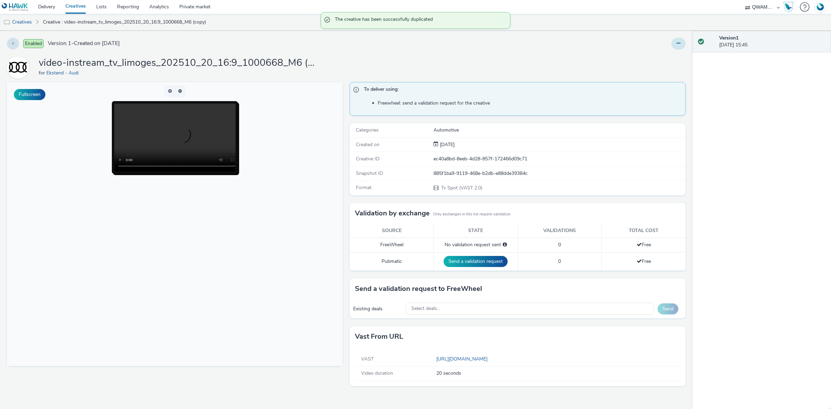
click at [676, 42] on button at bounding box center [679, 44] width 14 height 12
click at [665, 51] on link "Edit" at bounding box center [660, 58] width 52 height 14
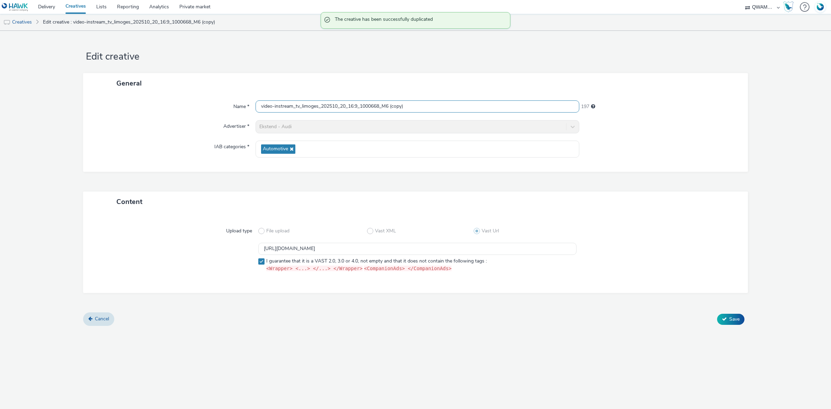
drag, startPoint x: 421, startPoint y: 102, endPoint x: 215, endPoint y: 106, distance: 206.2
click at [215, 106] on div "Name * video-instream_tv_limoges_202510_20_16:9_1000668_M6 (copy) 197" at bounding box center [415, 106] width 651 height 12
paste input "nest_202510_20_16:9_1004690_M6"
type input "video-instream_tv_limonest_202510_20_16:9_1004690_M6"
drag, startPoint x: 453, startPoint y: 252, endPoint x: 146, endPoint y: 243, distance: 307.1
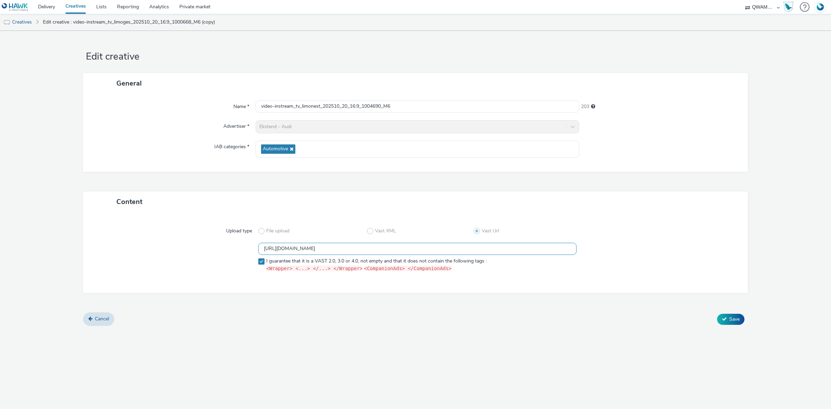
click at [146, 243] on div "https://m6web-users.6play.fr/v1/vast-generator/clipVast/13145476?vast_version=2…" at bounding box center [416, 259] width 640 height 32
paste input "3"
type input "https://m6web-users.6play.fr/v1/vast-generator/clipVast/13145473?vast_version=2"
click at [729, 317] on button "Save" at bounding box center [730, 319] width 27 height 11
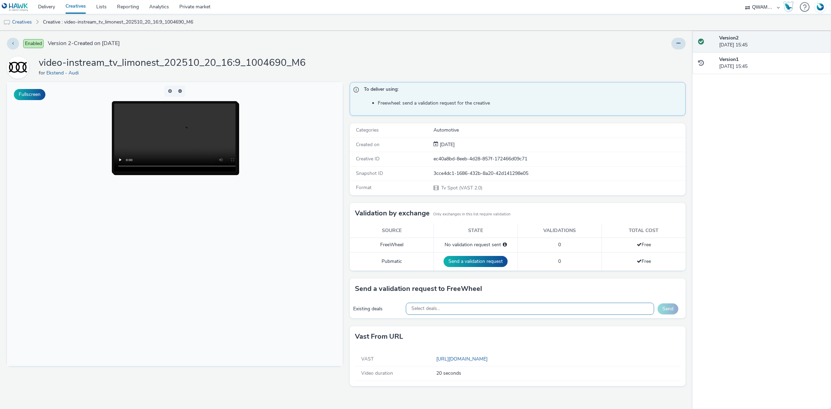
click at [472, 311] on div "Select deals..." at bounding box center [530, 309] width 249 height 12
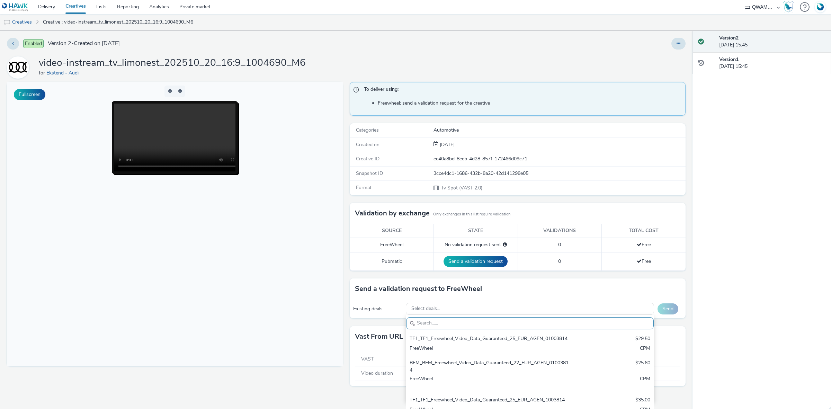
paste input "M6_M6_Freewheel_Video_Data_Guaranteed_24_EUR_LIMONEST_1004690"
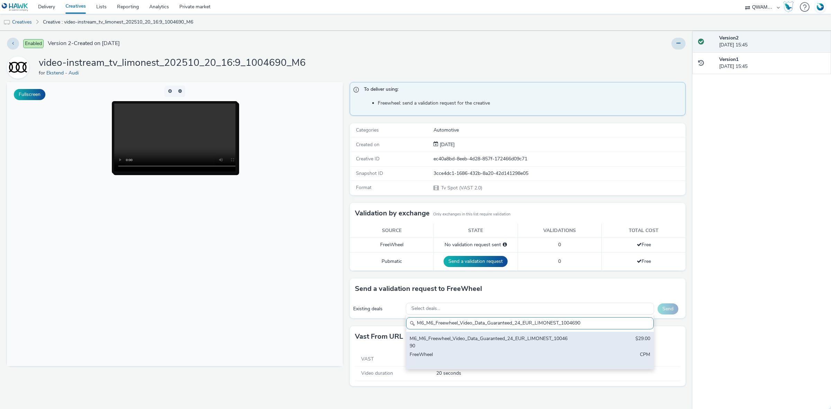
type input "M6_M6_Freewheel_Video_Data_Guaranteed_24_EUR_LIMONEST_1004690"
click at [468, 347] on div "M6_M6_Freewheel_Video_Data_Guaranteed_24_EUR_LIMONEST_1004690" at bounding box center [489, 342] width 159 height 14
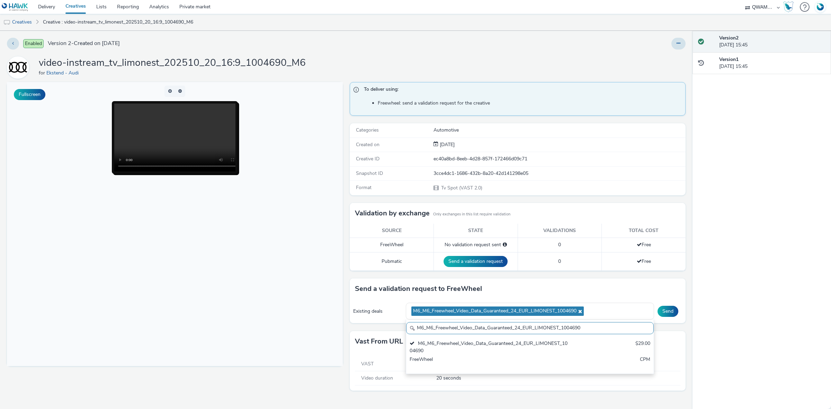
click at [679, 311] on div "Send" at bounding box center [670, 311] width 25 height 11
click at [674, 310] on button "Send" at bounding box center [668, 311] width 21 height 11
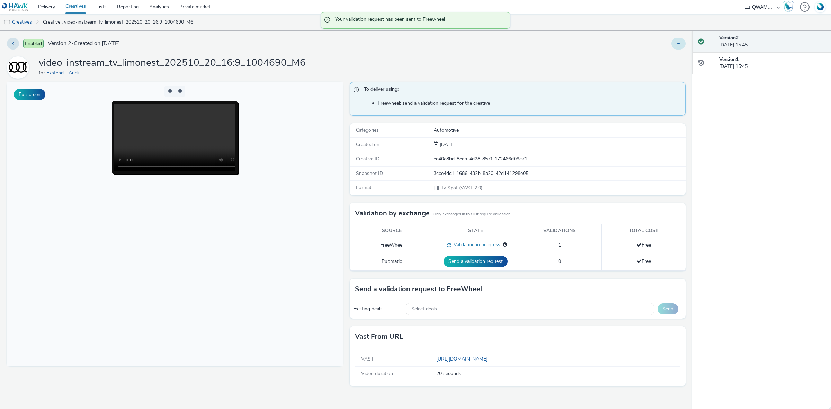
click at [685, 43] on button at bounding box center [679, 44] width 14 height 12
click at [669, 72] on link "Duplicate" at bounding box center [660, 71] width 52 height 14
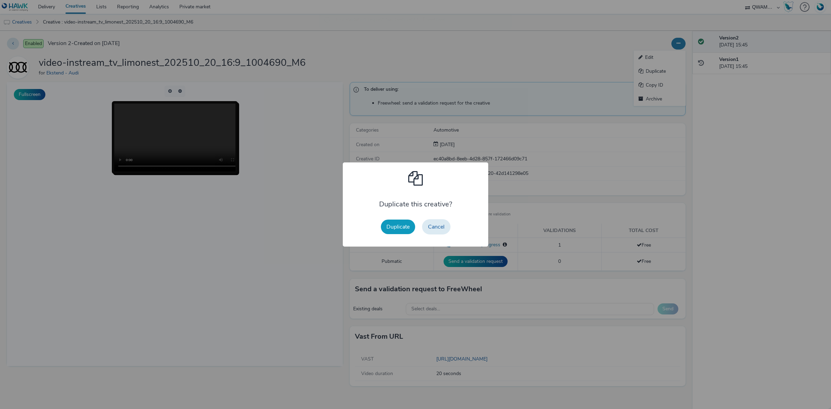
click at [395, 226] on button "Duplicate" at bounding box center [398, 227] width 34 height 15
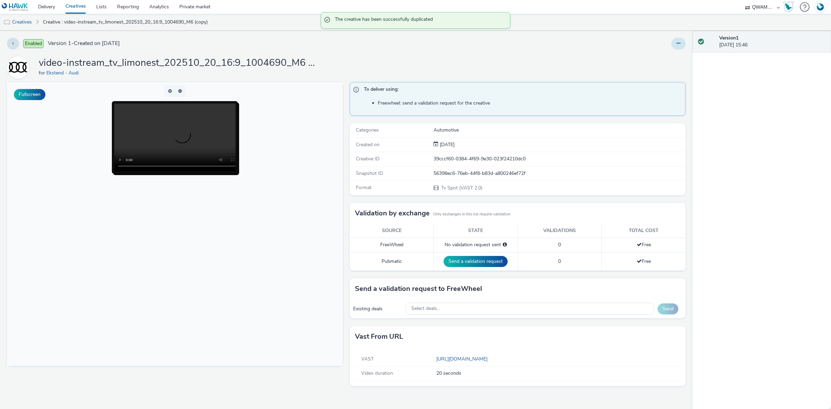
click at [679, 43] on icon at bounding box center [679, 43] width 4 height 5
click at [658, 56] on link "Edit" at bounding box center [660, 58] width 52 height 14
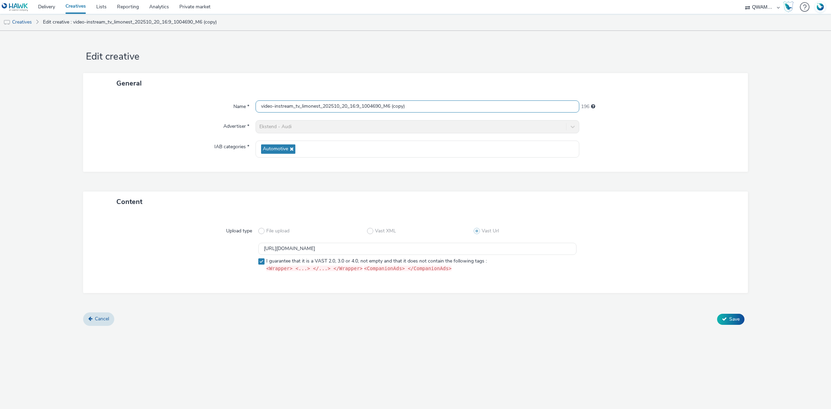
scroll to position [0, 0]
drag, startPoint x: 399, startPoint y: 111, endPoint x: 172, endPoint y: 113, distance: 227.3
click at [172, 113] on div "Name * video-instream_tv_limonest_202510_20_16:9_1004690_M6 (copy) 196" at bounding box center [415, 106] width 651 height 12
paste input "ons le saunier_202510_20_16:9_1001162_M6"
type input "video-instream_tv_lons le saunier_202510_20_16:9_1001162_M6"
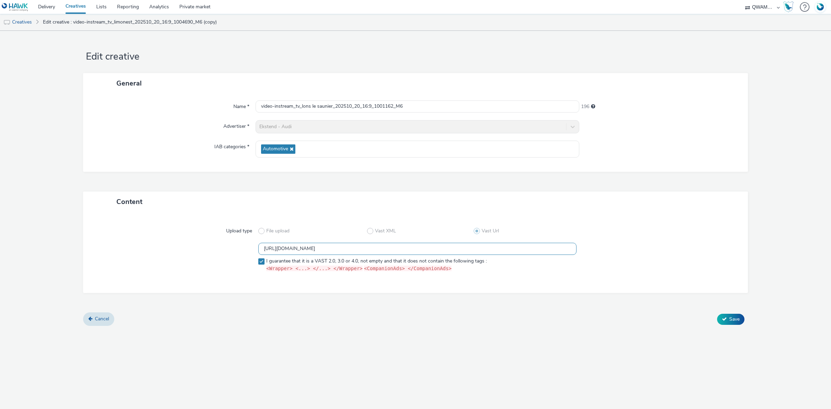
drag, startPoint x: 462, startPoint y: 250, endPoint x: 132, endPoint y: 257, distance: 329.5
click at [132, 257] on div "https://m6web-users.6play.fr/v1/vast-generator/clipVast/13145473?vast_version=2…" at bounding box center [416, 259] width 640 height 32
paste input "2"
type input "https://m6web-users.6play.fr/v1/vast-generator/clipVast/13145472?vast_version=2"
click at [735, 320] on span "Save" at bounding box center [735, 319] width 10 height 7
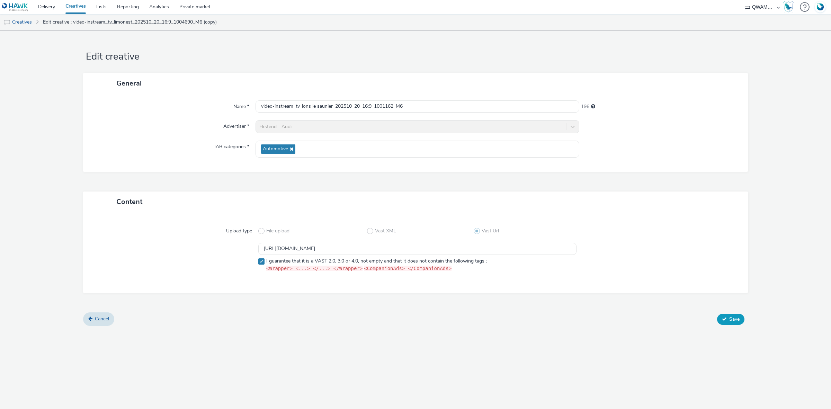
scroll to position [0, 0]
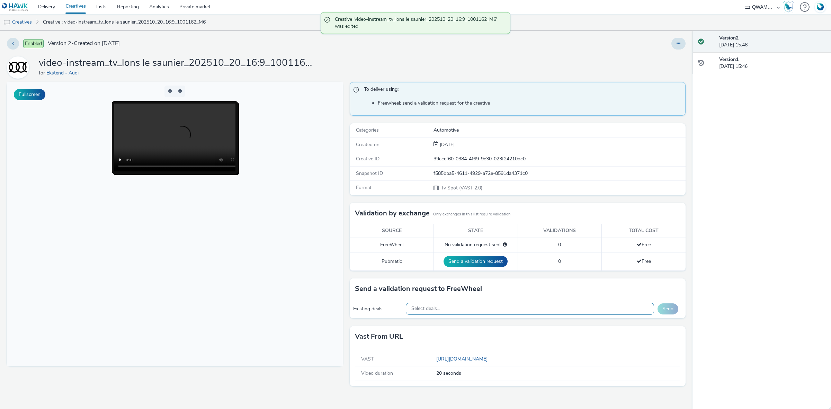
click at [480, 314] on div "Select deals..." at bounding box center [530, 309] width 249 height 12
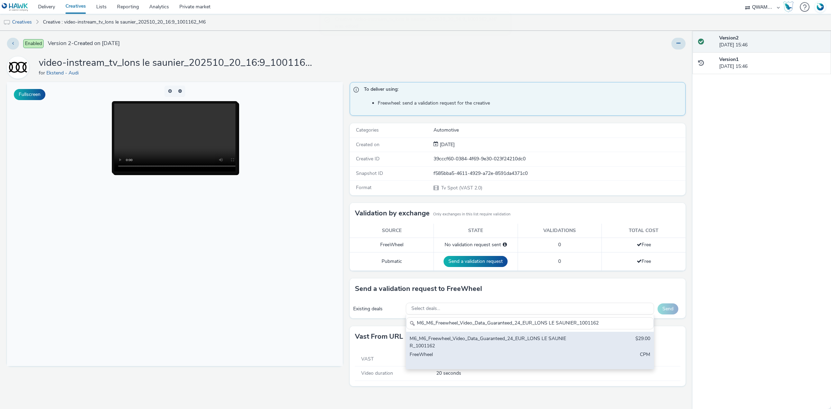
type input "M6_M6_Freewheel_Video_Data_Guaranteed_24_EUR_LONS LE SAUNIER_1001162"
click at [448, 338] on div "M6_M6_Freewheel_Video_Data_Guaranteed_24_EUR_LONS LE SAUNIER_1001162" at bounding box center [489, 342] width 159 height 14
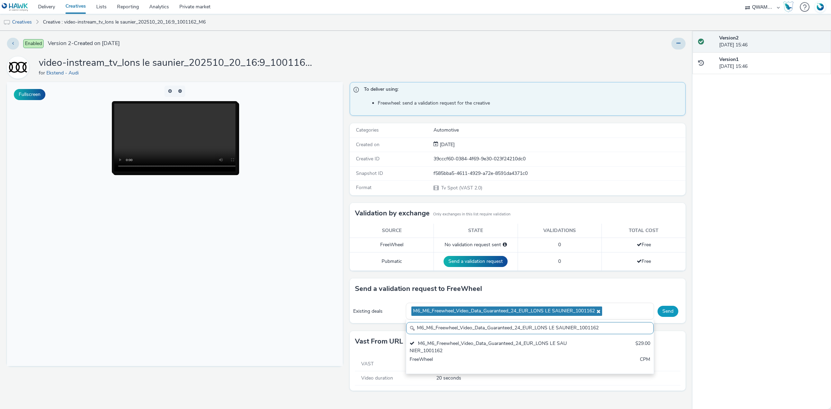
click at [674, 314] on button "Send" at bounding box center [668, 311] width 21 height 11
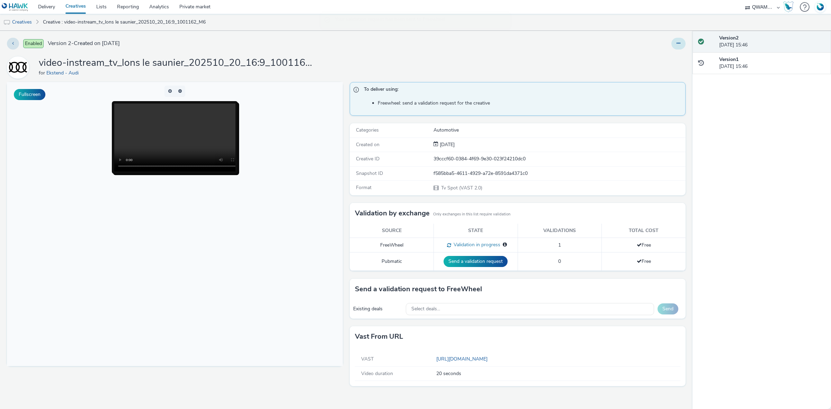
click at [680, 43] on icon at bounding box center [679, 43] width 4 height 5
click at [676, 70] on link "Duplicate" at bounding box center [660, 71] width 52 height 14
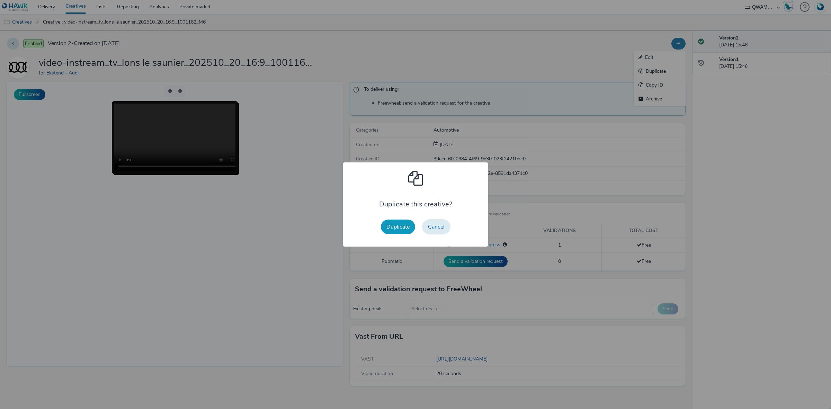
click at [399, 223] on button "Duplicate" at bounding box center [398, 227] width 34 height 15
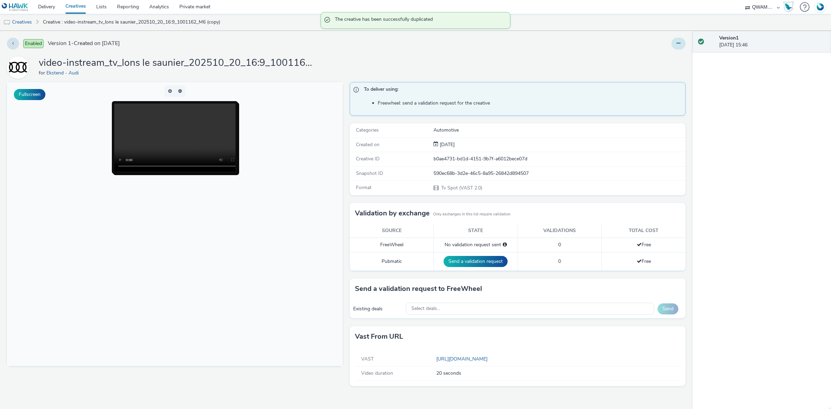
click at [674, 47] on button at bounding box center [679, 44] width 14 height 12
click at [659, 59] on link "Edit" at bounding box center [660, 58] width 52 height 14
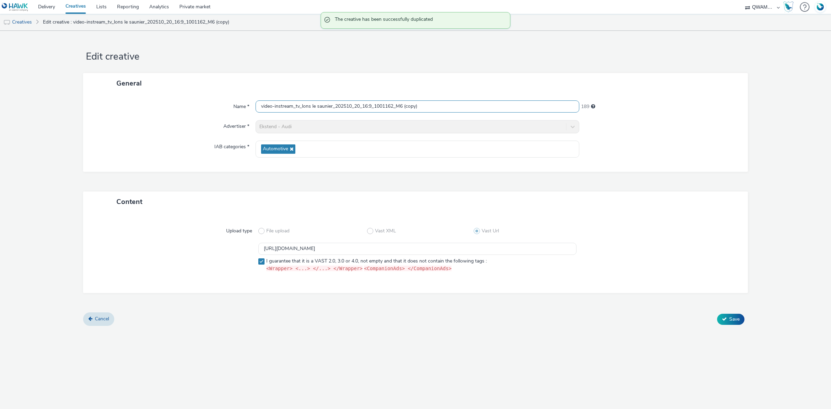
drag, startPoint x: 432, startPoint y: 104, endPoint x: 167, endPoint y: 99, distance: 264.4
click at [163, 101] on div "Name * video-instream_tv_lons le saunier_202510_20_16:9_1001162_M6 (copy) 189" at bounding box center [415, 106] width 651 height 12
paste input "rient_202510_20_16:9_1004568_M6"
type input "video-instream_tv_lorient_202510_20_16:9_1004568_M6"
drag, startPoint x: 266, startPoint y: 248, endPoint x: 177, endPoint y: 248, distance: 89.0
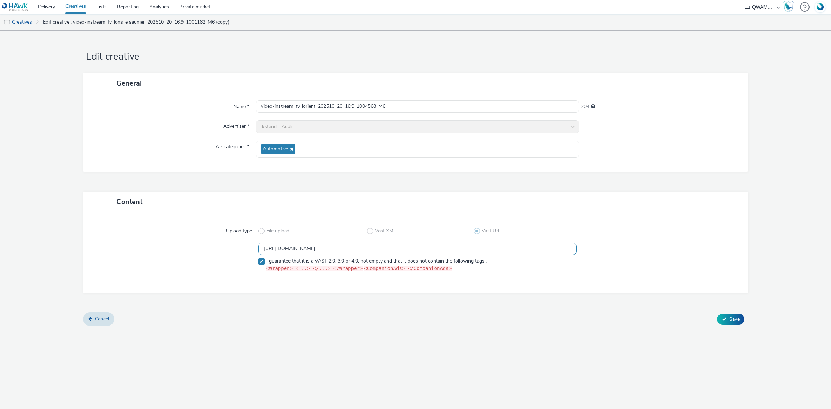
click at [177, 248] on div "https://m6web-users.6play.fr/v1/vast-generator/clipVast/13145472?vast_version=2…" at bounding box center [416, 259] width 640 height 32
paste input "0"
type input "https://m6web-users.6play.fr/v1/vast-generator/clipVast/13145470?vast_version=2"
click at [727, 325] on div "Cancel Save" at bounding box center [415, 319] width 665 height 12
click at [728, 323] on button "Save" at bounding box center [730, 319] width 27 height 11
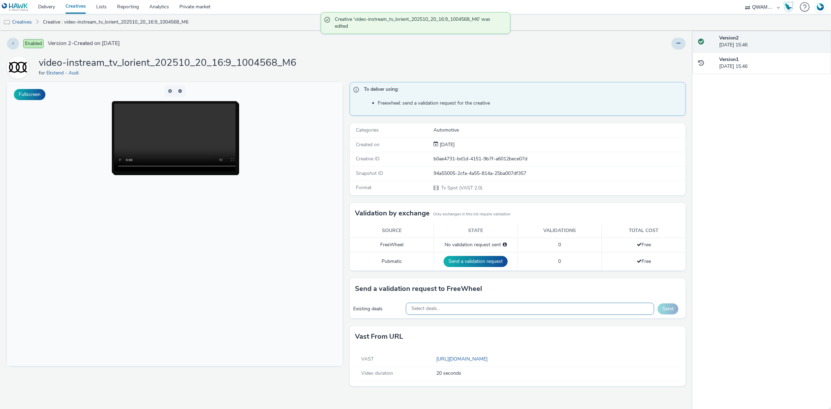
click at [454, 311] on div "Select deals..." at bounding box center [530, 309] width 249 height 12
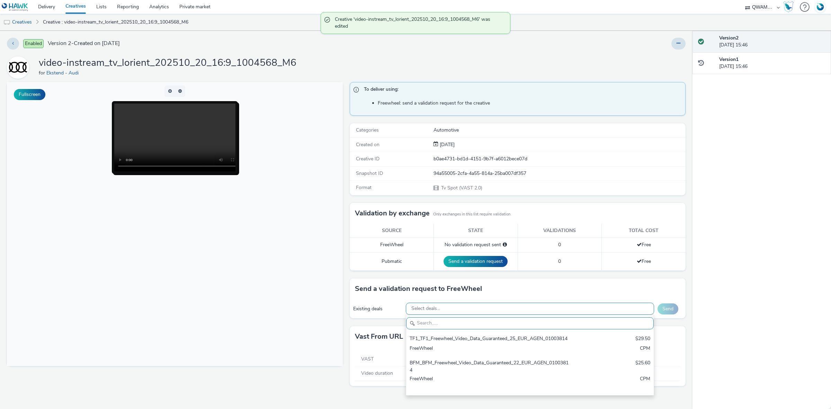
scroll to position [8, 0]
paste input "M6_M6_Freewheel_Video_Data_Guaranteed_24_EUR_LORIENT_1004568"
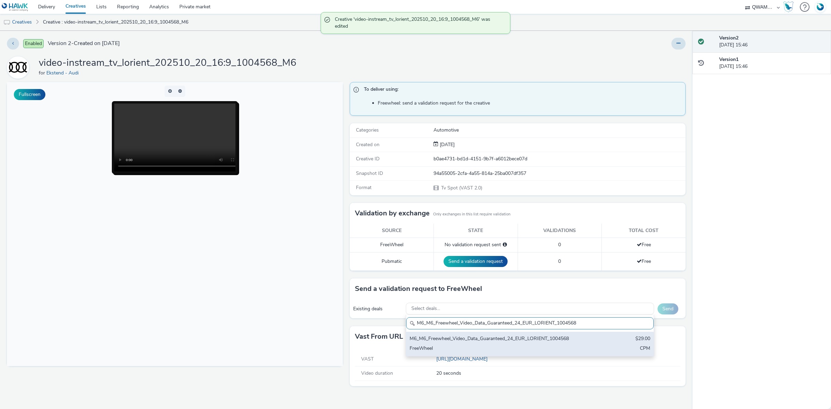
type input "M6_M6_Freewheel_Video_Data_Guaranteed_24_EUR_LORIENT_1004568"
click at [449, 343] on div "M6_M6_Freewheel_Video_Data_Guaranteed_24_EUR_LORIENT_1004568" at bounding box center [489, 339] width 159 height 8
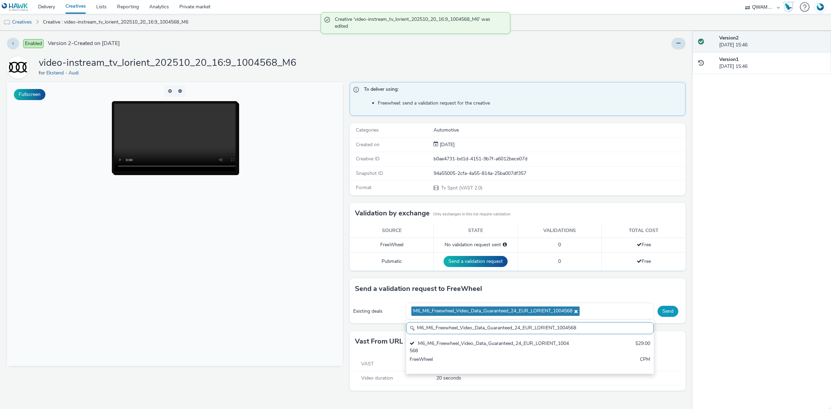
click at [673, 310] on button "Send" at bounding box center [668, 311] width 21 height 11
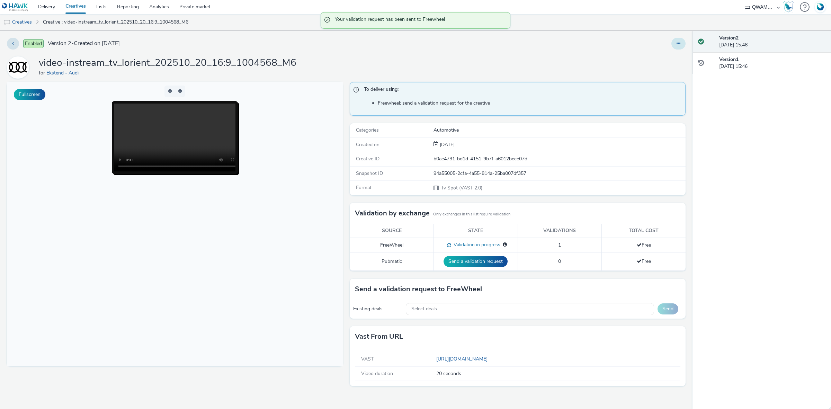
click at [678, 40] on button at bounding box center [679, 44] width 14 height 12
click at [668, 68] on link "Duplicate" at bounding box center [660, 71] width 52 height 14
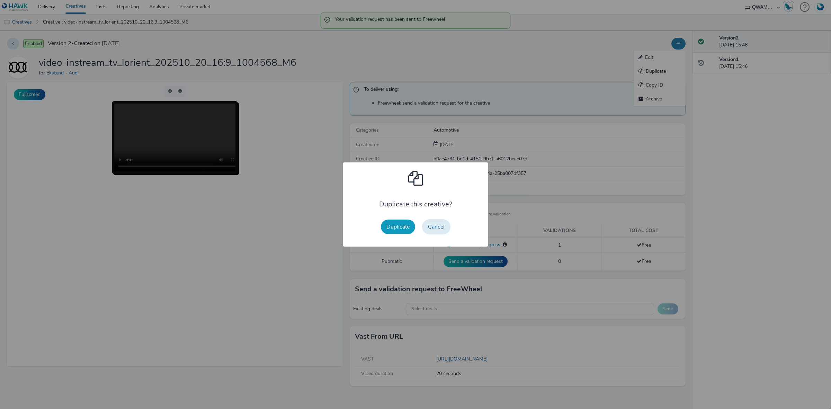
click at [388, 226] on button "Duplicate" at bounding box center [398, 227] width 34 height 15
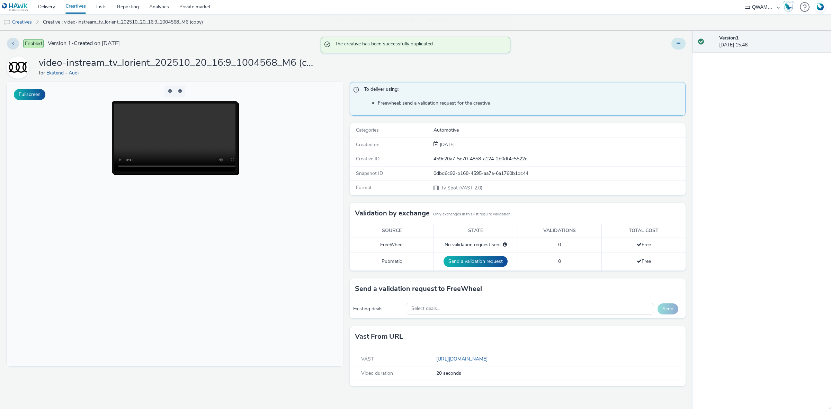
click at [679, 46] on button at bounding box center [679, 44] width 14 height 12
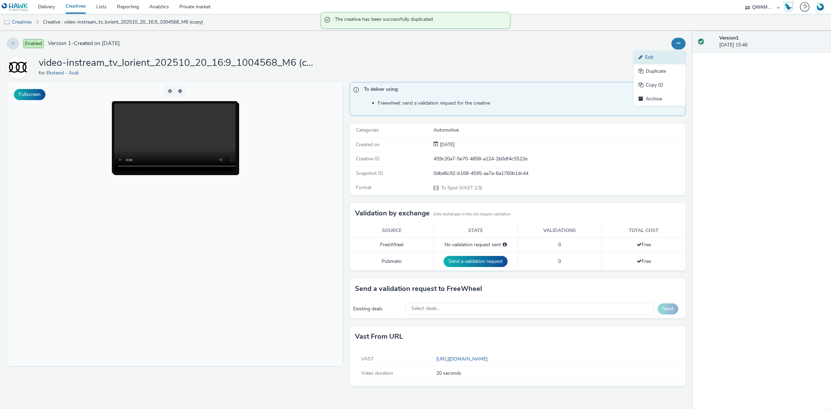
click at [659, 56] on link "Edit" at bounding box center [660, 58] width 52 height 14
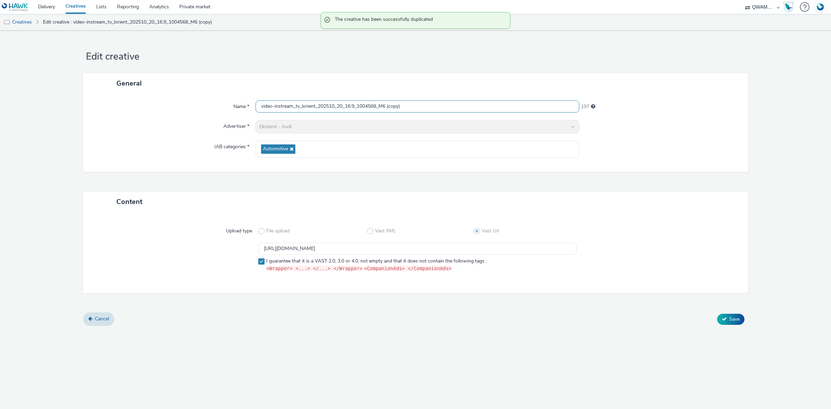
drag, startPoint x: 234, startPoint y: 106, endPoint x: 120, endPoint y: 110, distance: 114.0
click at [120, 110] on div "Name * video-instream_tv_lorient_202510_20_16:9_1004568_M6 (copy) 197" at bounding box center [415, 106] width 651 height 12
paste input "yon_202510_20_16:9_1006960_M6"
type input "video-instream_tv_lyon_202510_20_16:9_1006960_M6"
drag, startPoint x: 448, startPoint y: 248, endPoint x: 127, endPoint y: 255, distance: 321.2
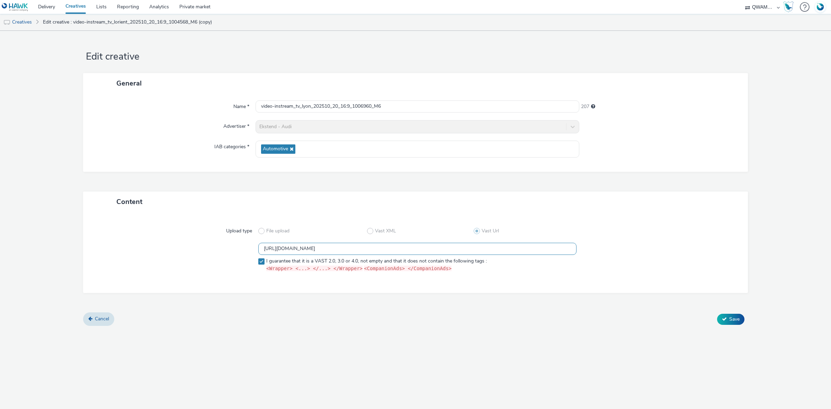
click at [127, 255] on div "https://m6web-users.6play.fr/v1/vast-generator/clipVast/13145470?vast_version=2…" at bounding box center [416, 259] width 640 height 32
paste input "69"
type input "https://m6web-users.6play.fr/v1/vast-generator/clipVast/13145469?vast_version=2"
click at [733, 320] on span "Save" at bounding box center [735, 319] width 10 height 7
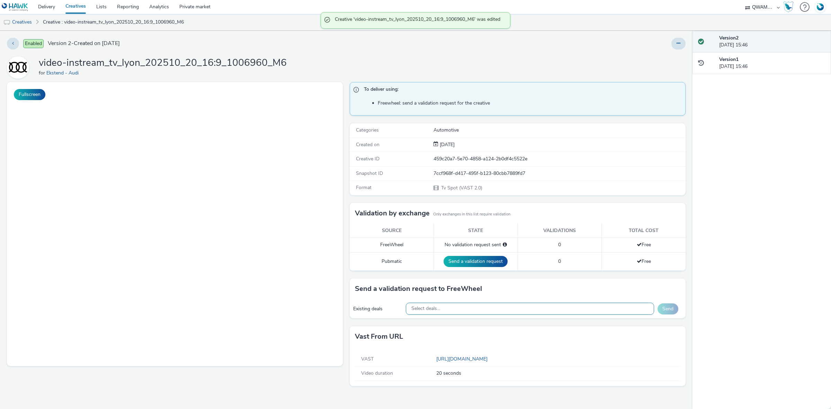
click at [464, 305] on div "Select deals..." at bounding box center [530, 309] width 249 height 12
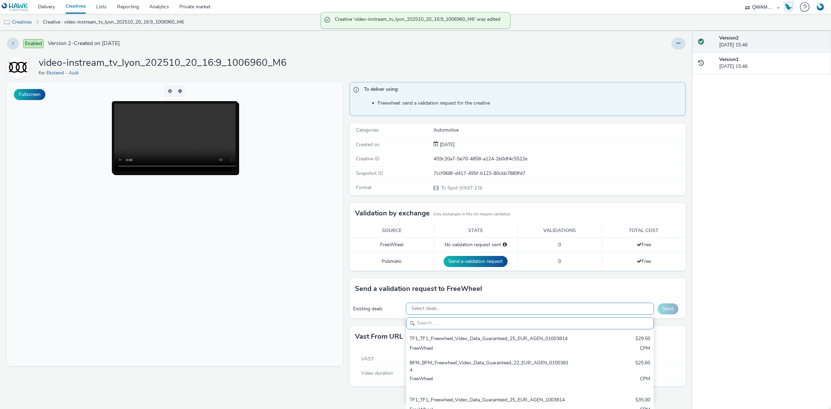
paste input "M6_M6_Freewheel_Video_Data_Guaranteed_24_EUR_LYON_1006960"
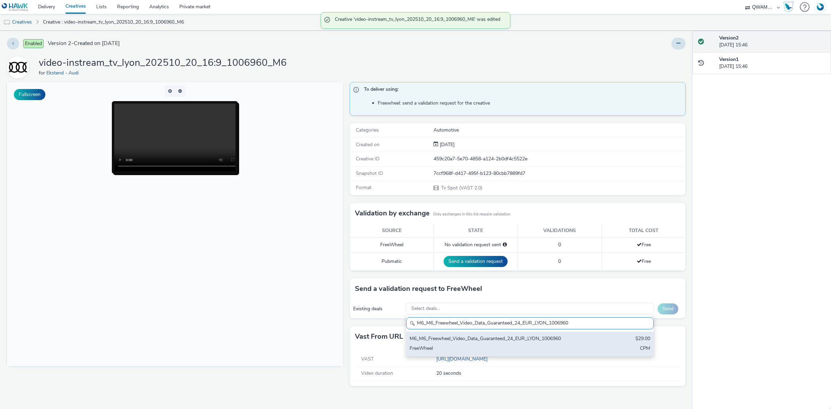
type input "M6_M6_Freewheel_Video_Data_Guaranteed_24_EUR_LYON_1006960"
click at [462, 349] on div "FreeWheel" at bounding box center [489, 349] width 159 height 8
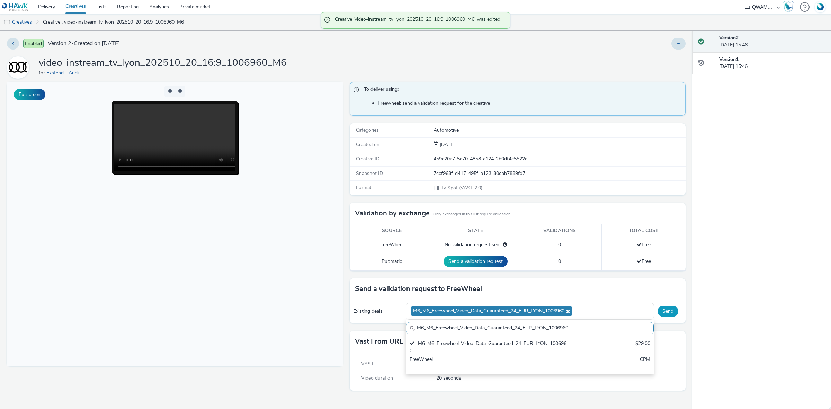
click at [675, 311] on button "Send" at bounding box center [668, 311] width 21 height 11
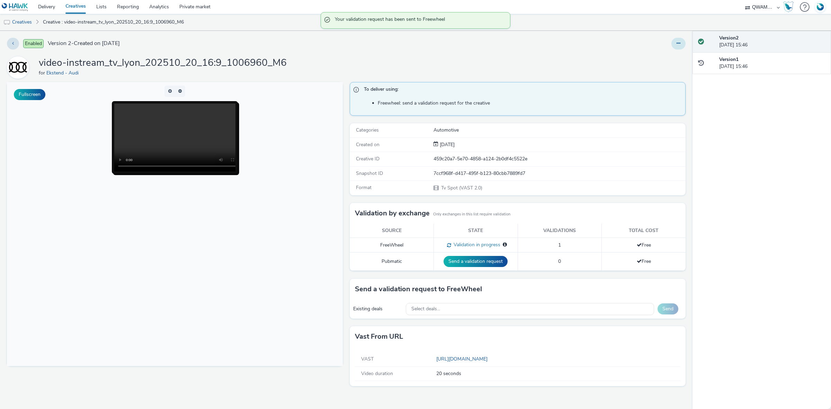
click at [681, 42] on button at bounding box center [679, 44] width 14 height 12
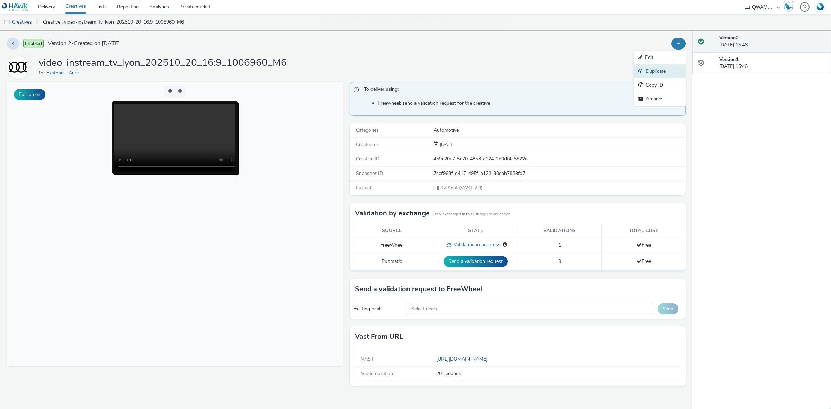
click at [658, 75] on link "Duplicate" at bounding box center [660, 71] width 52 height 14
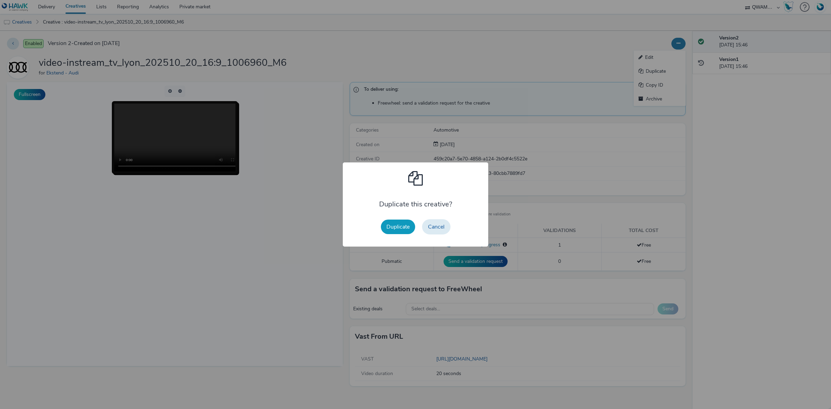
click at [397, 228] on button "Duplicate" at bounding box center [398, 227] width 34 height 15
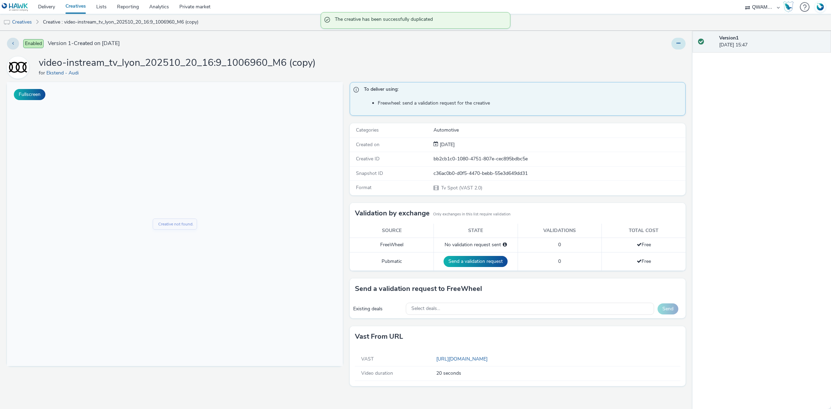
click at [682, 44] on button at bounding box center [679, 44] width 14 height 12
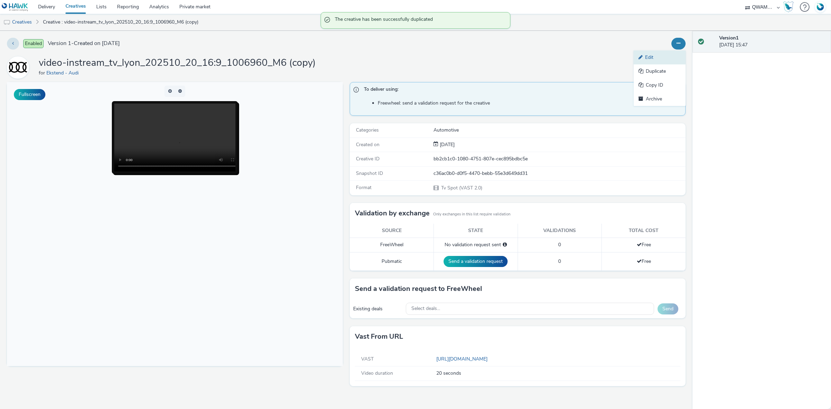
click at [665, 54] on link "Edit" at bounding box center [660, 58] width 52 height 14
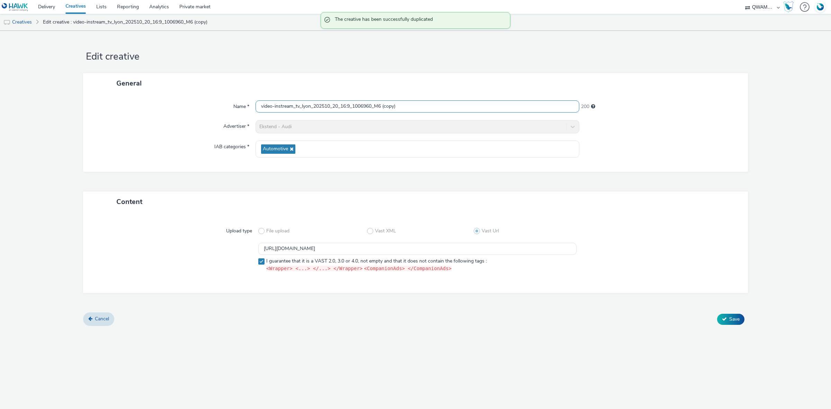
drag, startPoint x: 428, startPoint y: 107, endPoint x: 110, endPoint y: 101, distance: 318.1
click at [110, 101] on div "Name * video-instream_tv_lyon_202510_20_16:9_1006960_M6 (copy) 200" at bounding box center [415, 106] width 651 height 12
paste input "macon_202510_20_16:9_1002938_M6"
type input "video-instream_tv_macon_202510_20_16:9_1002938_M6"
drag, startPoint x: 440, startPoint y: 250, endPoint x: 108, endPoint y: 231, distance: 332.0
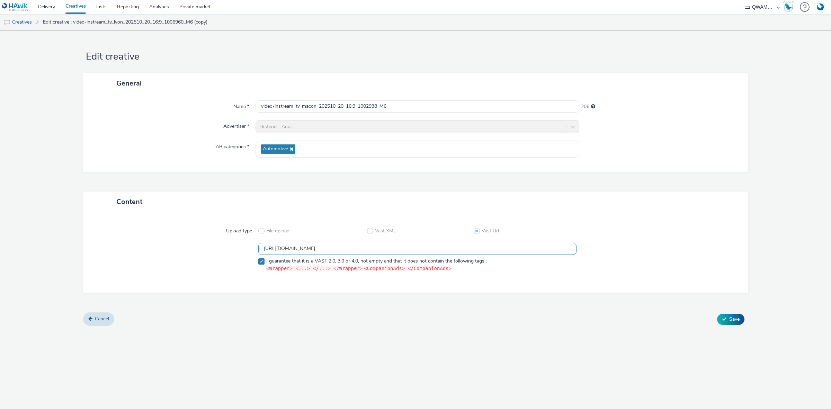
click at [108, 231] on div "Upload type File upload Vast XML Vast Url https://m6web-users.6play.fr/v1/vast-…" at bounding box center [415, 252] width 651 height 67
paste input "8"
type input "https://m6web-users.6play.fr/v1/vast-generator/clipVast/13145468?vast_version=2"
click at [726, 318] on icon at bounding box center [724, 319] width 5 height 5
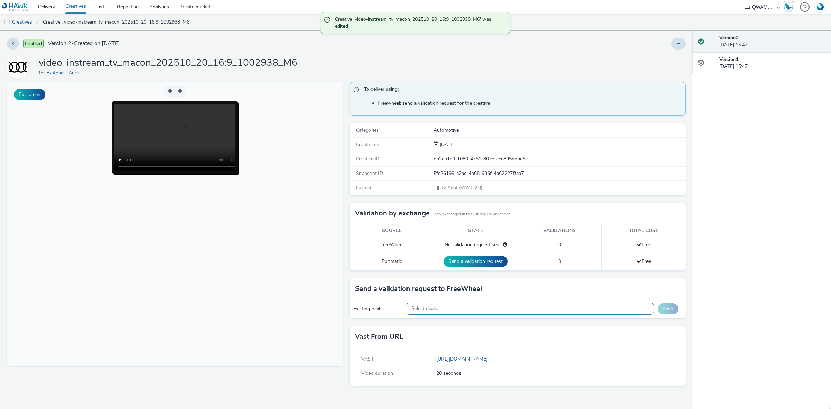
click at [452, 312] on div "Select deals..." at bounding box center [530, 309] width 249 height 12
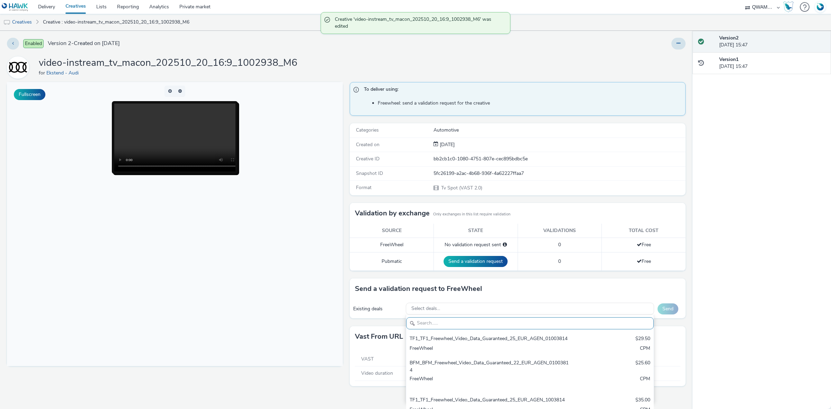
paste input "M6_M6_Freewheel_Video_Data_Guaranteed_24_EUR_MACON_1002938"
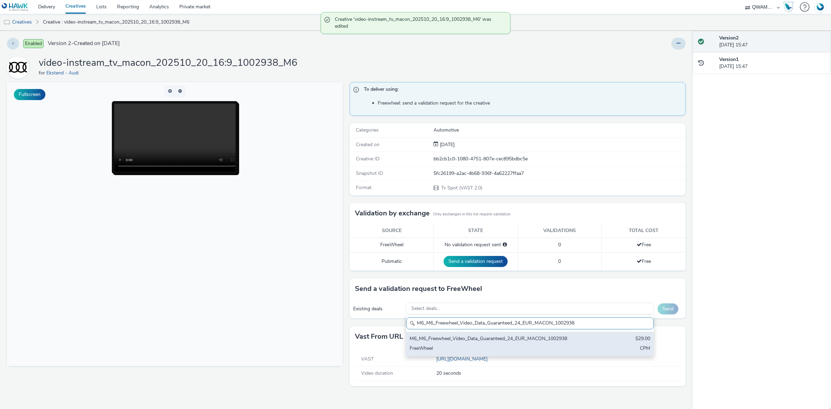
type input "M6_M6_Freewheel_Video_Data_Guaranteed_24_EUR_MACON_1002938"
click at [449, 340] on div "M6_M6_Freewheel_Video_Data_Guaranteed_24_EUR_MACON_1002938" at bounding box center [489, 339] width 159 height 8
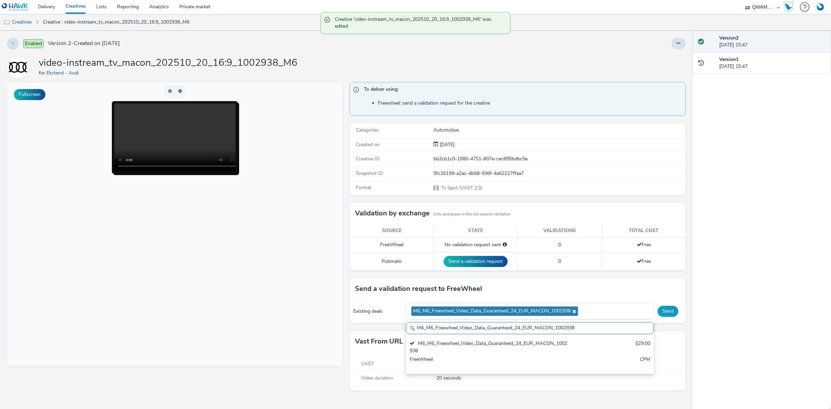
click at [674, 312] on button "Send" at bounding box center [668, 311] width 21 height 11
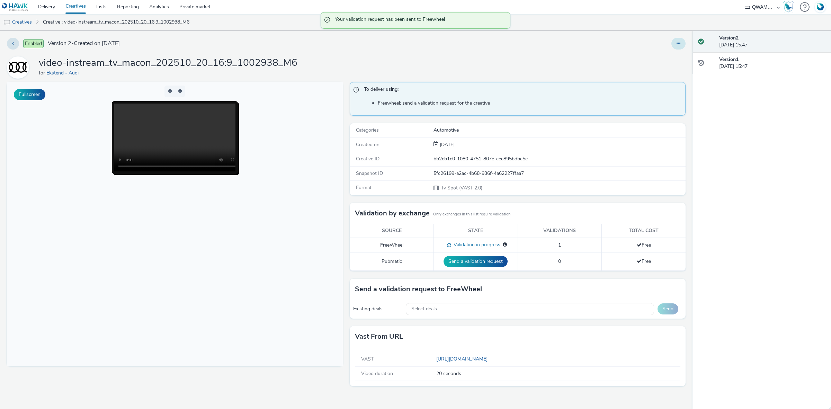
click at [684, 42] on button at bounding box center [679, 44] width 14 height 12
click at [655, 77] on link "Duplicate" at bounding box center [660, 71] width 52 height 14
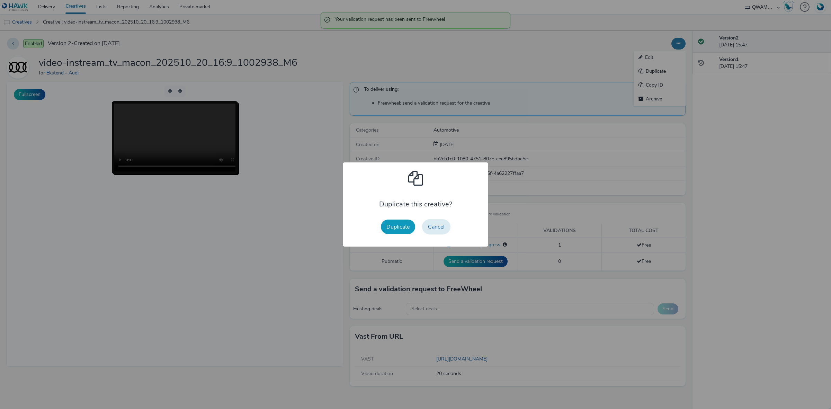
click at [387, 226] on button "Duplicate" at bounding box center [398, 227] width 34 height 15
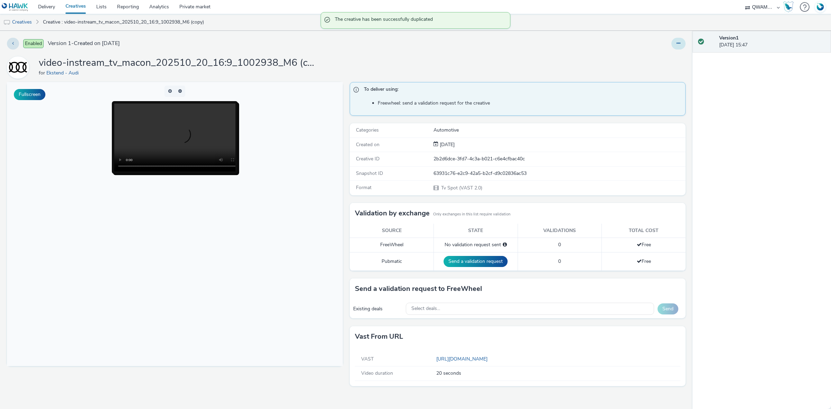
click at [679, 42] on icon at bounding box center [679, 43] width 4 height 5
click at [658, 56] on link "Edit" at bounding box center [660, 58] width 52 height 14
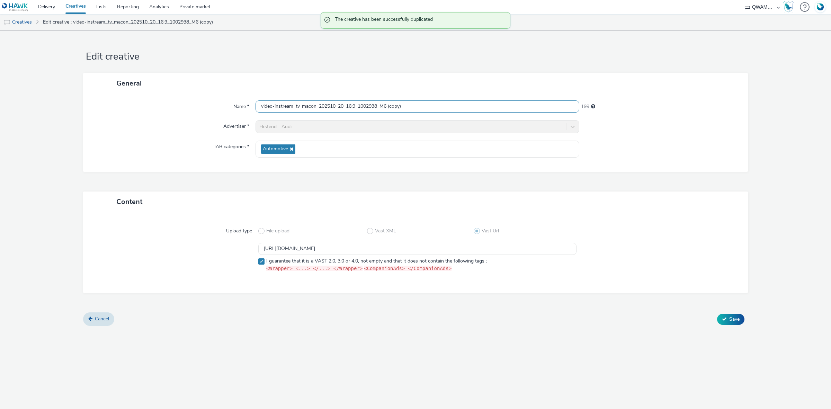
drag, startPoint x: 423, startPoint y: 108, endPoint x: 202, endPoint y: 106, distance: 221.4
click at [202, 106] on div "Name * video-instream_tv_macon_202510_20_16:9_1002938_M6 (copy) 199" at bounding box center [415, 106] width 651 height 12
paste input "rne la vallee_202510_20_16:9_1004610_M6"
type input "video-instream_tv_marne la vallee_202510_20_16:9_1004610_M6"
drag, startPoint x: 465, startPoint y: 250, endPoint x: 194, endPoint y: 243, distance: 271.0
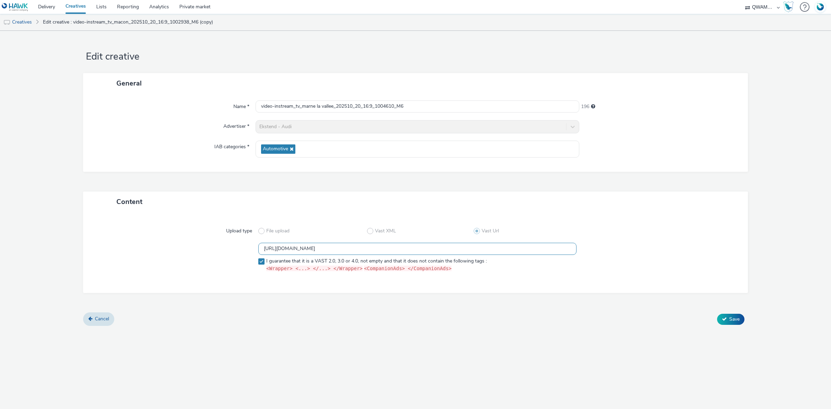
click at [191, 244] on div "https://m6web-users.6play.fr/v1/vast-generator/clipVast/13145468?vast_version=2…" at bounding box center [416, 259] width 640 height 32
paste input "7"
type input "https://m6web-users.6play.fr/v1/vast-generator/clipVast/13145467?vast_version=2"
click at [730, 316] on span "Save" at bounding box center [735, 319] width 10 height 7
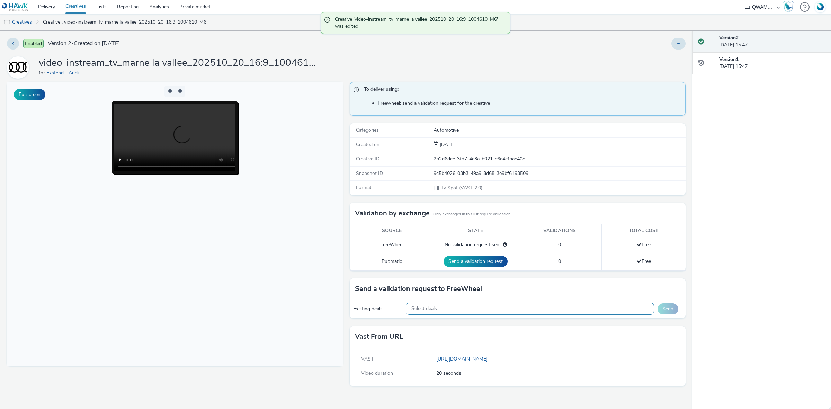
click at [483, 307] on div "Select deals..." at bounding box center [530, 309] width 249 height 12
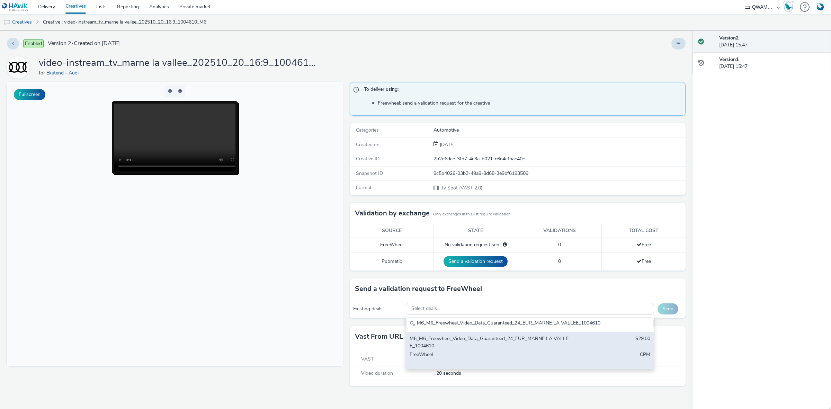
type input "M6_M6_Freewheel_Video_Data_Guaranteed_24_EUR_MARNE LA VALLEE_1004610"
click at [482, 344] on div "M6_M6_Freewheel_Video_Data_Guaranteed_24_EUR_MARNE LA VALLEE_1004610" at bounding box center [489, 342] width 159 height 14
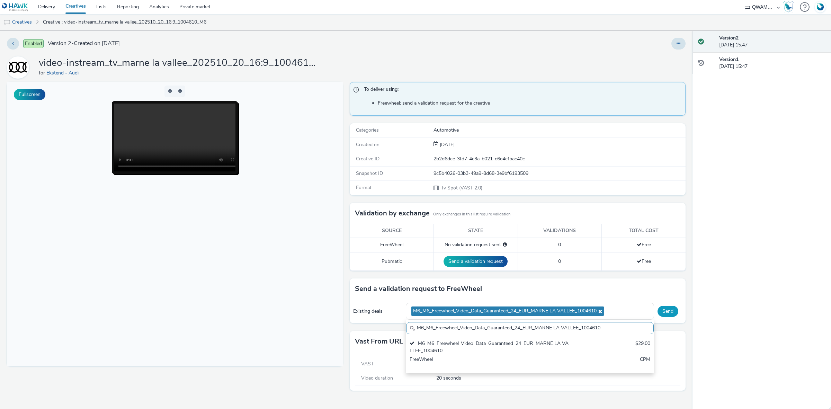
click at [664, 311] on button "Send" at bounding box center [668, 311] width 21 height 11
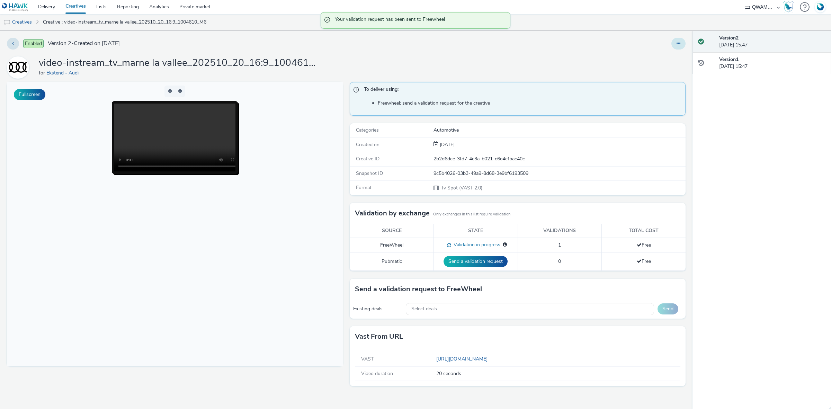
click at [677, 48] on button at bounding box center [679, 44] width 14 height 12
click at [663, 70] on link "Duplicate" at bounding box center [660, 71] width 52 height 14
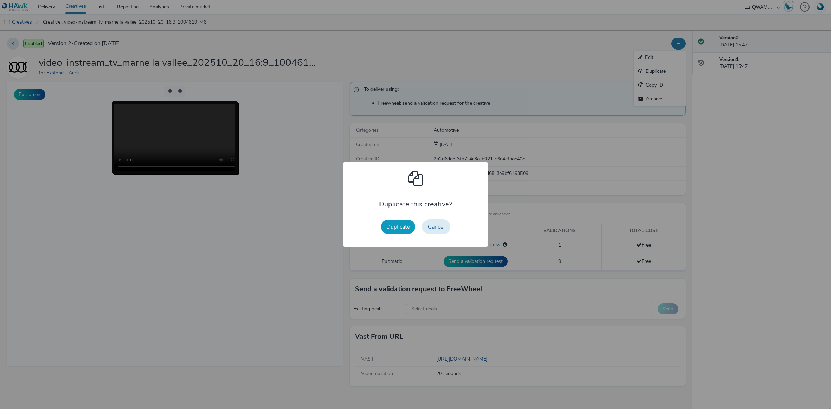
click at [403, 227] on button "Duplicate" at bounding box center [398, 227] width 34 height 15
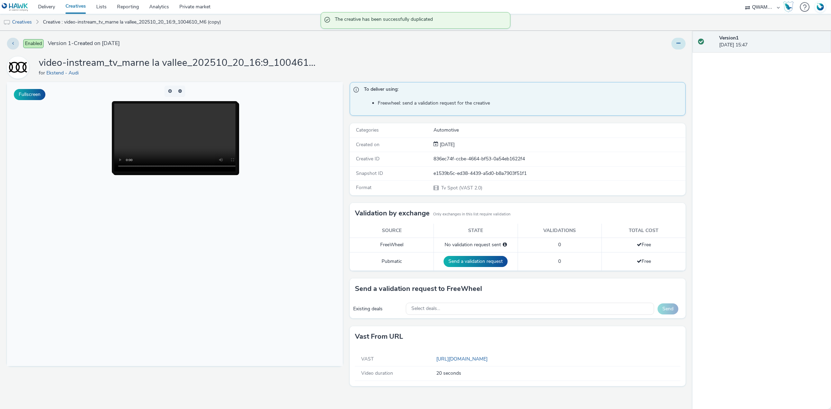
click at [681, 41] on button at bounding box center [679, 44] width 14 height 12
click at [650, 63] on link "Edit" at bounding box center [660, 58] width 52 height 14
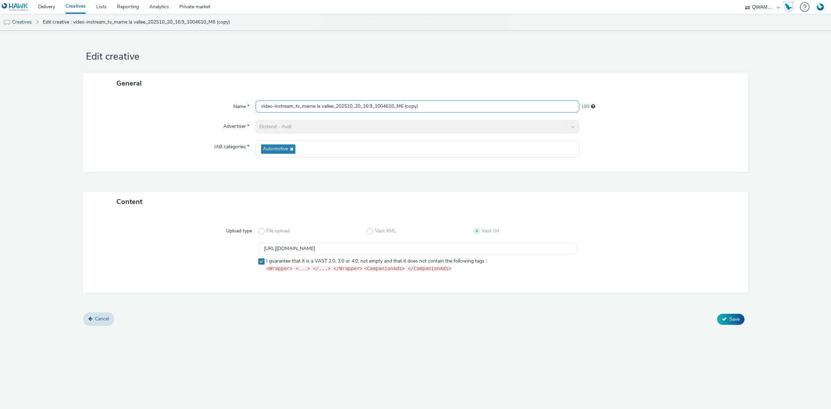
drag, startPoint x: 265, startPoint y: 109, endPoint x: 210, endPoint y: 108, distance: 55.8
click at [210, 108] on div "Name * video-instream_tv_marne la vallee_202510_20_16:9_1004610_M6 (copy) 189" at bounding box center [415, 106] width 651 height 12
paste input "seille_202510_20_16:9_1003750_M6"
type input "video-instream_tv_marseille_202510_20_16:9_1003750_M6"
drag, startPoint x: 451, startPoint y: 246, endPoint x: 211, endPoint y: 248, distance: 239.7
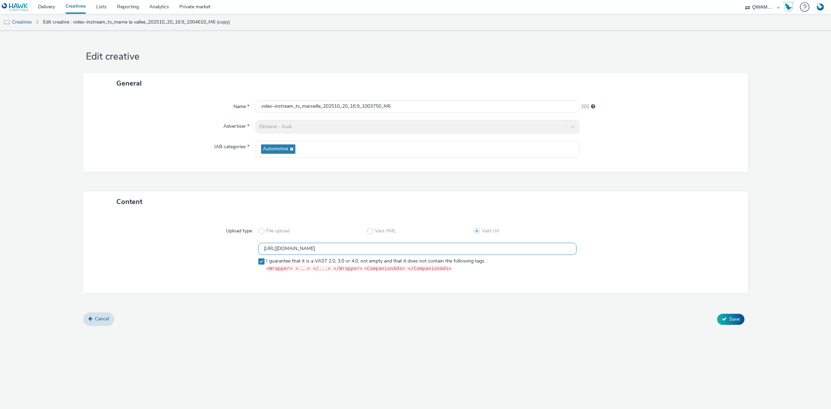
click at [211, 248] on div "https://m6web-users.6play.fr/v1/vast-generator/clipVast/13145467?vast_version=2…" at bounding box center [416, 259] width 640 height 32
paste input "6"
type input "https://m6web-users.6play.fr/v1/vast-generator/clipVast/13145466?vast_version=2"
click at [734, 319] on span "Save" at bounding box center [735, 319] width 10 height 7
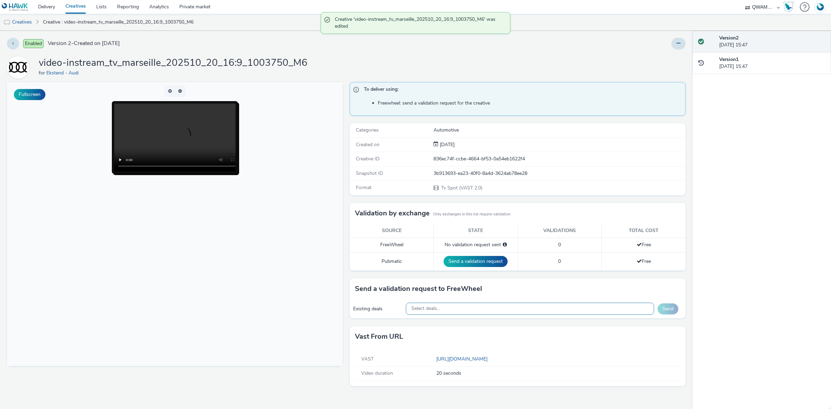
click at [457, 307] on div "Select deals..." at bounding box center [530, 309] width 249 height 12
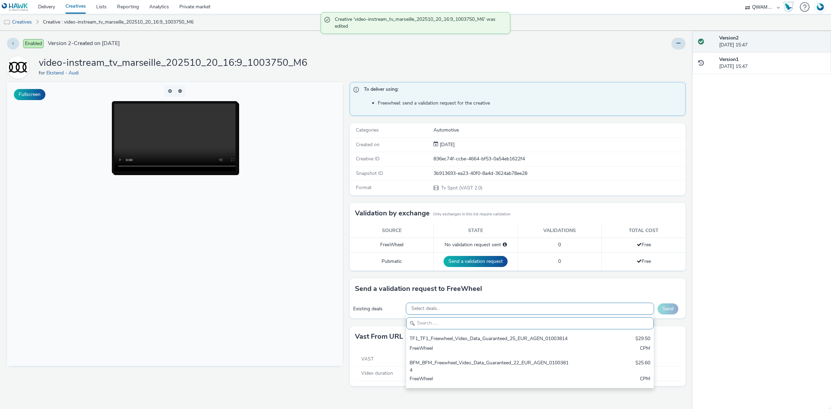
scroll to position [8, 0]
paste input "M6_M6_Freewheel_Video_Data_Guaranteed_24_EUR_MARSEILLE_1003750"
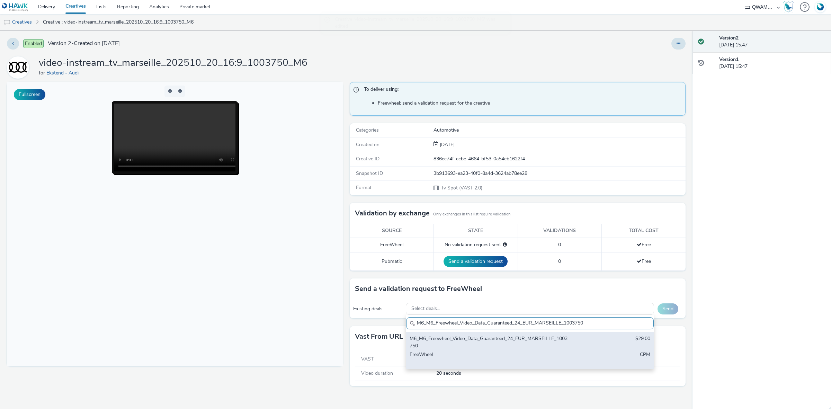
type input "M6_M6_Freewheel_Video_Data_Guaranteed_24_EUR_MARSEILLE_1003750"
click at [456, 334] on div "M6_M6_Freewheel_Video_Data_Guaranteed_24_EUR_MARSEILLE_1003750 $29.00 FreeWheel…" at bounding box center [530, 350] width 248 height 37
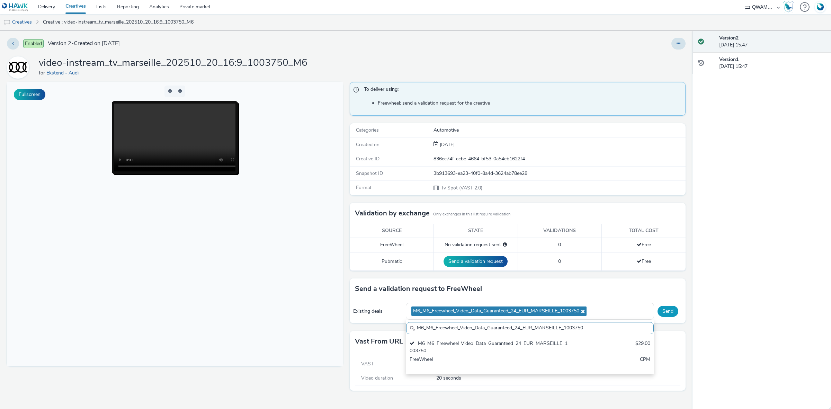
click at [678, 312] on button "Send" at bounding box center [668, 311] width 21 height 11
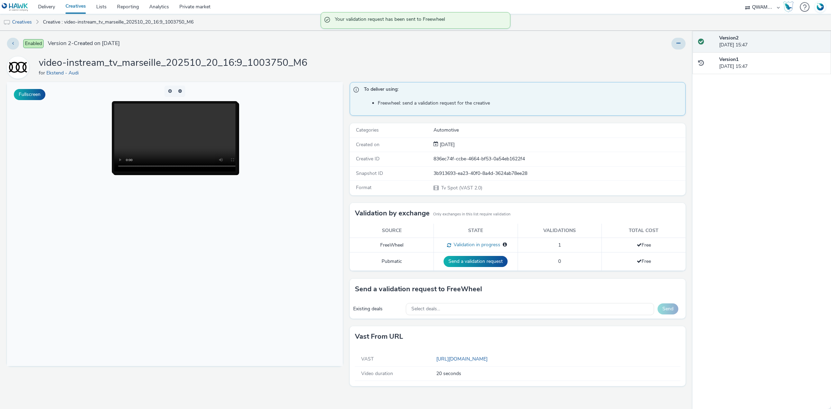
click at [688, 43] on div "Enabled Version 2 - Created on 13 October 2025 video-instream_tv_marseille_2025…" at bounding box center [346, 220] width 693 height 378
click at [685, 44] on div "Enabled Version 2 - Created on 13 October 2025 video-instream_tv_marseille_2025…" at bounding box center [346, 220] width 693 height 378
click at [685, 44] on button at bounding box center [679, 44] width 14 height 12
click at [661, 69] on link "Duplicate" at bounding box center [660, 71] width 52 height 14
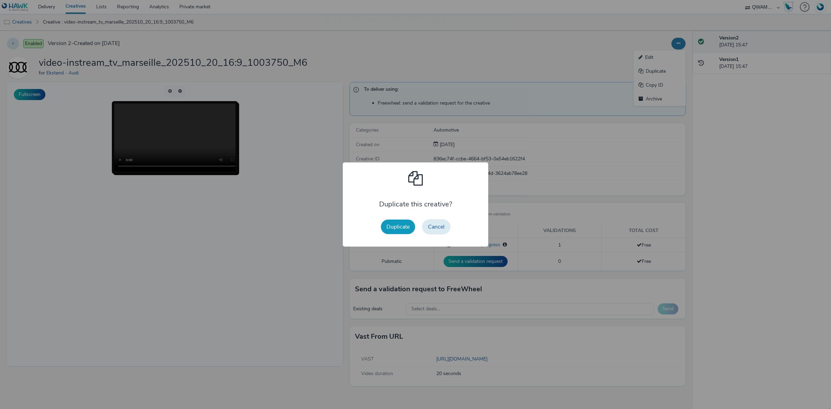
click at [399, 234] on button "Duplicate" at bounding box center [398, 227] width 34 height 15
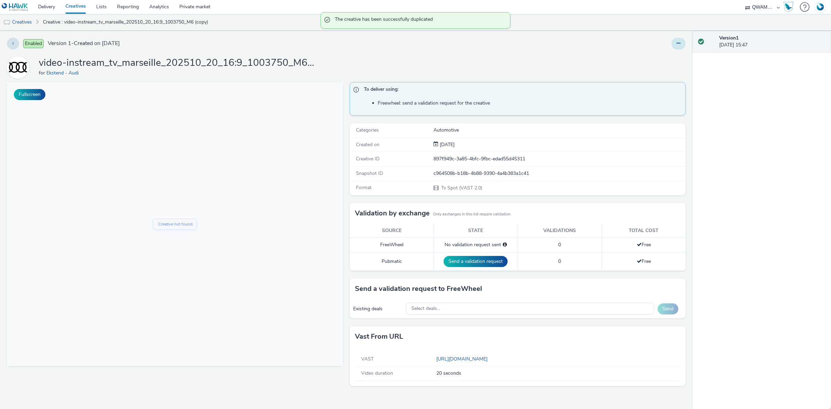
click at [676, 48] on button at bounding box center [679, 44] width 14 height 12
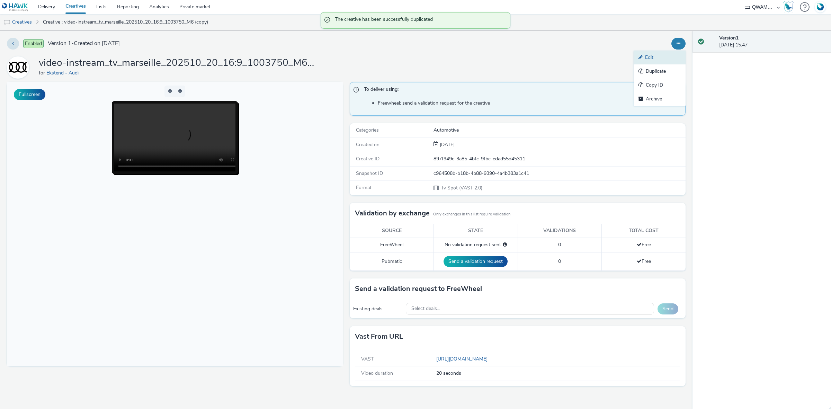
click at [661, 56] on link "Edit" at bounding box center [660, 58] width 52 height 14
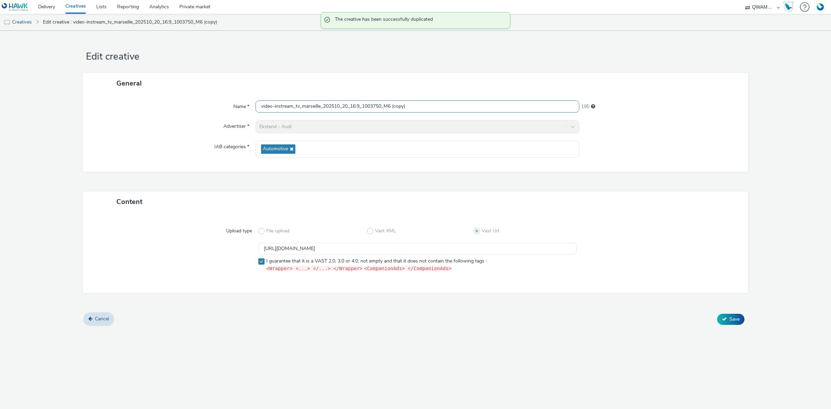
drag, startPoint x: 435, startPoint y: 108, endPoint x: 163, endPoint y: 106, distance: 272.6
click at [163, 106] on div "Name * video-instream_tv_marseille_202510_20_16:9_1003750_M6 (copy) 195" at bounding box center [415, 106] width 651 height 12
paste input "eaux_202510_20_16:9_1003942_M6"
type input "video-instream_tv_meaux_202510_20_16:9_1003942_M6"
drag, startPoint x: 482, startPoint y: 247, endPoint x: 129, endPoint y: 252, distance: 352.7
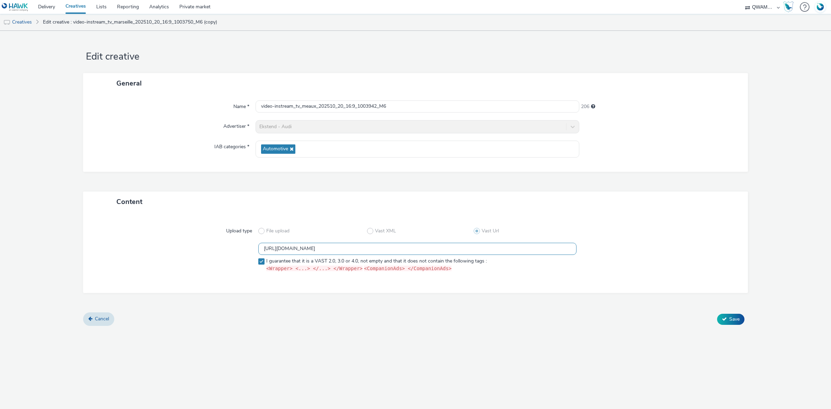
click at [129, 252] on div "https://m6web-users.6play.fr/v1/vast-generator/clipVast/13145466?vast_version=2…" at bounding box center [416, 259] width 640 height 32
paste input "4"
type input "https://m6web-users.6play.fr/v1/vast-generator/clipVast/13145464?vast_version=2"
click at [727, 320] on button "Save" at bounding box center [730, 319] width 27 height 11
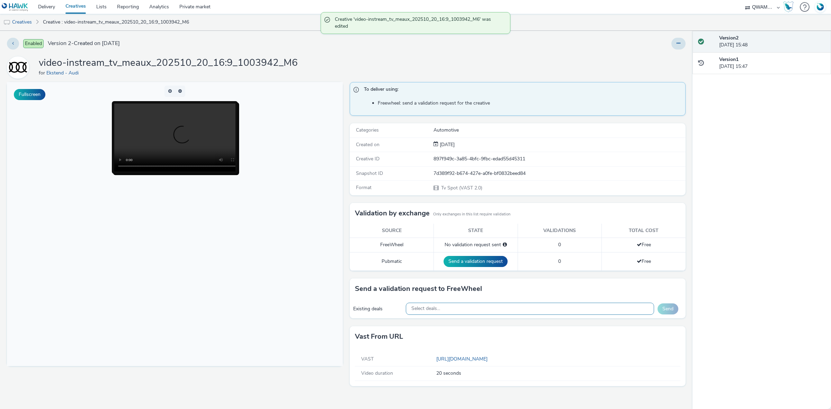
click at [494, 311] on div "Select deals..." at bounding box center [530, 309] width 249 height 12
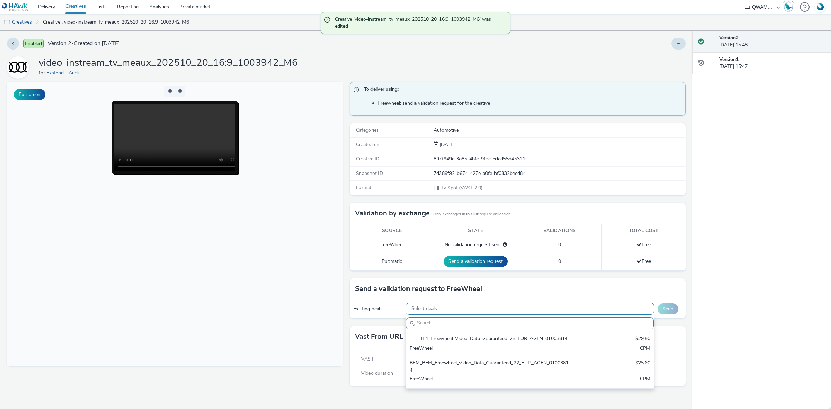
paste input "M6_M6_Freewheel_Video_Data_Guaranteed_24_EUR_MEAUX_1003942"
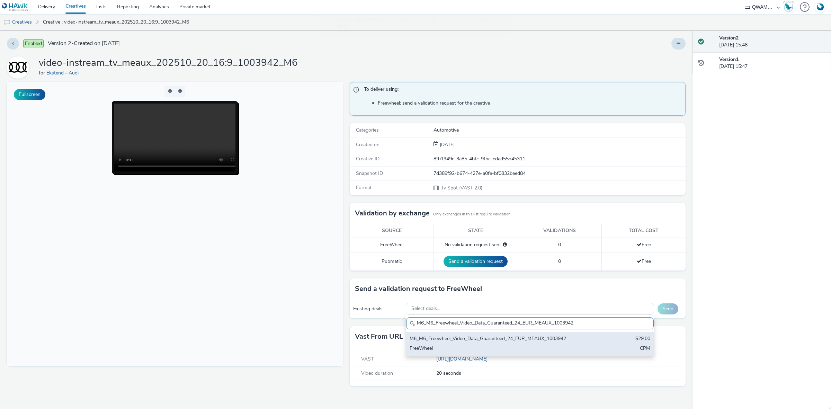
type input "M6_M6_Freewheel_Video_Data_Guaranteed_24_EUR_MEAUX_1003942"
click at [466, 340] on div "M6_M6_Freewheel_Video_Data_Guaranteed_24_EUR_MEAUX_1003942" at bounding box center [489, 339] width 159 height 8
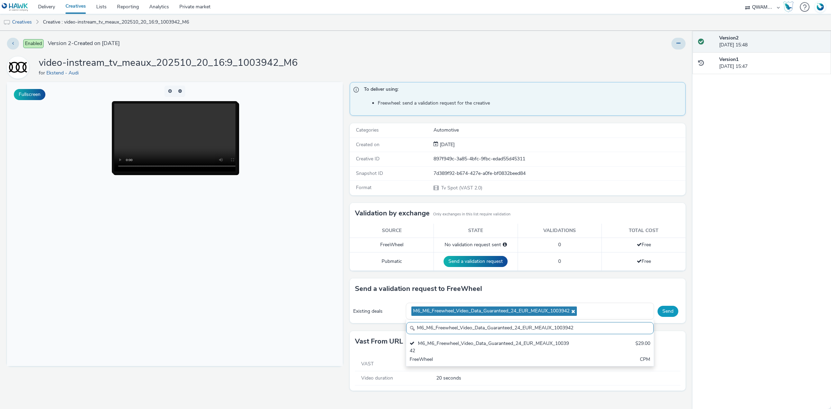
click at [671, 316] on button "Send" at bounding box center [668, 311] width 21 height 11
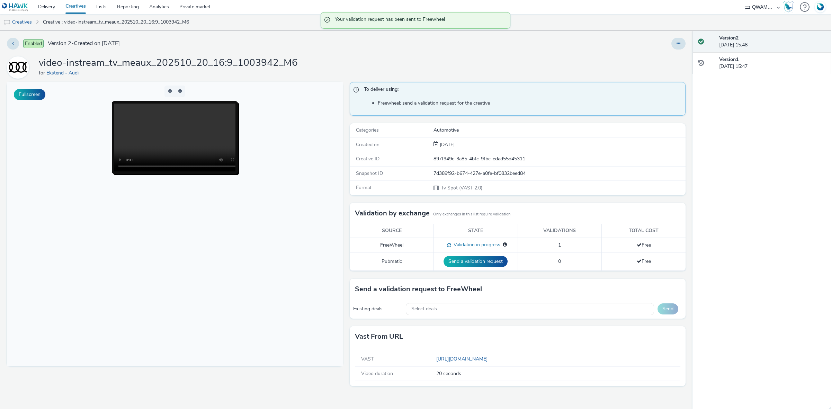
click at [670, 44] on div at bounding box center [550, 44] width 272 height 12
click at [676, 44] on button at bounding box center [679, 44] width 14 height 12
click at [663, 67] on link "Duplicate" at bounding box center [660, 71] width 52 height 14
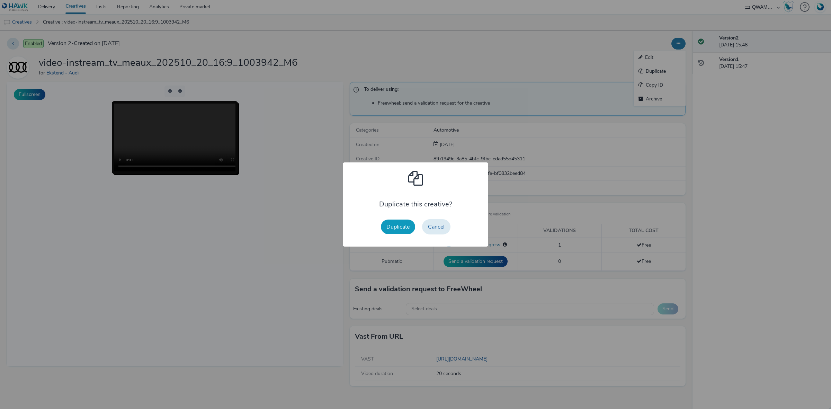
click at [404, 224] on button "Duplicate" at bounding box center [398, 227] width 34 height 15
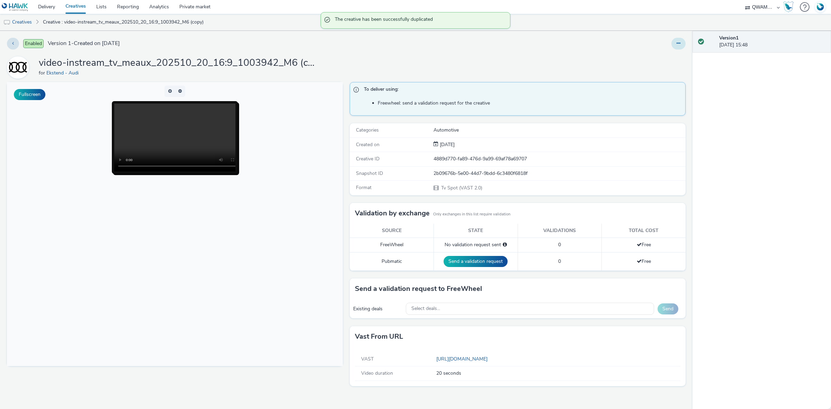
click at [683, 47] on button at bounding box center [679, 44] width 14 height 12
click at [662, 56] on link "Edit" at bounding box center [660, 58] width 52 height 14
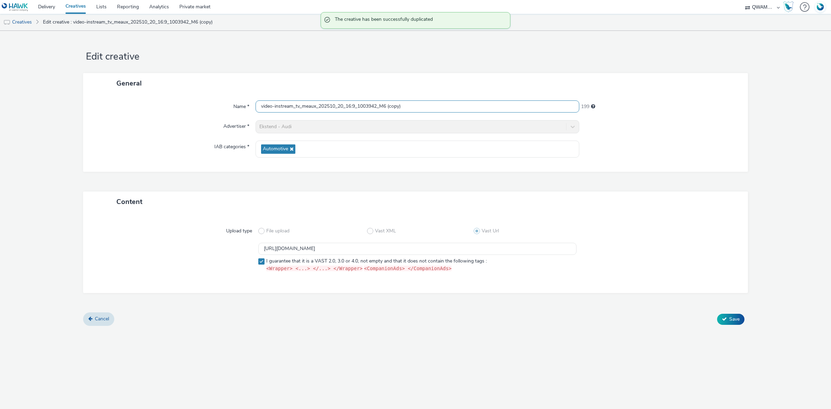
drag, startPoint x: 394, startPoint y: 108, endPoint x: 183, endPoint y: 108, distance: 211.7
click at [183, 108] on div "Name * video-instream_tv_meaux_202510_20_16:9_1003942_M6 (copy) 199" at bounding box center [415, 106] width 651 height 12
paste input "lun_202510_20_16:9_1002934_M6"
type input "video-instream_tv_melun_202510_20_16:9_1002934_M6"
click at [451, 244] on input "https://m6web-users.6play.fr/v1/vast-generator/clipVast/13145464?vast_version=2" at bounding box center [417, 249] width 318 height 12
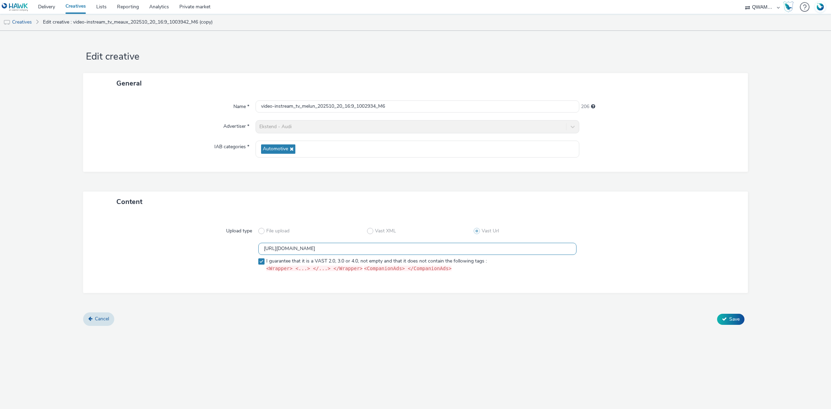
drag, startPoint x: 450, startPoint y: 249, endPoint x: 113, endPoint y: 236, distance: 337.3
click at [113, 236] on div "Upload type File upload Vast XML Vast Url https://m6web-users.6play.fr/v1/vast-…" at bounding box center [415, 252] width 651 height 67
paste input "1"
type input "https://m6web-users.6play.fr/v1/vast-generator/clipVast/13145461?vast_version=2"
click at [725, 318] on icon at bounding box center [724, 319] width 5 height 5
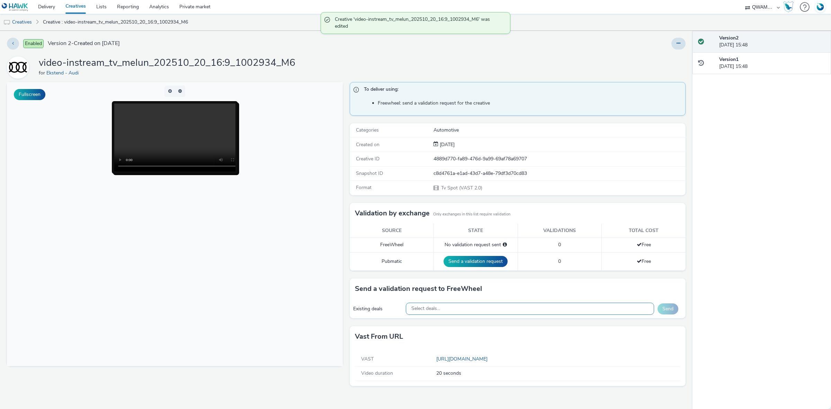
click at [490, 313] on div "Select deals..." at bounding box center [530, 309] width 249 height 12
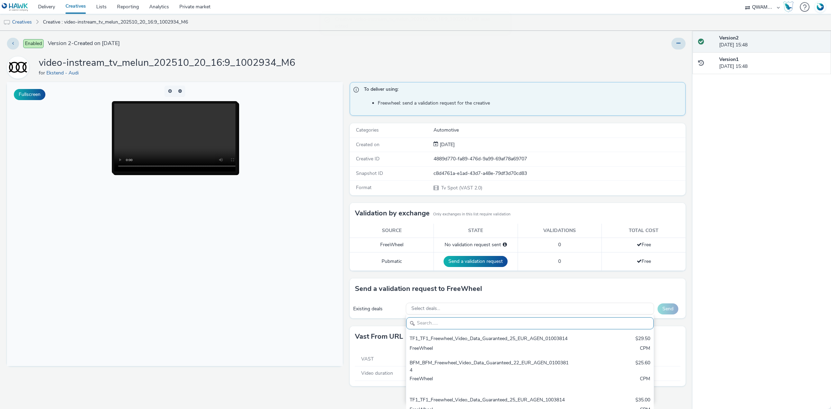
paste input "https://m6web-users.6play.fr/v1/vast-generator/clipVast/13145461?vast_version=2"
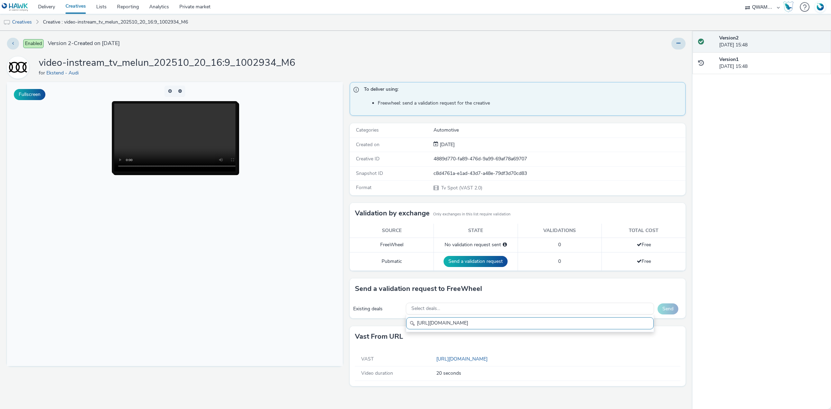
type input "https://m6web-users.6play.fr/v1/vast-generator/clipVast/13145461?vast_version=2"
click at [499, 312] on div "Select deals..." at bounding box center [530, 309] width 249 height 12
click at [604, 312] on div "Select deals..." at bounding box center [530, 309] width 249 height 12
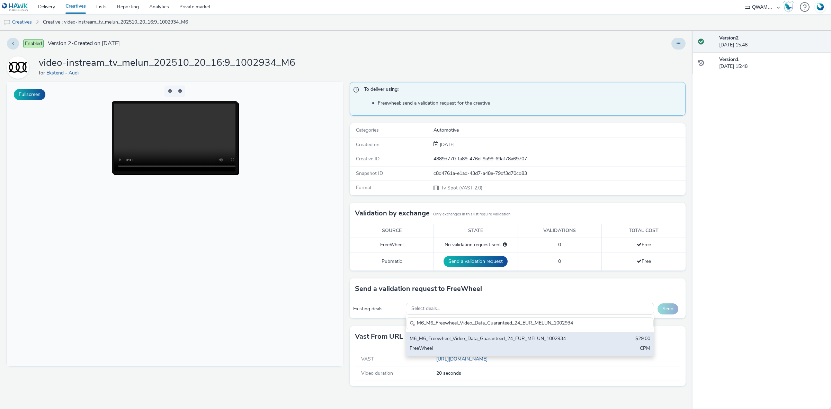
type input "M6_M6_Freewheel_Video_Data_Guaranteed_24_EUR_MELUN_1002934"
click at [577, 337] on div "M6_M6_Freewheel_Video_Data_Guaranteed_24_EUR_MELUN_1002934 $29.00 FreeWheel CPM" at bounding box center [530, 344] width 248 height 24
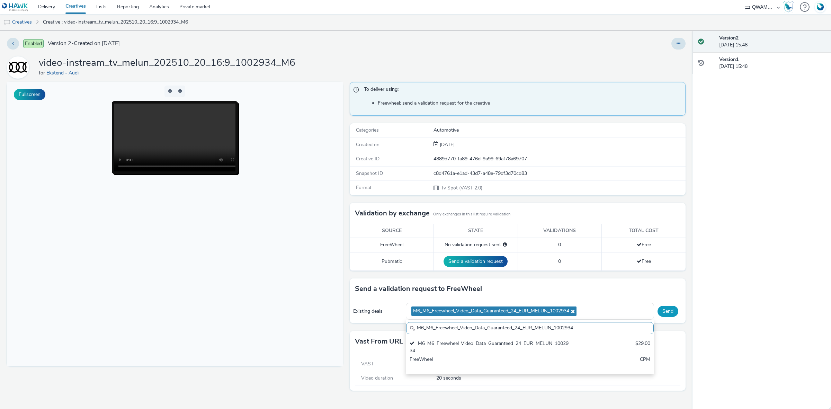
click at [671, 310] on button "Send" at bounding box center [668, 311] width 21 height 11
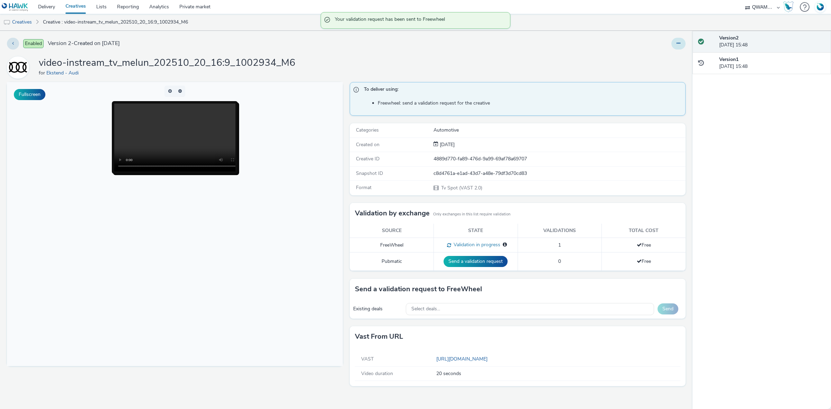
click at [679, 44] on icon at bounding box center [679, 43] width 4 height 5
click at [664, 74] on link "Duplicate" at bounding box center [660, 71] width 52 height 14
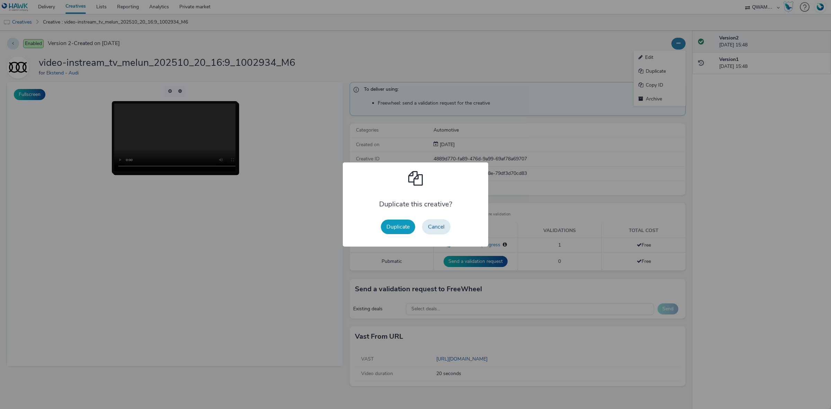
click at [394, 226] on button "Duplicate" at bounding box center [398, 227] width 34 height 15
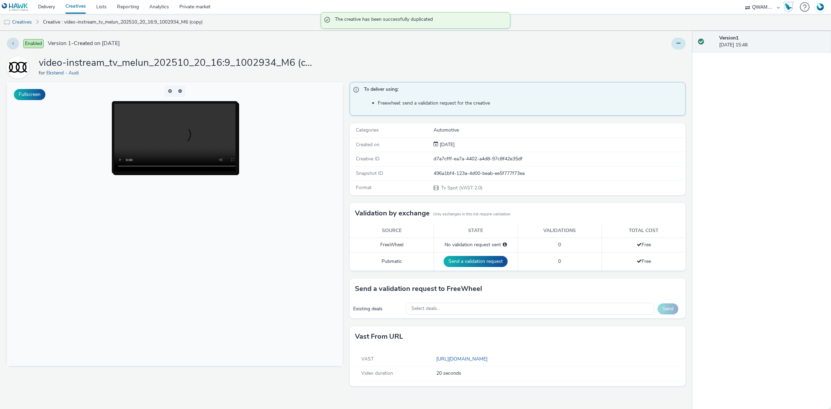
click at [677, 45] on icon at bounding box center [679, 43] width 4 height 5
click at [667, 52] on link "Edit" at bounding box center [660, 58] width 52 height 14
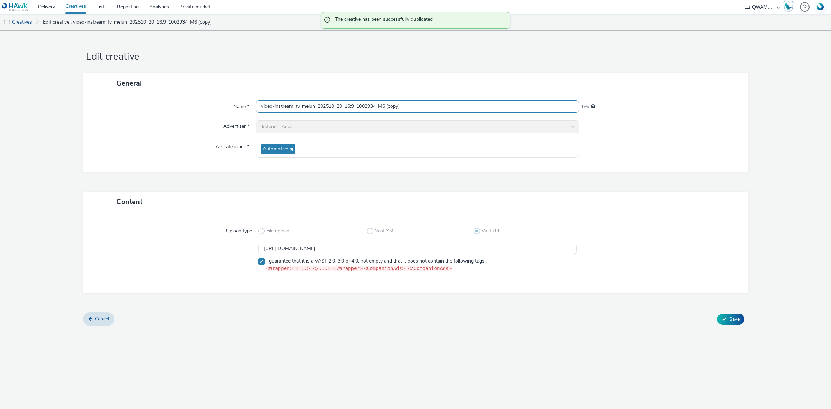
drag, startPoint x: 413, startPoint y: 106, endPoint x: 133, endPoint y: 104, distance: 280.6
click at [133, 104] on div "Name * video-instream_tv_melun_202510_20_16:9_1002934_M6 (copy) 199" at bounding box center [415, 106] width 651 height 12
paste input "tz_202510_20_16:9_1005630_M6"
type input "video-instream_tv_metz_202510_20_16:9_1005630_M6"
drag, startPoint x: 468, startPoint y: 250, endPoint x: 200, endPoint y: 241, distance: 268.3
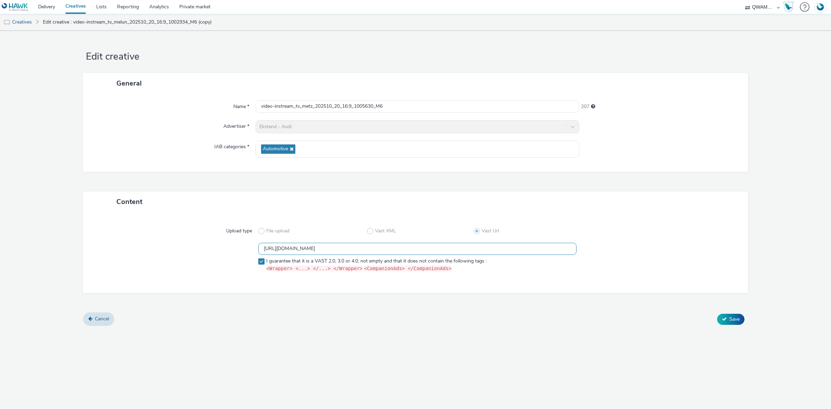
click at [199, 243] on div "https://m6web-users.6play.fr/v1/vast-generator/clipVast/13145461?vast_version=2…" at bounding box center [416, 259] width 640 height 32
paste input "0"
type input "https://m6web-users.6play.fr/v1/vast-generator/clipVast/13145460?vast_version=2"
click at [726, 323] on button "Save" at bounding box center [730, 319] width 27 height 11
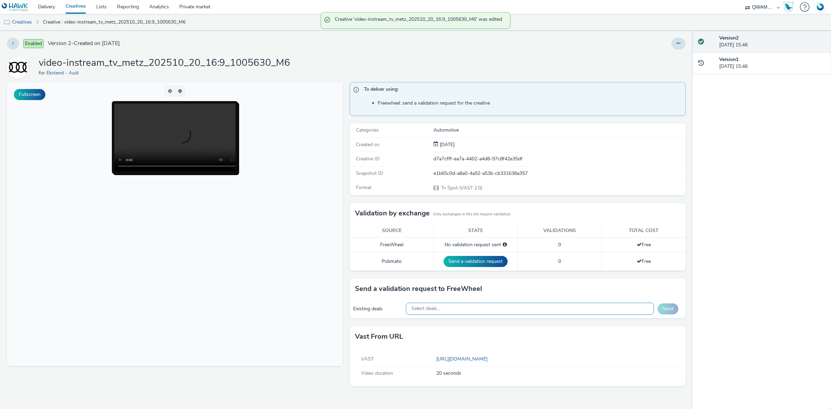
click at [492, 311] on div "Select deals..." at bounding box center [530, 309] width 249 height 12
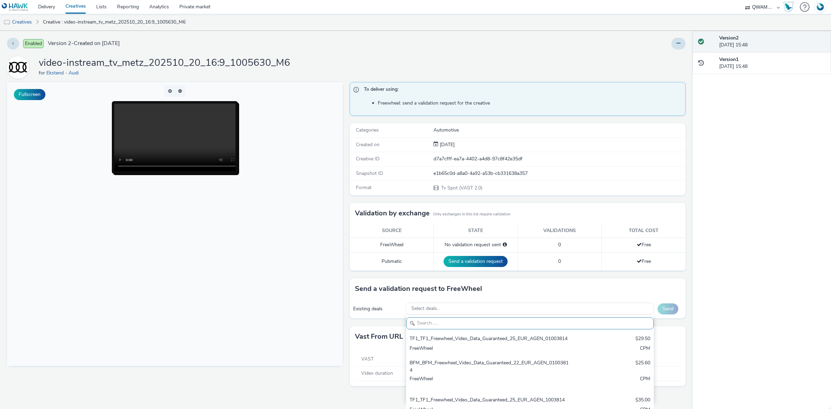
paste input "M6_M6_Freewheel_Video_Data_Guaranteed_24_EUR_METZ_1005630"
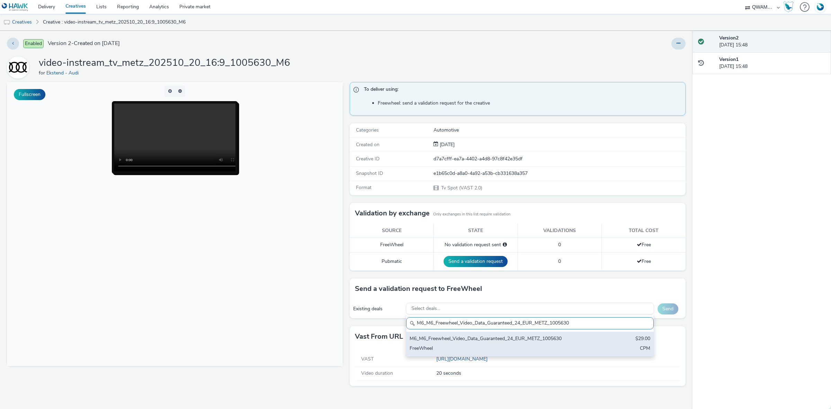
type input "M6_M6_Freewheel_Video_Data_Guaranteed_24_EUR_METZ_1005630"
click at [471, 344] on div "M6_M6_Freewheel_Video_Data_Guaranteed_24_EUR_METZ_1005630 $29.00 FreeWheel CPM" at bounding box center [530, 344] width 248 height 24
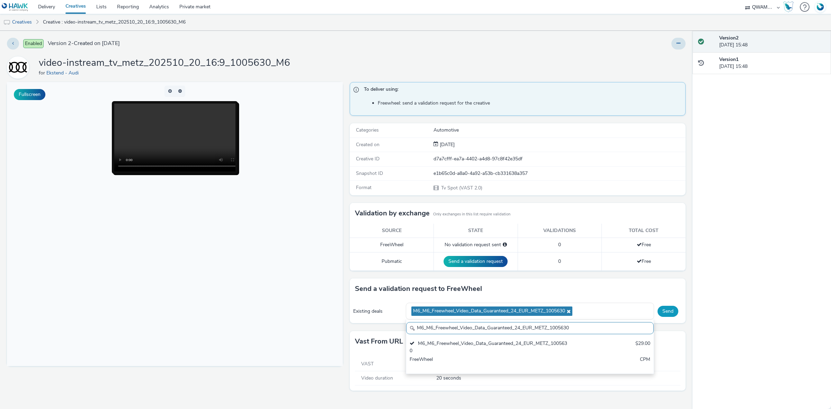
click at [672, 316] on button "Send" at bounding box center [668, 311] width 21 height 11
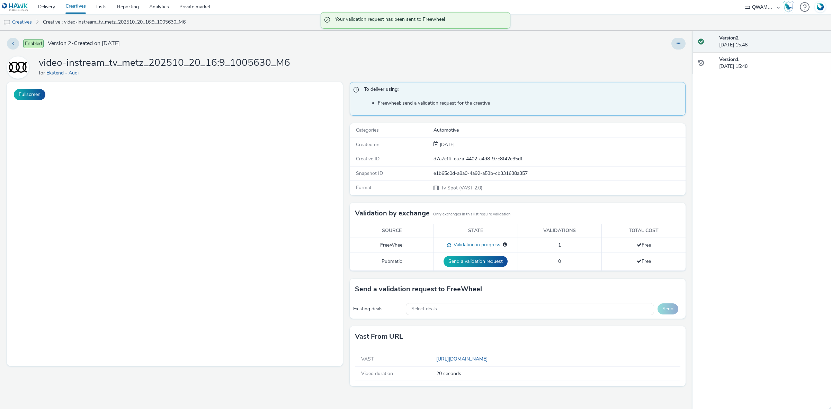
select select "8a3f6d77-30ca-4ef5-b621-f995745b8c1c"
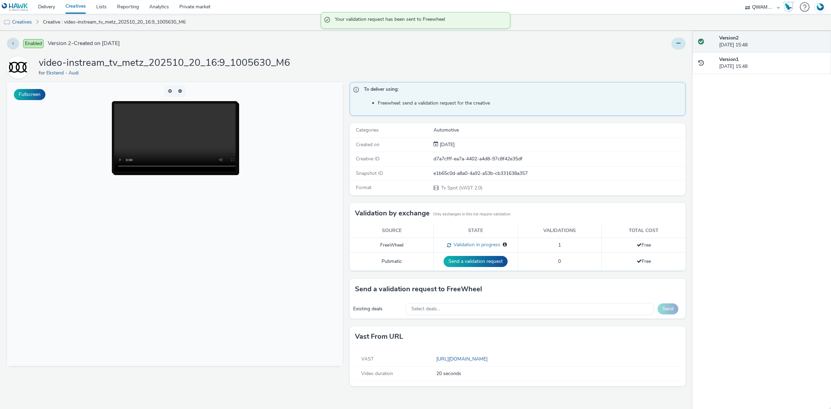
click at [673, 42] on button at bounding box center [679, 44] width 14 height 12
click at [665, 66] on link "Duplicate" at bounding box center [660, 71] width 52 height 14
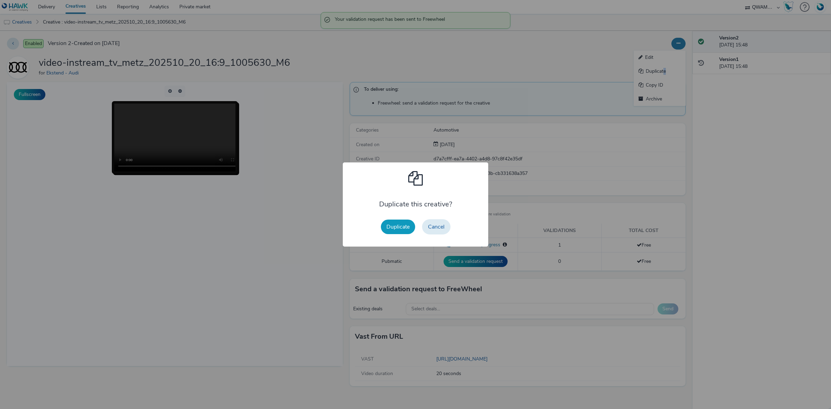
click at [399, 220] on button "Duplicate" at bounding box center [398, 227] width 34 height 15
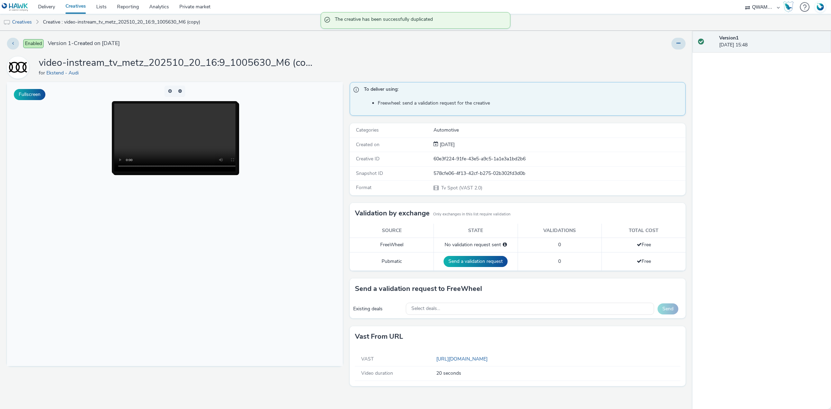
drag, startPoint x: 677, startPoint y: 45, endPoint x: 670, endPoint y: 50, distance: 9.0
click at [676, 47] on button at bounding box center [679, 44] width 14 height 12
click at [661, 54] on link "Edit" at bounding box center [660, 58] width 52 height 14
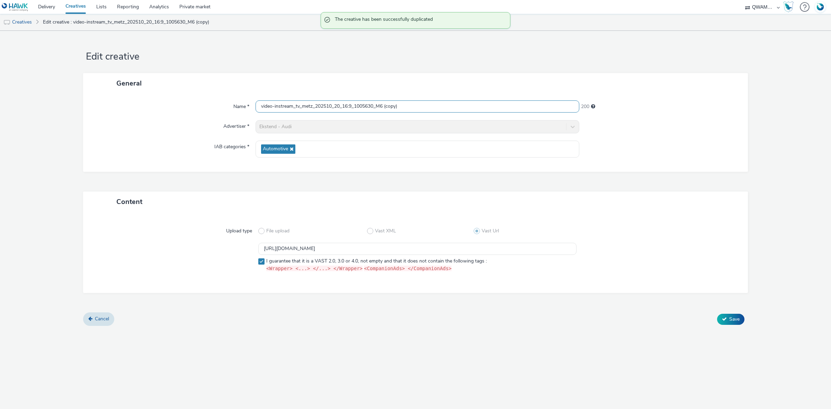
drag, startPoint x: 416, startPoint y: 107, endPoint x: 211, endPoint y: 107, distance: 205.4
click at [211, 107] on div "Name * video-instream_tv_metz_202510_20_16:9_1005630_M6 (copy) 200" at bounding box center [415, 106] width 651 height 12
paste input "onaco_202510_20_16:9_1002019_M6"
type input "video-instream_tv_monaco_202510_20_16:9_1002019_M6"
drag, startPoint x: 454, startPoint y: 250, endPoint x: 127, endPoint y: 231, distance: 327.9
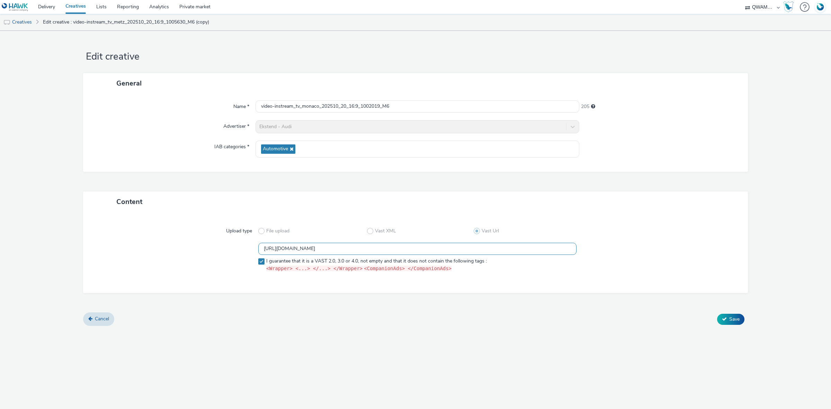
click at [127, 231] on div "Upload type File upload Vast XML Vast Url https://m6web-users.6play.fr/v1/vast-…" at bounding box center [415, 252] width 651 height 67
paste input "59"
type input "https://m6web-users.6play.fr/v1/vast-generator/clipVast/13145459?vast_version=2"
click at [729, 323] on button "Save" at bounding box center [730, 319] width 27 height 11
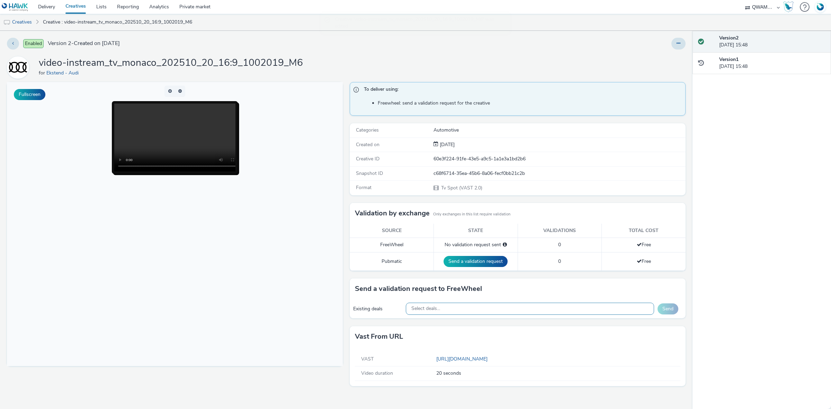
click at [480, 312] on div "Select deals..." at bounding box center [530, 309] width 249 height 12
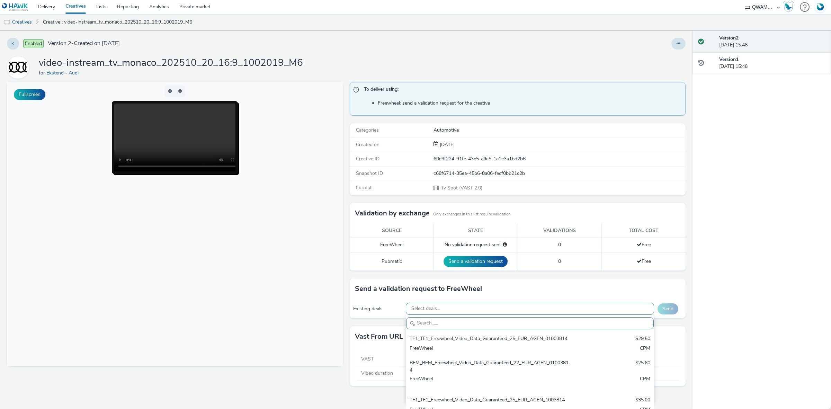
paste input "M6_M6_Freewheel_Video_Data_Guaranteed_24_EUR_MONACO_1002019"
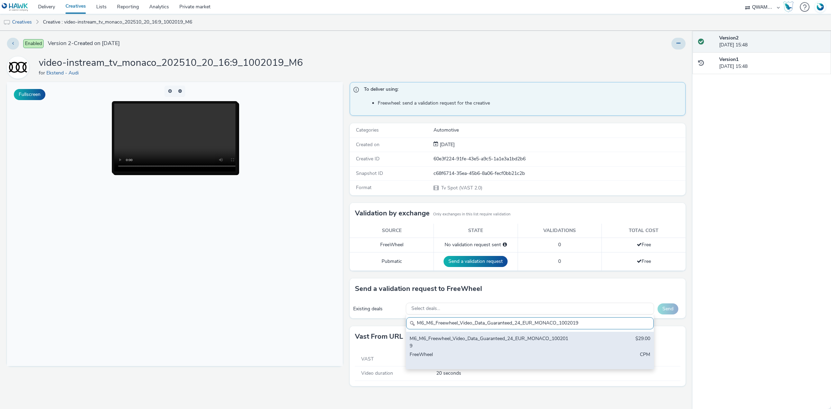
type input "M6_M6_Freewheel_Video_Data_Guaranteed_24_EUR_MONACO_1002019"
click at [464, 348] on div "M6_M6_Freewheel_Video_Data_Guaranteed_24_EUR_MONACO_1002019" at bounding box center [489, 342] width 159 height 14
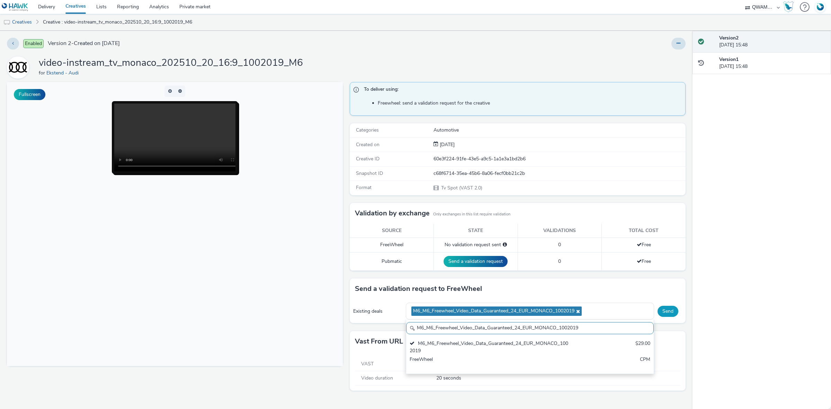
click at [670, 309] on button "Send" at bounding box center [668, 311] width 21 height 11
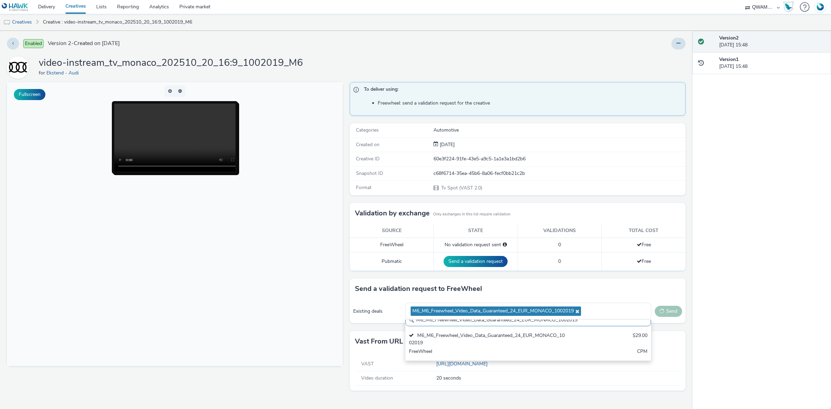
scroll to position [0, 0]
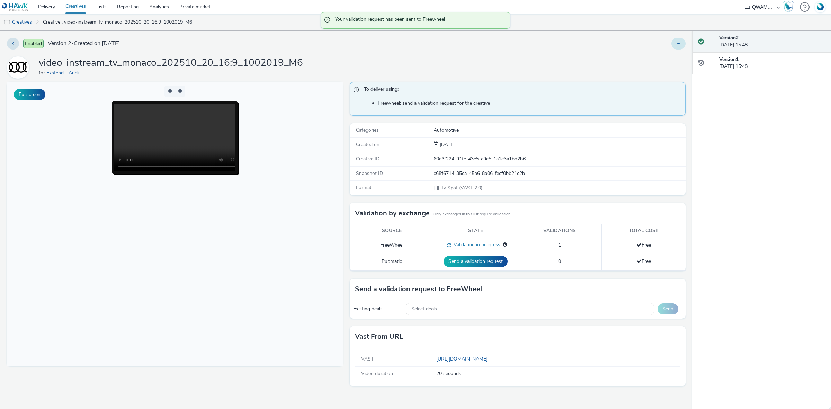
click at [677, 45] on icon at bounding box center [679, 43] width 4 height 5
click at [669, 69] on link "Duplicate" at bounding box center [660, 71] width 52 height 14
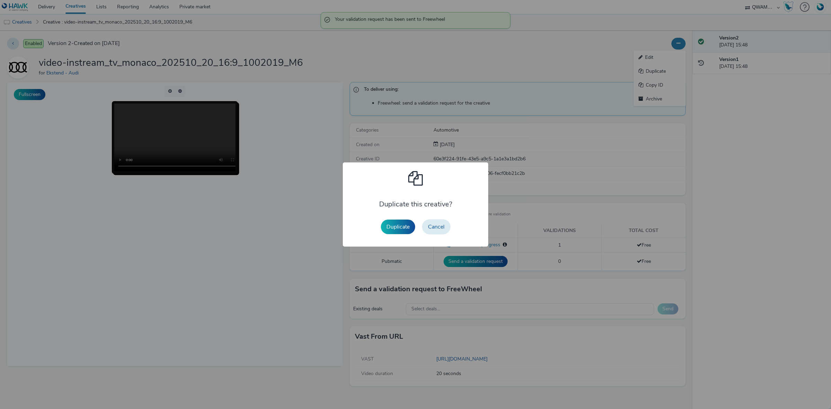
click at [406, 219] on div "Duplicate Cancel" at bounding box center [416, 227] width 77 height 22
click at [404, 224] on button "Duplicate" at bounding box center [398, 227] width 34 height 15
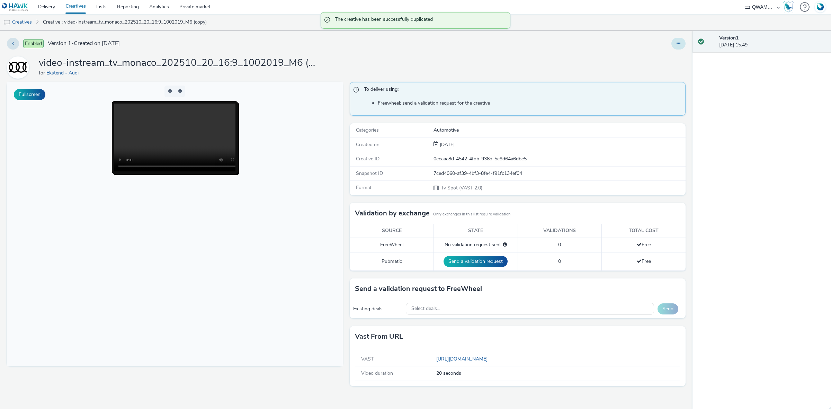
click at [683, 42] on button at bounding box center [679, 44] width 14 height 12
click at [649, 55] on link "Edit" at bounding box center [660, 58] width 52 height 14
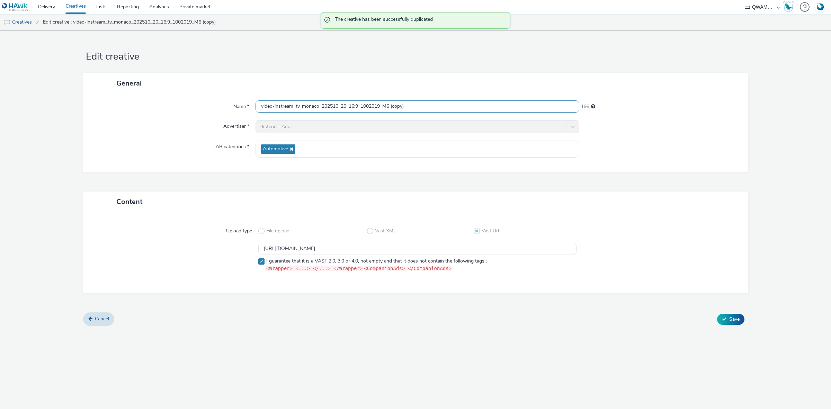
drag, startPoint x: 438, startPoint y: 112, endPoint x: 122, endPoint y: 114, distance: 316.6
click at [122, 114] on div "Name * video-instream_tv_monaco_202510_20_16:9_1002019_M6 (copy) 198 Advertiser…" at bounding box center [415, 133] width 665 height 78
paste input "t de marsan_202510_20_16:9_1003808_M6"
type input "video-instream_tv_mont de marsan_202510_20_16:9_1003808_M6"
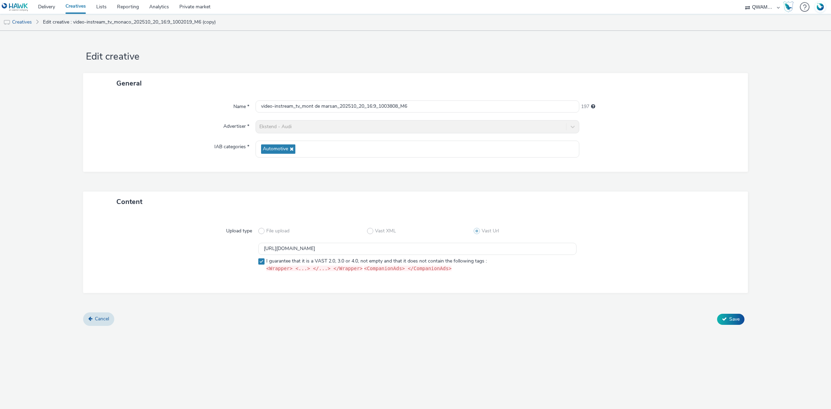
scroll to position [0, 0]
drag, startPoint x: 449, startPoint y: 250, endPoint x: 91, endPoint y: 237, distance: 358.1
click at [88, 237] on div "Upload type File upload Vast XML Vast Url https://m6web-users.6play.fr/v1/vast-…" at bounding box center [415, 252] width 665 height 81
paste input "8"
type input "https://m6web-users.6play.fr/v1/vast-generator/clipVast/13145458?vast_version=2"
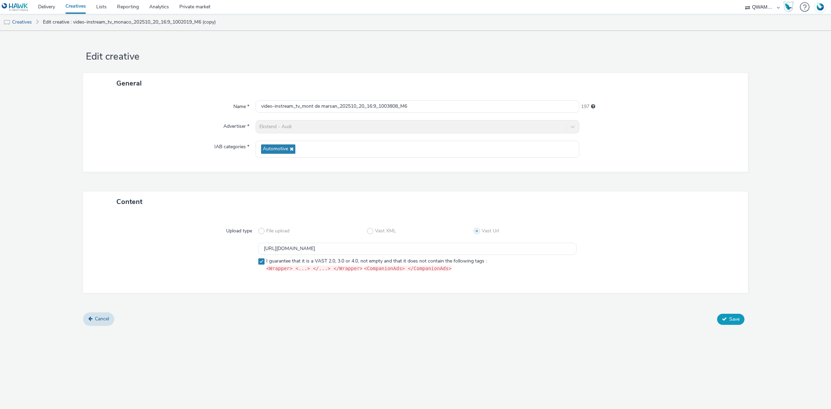
click at [722, 316] on button "Save" at bounding box center [730, 319] width 27 height 11
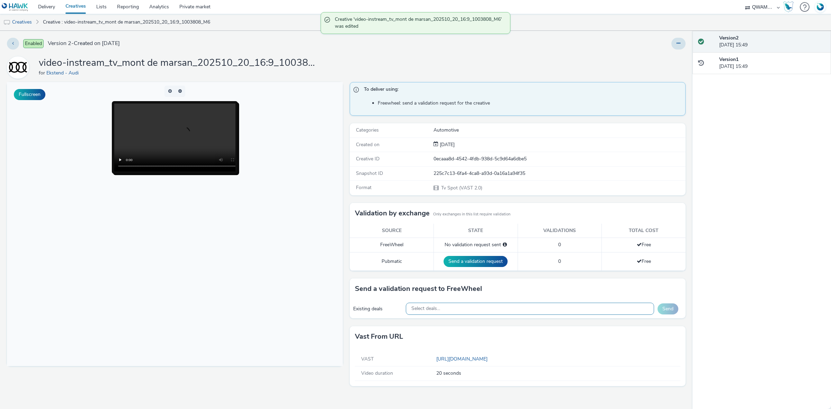
click at [448, 309] on div "Select deals..." at bounding box center [530, 309] width 249 height 12
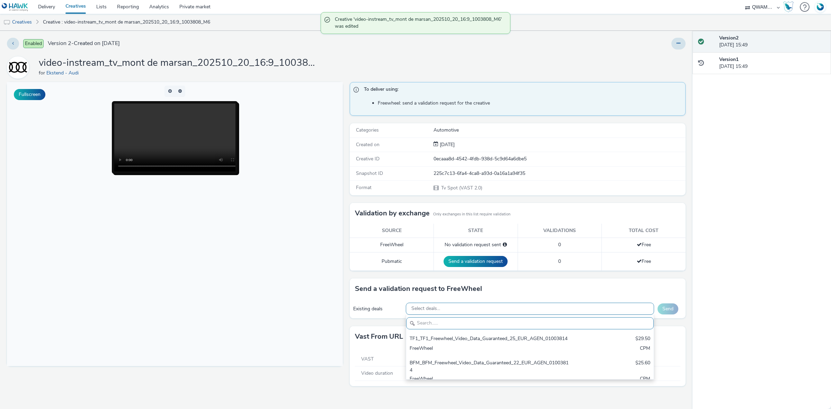
scroll to position [8, 0]
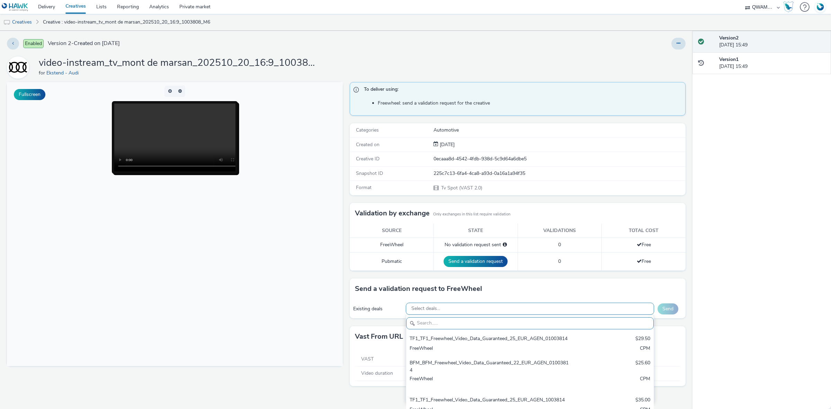
paste input "M6_M6_Freewheel_Video_Data_Guaranteed_24_EUR_MONT DE MARSAN_1003808"
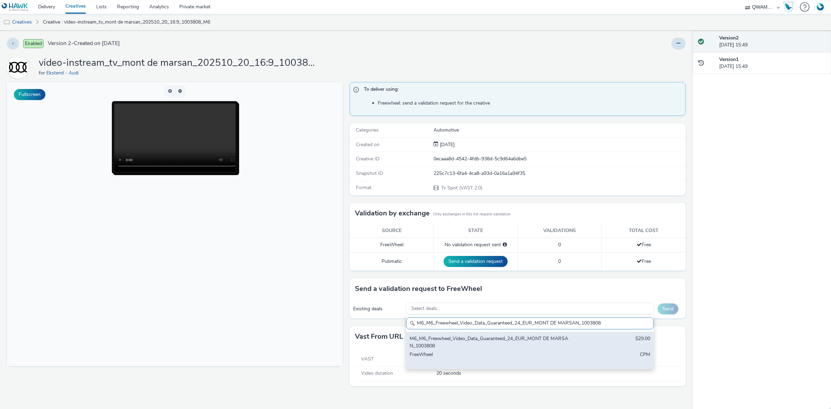
type input "M6_M6_Freewheel_Video_Data_Guaranteed_24_EUR_MONT DE MARSAN_1003808"
click at [574, 358] on div "M6_M6_Freewheel_Video_Data_Guaranteed_24_EUR_MONT DE MARSAN_1003808 $29.00 Free…" at bounding box center [530, 350] width 248 height 37
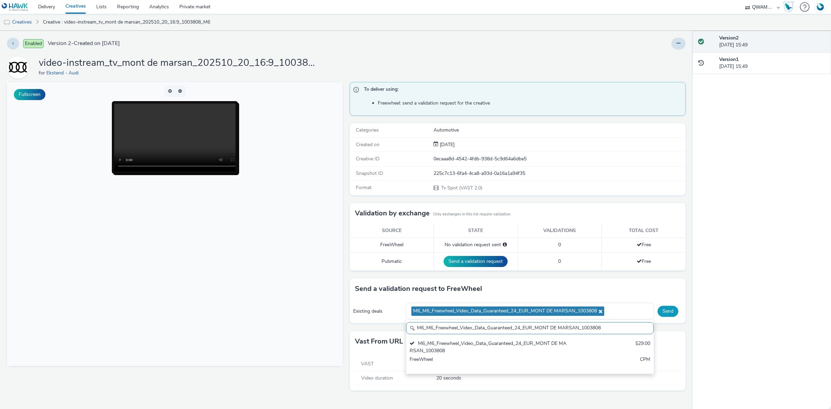
click at [664, 312] on button "Send" at bounding box center [668, 311] width 21 height 11
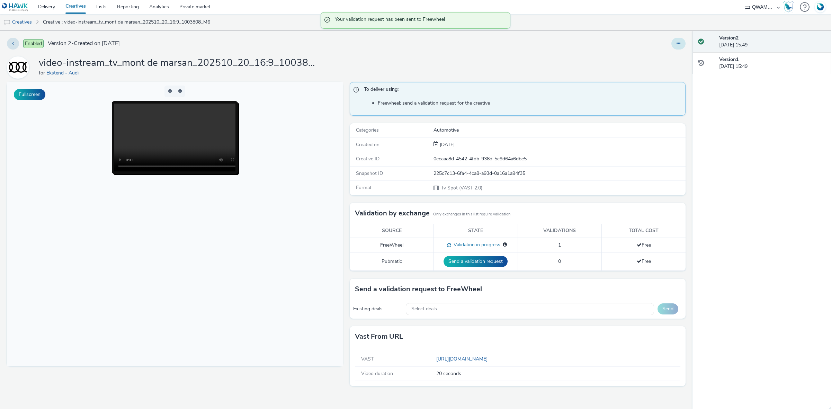
click at [677, 42] on button at bounding box center [679, 44] width 14 height 12
click at [668, 72] on link "Duplicate" at bounding box center [660, 71] width 52 height 14
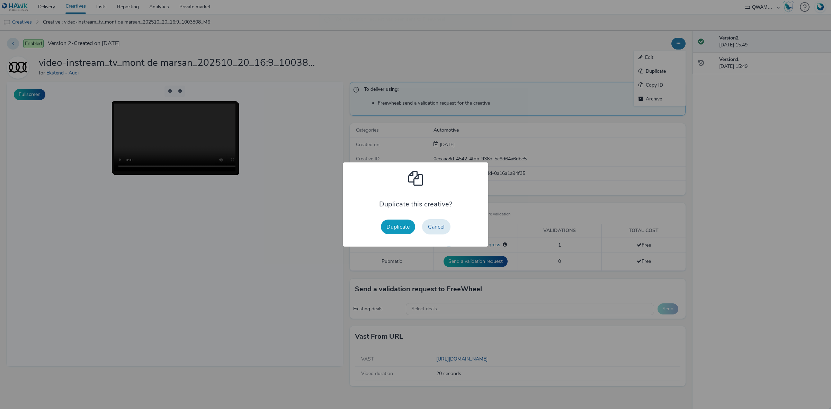
click at [389, 230] on button "Duplicate" at bounding box center [398, 227] width 34 height 15
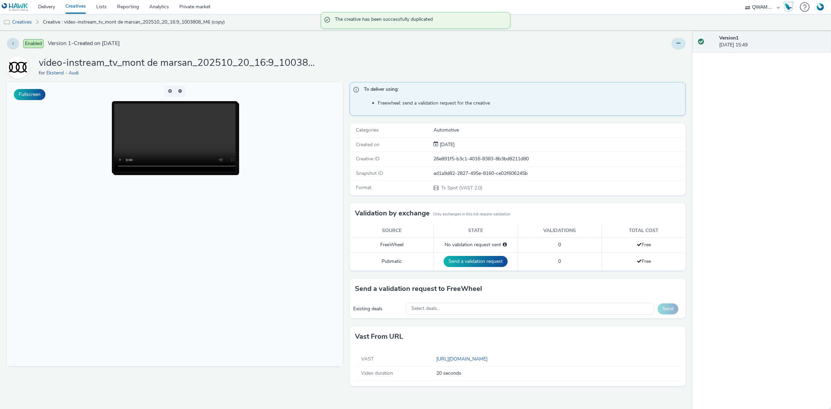
click at [679, 46] on button at bounding box center [679, 44] width 14 height 12
click at [667, 54] on link "Edit" at bounding box center [660, 58] width 52 height 14
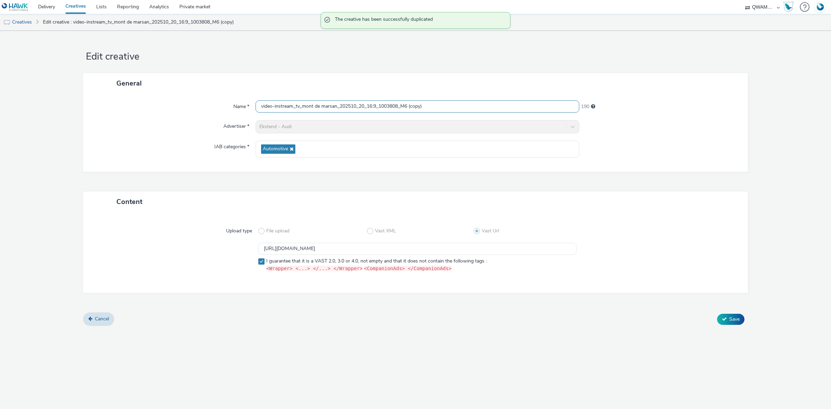
drag, startPoint x: 432, startPoint y: 103, endPoint x: 179, endPoint y: 108, distance: 252.9
click at [179, 108] on div "Name * video-instream_tv_mont de marsan_202510_20_16:9_1003808_M6 (copy) 190" at bounding box center [415, 106] width 651 height 12
paste input "argis_202510_20_16:9_1000906_M6"
type input "video-instream_tv_montargis_202510_20_16:9_1000906_M6"
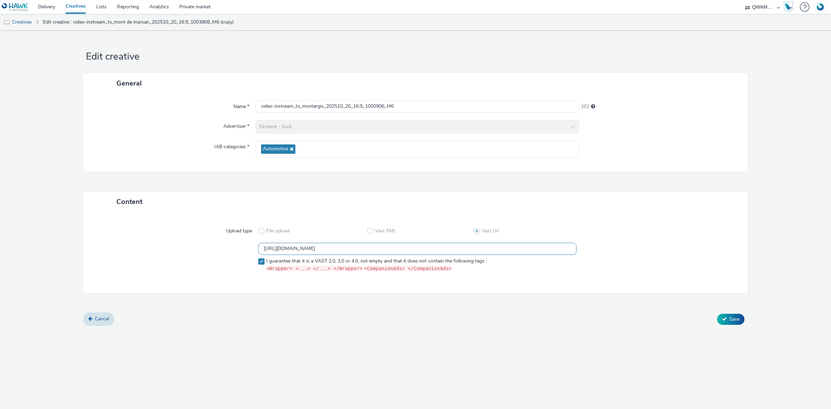
drag, startPoint x: 458, startPoint y: 246, endPoint x: 175, endPoint y: 262, distance: 283.8
click at [175, 262] on div "https://m6web-users.6play.fr/v1/vast-generator/clipVast/13145458?vast_version=2…" at bounding box center [416, 259] width 640 height 32
paste input "7"
type input "https://m6web-users.6play.fr/v1/vast-generator/clipVast/13145457?vast_version=2"
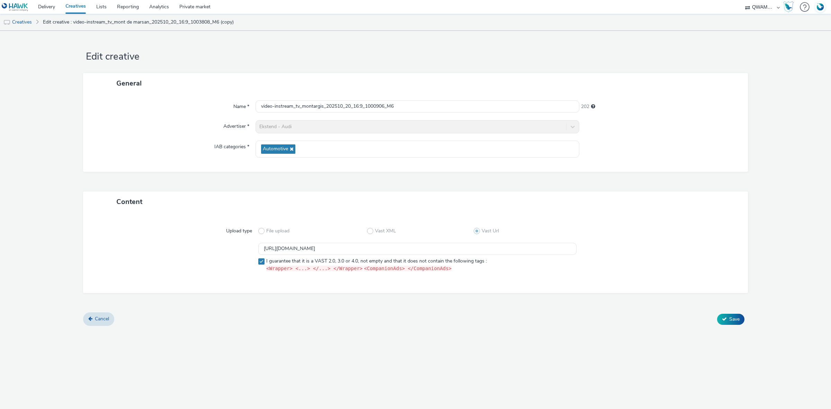
click at [721, 314] on div "Cancel Save" at bounding box center [415, 319] width 665 height 12
click at [731, 317] on span "Save" at bounding box center [735, 319] width 10 height 7
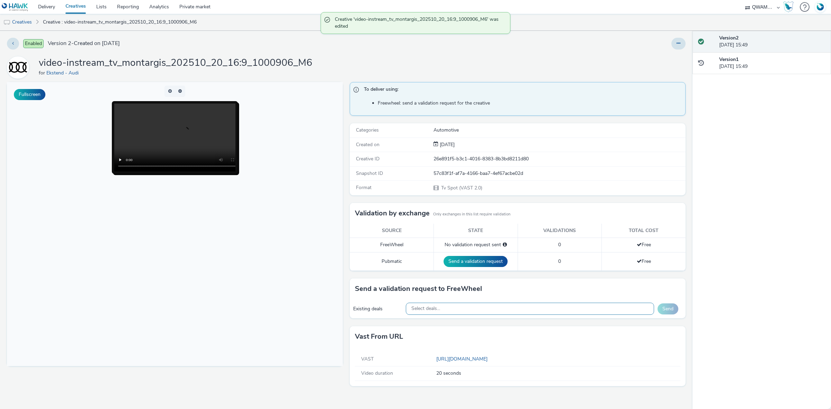
click at [491, 312] on div "Select deals..." at bounding box center [530, 309] width 249 height 12
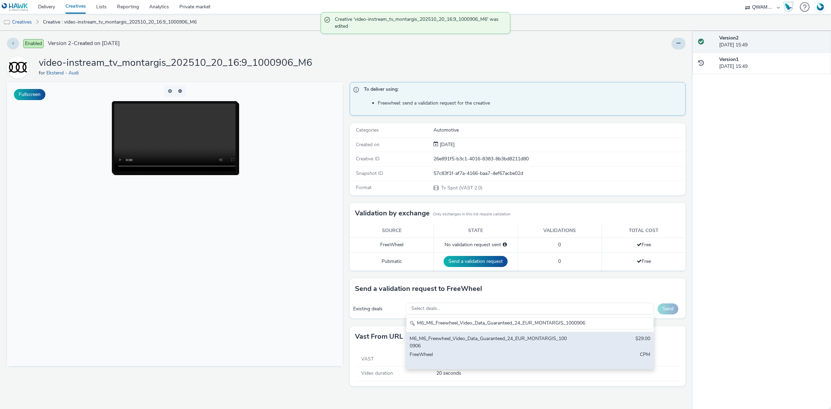
type input "M6_M6_Freewheel_Video_Data_Guaranteed_24_EUR_MONTARGIS_1000906"
click at [468, 345] on div "M6_M6_Freewheel_Video_Data_Guaranteed_24_EUR_MONTARGIS_1000906" at bounding box center [489, 342] width 159 height 14
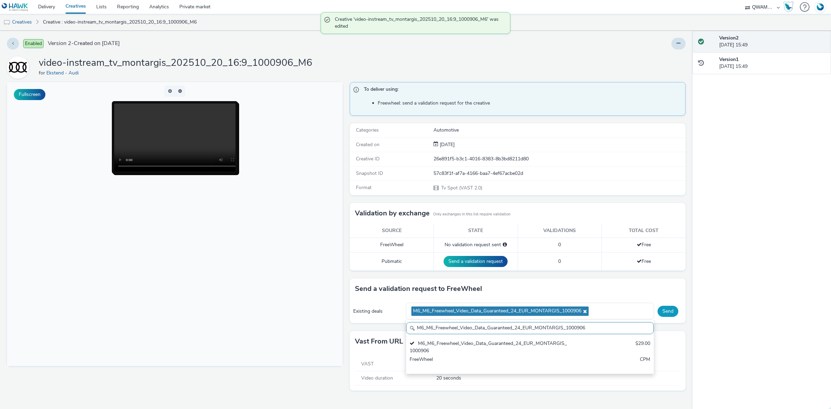
click at [662, 314] on button "Send" at bounding box center [668, 311] width 21 height 11
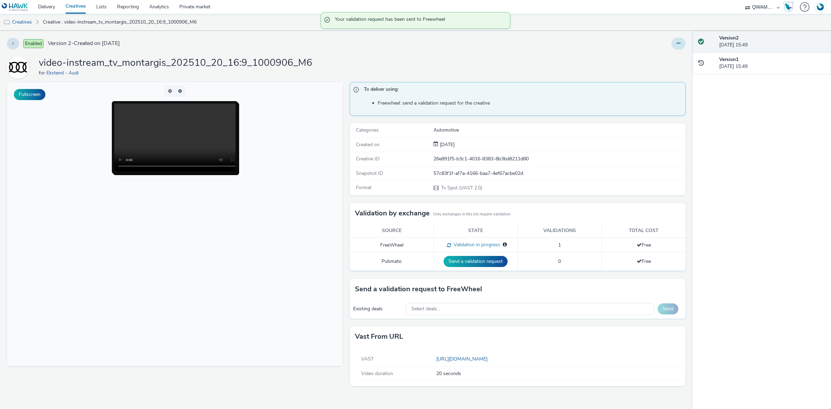
click at [676, 45] on button at bounding box center [679, 44] width 14 height 12
click at [659, 70] on link "Duplicate" at bounding box center [660, 71] width 52 height 14
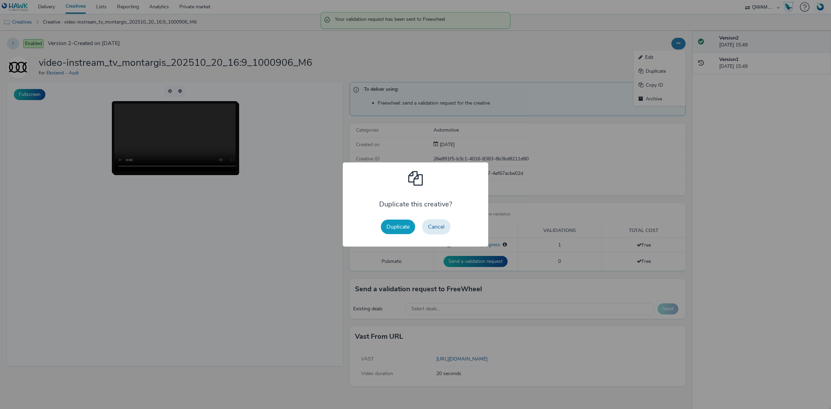
click at [390, 227] on button "Duplicate" at bounding box center [398, 227] width 34 height 15
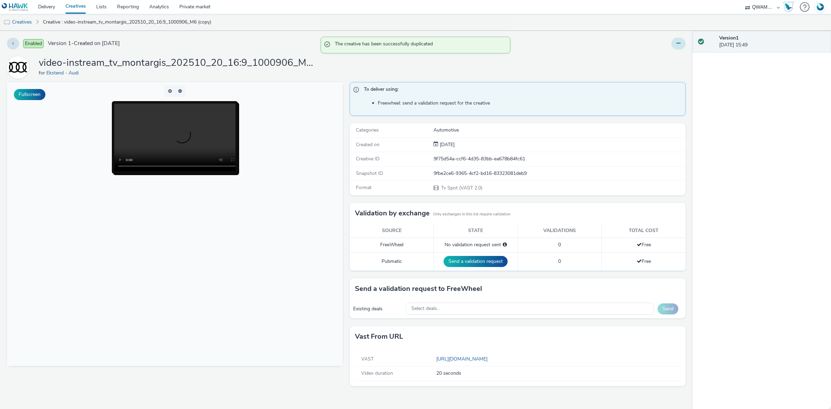
click at [682, 47] on button at bounding box center [679, 44] width 14 height 12
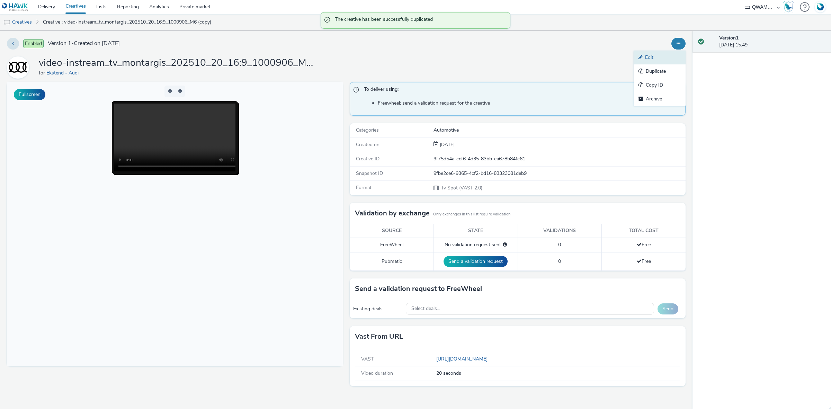
click at [668, 57] on link "Edit" at bounding box center [660, 58] width 52 height 14
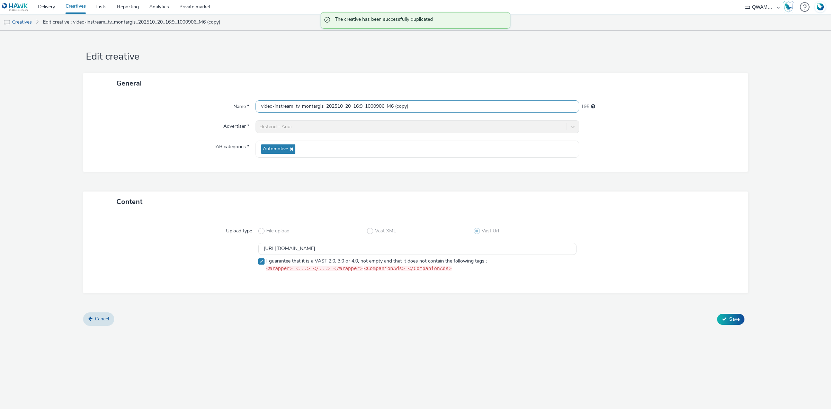
scroll to position [0, 0]
drag, startPoint x: 425, startPoint y: 104, endPoint x: 228, endPoint y: 113, distance: 197.0
click at [229, 113] on div "Name * video-instream_tv_montargis_202510_20_16:9_1000906_M6 (copy) 195 Adverti…" at bounding box center [415, 133] width 665 height 78
paste input "uban_202510_20_16:9_1000258_M6"
type input "video-instream_tv_montauban_202510_20_16:9_1000258_M6"
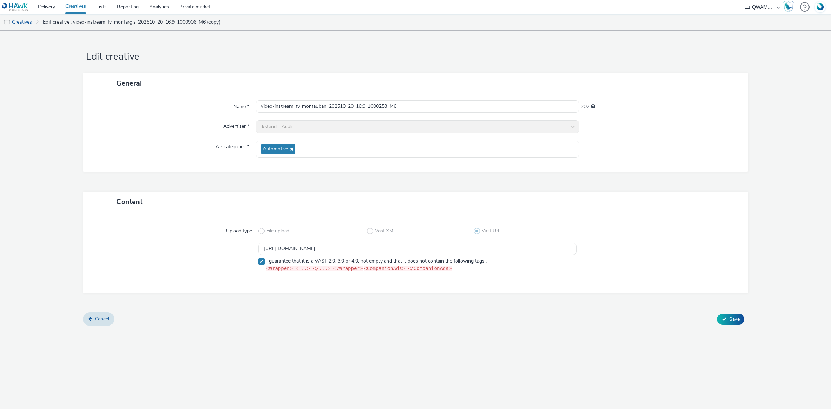
scroll to position [0, 0]
drag, startPoint x: 452, startPoint y: 249, endPoint x: 183, endPoint y: 244, distance: 269.2
click at [183, 244] on div "https://m6web-users.6play.fr/v1/vast-generator/clipVast/13145457?vast_version=2…" at bounding box center [416, 259] width 640 height 32
paste input "6"
type input "https://m6web-users.6play.fr/v1/vast-generator/clipVast/13145456?vast_version=2"
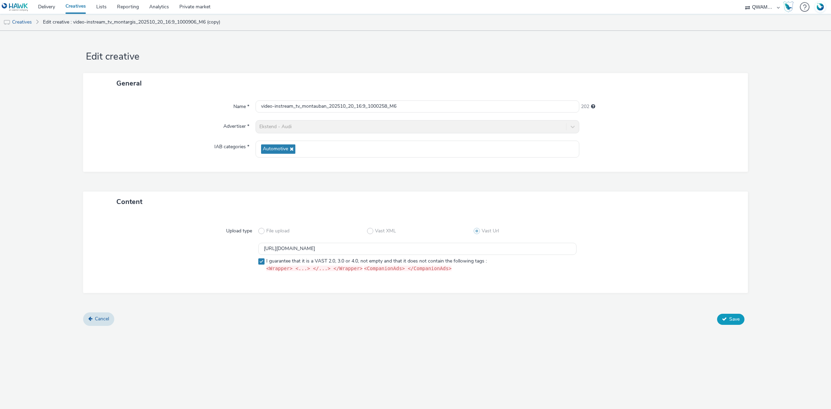
click at [730, 318] on span "Save" at bounding box center [735, 319] width 10 height 7
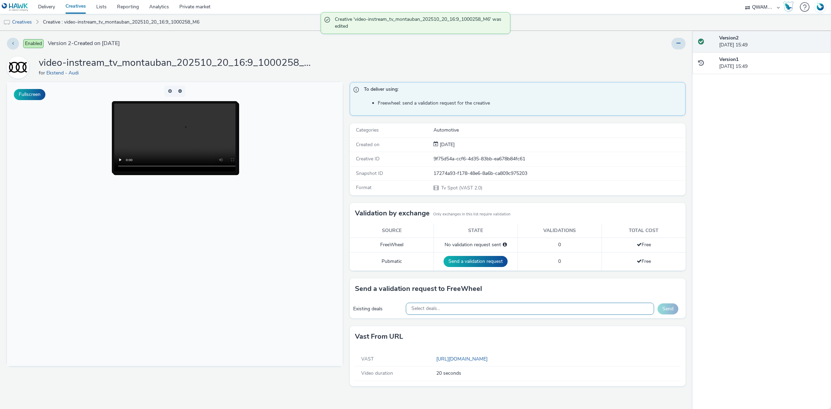
click at [482, 308] on div "Select deals..." at bounding box center [530, 309] width 249 height 12
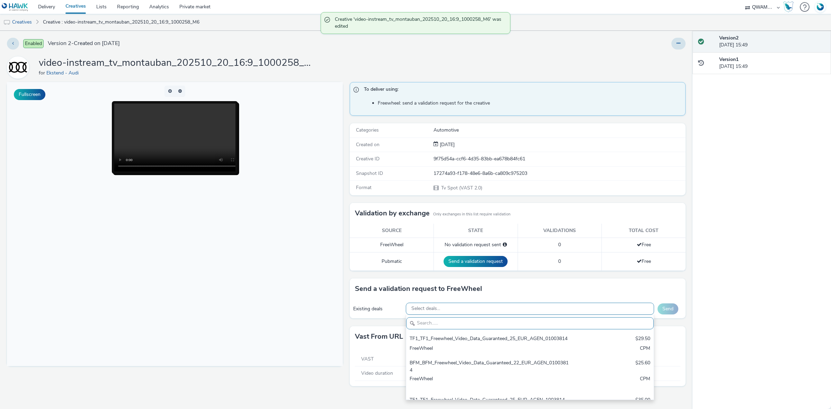
scroll to position [8, 0]
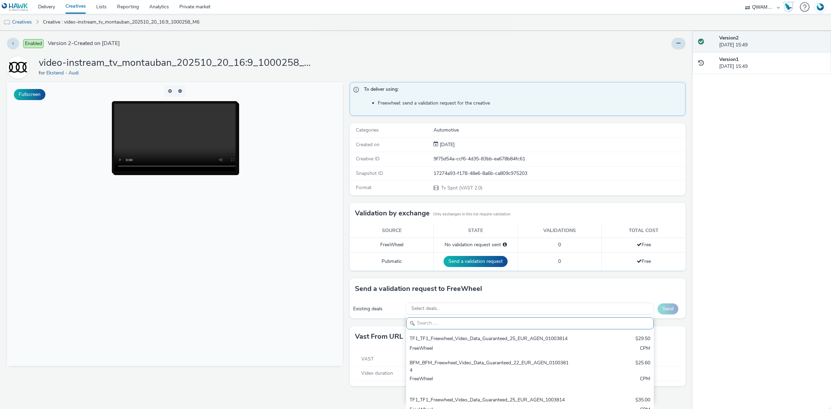
paste input "M6_M6_Freewheel_Video_Data_Guaranteed_24_EUR_MONTAUBAN_1000258"
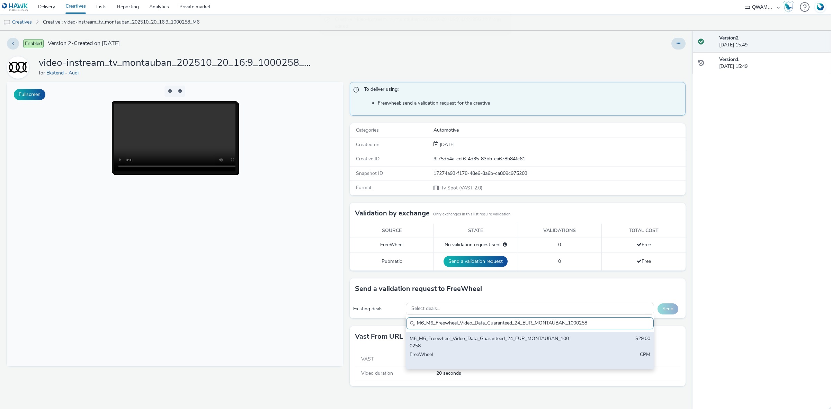
type input "M6_M6_Freewheel_Video_Data_Guaranteed_24_EUR_MONTAUBAN_1000258"
click at [463, 336] on div "M6_M6_Freewheel_Video_Data_Guaranteed_24_EUR_MONTAUBAN_1000258" at bounding box center [489, 342] width 159 height 14
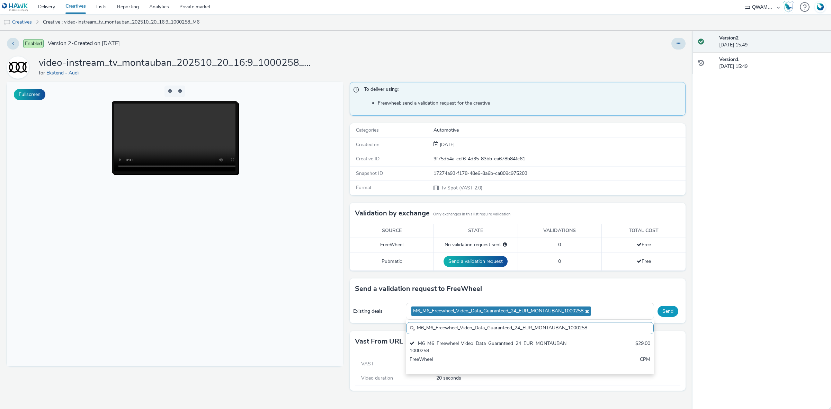
click at [669, 313] on button "Send" at bounding box center [668, 311] width 21 height 11
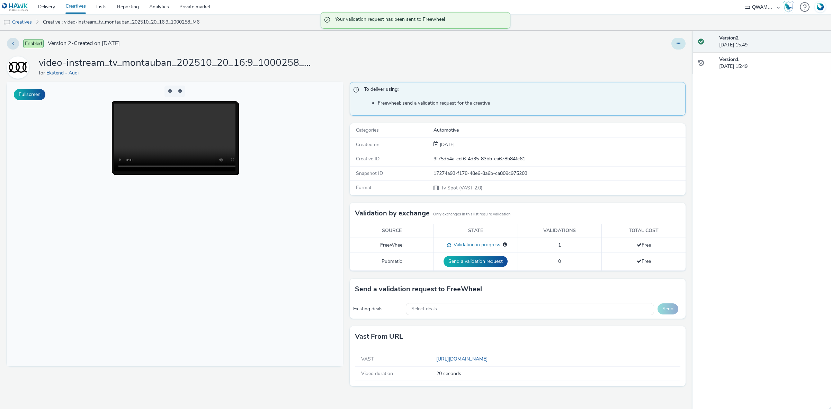
click at [683, 42] on button at bounding box center [679, 44] width 14 height 12
click at [654, 69] on link "Duplicate" at bounding box center [660, 71] width 52 height 14
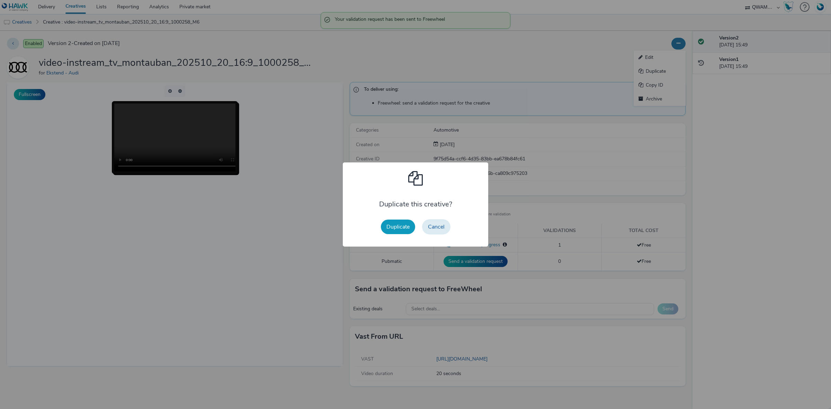
click at [386, 231] on button "Duplicate" at bounding box center [398, 227] width 34 height 15
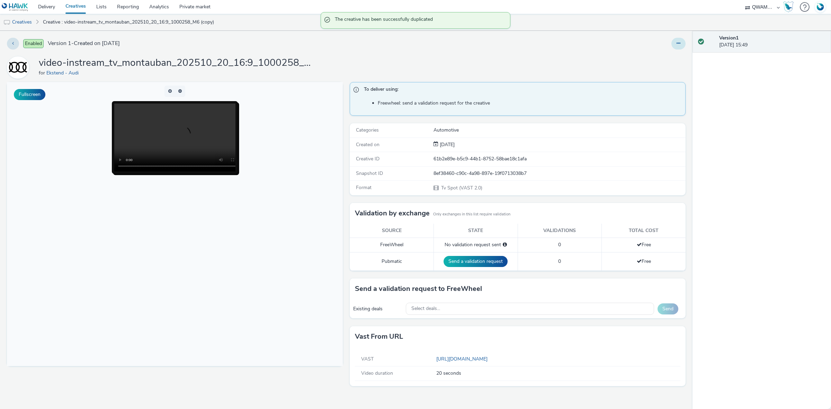
click at [678, 42] on icon at bounding box center [679, 43] width 4 height 5
click at [644, 50] on div "Edit Duplicate Copy ID Archive" at bounding box center [550, 44] width 272 height 12
click at [680, 45] on icon at bounding box center [679, 43] width 4 height 5
click at [653, 58] on link "Edit" at bounding box center [660, 58] width 52 height 14
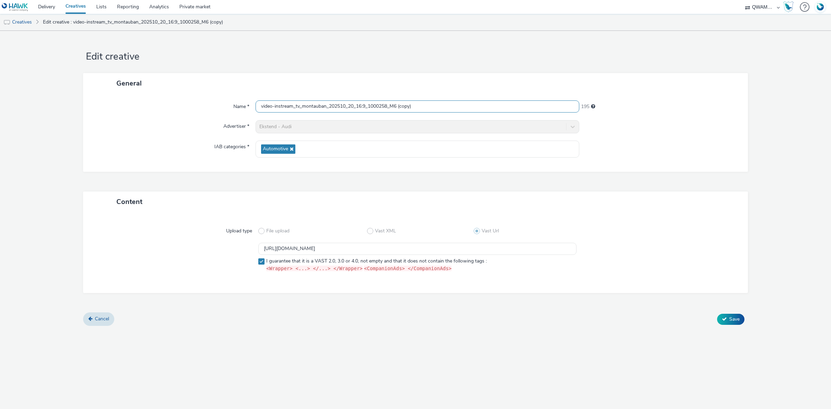
drag, startPoint x: 433, startPoint y: 108, endPoint x: 194, endPoint y: 99, distance: 239.6
click at [194, 99] on div "Name * video-instream_tv_montauban_202510_20_16:9_1000258_M6 (copy) 195 Adverti…" at bounding box center [415, 133] width 665 height 78
paste input "igny le bretonneux_202510_20_16:9_1006330_M6"
type input "video-instream_tv_montigny le bretonneux_202510_20_16:9_1006330_M6"
drag, startPoint x: 418, startPoint y: 244, endPoint x: 155, endPoint y: 238, distance: 263.7
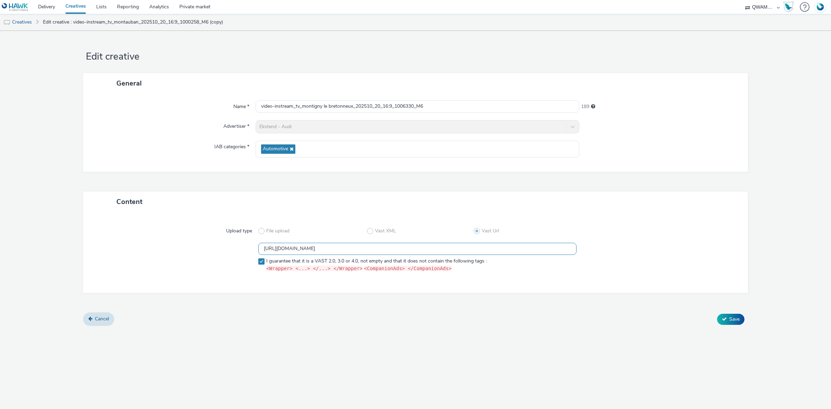
click at [155, 238] on div "Upload type File upload Vast XML Vast Url https://m6web-users.6play.fr/v1/vast-…" at bounding box center [415, 252] width 651 height 67
paste input "333"
type input "https://m6web-users.6play.fr/v1/vast-generator/clipVast/13145333?vast_version=2"
click at [735, 316] on span "Save" at bounding box center [735, 319] width 10 height 7
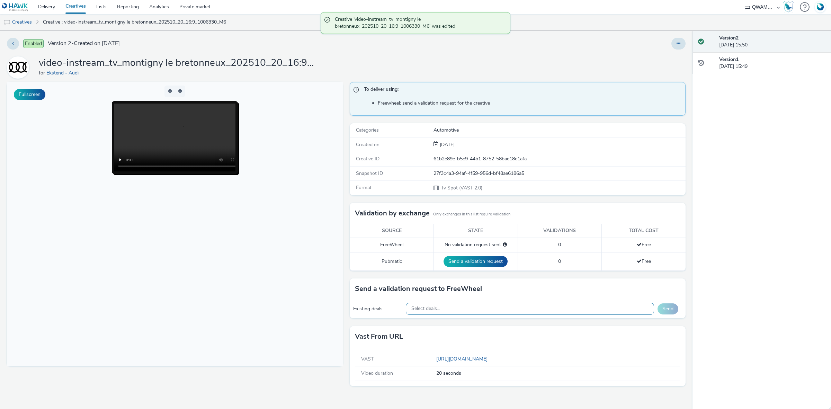
click at [431, 305] on div "Select deals..." at bounding box center [530, 309] width 249 height 12
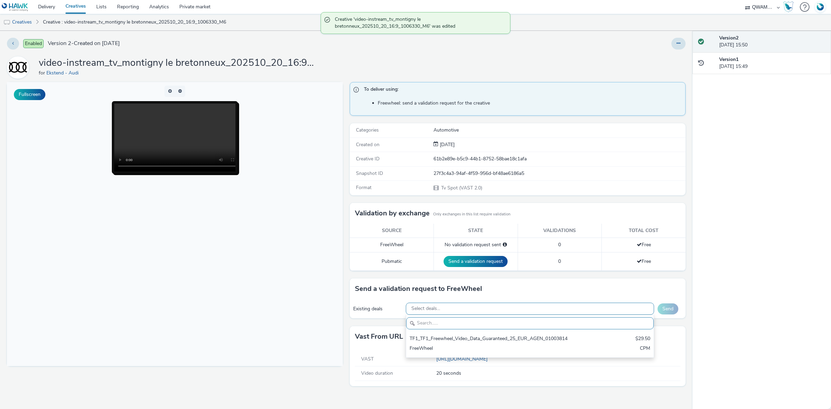
paste input "M6_M6_Freewheel_Video_Data_Guaranteed_24_EUR_MONTIGNY LE BRETONNEUX_1006330"
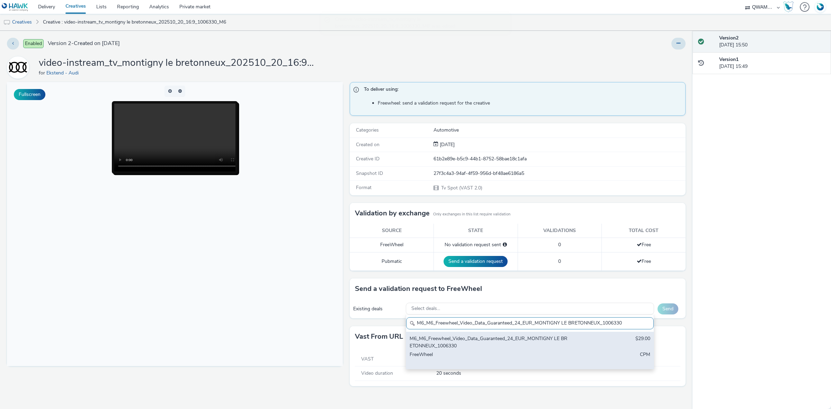
type input "M6_M6_Freewheel_Video_Data_Guaranteed_24_EUR_MONTIGNY LE BRETONNEUX_1006330"
click at [437, 341] on div "M6_M6_Freewheel_Video_Data_Guaranteed_24_EUR_MONTIGNY LE BRETONNEUX_1006330" at bounding box center [489, 342] width 159 height 14
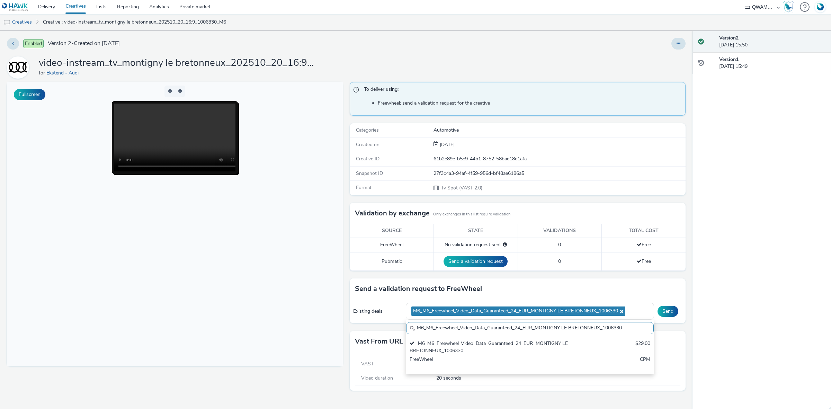
click at [674, 317] on div "Send" at bounding box center [670, 311] width 25 height 11
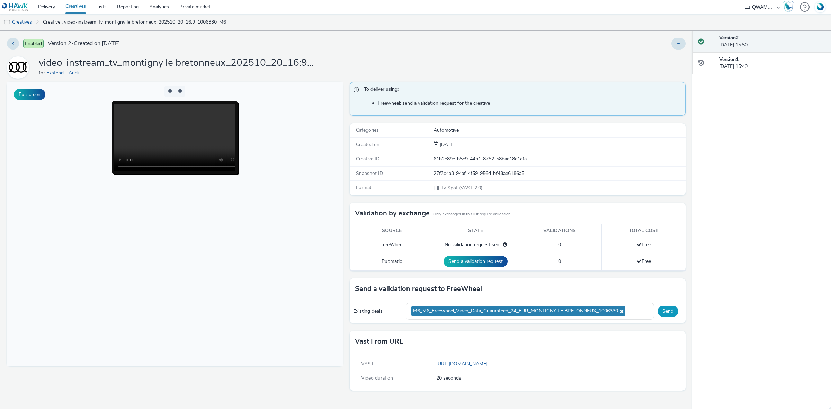
click at [674, 316] on button "Send" at bounding box center [668, 311] width 21 height 11
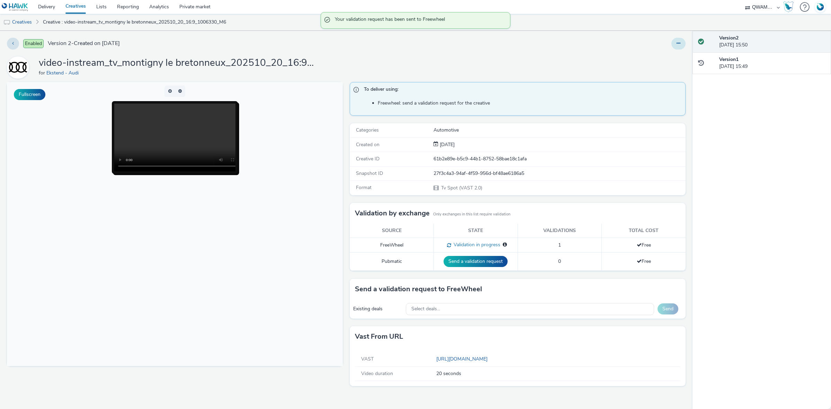
click at [679, 44] on icon at bounding box center [679, 43] width 4 height 5
click at [649, 73] on link "Duplicate" at bounding box center [660, 71] width 52 height 14
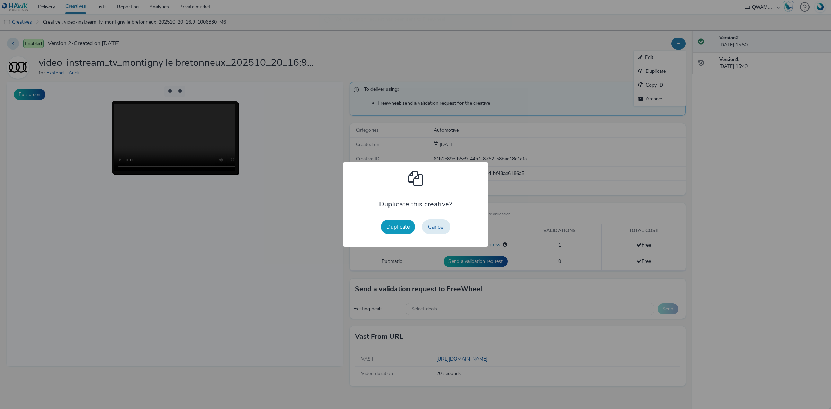
click at [399, 222] on button "Duplicate" at bounding box center [398, 227] width 34 height 15
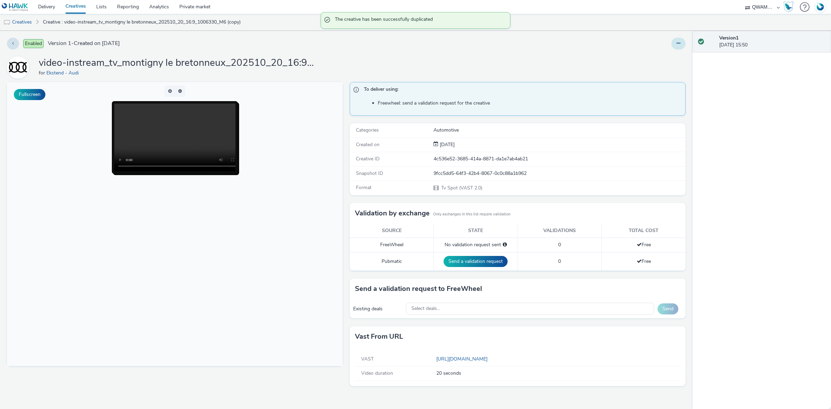
click at [674, 41] on button at bounding box center [679, 44] width 14 height 12
click at [658, 51] on link "Edit" at bounding box center [660, 58] width 52 height 14
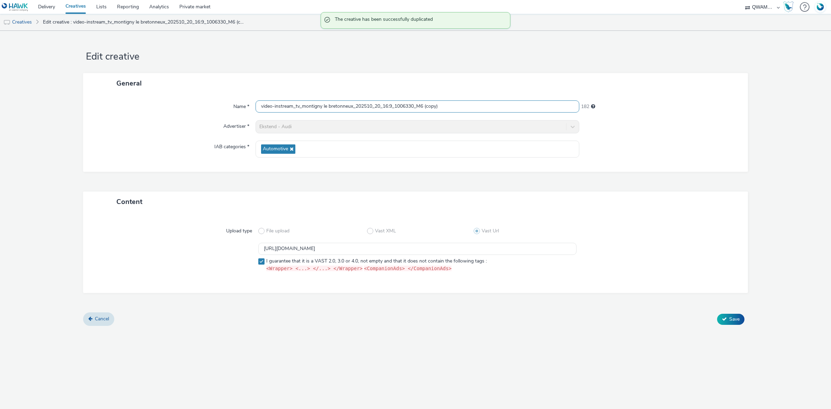
drag, startPoint x: 453, startPoint y: 102, endPoint x: 239, endPoint y: 99, distance: 213.8
click at [239, 99] on div "Name * video-instream_tv_montigny le bretonneux_202510_20_16:9_1006330_M6 (copy…" at bounding box center [415, 133] width 665 height 78
paste input "pellier_202510_20_16:9_1005380_M6"
type input "video-instream_tv_montpellier_202510_20_16:9_1005380_M6"
drag, startPoint x: 427, startPoint y: 246, endPoint x: 222, endPoint y: 248, distance: 205.1
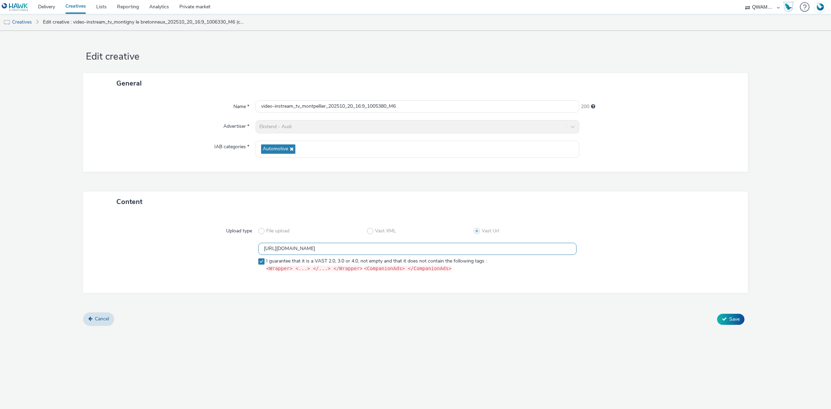
click at [222, 248] on div "https://m6web-users.6play.fr/v1/vast-generator/clipVast/13145333?vast_version=2…" at bounding box center [416, 259] width 640 height 32
paste input "4"
type input "https://m6web-users.6play.fr/v1/vast-generator/clipVast/13145334?vast_version=2"
click at [734, 315] on button "Save" at bounding box center [730, 319] width 27 height 11
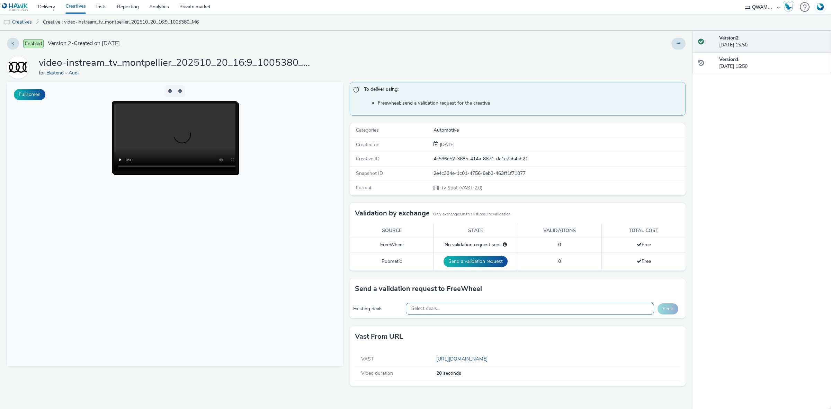
click at [472, 311] on div "Select deals..." at bounding box center [530, 309] width 249 height 12
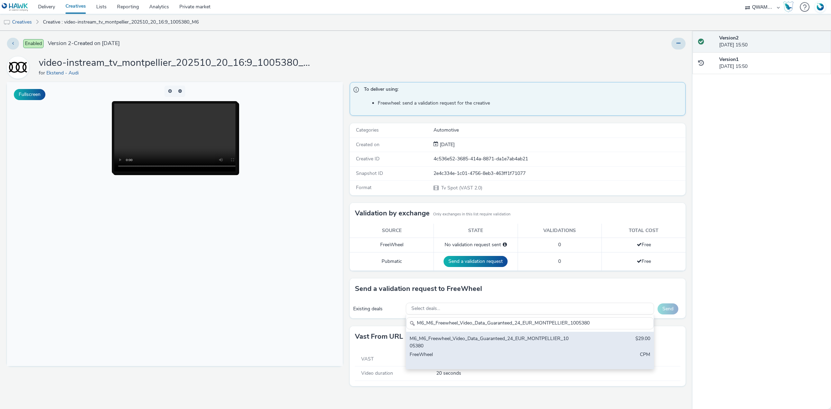
type input "M6_M6_Freewheel_Video_Data_Guaranteed_24_EUR_MONTPELLIER_1005380"
click at [455, 342] on div "M6_M6_Freewheel_Video_Data_Guaranteed_24_EUR_MONTPELLIER_1005380" at bounding box center [489, 342] width 159 height 14
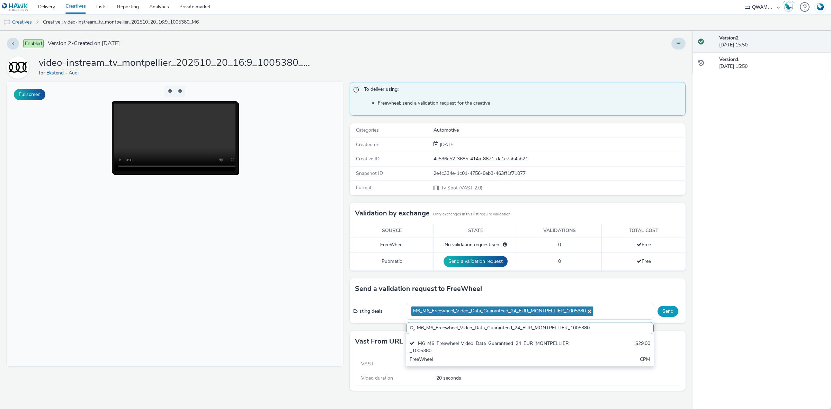
click at [667, 310] on button "Send" at bounding box center [668, 311] width 21 height 11
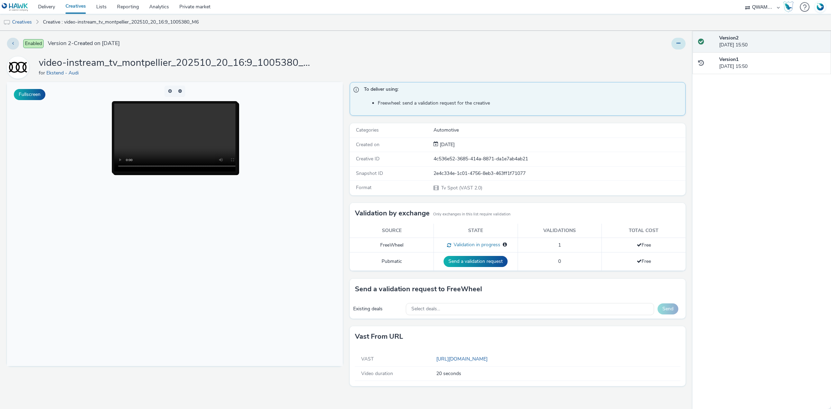
click at [675, 40] on button at bounding box center [679, 44] width 14 height 12
click at [664, 72] on link "Duplicate" at bounding box center [660, 71] width 52 height 14
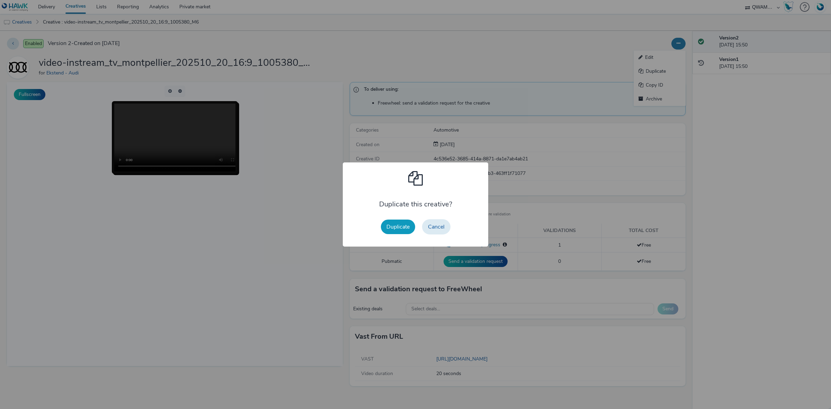
click at [396, 224] on button "Duplicate" at bounding box center [398, 227] width 34 height 15
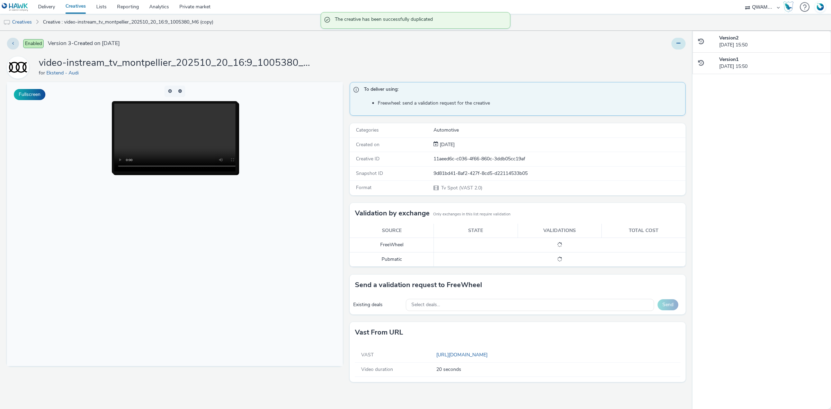
click at [683, 48] on button at bounding box center [679, 44] width 14 height 12
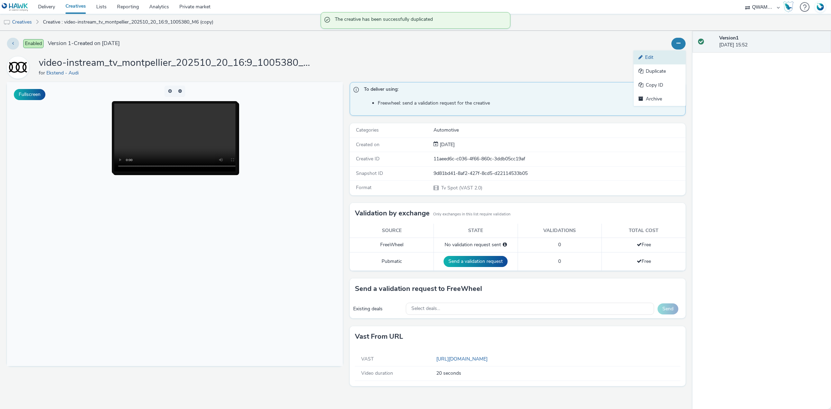
click at [661, 54] on link "Edit" at bounding box center [660, 58] width 52 height 14
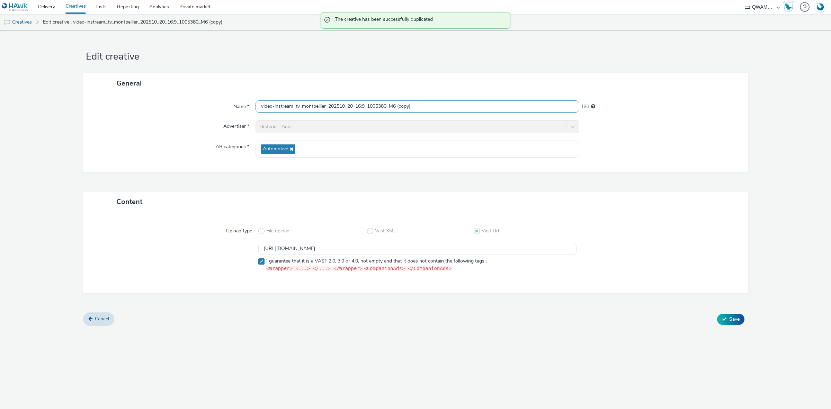
drag, startPoint x: 453, startPoint y: 105, endPoint x: 231, endPoint y: 107, distance: 221.4
click at [231, 107] on div "Name * video-instream_tv_montpellier_202510_20_16:9_1005380_M6 (copy) 193" at bounding box center [415, 106] width 651 height 12
paste input "rouge_202510_20_16:9_1008390_M6"
type input "video-instream_tv_montrouge_202510_20_16:9_1008390_M6"
drag, startPoint x: 460, startPoint y: 248, endPoint x: 92, endPoint y: 230, distance: 368.7
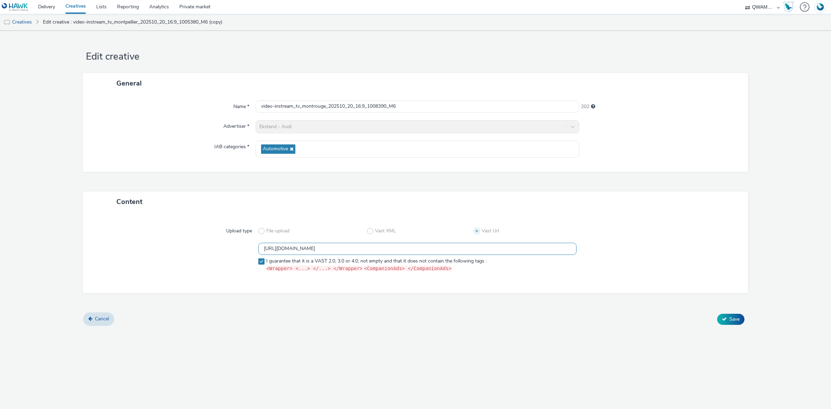
click at [84, 230] on div "Upload type File upload Vast XML Vast Url https://m6web-users.6play.fr/v1/vast-…" at bounding box center [415, 252] width 665 height 81
paste input "5"
type input "https://m6web-users.6play.fr/v1/vast-generator/clipVast/13145335?vast_version=2"
click at [732, 320] on span "Save" at bounding box center [735, 319] width 10 height 7
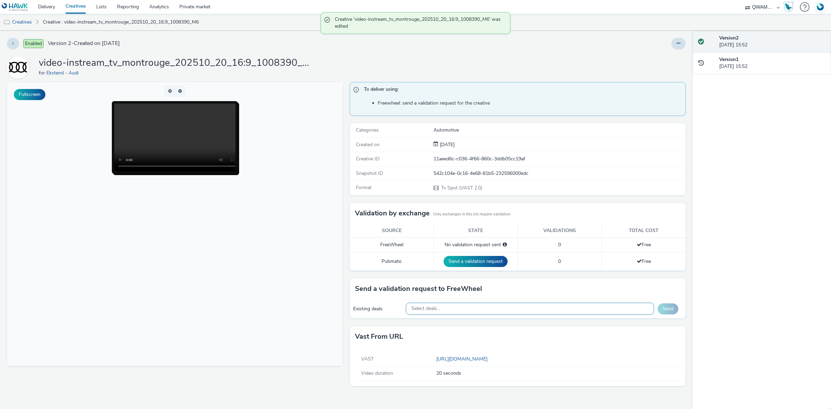
click at [513, 309] on div "Select deals..." at bounding box center [530, 309] width 249 height 12
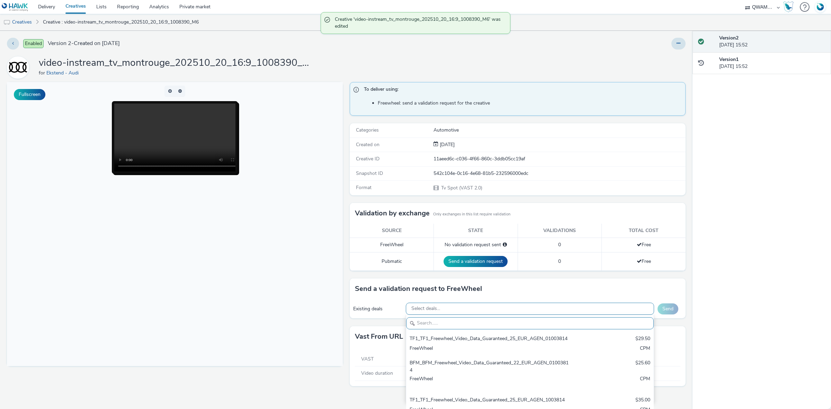
paste input "M6_M6_Freewheel_Video_Data_Guaranteed_24_EUR_MONTROUGE_1008390"
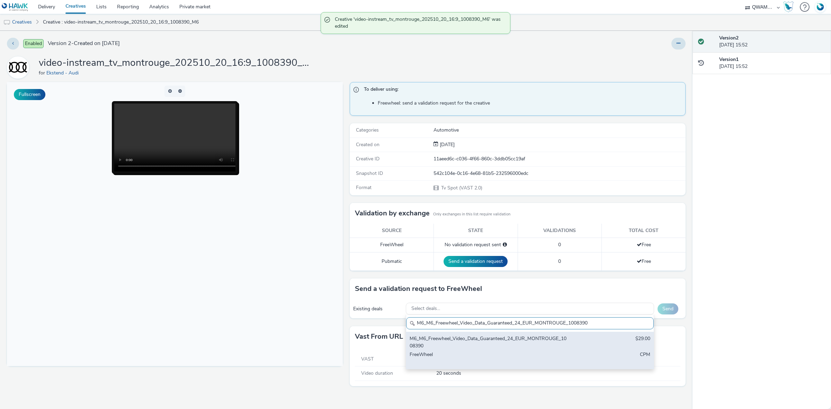
type input "M6_M6_Freewheel_Video_Data_Guaranteed_24_EUR_MONTROUGE_1008390"
click at [477, 344] on div "M6_M6_Freewheel_Video_Data_Guaranteed_24_EUR_MONTROUGE_1008390" at bounding box center [489, 342] width 159 height 14
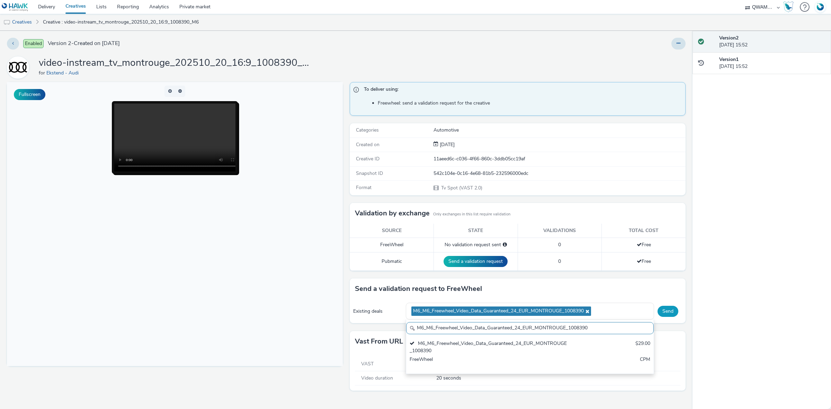
click at [664, 312] on button "Send" at bounding box center [668, 311] width 21 height 11
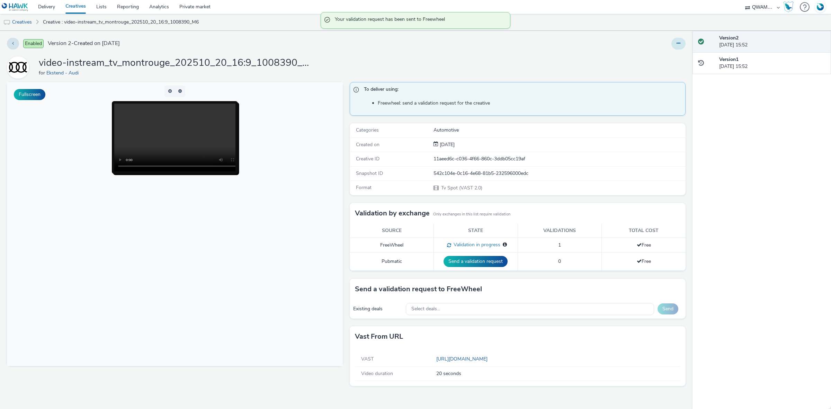
click at [674, 42] on button at bounding box center [679, 44] width 14 height 12
click at [669, 75] on link "Duplicate" at bounding box center [660, 71] width 52 height 14
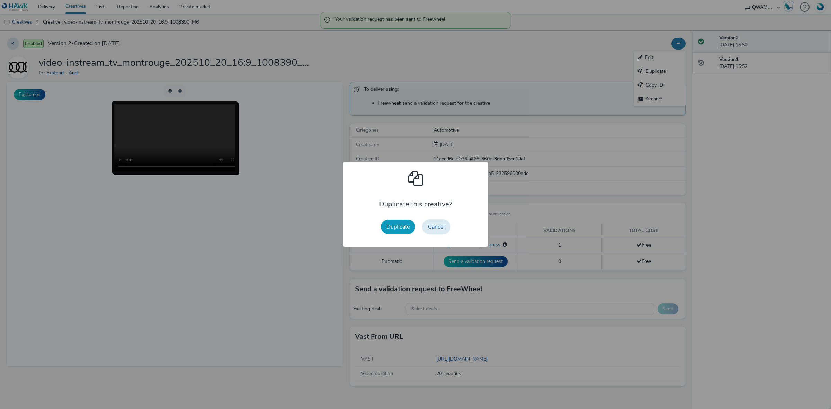
click at [393, 227] on button "Duplicate" at bounding box center [398, 227] width 34 height 15
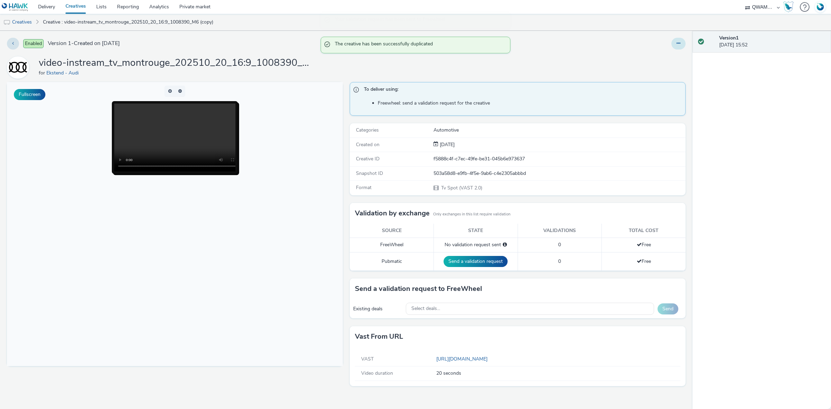
click at [681, 42] on button at bounding box center [679, 44] width 14 height 12
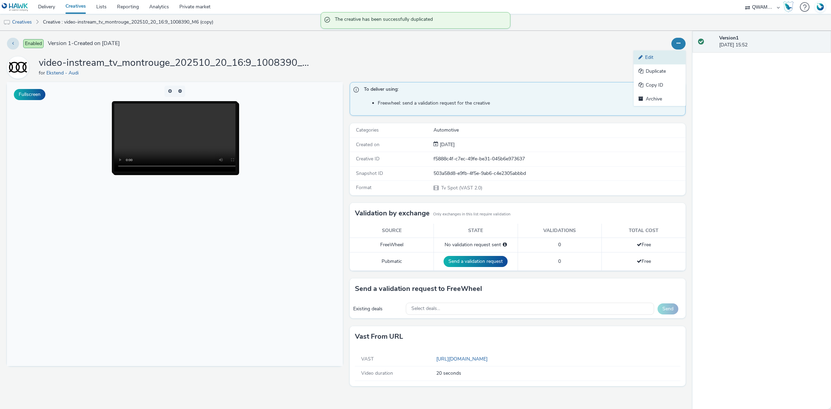
click at [669, 54] on link "Edit" at bounding box center [660, 58] width 52 height 14
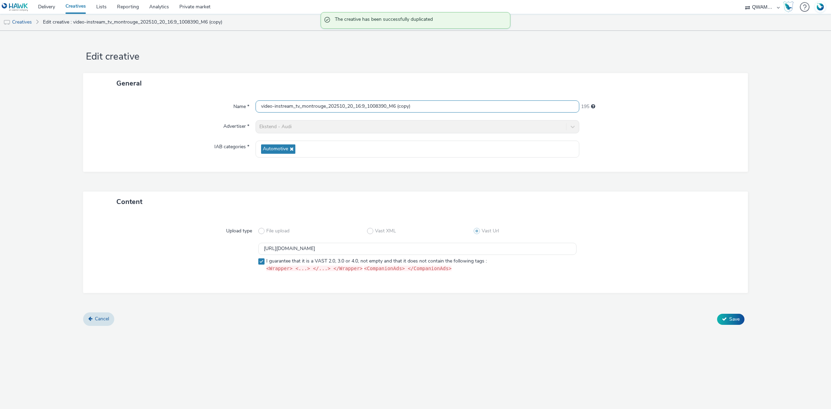
drag, startPoint x: 424, startPoint y: 107, endPoint x: 224, endPoint y: 108, distance: 199.2
click at [224, 108] on div "Name * video-instream_tv_montrouge_202510_20_16:9_1008390_M6 (copy) 195" at bounding box center [415, 106] width 651 height 12
paste input "rlaix_202510_20_16:9_1002476_M6"
type input "video-instream_tv_morlaix_202510_20_16:9_1002476_M6"
drag, startPoint x: 455, startPoint y: 250, endPoint x: 203, endPoint y: 245, distance: 251.9
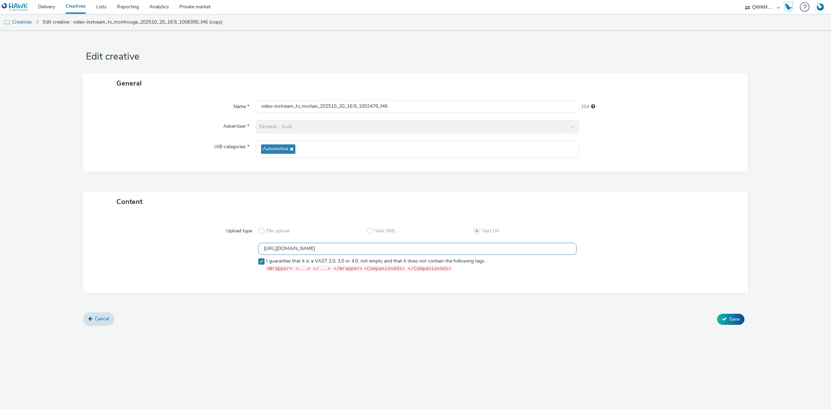
click at [203, 245] on div "https://m6web-users.6play.fr/v1/vast-generator/clipVast/13145335?vast_version=2…" at bounding box center [416, 259] width 640 height 32
paste input "44"
type input "https://m6web-users.6play.fr/v1/vast-generator/clipVast/13145344?vast_version=2"
click at [728, 321] on button "Save" at bounding box center [730, 319] width 27 height 11
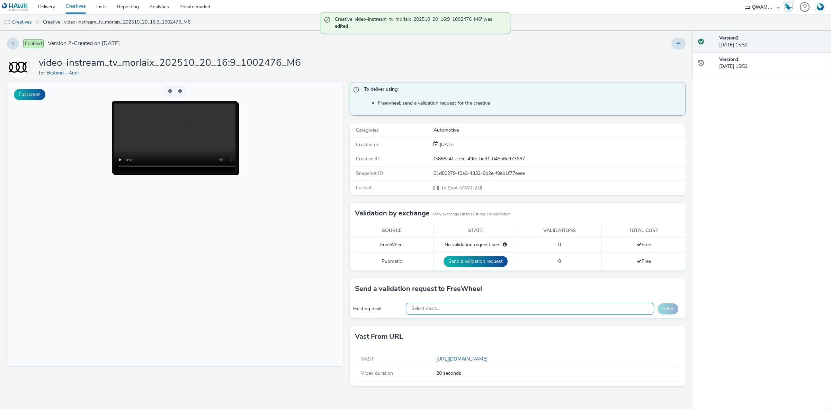
click at [461, 309] on div "Select deals..." at bounding box center [530, 309] width 249 height 12
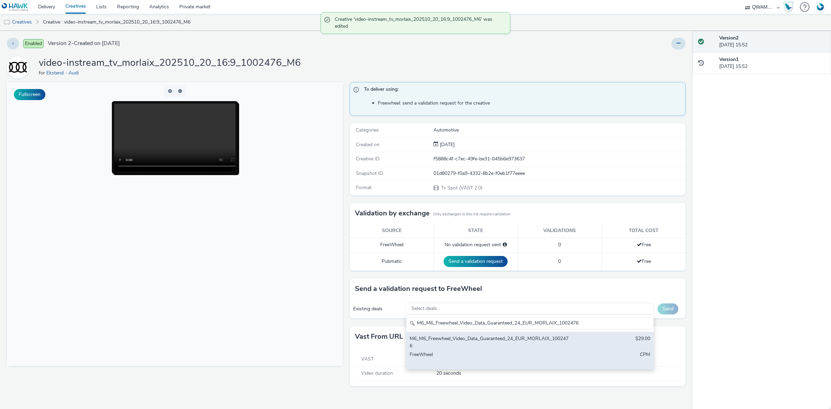
type input "M6_M6_Freewheel_Video_Data_Guaranteed_24_EUR_MORLAIX_1002476"
click at [455, 343] on div "M6_M6_Freewheel_Video_Data_Guaranteed_24_EUR_MORLAIX_1002476" at bounding box center [489, 342] width 159 height 14
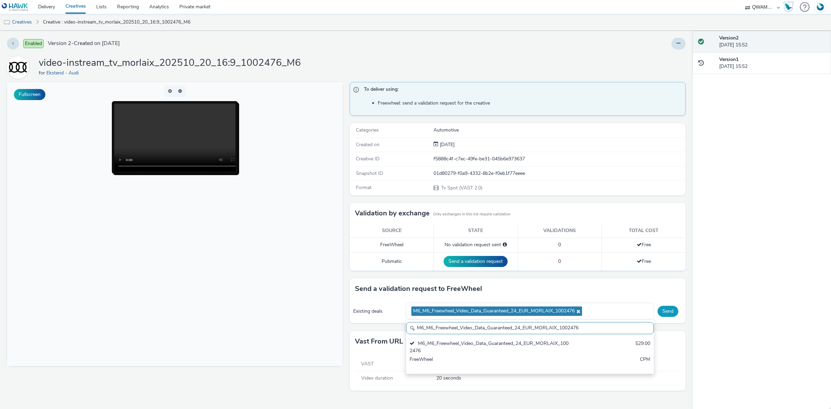
click at [669, 314] on button "Send" at bounding box center [668, 311] width 21 height 11
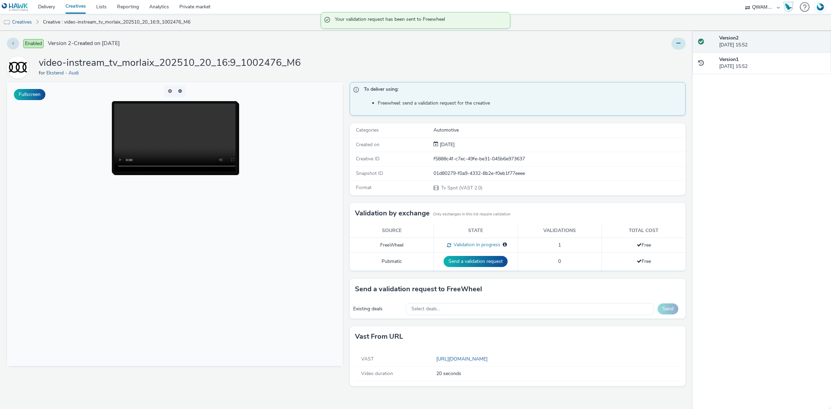
click at [682, 42] on button at bounding box center [679, 44] width 14 height 12
click at [667, 73] on link "Duplicate" at bounding box center [660, 71] width 52 height 14
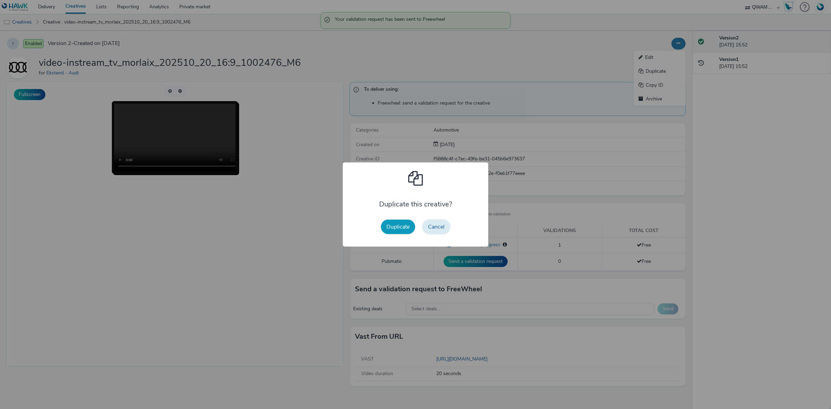
click at [400, 228] on button "Duplicate" at bounding box center [398, 227] width 34 height 15
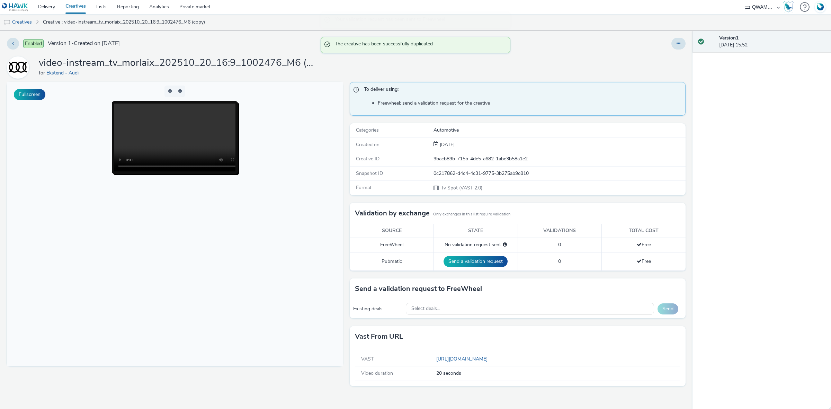
click at [686, 47] on div "Enabled Version 1 - Created on 13 October 2025 video-instream_tv_morlaix_202510…" at bounding box center [346, 220] width 693 height 378
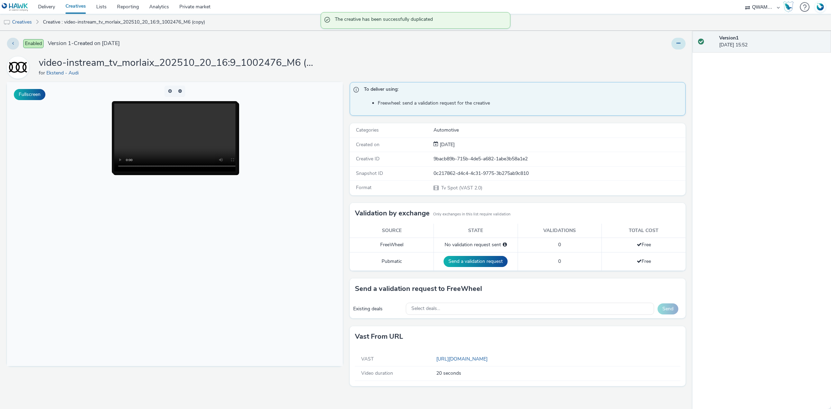
click at [676, 46] on button at bounding box center [679, 44] width 14 height 12
click at [666, 54] on link "Edit" at bounding box center [660, 58] width 52 height 14
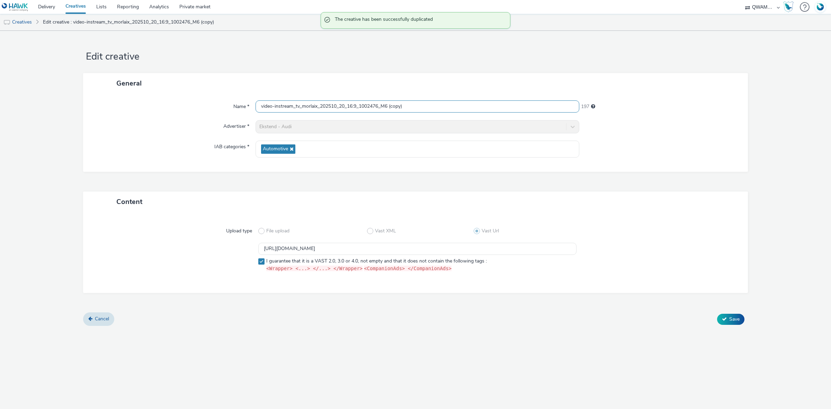
drag, startPoint x: 417, startPoint y: 110, endPoint x: 196, endPoint y: 109, distance: 220.3
click at [196, 109] on div "Name * video-instream_tv_morlaix_202510_20_16:9_1002476_M6 (copy) 197" at bounding box center [415, 106] width 651 height 12
paste input "ulhouse_202510_20_16:9_1006820_M6"
type input "video-instream_tv_mulhouse_202510_20_16:9_1006820_M6"
drag, startPoint x: 462, startPoint y: 250, endPoint x: 120, endPoint y: 238, distance: 343.2
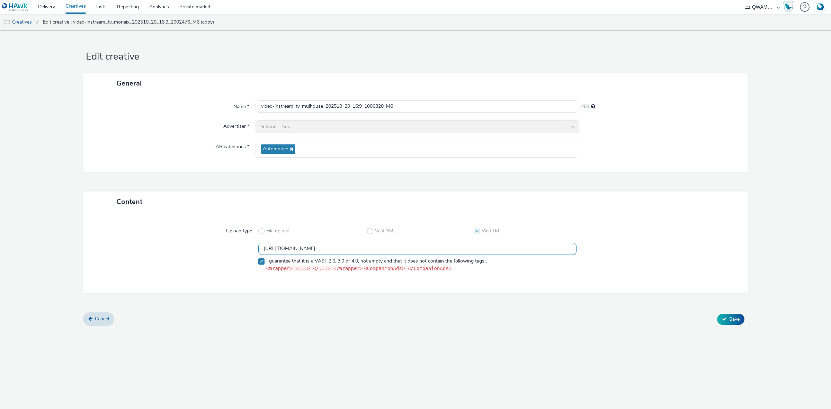
click at [108, 238] on div "Upload type File upload Vast XML Vast Url https://m6web-users.6play.fr/v1/vast-…" at bounding box center [415, 252] width 651 height 67
paste input "5"
type input "https://m6web-users.6play.fr/v1/vast-generator/clipVast/13145345?vast_version=2"
click at [735, 319] on span "Save" at bounding box center [735, 319] width 10 height 7
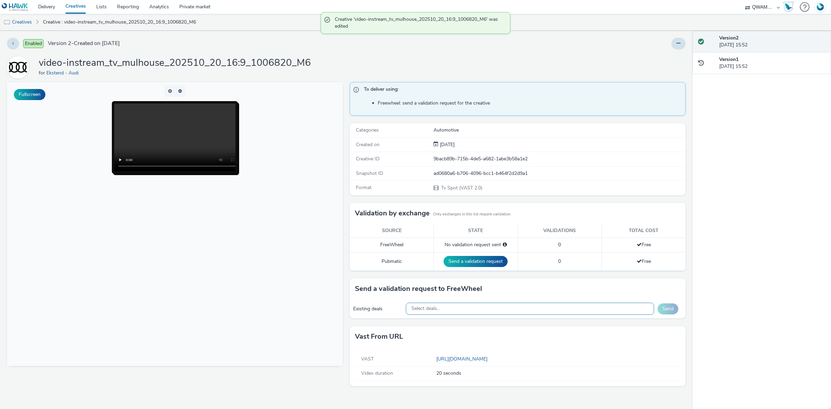
click at [505, 311] on div "Select deals..." at bounding box center [530, 309] width 249 height 12
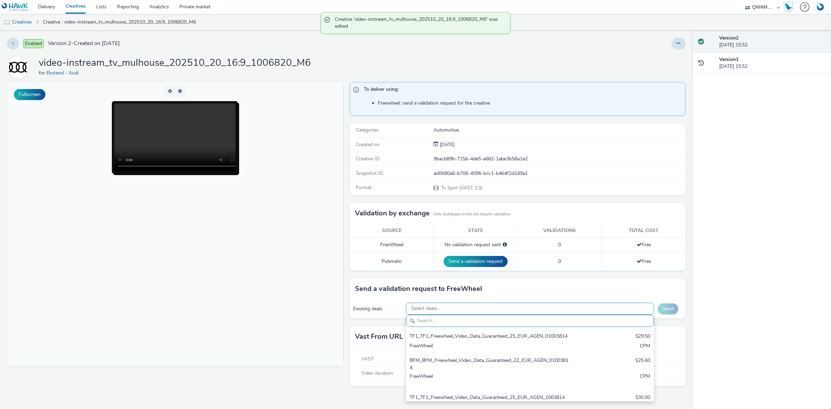
paste input "M6_M6_Freewheel_Video_Data_Guaranteed_24_EUR_MULHOUSE_1006820"
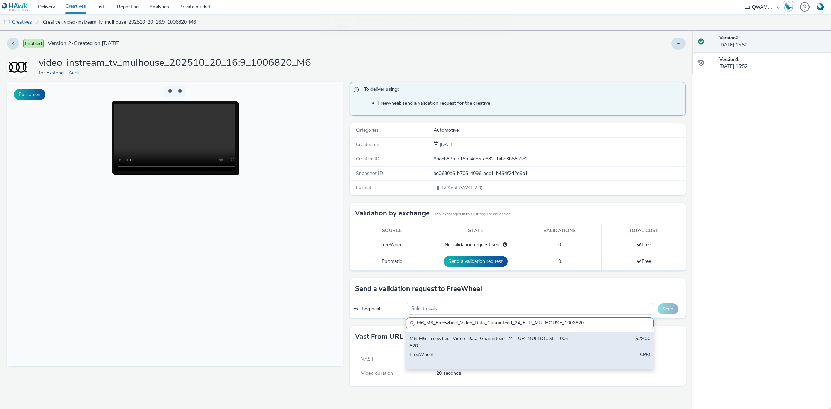
type input "M6_M6_Freewheel_Video_Data_Guaranteed_24_EUR_MULHOUSE_1006820"
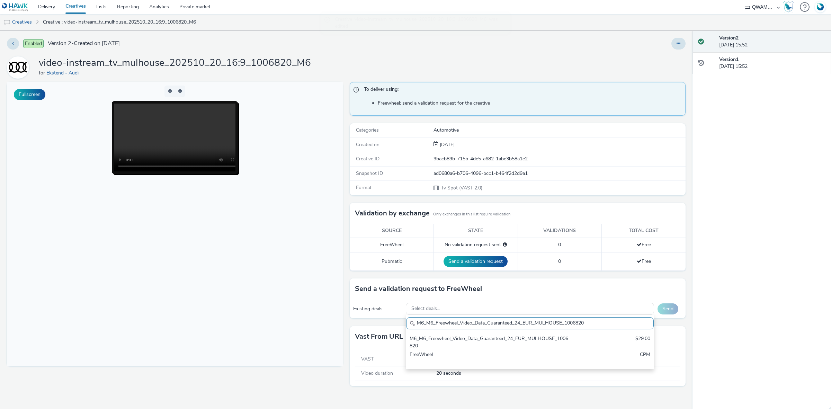
drag, startPoint x: 484, startPoint y: 339, endPoint x: 488, endPoint y: 335, distance: 4.9
click at [484, 337] on div "M6_M6_Freewheel_Video_Data_Guaranteed_24_EUR_MULHOUSE_1006820" at bounding box center [489, 342] width 159 height 14
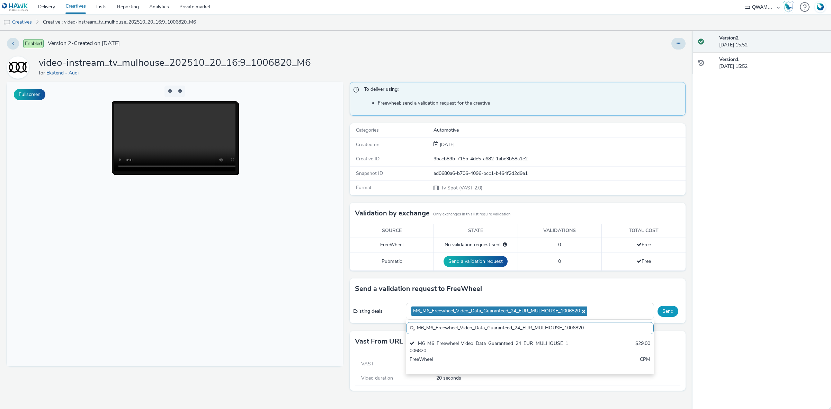
click at [662, 313] on button "Send" at bounding box center [668, 311] width 21 height 11
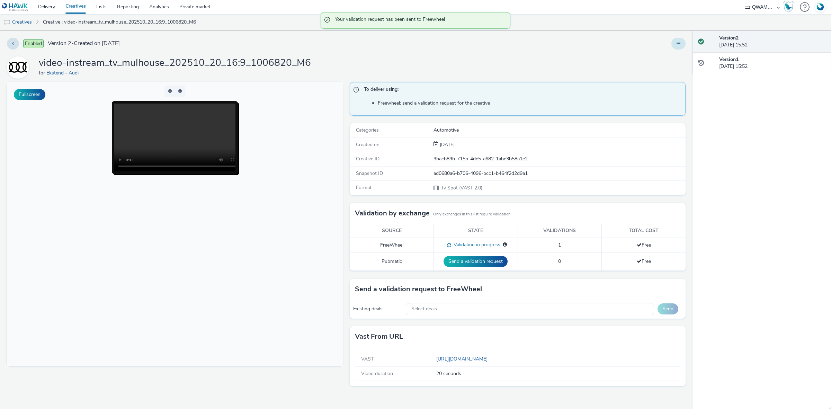
click at [681, 46] on button at bounding box center [679, 44] width 14 height 12
click at [668, 73] on link "Duplicate" at bounding box center [660, 71] width 52 height 14
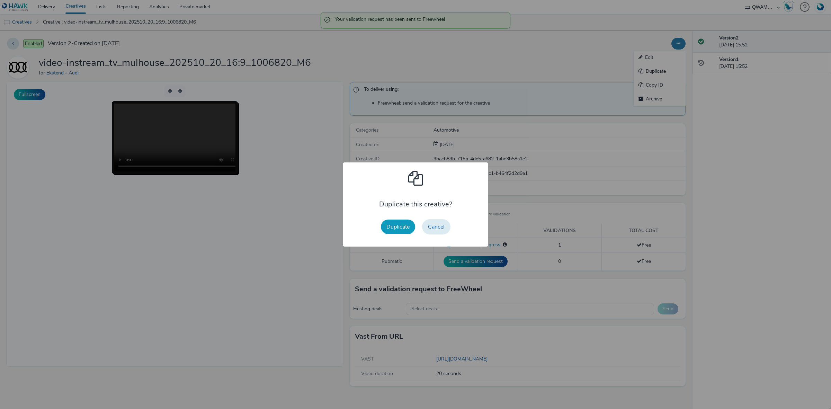
click at [394, 230] on button "Duplicate" at bounding box center [398, 227] width 34 height 15
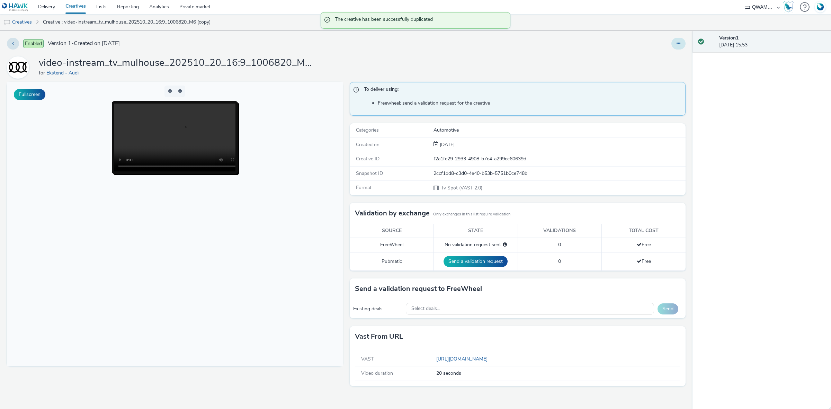
click at [677, 41] on icon at bounding box center [679, 43] width 4 height 5
drag, startPoint x: 666, startPoint y: 49, endPoint x: 661, endPoint y: 60, distance: 11.9
click at [661, 59] on link "Edit" at bounding box center [660, 58] width 52 height 14
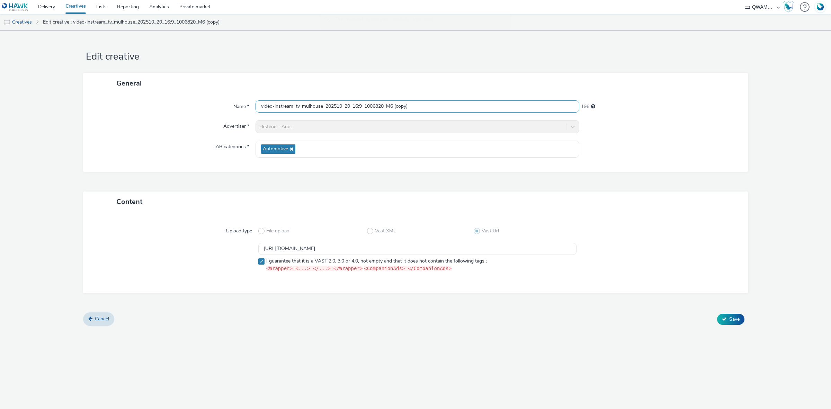
drag, startPoint x: 420, startPoint y: 102, endPoint x: 113, endPoint y: 106, distance: 307.0
click at [96, 96] on div "Name * video-instream_tv_mulhouse_202510_20_16:9_1006820_M6 (copy) 196 Advertis…" at bounding box center [415, 133] width 665 height 78
paste input "nancy_202510_20_16:9_1005540_M6"
type input "video-instream_tv_nancy_202510_20_16:9_1005540_M6"
drag, startPoint x: 456, startPoint y: 250, endPoint x: 232, endPoint y: 250, distance: 223.1
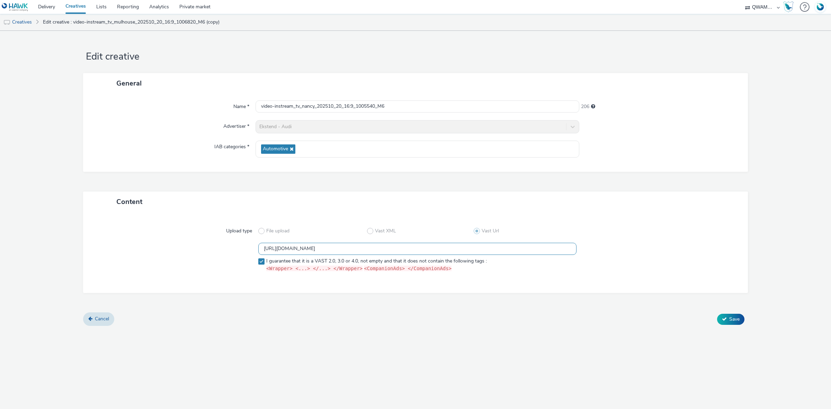
click at [232, 250] on div "https://m6web-users.6play.fr/v1/vast-generator/clipVast/13145345?vast_version=2…" at bounding box center [416, 259] width 640 height 32
paste input "6"
type input "https://m6web-users.6play.fr/v1/vast-generator/clipVast/13145346?vast_version=2"
click at [727, 324] on button "Save" at bounding box center [730, 319] width 27 height 11
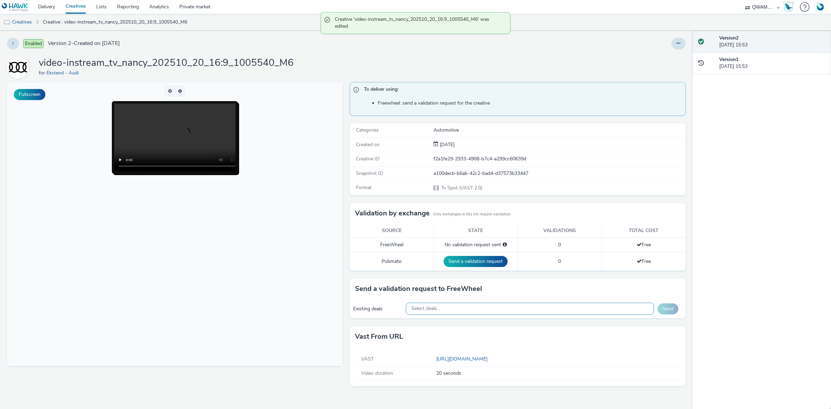
click at [442, 307] on div "Select deals..." at bounding box center [530, 309] width 249 height 12
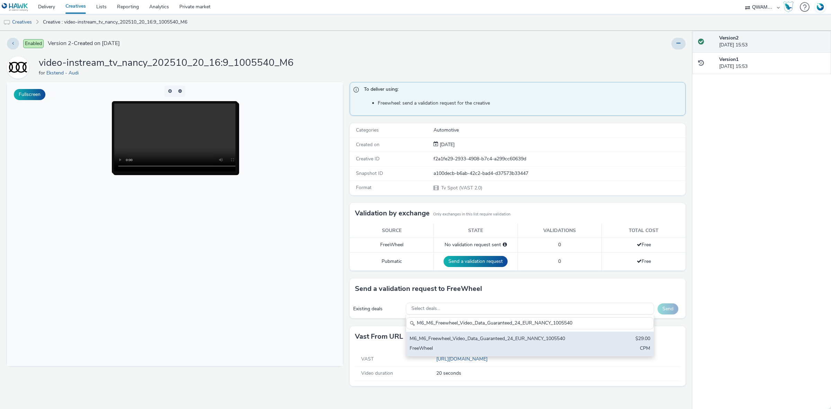
type input "M6_M6_Freewheel_Video_Data_Guaranteed_24_EUR_NANCY_1005540"
click at [442, 349] on div "FreeWheel" at bounding box center [489, 349] width 159 height 8
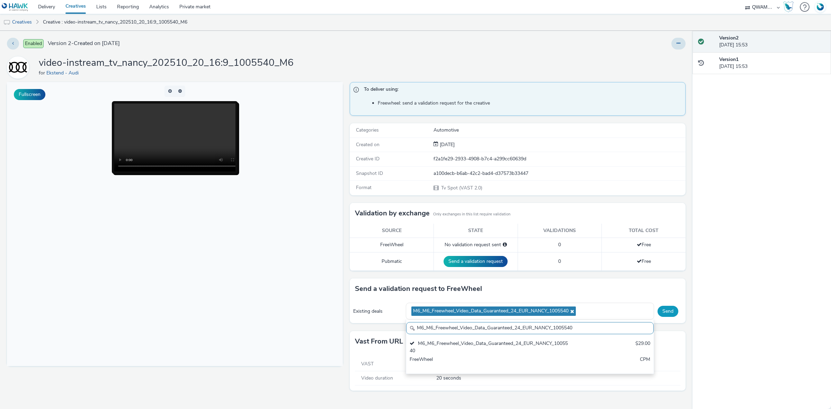
click at [671, 314] on button "Send" at bounding box center [668, 311] width 21 height 11
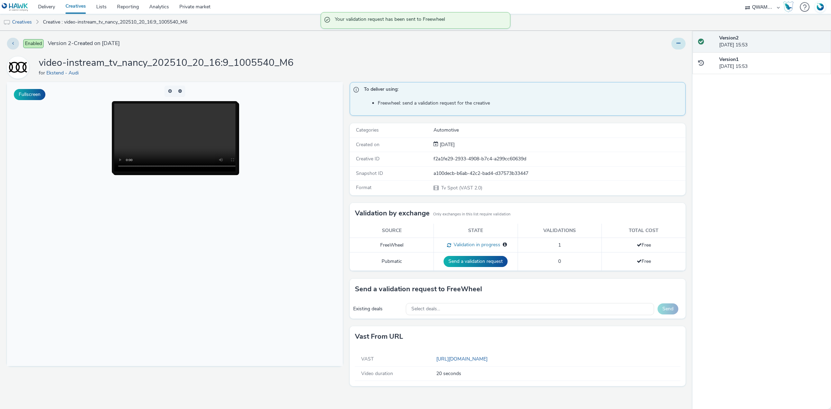
click at [678, 39] on button at bounding box center [679, 44] width 14 height 12
click at [661, 77] on link "Duplicate" at bounding box center [660, 71] width 52 height 14
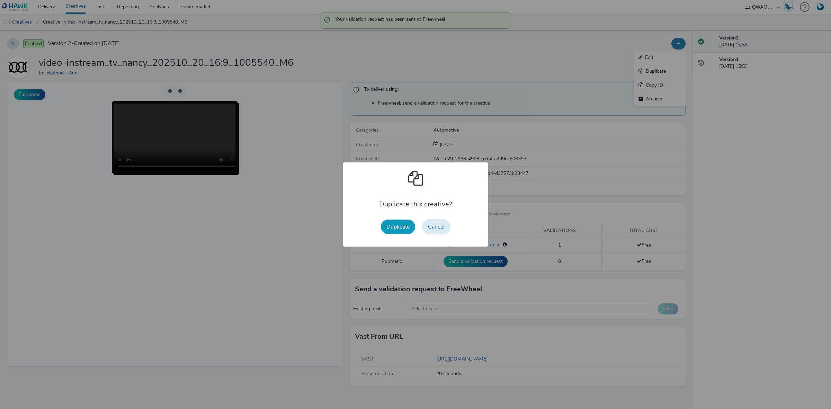
click at [393, 228] on button "Duplicate" at bounding box center [398, 227] width 34 height 15
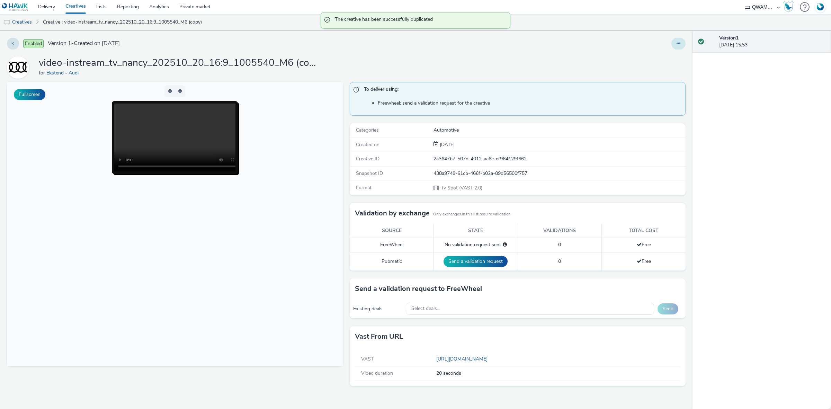
click at [674, 44] on button at bounding box center [679, 44] width 14 height 12
click at [657, 54] on link "Edit" at bounding box center [660, 58] width 52 height 14
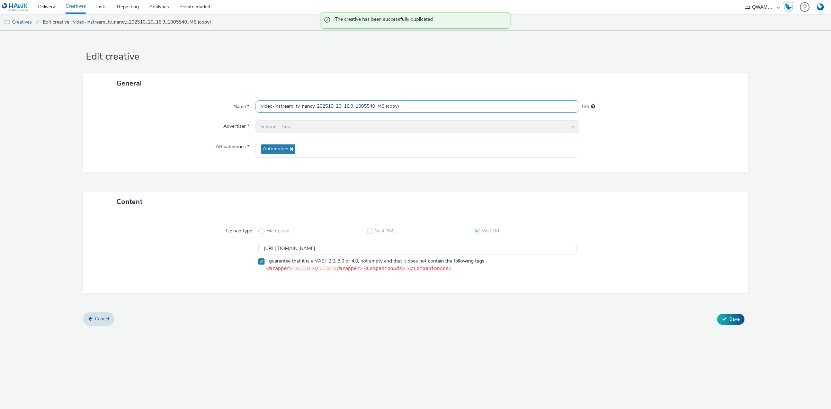
drag, startPoint x: 410, startPoint y: 108, endPoint x: 247, endPoint y: 108, distance: 162.8
click at [247, 108] on div "Name * video-instream_tv_nancy_202510_20_16:9_1005540_M6 (copy) 199" at bounding box center [415, 106] width 651 height 12
paste input "tes_202510_20_16:9_1002440_M6"
type input "video-instream_tv_nantes_202510_20_16:9_1002440_M6"
drag, startPoint x: 456, startPoint y: 250, endPoint x: 194, endPoint y: 248, distance: 261.6
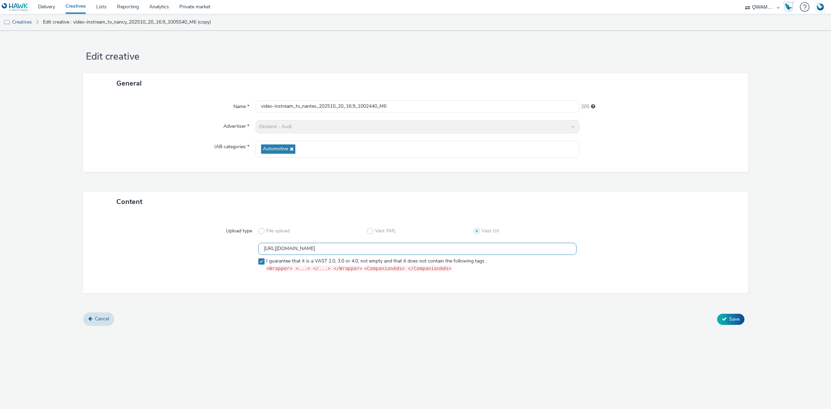
click at [194, 248] on div "https://m6web-users.6play.fr/v1/vast-generator/clipVast/13145346?vast_version=2…" at bounding box center [416, 259] width 640 height 32
paste input "7"
type input "https://m6web-users.6play.fr/v1/vast-generator/clipVast/13145347?vast_version=2"
click at [732, 318] on span "Save" at bounding box center [735, 319] width 10 height 7
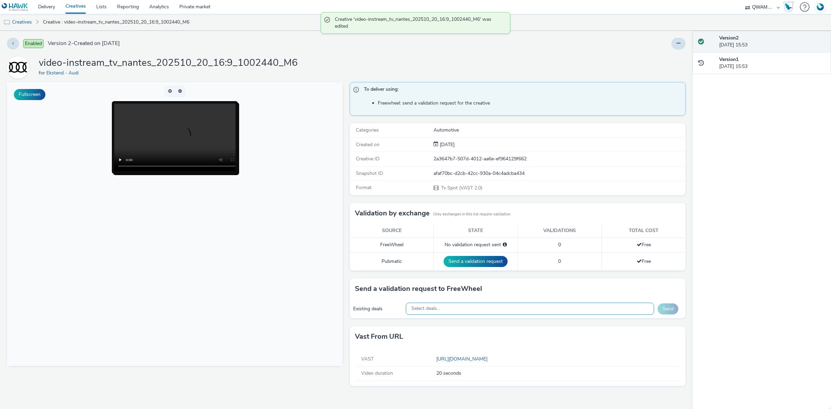
click at [444, 312] on div "Select deals..." at bounding box center [530, 309] width 249 height 12
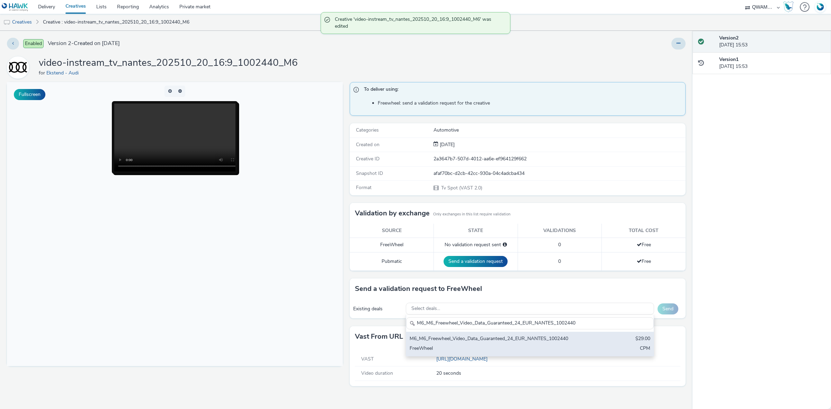
type input "M6_M6_Freewheel_Video_Data_Guaranteed_24_EUR_NANTES_1002440"
click at [447, 353] on div "FreeWheel" at bounding box center [489, 349] width 159 height 8
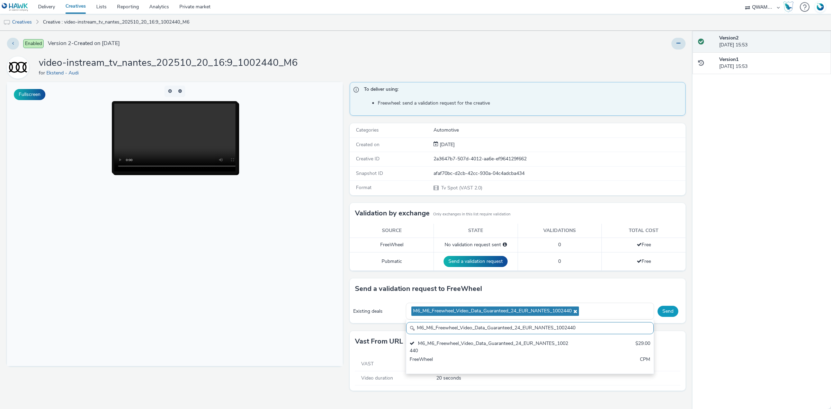
click at [663, 310] on button "Send" at bounding box center [668, 311] width 21 height 11
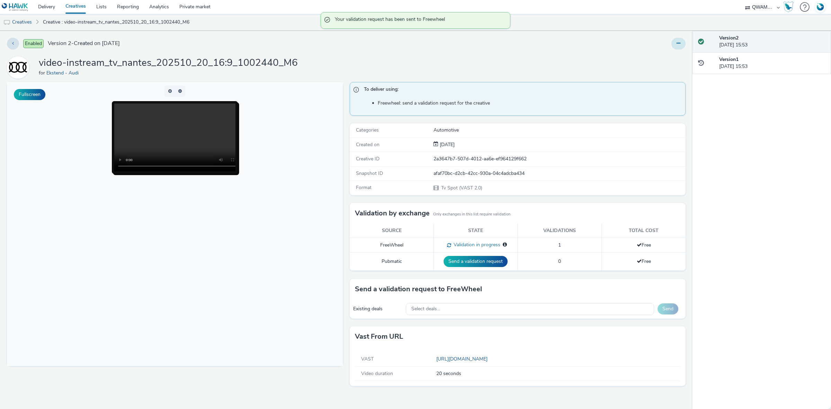
click at [680, 45] on icon at bounding box center [679, 43] width 4 height 5
click at [671, 69] on link "Duplicate" at bounding box center [660, 71] width 52 height 14
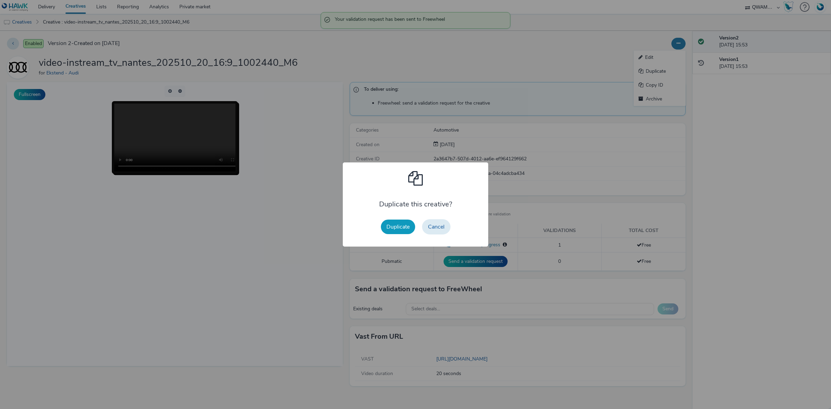
click at [396, 224] on button "Duplicate" at bounding box center [398, 227] width 34 height 15
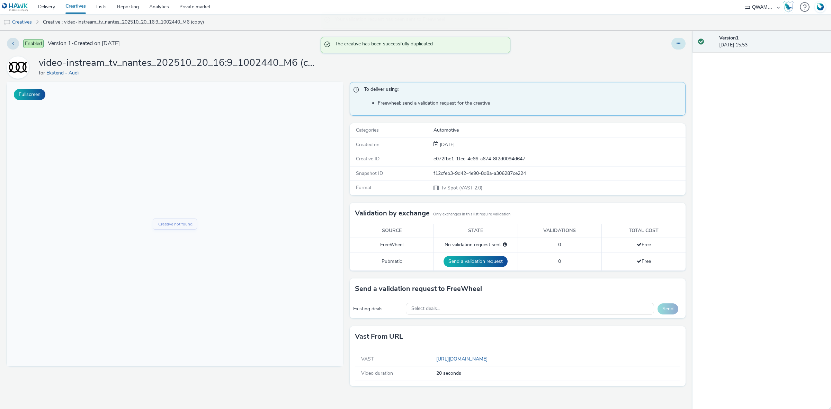
click at [680, 40] on button at bounding box center [679, 44] width 14 height 12
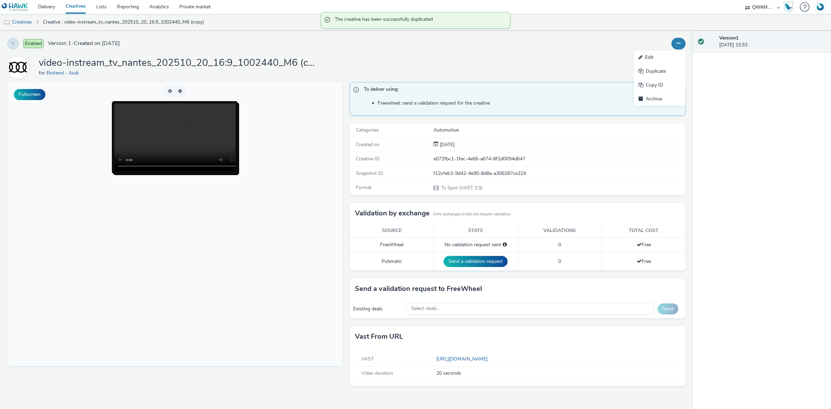
click at [656, 57] on link "Edit" at bounding box center [660, 58] width 52 height 14
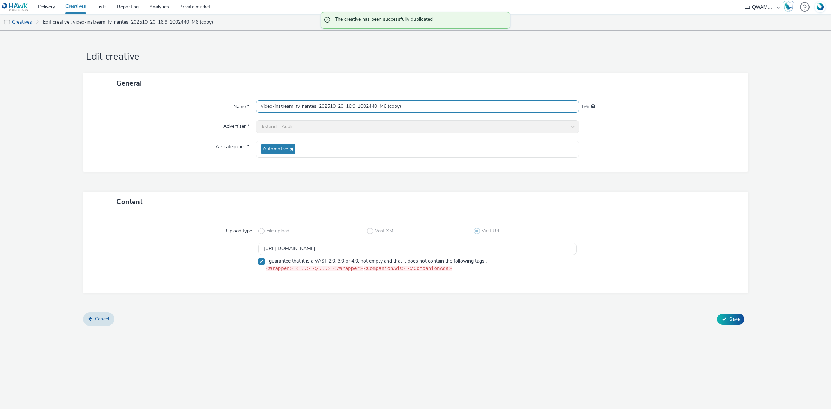
drag, startPoint x: 416, startPoint y: 106, endPoint x: 231, endPoint y: 110, distance: 185.7
click at [231, 110] on div "Name * video-instream_tv_nantes_202510_20_16:9_1002440_M6 (copy) 198" at bounding box center [415, 106] width 651 height 12
paste input "rbonne_202510_20_16:9_1000409_M6"
type input "video-instream_tv_narbonne_202510_20_16:9_1000409_M6"
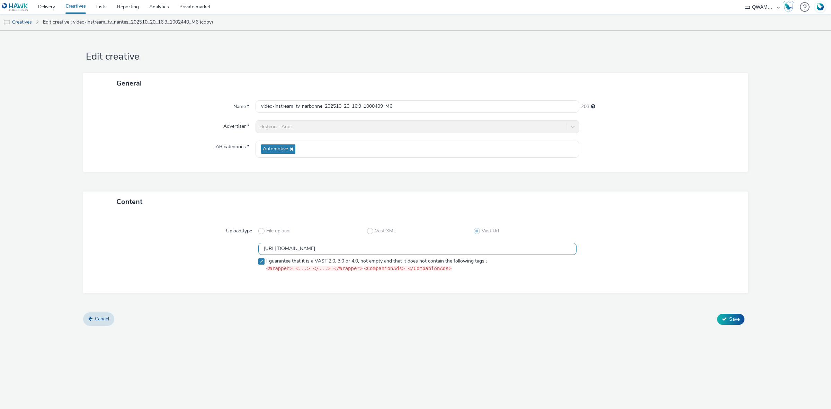
drag, startPoint x: 464, startPoint y: 252, endPoint x: 144, endPoint y: 255, distance: 319.1
click at [144, 255] on div "https://m6web-users.6play.fr/v1/vast-generator/clipVast/13145347?vast_version=2…" at bounding box center [416, 259] width 640 height 32
paste input "8"
type input "https://m6web-users.6play.fr/v1/vast-generator/clipVast/13145348?vast_version=2"
click at [727, 320] on button "Save" at bounding box center [730, 319] width 27 height 11
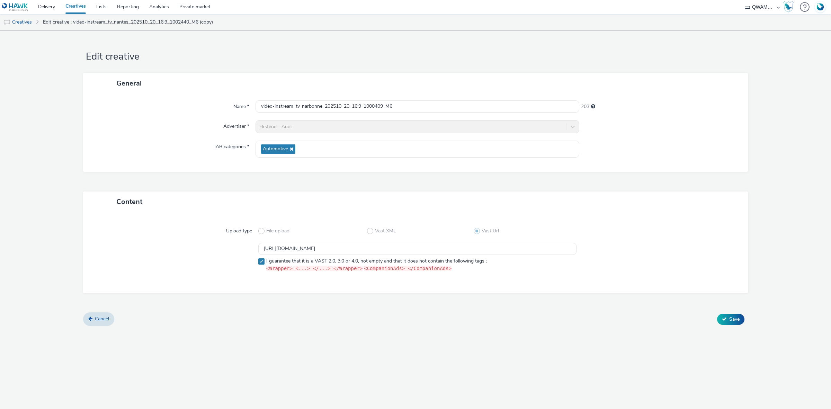
scroll to position [0, 0]
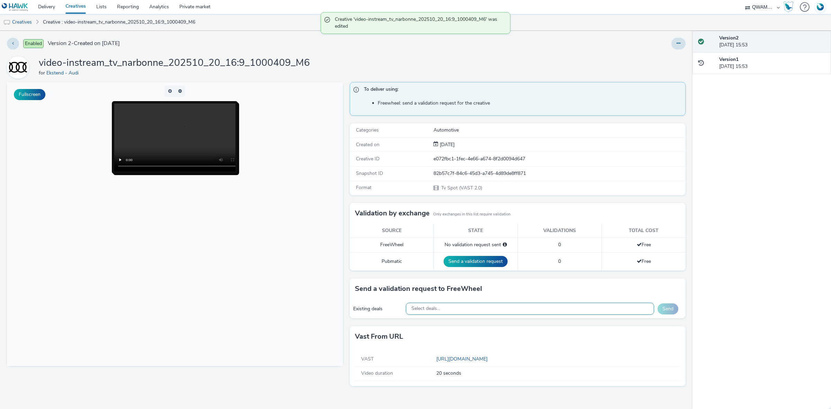
click at [501, 307] on div "Select deals..." at bounding box center [530, 309] width 249 height 12
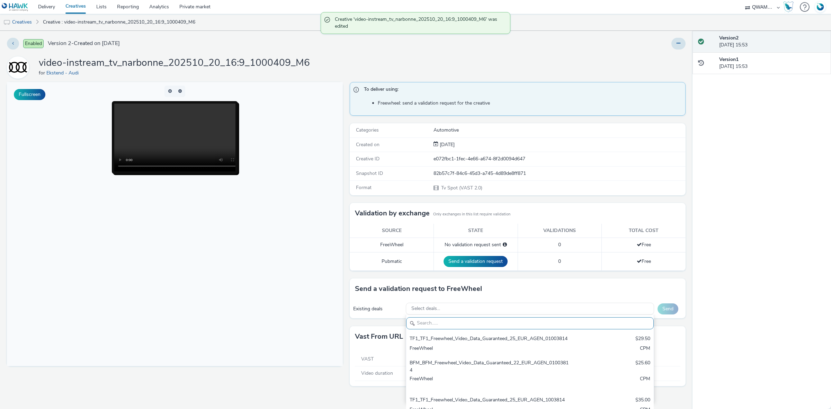
paste input "M6_M6_Freewheel_Video_Data_Guaranteed_24_EUR_NARBONNE_1000409"
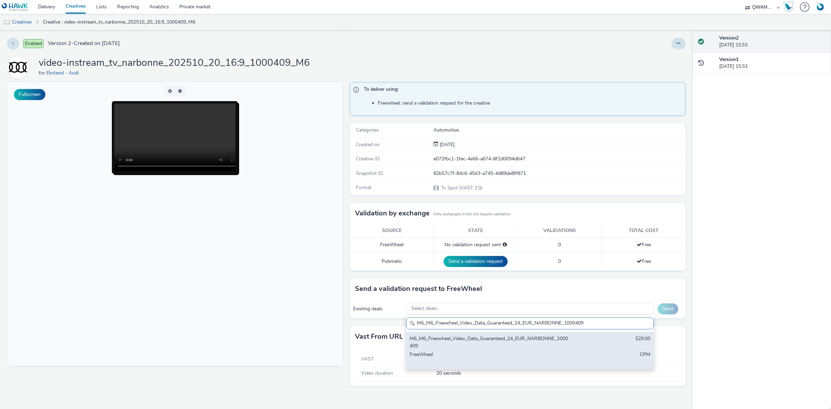
type input "M6_M6_Freewheel_Video_Data_Guaranteed_24_EUR_NARBONNE_1000409"
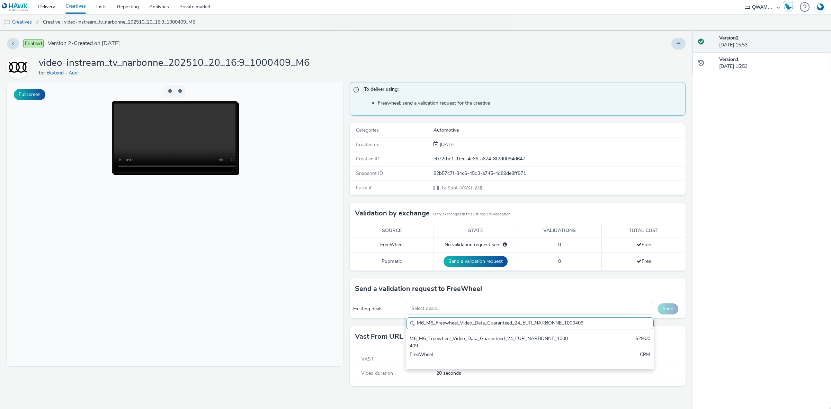
click at [462, 342] on div "M6_M6_Freewheel_Video_Data_Guaranteed_24_EUR_NARBONNE_1000409" at bounding box center [489, 342] width 159 height 14
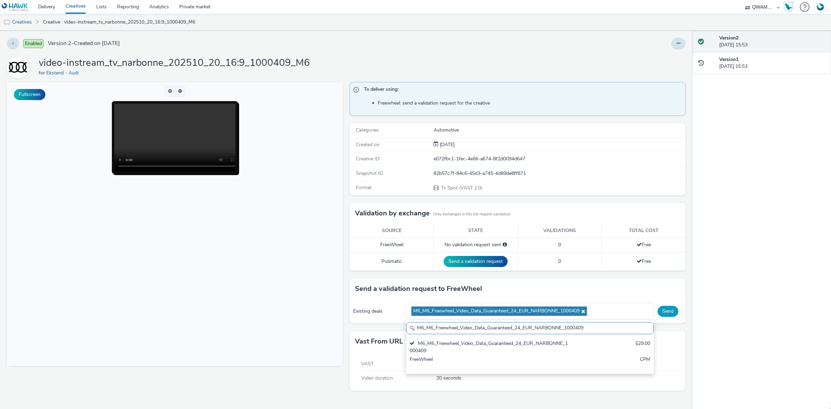
click at [660, 312] on button "Send" at bounding box center [668, 311] width 21 height 11
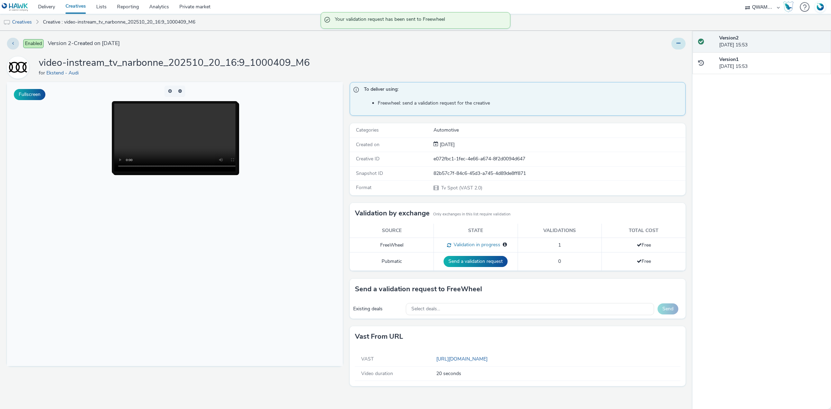
click at [677, 42] on icon at bounding box center [679, 43] width 4 height 5
click at [668, 72] on link "Duplicate" at bounding box center [660, 71] width 52 height 14
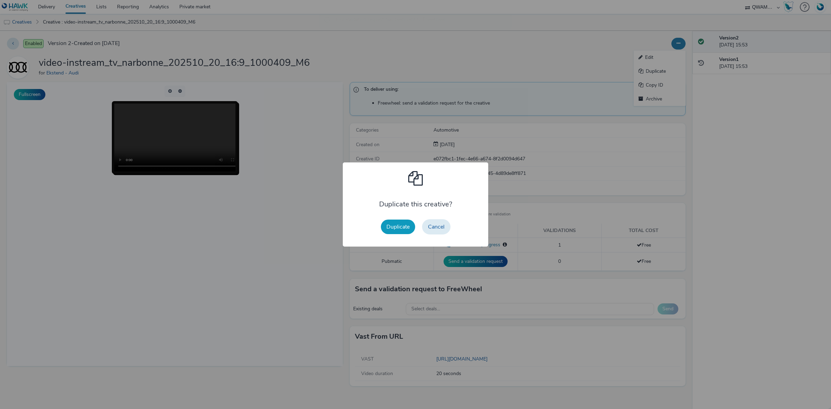
click at [385, 223] on button "Duplicate" at bounding box center [398, 227] width 34 height 15
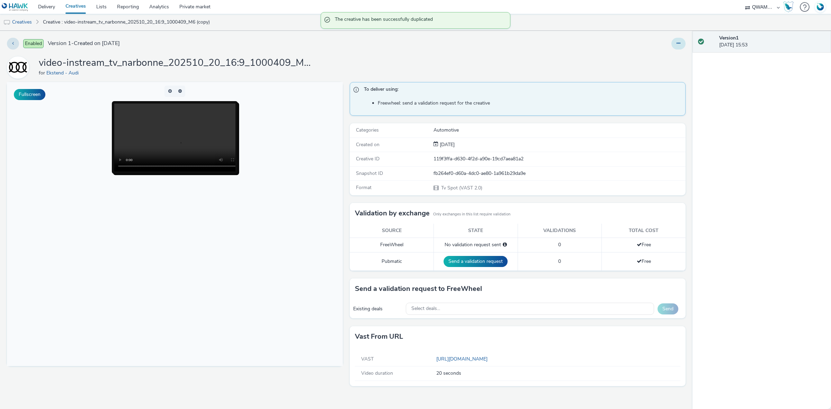
click at [680, 43] on icon at bounding box center [679, 43] width 4 height 5
click at [664, 56] on link "Edit" at bounding box center [660, 58] width 52 height 14
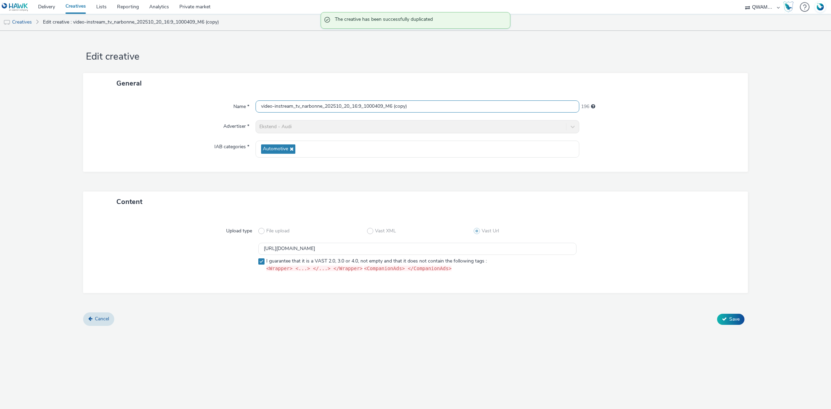
drag, startPoint x: 423, startPoint y: 107, endPoint x: 160, endPoint y: 107, distance: 262.9
click at [160, 107] on div "Name * video-instream_tv_narbonne_202510_20_16:9_1000409_M6 (copy) 196" at bounding box center [415, 106] width 651 height 12
paste input "evers_202510_20_16:9_1002941_M6"
type input "video-instream_tv_nevers_202510_20_16:9_1002941_M6"
drag, startPoint x: 453, startPoint y: 249, endPoint x: 252, endPoint y: 241, distance: 201.4
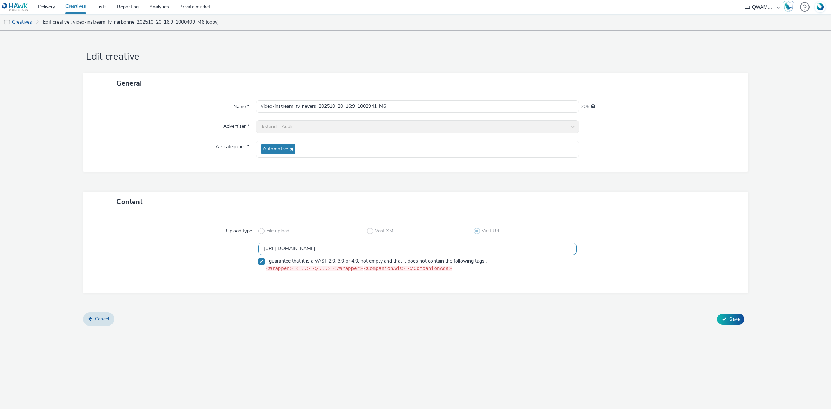
click at [252, 241] on div "Upload type File upload Vast XML Vast Url https://m6web-users.6play.fr/v1/vast-…" at bounding box center [415, 252] width 651 height 67
paste input "51"
type input "https://m6web-users.6play.fr/v1/vast-generator/clipVast/13145351?vast_version=2"
click at [741, 319] on button "Save" at bounding box center [730, 319] width 27 height 11
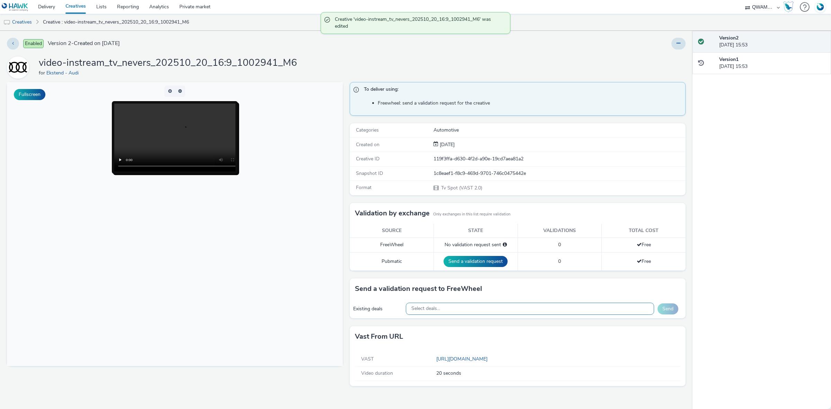
click at [446, 309] on div "Select deals..." at bounding box center [530, 309] width 249 height 12
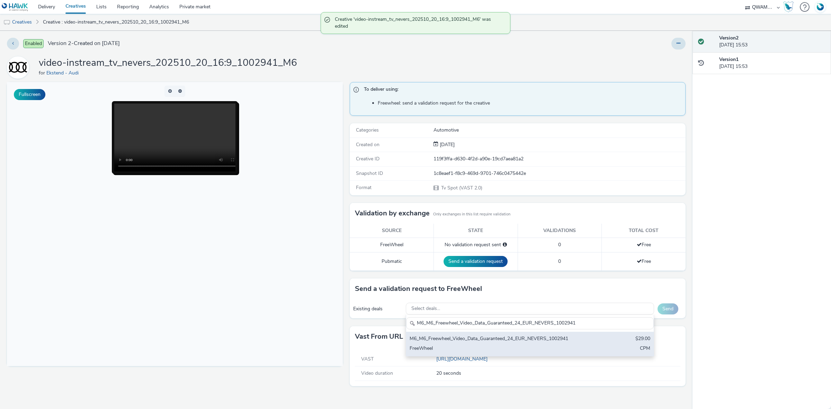
type input "M6_M6_Freewheel_Video_Data_Guaranteed_24_EUR_NEVERS_1002941"
click at [457, 342] on div "M6_M6_Freewheel_Video_Data_Guaranteed_24_EUR_NEVERS_1002941" at bounding box center [489, 339] width 159 height 8
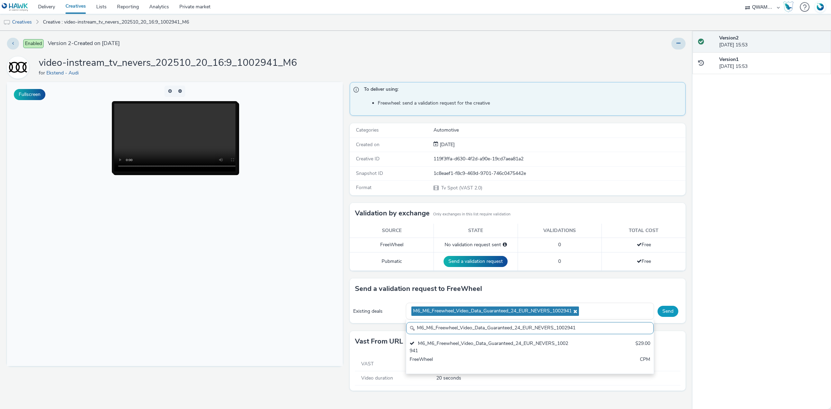
click at [671, 315] on button "Send" at bounding box center [668, 311] width 21 height 11
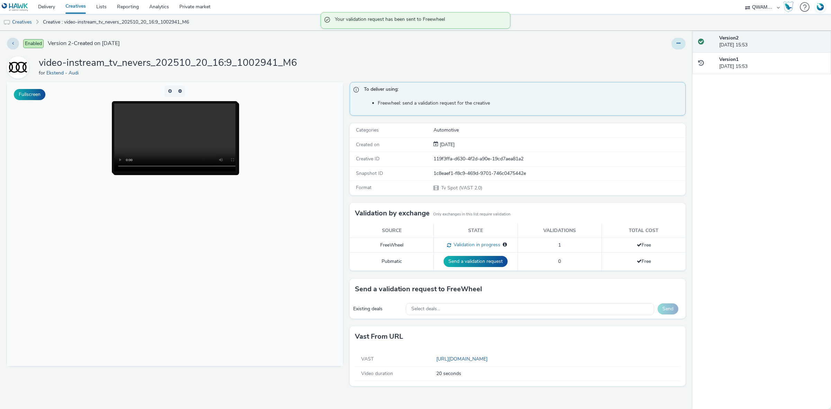
drag, startPoint x: 677, startPoint y: 46, endPoint x: 677, endPoint y: 49, distance: 3.5
click at [677, 46] on button at bounding box center [679, 44] width 14 height 12
click at [670, 68] on link "Duplicate" at bounding box center [660, 71] width 52 height 14
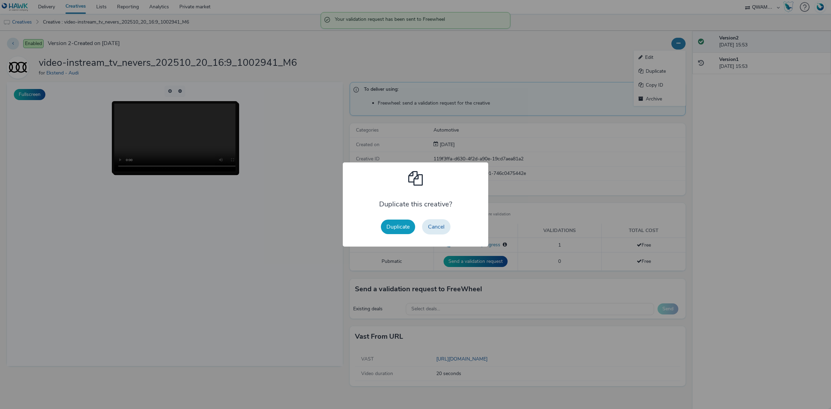
click at [387, 230] on button "Duplicate" at bounding box center [398, 227] width 34 height 15
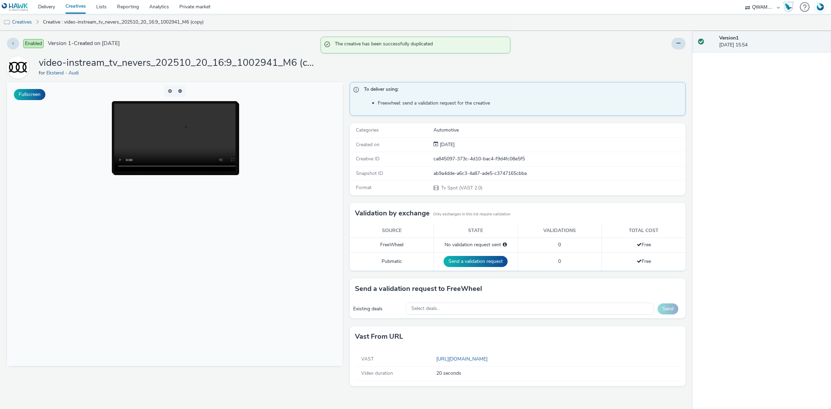
click at [669, 46] on div at bounding box center [550, 44] width 272 height 12
click at [676, 44] on button at bounding box center [679, 44] width 14 height 12
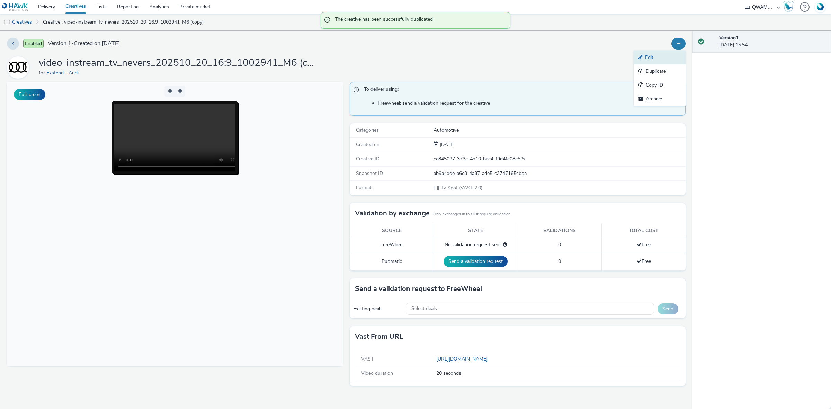
click at [669, 55] on link "Edit" at bounding box center [660, 58] width 52 height 14
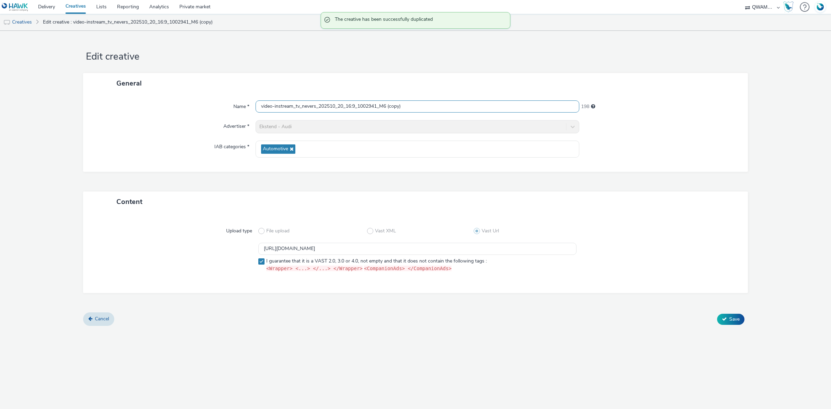
drag, startPoint x: 412, startPoint y: 104, endPoint x: 219, endPoint y: 107, distance: 192.6
click at [219, 107] on div "Name * video-instream_tv_nevers_202510_20_16:9_1002941_M6 (copy) 198" at bounding box center [415, 106] width 651 height 12
paste input "ice_202510_20_16:9_1000077_M6"
type input "video-instream_tv_nice_202510_20_16:9_1000077_M6"
drag, startPoint x: 409, startPoint y: 250, endPoint x: 211, endPoint y: 253, distance: 198.5
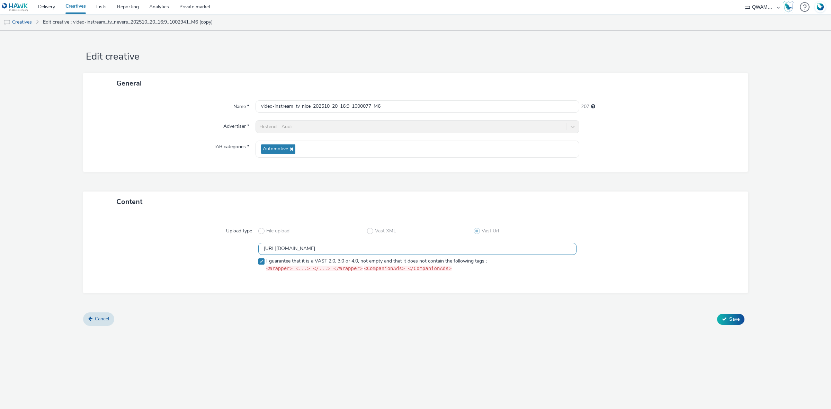
click at [211, 253] on div "https://m6web-users.6play.fr/v1/vast-generator/clipVast/13145351?vast_version=2…" at bounding box center [416, 259] width 640 height 32
paste input "2"
type input "https://m6web-users.6play.fr/v1/vast-generator/clipVast/13145352?vast_version=2"
click at [728, 314] on button "Save" at bounding box center [730, 319] width 27 height 11
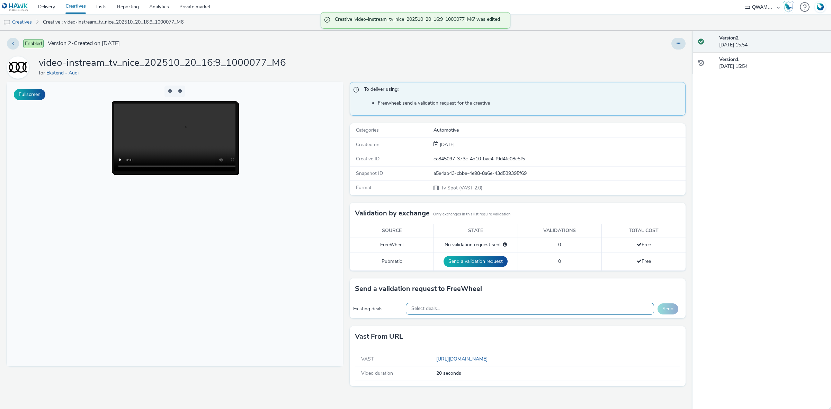
click at [491, 309] on div "Select deals..." at bounding box center [530, 309] width 249 height 12
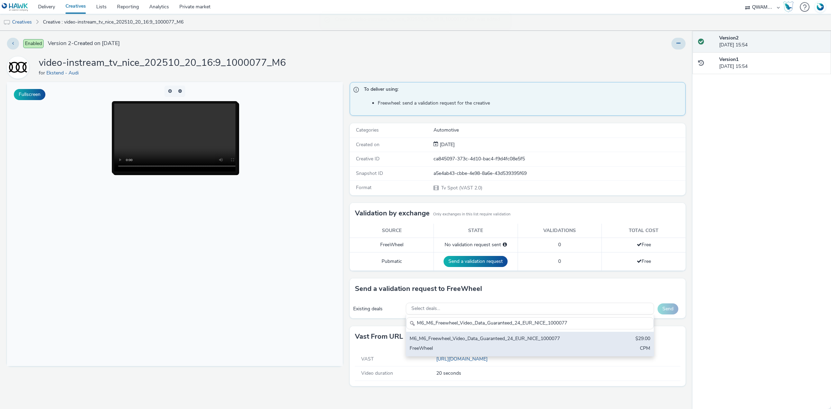
type input "M6_M6_Freewheel_Video_Data_Guaranteed_24_EUR_NICE_1000077"
click at [481, 337] on div "M6_M6_Freewheel_Video_Data_Guaranteed_24_EUR_NICE_1000077" at bounding box center [489, 339] width 159 height 8
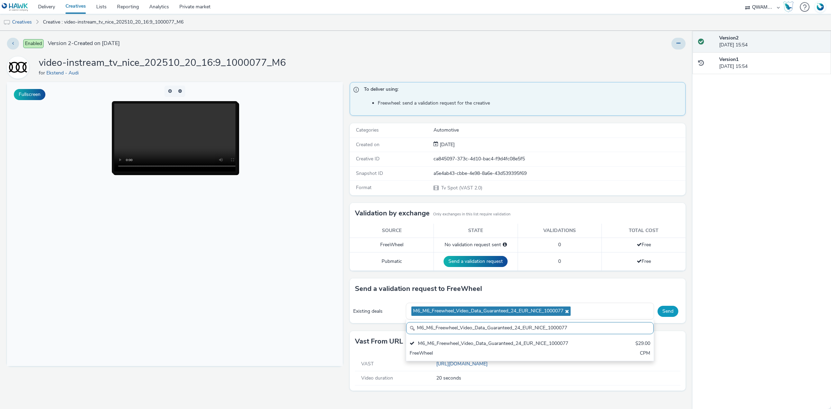
click at [668, 312] on button "Send" at bounding box center [668, 311] width 21 height 11
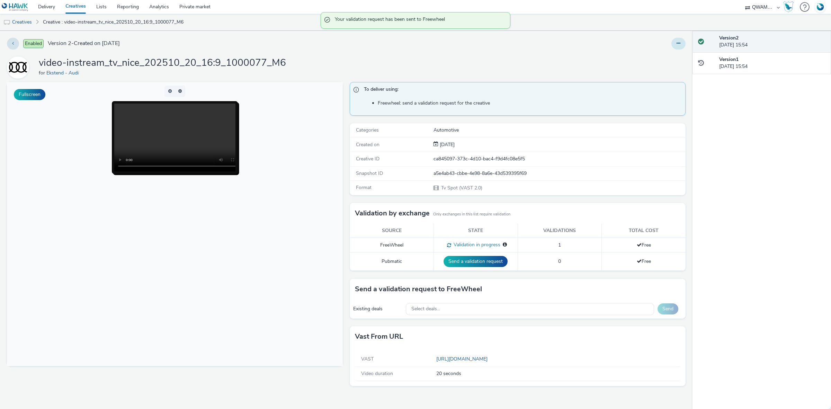
click at [679, 46] on button at bounding box center [679, 44] width 14 height 12
click at [649, 75] on link "Duplicate" at bounding box center [660, 71] width 52 height 14
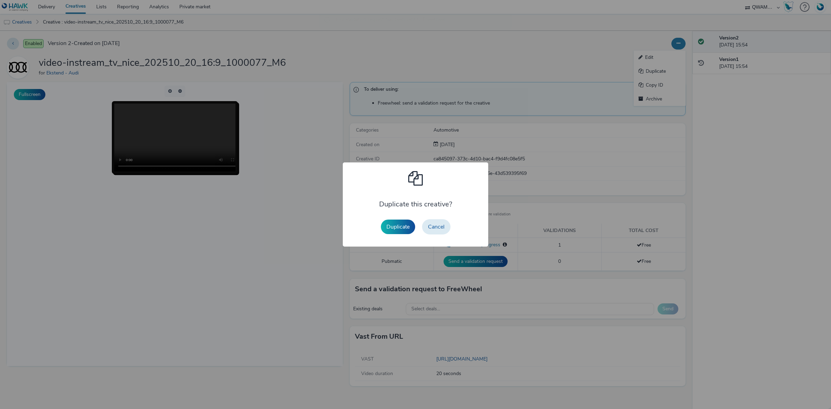
click at [404, 219] on div "Duplicate Cancel" at bounding box center [416, 227] width 77 height 22
click at [402, 222] on button "Duplicate" at bounding box center [398, 227] width 34 height 15
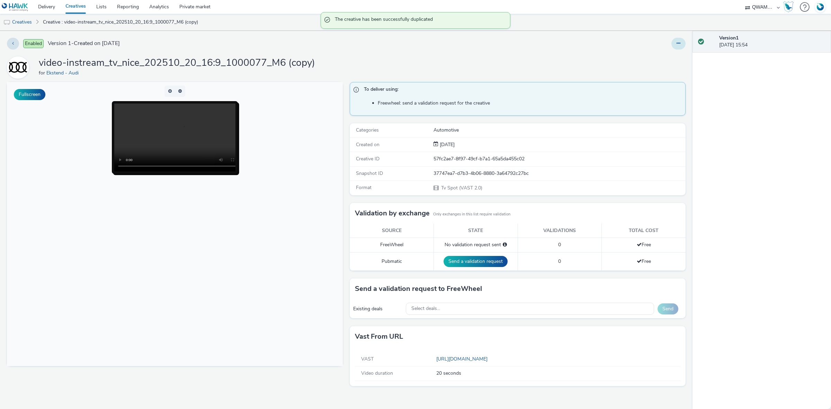
click at [678, 39] on button at bounding box center [679, 44] width 14 height 12
drag, startPoint x: 654, startPoint y: 50, endPoint x: 650, endPoint y: 51, distance: 4.1
click at [650, 51] on link "Edit" at bounding box center [660, 58] width 52 height 14
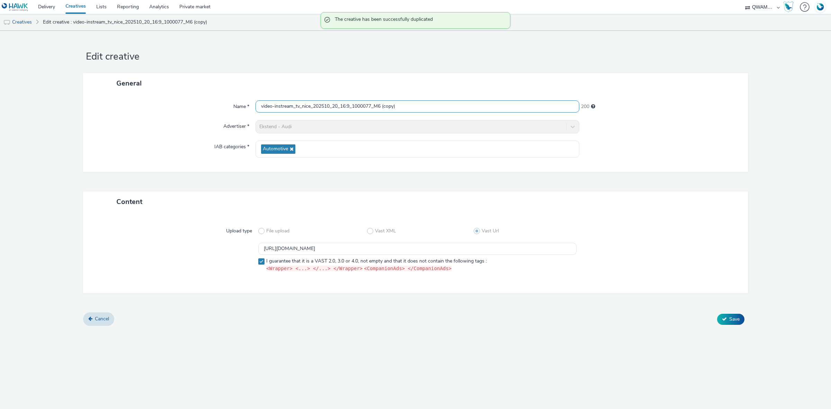
drag, startPoint x: 421, startPoint y: 104, endPoint x: 212, endPoint y: 109, distance: 209.7
click at [211, 109] on div "Name * video-instream_tv_nice_202510_20_16:9_1000077_M6 (copy) 200" at bounding box center [415, 106] width 651 height 12
paste input "mes_202510_20_16:9_1006300_M6"
type input "video-instream_tv_nimes_202510_20_16:9_1006300_M6"
drag, startPoint x: 456, startPoint y: 253, endPoint x: 206, endPoint y: 254, distance: 249.8
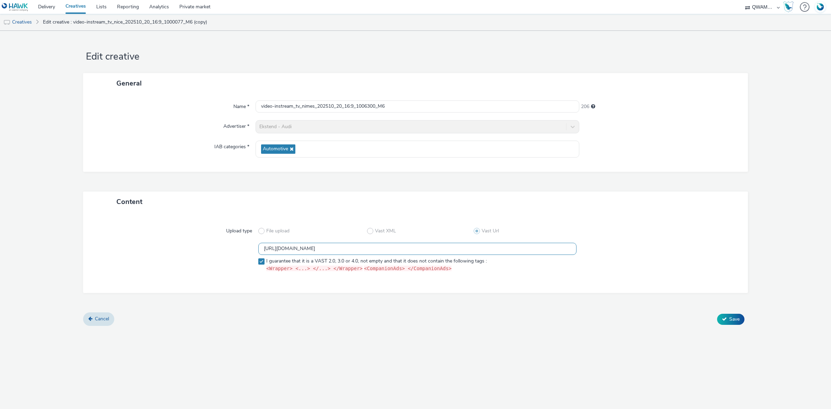
click at [206, 254] on div "https://m6web-users.6play.fr/v1/vast-generator/clipVast/13145352?vast_version=2…" at bounding box center [416, 259] width 640 height 32
paste input "454"
type input "https://m6web-users.6play.fr/v1/vast-generator/clipVast/13145454?vast_version=2"
click at [727, 319] on button "Save" at bounding box center [730, 319] width 27 height 11
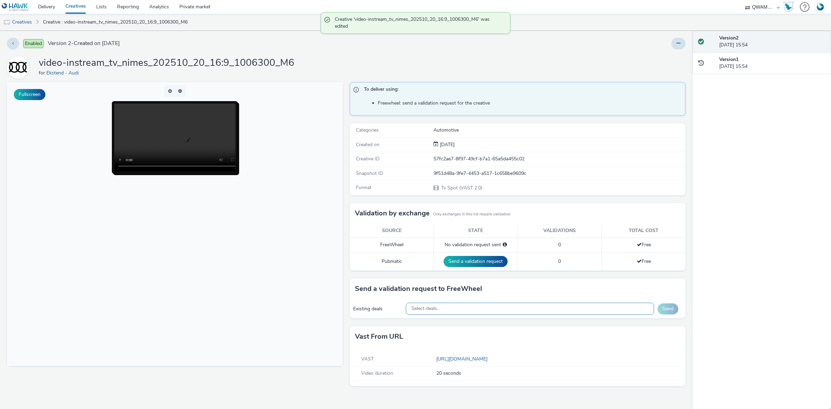
click at [496, 308] on div "Select deals..." at bounding box center [530, 309] width 249 height 12
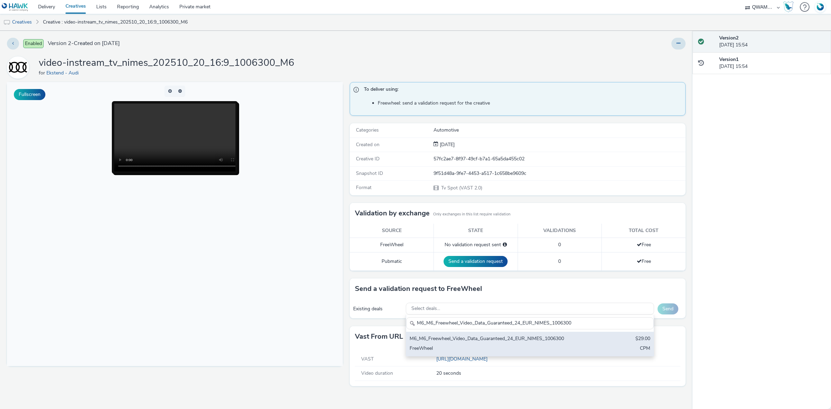
type input "M6_M6_Freewheel_Video_Data_Guaranteed_24_EUR_NIMES_1006300"
drag, startPoint x: 462, startPoint y: 342, endPoint x: 551, endPoint y: 341, distance: 88.3
click at [463, 342] on div "M6_M6_Freewheel_Video_Data_Guaranteed_24_EUR_NIMES_1006300" at bounding box center [489, 339] width 159 height 8
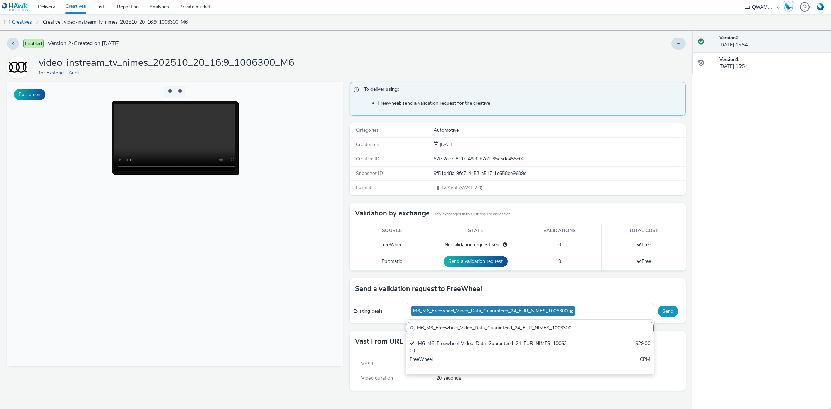
click at [668, 310] on button "Send" at bounding box center [668, 311] width 21 height 11
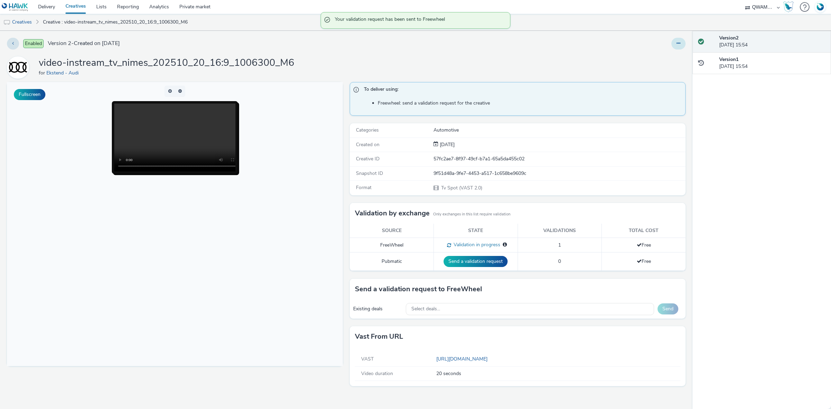
click at [679, 44] on icon at bounding box center [679, 43] width 4 height 5
click at [665, 73] on link "Duplicate" at bounding box center [660, 71] width 52 height 14
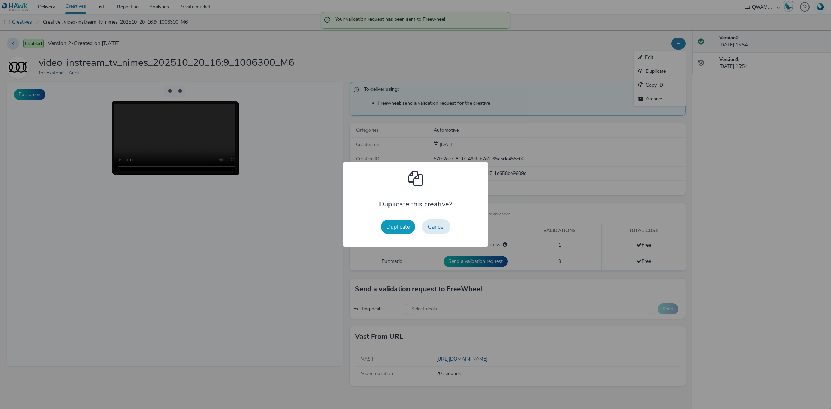
click at [385, 223] on button "Duplicate" at bounding box center [398, 227] width 34 height 15
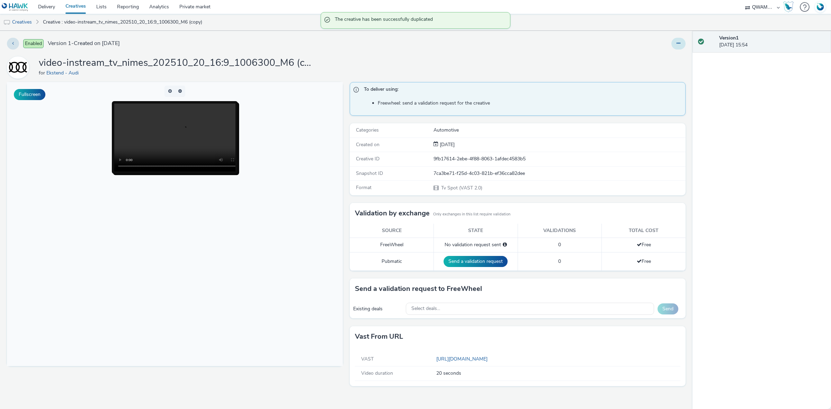
click at [681, 43] on button at bounding box center [679, 44] width 14 height 12
click at [649, 56] on link "Edit" at bounding box center [660, 58] width 52 height 14
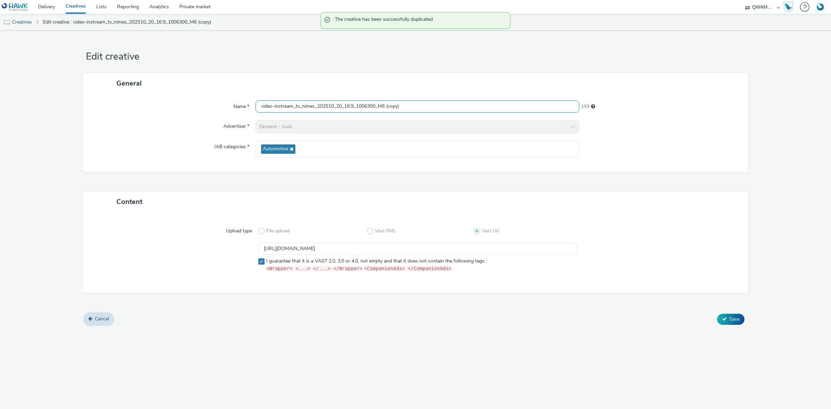
drag, startPoint x: 408, startPoint y: 104, endPoint x: 200, endPoint y: 103, distance: 208.6
click at [200, 103] on div "Name * video-instream_tv_nimes_202510_20_16:9_1006300_M6 (copy) 199" at bounding box center [415, 106] width 651 height 12
paste input "orleans_202510_20_16:9_1004587_M6"
type input "video-instream_tv_orleans_202510_20_16:9_1004587_M6"
drag, startPoint x: 451, startPoint y: 248, endPoint x: 265, endPoint y: 249, distance: 186.0
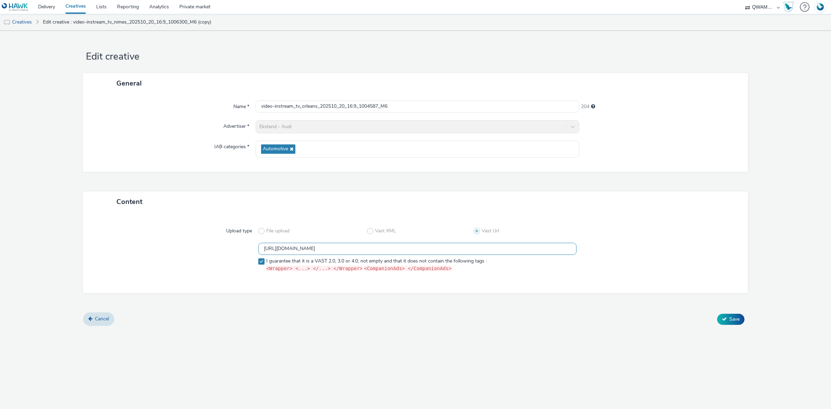
click at [265, 249] on input "https://m6web-users.6play.fr/v1/vast-generator/clipVast/13145454?vast_version=2" at bounding box center [417, 249] width 318 height 12
click at [454, 252] on input "https://m6web-users.6play.fr/v1/vast-generator/clipVast/13145454?vast_version=2" at bounding box center [417, 249] width 318 height 12
drag, startPoint x: 455, startPoint y: 250, endPoint x: 219, endPoint y: 245, distance: 236.0
click at [219, 245] on div "https://m6web-users.6play.fr/v1/vast-generator/clipVast/13145454?vast_version=2…" at bounding box center [416, 259] width 640 height 32
paste input "3"
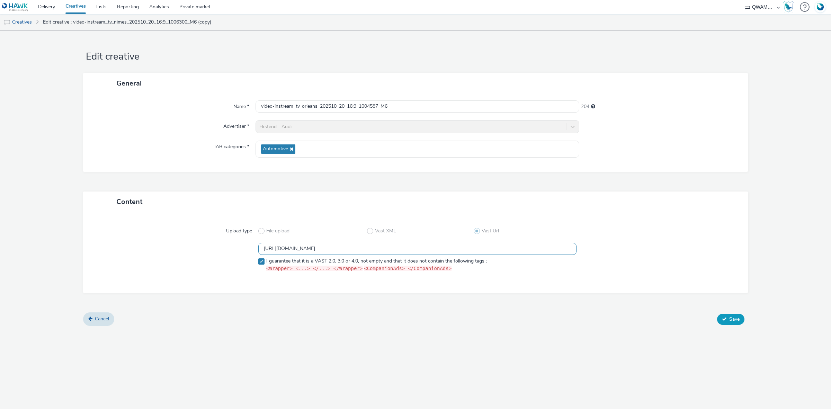
type input "https://m6web-users.6play.fr/v1/vast-generator/clipVast/13145453?vast_version=2"
click at [721, 316] on button "Save" at bounding box center [730, 319] width 27 height 11
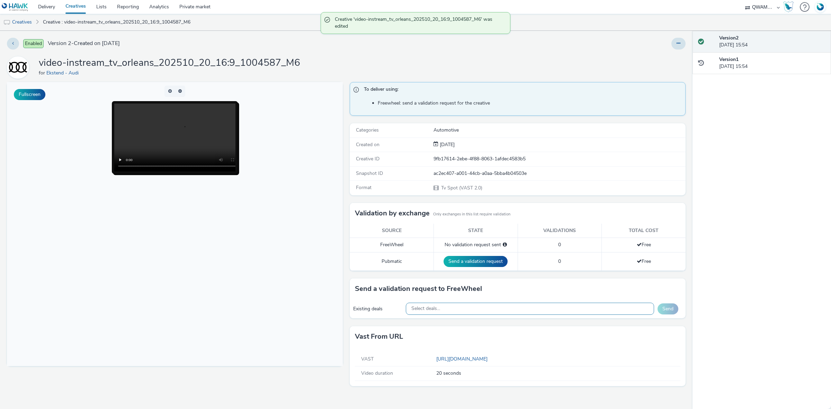
click at [500, 305] on div "Select deals..." at bounding box center [530, 309] width 249 height 12
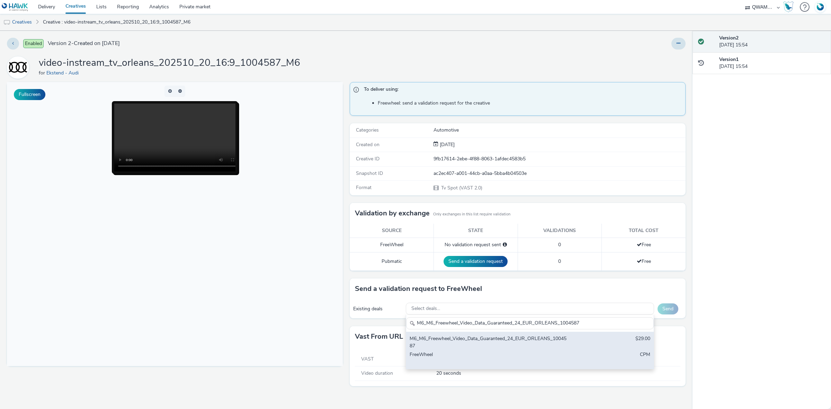
type input "M6_M6_Freewheel_Video_Data_Guaranteed_24_EUR_ORLEANS_1004587"
click at [440, 341] on div "M6_M6_Freewheel_Video_Data_Guaranteed_24_EUR_ORLEANS_1004587" at bounding box center [489, 342] width 159 height 14
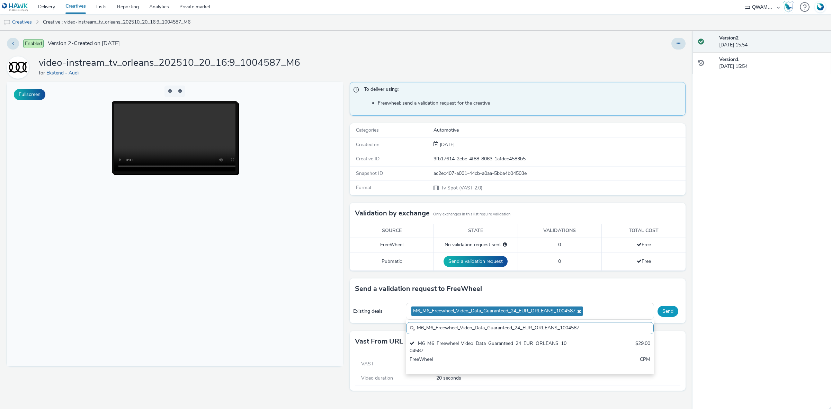
click at [674, 313] on button "Send" at bounding box center [668, 311] width 21 height 11
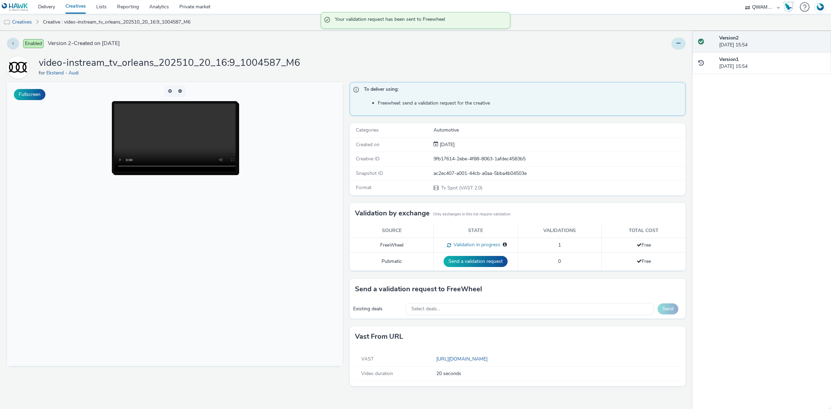
click at [677, 42] on icon at bounding box center [679, 43] width 4 height 5
click at [661, 72] on link "Duplicate" at bounding box center [660, 71] width 52 height 14
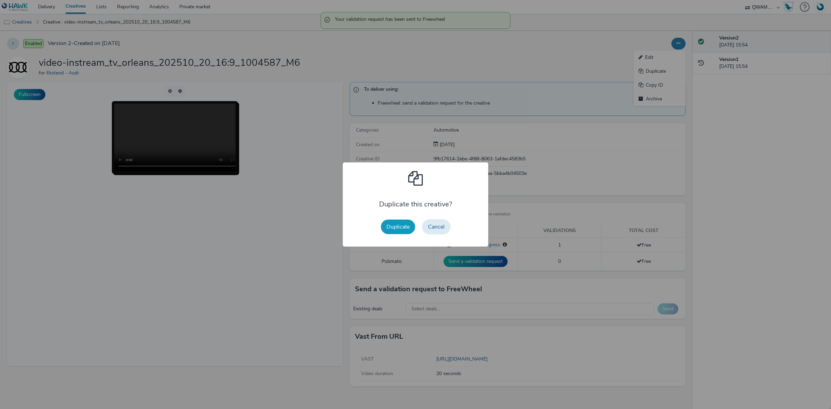
click at [407, 228] on button "Duplicate" at bounding box center [398, 227] width 34 height 15
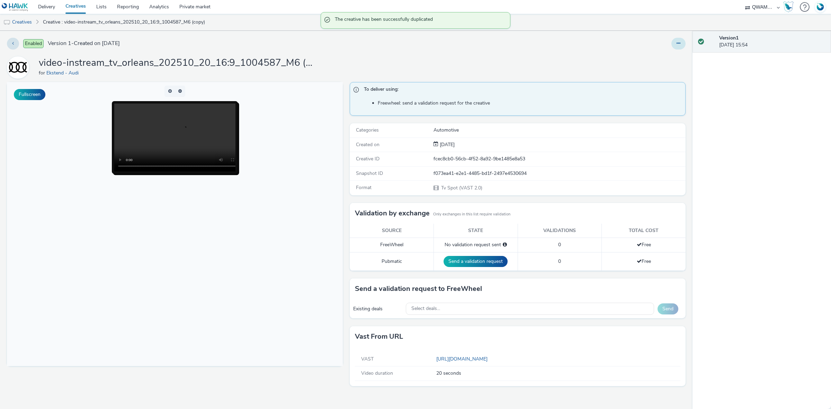
click at [677, 38] on button at bounding box center [679, 44] width 14 height 12
click at [659, 55] on link "Edit" at bounding box center [660, 58] width 52 height 14
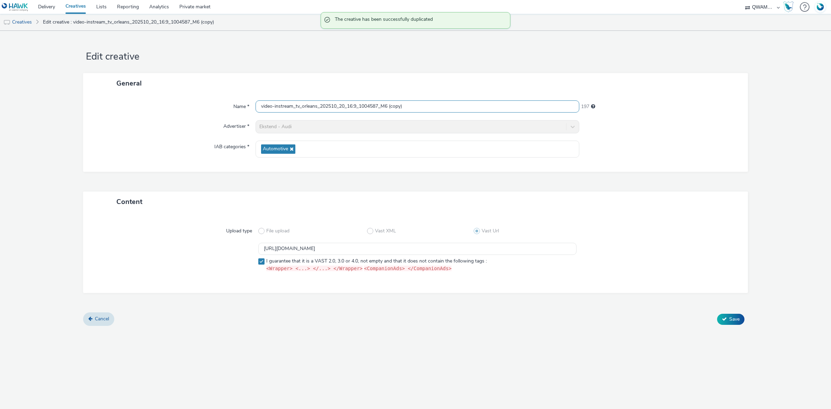
drag, startPoint x: 427, startPoint y: 108, endPoint x: 217, endPoint y: 108, distance: 209.9
click at [217, 108] on div "Name * video-instream_tv_orleans_202510_20_16:9_1004587_M6 (copy) 197" at bounding box center [415, 106] width 651 height 12
paste input "pamiers_202510_20_16:9_1000146_M6"
type input "video-instream_tv_pamiers_202510_20_16:9_1000146_M6"
drag, startPoint x: 476, startPoint y: 244, endPoint x: 206, endPoint y: 245, distance: 269.2
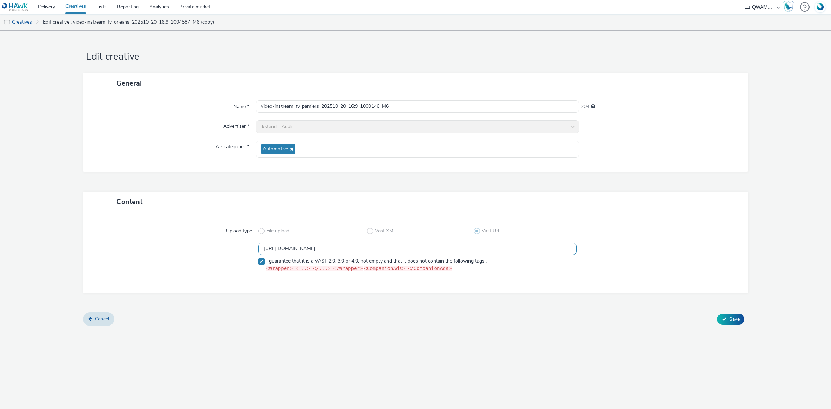
click at [206, 245] on div "https://m6web-users.6play.fr/v1/vast-generator/clipVast/13145453?vast_version=2…" at bounding box center [416, 259] width 640 height 32
paste input "2"
type input "https://m6web-users.6play.fr/v1/vast-generator/clipVast/13145452?vast_version=2"
click at [739, 318] on span "Save" at bounding box center [735, 319] width 10 height 7
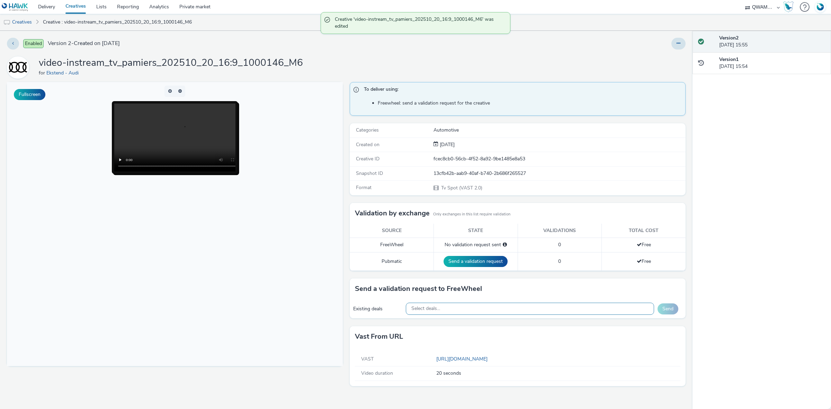
click at [482, 305] on div "Select deals..." at bounding box center [530, 309] width 249 height 12
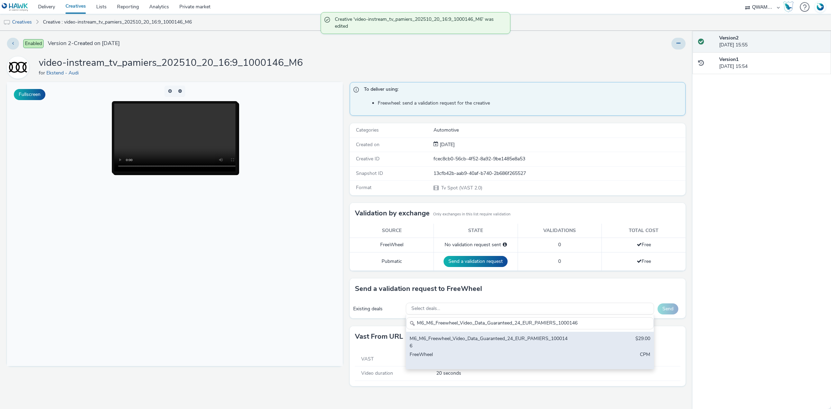
type input "M6_M6_Freewheel_Video_Data_Guaranteed_24_EUR_PAMIERS_1000146"
click at [442, 345] on div "M6_M6_Freewheel_Video_Data_Guaranteed_24_EUR_PAMIERS_1000146" at bounding box center [489, 342] width 159 height 14
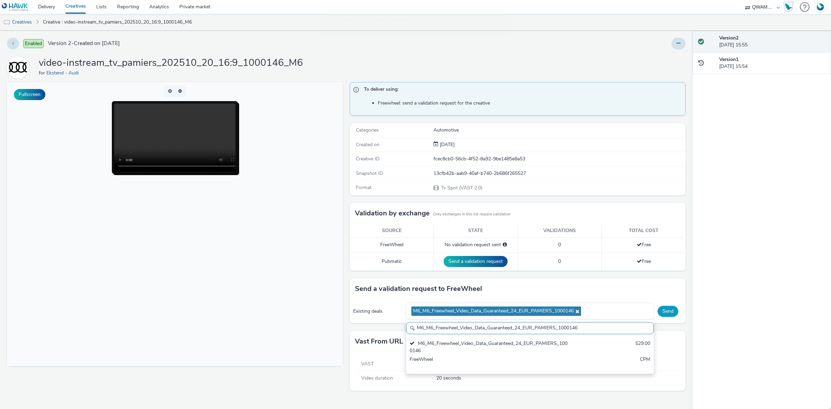
click at [664, 316] on button "Send" at bounding box center [668, 311] width 21 height 11
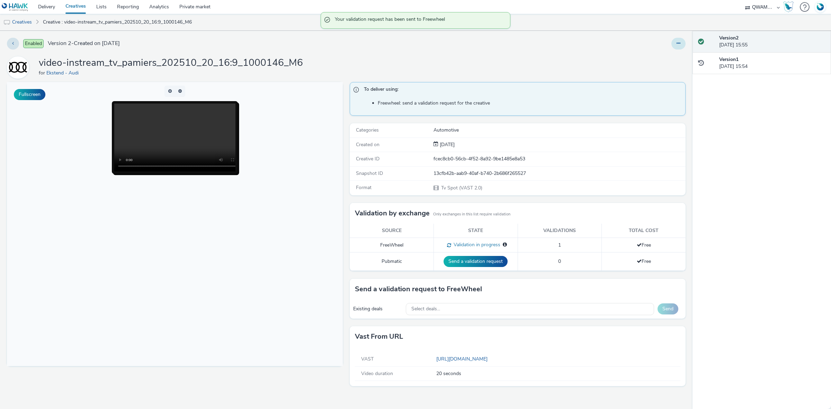
click at [674, 46] on button at bounding box center [679, 44] width 14 height 12
click at [670, 70] on link "Duplicate" at bounding box center [660, 71] width 52 height 14
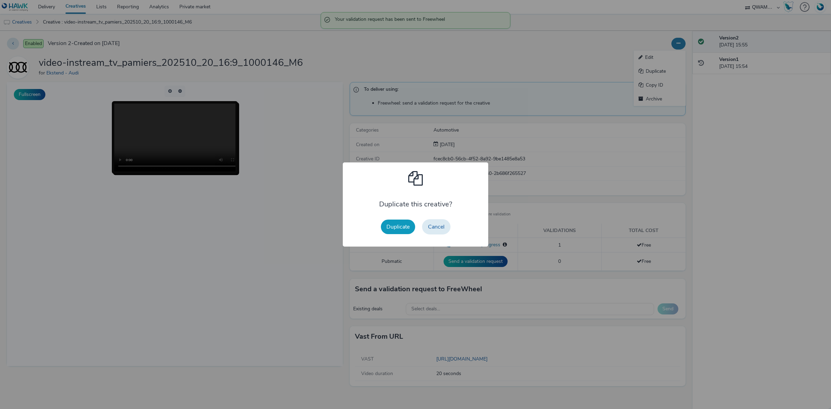
click at [399, 220] on button "Duplicate" at bounding box center [398, 227] width 34 height 15
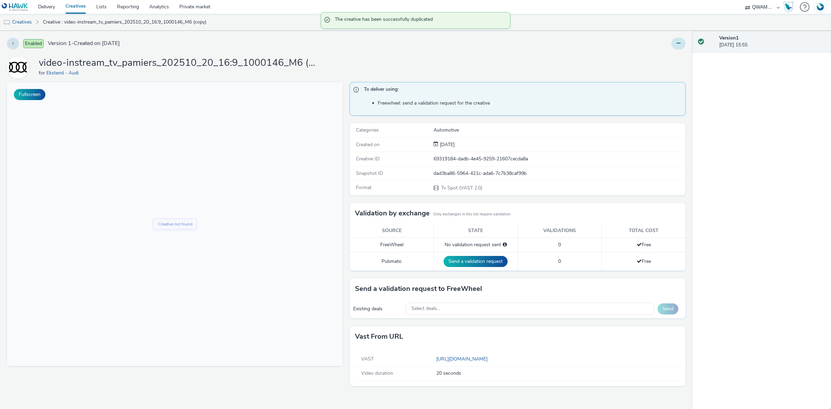
click at [676, 45] on button at bounding box center [679, 44] width 14 height 12
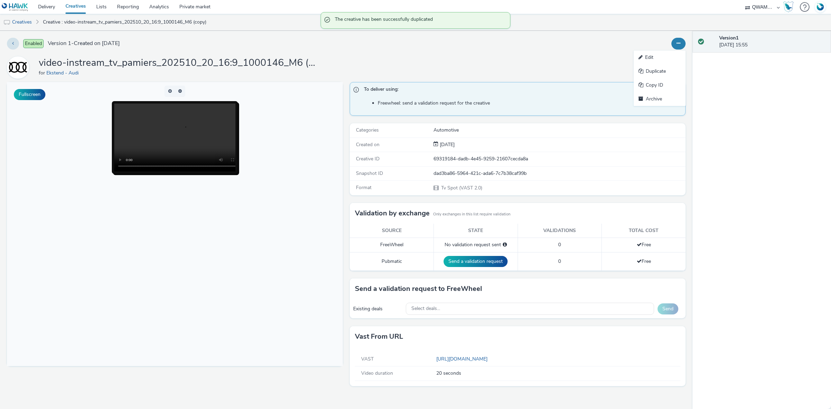
click at [652, 58] on link "Edit" at bounding box center [660, 58] width 52 height 14
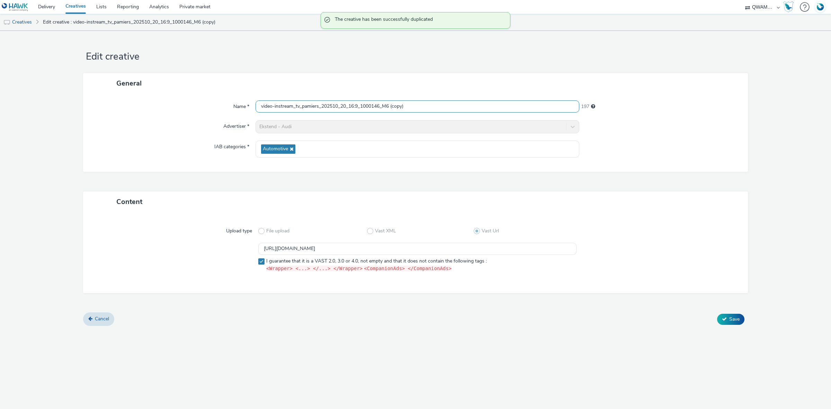
drag, startPoint x: 412, startPoint y: 106, endPoint x: 227, endPoint y: 107, distance: 185.3
click at [227, 107] on div "Name * video-instream_tv_pamiers_202510_20_16:9_1000146_M6 (copy) 197" at bounding box center [415, 106] width 651 height 12
paste input "ris_202510_20_16:9_1003239_M6"
type input "video-instream_tv_paris_202510_20_16:9_1003239_M6"
drag, startPoint x: 459, startPoint y: 246, endPoint x: 213, endPoint y: 246, distance: 246.0
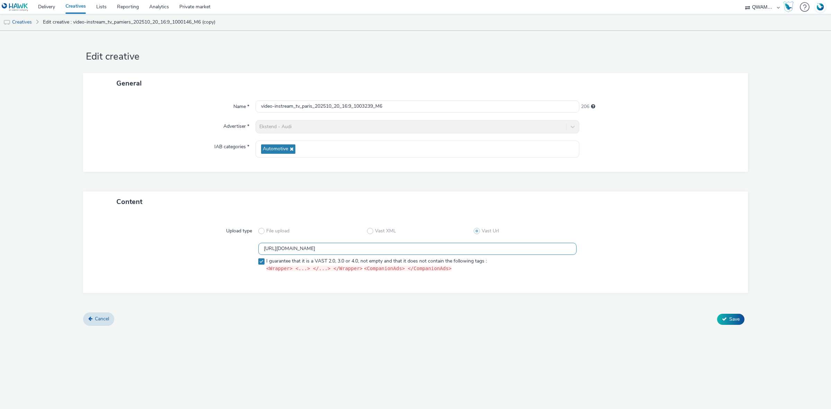
click at [213, 246] on div "https://m6web-users.6play.fr/v1/vast-generator/clipVast/13145452?vast_version=2…" at bounding box center [416, 259] width 640 height 32
paste input "623"
type input "https://m6web-users.6play.fr/v1/vast-generator/clipVast/13145623?vast_version=2"
click at [734, 326] on form "Edit creative General Name * video-instream_tv_paris_202510_20_16:9_1003239_M6 …" at bounding box center [415, 181] width 831 height 300
click at [733, 323] on button "Save" at bounding box center [730, 319] width 27 height 11
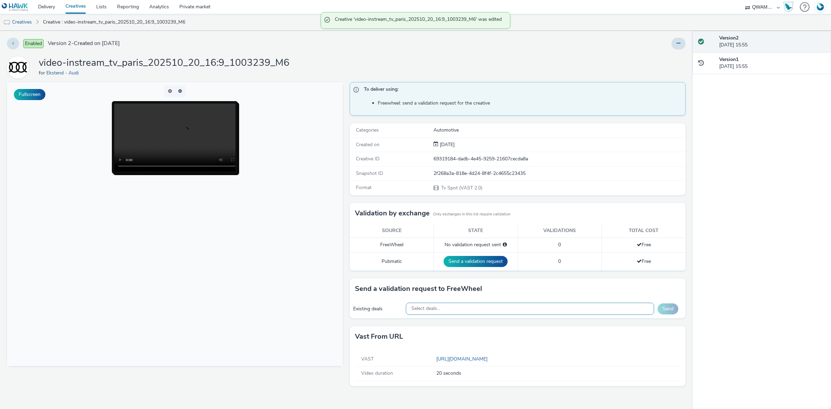
click at [480, 309] on div "Select deals..." at bounding box center [530, 309] width 249 height 12
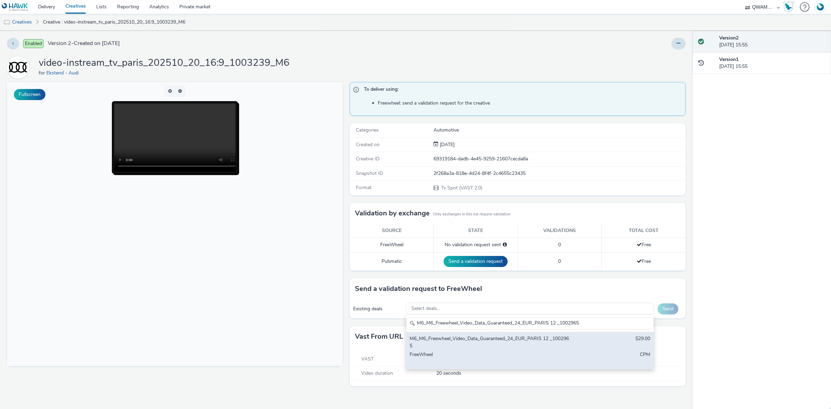
type input "M6_M6_Freewheel_Video_Data_Guaranteed_24_EUR_PARIS 12 _1002965"
click at [468, 342] on div "M6_M6_Freewheel_Video_Data_Guaranteed_24_EUR_PARIS 12 _1002965" at bounding box center [489, 342] width 159 height 14
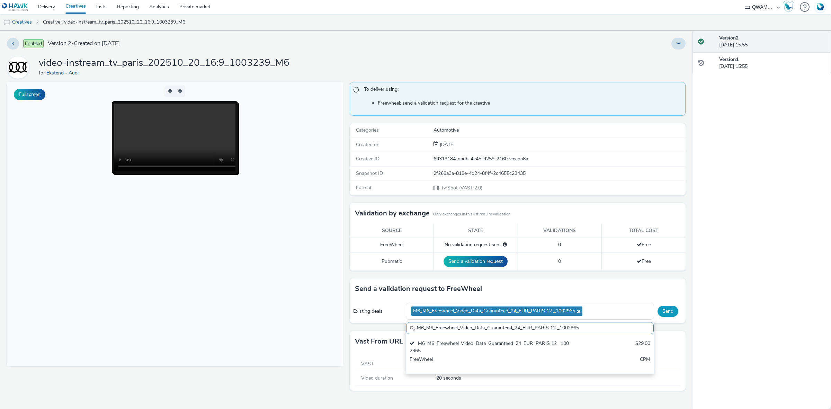
click at [661, 310] on button "Send" at bounding box center [668, 311] width 21 height 11
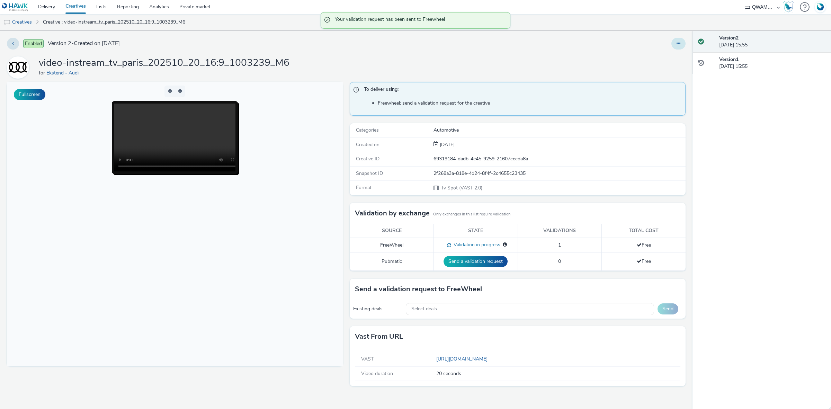
click at [679, 46] on button at bounding box center [679, 44] width 14 height 12
click at [666, 69] on link "Duplicate" at bounding box center [660, 71] width 52 height 14
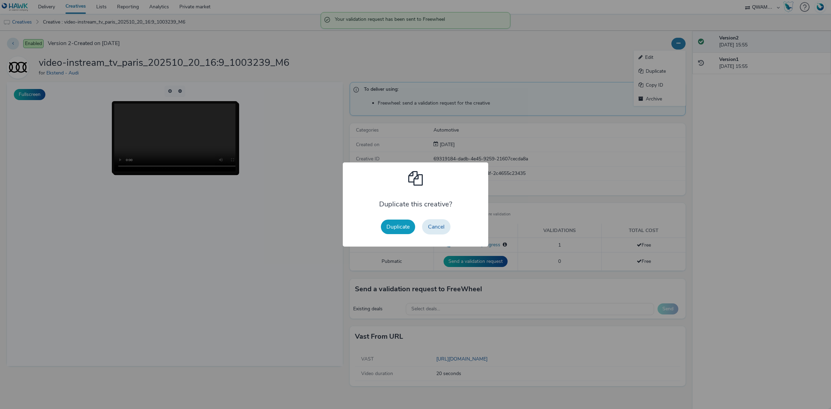
click at [397, 234] on button "Duplicate" at bounding box center [398, 227] width 34 height 15
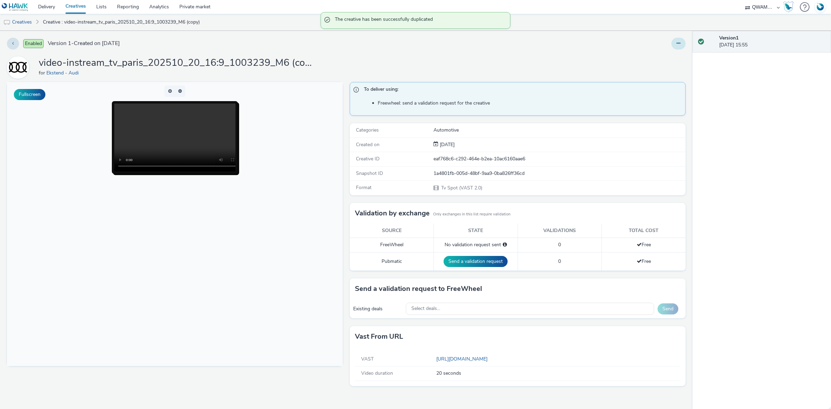
click at [683, 45] on button at bounding box center [679, 44] width 14 height 12
click at [666, 53] on link "Edit" at bounding box center [660, 58] width 52 height 14
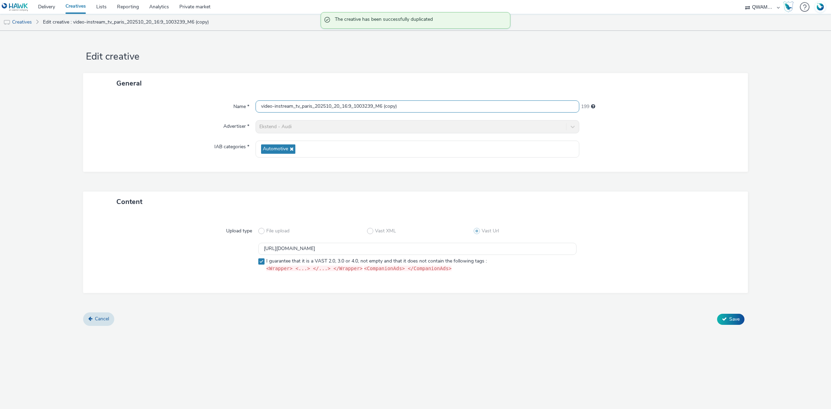
drag, startPoint x: 427, startPoint y: 106, endPoint x: 205, endPoint y: 106, distance: 222.1
click at [205, 106] on div "Name * video-instream_tv_paris_202510_20_16:9_1003239_M6 (copy) 199" at bounding box center [415, 106] width 651 height 12
paste input "text"
type input "video-instream_tv_paris_202510_20_16:9_1003239_M6"
drag, startPoint x: 451, startPoint y: 246, endPoint x: 143, endPoint y: 253, distance: 307.7
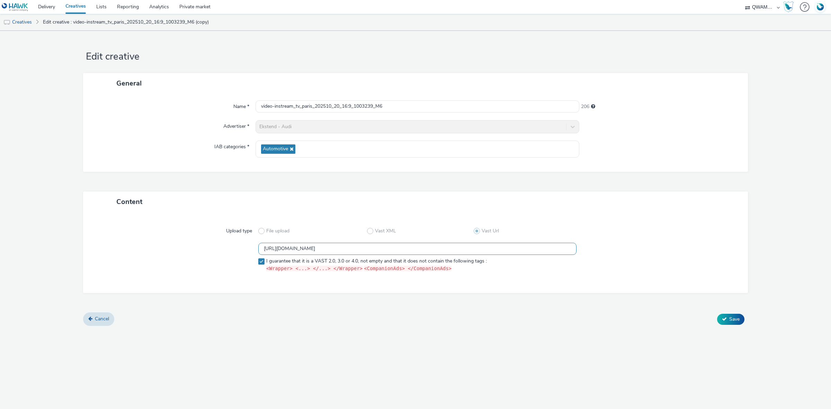
click at [143, 253] on div "https://m6web-users.6play.fr/v1/vast-generator/clipVast/13145623?vast_version=2…" at bounding box center [416, 259] width 640 height 32
paste input "6"
type input "https://m6web-users.6play.fr/v1/vast-generator/clipVast/13145626?vast_version=2"
click at [730, 316] on span "Save" at bounding box center [735, 319] width 10 height 7
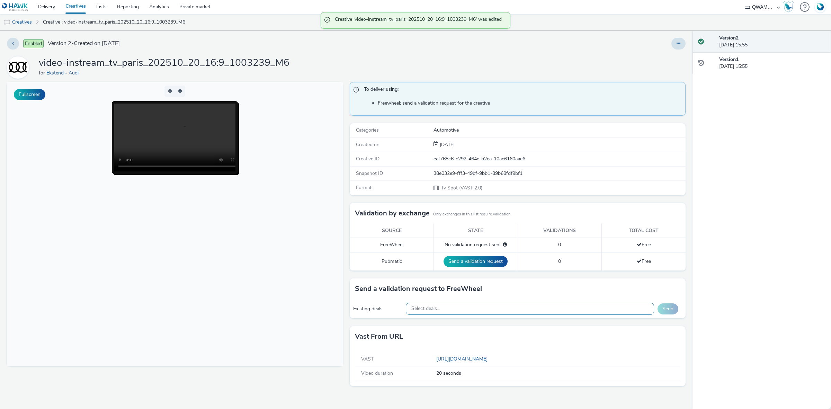
click at [473, 312] on div "Select deals..." at bounding box center [530, 309] width 249 height 12
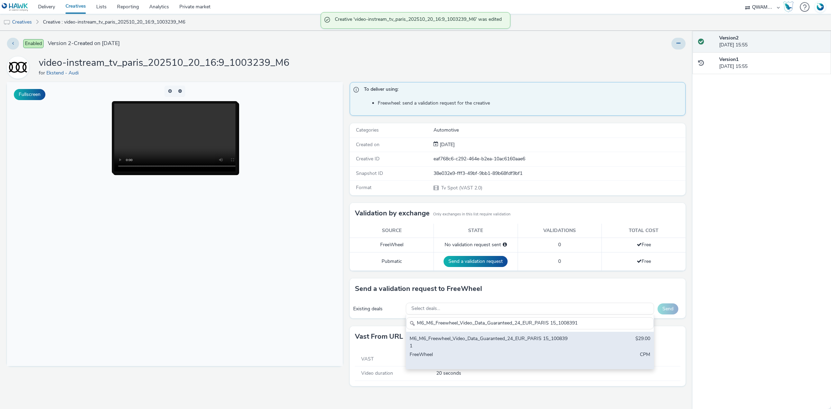
type input "M6_M6_Freewheel_Video_Data_Guaranteed_24_EUR_PARIS 15_1008391"
click at [473, 342] on div "M6_M6_Freewheel_Video_Data_Guaranteed_24_EUR_PARIS 15_1008391" at bounding box center [489, 342] width 159 height 14
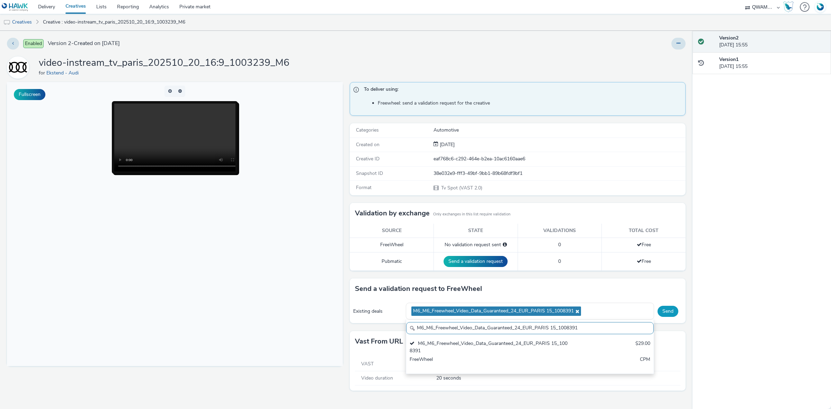
click at [671, 313] on button "Send" at bounding box center [668, 311] width 21 height 11
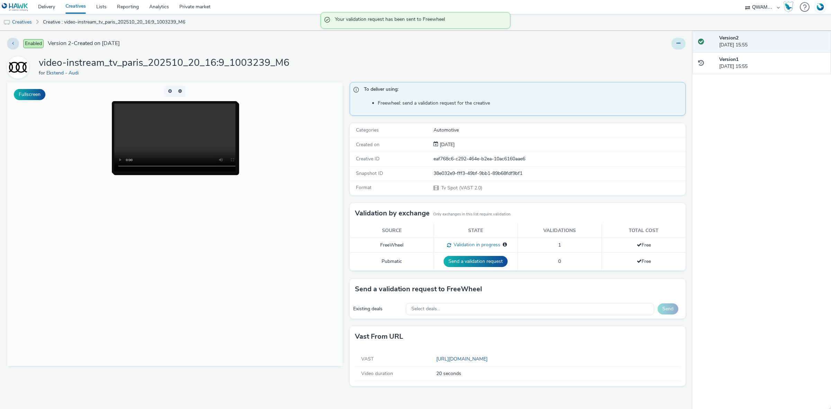
click at [683, 48] on button at bounding box center [679, 44] width 14 height 12
click at [664, 67] on link "Duplicate" at bounding box center [660, 71] width 52 height 14
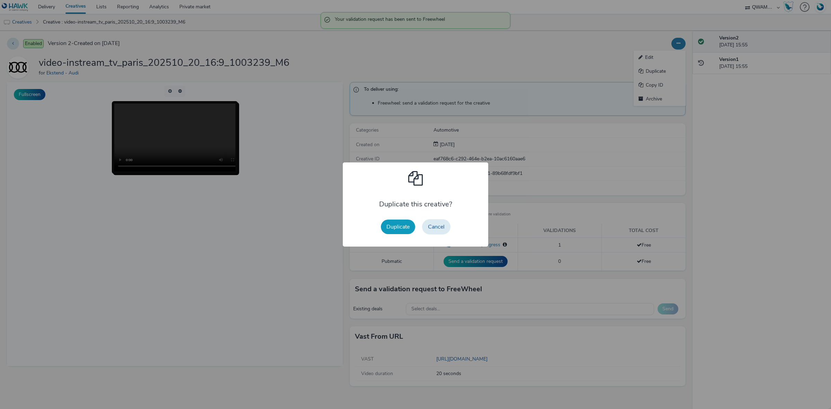
click at [400, 227] on button "Duplicate" at bounding box center [398, 227] width 34 height 15
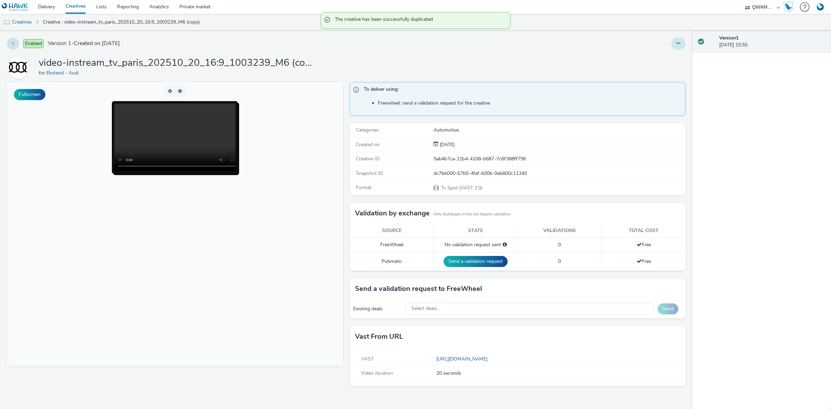
drag, startPoint x: 684, startPoint y: 39, endPoint x: 681, endPoint y: 45, distance: 7.0
click at [684, 41] on div at bounding box center [679, 44] width 14 height 12
click at [681, 45] on button at bounding box center [679, 44] width 14 height 12
click at [651, 61] on link "Edit" at bounding box center [660, 58] width 52 height 14
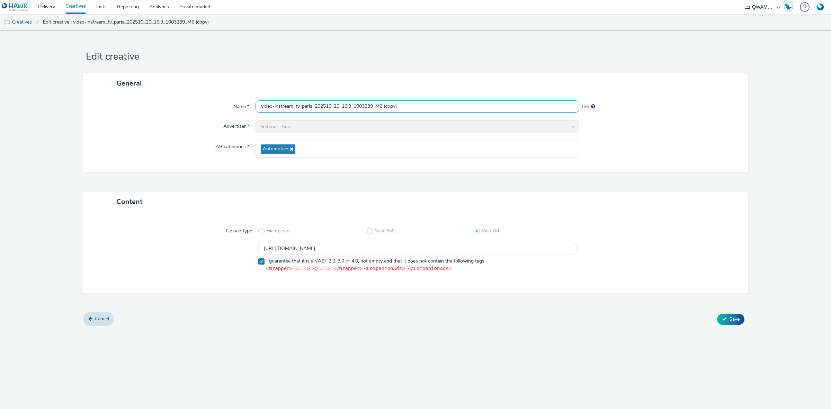
drag, startPoint x: 417, startPoint y: 106, endPoint x: 208, endPoint y: 105, distance: 208.6
click at [208, 105] on div "Name * video-instream_tv_paris_202510_20_16:9_1003239_M6 (copy) 199" at bounding box center [415, 106] width 651 height 12
paste input "text"
type input "video-instream_tv_paris_202510_20_16:9_1003239_M6"
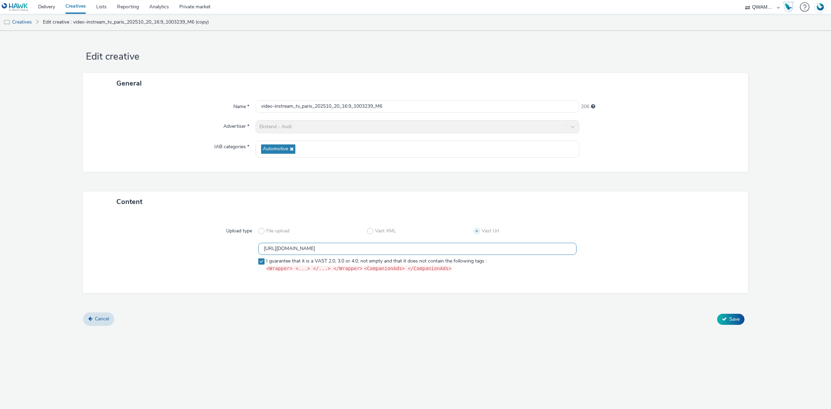
drag, startPoint x: 449, startPoint y: 248, endPoint x: 248, endPoint y: 255, distance: 201.7
click at [248, 255] on div "https://m6web-users.6play.fr/v1/vast-generator/clipVast/13145626?vast_version=2…" at bounding box center [416, 259] width 640 height 32
paste input "5"
type input "https://m6web-users.6play.fr/v1/vast-generator/clipVast/13145625?vast_version=2"
click at [733, 319] on span "Save" at bounding box center [735, 319] width 10 height 7
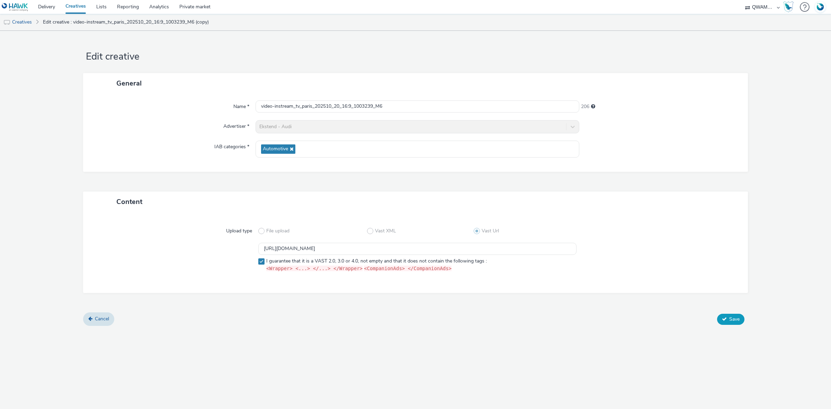
scroll to position [0, 0]
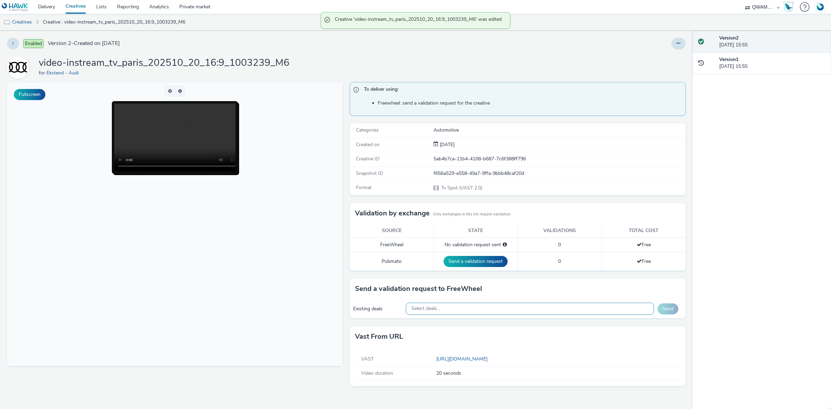
click at [493, 315] on div "Select deals..." at bounding box center [530, 309] width 249 height 12
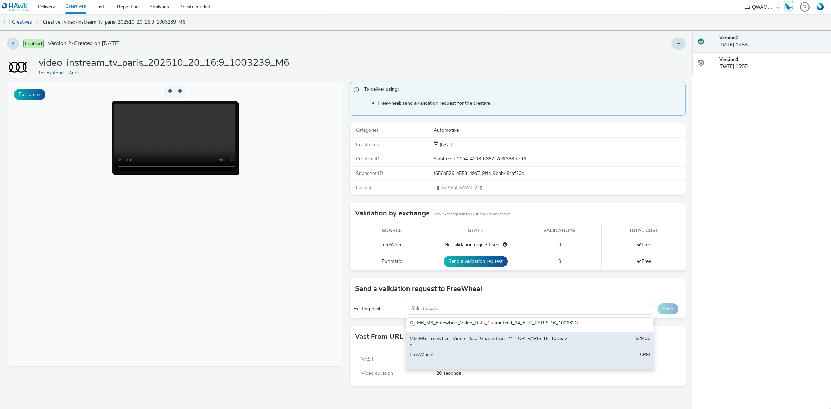
type input "M6_M6_Freewheel_Video_Data_Guaranteed_24_EUR_PARIS 16_1006320"
click at [475, 346] on div "M6_M6_Freewheel_Video_Data_Guaranteed_24_EUR_PARIS 16_1006320" at bounding box center [489, 342] width 159 height 14
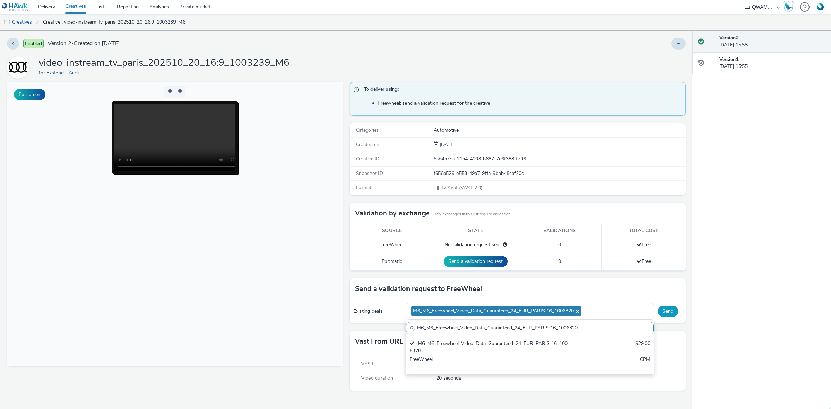
click at [664, 314] on button "Send" at bounding box center [668, 311] width 21 height 11
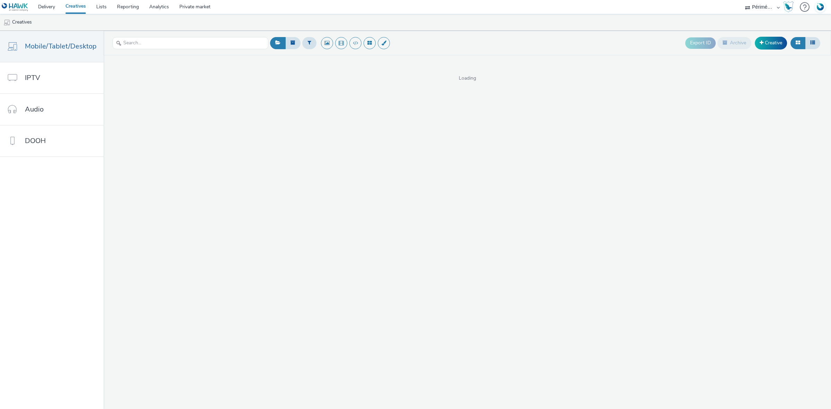
select select "2c2881b8-a35e-4ab4-afa0-3ba52d3fbcb3"
